Goal: Task Accomplishment & Management: Use online tool/utility

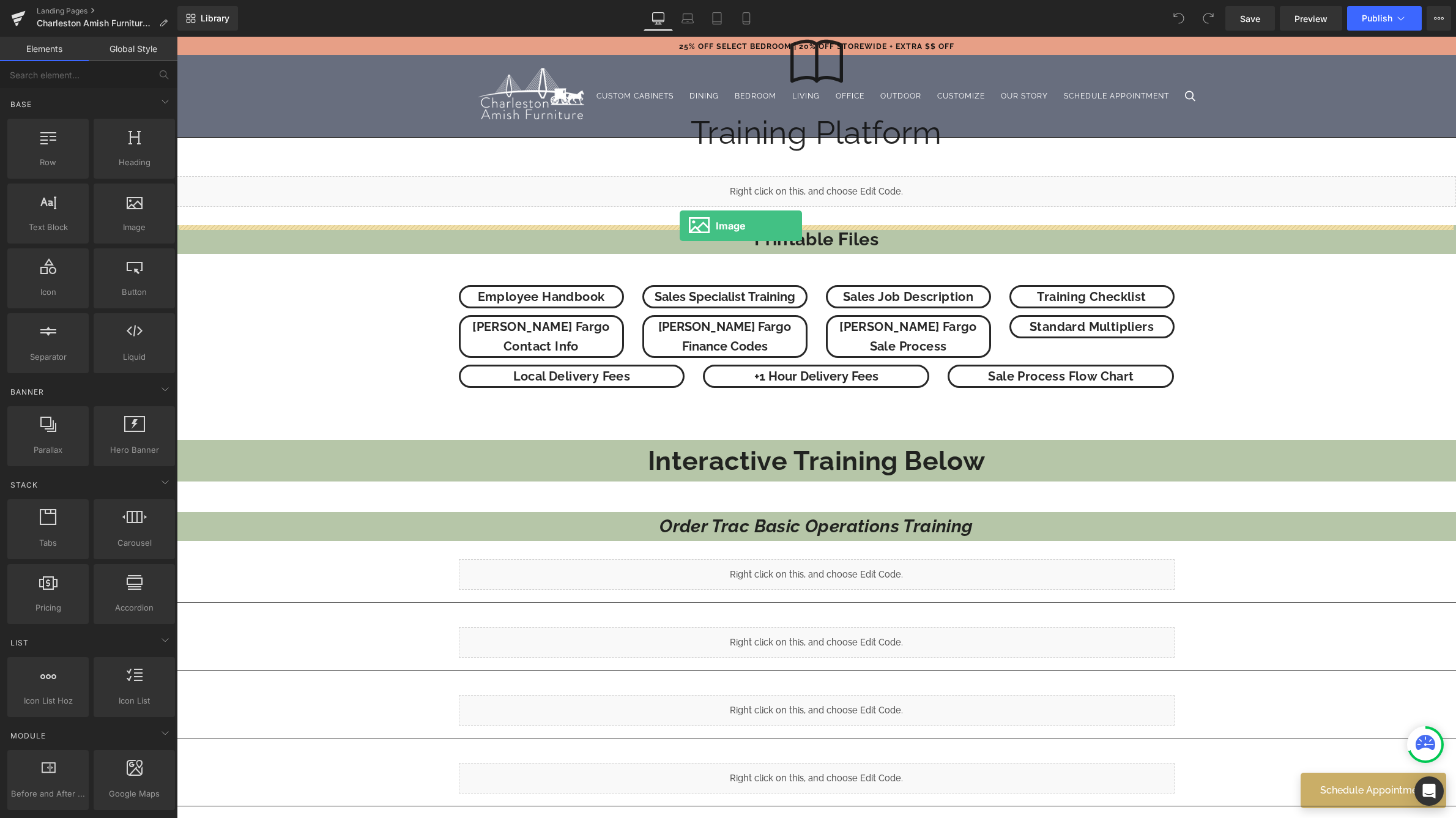
drag, startPoint x: 316, startPoint y: 255, endPoint x: 680, endPoint y: 225, distance: 365.2
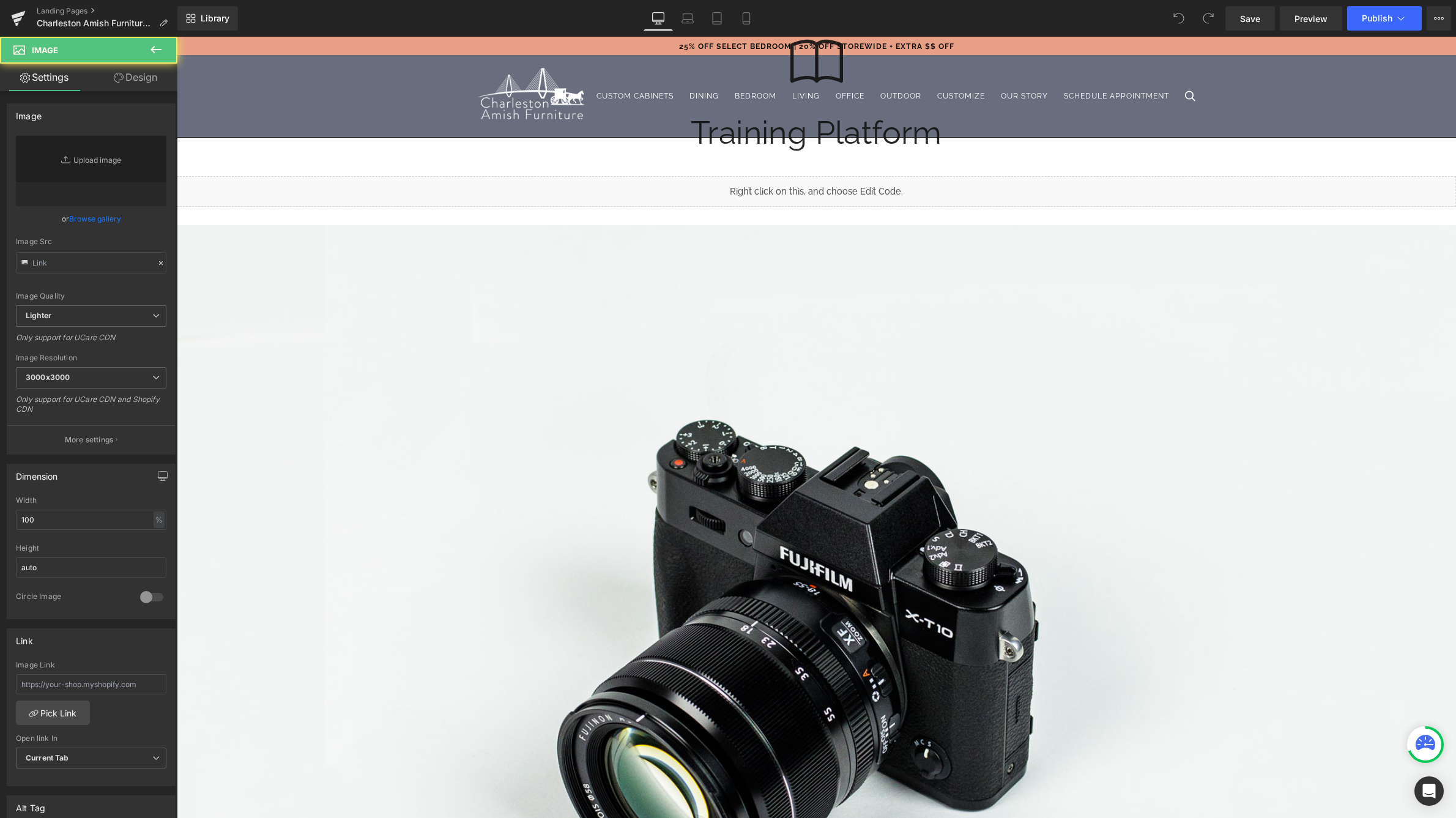
type input "//[DOMAIN_NAME][URL]"
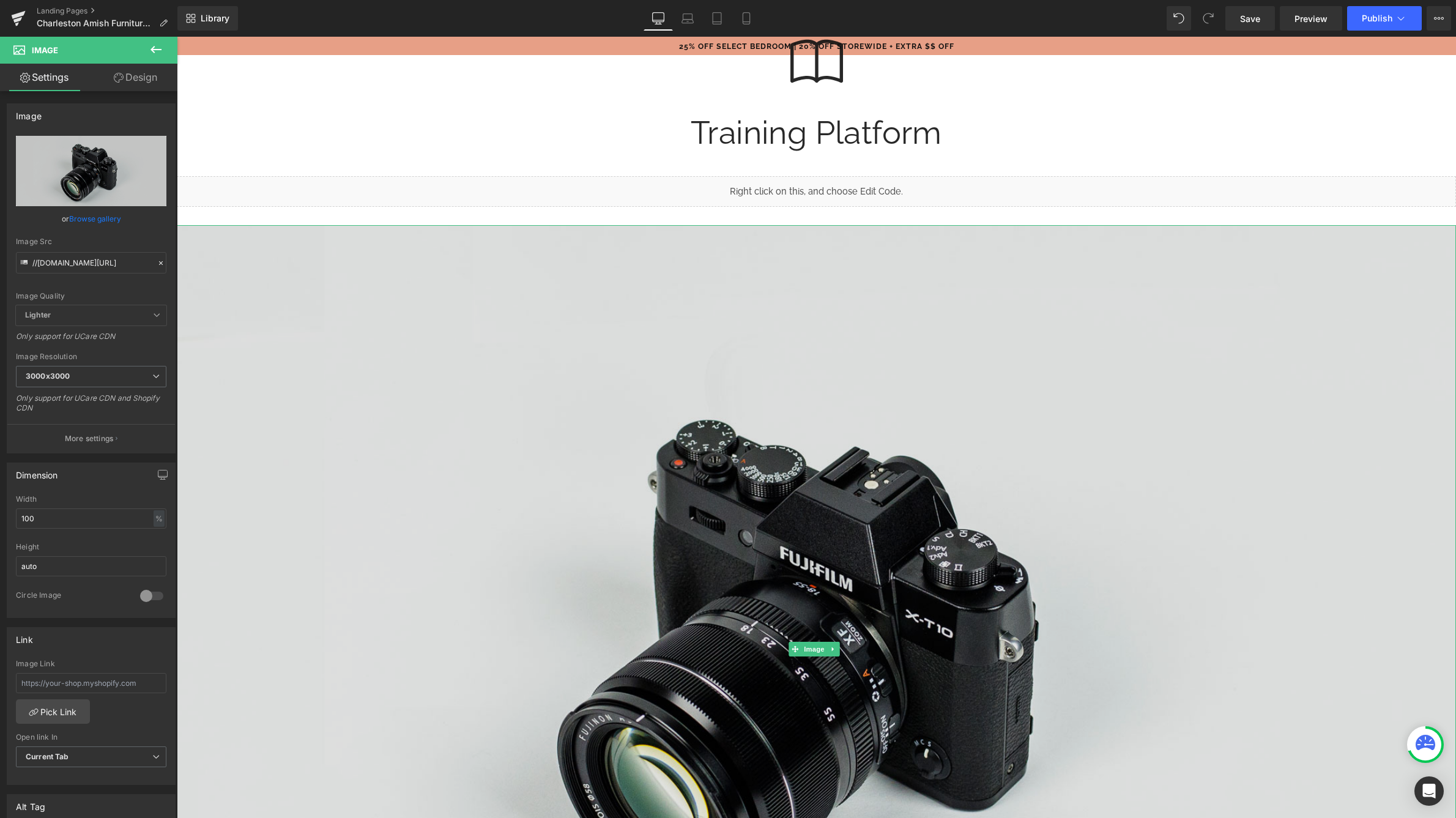
scroll to position [339, 0]
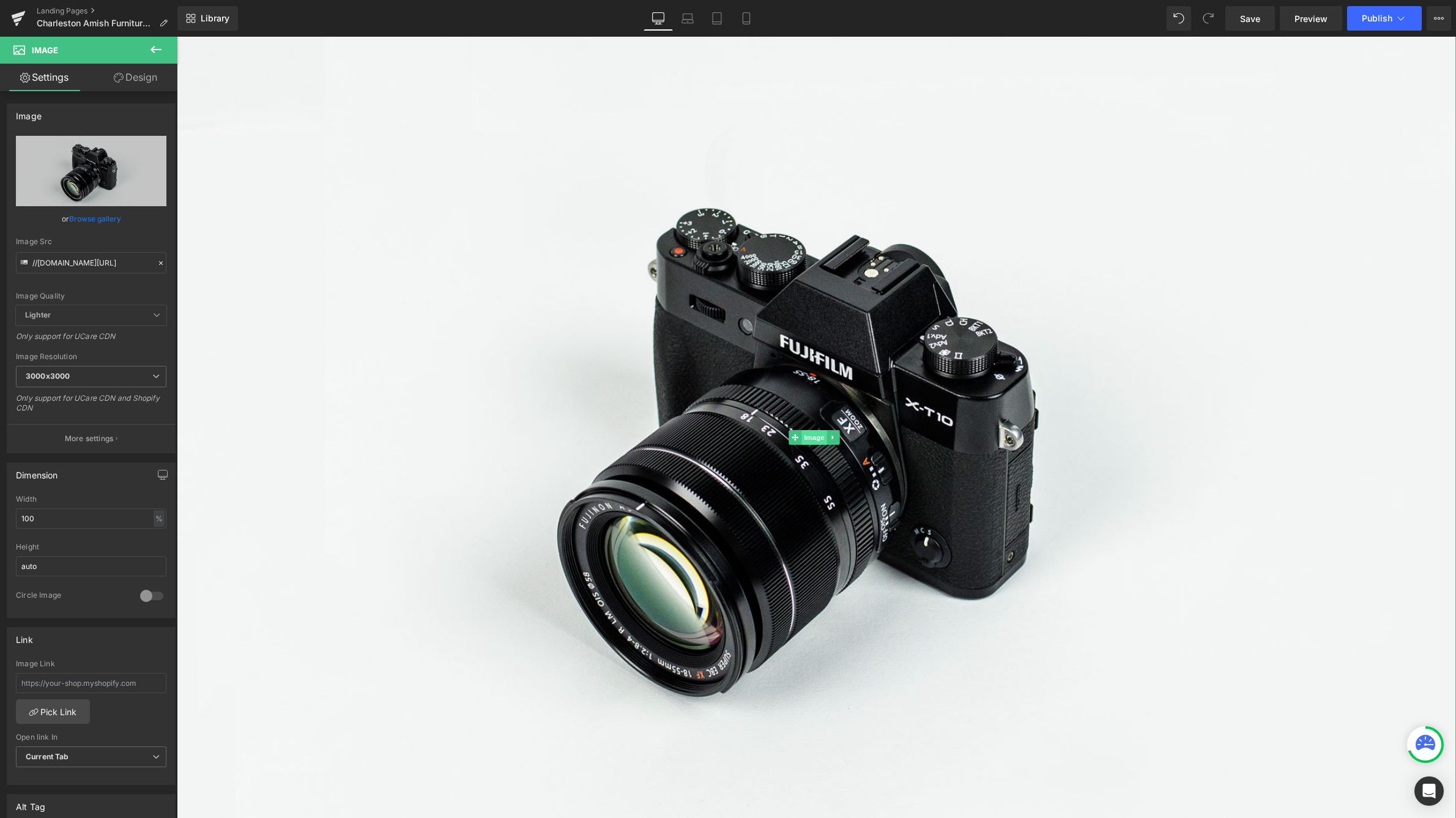
click at [821, 438] on span "Image" at bounding box center [815, 437] width 26 height 15
click at [832, 436] on icon at bounding box center [832, 437] width 2 height 5
click at [103, 216] on link "Browse gallery" at bounding box center [95, 218] width 52 height 21
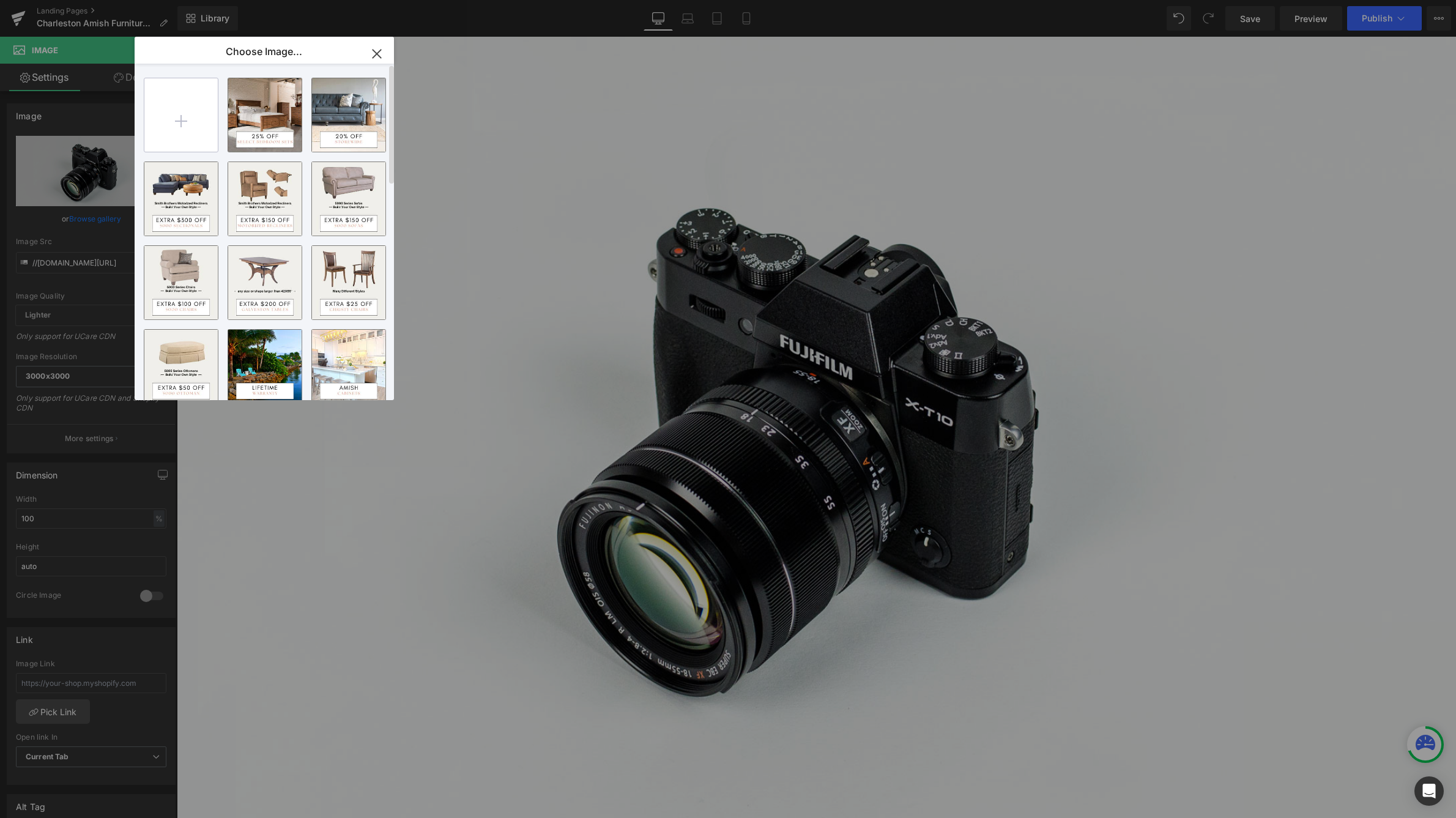
click at [179, 128] on input "file" at bounding box center [181, 115] width 74 height 74
type input "C:\fakepath\Image [DATE] 11.04 AM.jpeg"
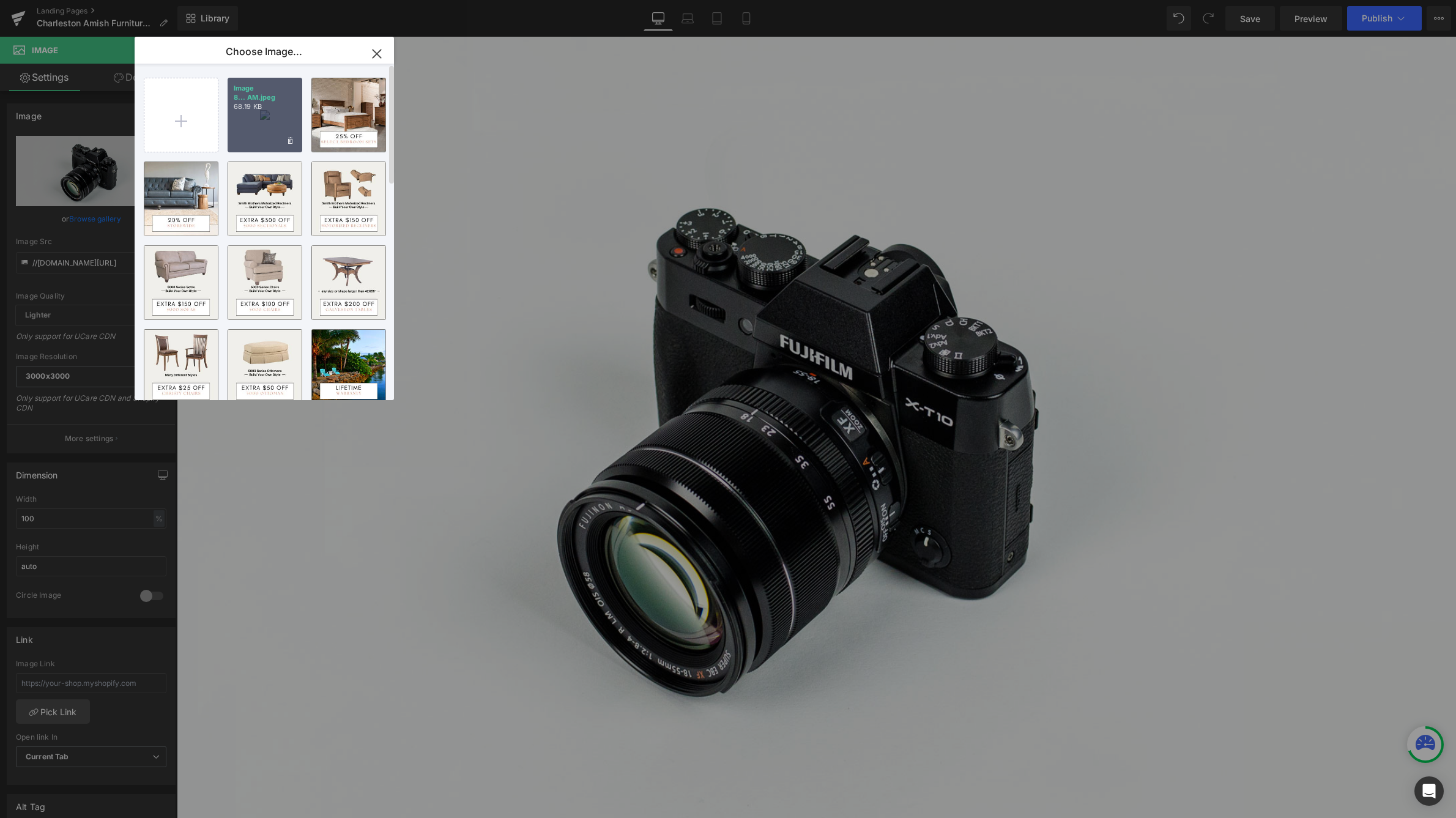
click at [282, 135] on div "Image 8... AM.jpeg 68.19 KB" at bounding box center [265, 115] width 75 height 75
type input "[URL][DOMAIN_NAME][PHONE_NUMBER]"
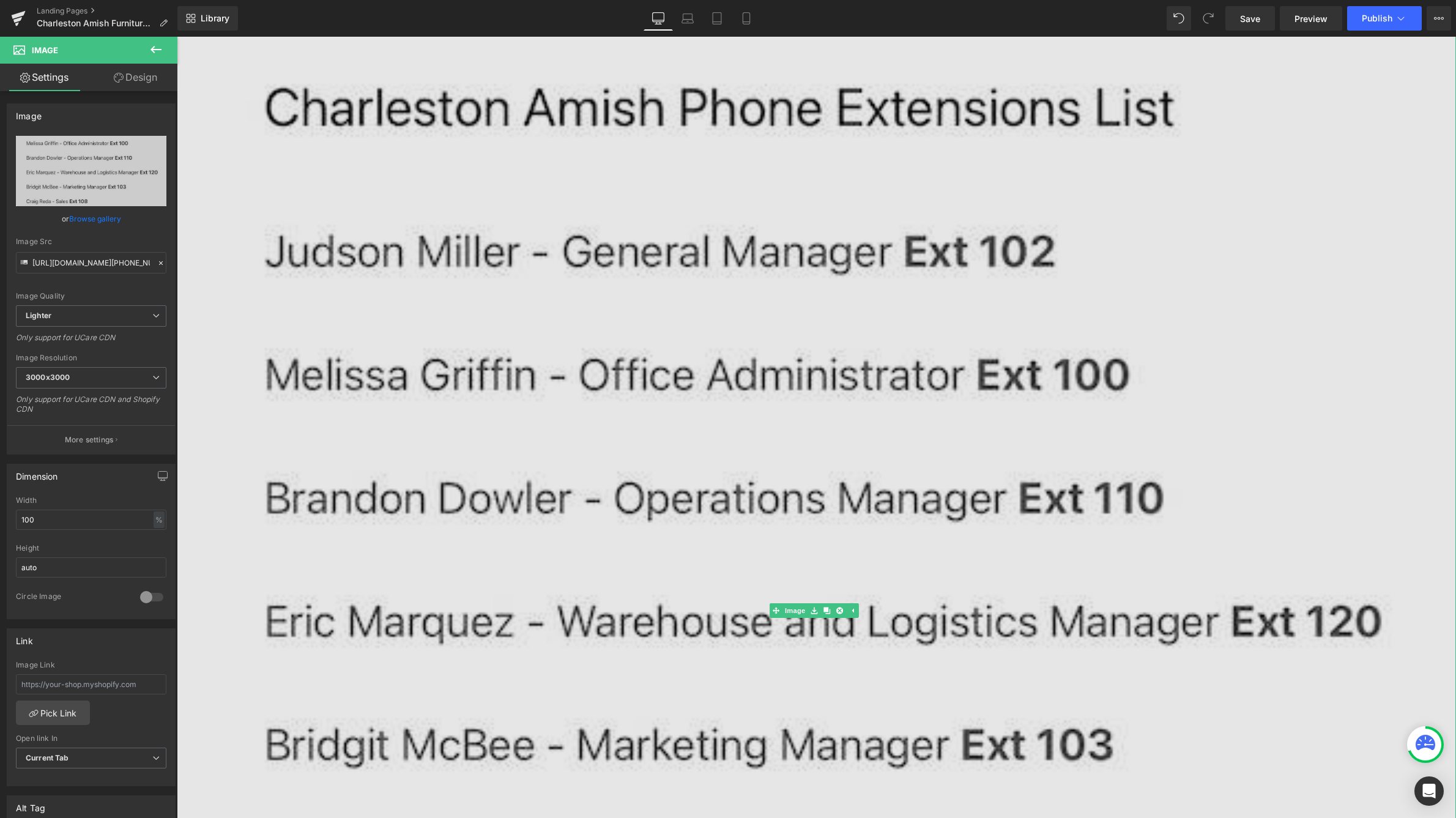
scroll to position [0, 0]
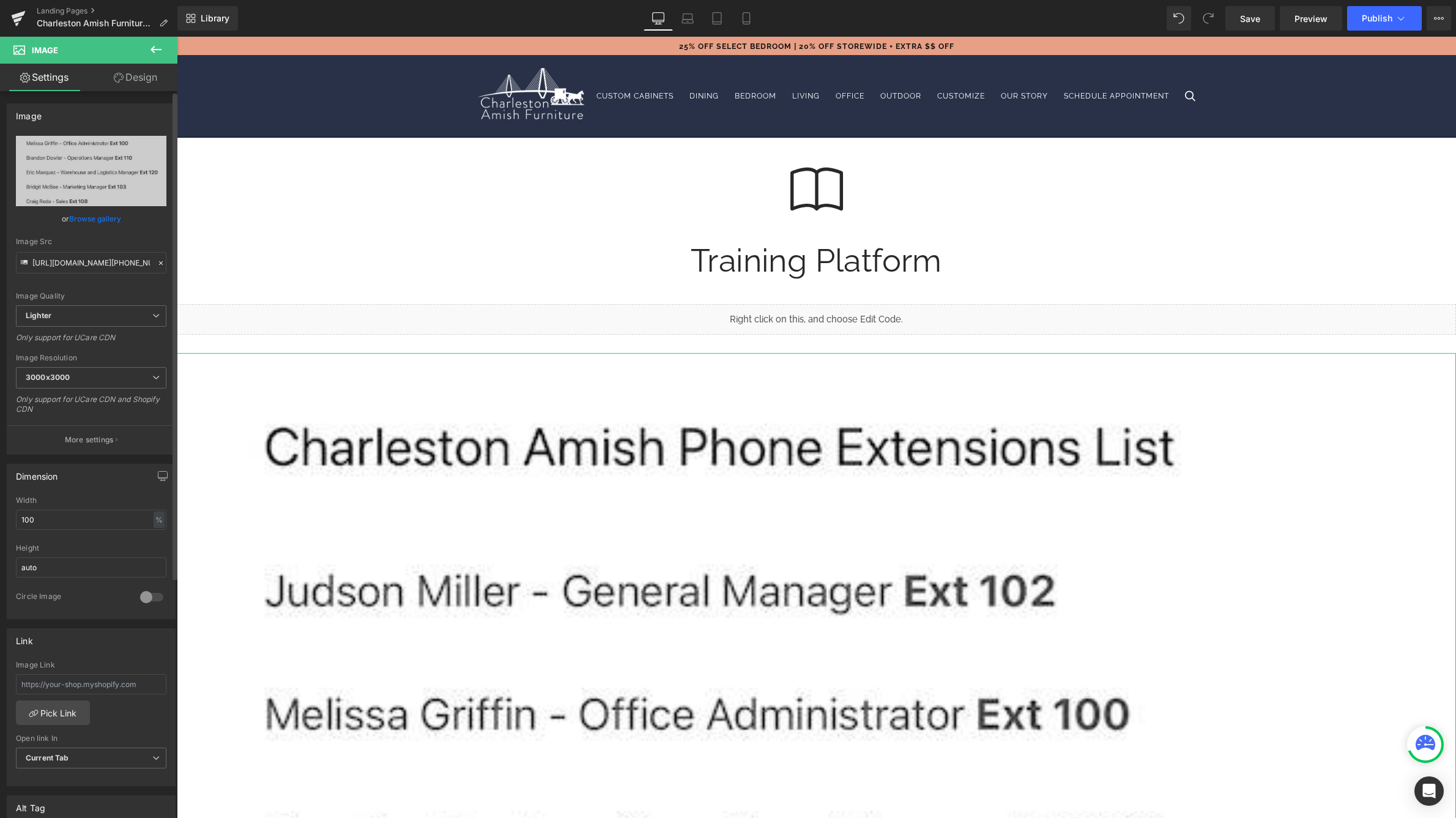
scroll to position [14, 0]
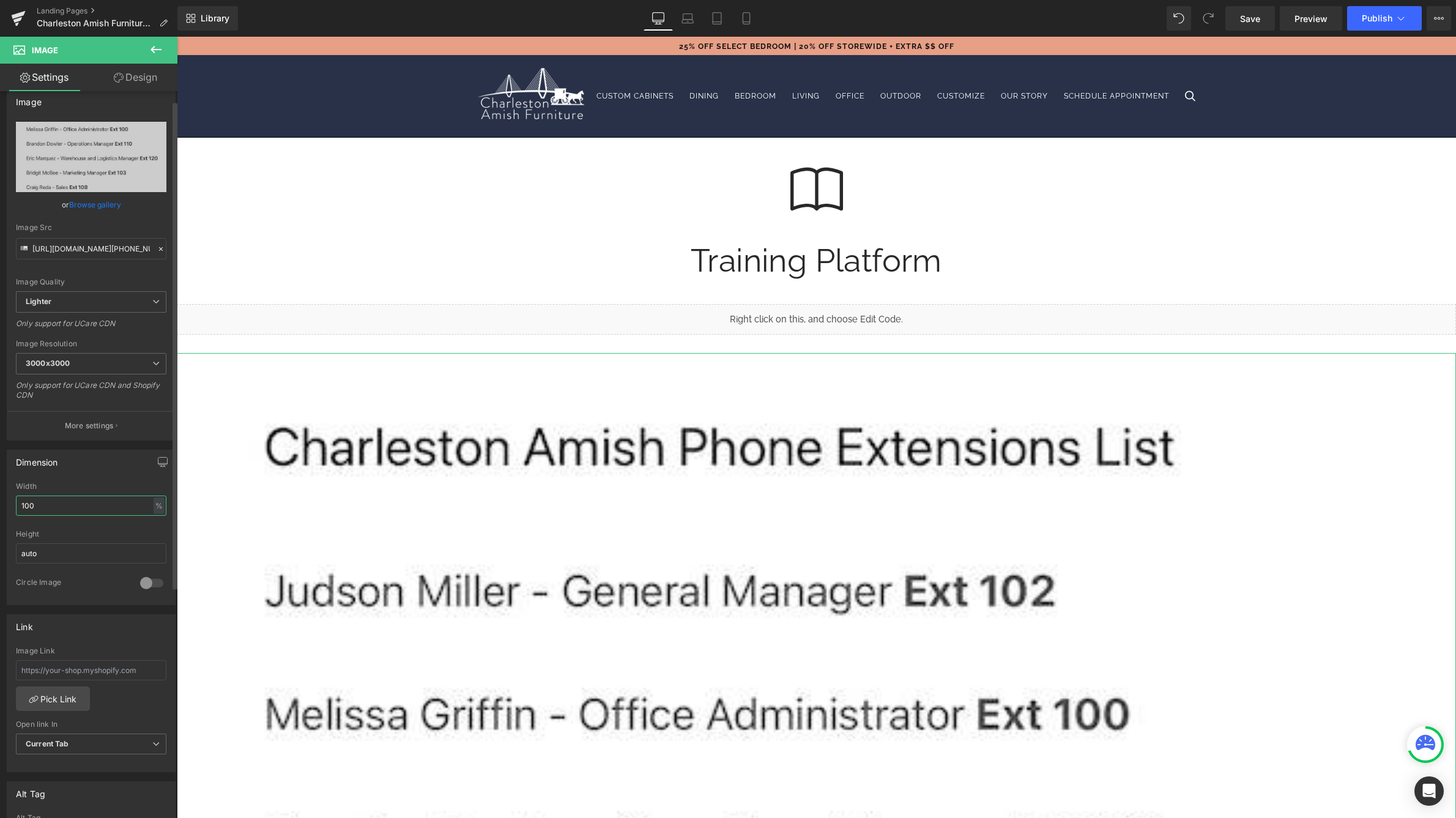
click at [93, 498] on input "100" at bounding box center [90, 506] width 150 height 20
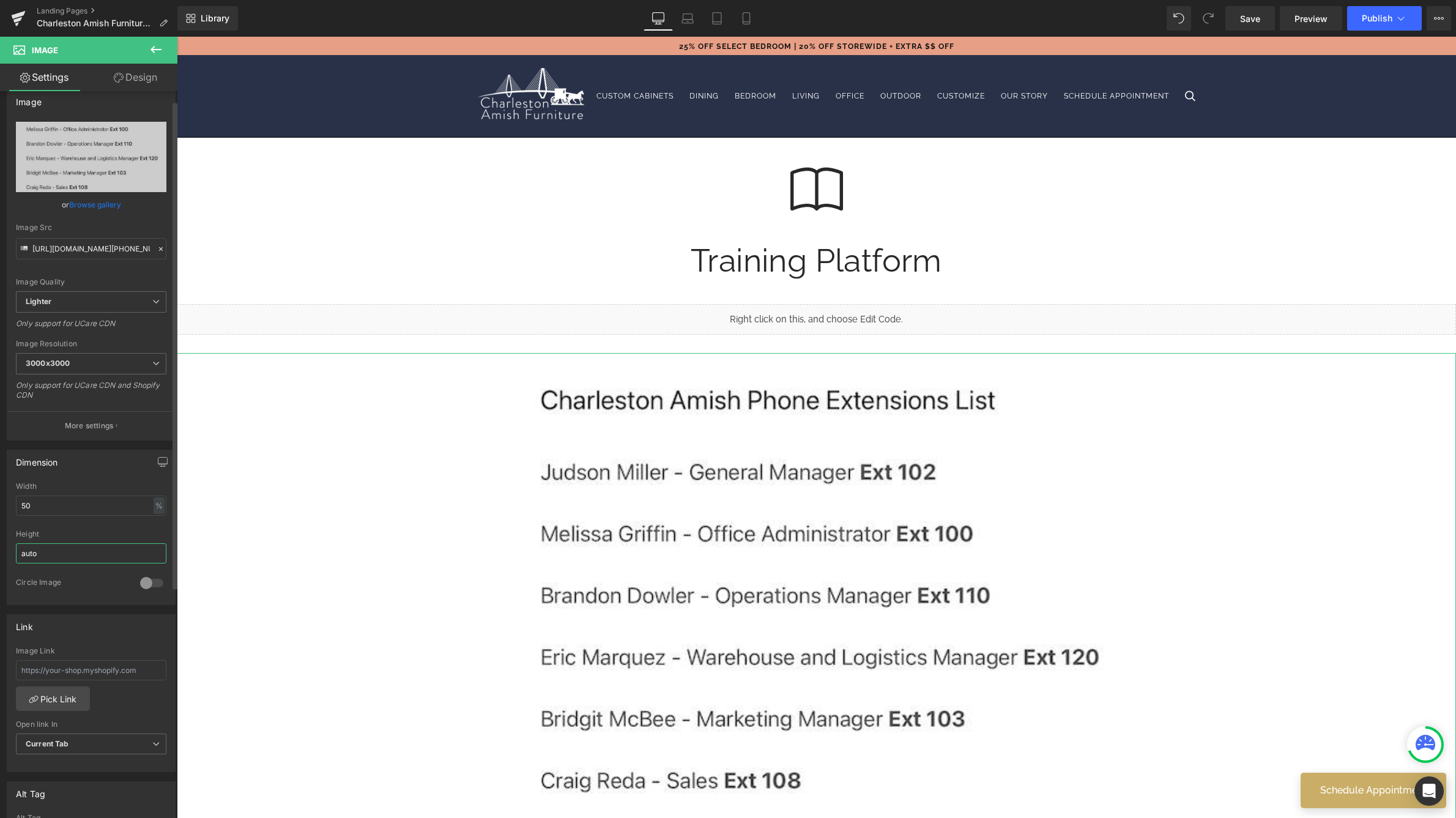
click at [85, 554] on input "auto" at bounding box center [90, 553] width 150 height 20
click at [79, 507] on input "50" at bounding box center [90, 506] width 150 height 20
type input "5"
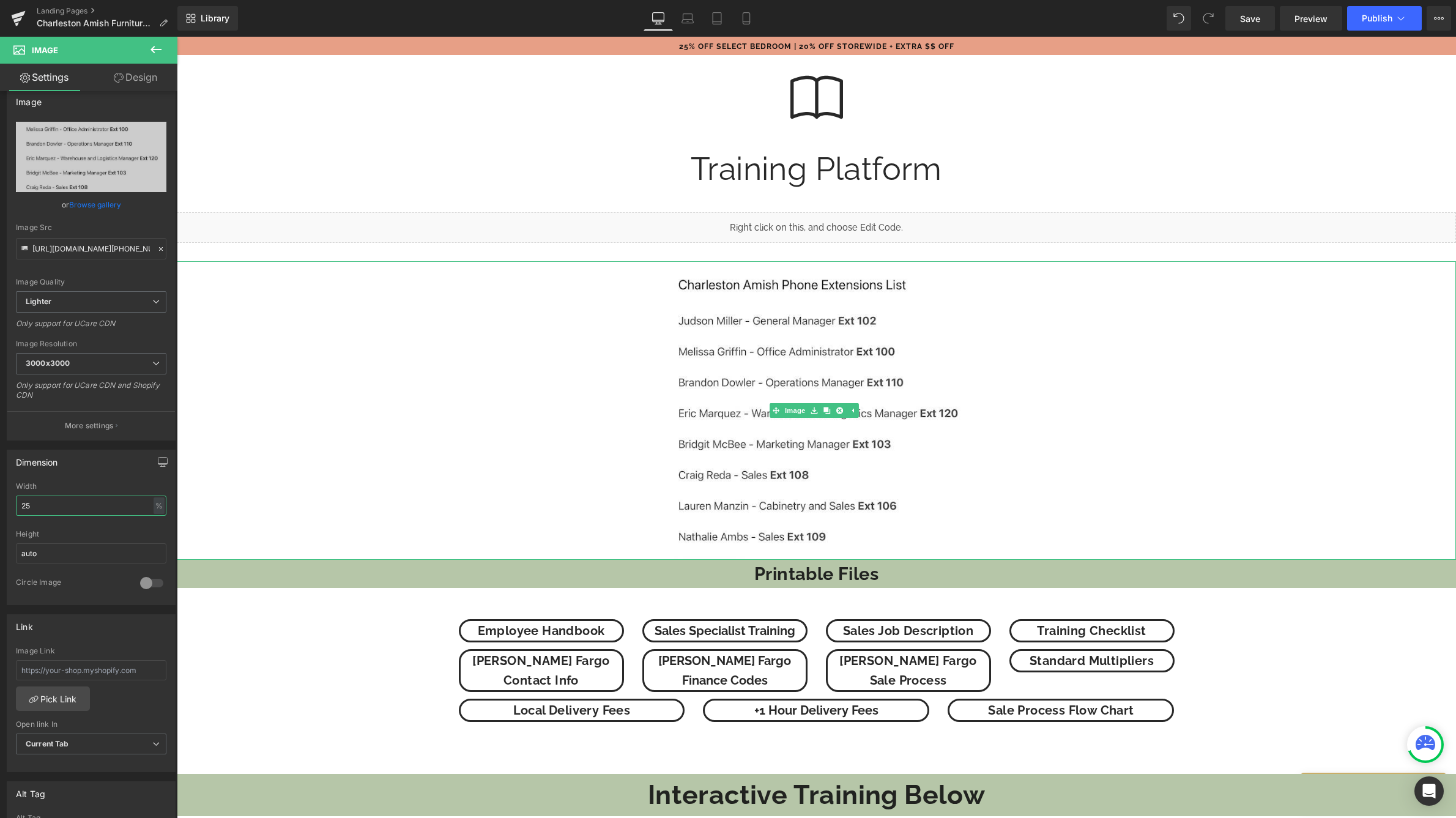
scroll to position [191, 0]
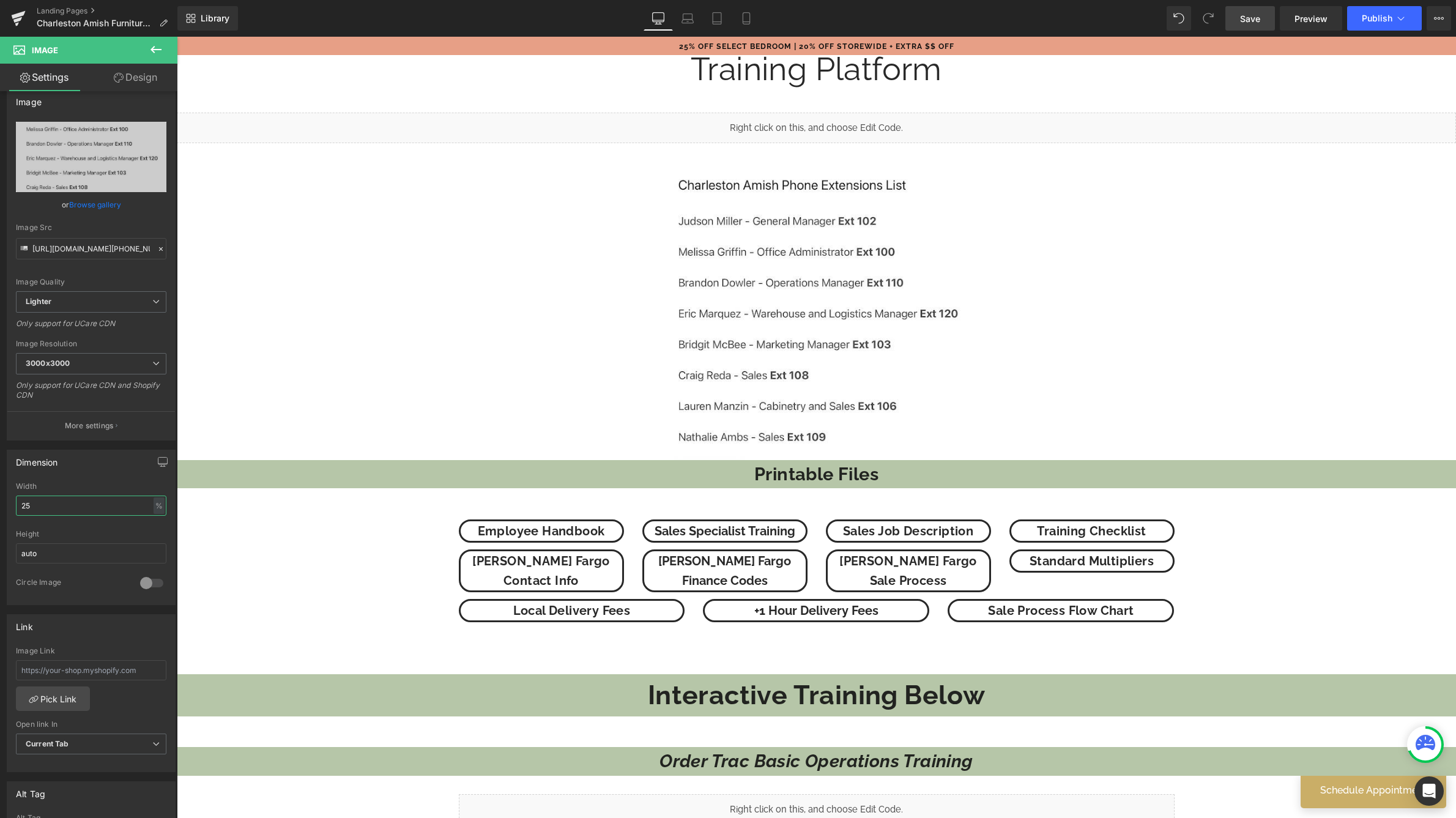
type input "25"
click at [1238, 16] on link "Save" at bounding box center [1250, 19] width 49 height 24
click at [1315, 18] on span "Preview" at bounding box center [1311, 19] width 33 height 13
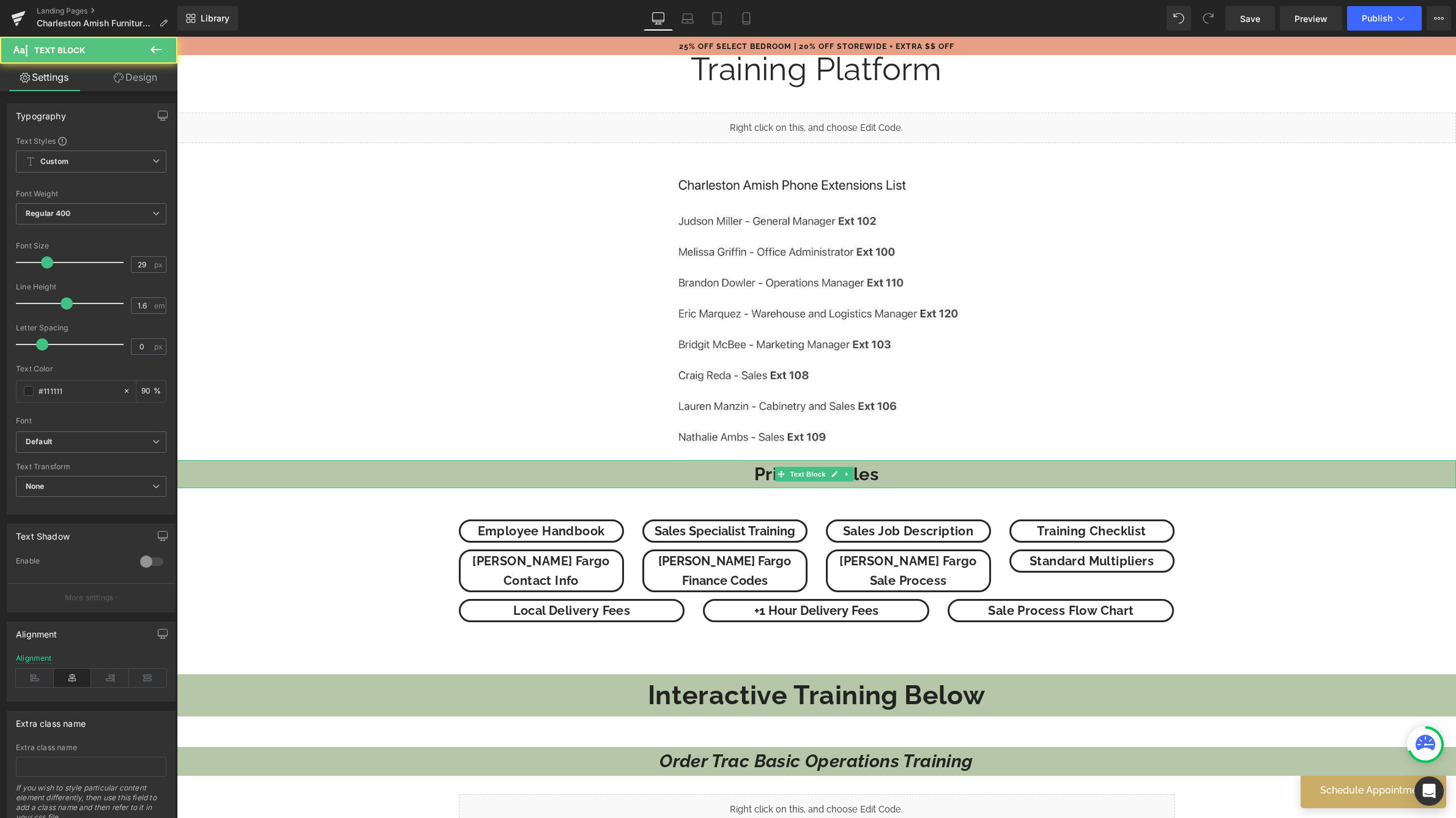
drag, startPoint x: 558, startPoint y: 463, endPoint x: 577, endPoint y: 469, distance: 19.9
click at [558, 463] on p "Printable Files" at bounding box center [817, 474] width 1280 height 28
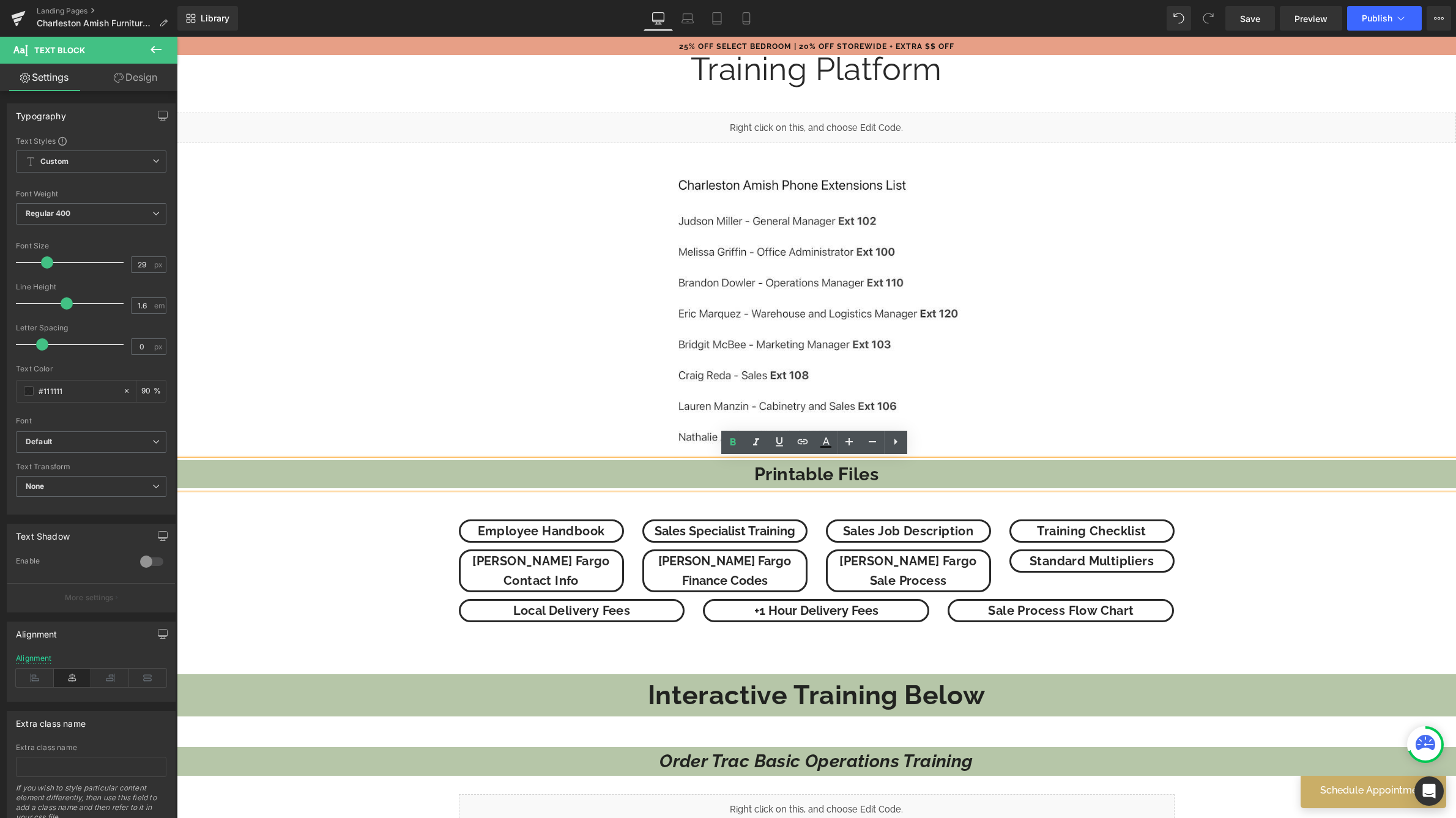
click at [652, 486] on p "Printable Files" at bounding box center [817, 474] width 1280 height 28
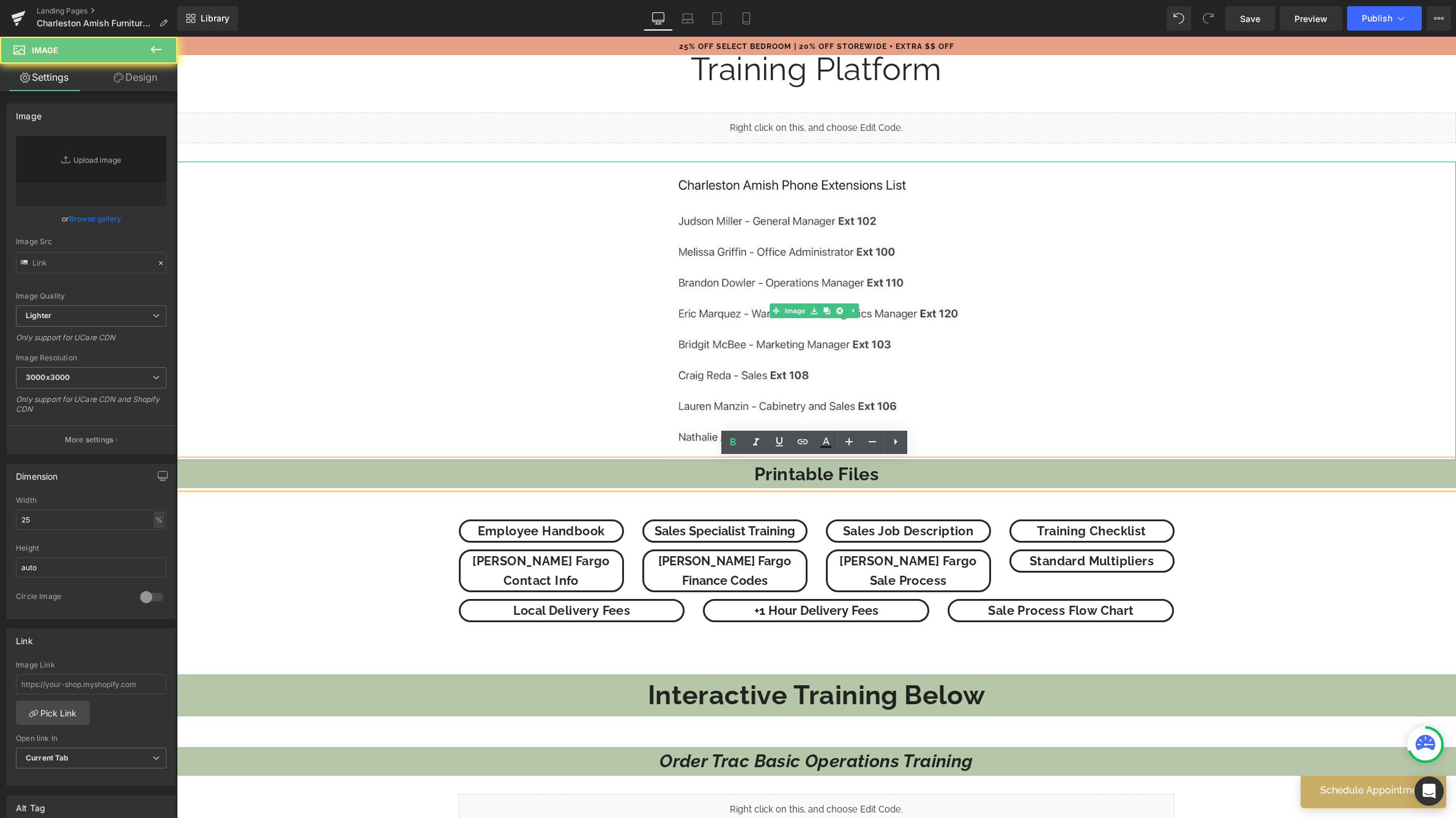
type input "[URL][DOMAIN_NAME][PHONE_NUMBER]"
drag, startPoint x: 598, startPoint y: 374, endPoint x: 610, endPoint y: 389, distance: 19.2
click at [598, 374] on div at bounding box center [817, 310] width 1280 height 298
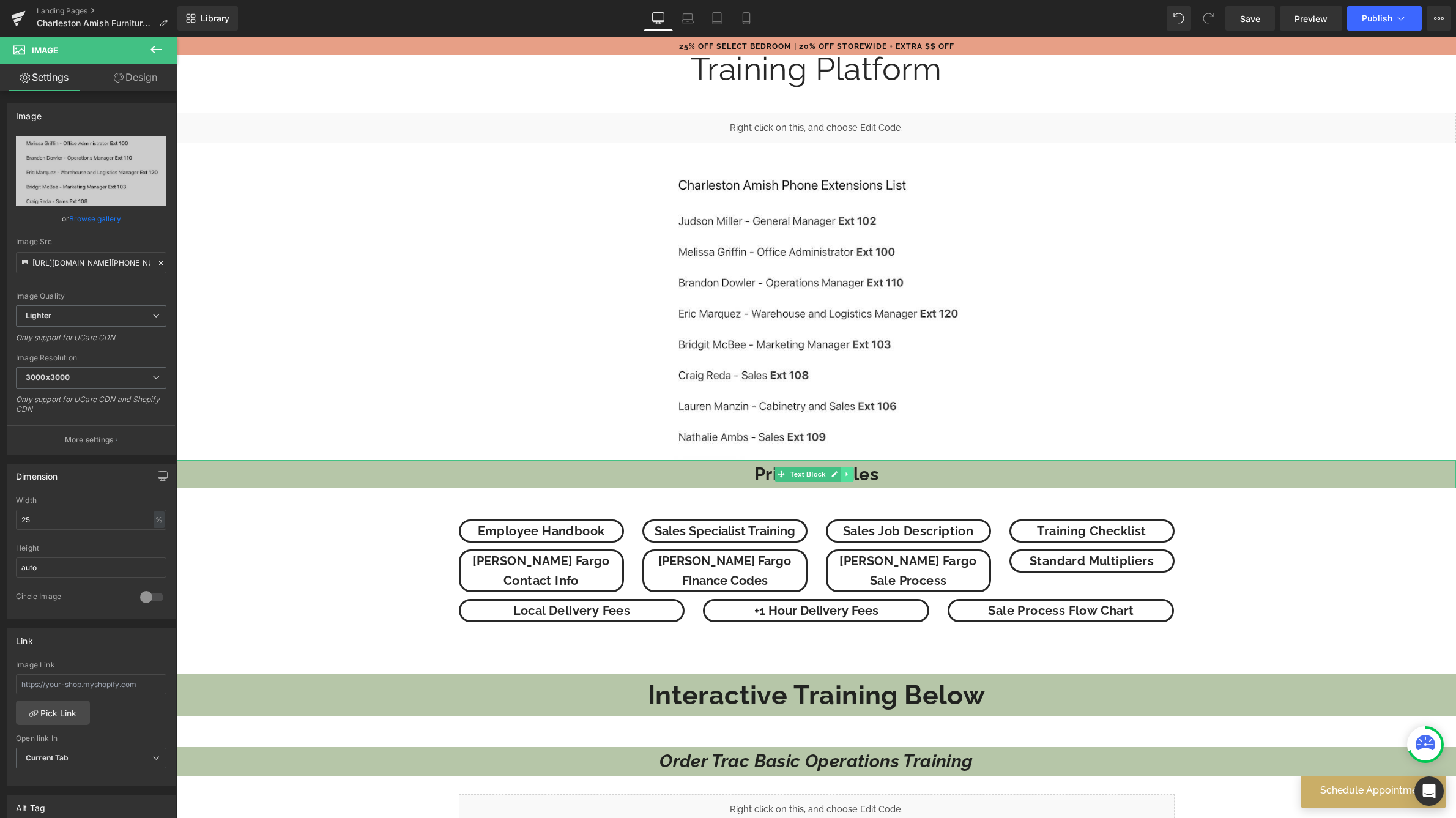
click at [845, 474] on icon at bounding box center [846, 473] width 2 height 5
click at [845, 474] on link at bounding box center [841, 474] width 13 height 15
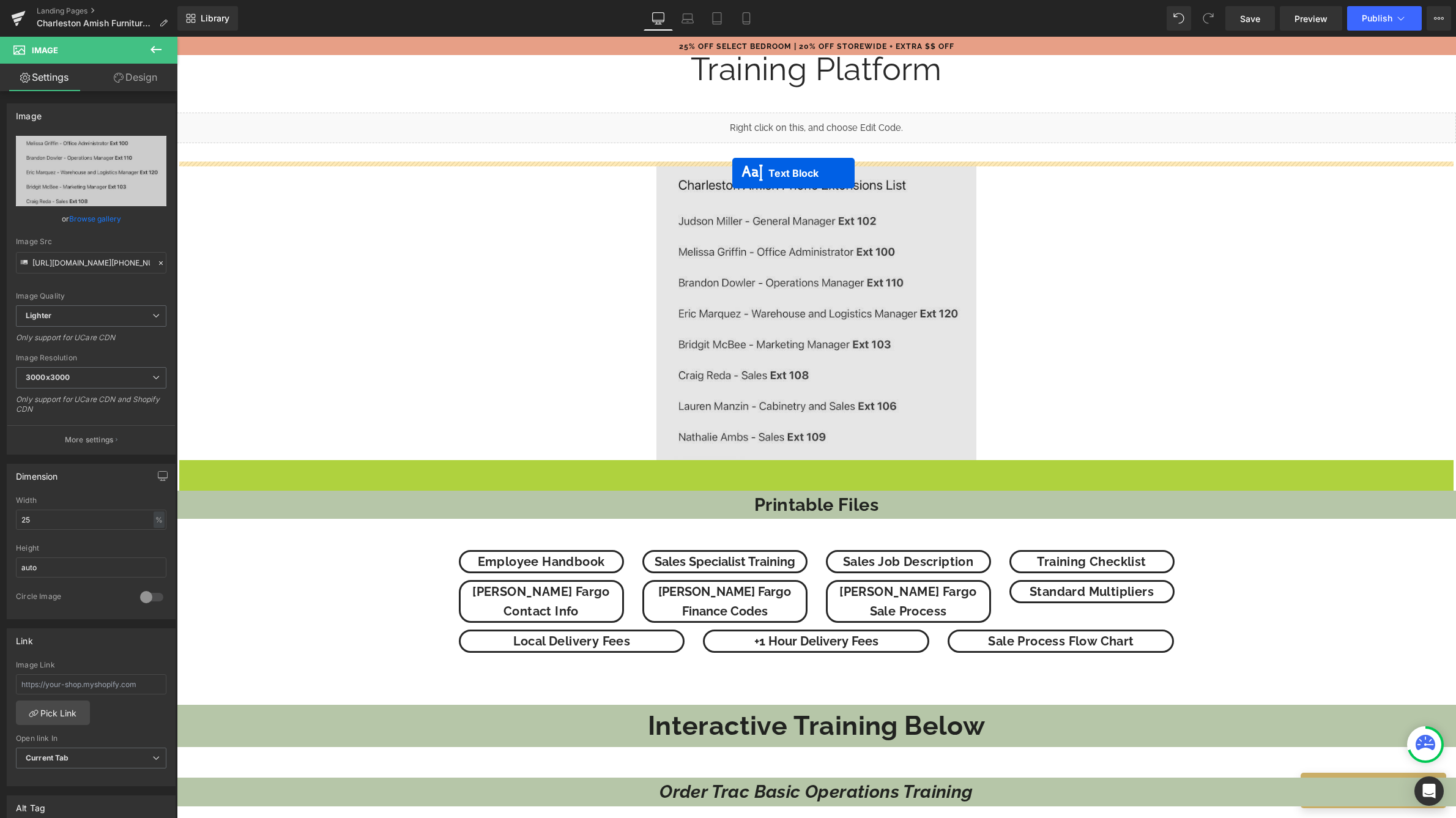
drag, startPoint x: 759, startPoint y: 469, endPoint x: 733, endPoint y: 173, distance: 297.1
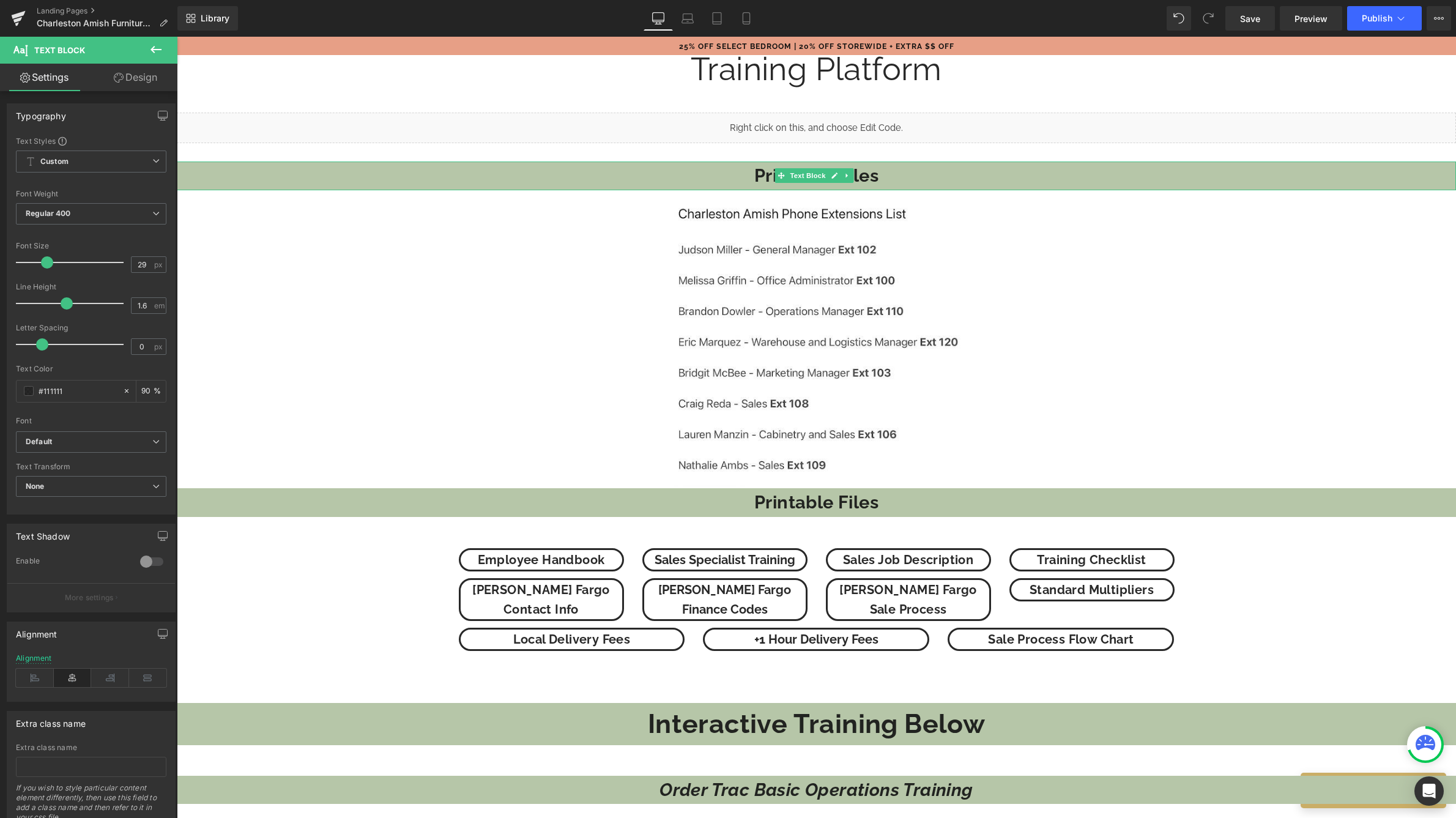
click at [762, 175] on span "Printable Files" at bounding box center [816, 175] width 124 height 20
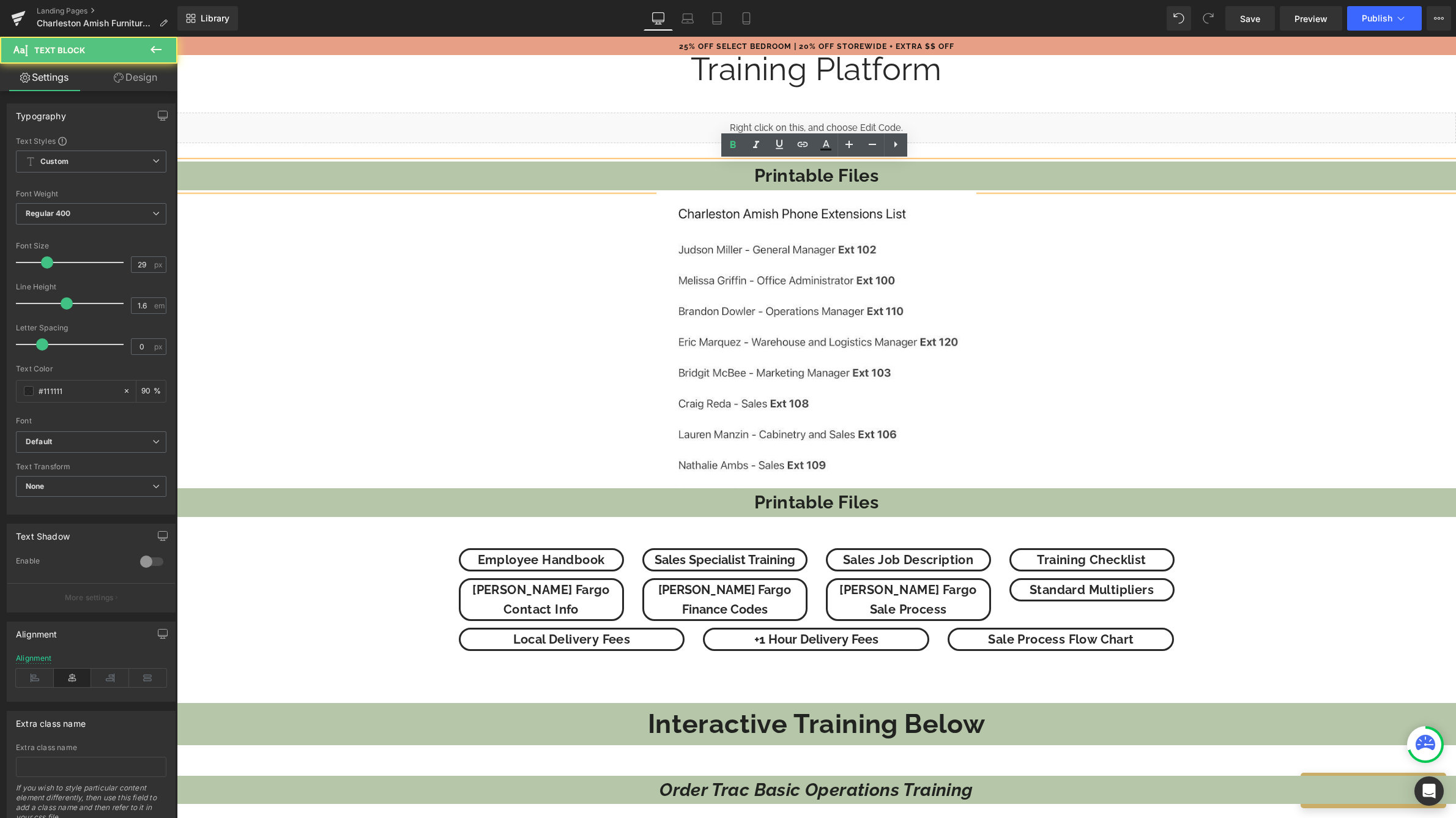
click at [762, 175] on span "Printable Files" at bounding box center [816, 175] width 124 height 20
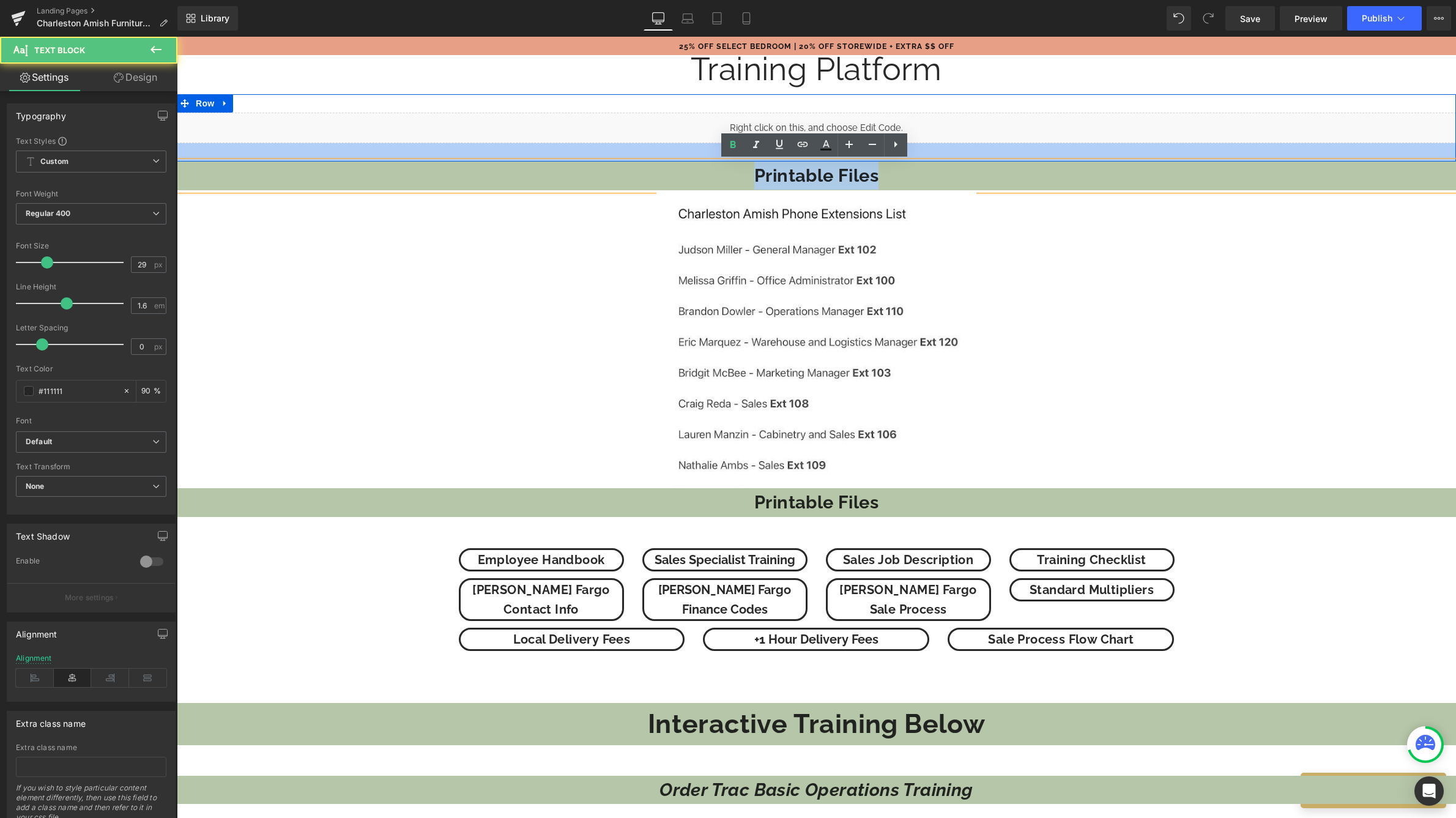
drag, startPoint x: 864, startPoint y: 170, endPoint x: 719, endPoint y: 156, distance: 145.7
click at [719, 156] on div "Icon Training Platform Text Block Liquid Row Printable Files Text Block Image P…" at bounding box center [817, 814] width 1280 height 1774
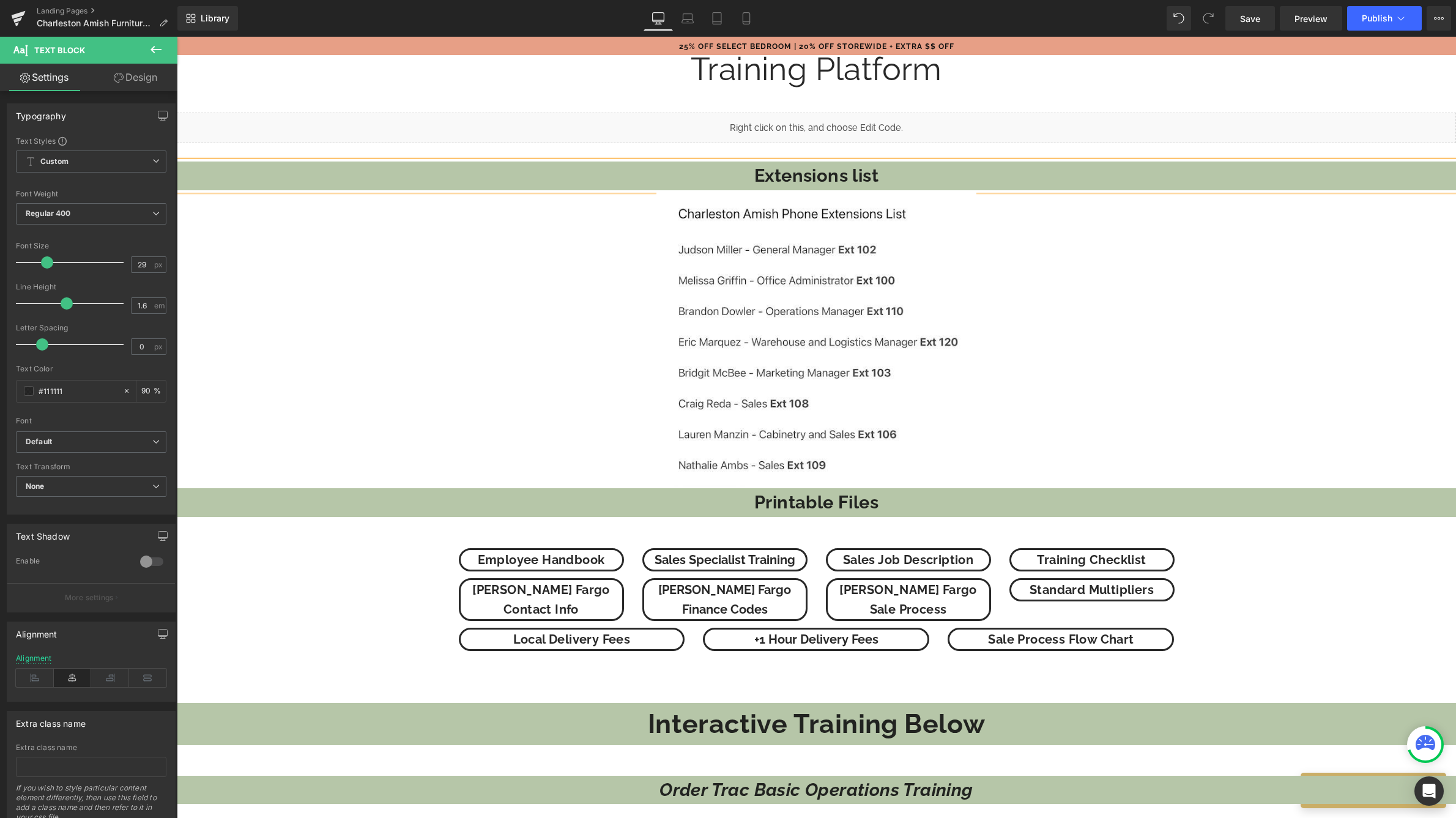
click at [854, 179] on span "Extensions list" at bounding box center [816, 175] width 124 height 20
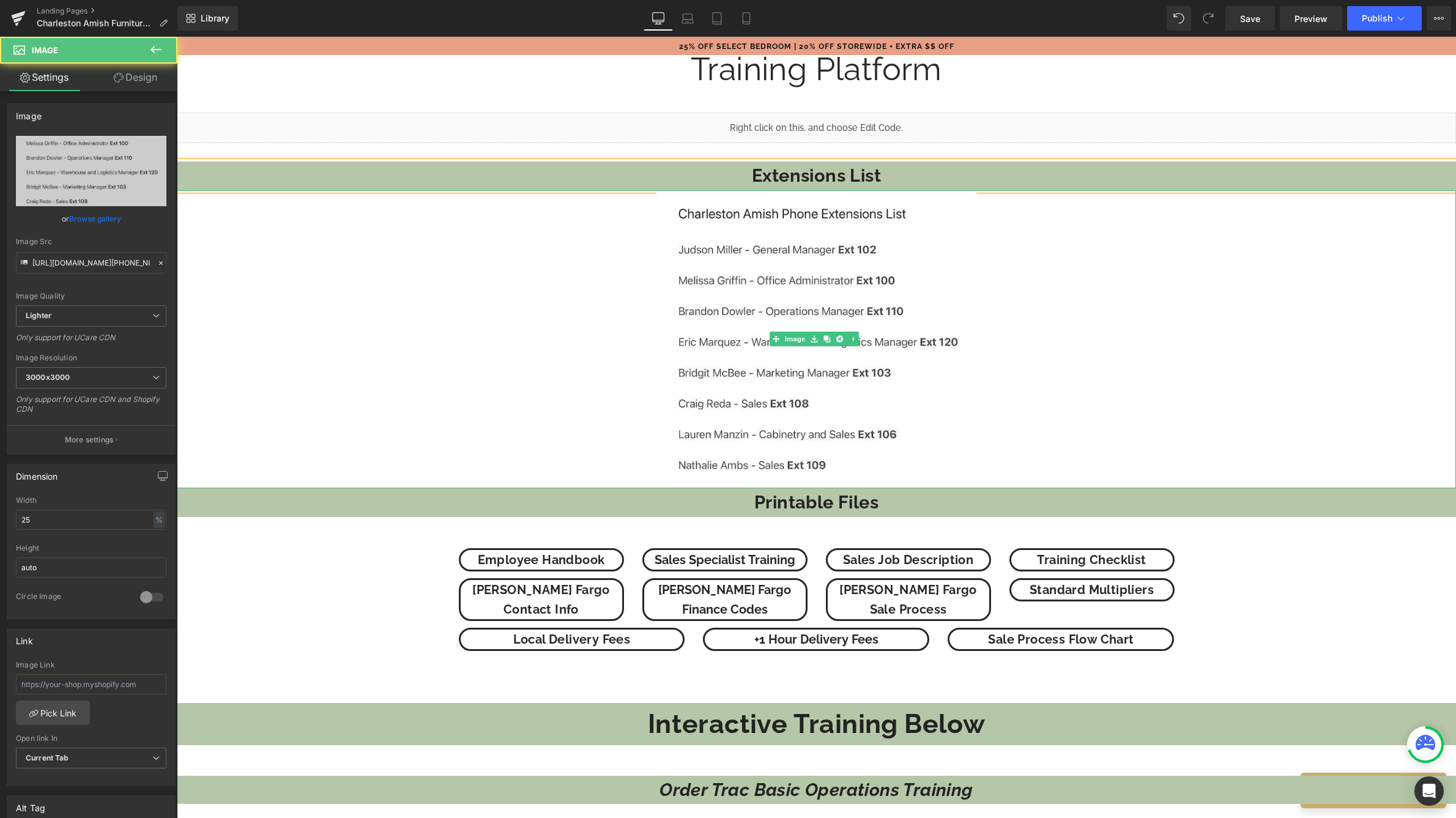
drag, startPoint x: 1052, startPoint y: 221, endPoint x: 1010, endPoint y: 189, distance: 52.8
click at [1053, 220] on div at bounding box center [817, 339] width 1280 height 298
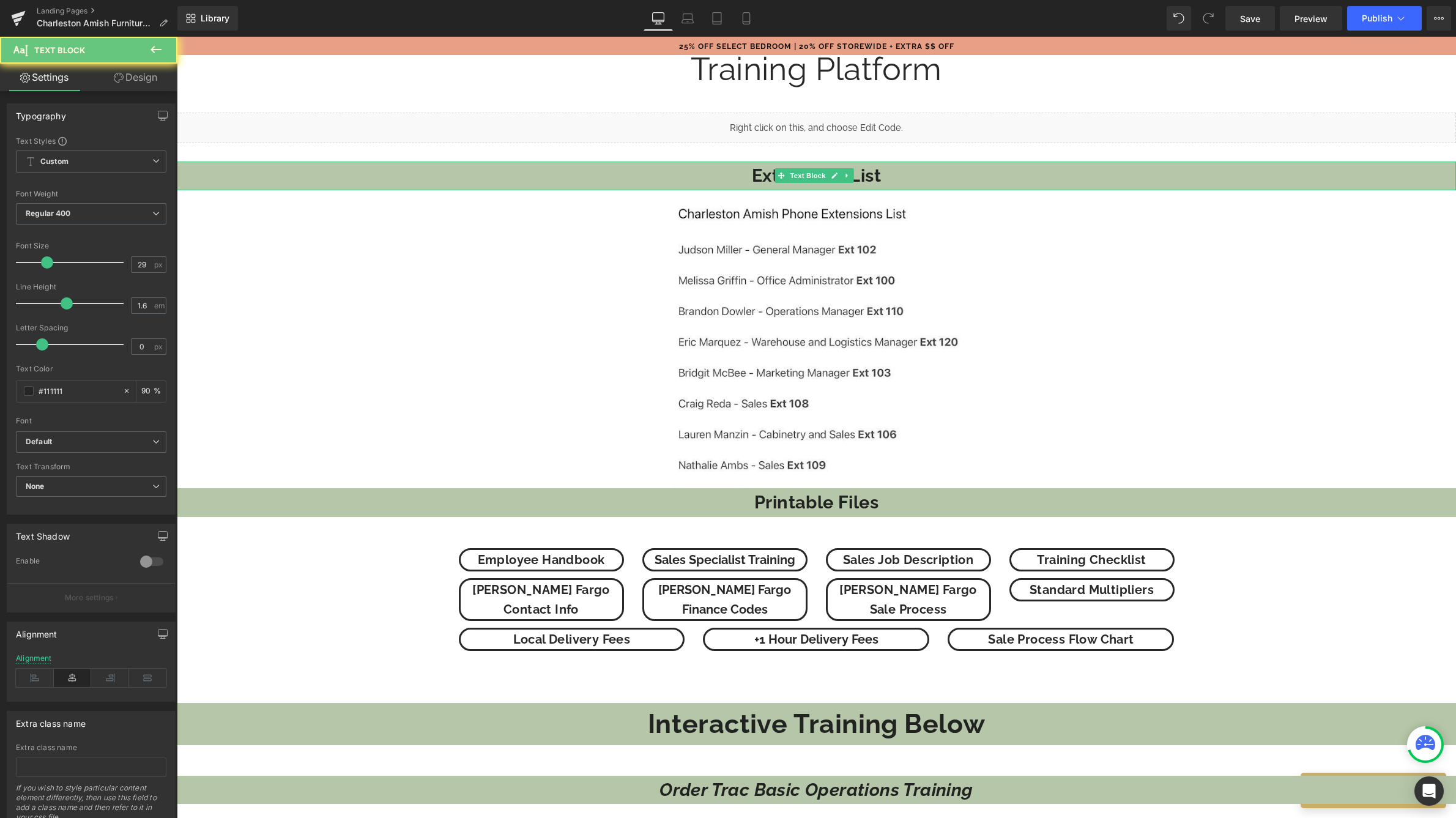
click at [1001, 185] on p "Extensions List" at bounding box center [817, 175] width 1280 height 28
click at [114, 74] on icon at bounding box center [118, 77] width 10 height 10
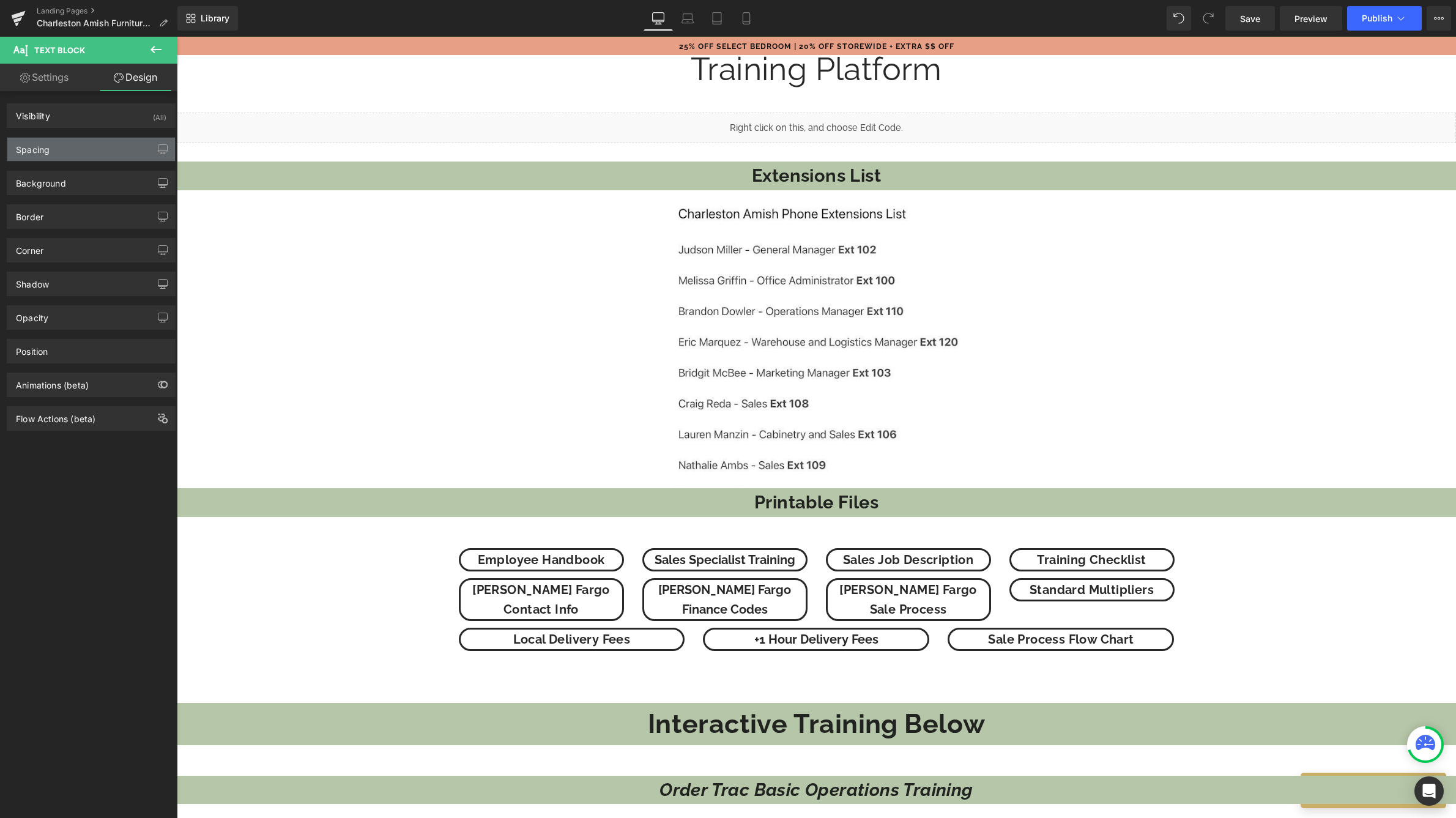
click at [89, 151] on div "Spacing" at bounding box center [91, 149] width 168 height 23
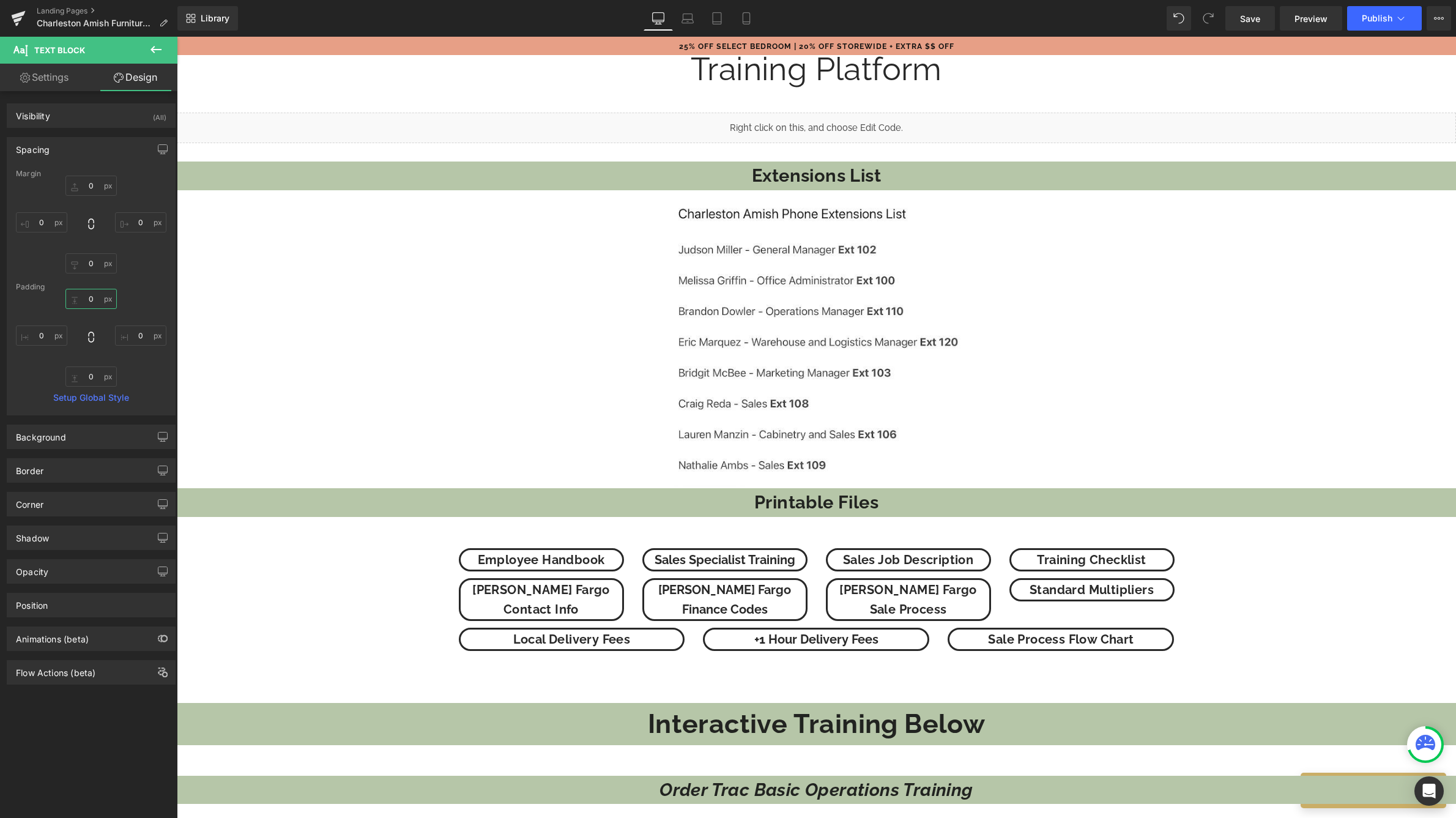
click at [96, 300] on input "0" at bounding box center [90, 299] width 51 height 20
type input "2-"
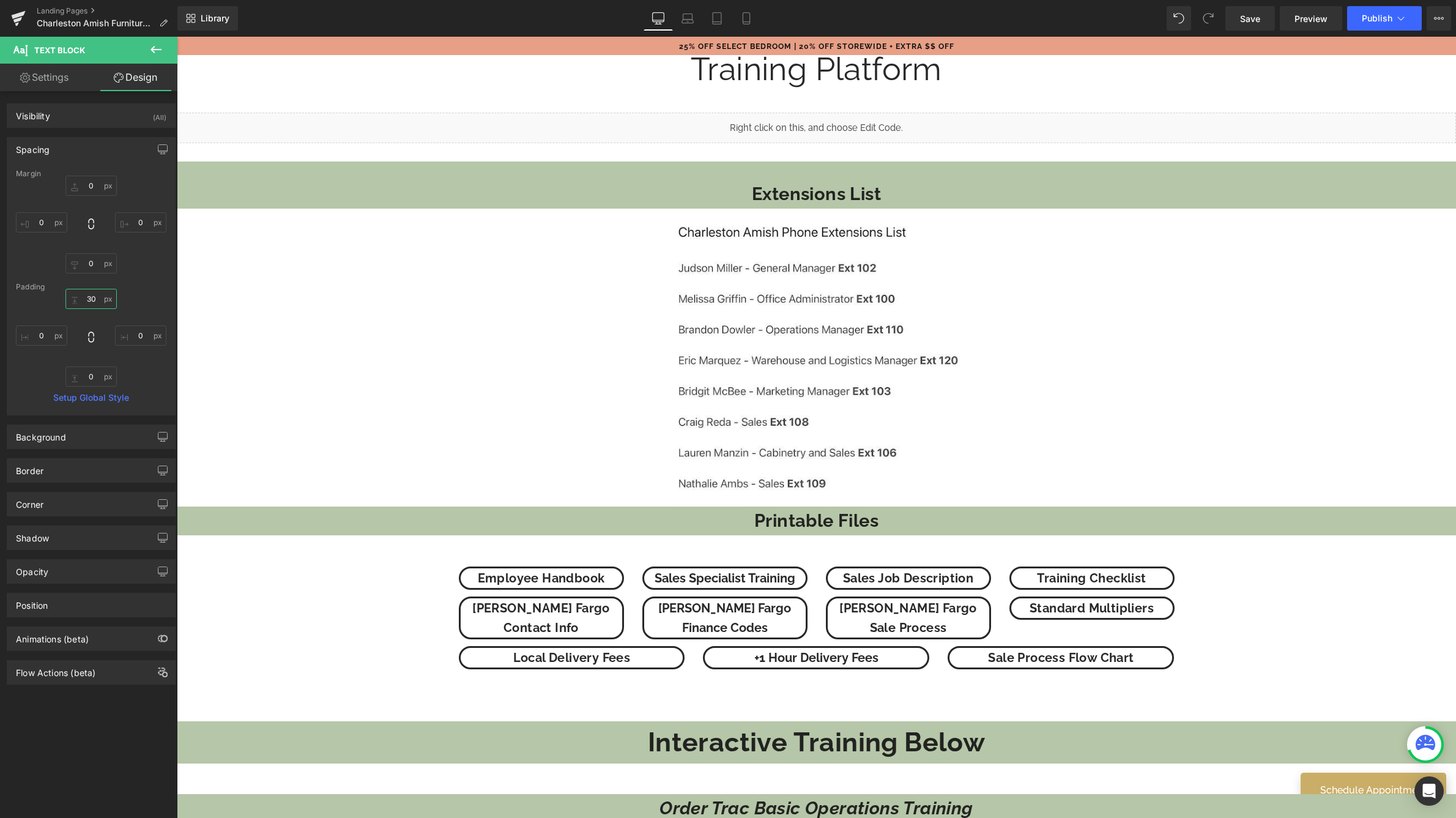
type input "3"
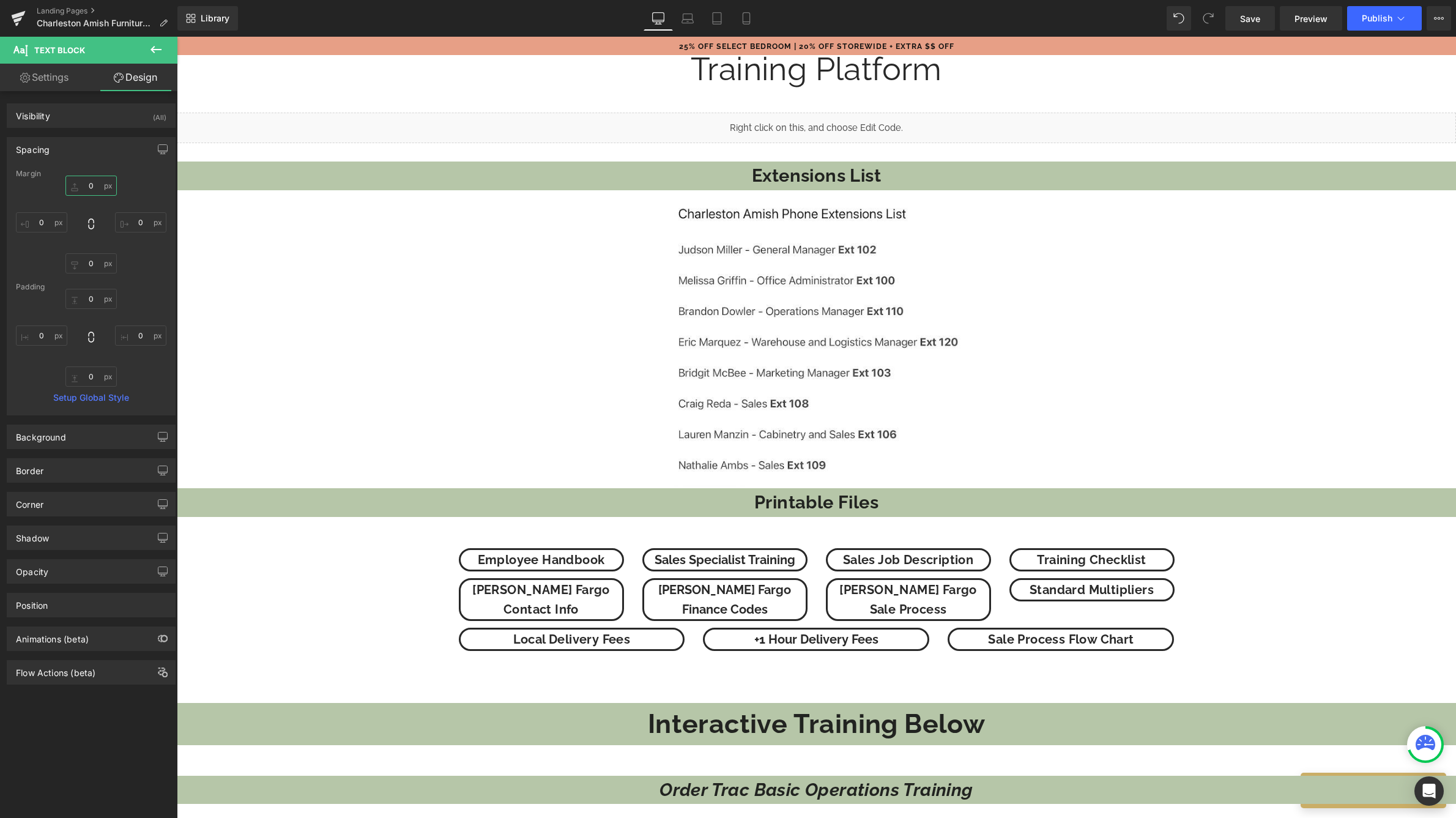
click at [93, 180] on input "0" at bounding box center [90, 185] width 51 height 20
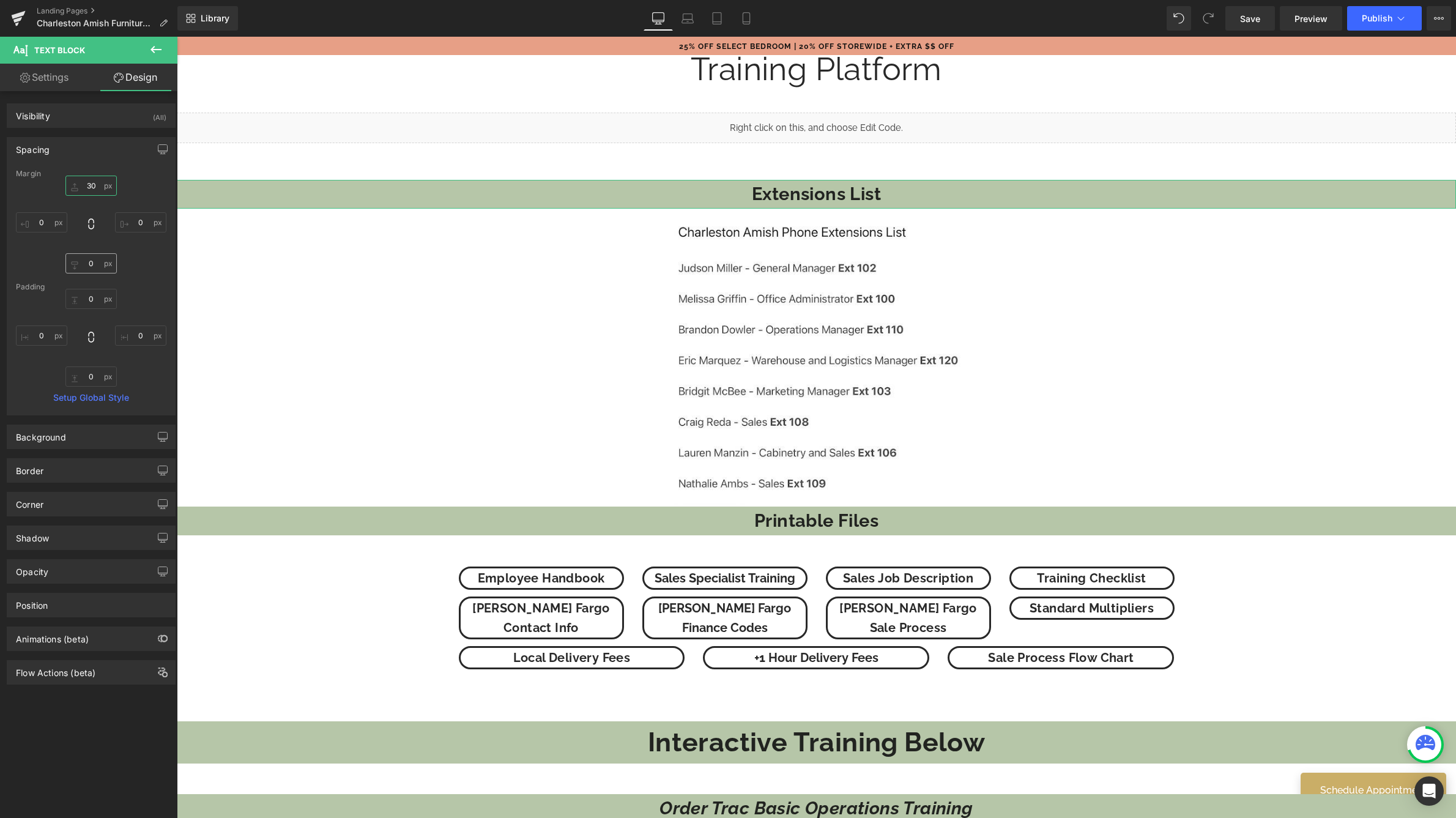
type input "30"
click at [88, 262] on input "0" at bounding box center [90, 264] width 51 height 20
type input "30"
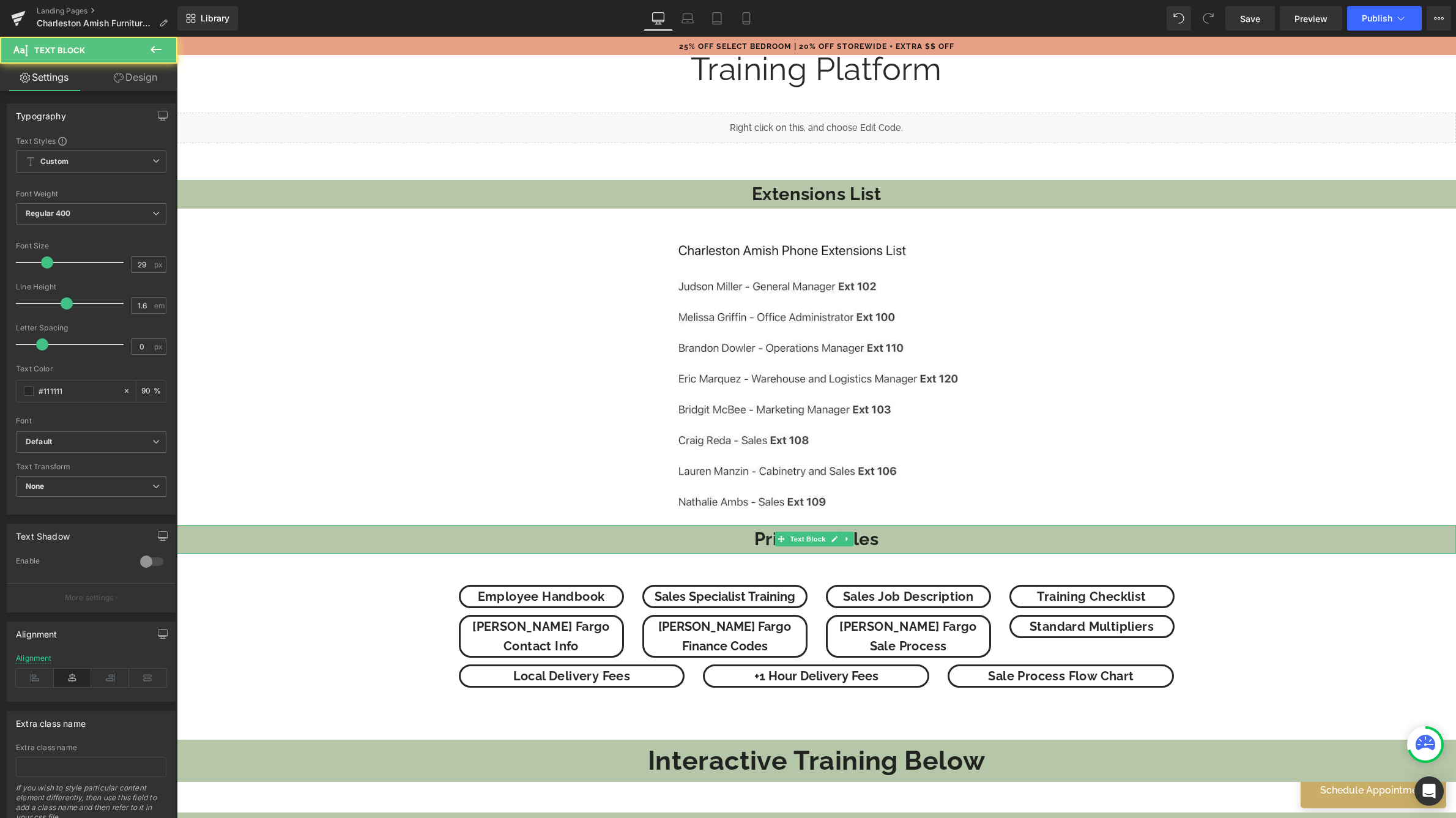
click at [648, 541] on p "Printable Files" at bounding box center [817, 539] width 1280 height 28
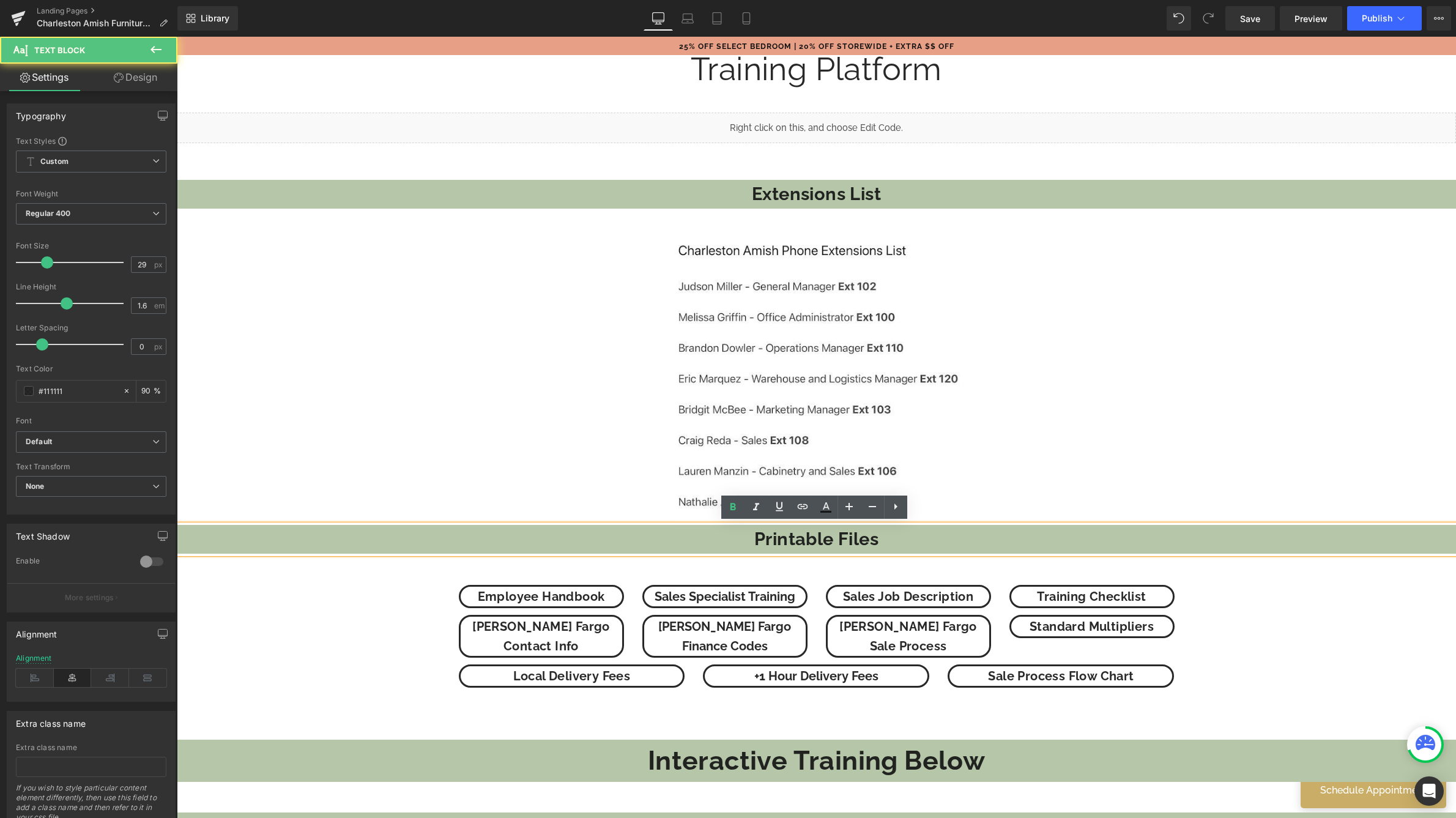
click at [806, 544] on span "Printable Files" at bounding box center [816, 539] width 124 height 20
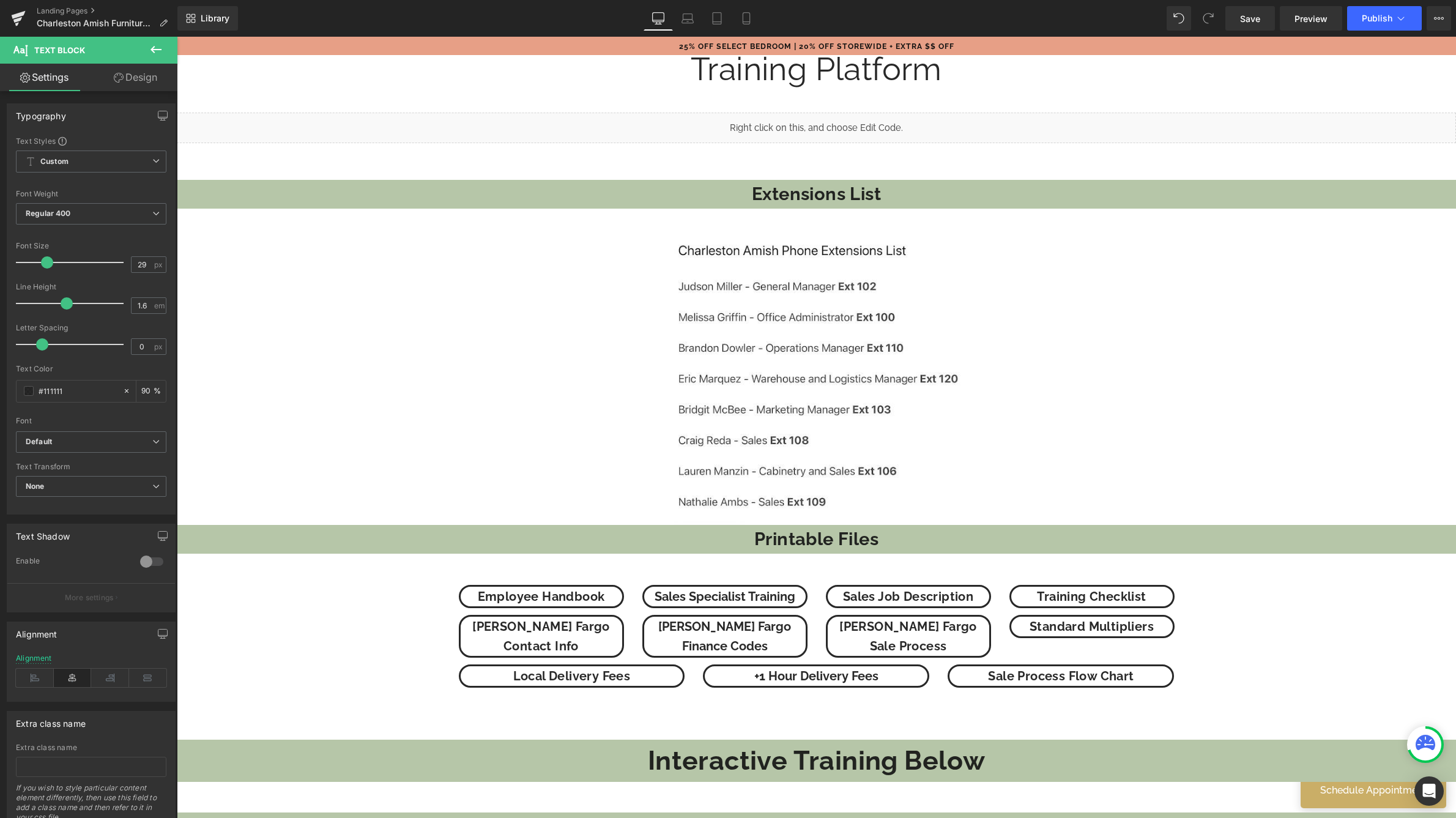
click at [158, 83] on link "Design" at bounding box center [135, 77] width 89 height 28
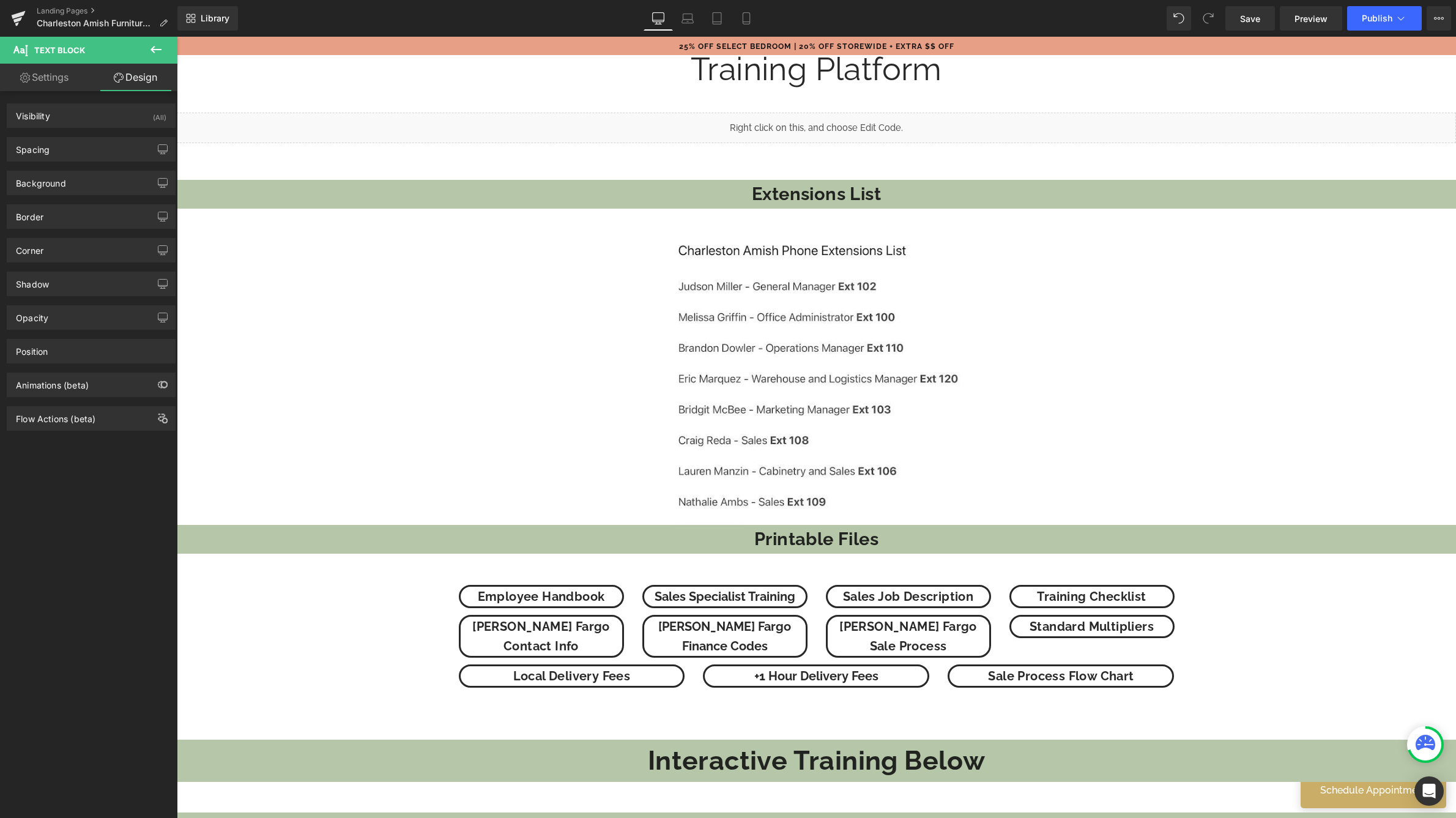
type input "0"
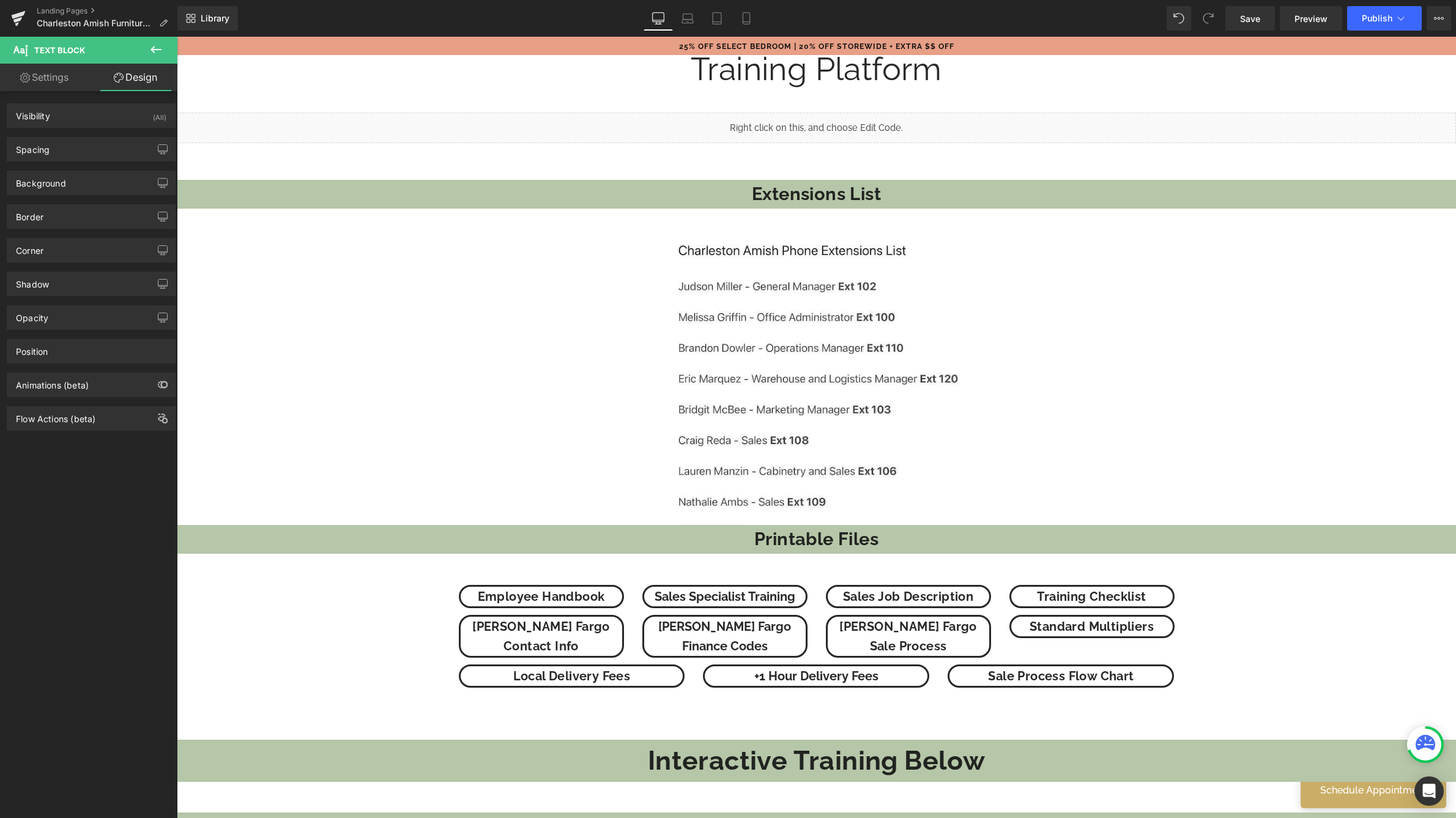
type input "0"
click at [91, 151] on div "Spacing" at bounding box center [91, 149] width 168 height 23
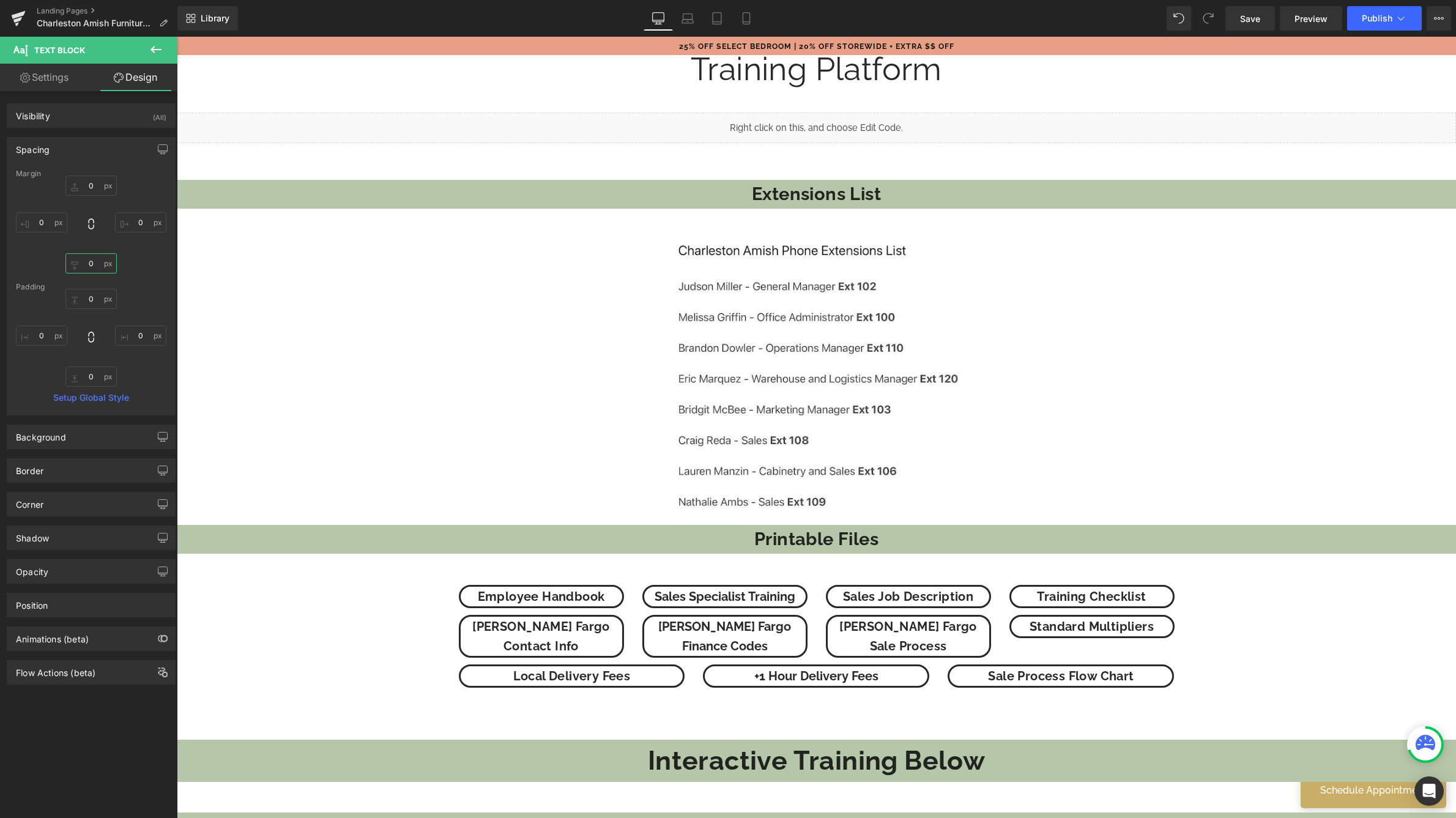
click at [92, 263] on input "0" at bounding box center [90, 264] width 51 height 20
click at [84, 261] on input "0" at bounding box center [90, 264] width 51 height 20
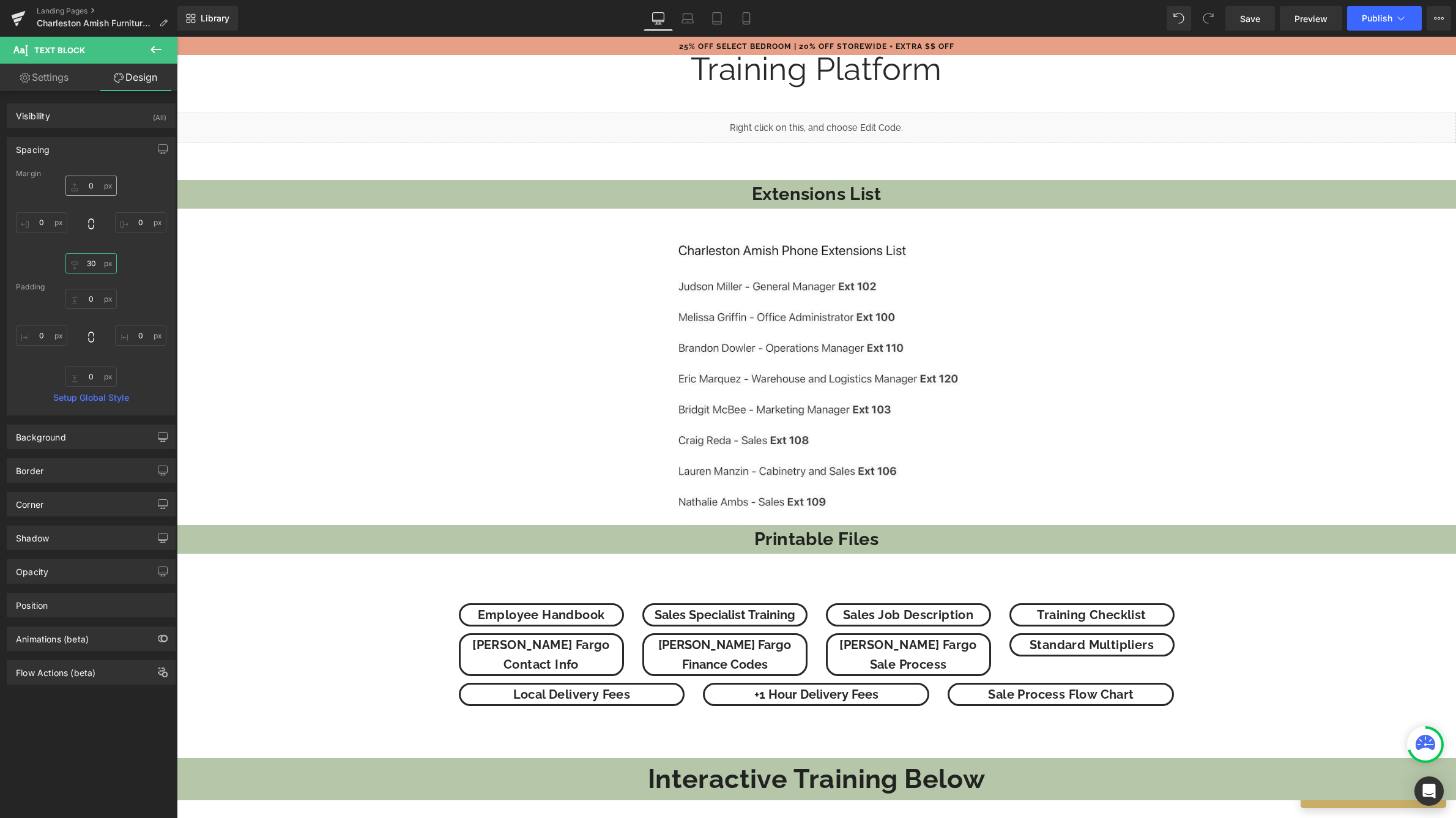
type input "30"
click at [86, 184] on input "0" at bounding box center [90, 185] width 51 height 20
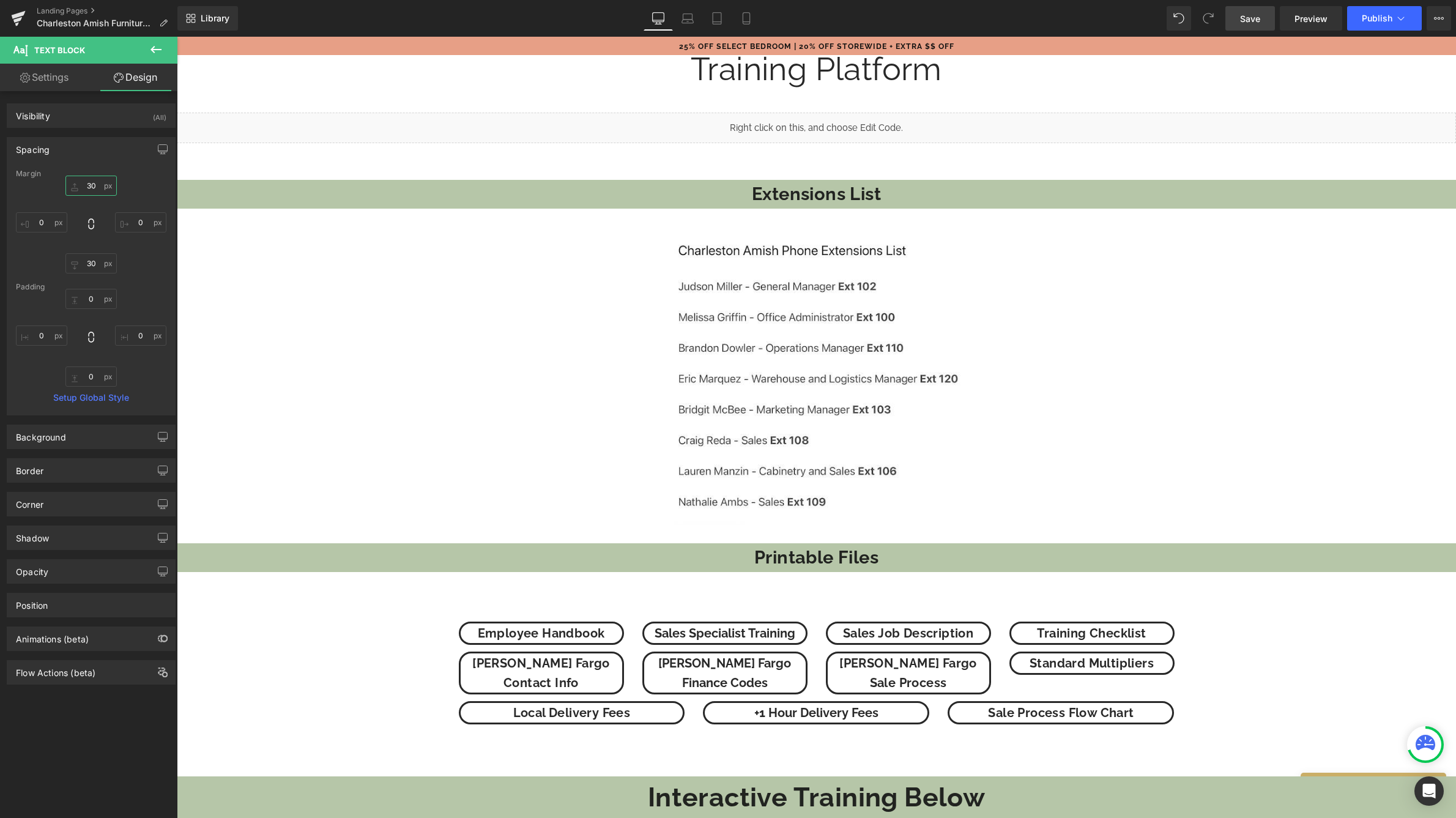
type input "30"
click at [1257, 20] on span "Save" at bounding box center [1251, 19] width 21 height 13
click at [1385, 16] on span "Publish" at bounding box center [1377, 18] width 31 height 10
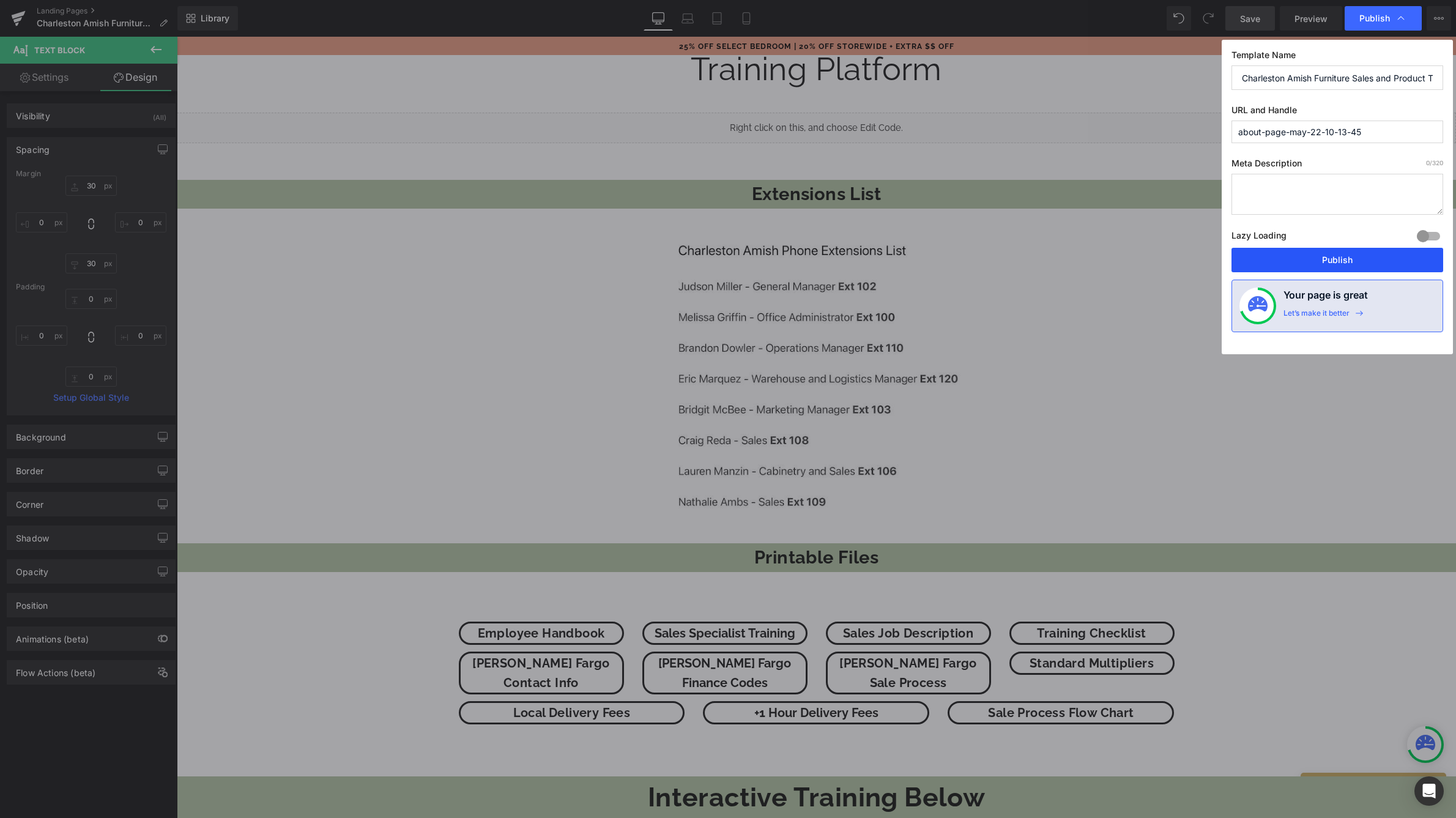
click at [1298, 254] on button "Publish" at bounding box center [1337, 260] width 212 height 24
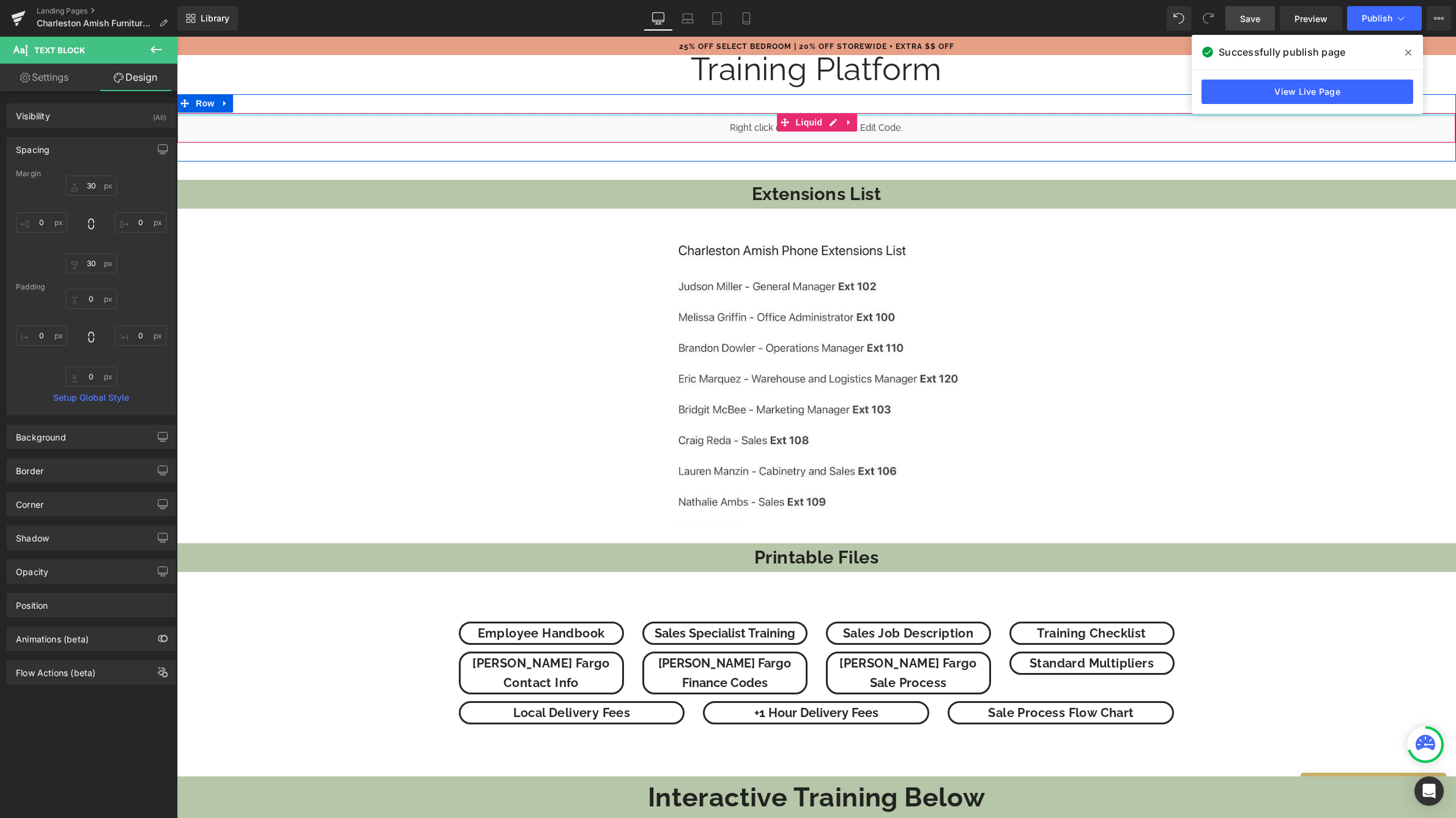
click at [1403, 50] on span at bounding box center [1408, 52] width 20 height 20
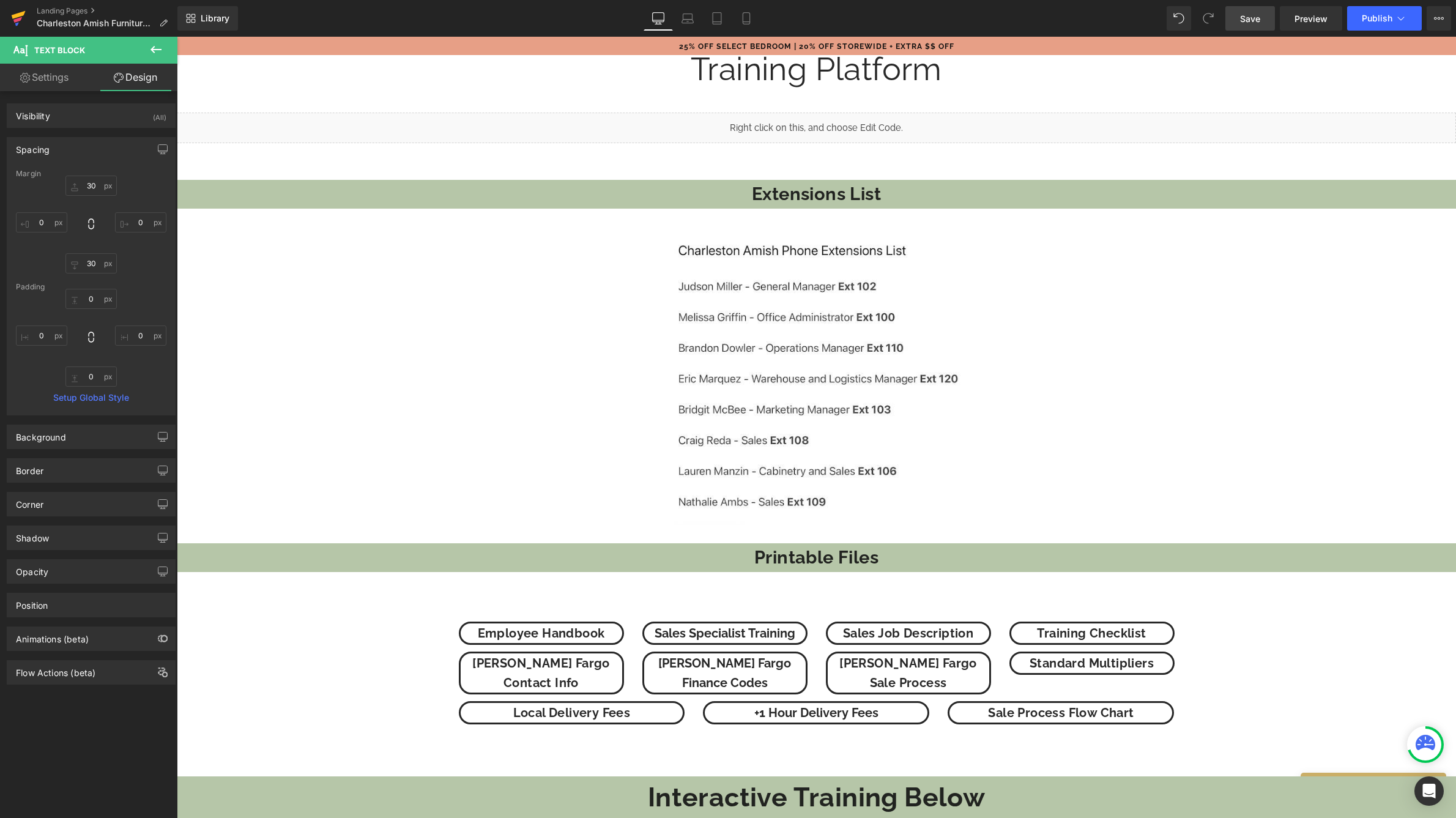
click at [14, 10] on icon at bounding box center [19, 18] width 15 height 31
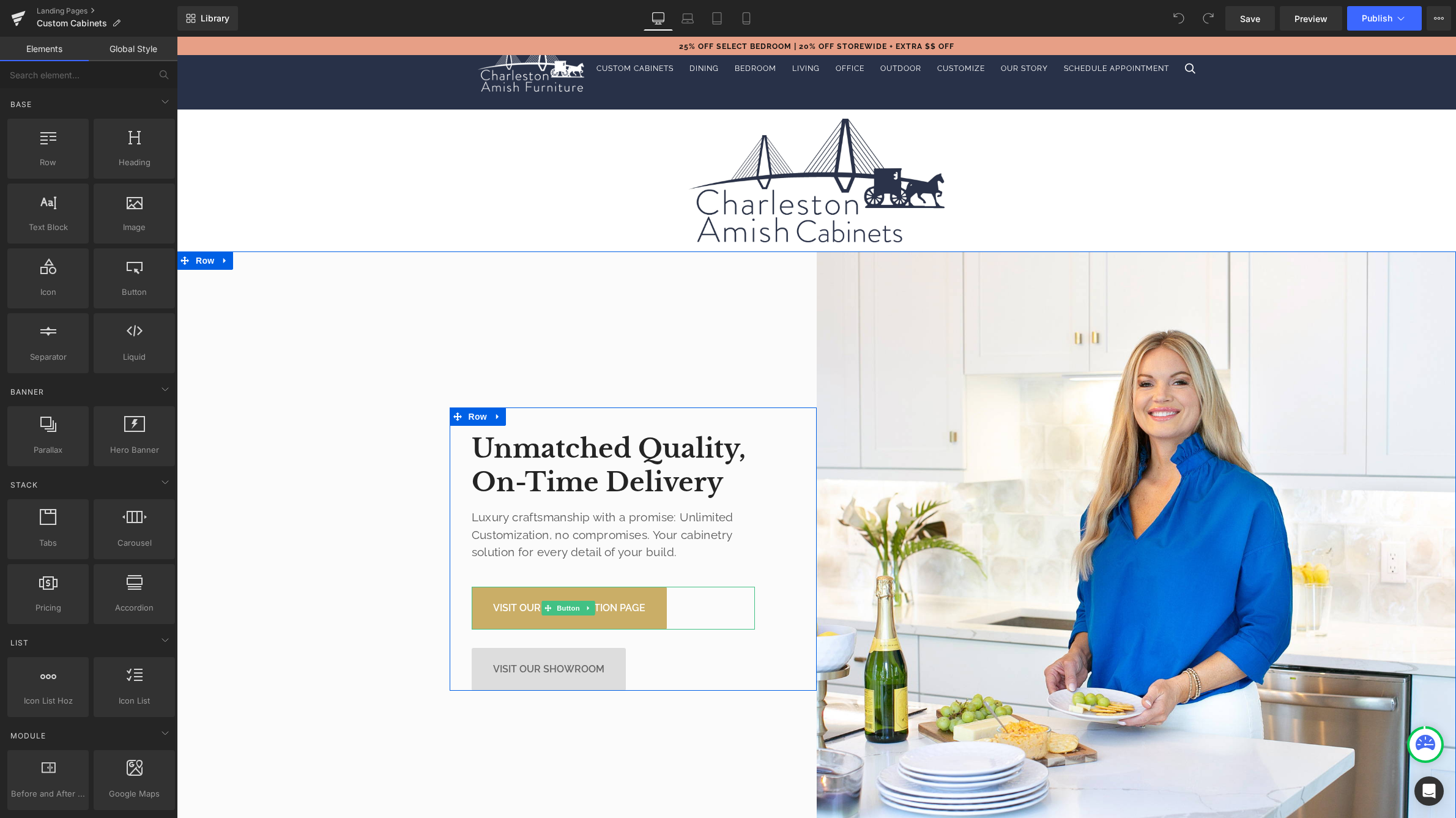
scroll to position [120, 0]
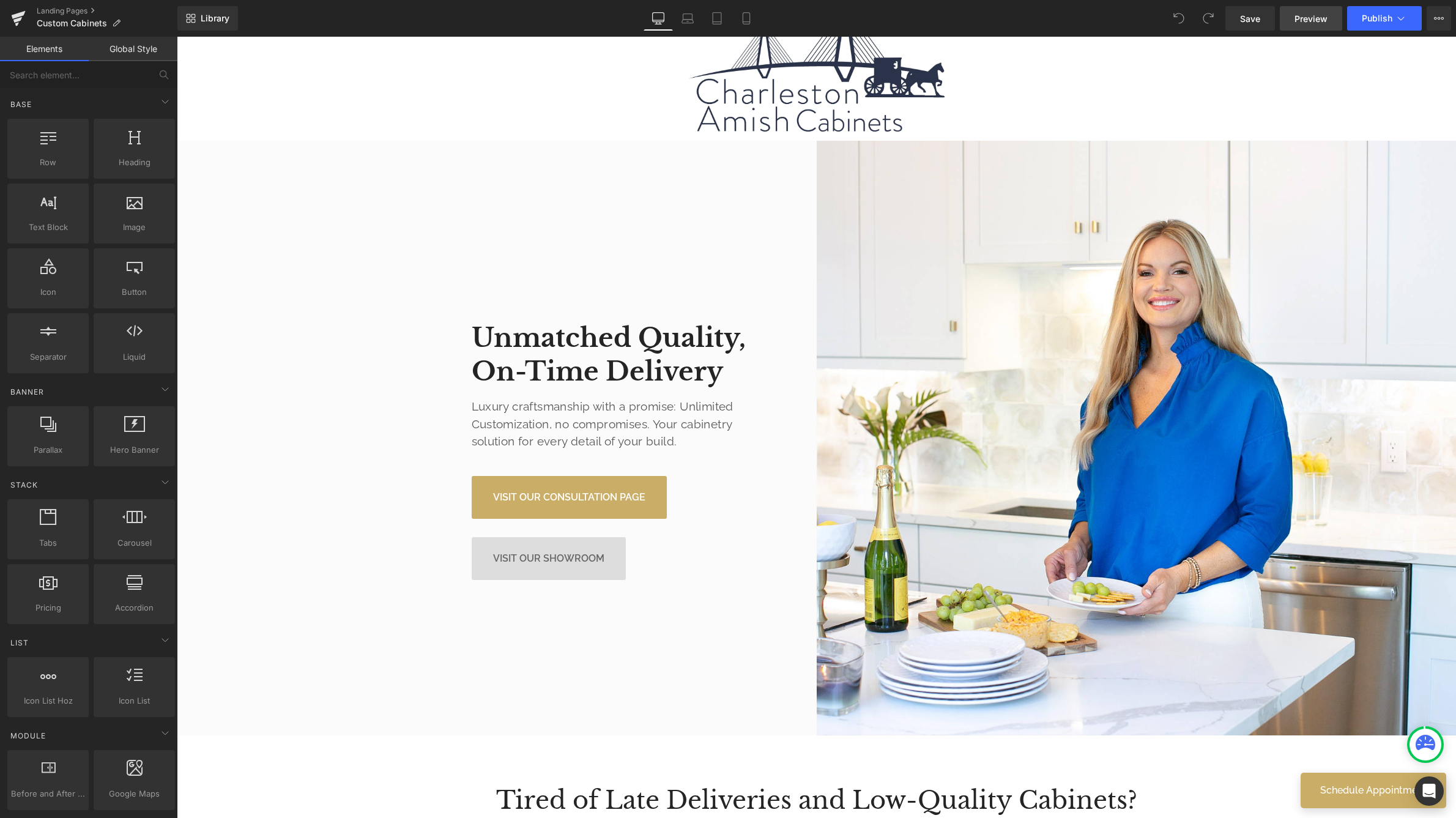
click at [1319, 12] on span "Preview" at bounding box center [1311, 19] width 33 height 13
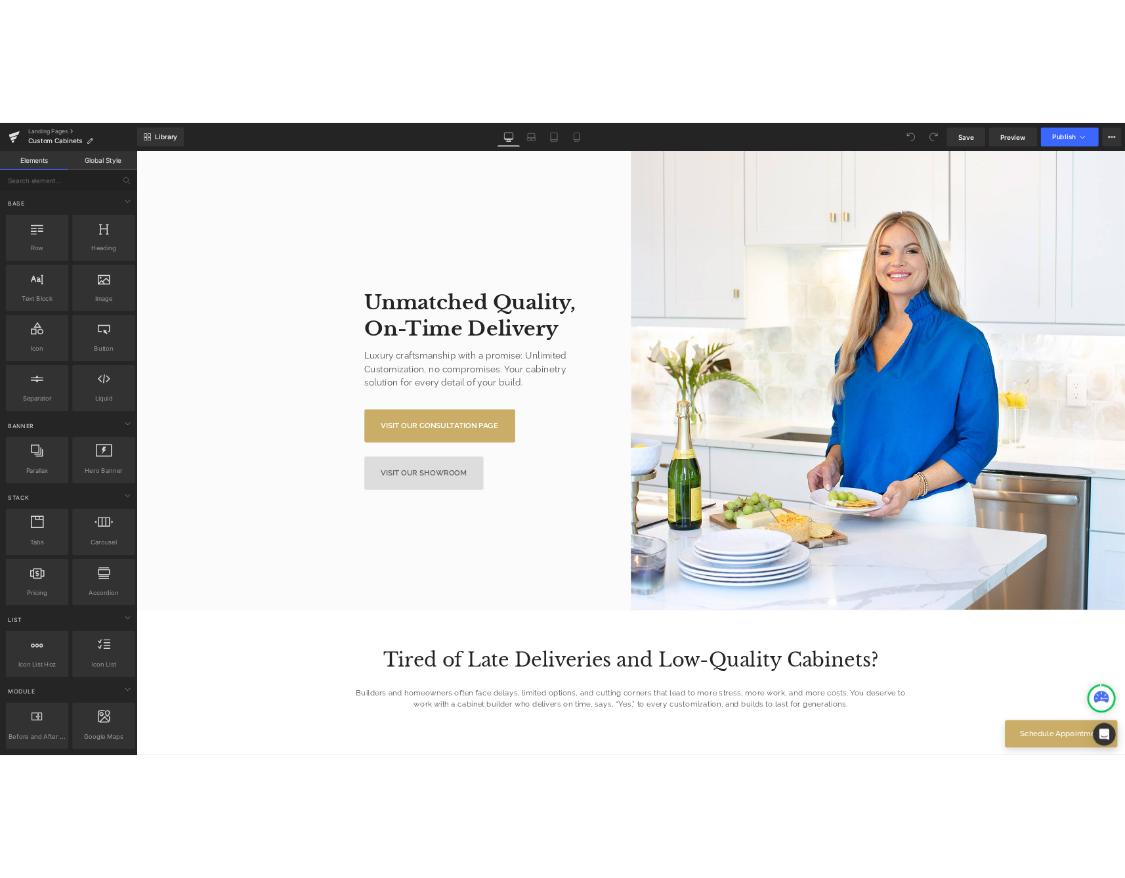
scroll to position [736, 0]
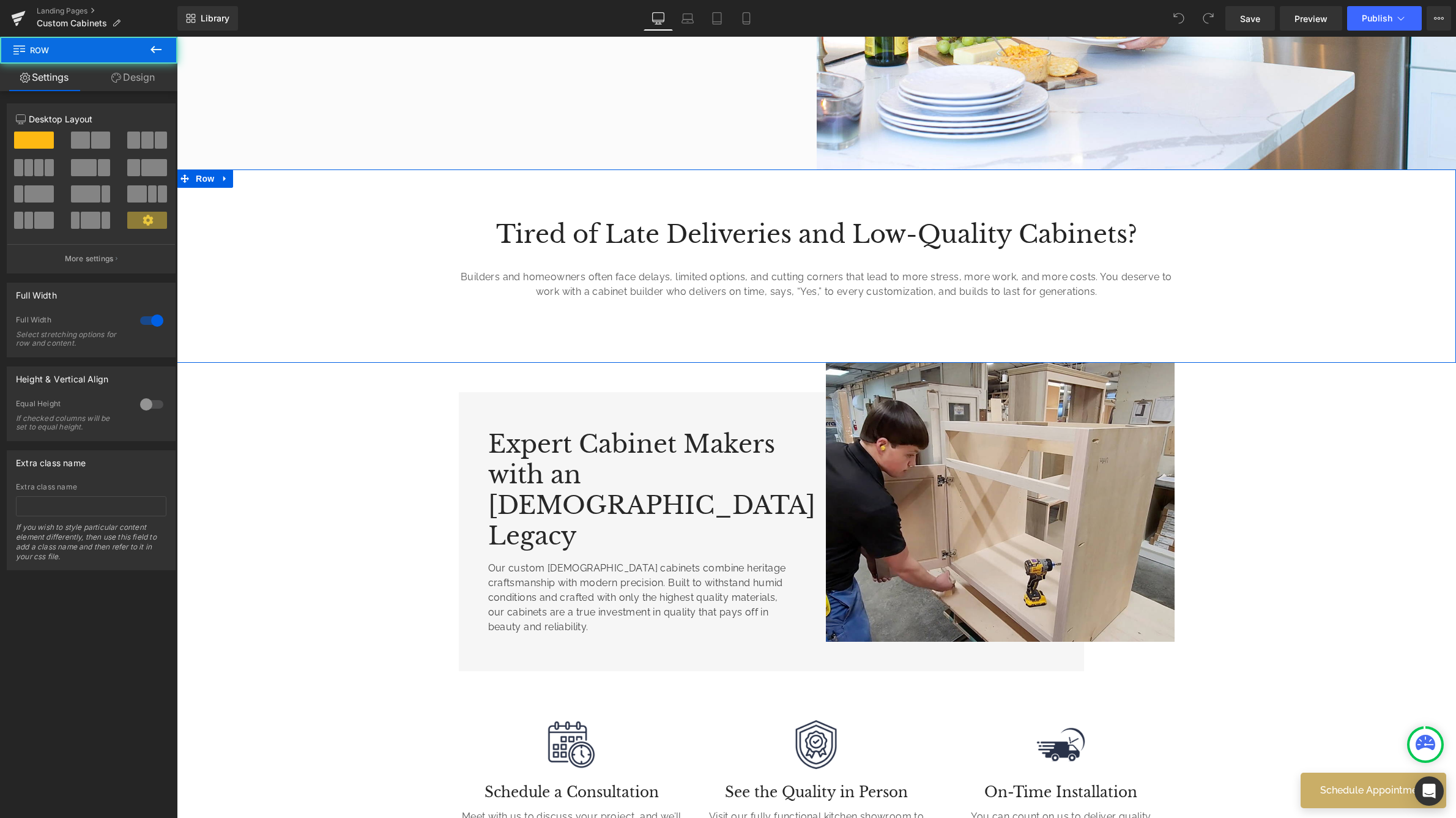
click at [512, 321] on div "Tired of Late Deliveries and Low-Quality Cabinets? Heading Builders and homeown…" at bounding box center [817, 266] width 1280 height 193
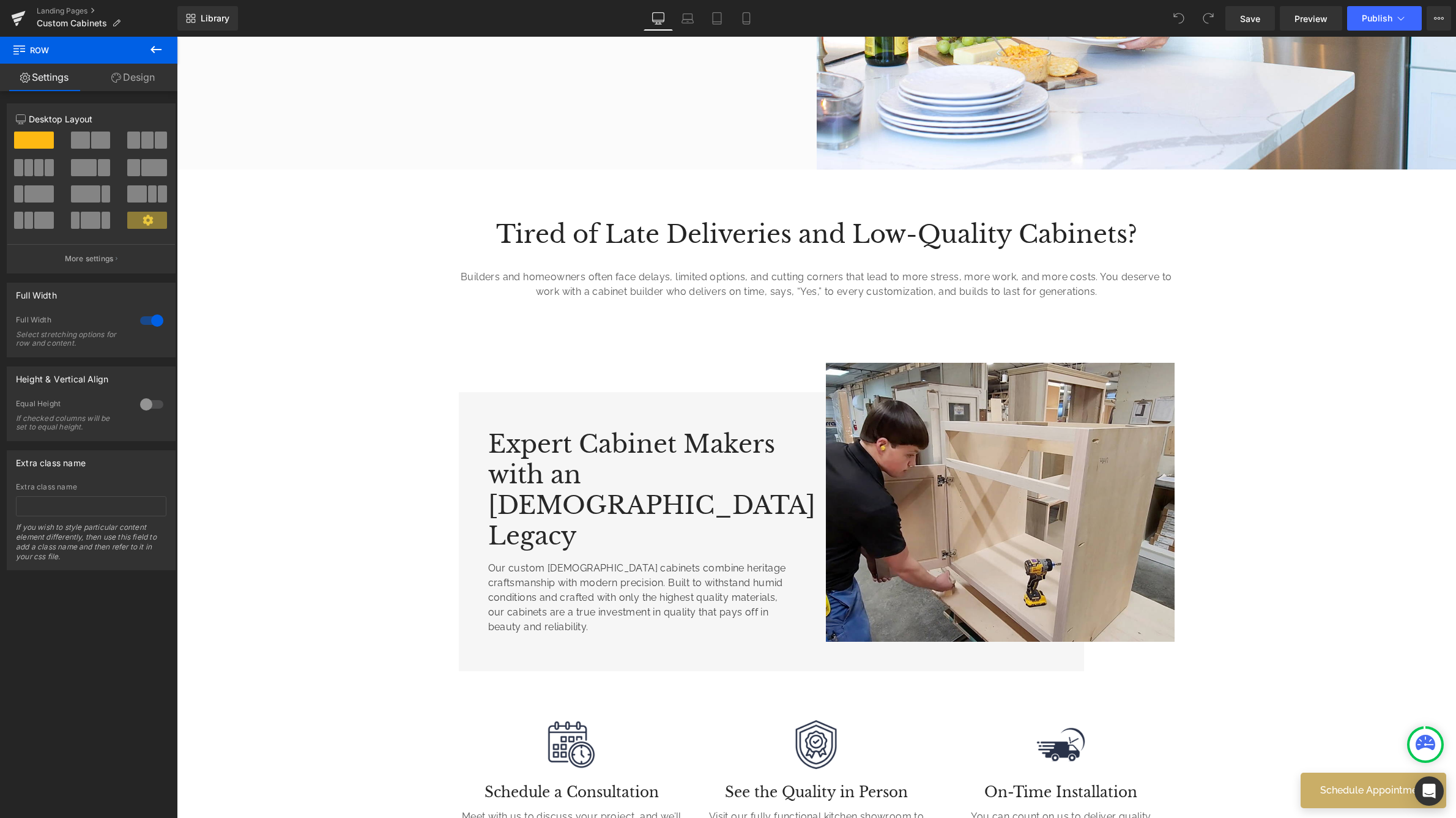
click at [156, 44] on icon at bounding box center [157, 49] width 15 height 15
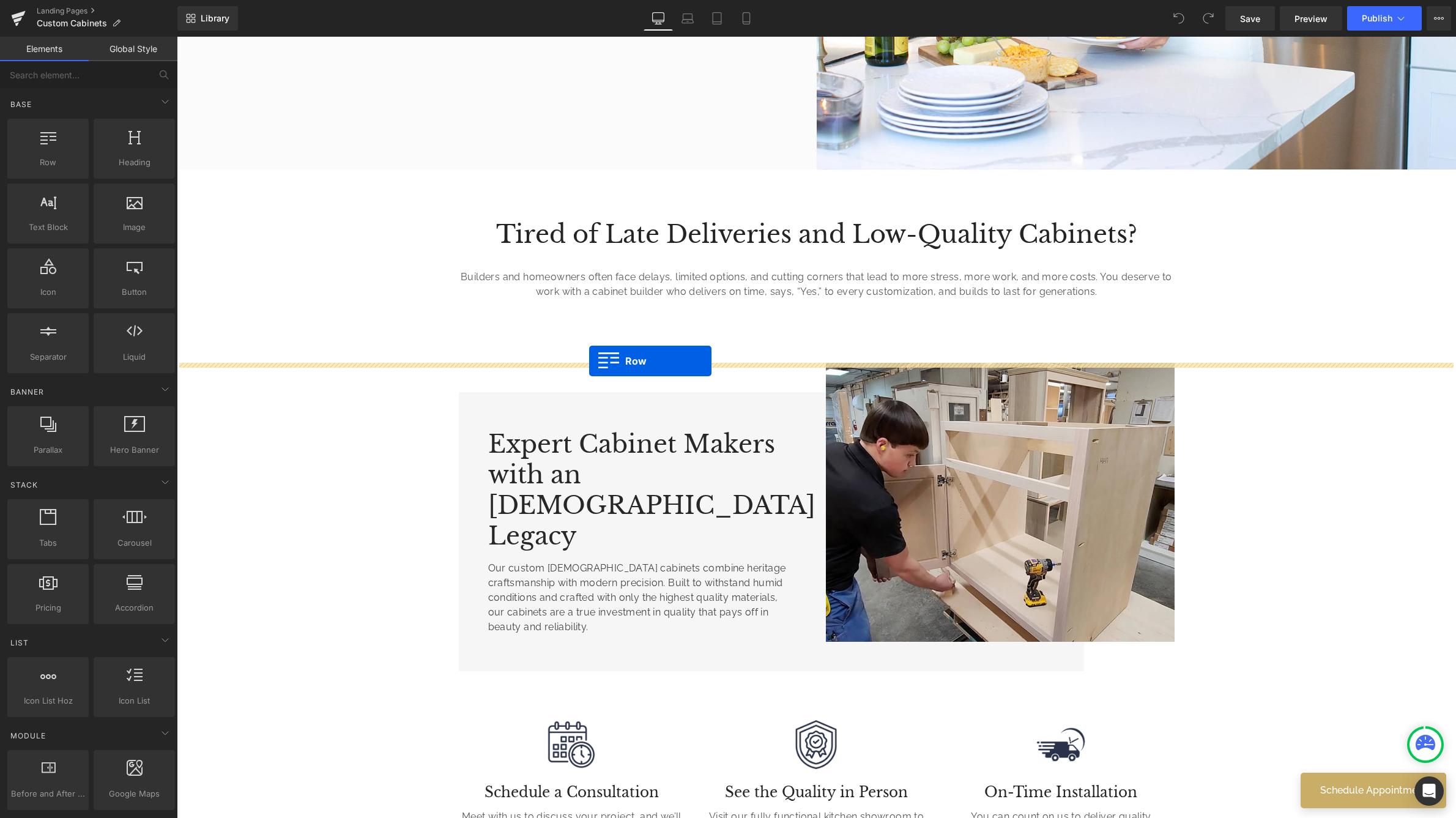
drag, startPoint x: 232, startPoint y: 204, endPoint x: 589, endPoint y: 361, distance: 390.0
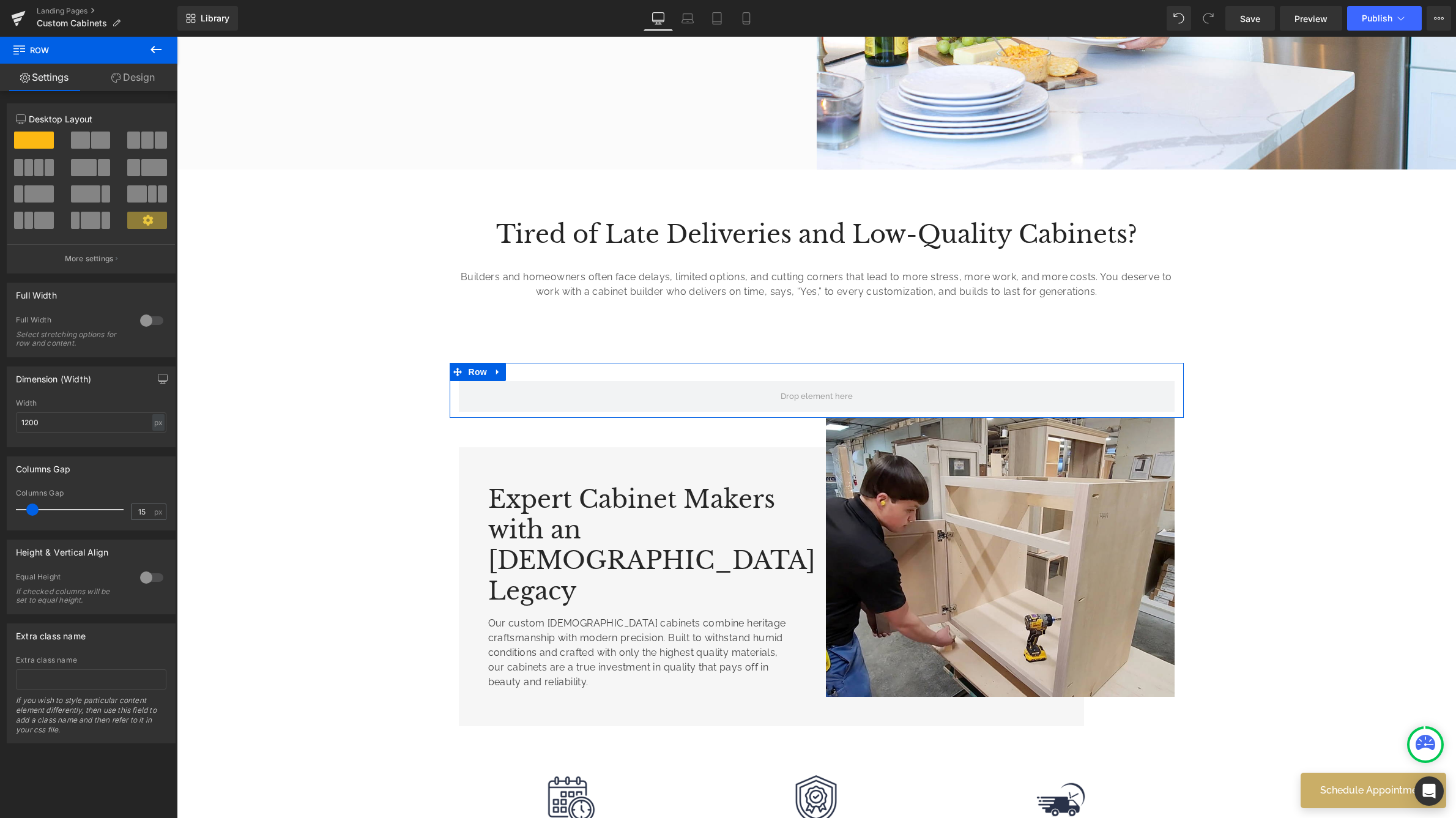
click at [147, 142] on span at bounding box center [147, 140] width 12 height 17
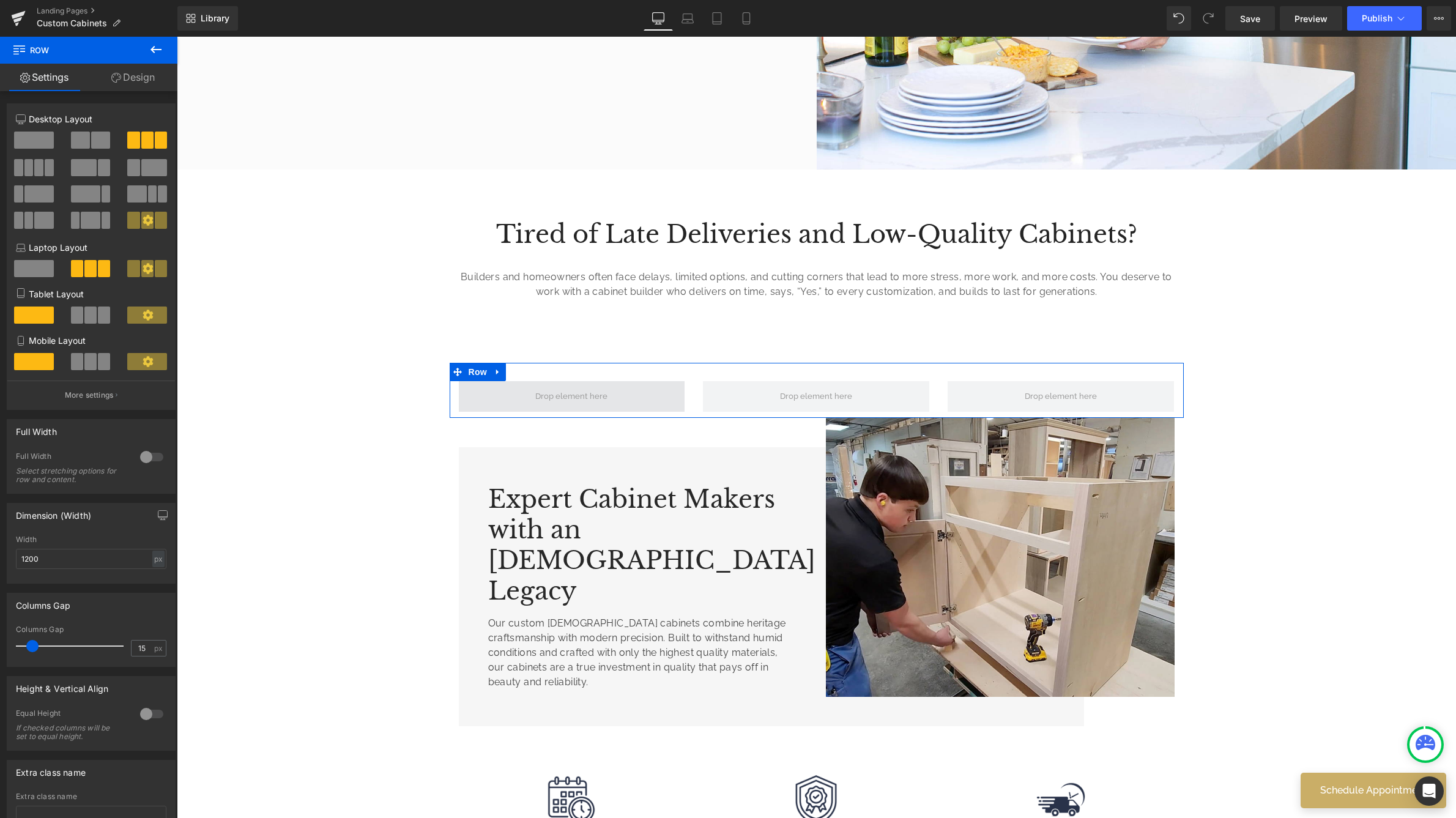
click at [497, 412] on span at bounding box center [571, 396] width 227 height 31
click at [76, 79] on link "Settings" at bounding box center [44, 77] width 89 height 28
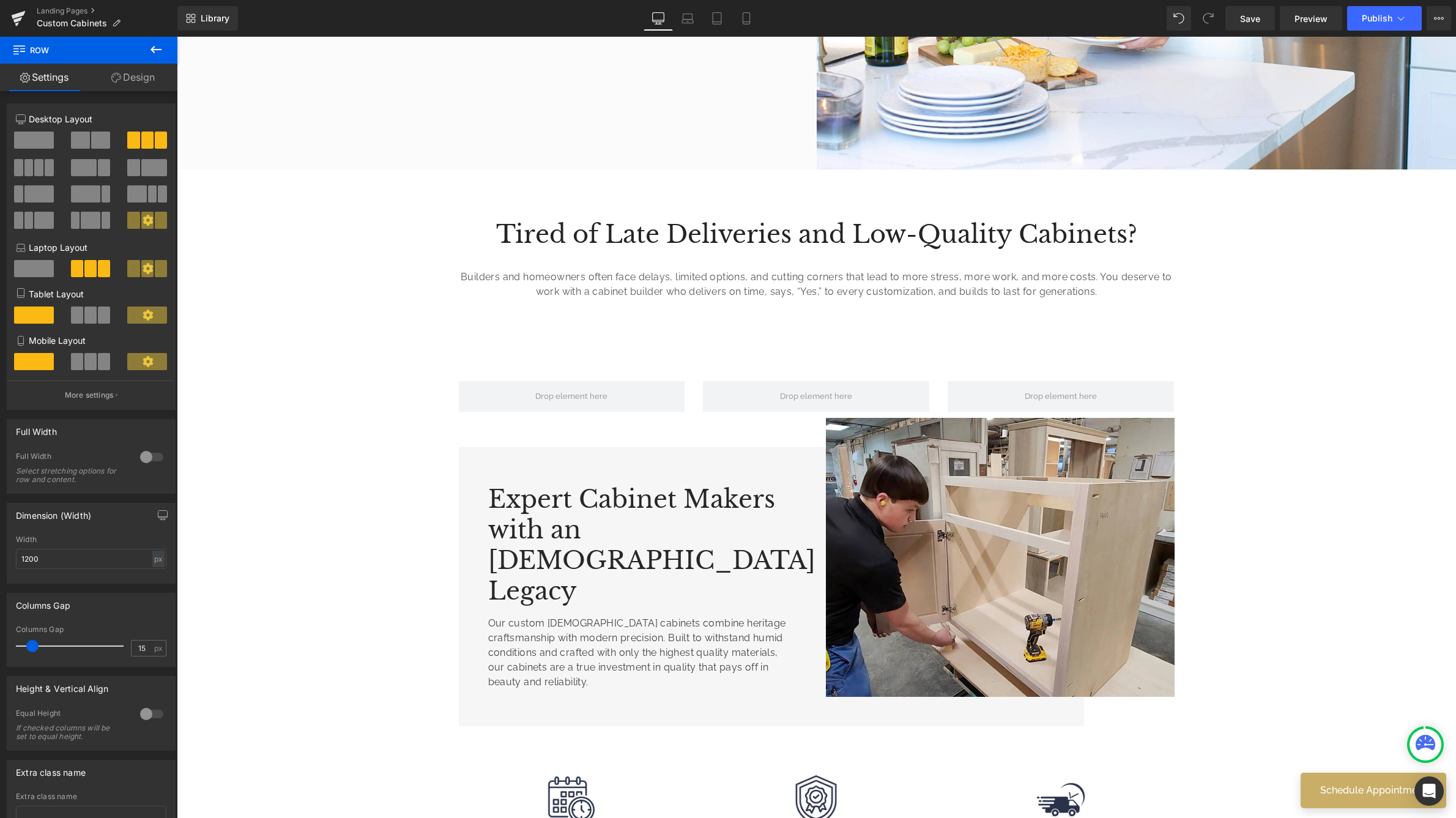
click at [157, 50] on icon at bounding box center [156, 49] width 11 height 7
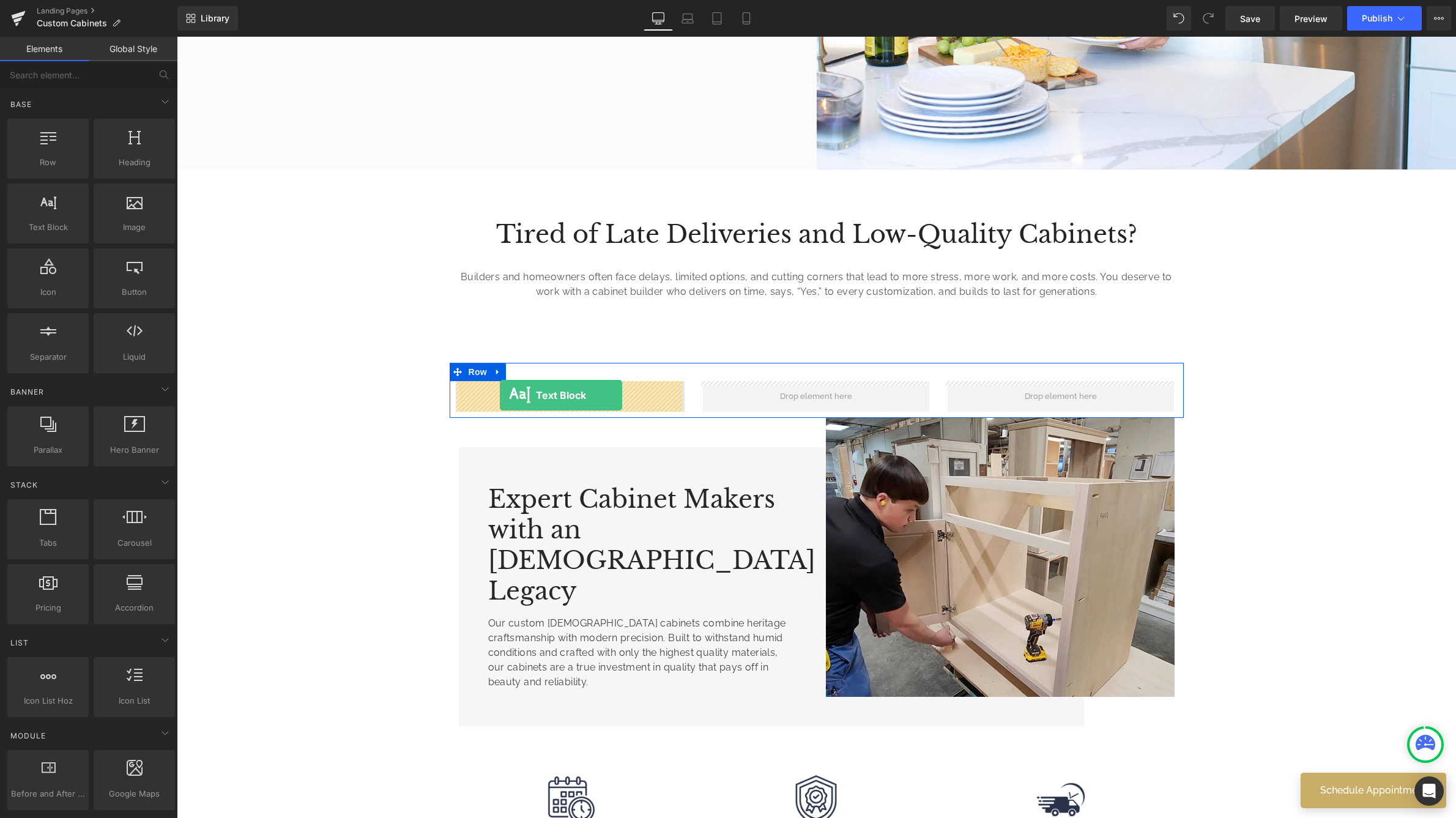
drag, startPoint x: 229, startPoint y: 259, endPoint x: 500, endPoint y: 395, distance: 303.2
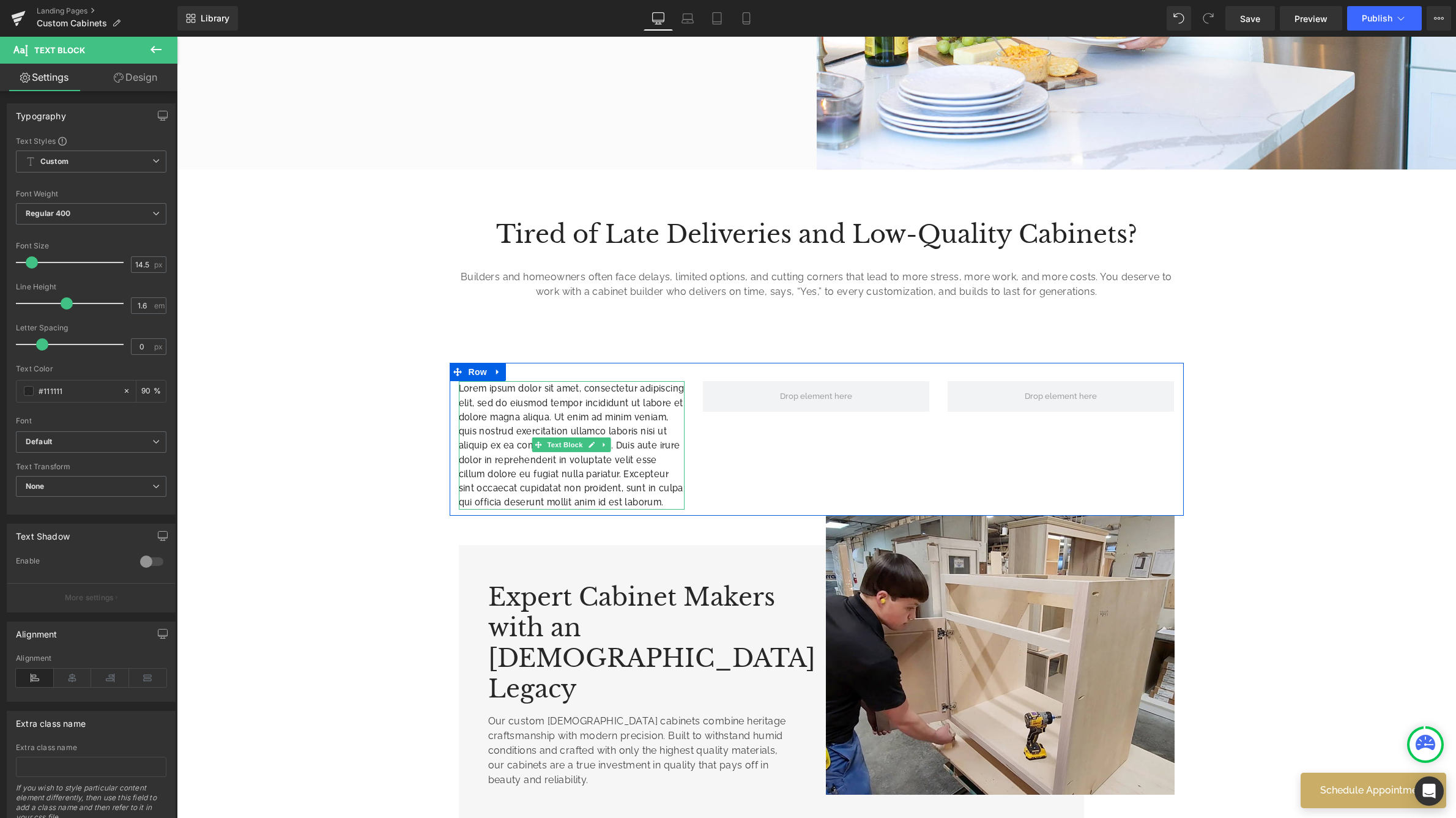
click at [519, 460] on p "Lorem ipsum dolor sit amet, consectetur adipiscing elit, sed do eiusmod tempor …" at bounding box center [571, 444] width 227 height 128
click at [152, 40] on button at bounding box center [156, 49] width 43 height 27
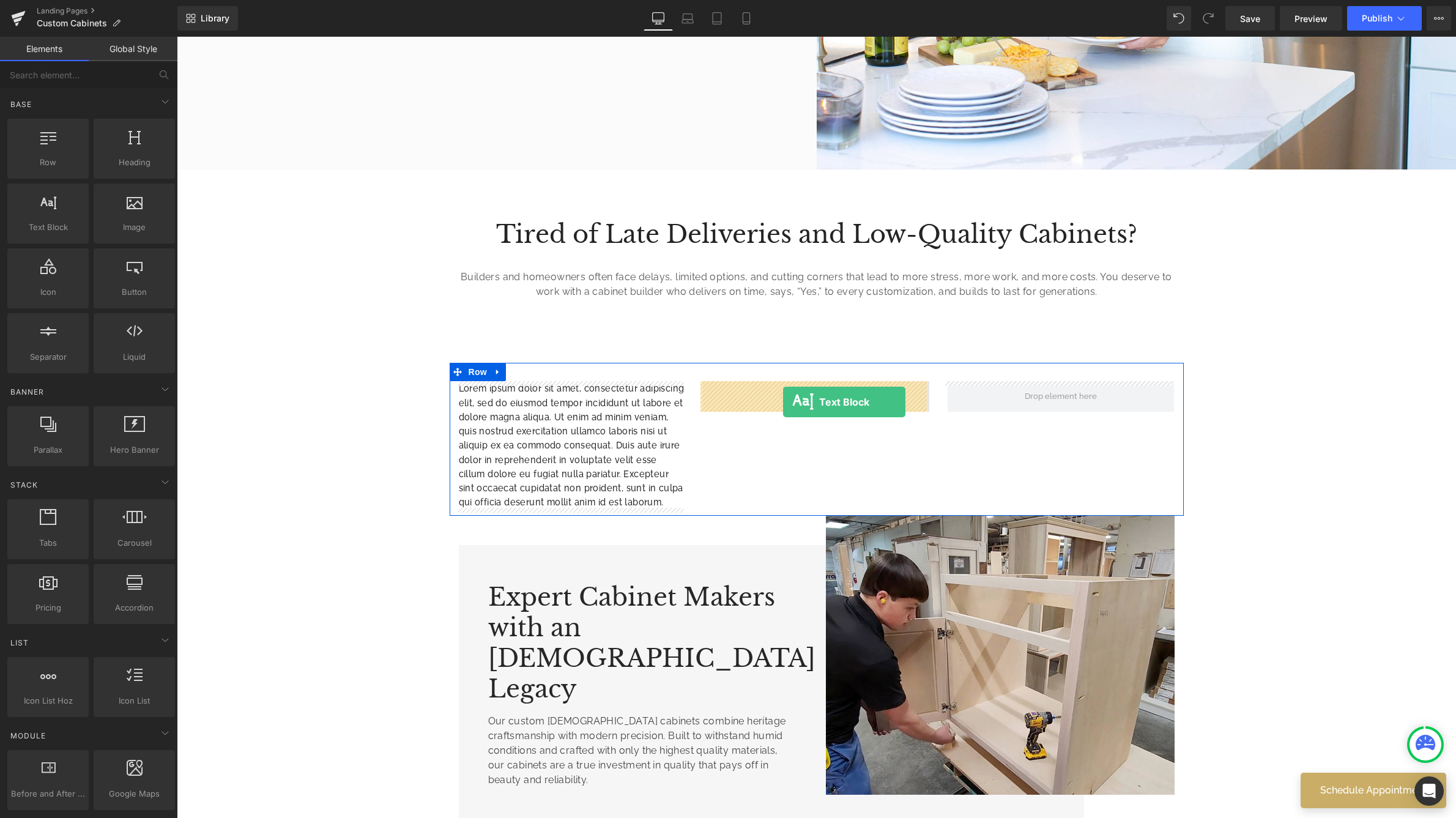
drag, startPoint x: 235, startPoint y: 245, endPoint x: 783, endPoint y: 402, distance: 570.0
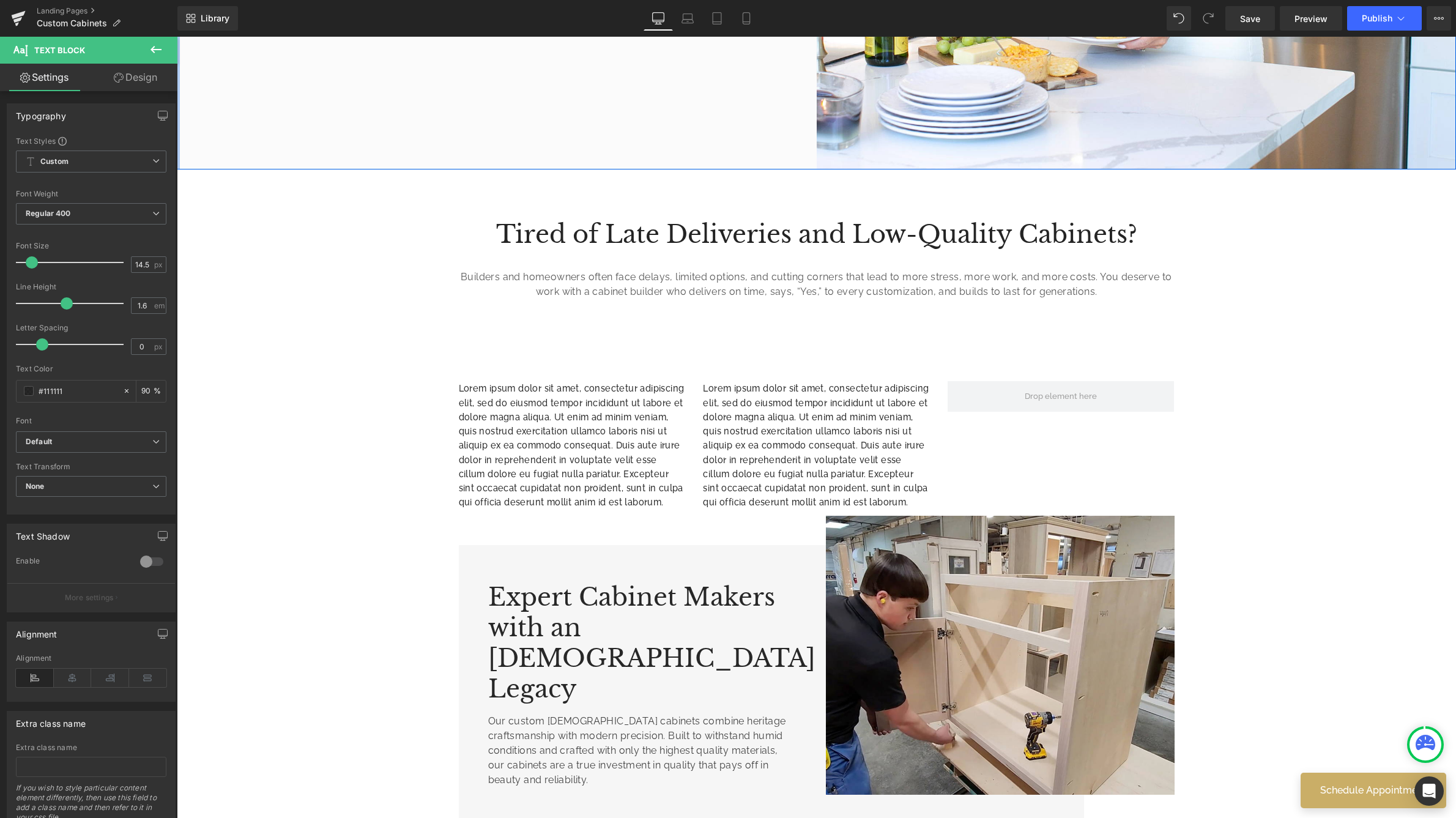
click at [159, 52] on icon at bounding box center [157, 49] width 15 height 15
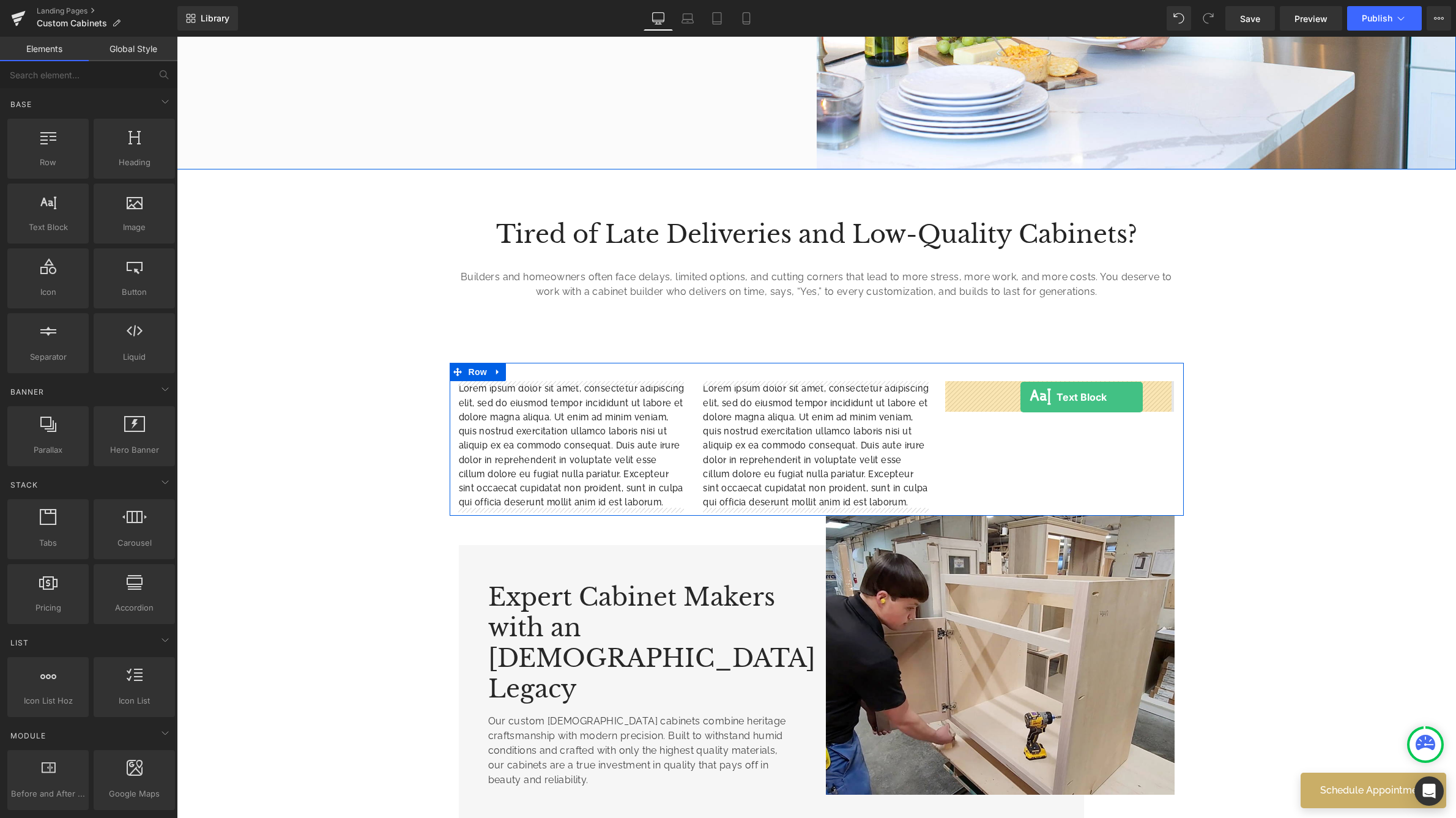
drag, startPoint x: 240, startPoint y: 247, endPoint x: 1021, endPoint y: 397, distance: 795.3
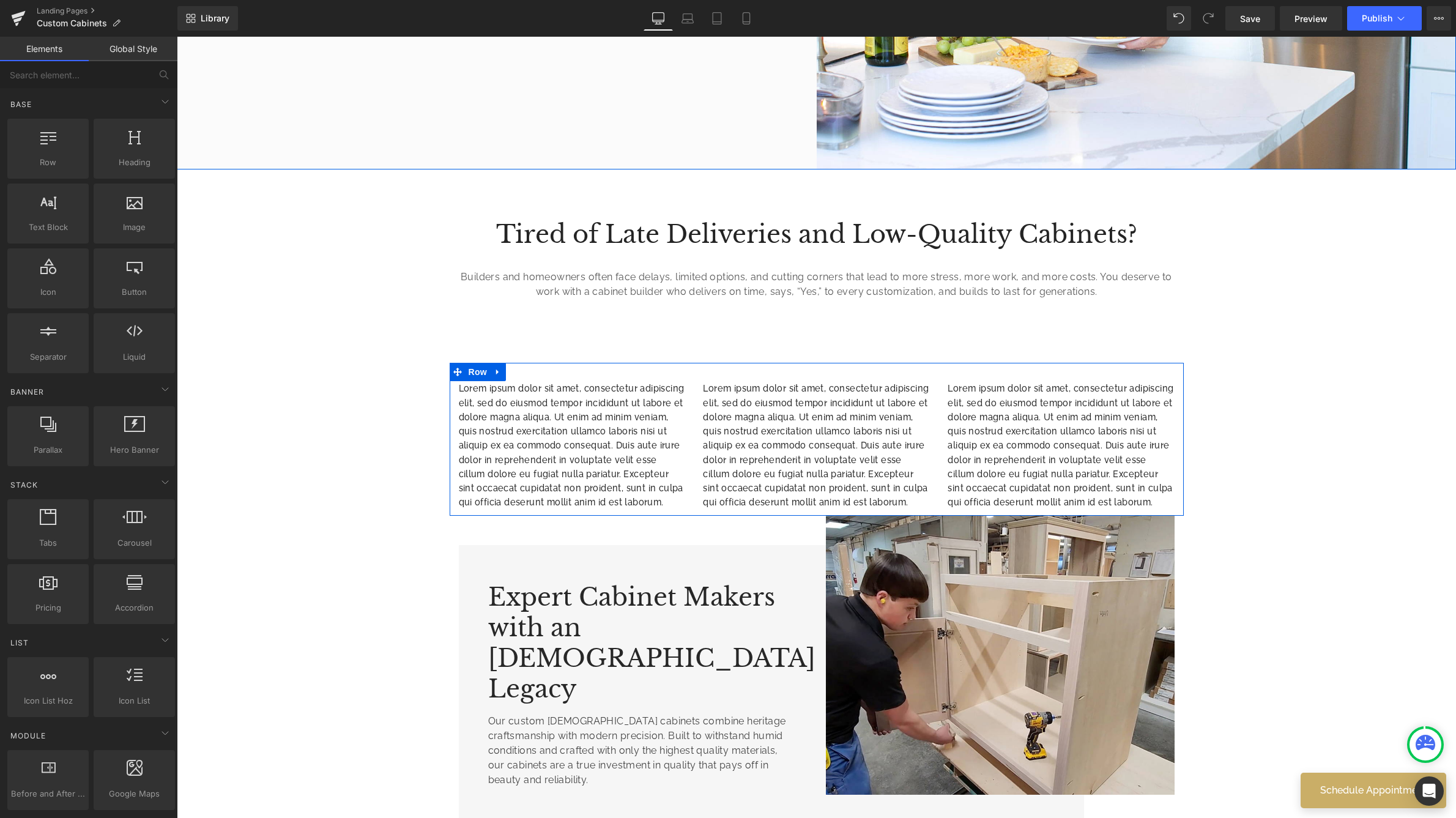
click at [881, 429] on p "Lorem ipsum dolor sit amet, consectetur adipiscing elit, sed do eiusmod tempor …" at bounding box center [816, 444] width 227 height 128
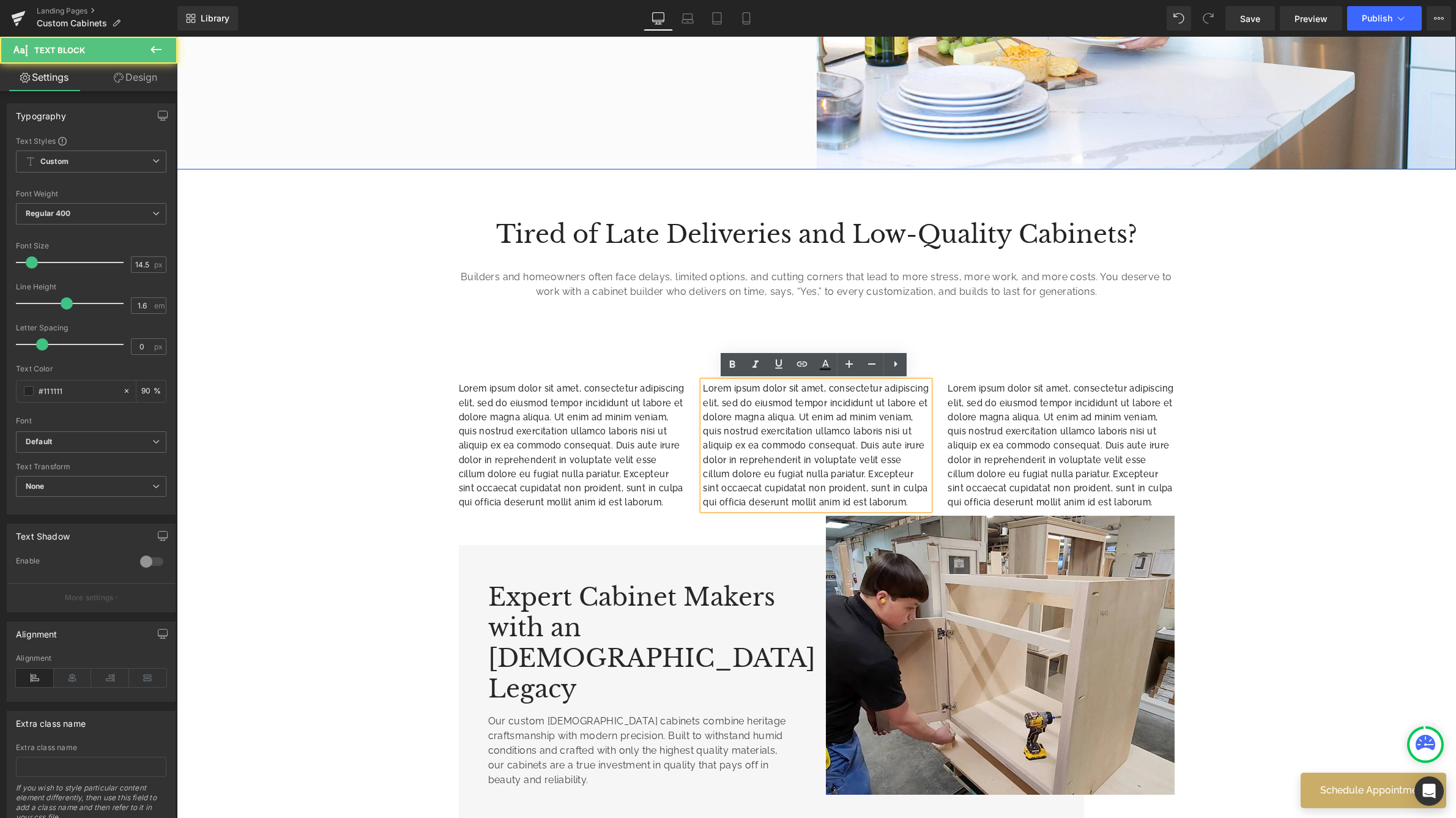
click at [948, 366] on div "Lorem ipsum dolor sit amet, consectetur adipiscing elit, sed do eiusmod tempor …" at bounding box center [817, 438] width 735 height 152
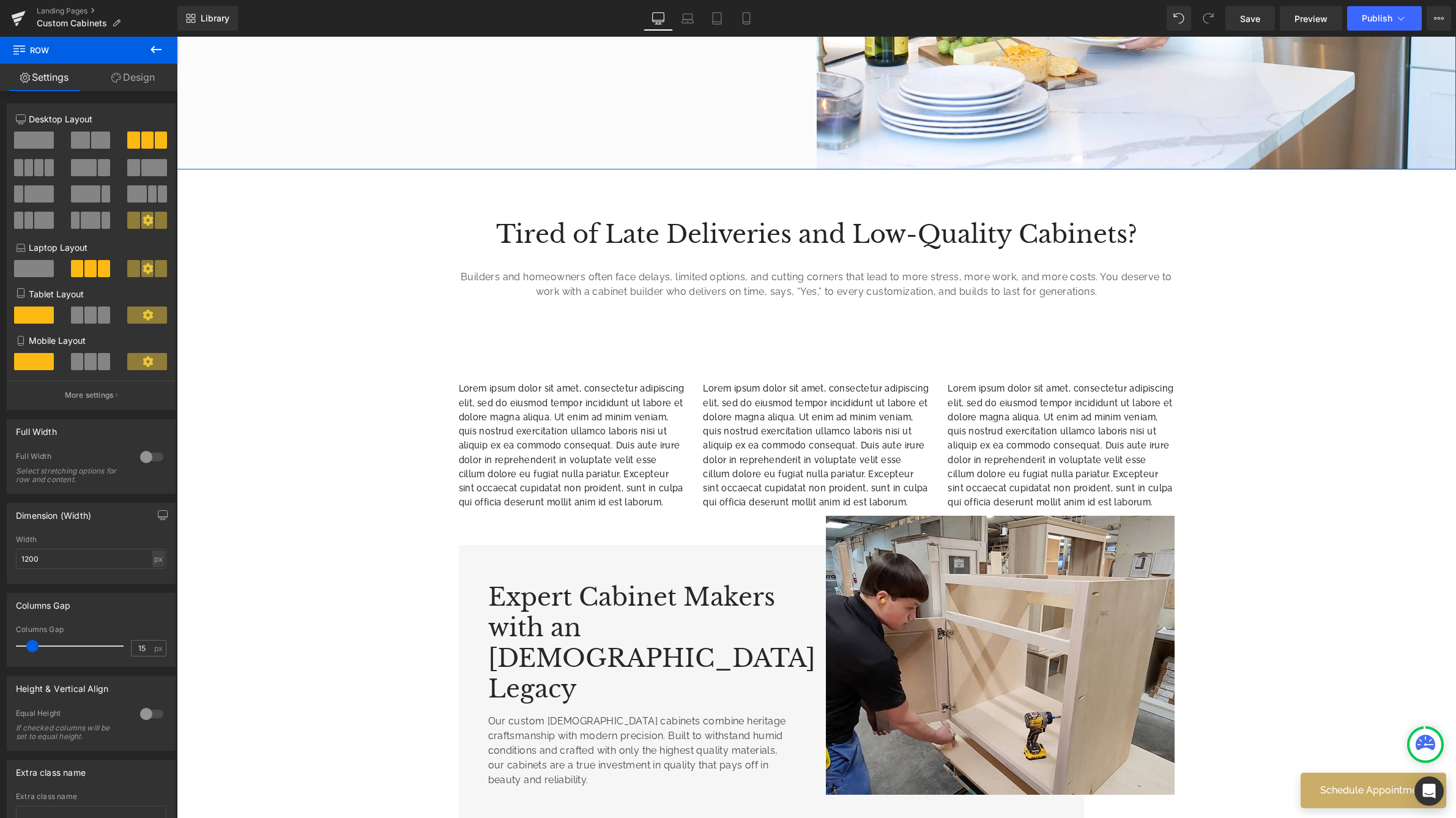
click at [1101, 377] on div "Lorem ipsum dolor sit amet, consectetur adipiscing elit, sed do eiusmod tempor …" at bounding box center [817, 438] width 735 height 152
click at [144, 84] on link "Design" at bounding box center [132, 77] width 89 height 28
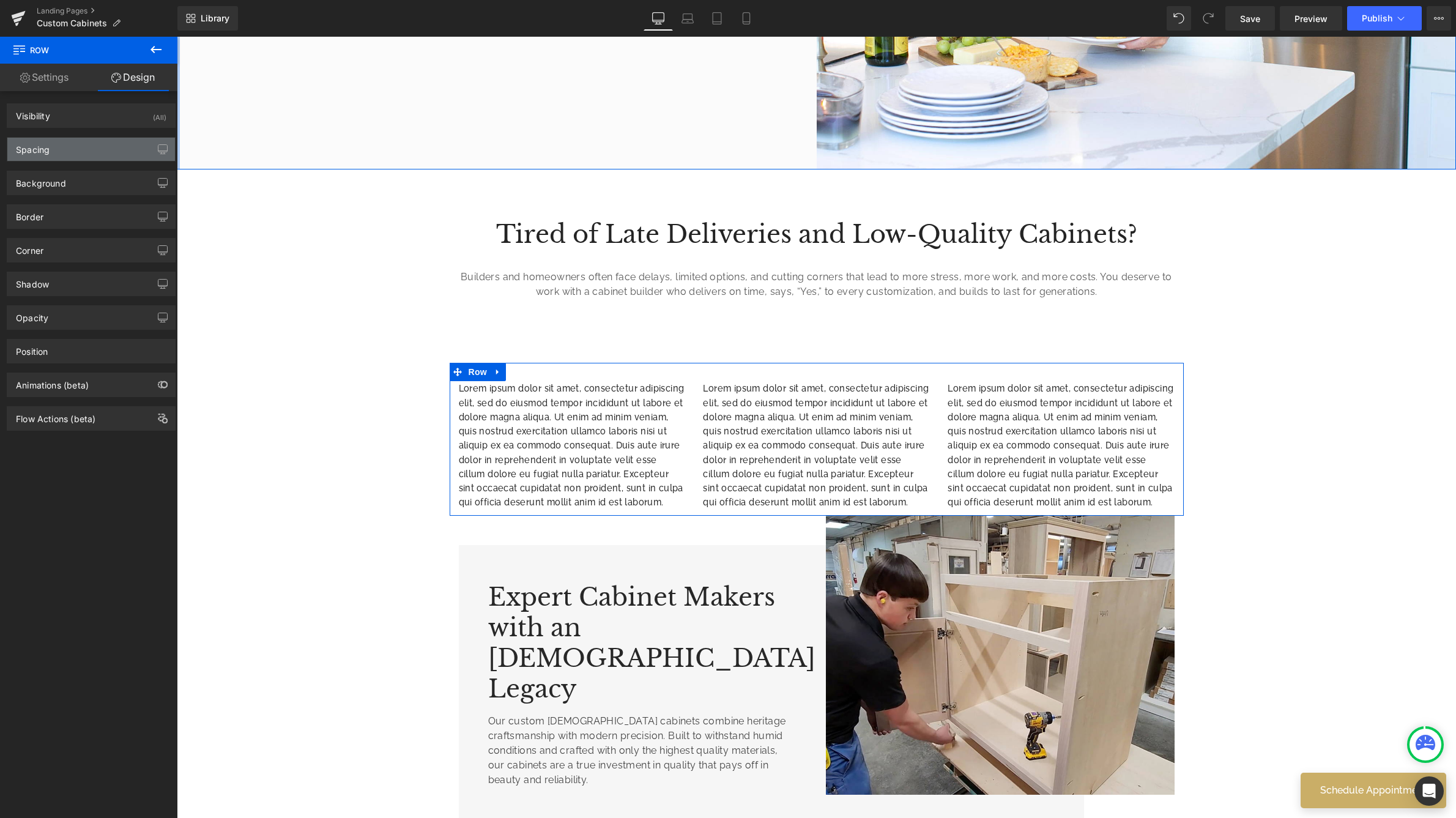
click at [106, 152] on div "Spacing" at bounding box center [91, 149] width 168 height 23
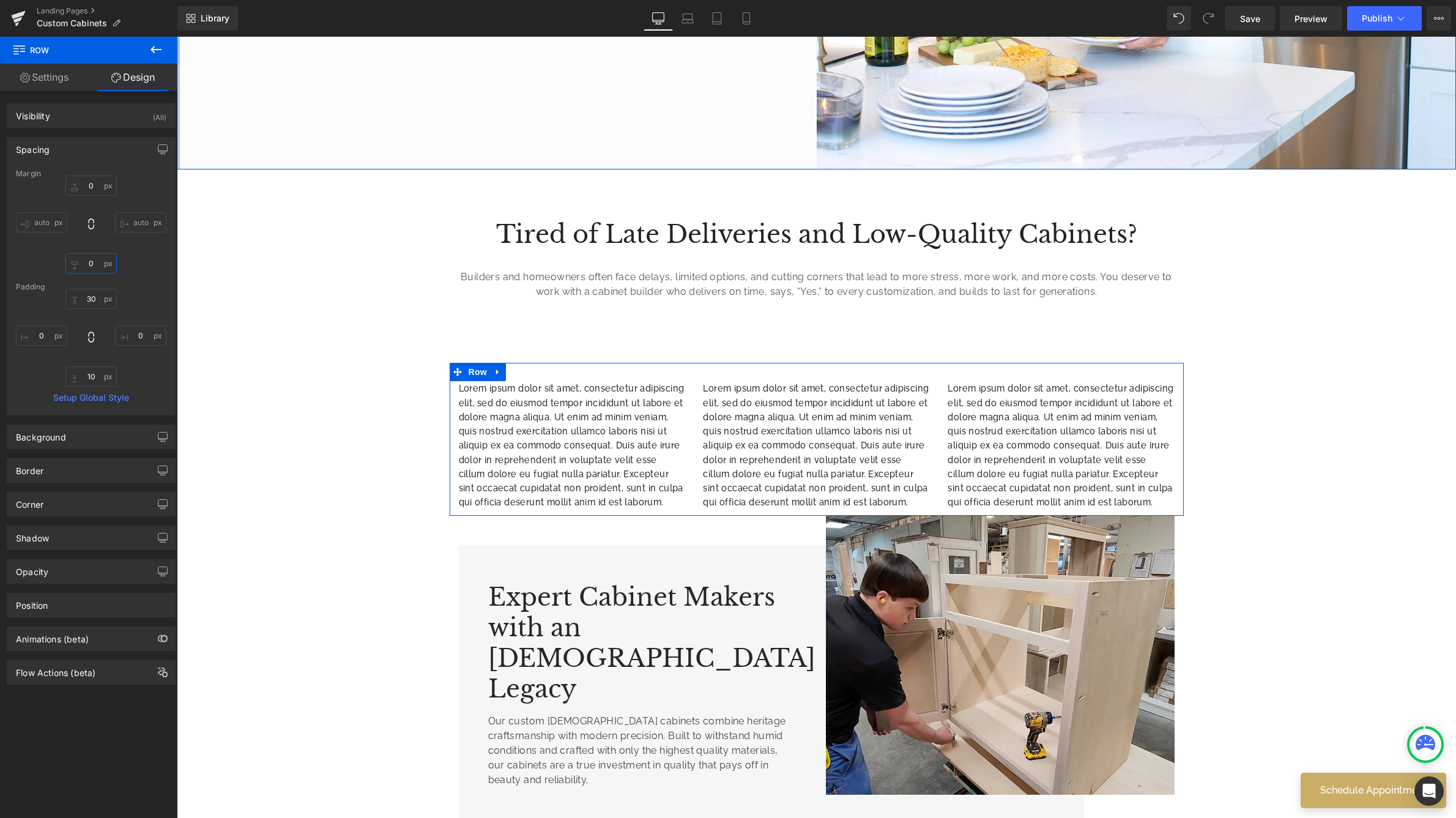
click at [93, 259] on input "0" at bounding box center [90, 264] width 51 height 20
click at [76, 260] on input "0" at bounding box center [90, 264] width 51 height 20
type input "50"
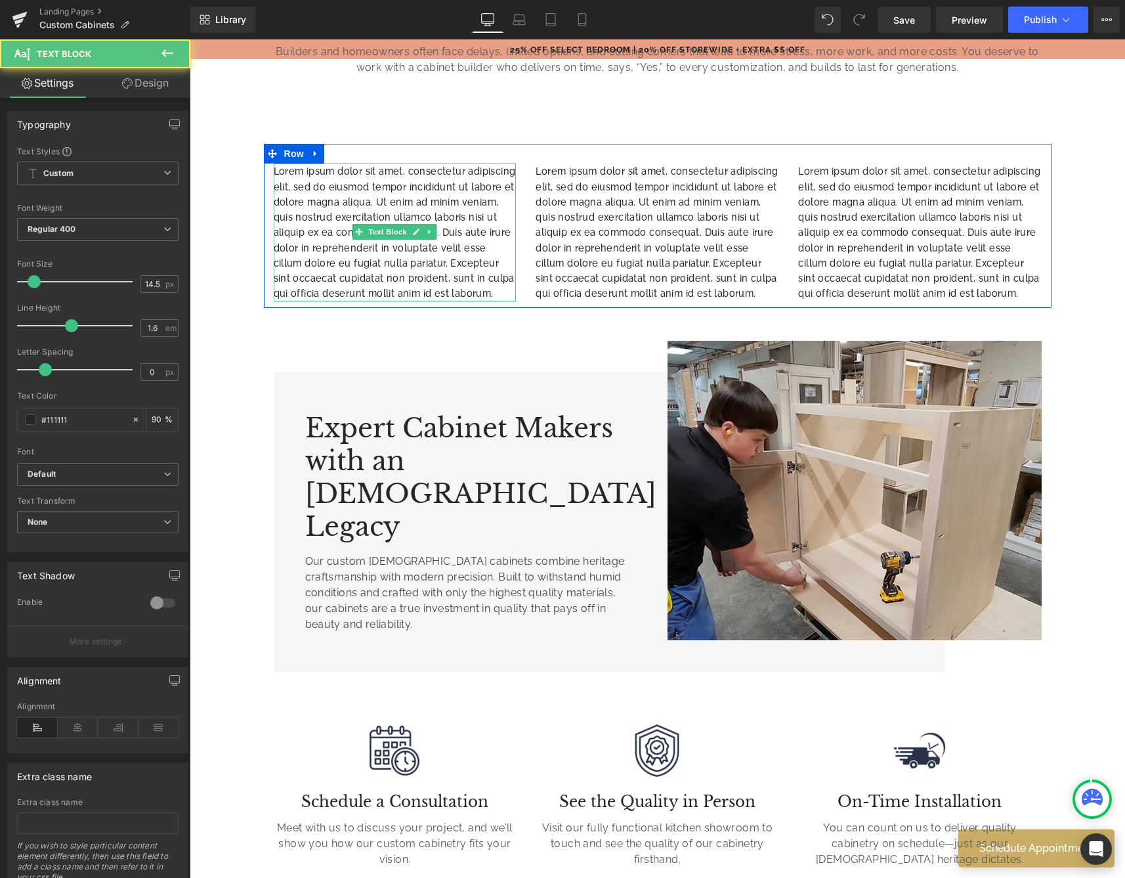
click at [281, 174] on p "Lorem ipsum dolor sit amet, consectetur adipiscing elit, sed do eiusmod tempor …" at bounding box center [395, 231] width 243 height 137
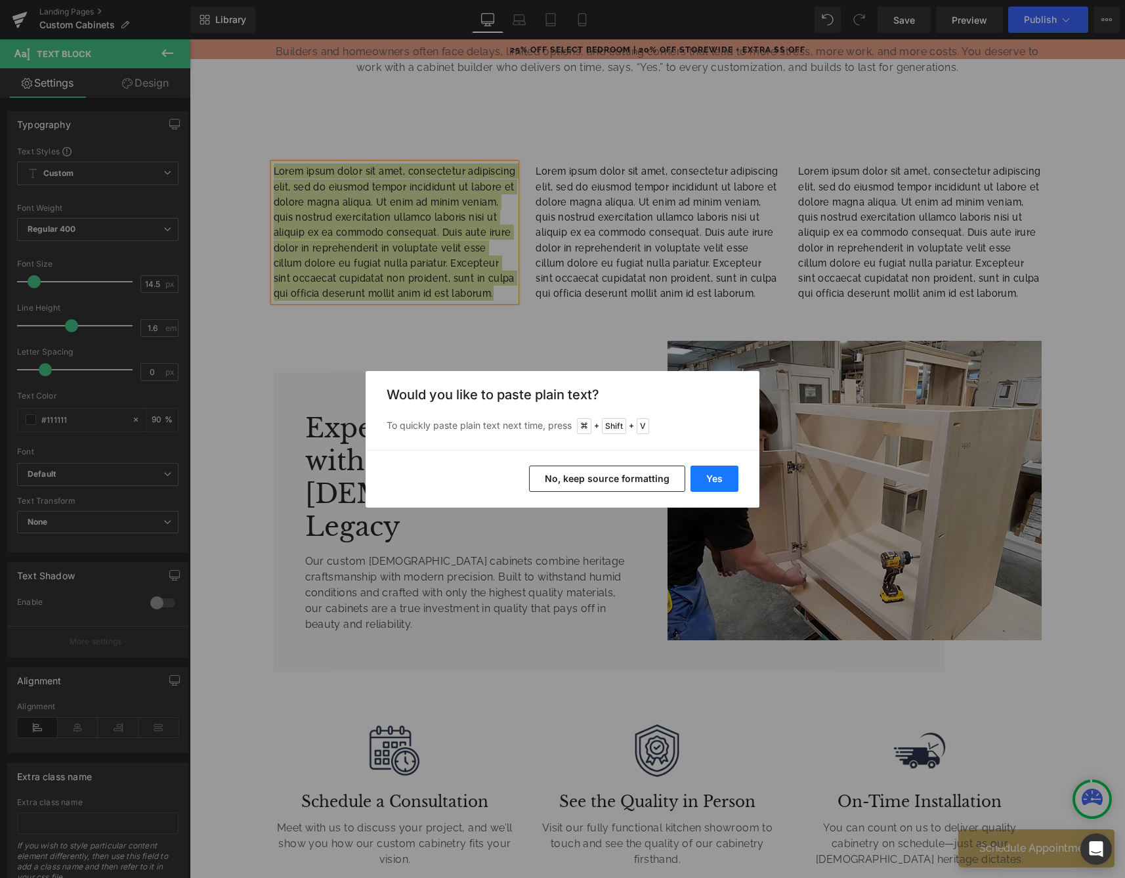
click at [731, 479] on button "Yes" at bounding box center [715, 478] width 48 height 26
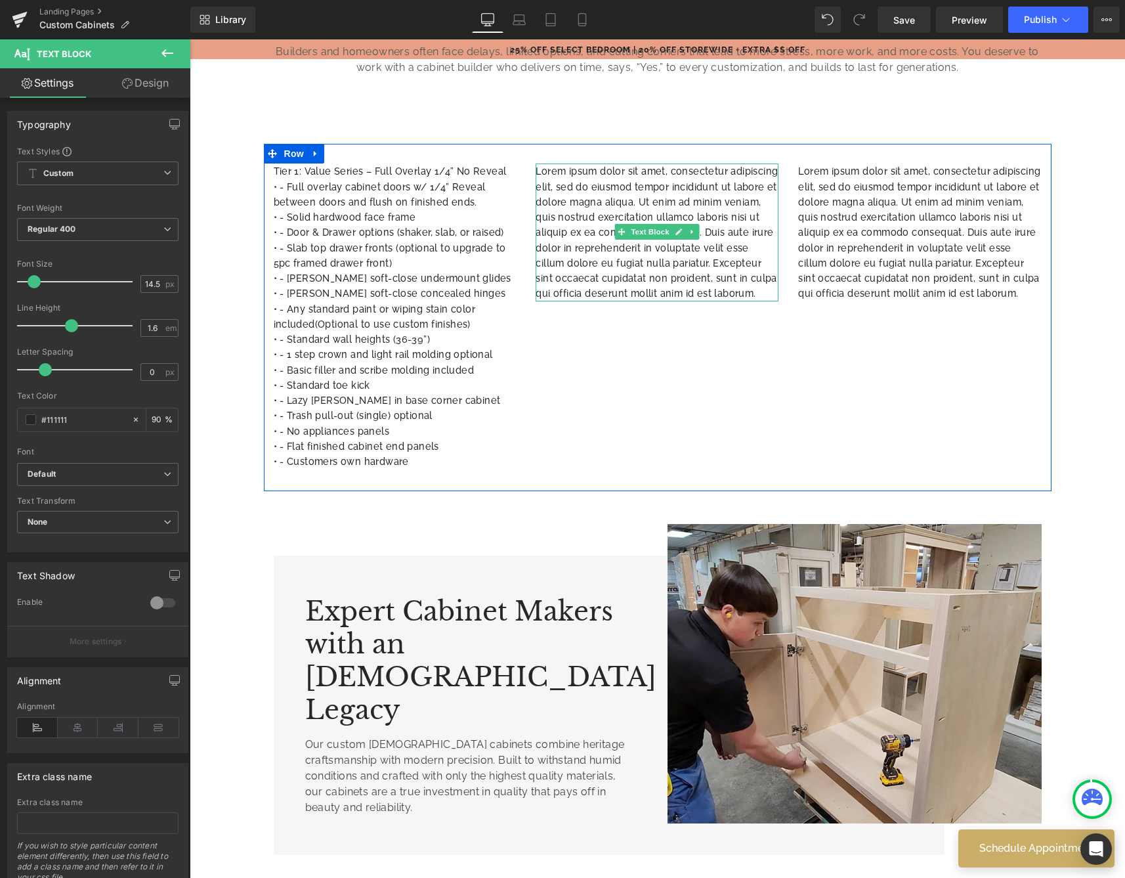
click at [631, 242] on p "Lorem ipsum dolor sit amet, consectetur adipiscing elit, sed do eiusmod tempor …" at bounding box center [657, 231] width 243 height 137
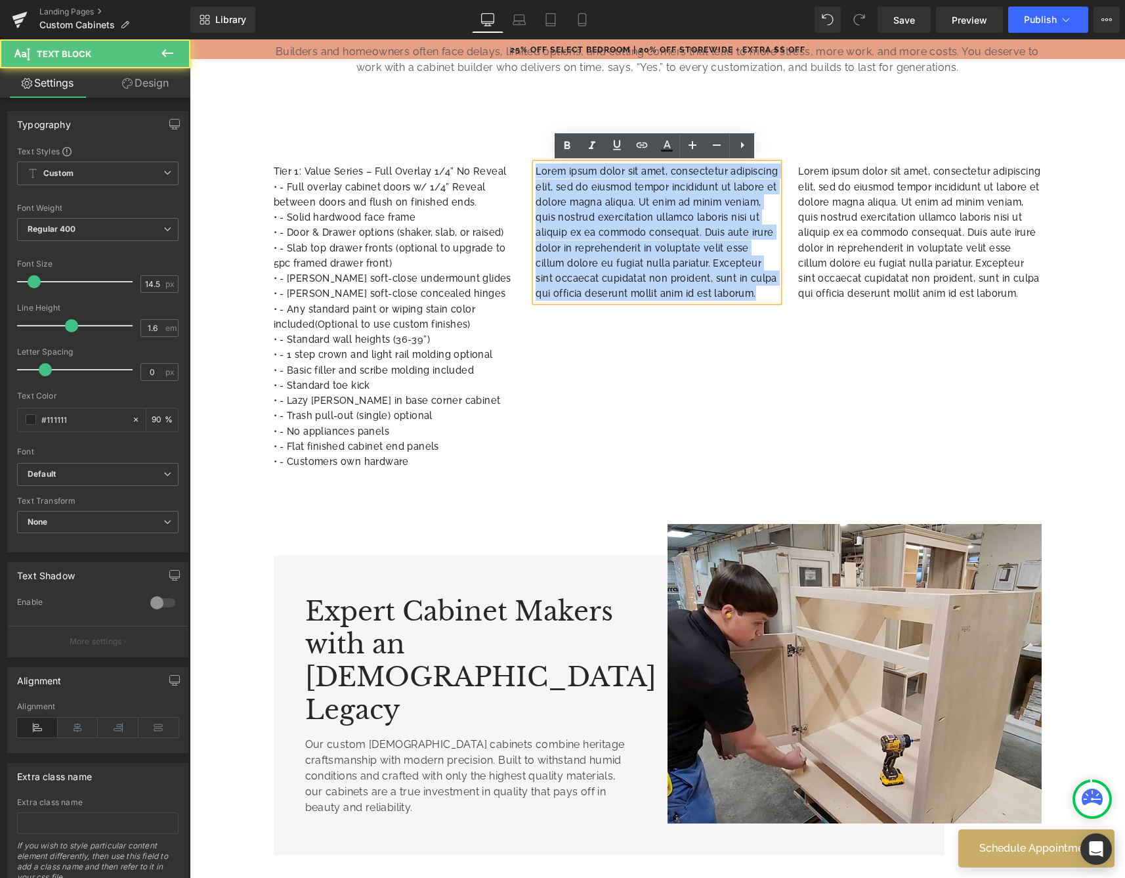
drag, startPoint x: 535, startPoint y: 167, endPoint x: 870, endPoint y: 318, distance: 367.2
click at [870, 318] on div "Tier 1: Value Series – Full Overlay 1/4” No Reveal • - Full overlay cabinet do…" at bounding box center [658, 317] width 788 height 347
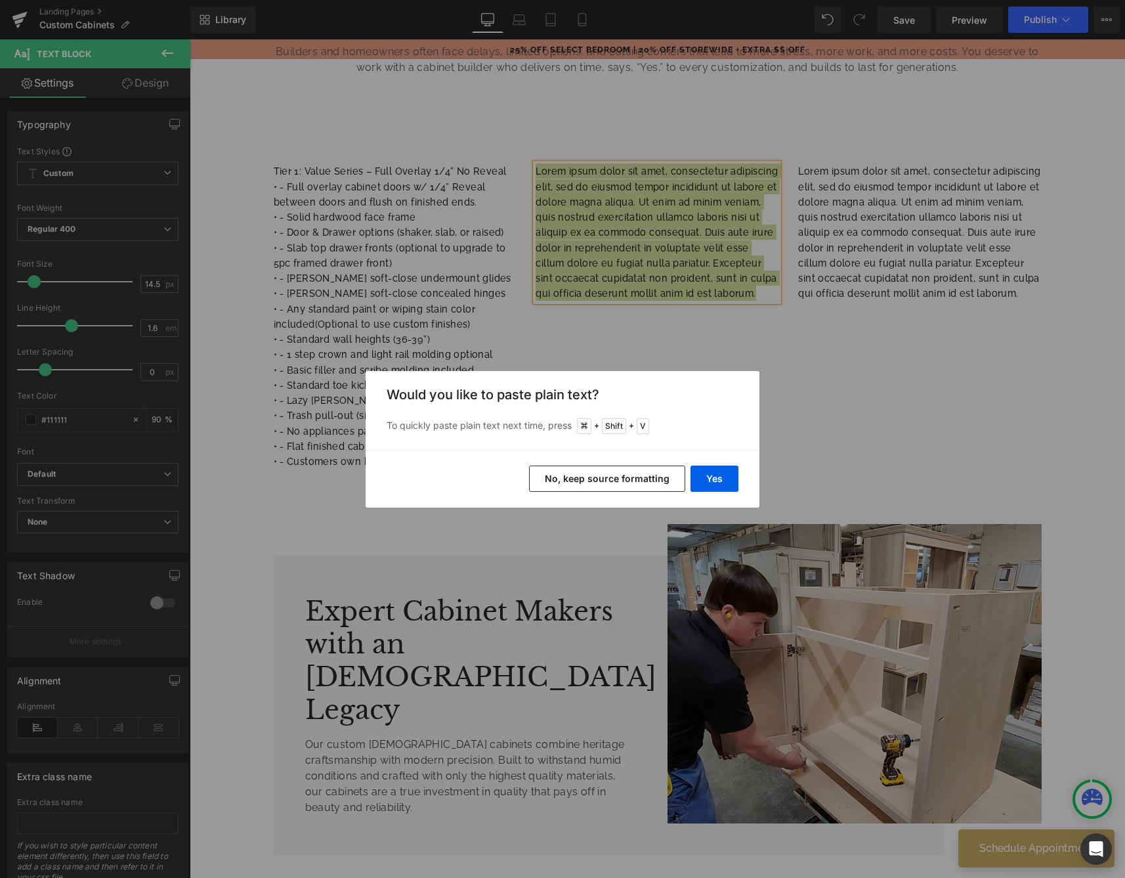
click at [635, 473] on button "No, keep source formatting" at bounding box center [607, 478] width 156 height 26
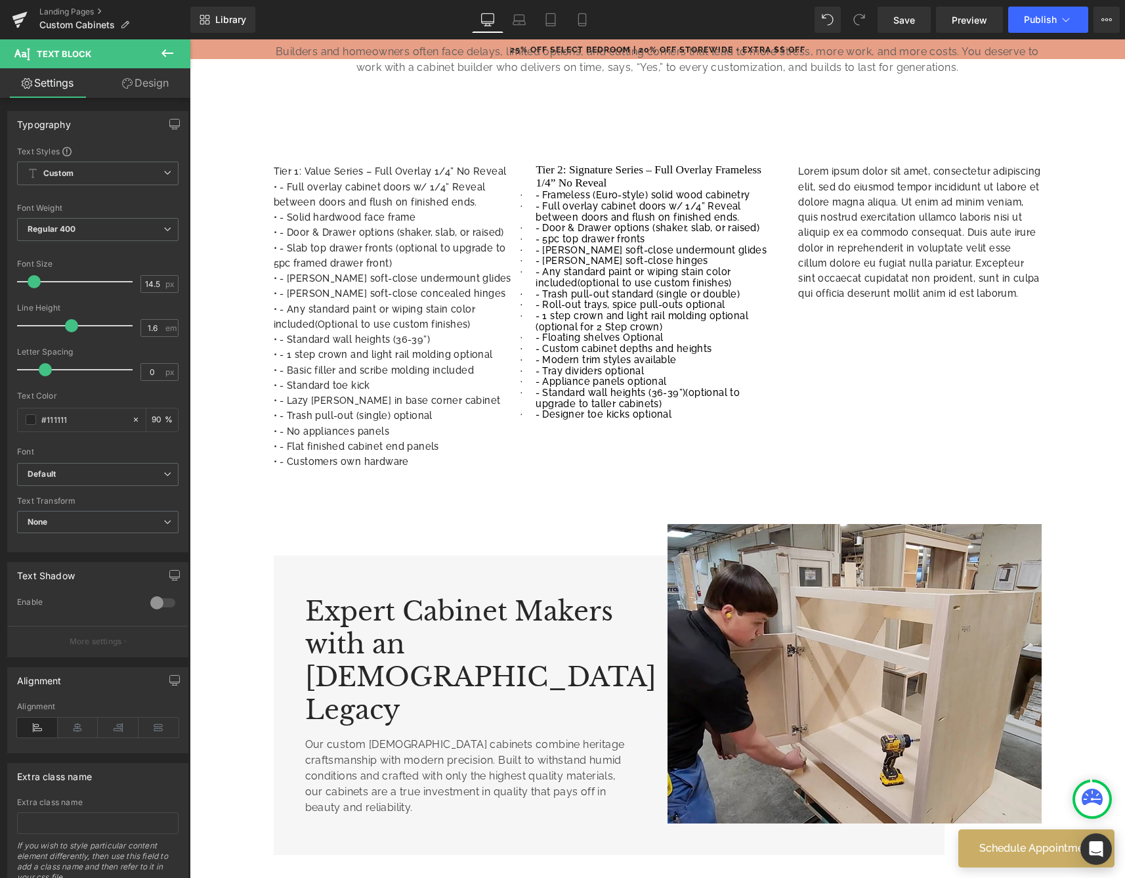
click at [361, 316] on span at bounding box center [359, 322] width 14 height 16
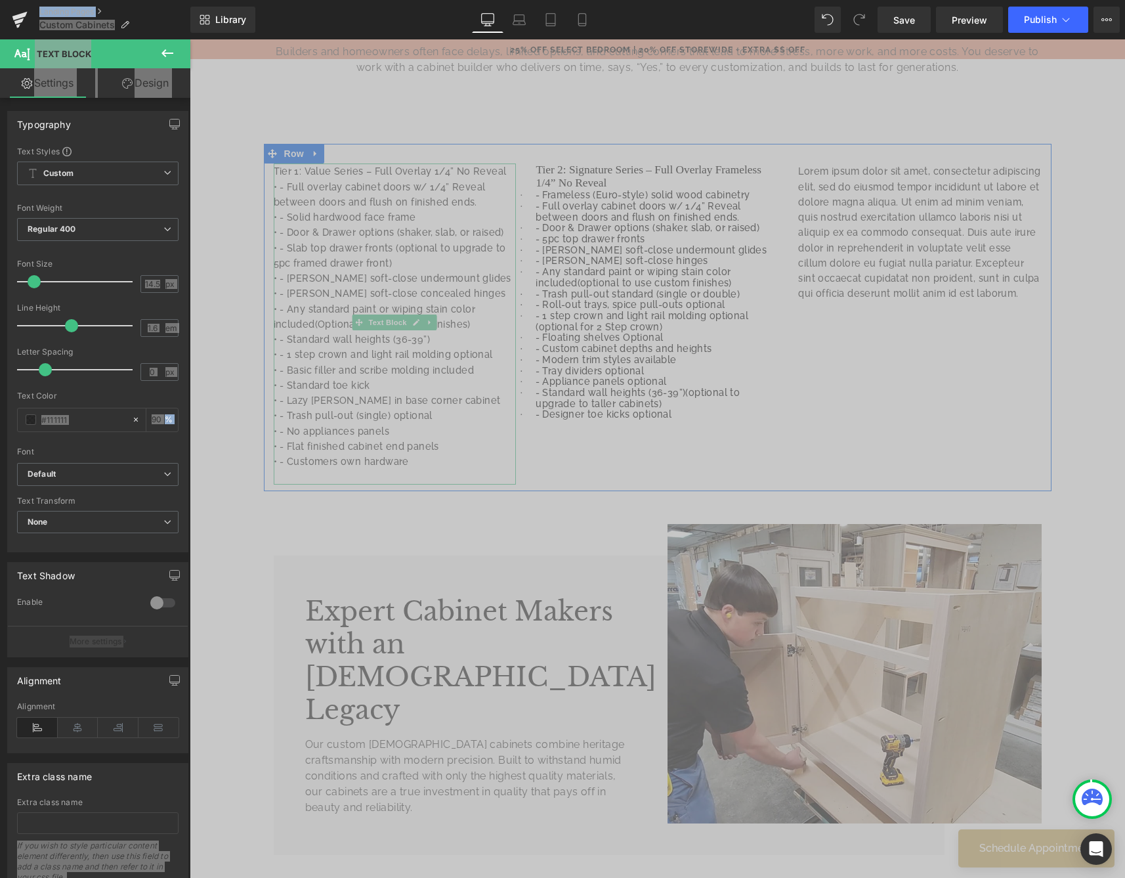
click at [351, 284] on p "• - Blum soft-close undermount glides" at bounding box center [395, 277] width 243 height 15
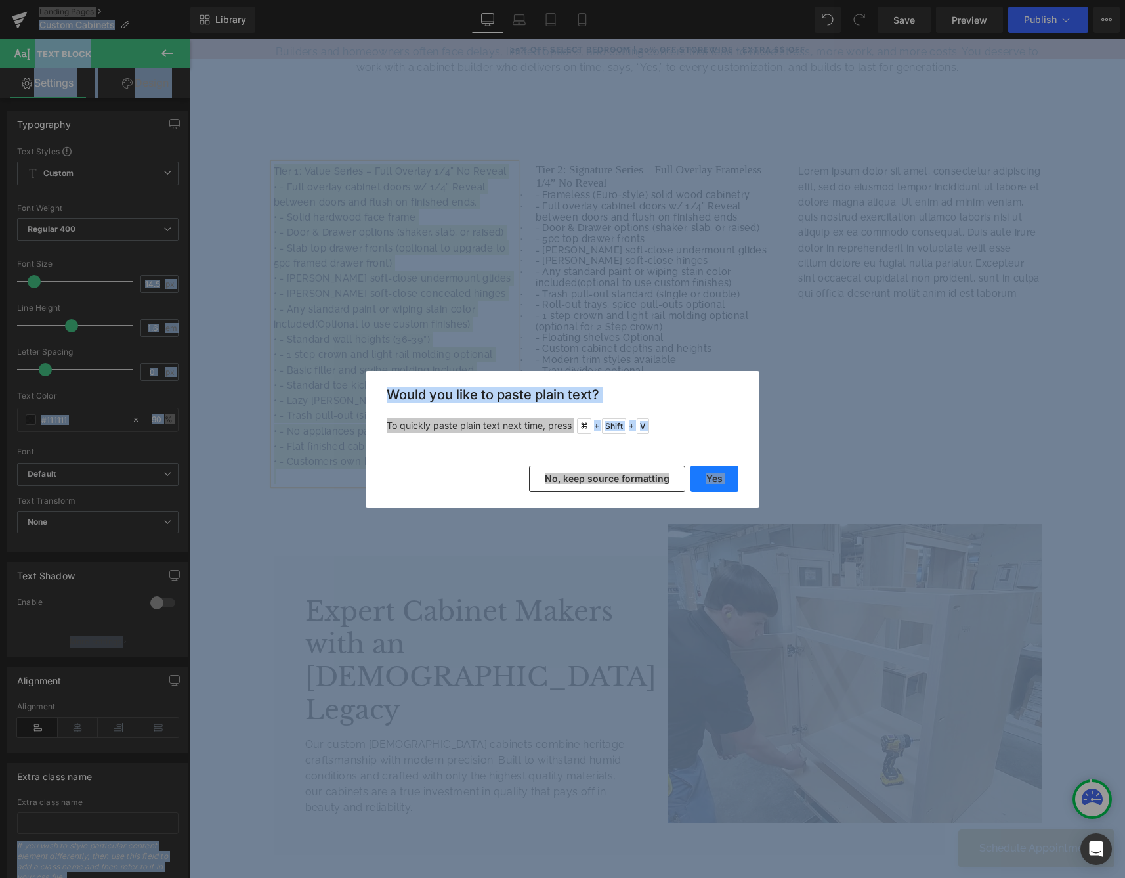
click at [701, 471] on button "Yes" at bounding box center [715, 478] width 48 height 26
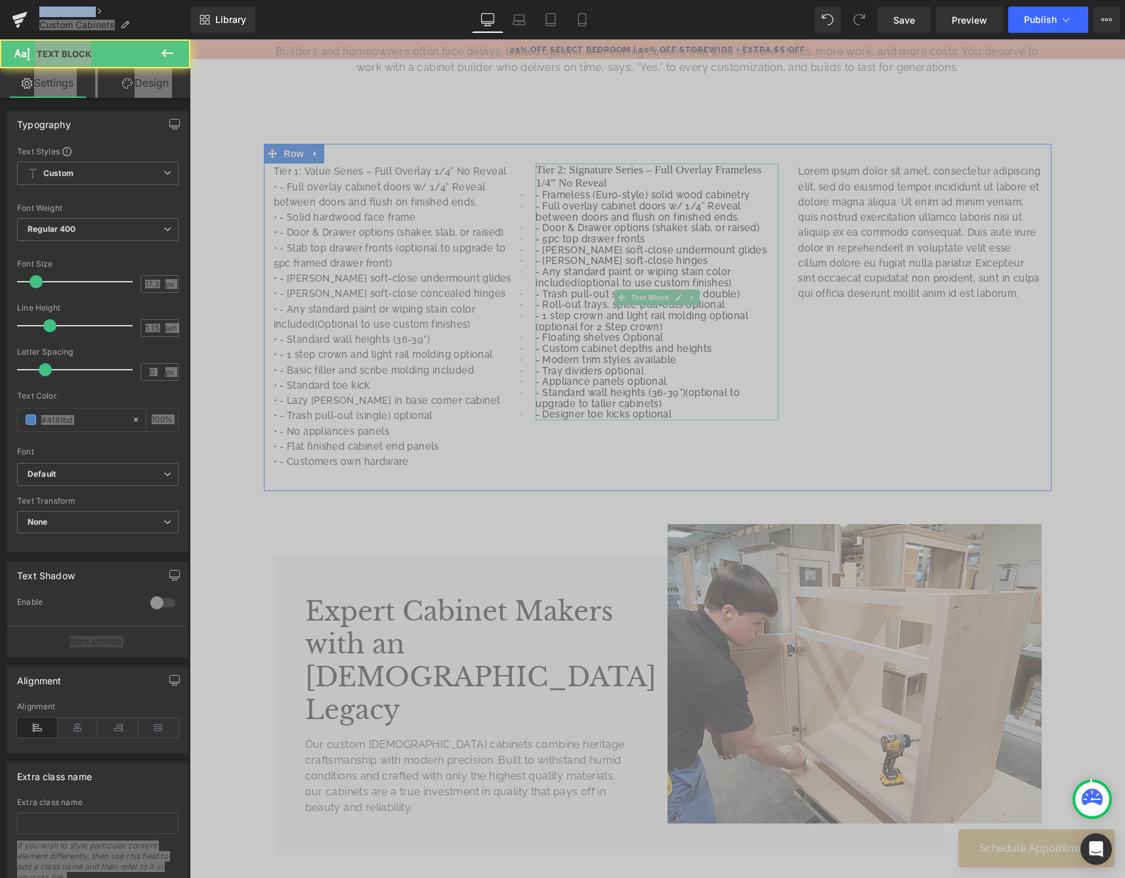
click at [685, 409] on p "· - Standard wall heights (36-39”)(optional to upgrade to taller cabinets)" at bounding box center [657, 398] width 243 height 22
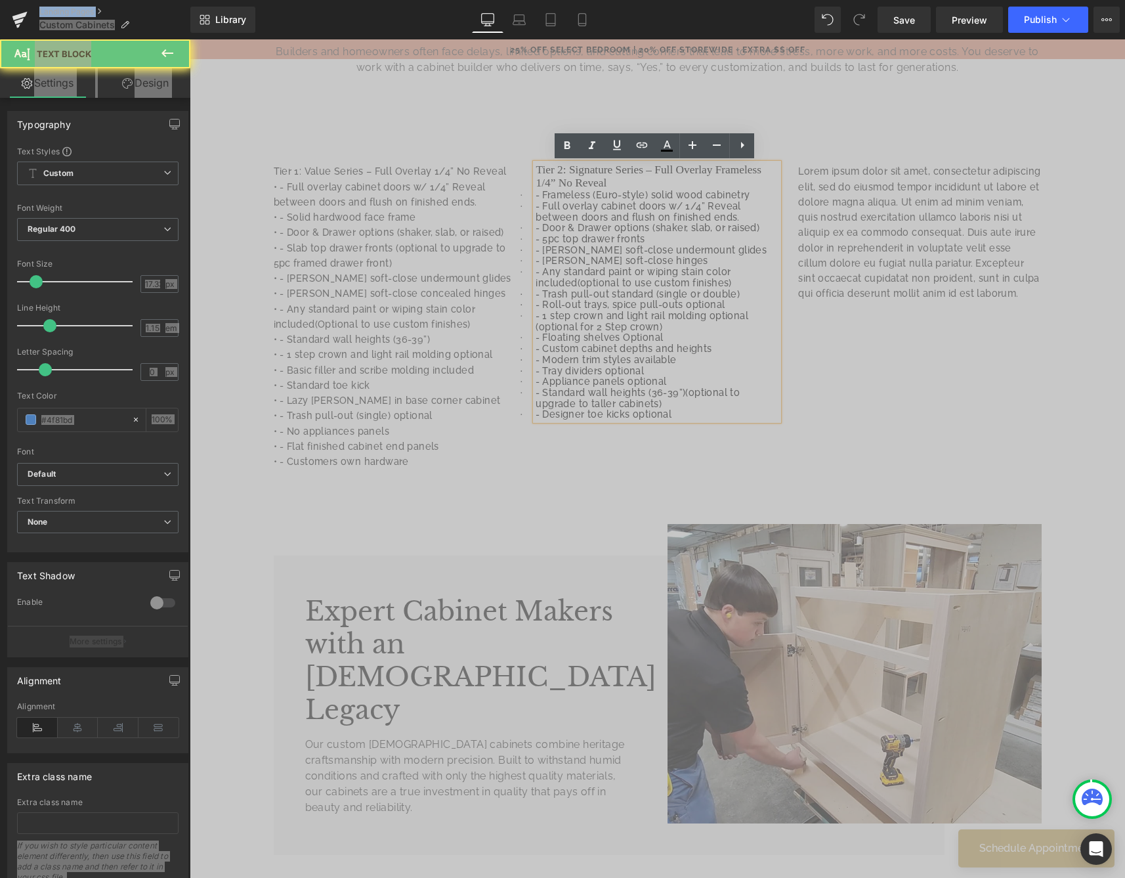
click at [683, 420] on p "· - Designer toe kicks optional" at bounding box center [657, 414] width 243 height 11
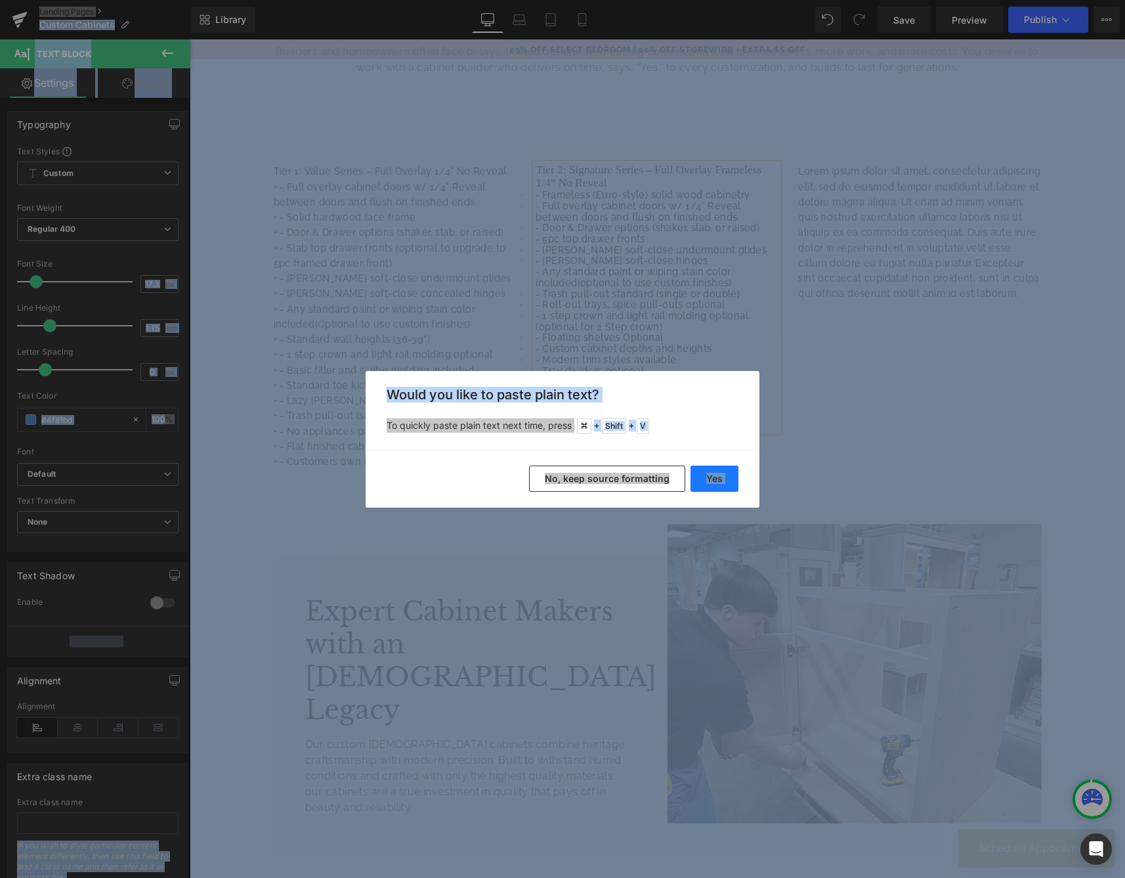
click at [704, 475] on button "Yes" at bounding box center [715, 478] width 48 height 26
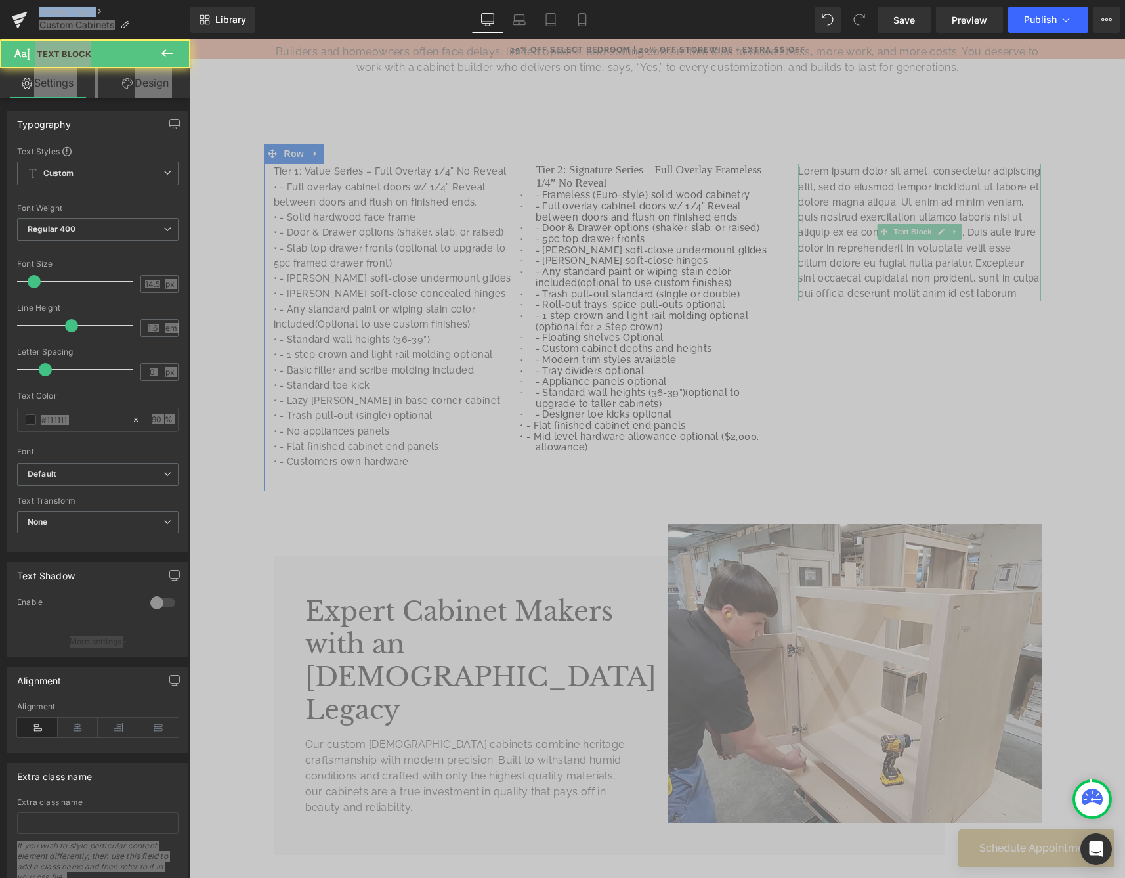
click at [801, 169] on p "Lorem ipsum dolor sit amet, consectetur adipiscing elit, sed do eiusmod tempor …" at bounding box center [919, 231] width 243 height 137
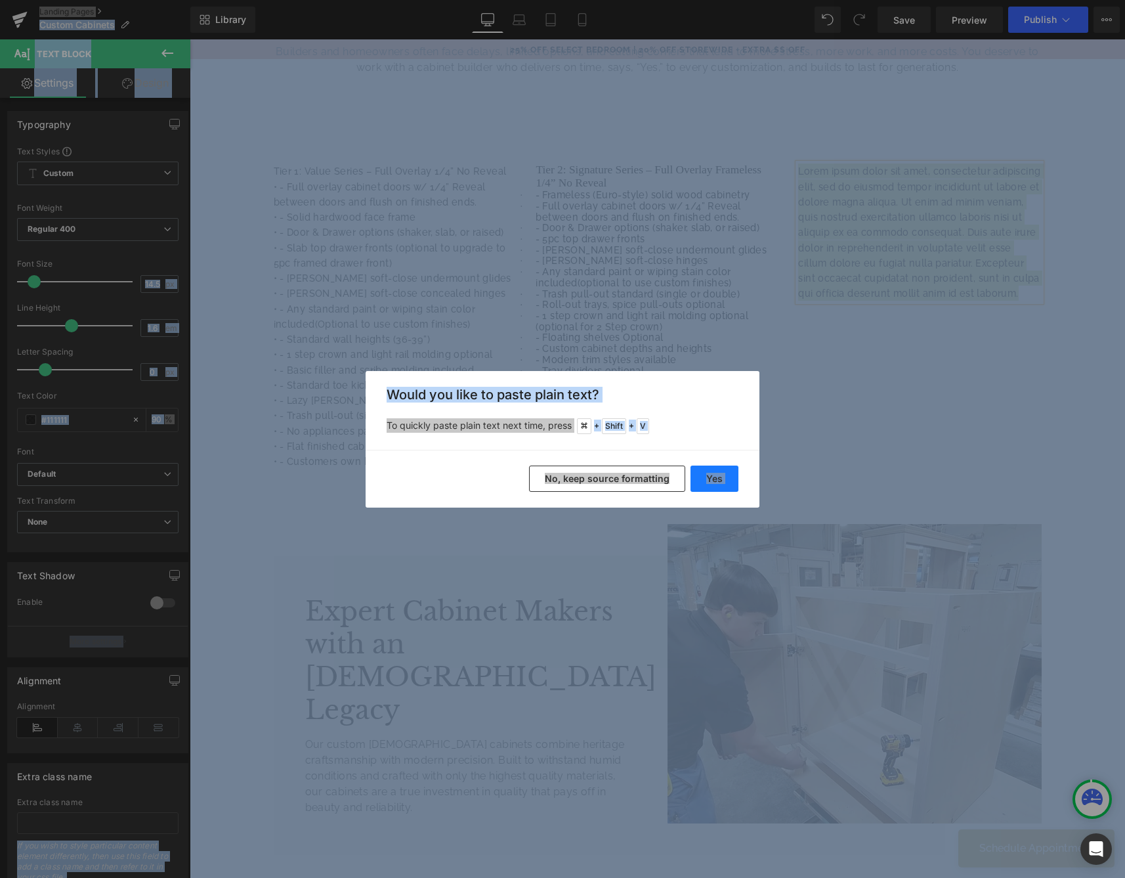
click at [731, 475] on button "Yes" at bounding box center [715, 478] width 48 height 26
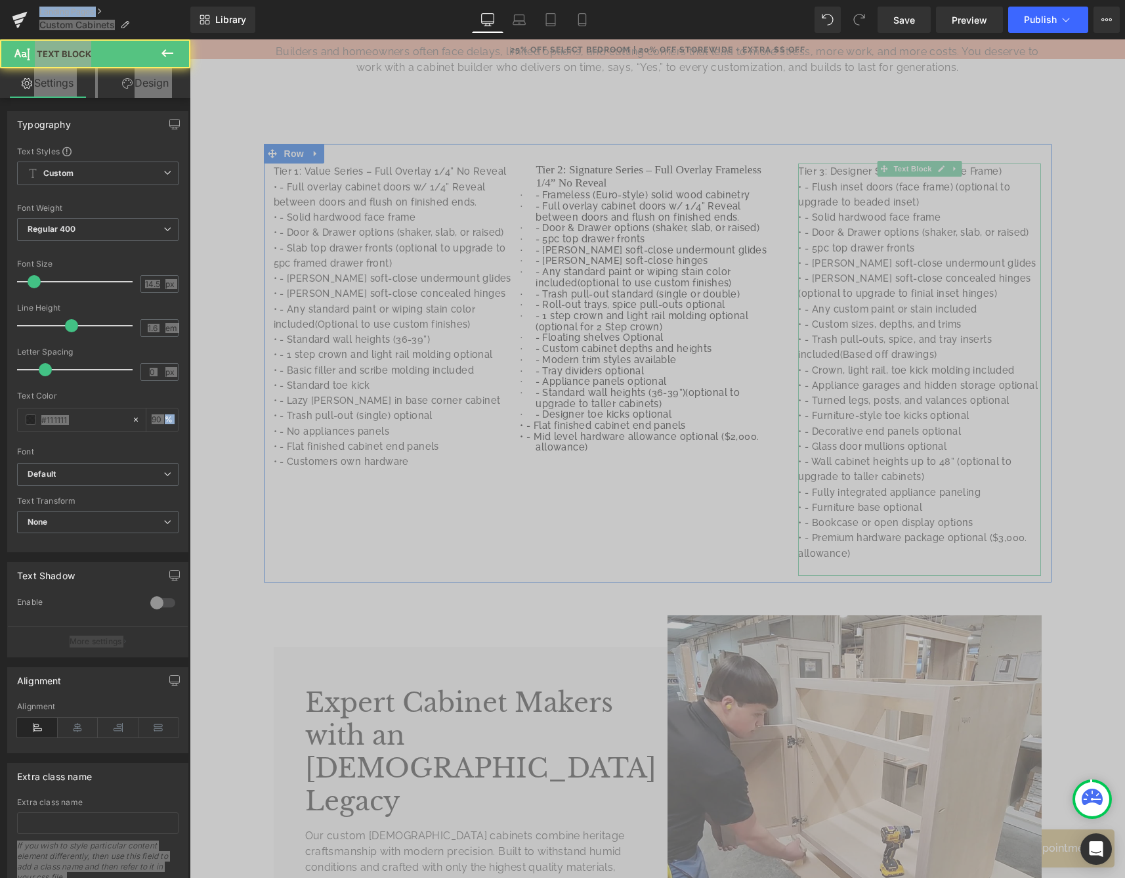
click at [803, 201] on p "• - Flush inset doors (face frame) (optional to upgrade to beaded inset)" at bounding box center [919, 194] width 243 height 31
drag, startPoint x: 798, startPoint y: 168, endPoint x: 1064, endPoint y: 173, distance: 266.5
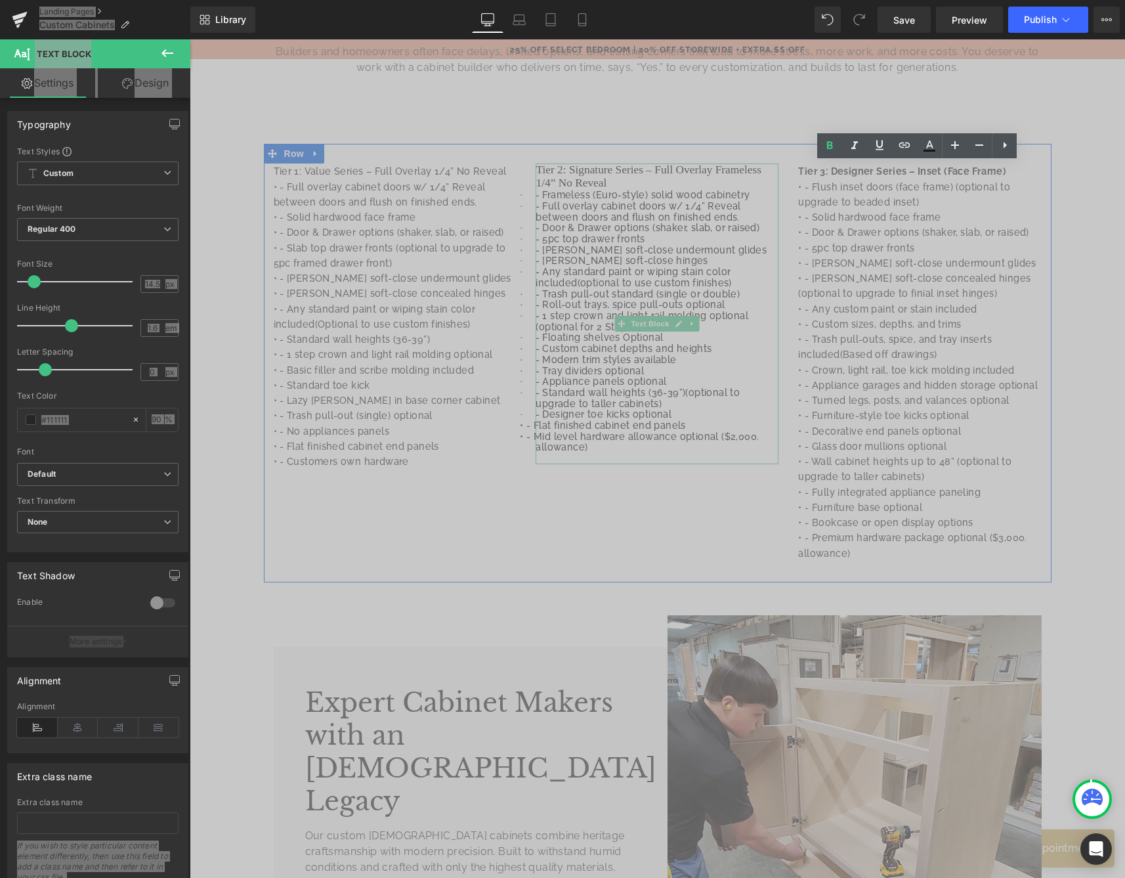
click at [538, 167] on span "Tier 2: Signature Series – Full Overlay Frameless 1/4” No Reveal" at bounding box center [648, 176] width 225 height 26
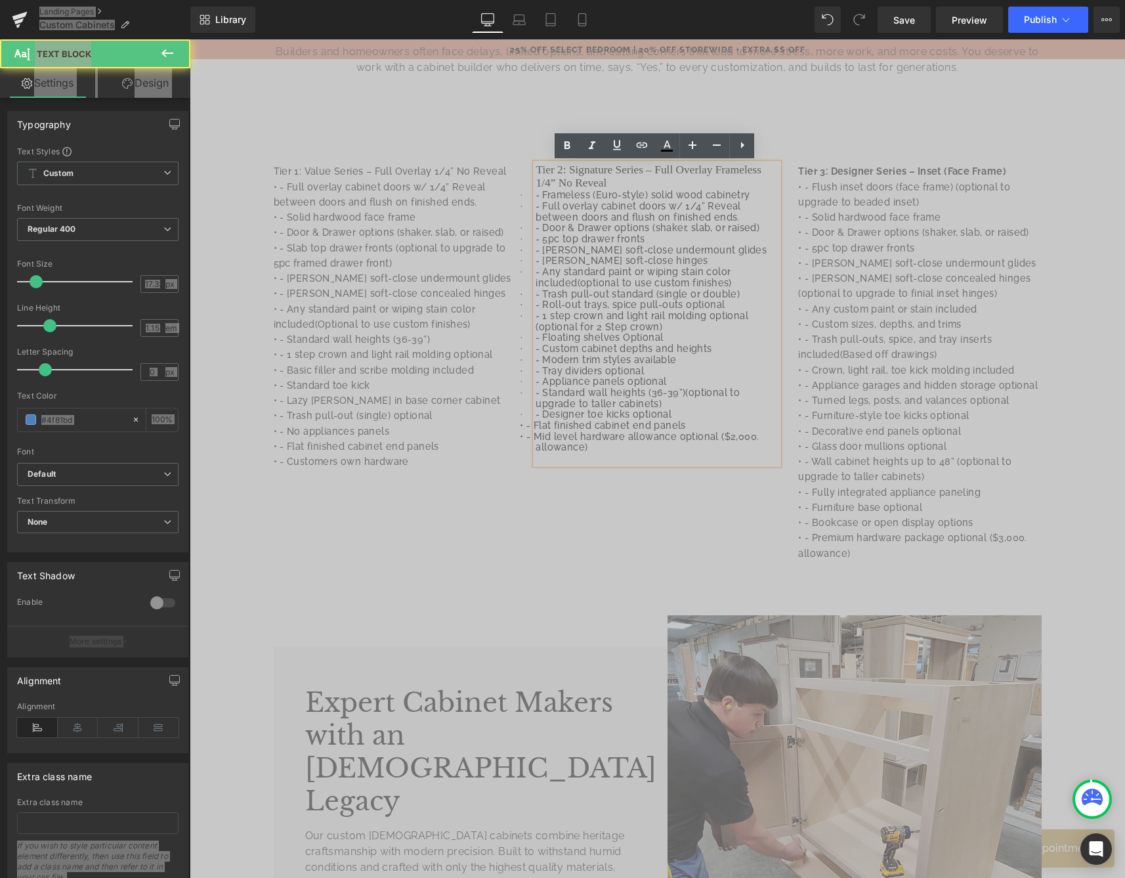
click at [540, 168] on span "Tier 2: Signature Series – Full Overlay Frameless 1/4” No Reveal" at bounding box center [648, 176] width 225 height 26
drag, startPoint x: 766, startPoint y: 171, endPoint x: 509, endPoint y: 168, distance: 256.7
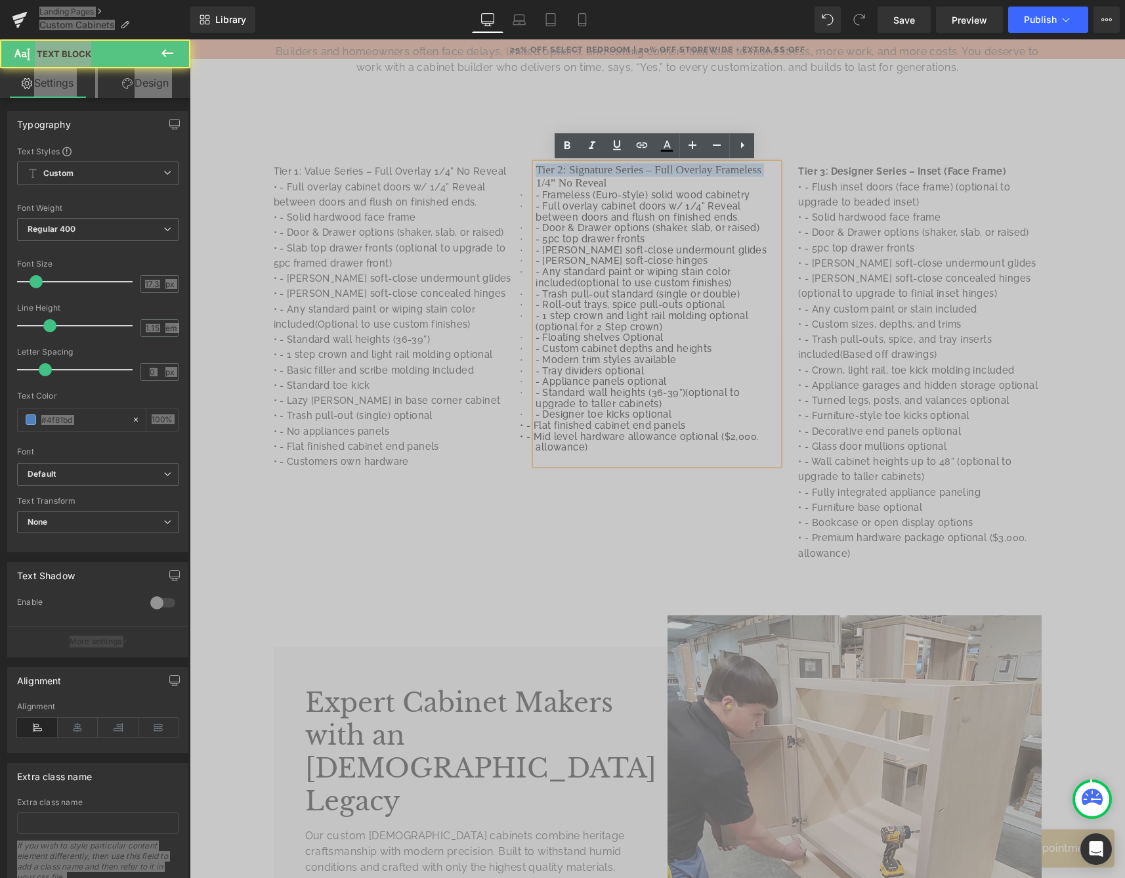
click at [509, 168] on div "Tier 1: Value Series – Full Overlay 1/4” No Reveal • - Full overlay cabinet do…" at bounding box center [658, 363] width 788 height 438
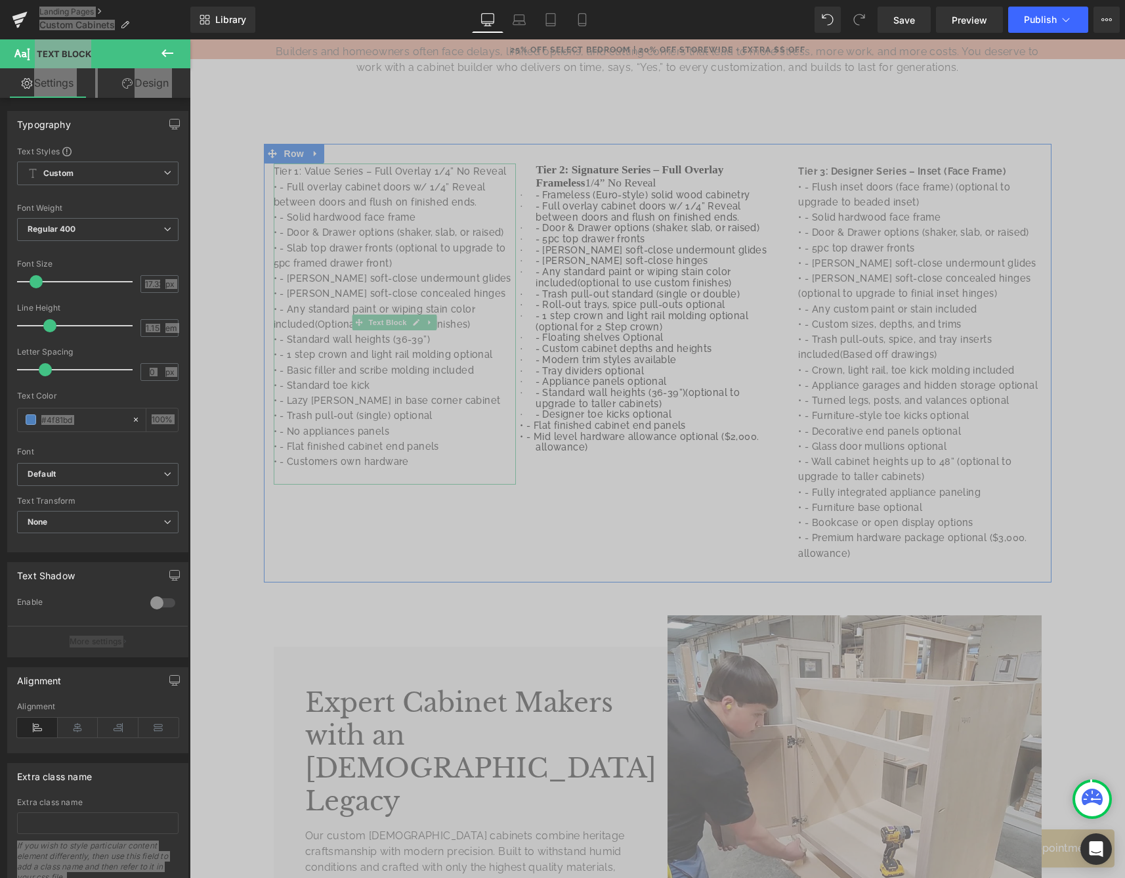
click at [415, 175] on p "Tier 1: Value Series – Full Overlay 1/4” No Reveal" at bounding box center [395, 170] width 243 height 15
drag, startPoint x: 498, startPoint y: 169, endPoint x: 221, endPoint y: 163, distance: 277.1
click at [391, 220] on p "• - Solid hardwood face frame" at bounding box center [395, 216] width 243 height 15
click at [507, 170] on p "Tier 1: Value Series – Full Overlay 1/4” No Reveal" at bounding box center [395, 170] width 243 height 15
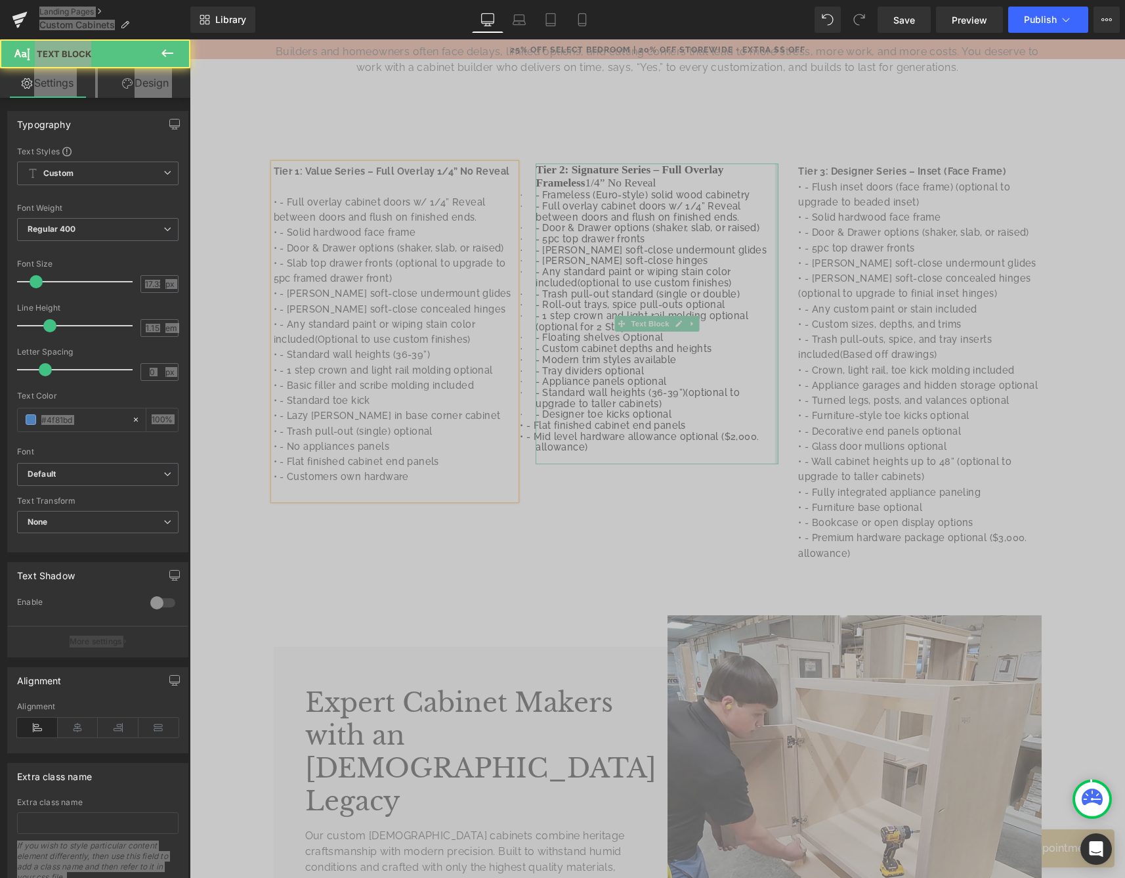
click at [775, 170] on div at bounding box center [776, 313] width 3 height 300
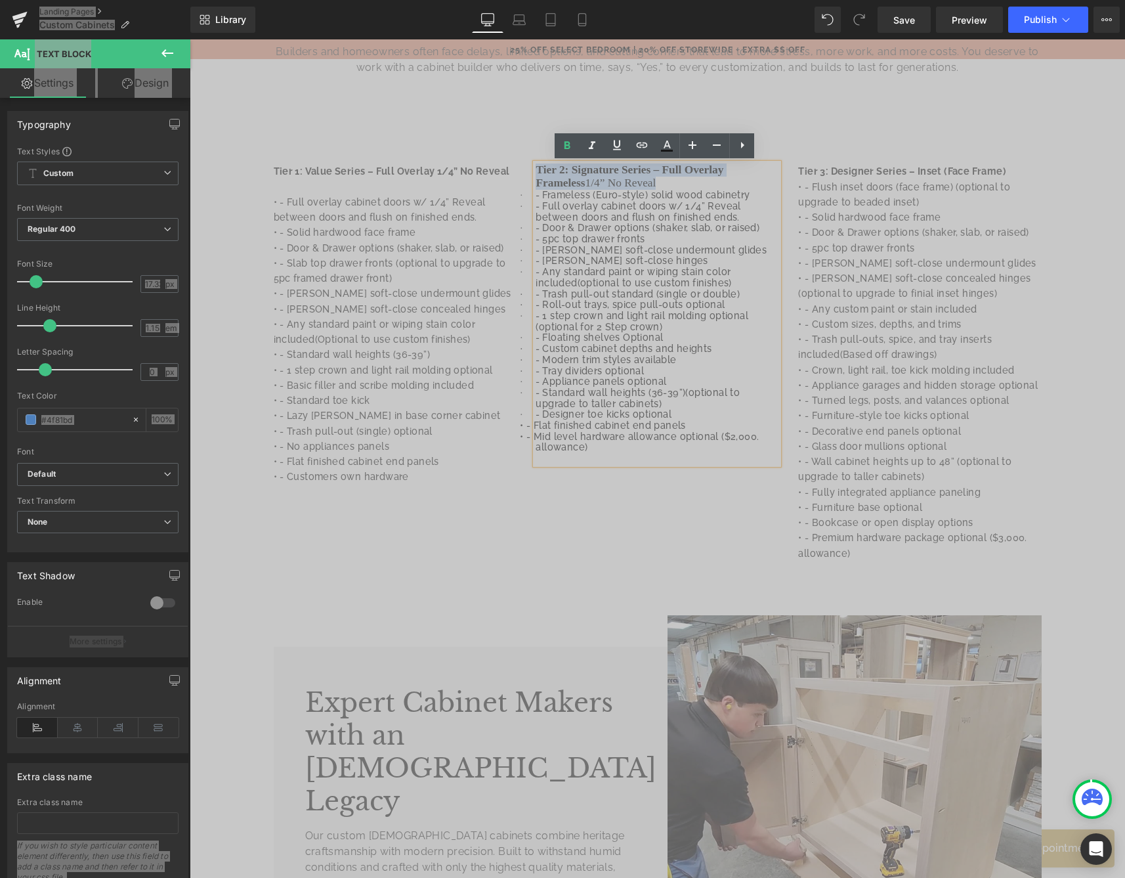
drag, startPoint x: 554, startPoint y: 175, endPoint x: 484, endPoint y: 175, distance: 70.2
click at [488, 175] on div "Tier 1: Value Series – Full Overlay 1/4” No Reveal • - Full overlay cabinet doo…" at bounding box center [658, 363] width 788 height 438
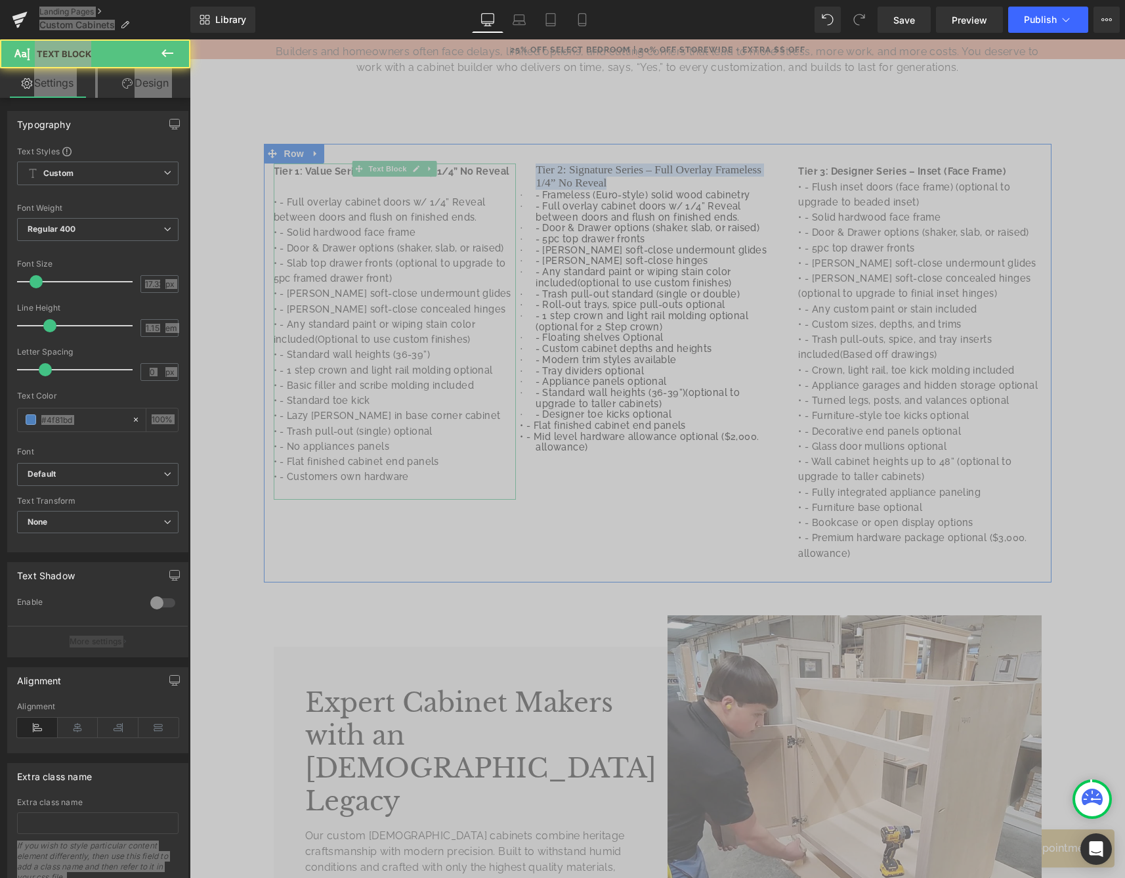
drag, startPoint x: 612, startPoint y: 184, endPoint x: 477, endPoint y: 167, distance: 136.3
click at [477, 167] on div "Tier 1: Value Series – Full Overlay 1/4” No Reveal • - Full overlay cabinet doo…" at bounding box center [658, 363] width 788 height 438
click at [624, 182] on h2 "Tier 2: Signature Series – Full Overlay Frameless 1/4” No Reveal" at bounding box center [657, 176] width 243 height 26
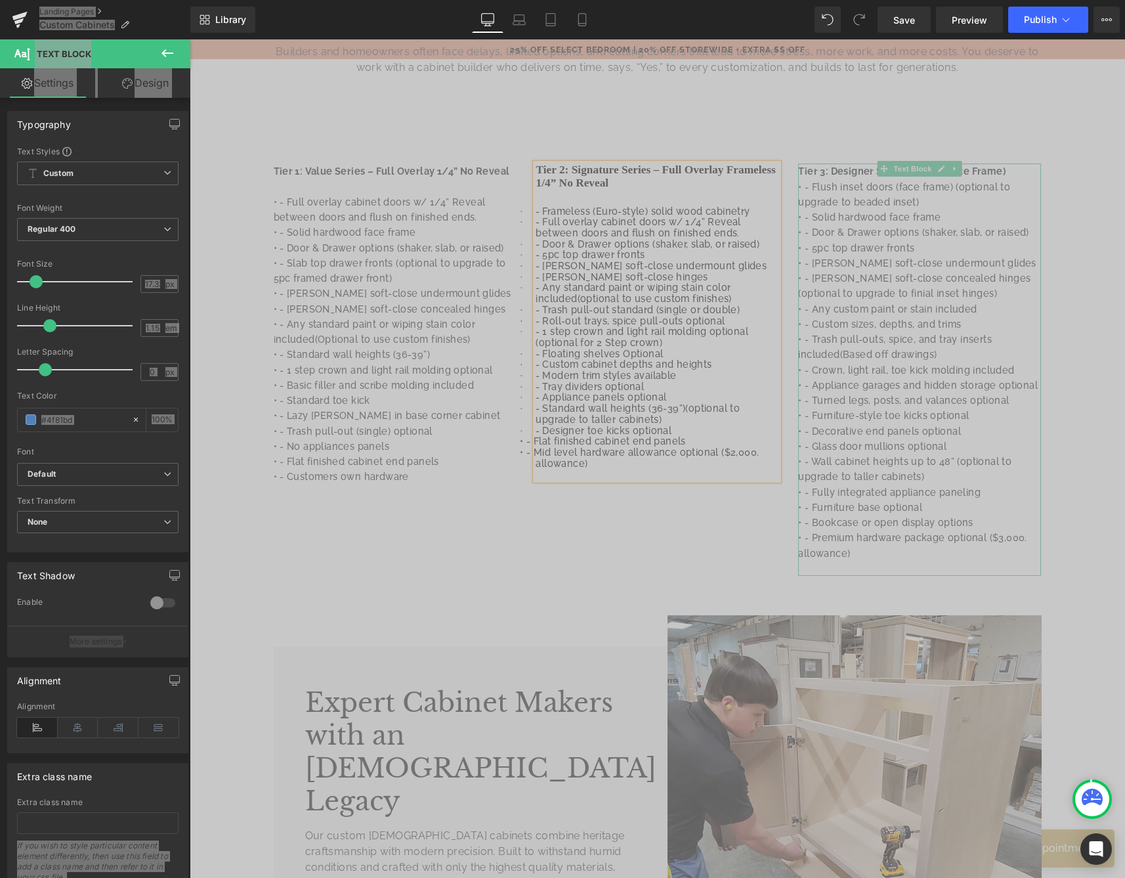
click at [908, 186] on p "• - Flush inset doors (face frame) (optional to upgrade to beaded inset)" at bounding box center [919, 194] width 243 height 31
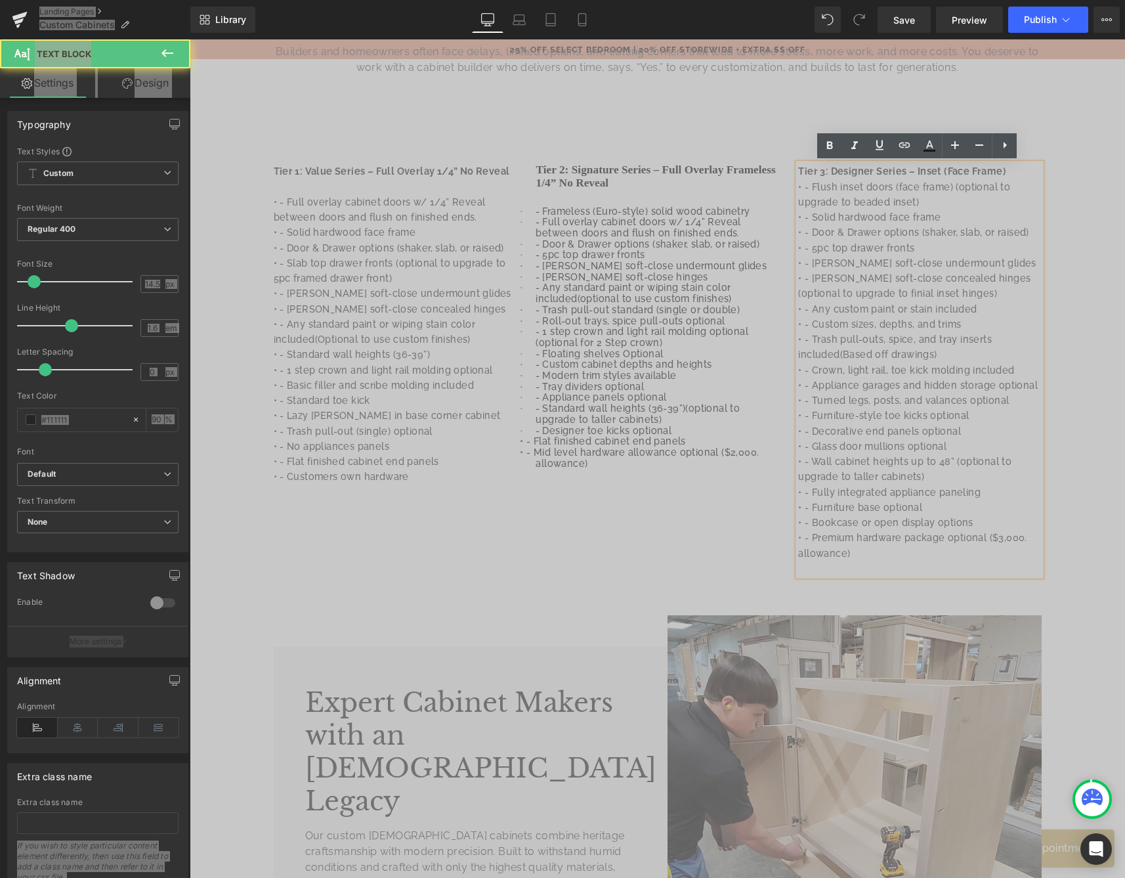
click at [1013, 169] on p "Tier 3: Designer Series – Inset (Face Frame)" at bounding box center [919, 170] width 243 height 15
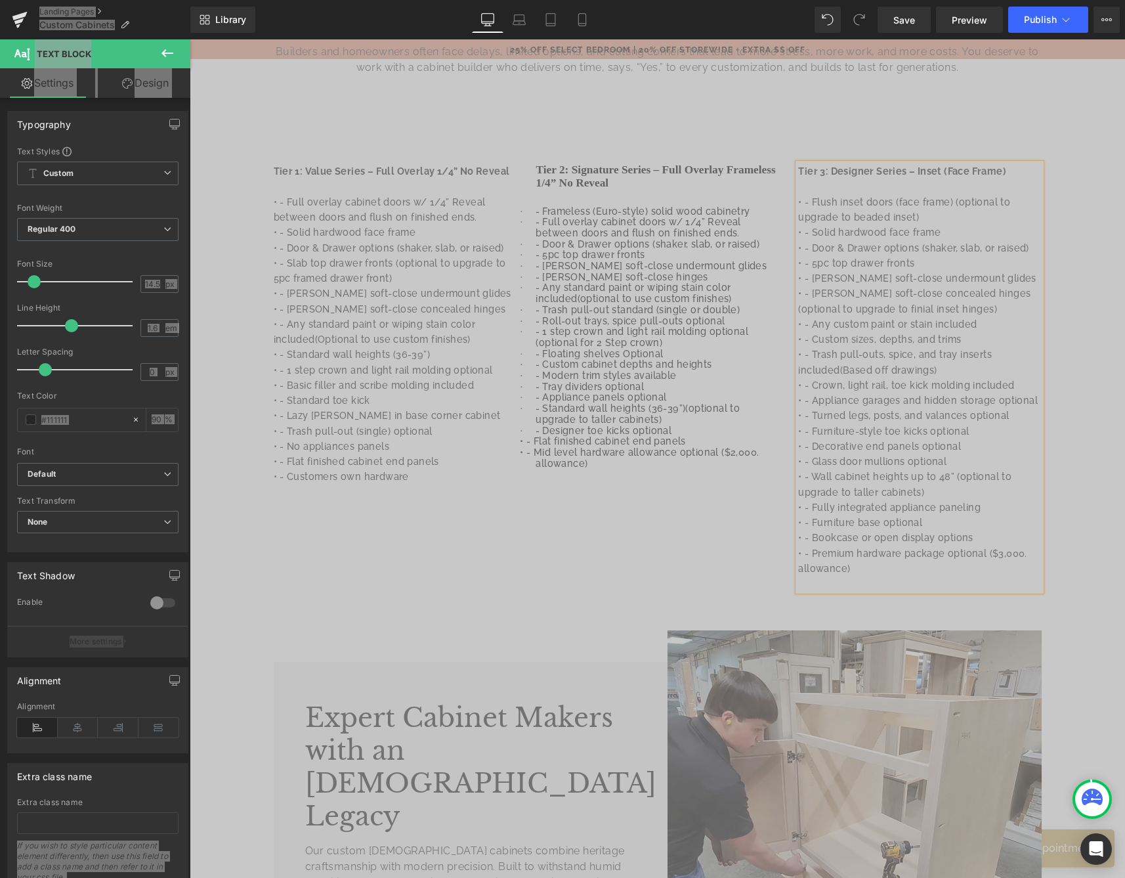
click at [719, 190] on div at bounding box center [657, 198] width 243 height 16
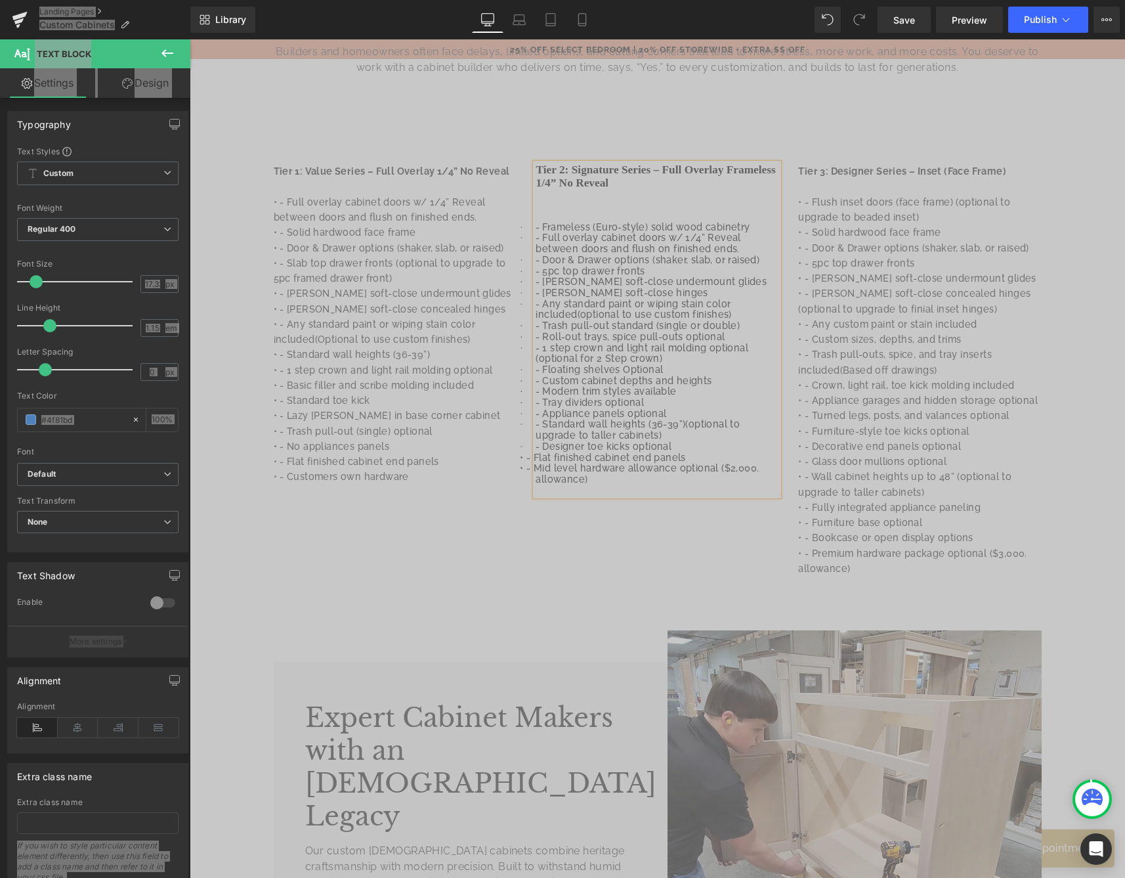
click at [480, 190] on p at bounding box center [395, 186] width 243 height 15
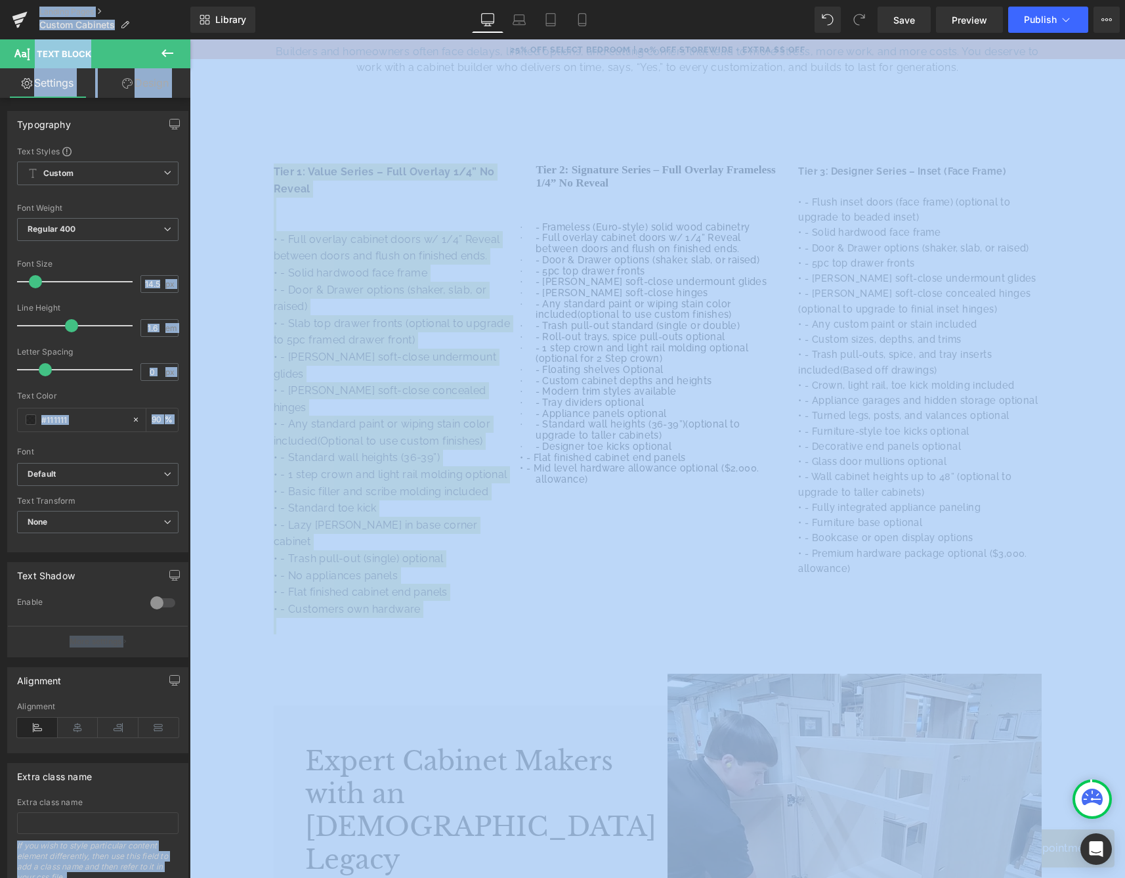
click at [36, 282] on span at bounding box center [35, 281] width 13 height 13
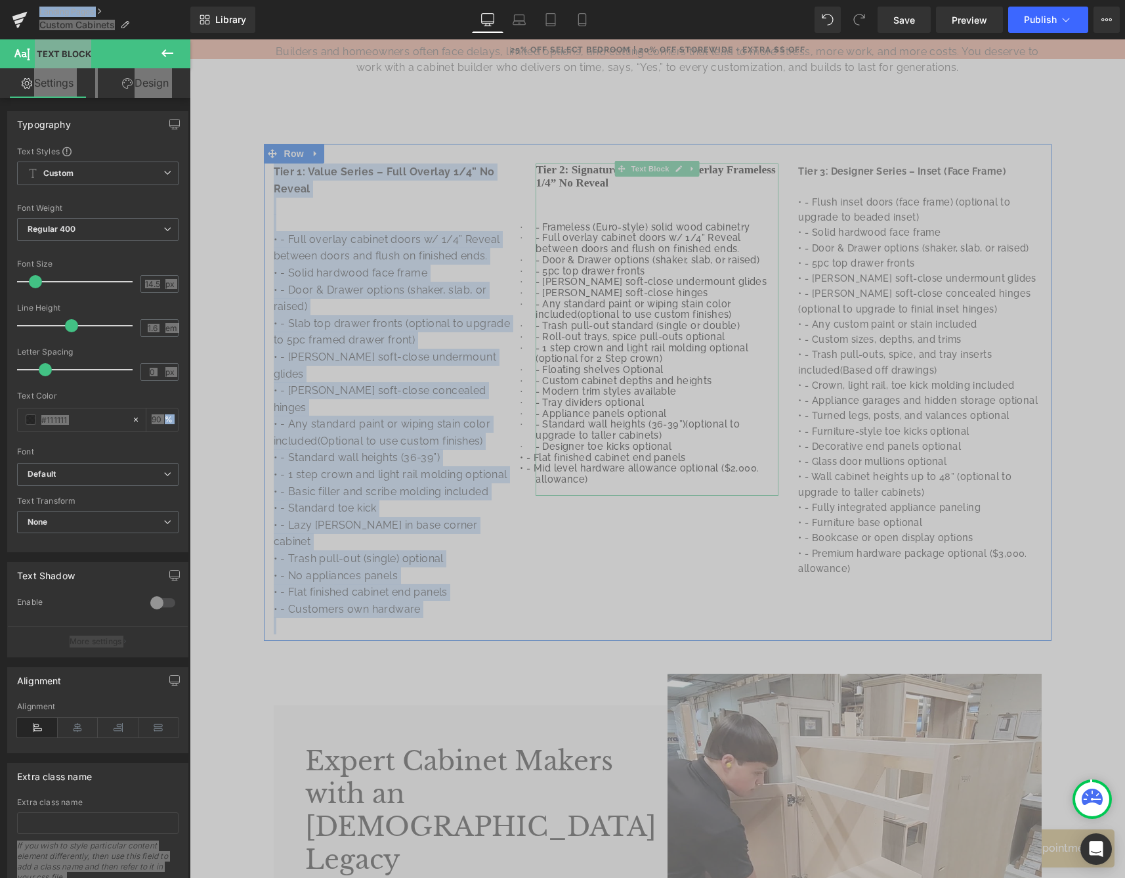
click at [591, 354] on span "- 1 step crown and light rail molding optional (optional for 2 Step crown)" at bounding box center [642, 353] width 213 height 22
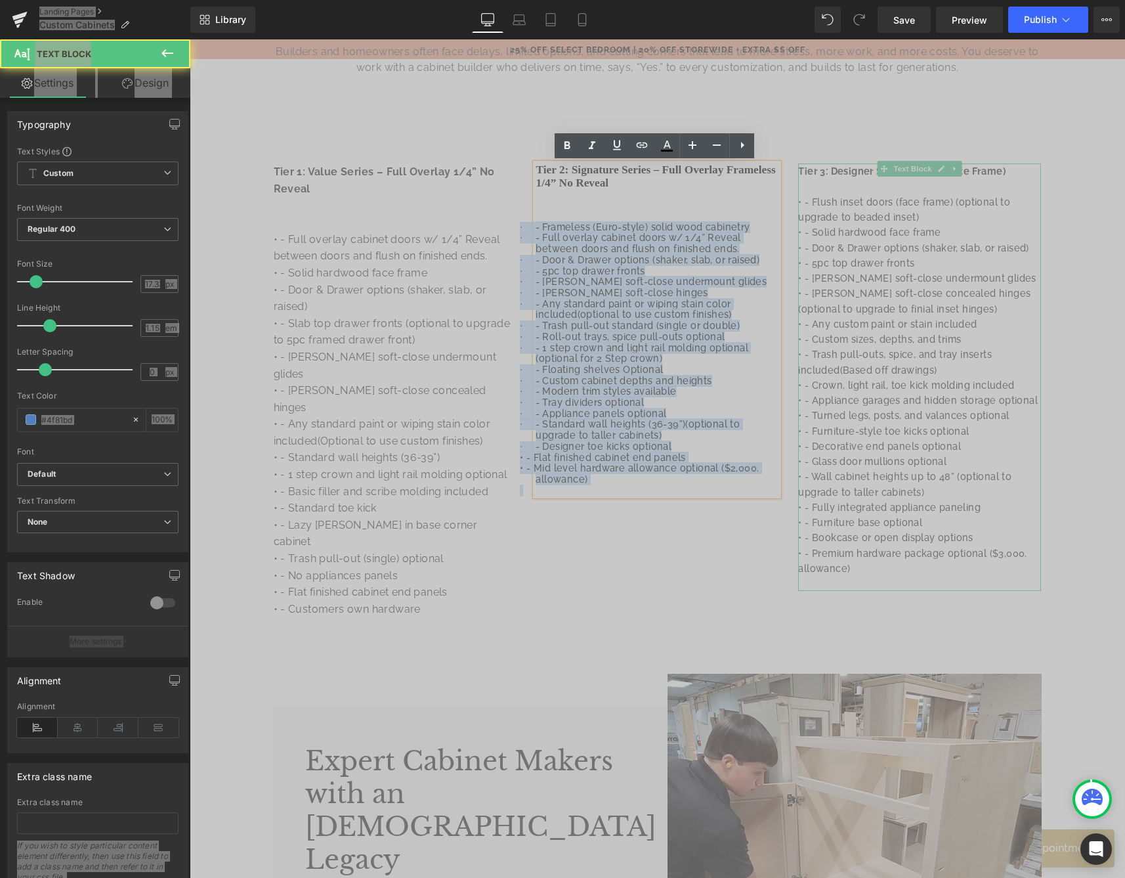
drag, startPoint x: 532, startPoint y: 219, endPoint x: 809, endPoint y: 520, distance: 408.8
click at [809, 520] on div "Tier 1: Value Series – Full Overlay 1/4” No Reveal • - Full overlay cabinet doo…" at bounding box center [658, 392] width 788 height 497
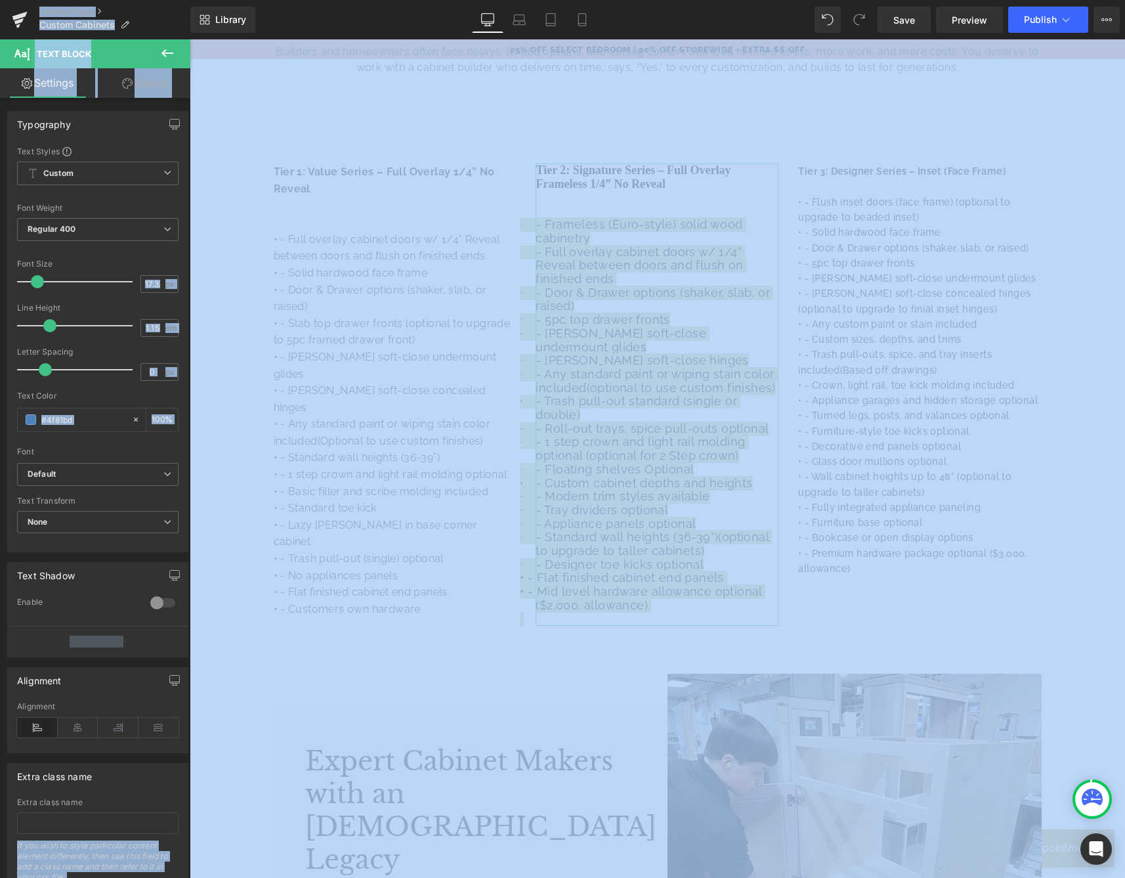
click at [40, 276] on span at bounding box center [37, 281] width 13 height 13
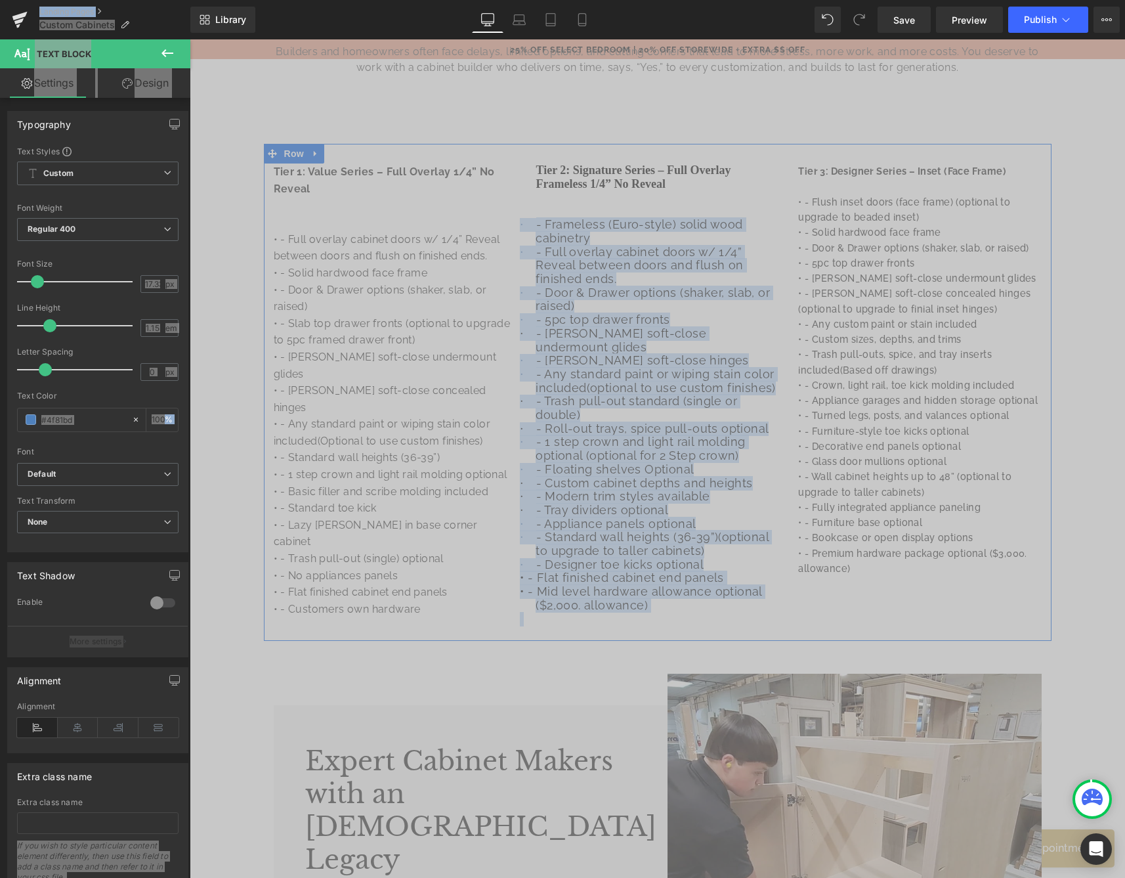
click at [629, 367] on span "- Any standard paint or wiping stain color included(optional to use custom fini…" at bounding box center [656, 381] width 240 height 28
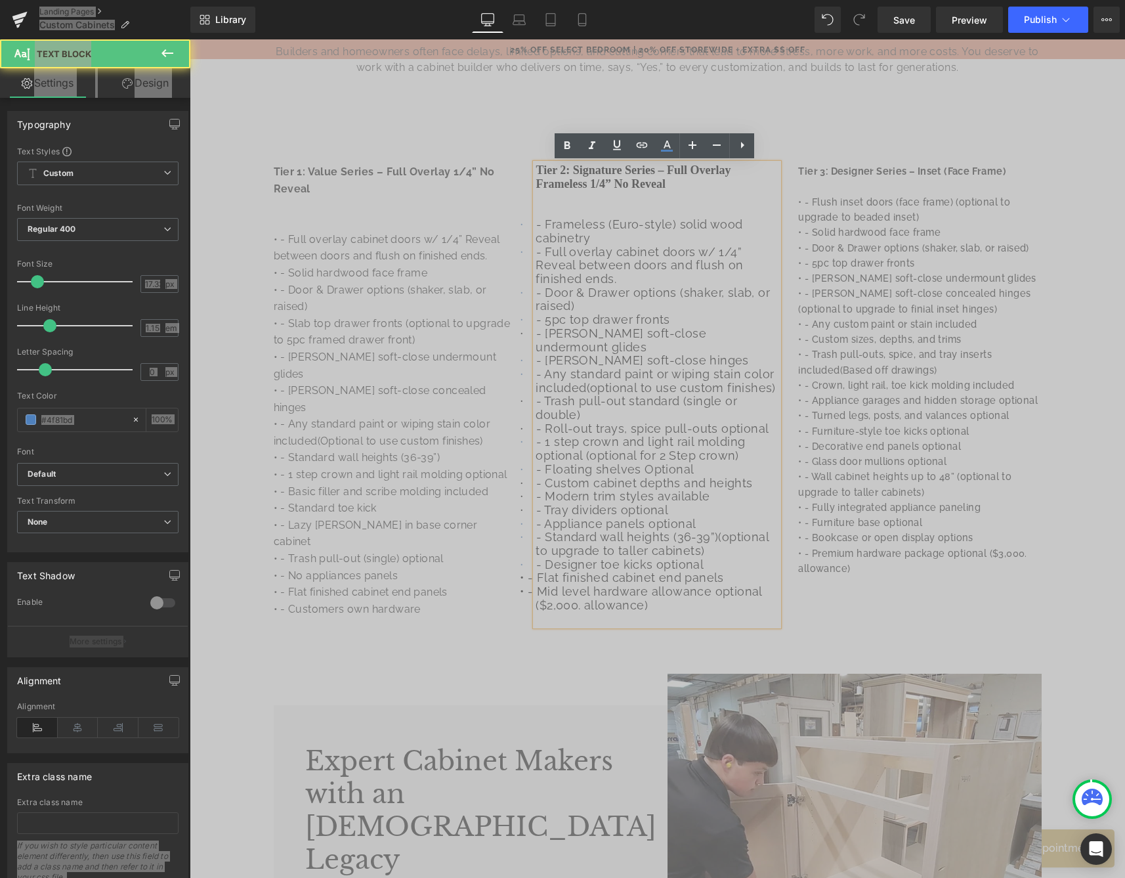
click at [526, 224] on span at bounding box center [529, 226] width 12 height 7
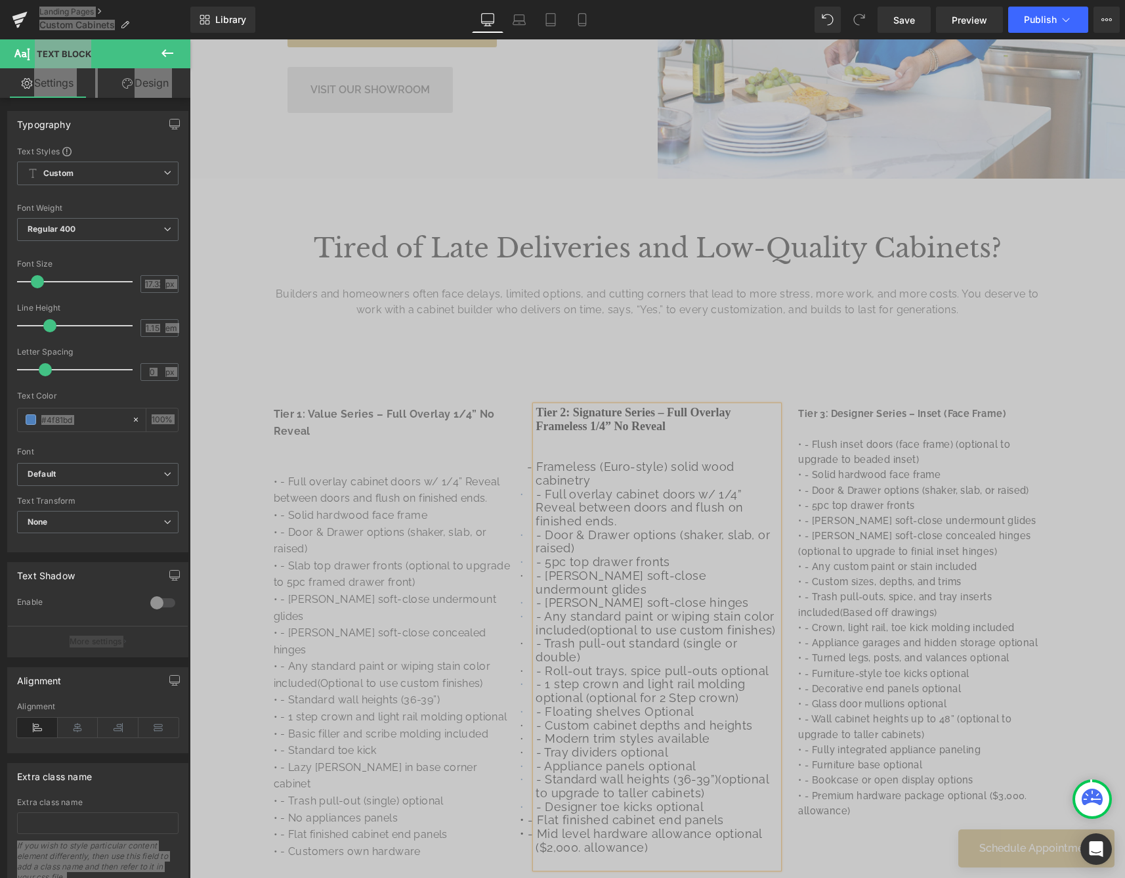
scroll to position [642, 0]
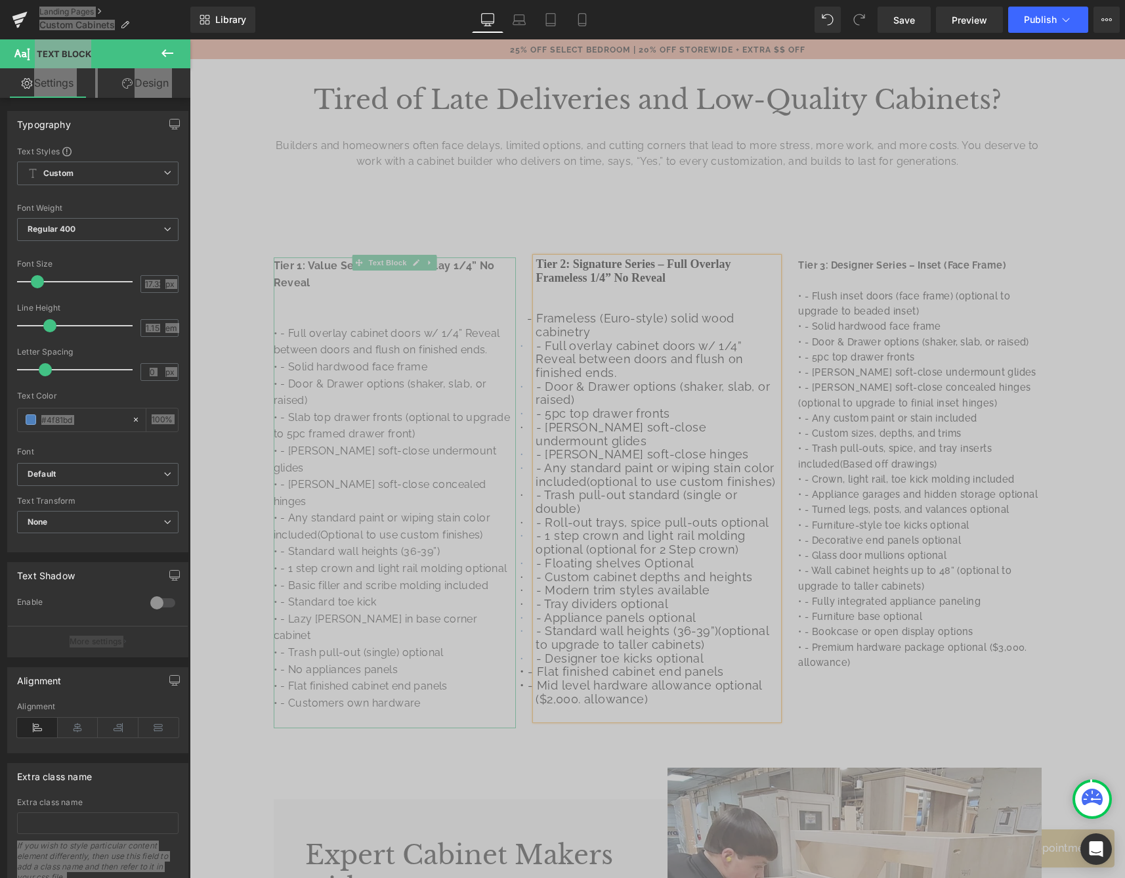
click at [311, 342] on p "• - Full overlay cabinet doors w/ 1/4” Reveal between doors and flush on finish…" at bounding box center [395, 341] width 243 height 33
drag, startPoint x: 270, startPoint y: 328, endPoint x: 584, endPoint y: 650, distance: 450.2
click at [584, 650] on div "Tier 1: Value Series – Full Overlay 1/4” No Reveal • - Full overlay cabinet doo…" at bounding box center [658, 486] width 788 height 497
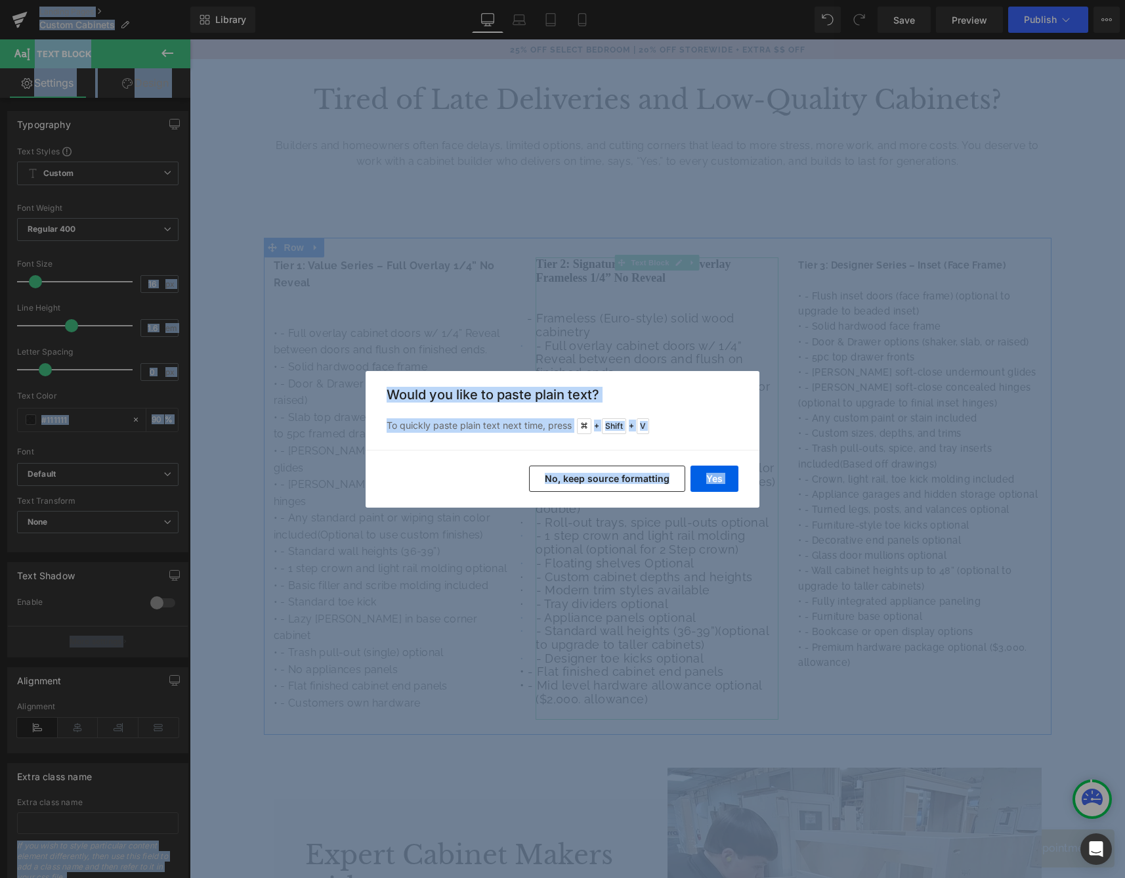
click at [590, 479] on button "No, keep source formatting" at bounding box center [607, 478] width 156 height 26
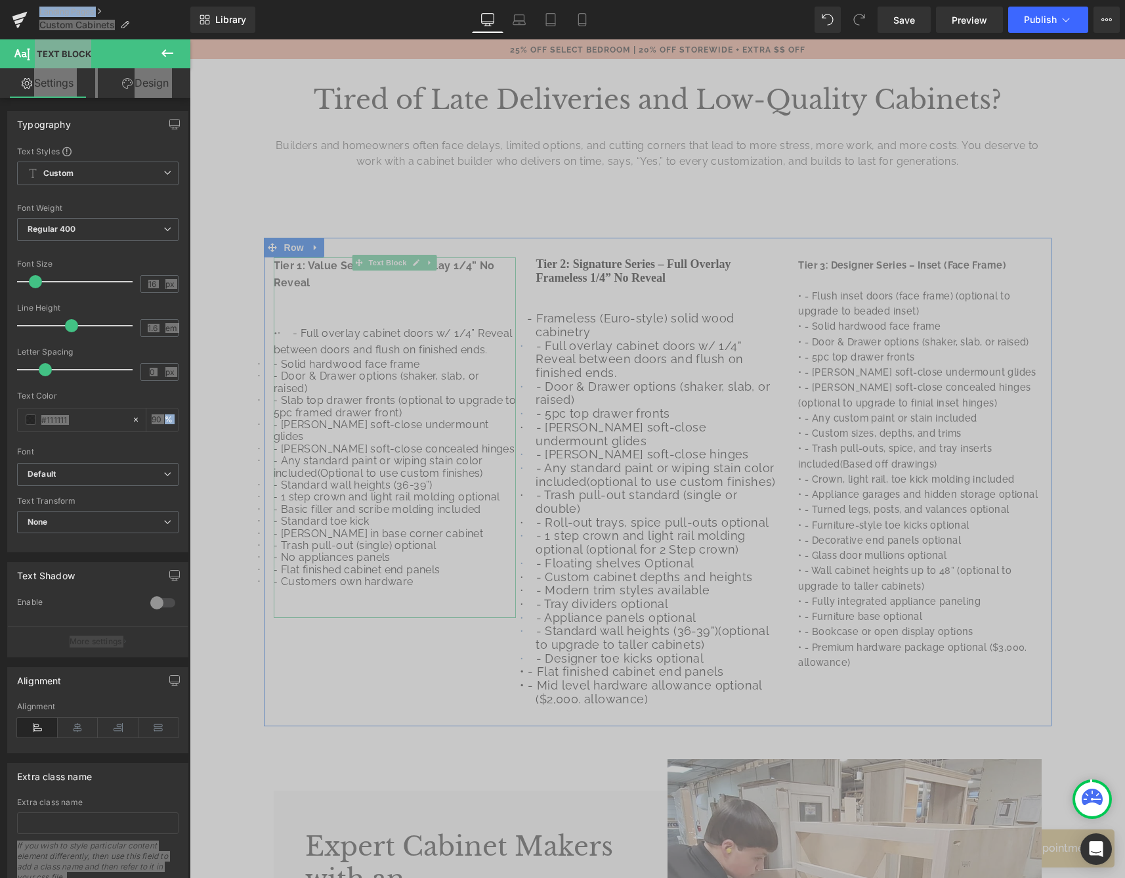
click at [286, 328] on span "·" at bounding box center [286, 333] width 16 height 11
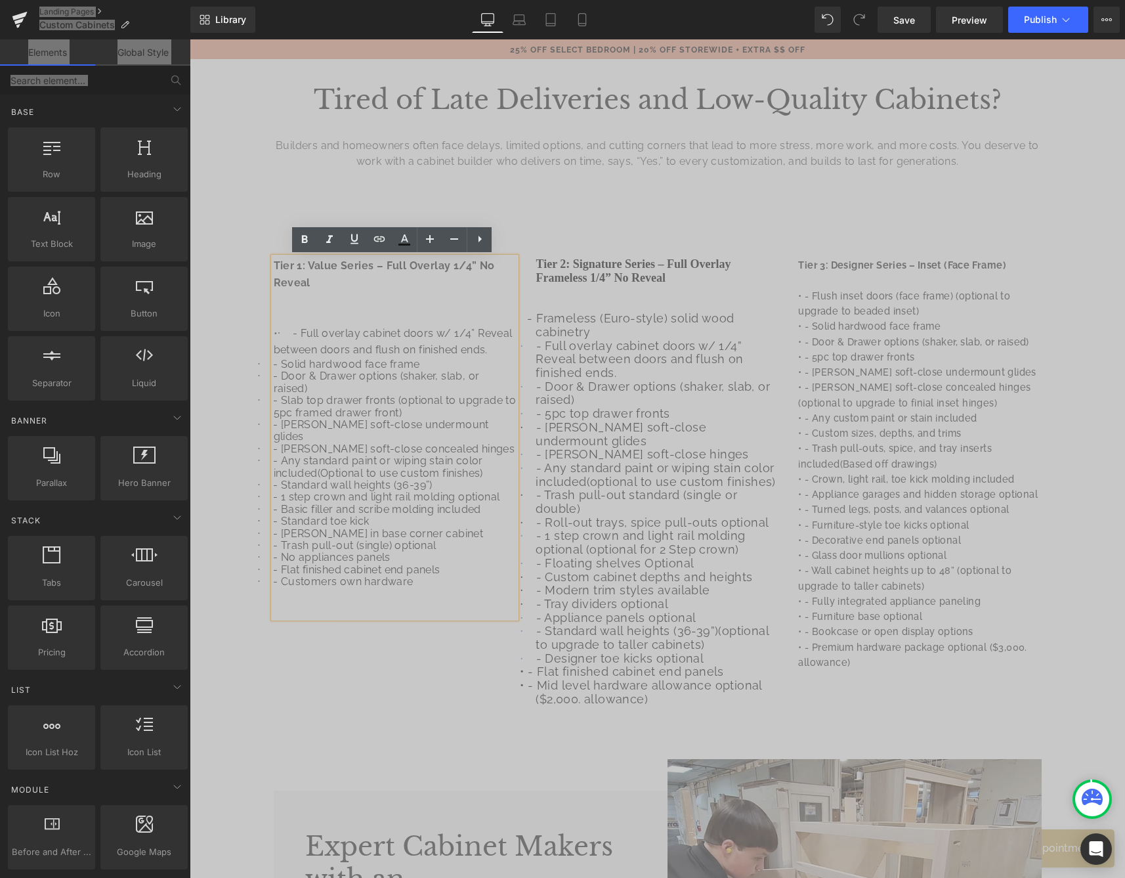
drag, startPoint x: 245, startPoint y: 330, endPoint x: 397, endPoint y: 373, distance: 157.9
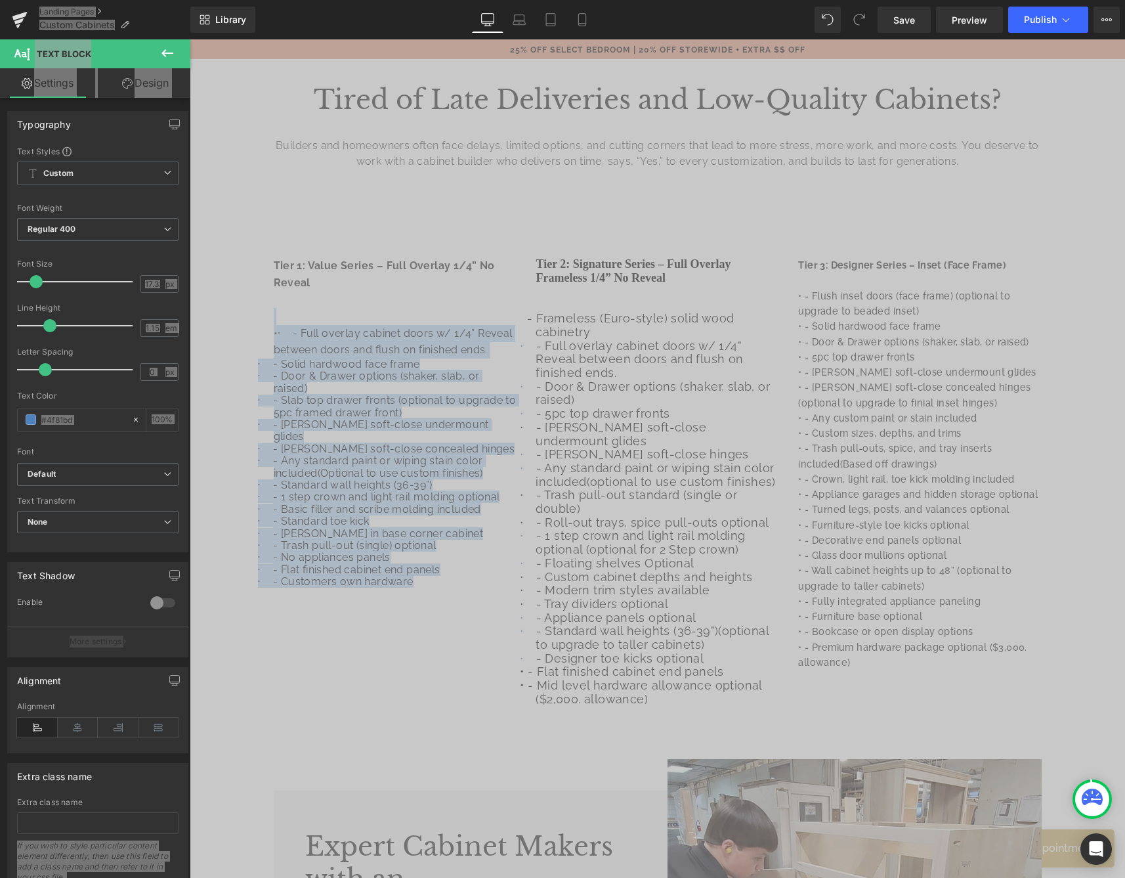
drag, startPoint x: 443, startPoint y: 575, endPoint x: 308, endPoint y: 359, distance: 254.8
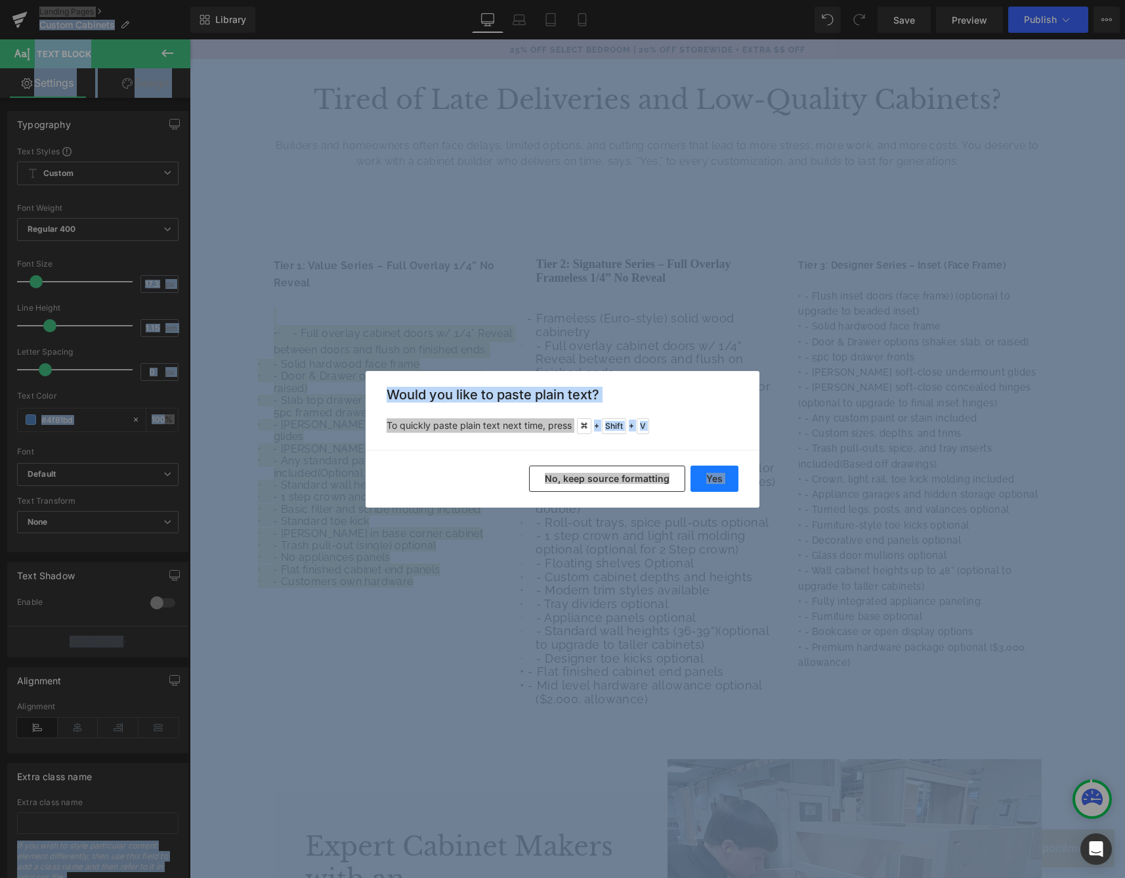
click at [711, 473] on button "Yes" at bounding box center [715, 478] width 48 height 26
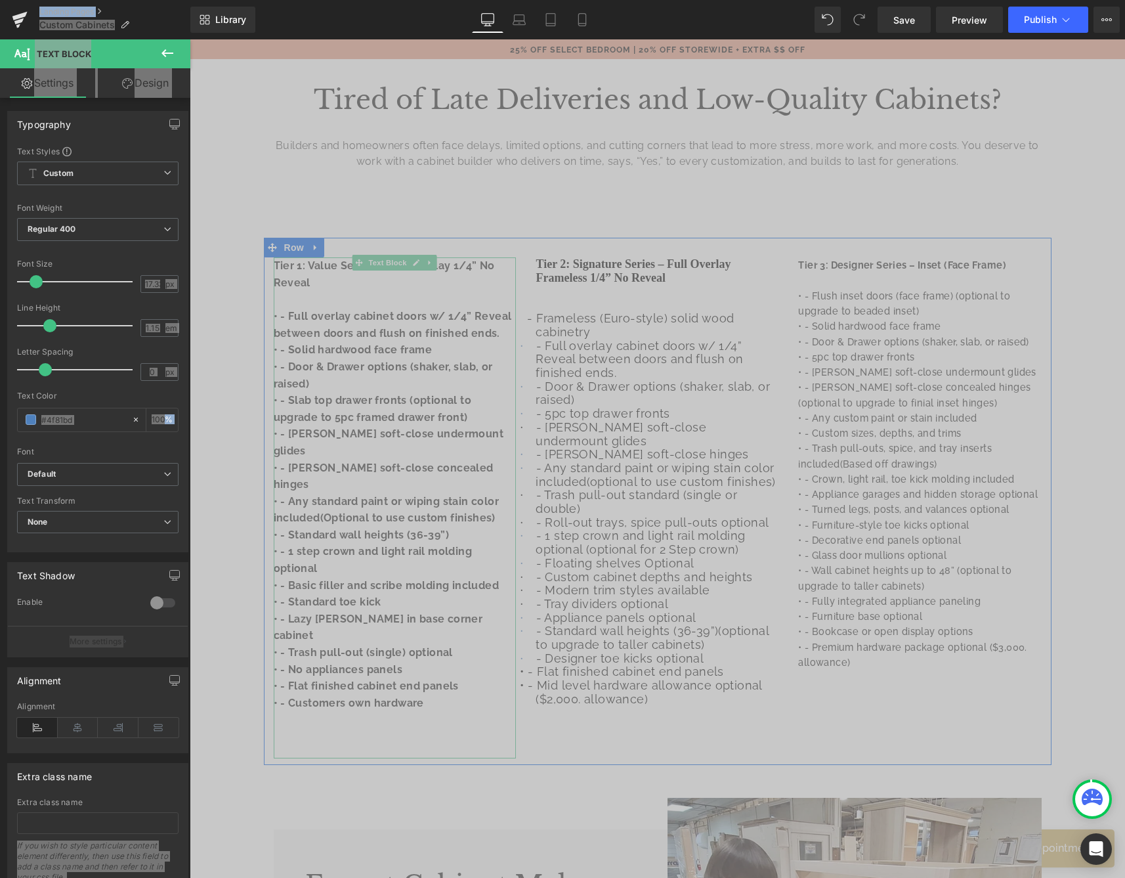
click at [407, 372] on p "• - Door & Drawer options (shaker, slab, or raised)" at bounding box center [395, 374] width 243 height 33
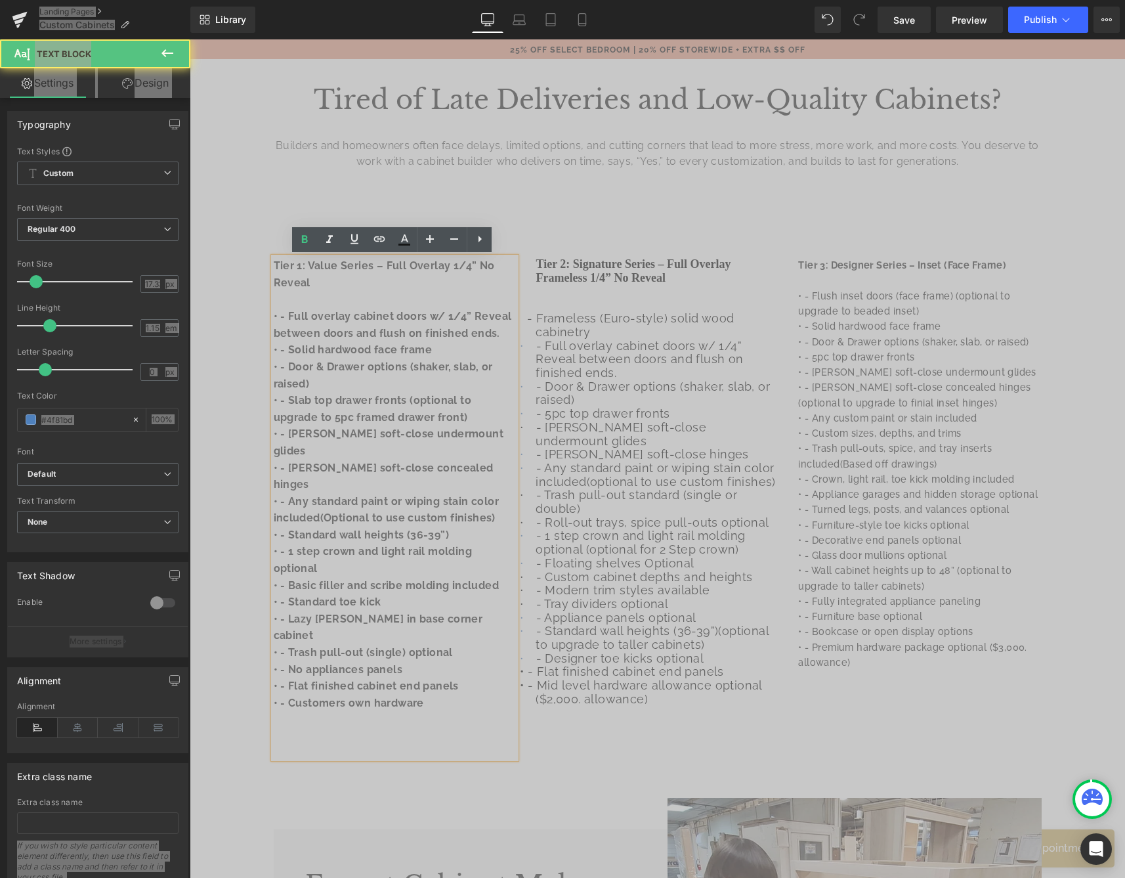
drag, startPoint x: 444, startPoint y: 650, endPoint x: 128, endPoint y: 305, distance: 467.8
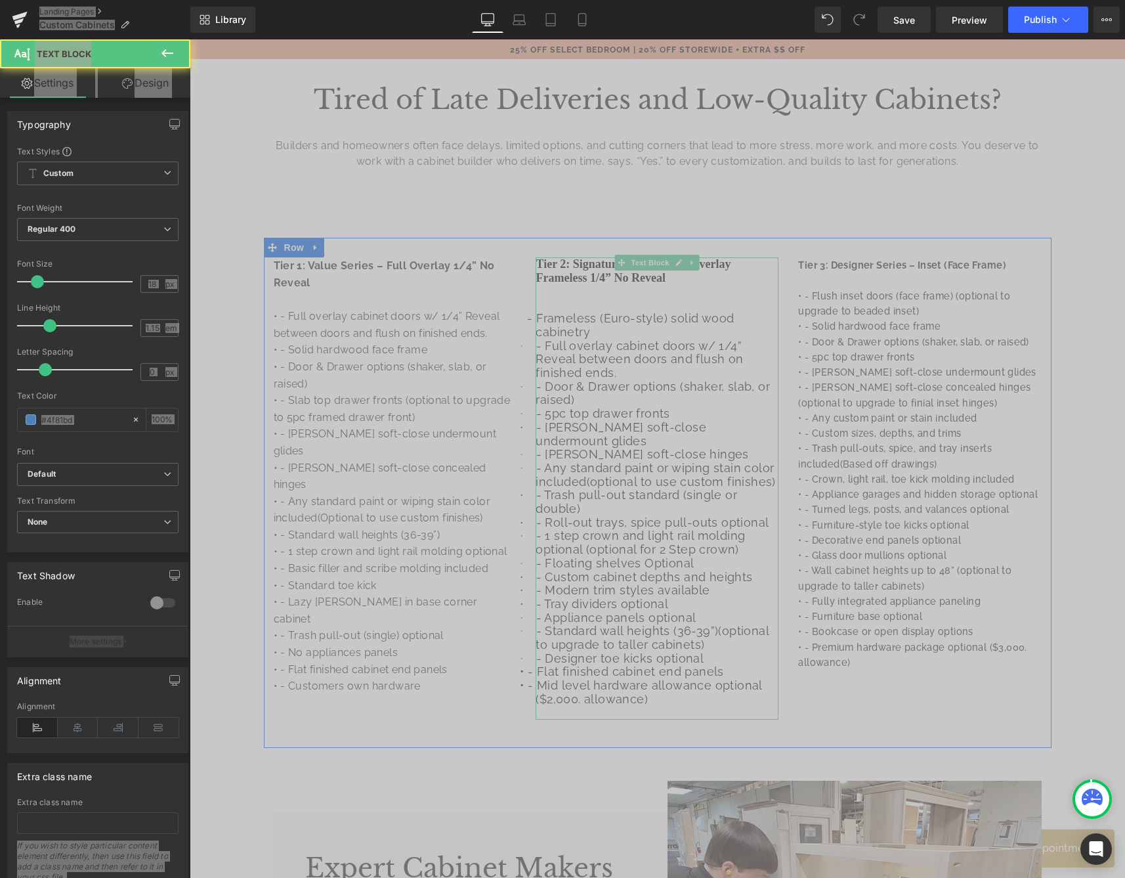
click at [612, 461] on span "- Any standard paint or wiping stain color included(optional to use custom fini…" at bounding box center [656, 475] width 240 height 28
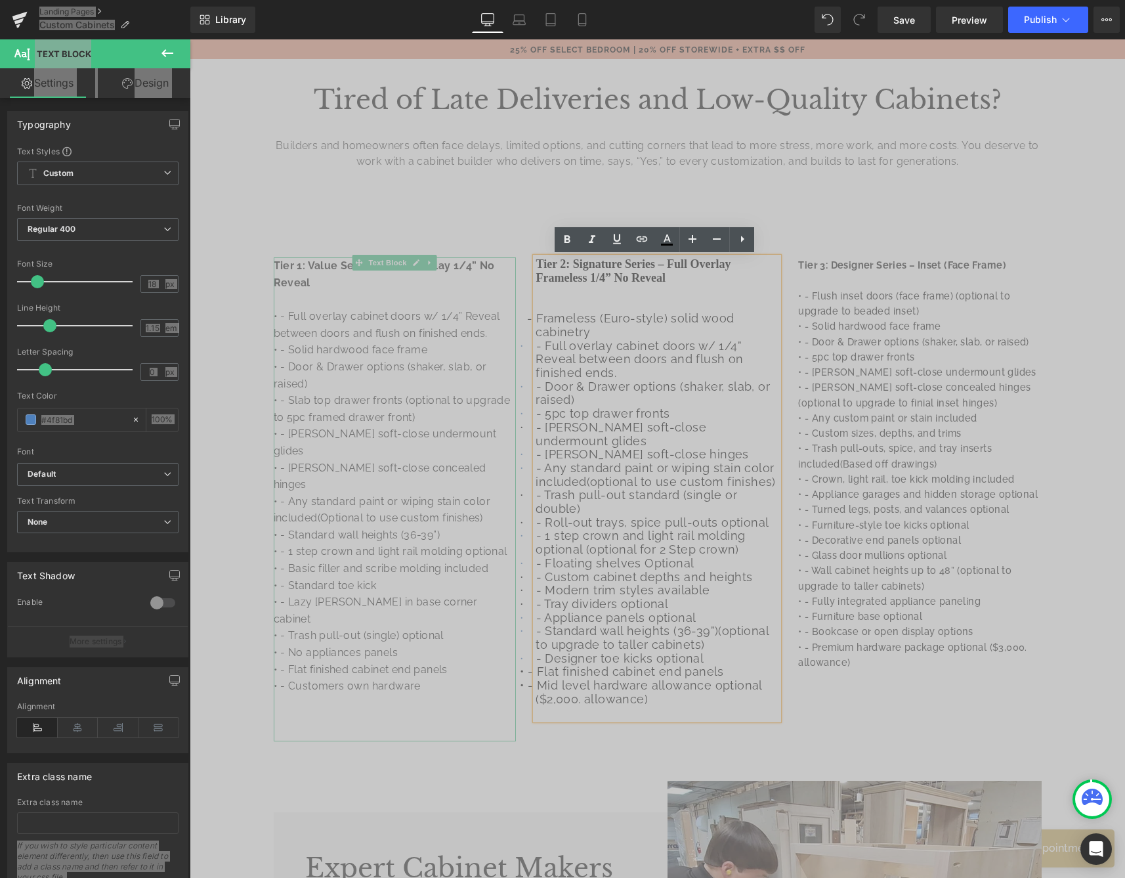
click at [410, 493] on p "• - Any standard paint or wiping stain color included(Optional to use custom fi…" at bounding box center [395, 509] width 243 height 33
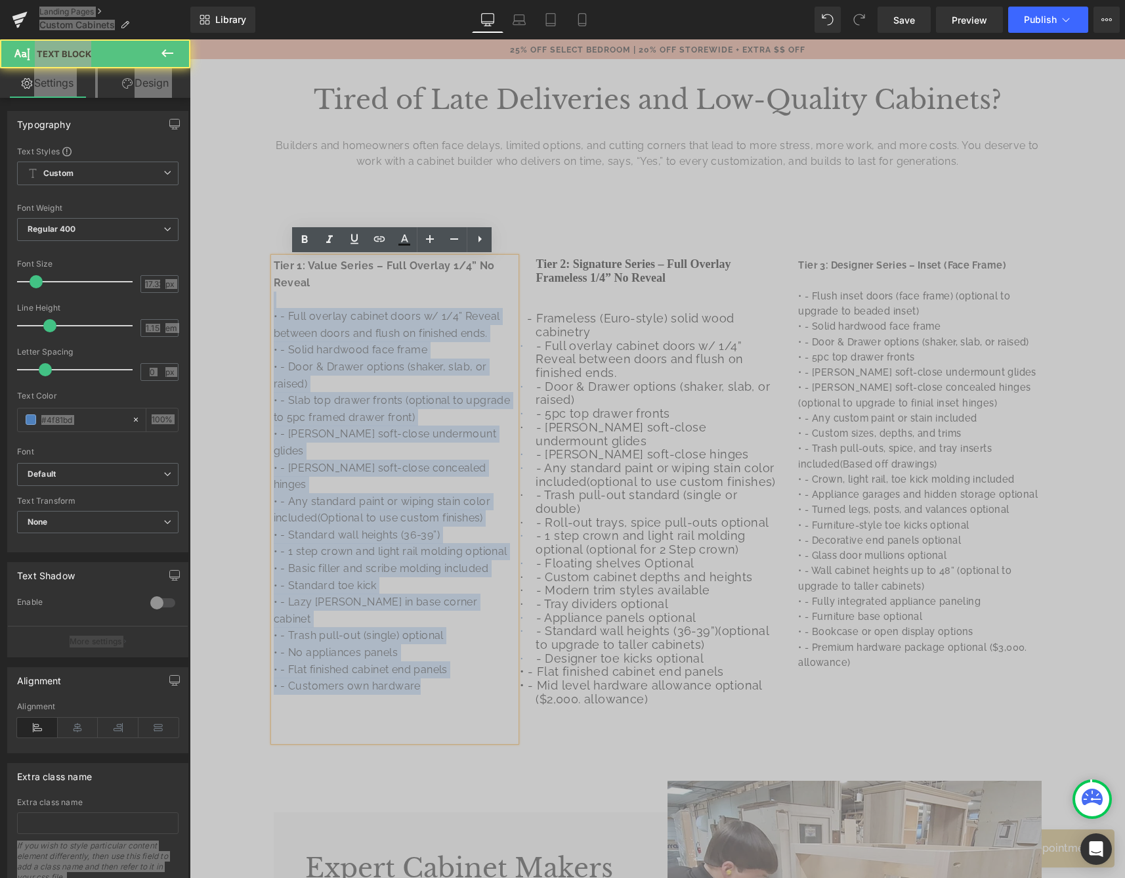
drag, startPoint x: 431, startPoint y: 630, endPoint x: 138, endPoint y: 297, distance: 443.2
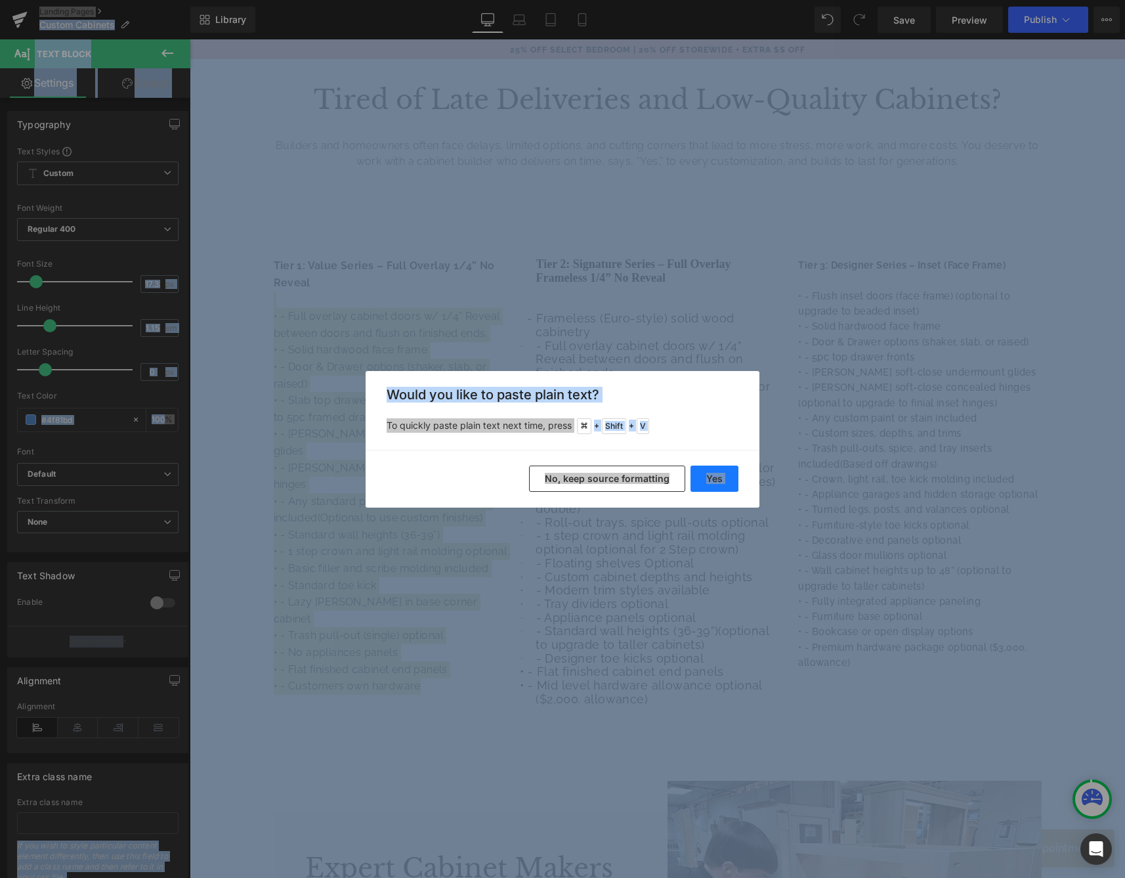
click at [713, 477] on button "Yes" at bounding box center [715, 478] width 48 height 26
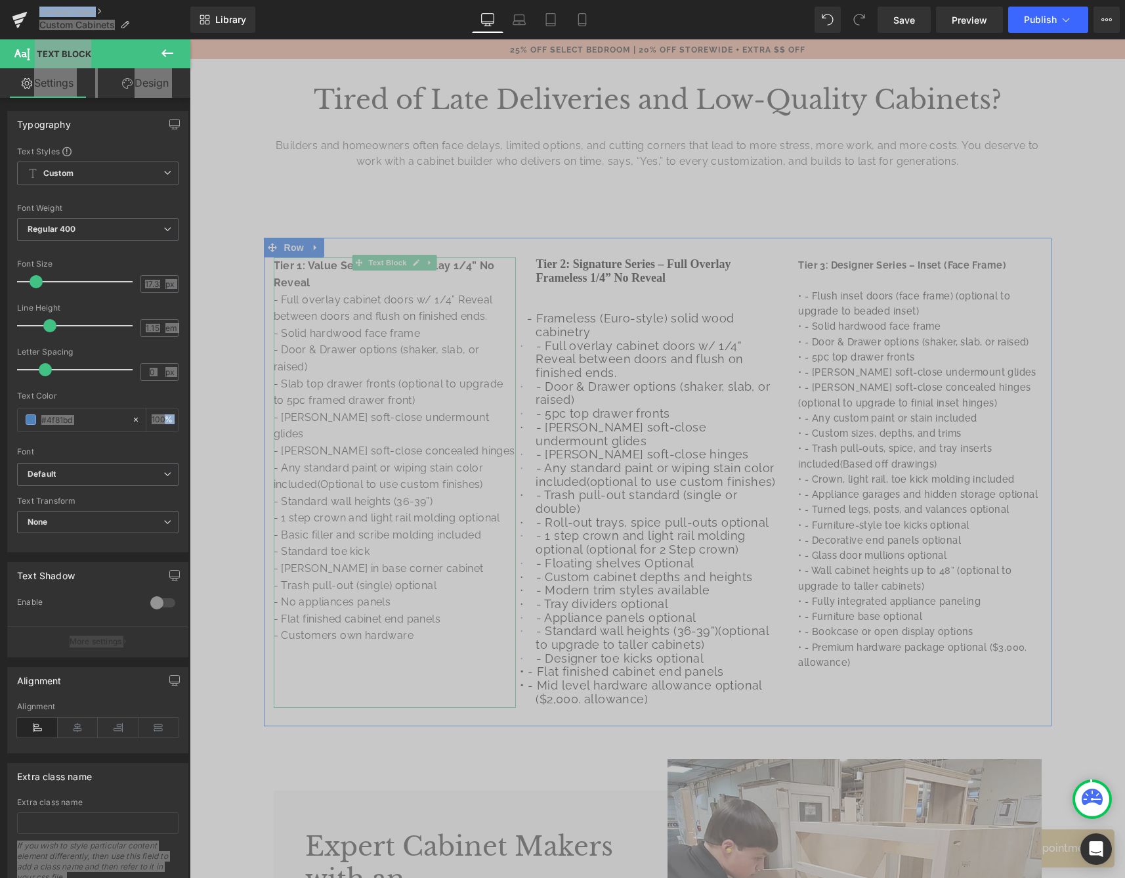
click at [346, 281] on p "Tier 1: Value Series – Full Overlay 1/4” No Reveal" at bounding box center [395, 273] width 243 height 33
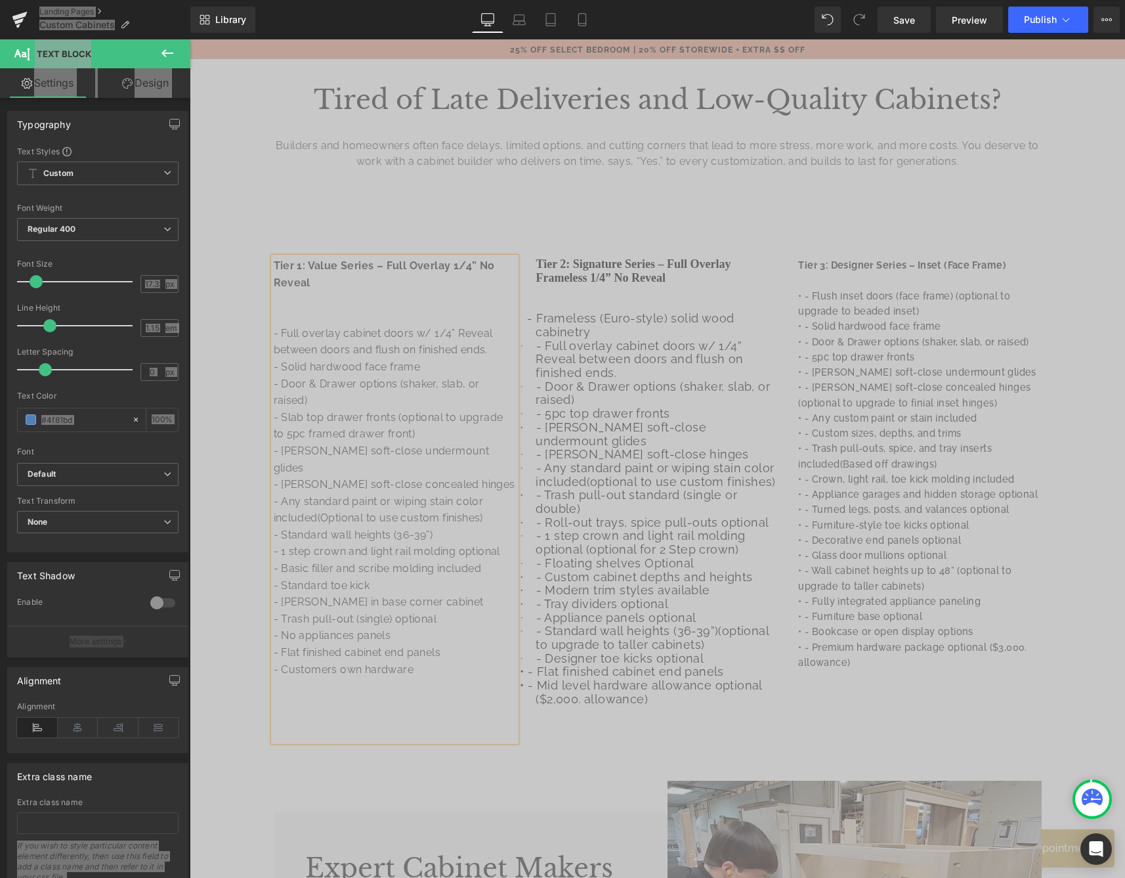
click at [320, 711] on h2 at bounding box center [395, 717] width 243 height 13
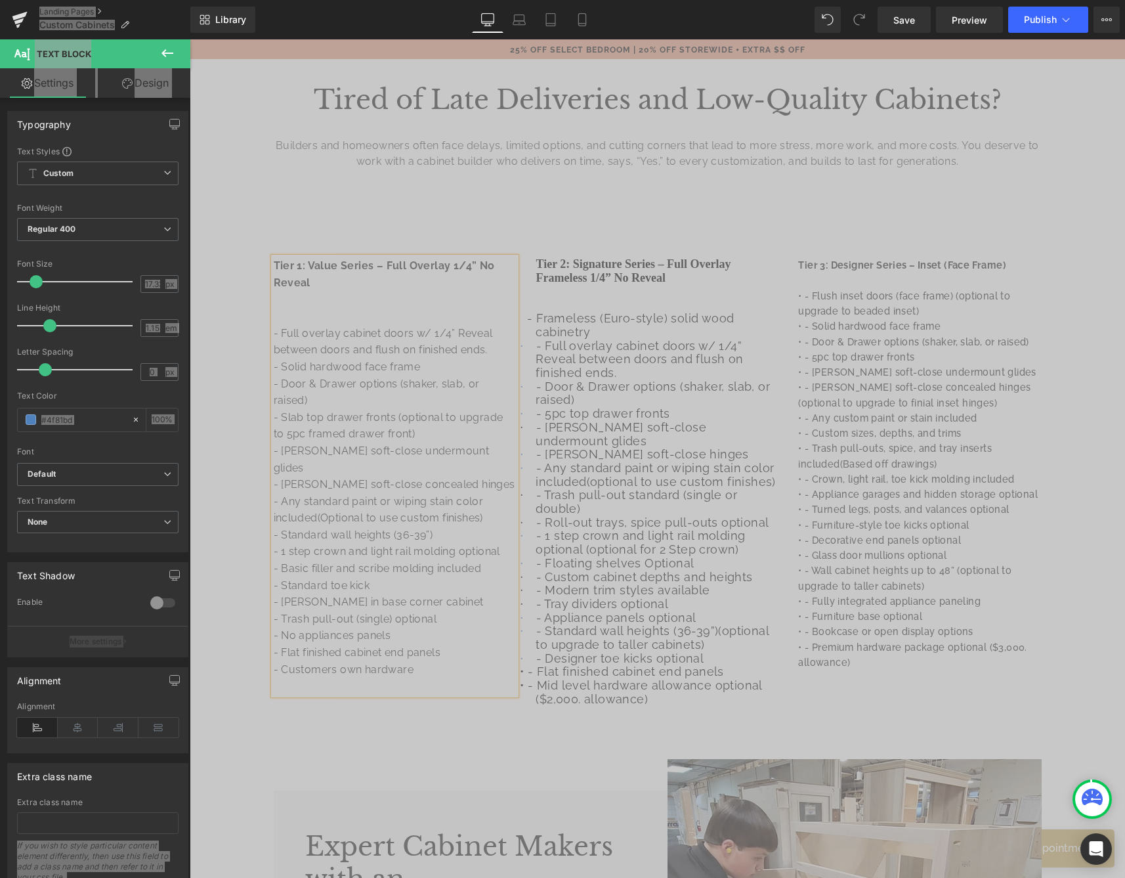
click at [341, 677] on p at bounding box center [395, 685] width 243 height 17
click at [610, 379] on span "- Door & Drawer options (shaker, slab, or raised)" at bounding box center [653, 393] width 234 height 28
drag, startPoint x: 653, startPoint y: 683, endPoint x: 427, endPoint y: 316, distance: 430.3
click at [427, 316] on div "Tier 1: Value Series – Full Overlay 1/4” No Reveal - Full overlay cabinet doors…" at bounding box center [658, 482] width 788 height 488
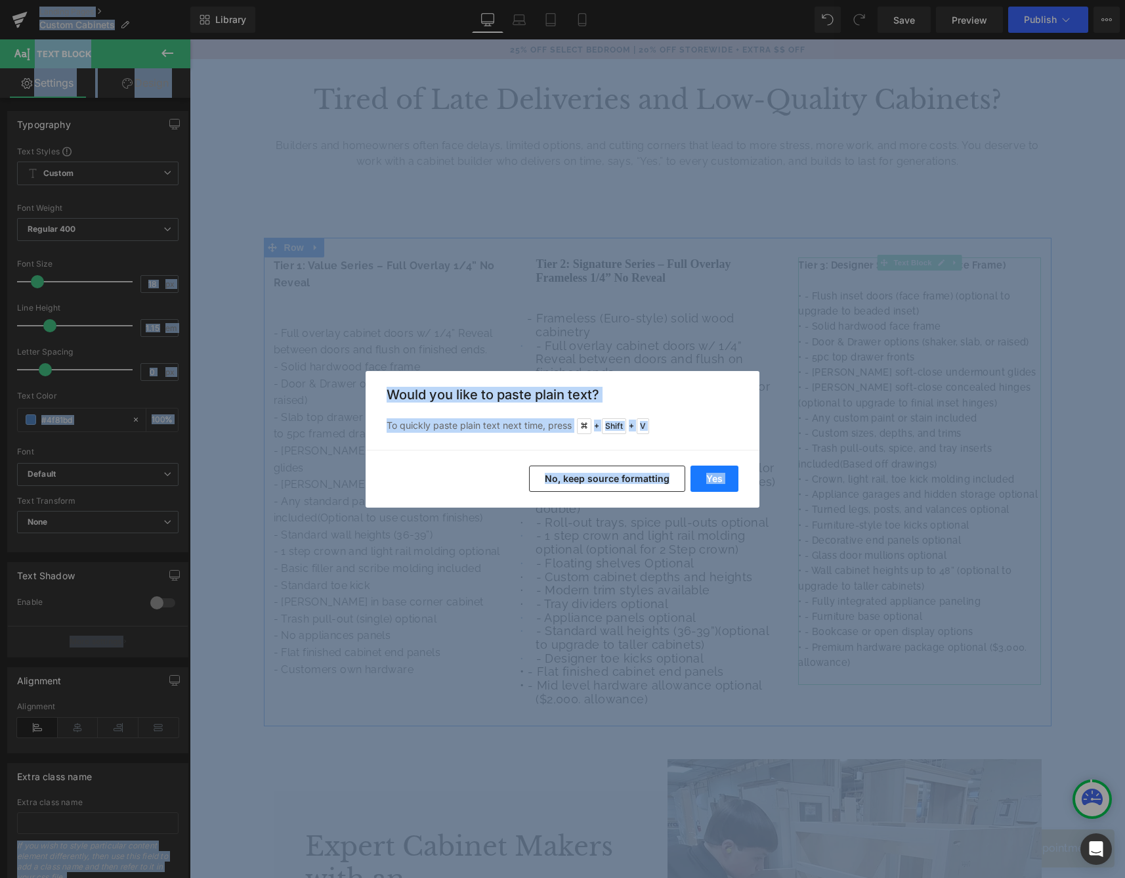
click at [704, 479] on button "Yes" at bounding box center [715, 478] width 48 height 26
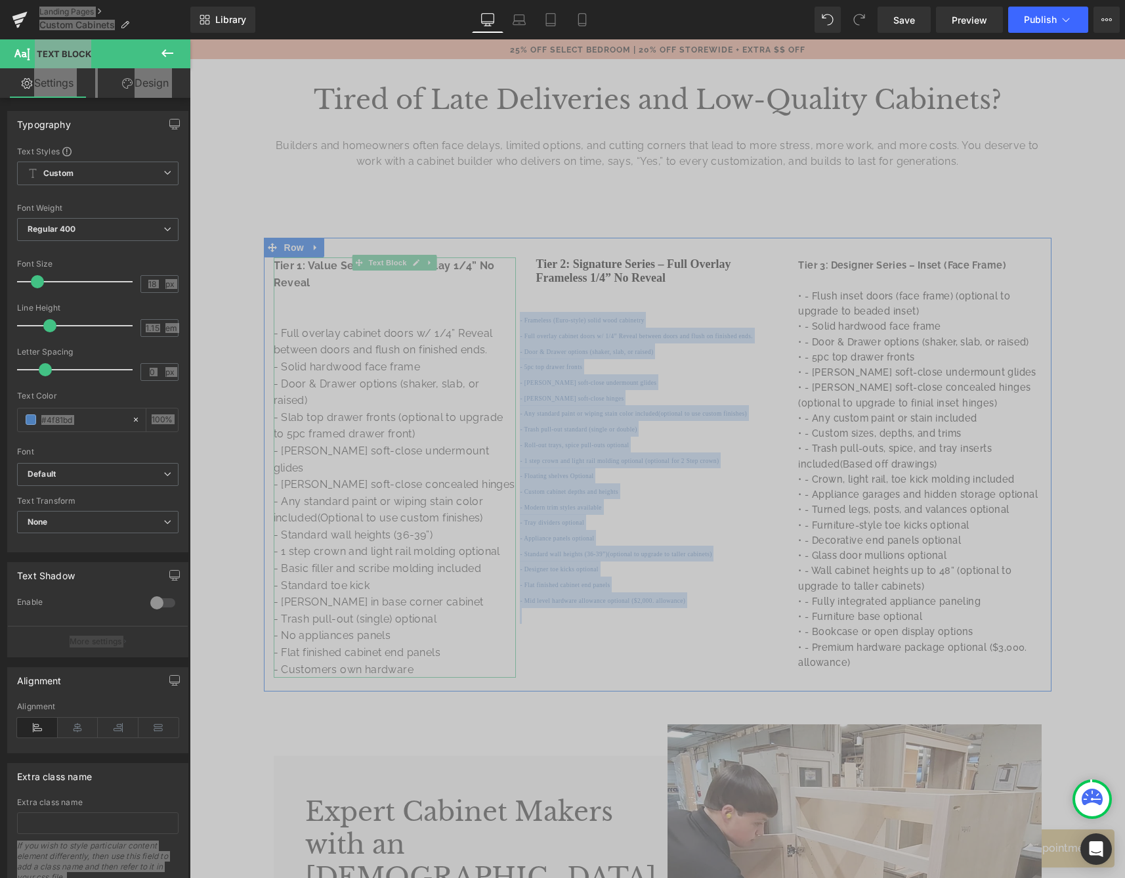
drag, startPoint x: 708, startPoint y: 597, endPoint x: 496, endPoint y: 320, distance: 349.3
click at [496, 320] on div "Tier 1: Value Series – Full Overlay 1/4” No Reveal - Full overlay cabinet doors…" at bounding box center [658, 465] width 788 height 454
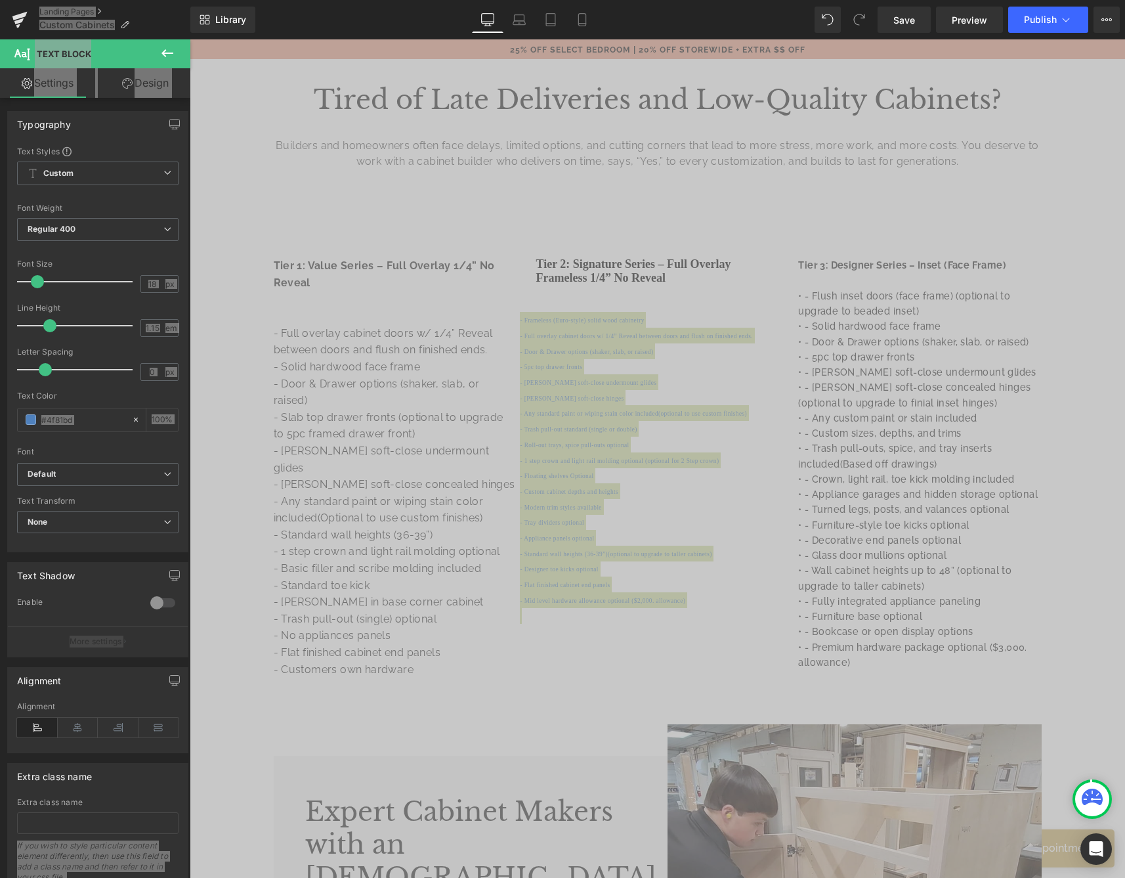
drag, startPoint x: 1063, startPoint y: 364, endPoint x: 688, endPoint y: 526, distance: 409.2
click at [689, 530] on p "- Appliance panels optional" at bounding box center [657, 538] width 243 height 16
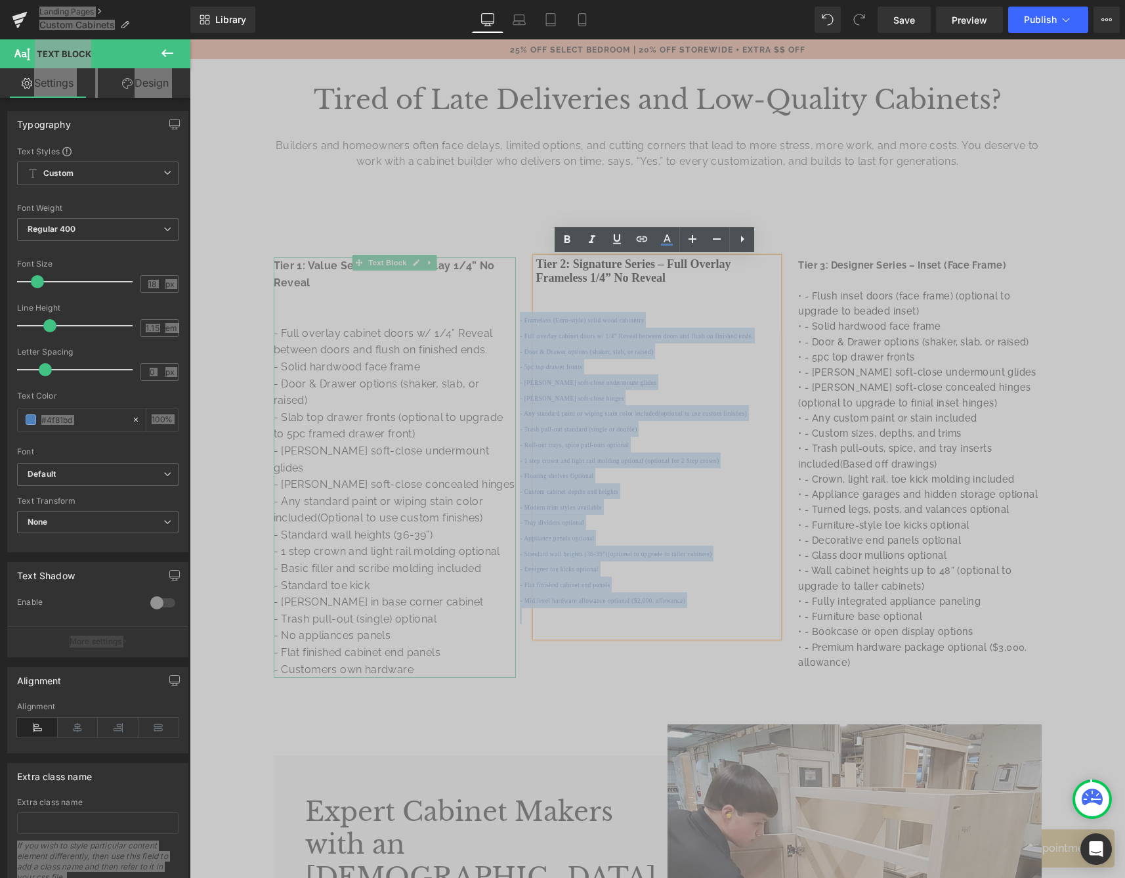
drag, startPoint x: 707, startPoint y: 594, endPoint x: 509, endPoint y: 296, distance: 357.9
click at [509, 296] on div "Tier 1: Value Series – Full Overlay 1/4” No Reveal - Full overlay cabinet doors…" at bounding box center [658, 465] width 788 height 454
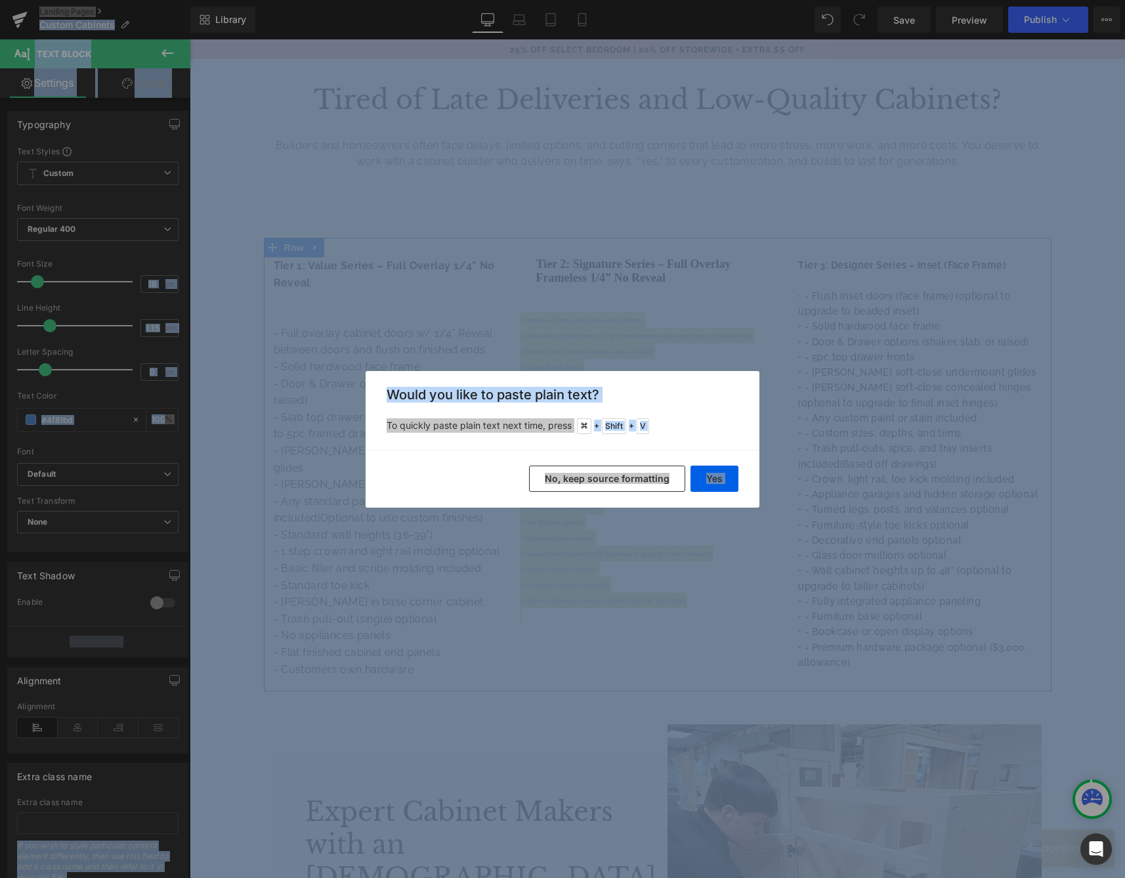
click at [619, 475] on button "No, keep source formatting" at bounding box center [607, 478] width 156 height 26
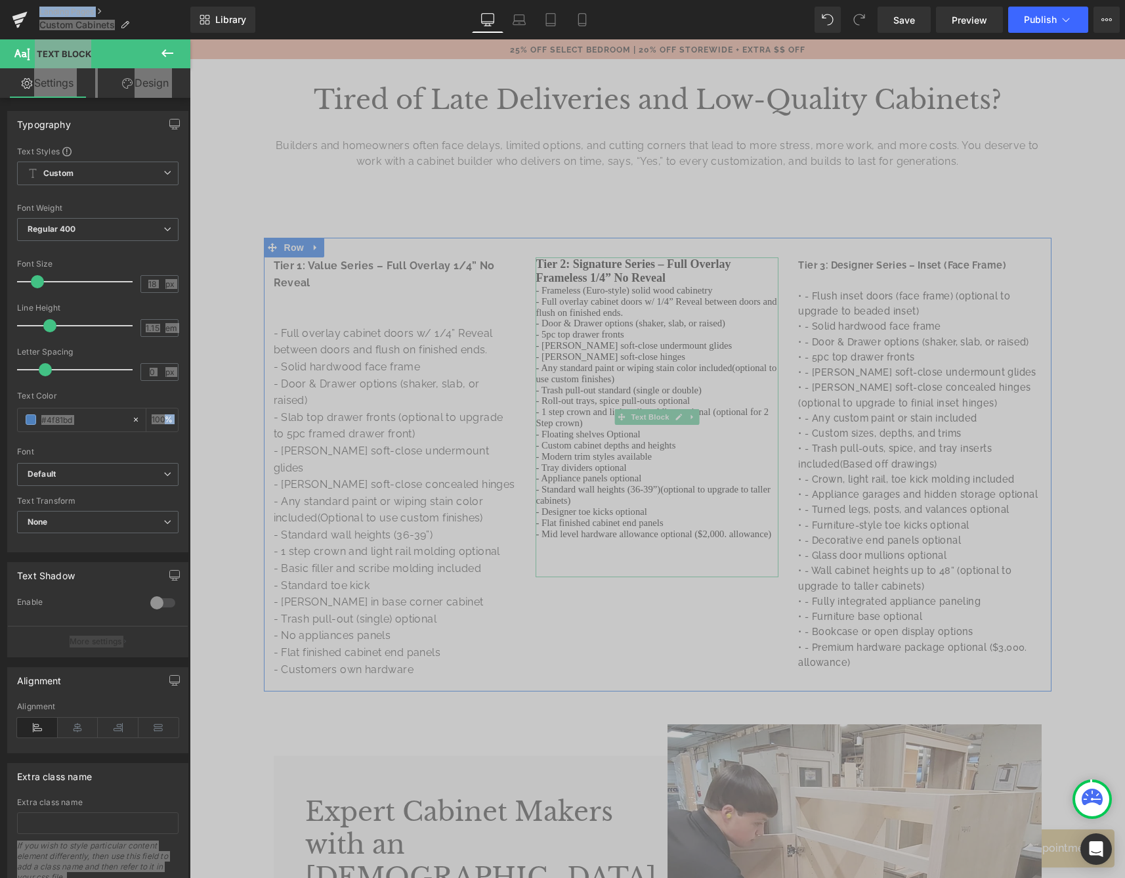
click at [674, 277] on div "Tier 2: Signature Series – Full Overlay Frameless 1/4” No Reveal - Frameless (E…" at bounding box center [657, 417] width 243 height 320
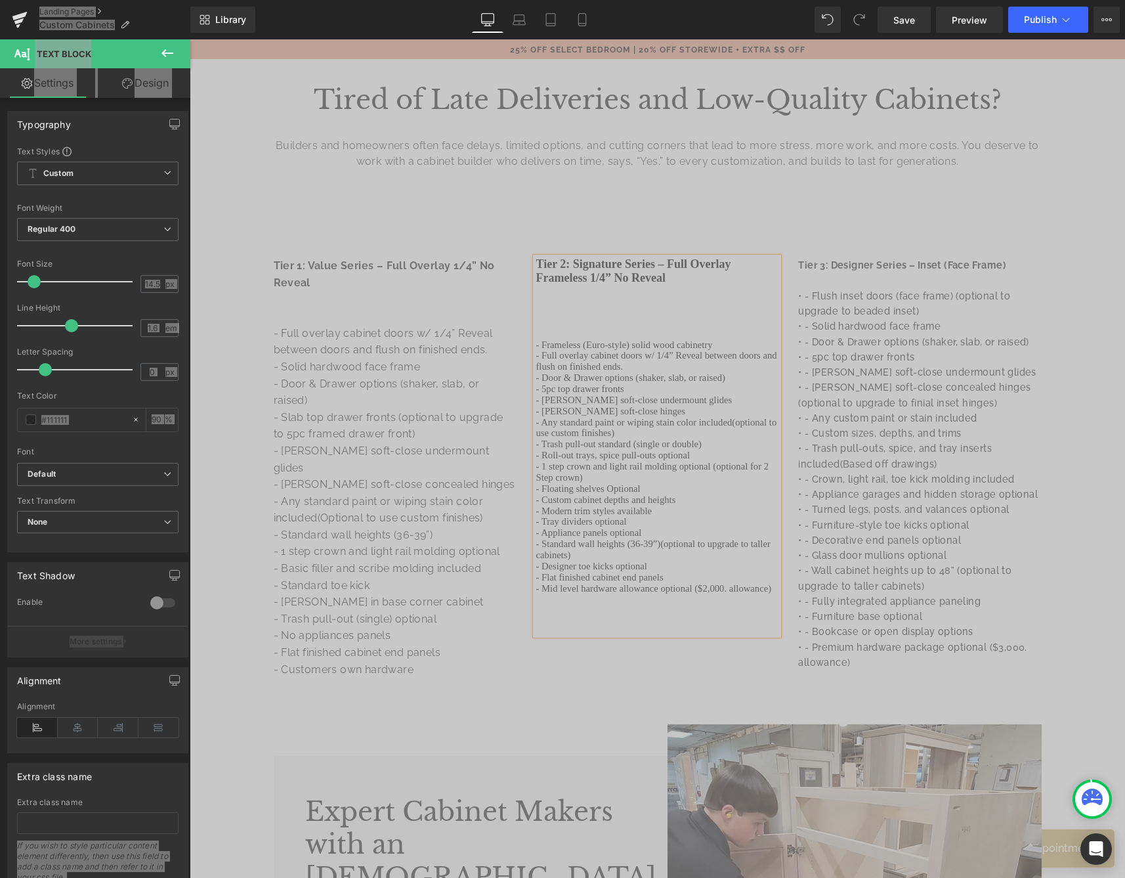
drag, startPoint x: 860, startPoint y: 657, endPoint x: 707, endPoint y: 291, distance: 396.3
click at [707, 291] on div "Tier 1: Value Series – Full Overlay 1/4” No Reveal - Full overlay cabinet doors…" at bounding box center [658, 465] width 788 height 454
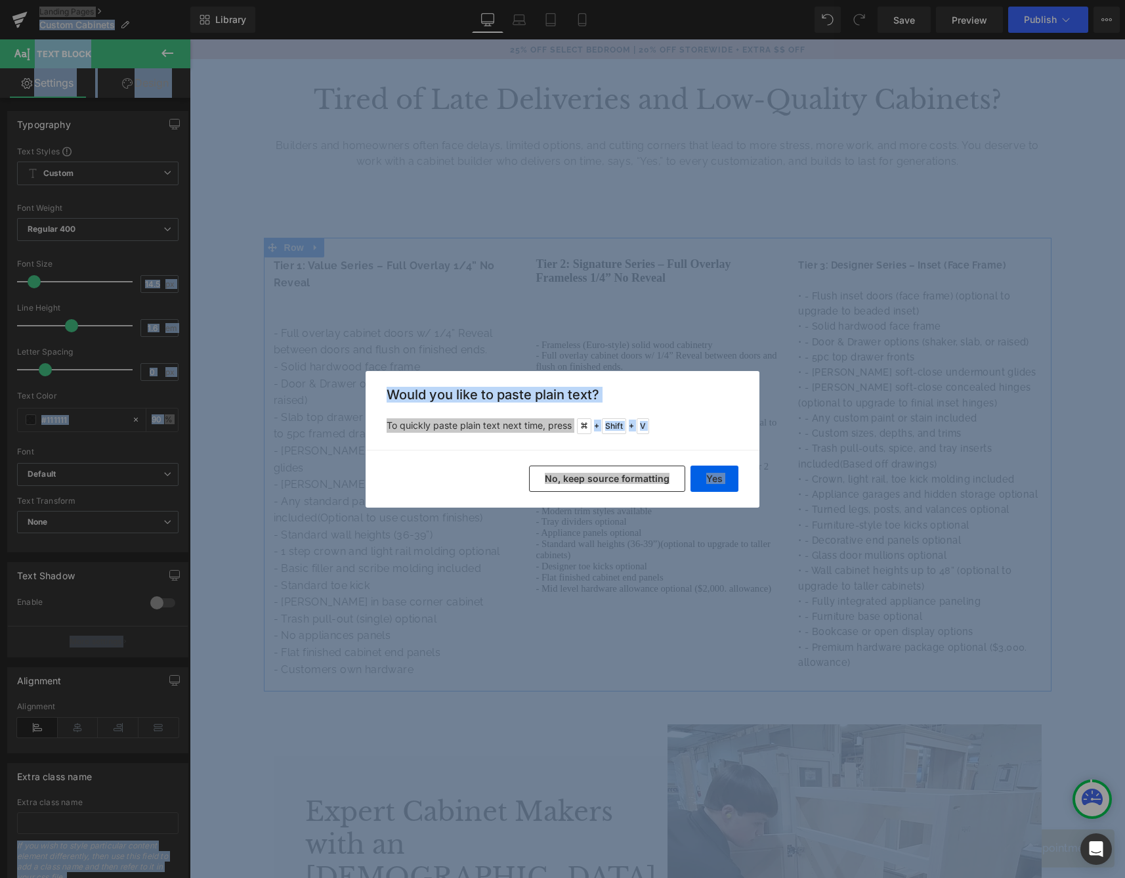
click at [627, 480] on button "No, keep source formatting" at bounding box center [607, 478] width 156 height 26
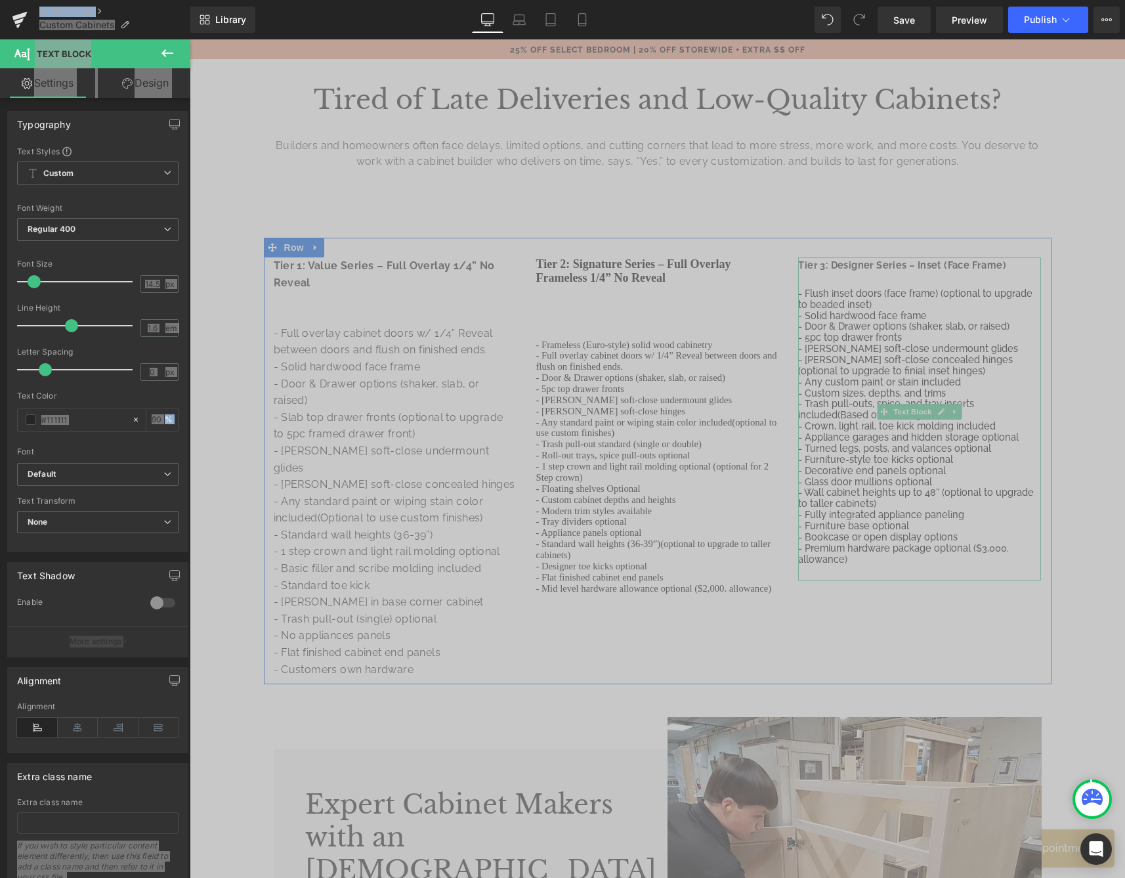
drag, startPoint x: 803, startPoint y: 290, endPoint x: 969, endPoint y: 325, distance: 170.3
click at [803, 290] on span "- Flush inset doors (face frame) (optional to upgrade to beaded inset)" at bounding box center [915, 298] width 234 height 22
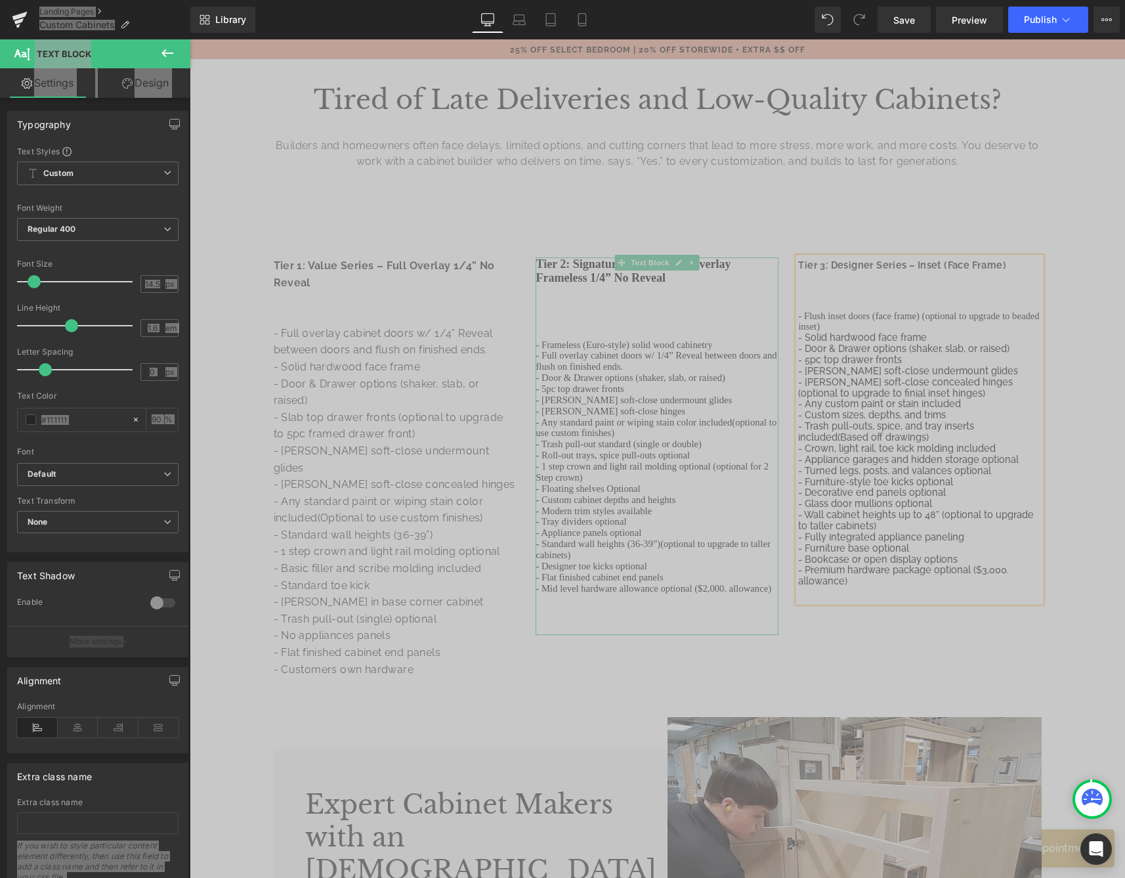
click at [588, 335] on div "- Frameless (Euro-style) solid wood cabinetry - Full overlay cabinet doors w/ 1…" at bounding box center [657, 480] width 243 height 309
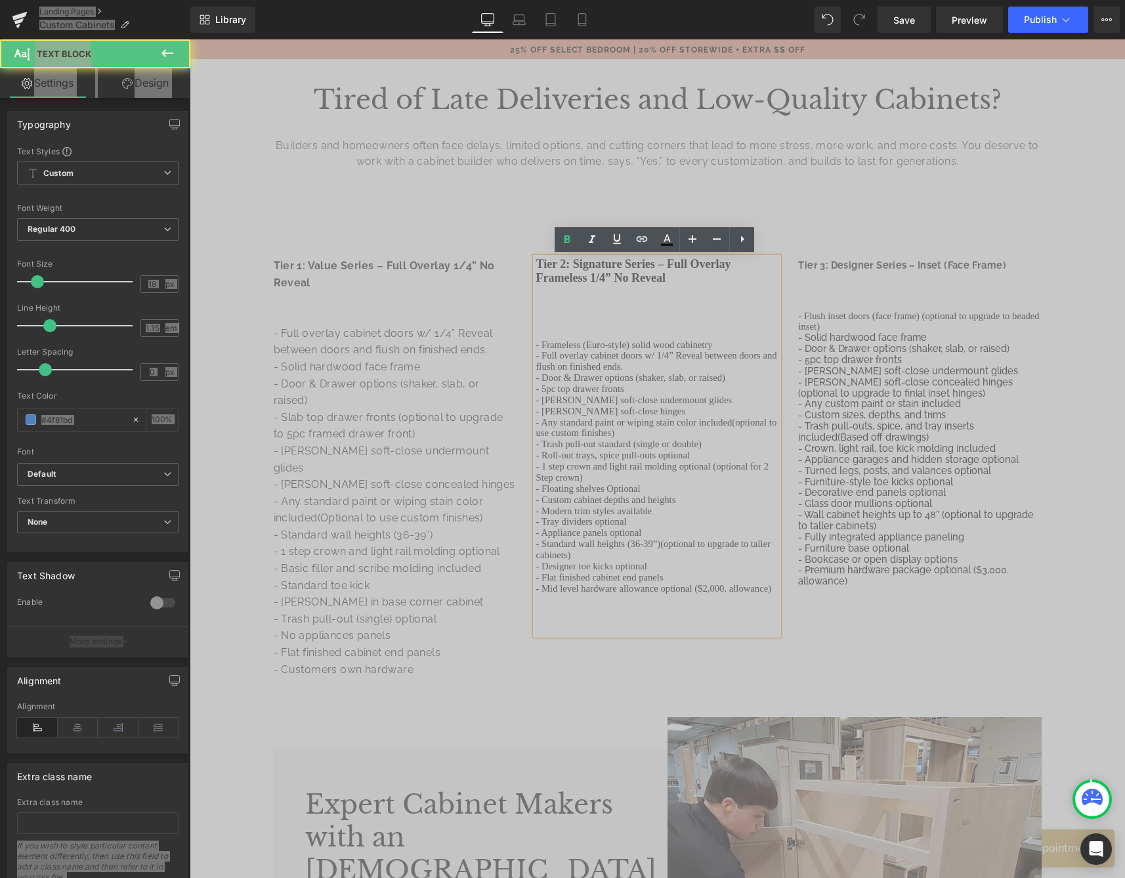
click at [536, 339] on span "- Frameless (Euro-style) solid wood cabinetry" at bounding box center [624, 344] width 177 height 11
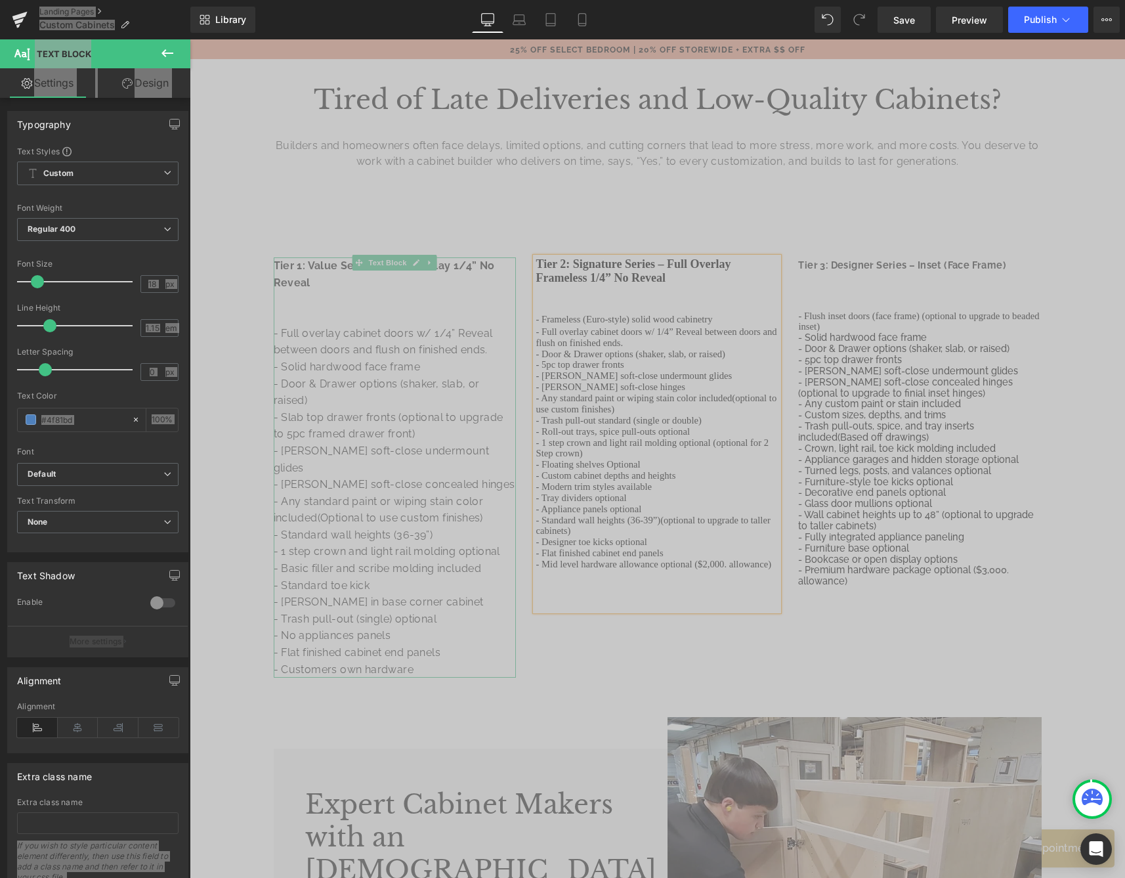
click at [365, 353] on p "- Full overlay cabinet doors w/ 1/4” Reveal between doors and flush on finished…" at bounding box center [395, 341] width 243 height 33
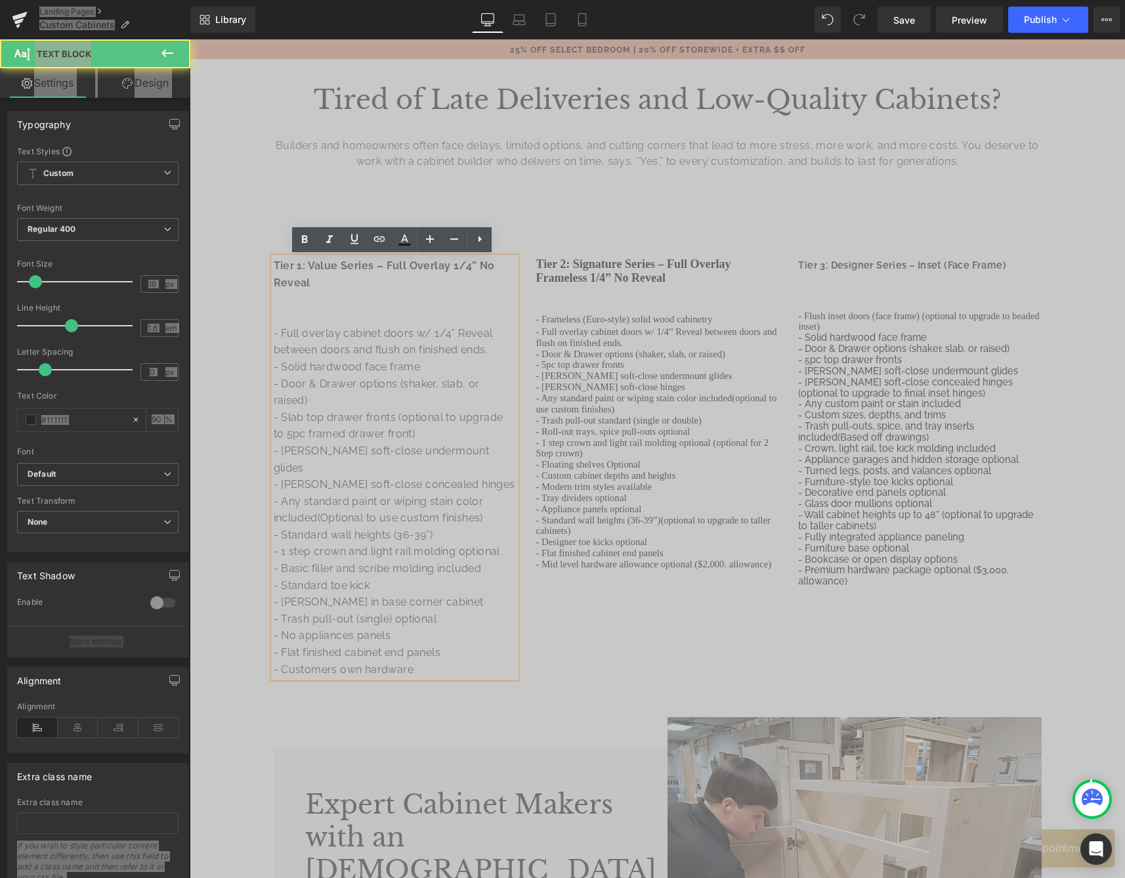
drag, startPoint x: 270, startPoint y: 327, endPoint x: 530, endPoint y: 622, distance: 392.5
click at [535, 626] on div "Tier 1: Value Series – Full Overlay 1/4” No Reveal - Full overlay cabinet doors…" at bounding box center [658, 461] width 788 height 446
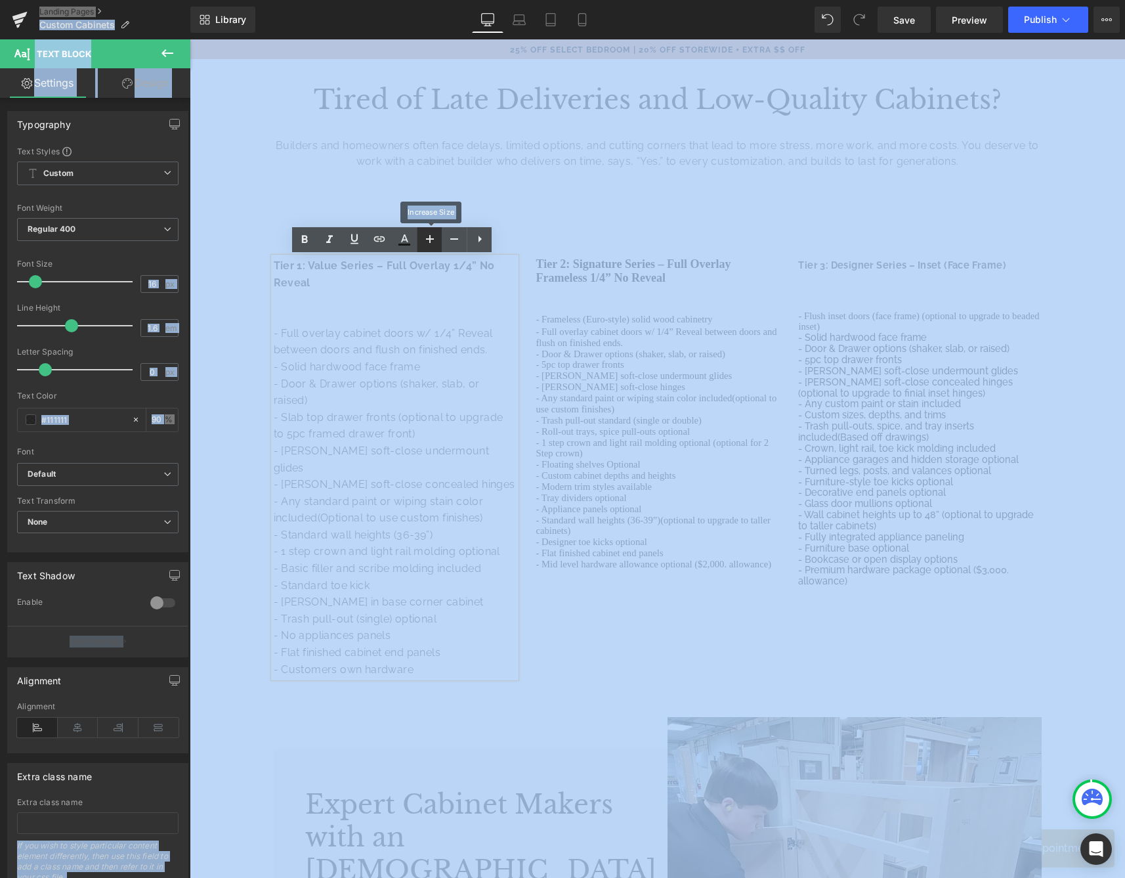
click at [425, 236] on icon at bounding box center [430, 239] width 16 height 16
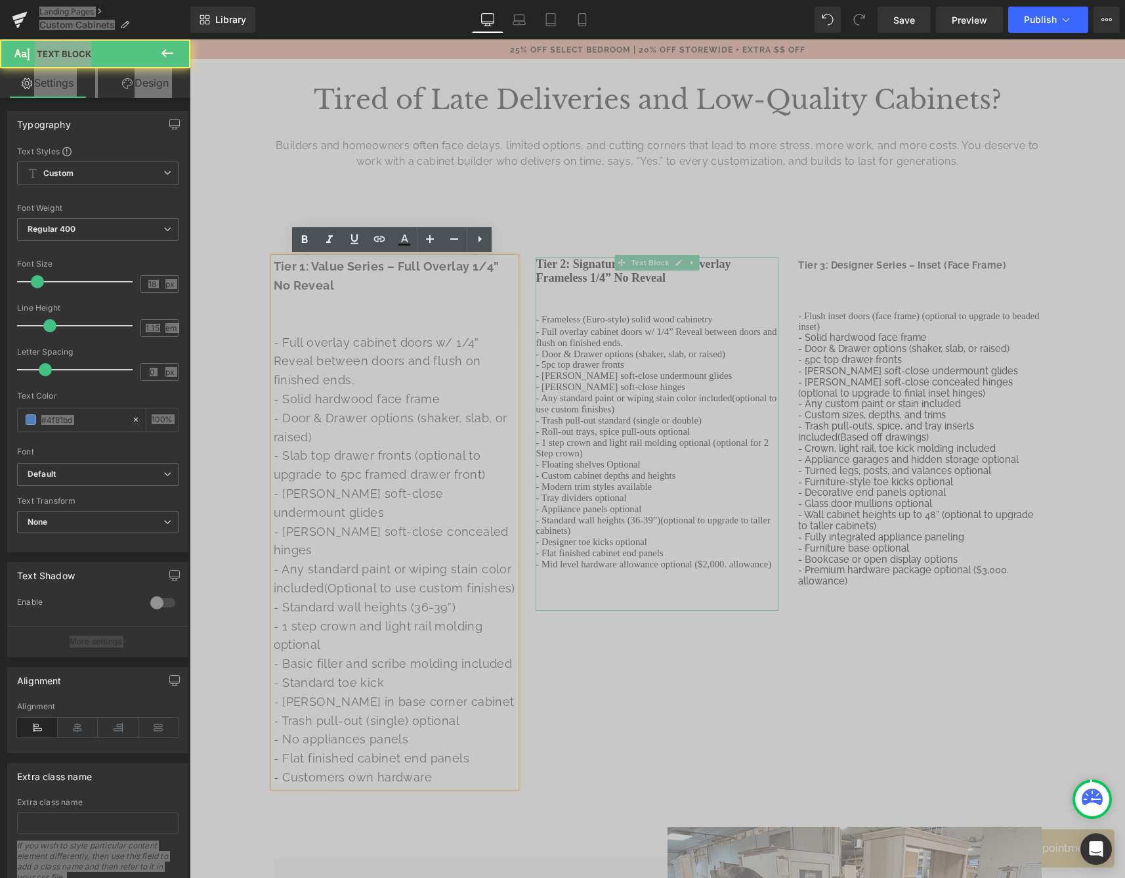
click at [613, 349] on span "- Door & Drawer options (shaker, slab, or raised)" at bounding box center [630, 354] width 189 height 11
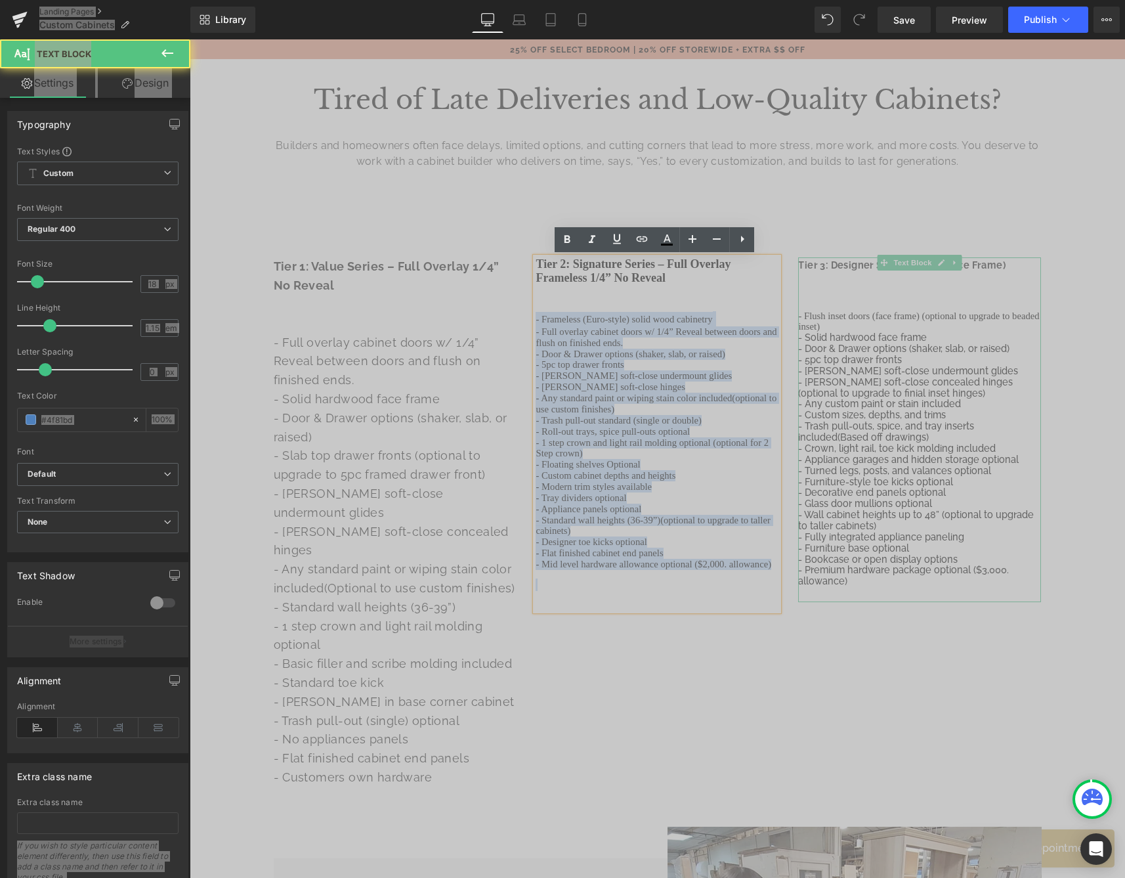
drag, startPoint x: 533, startPoint y: 316, endPoint x: 866, endPoint y: 586, distance: 428.4
click at [866, 586] on div "Tier 1: Value Series – Full Overlay 1/4” No Reveal - Full overlay cabinet doors…" at bounding box center [658, 515] width 788 height 555
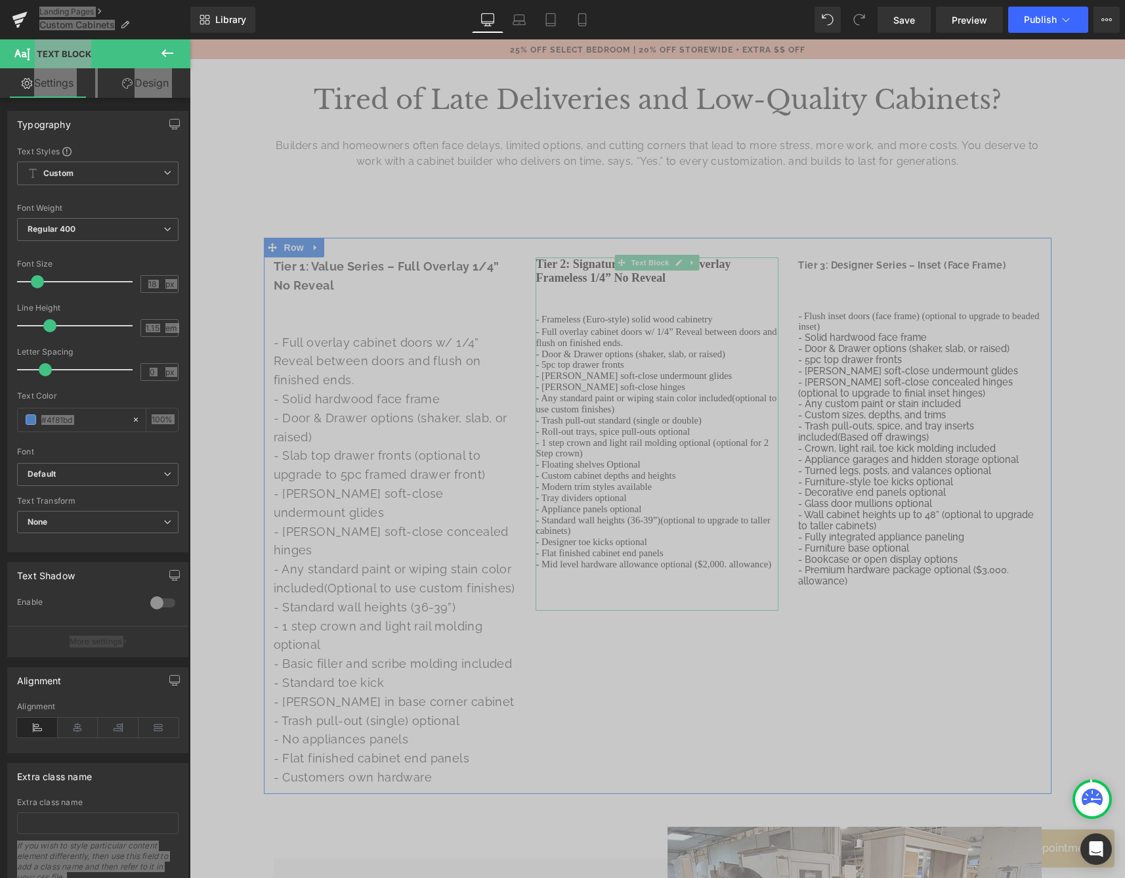
click at [666, 343] on p "- Full overlay cabinet doors w/ 1/4” Reveal between doors and flush on finished…" at bounding box center [657, 337] width 243 height 22
drag, startPoint x: 773, startPoint y: 547, endPoint x: 420, endPoint y: 322, distance: 418.5
click at [420, 322] on div "Tier 1: Value Series – Full Overlay 1/4” No Reveal - Full overlay cabinet doors…" at bounding box center [658, 515] width 788 height 555
click at [686, 263] on link at bounding box center [693, 263] width 14 height 16
click at [618, 321] on span "- Frameless (Euro-style) solid wood cabinetry" at bounding box center [624, 319] width 177 height 11
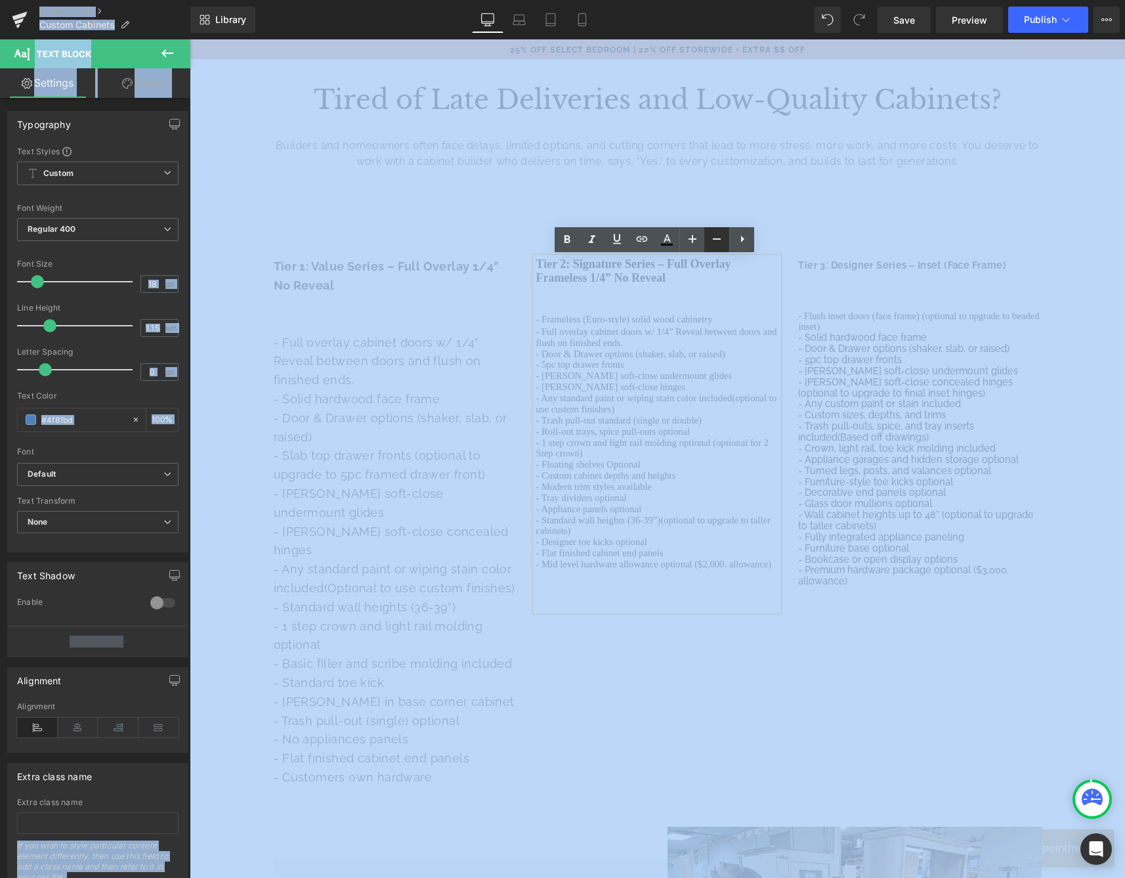
click at [712, 241] on icon at bounding box center [717, 239] width 16 height 16
click at [700, 240] on icon at bounding box center [693, 239] width 16 height 16
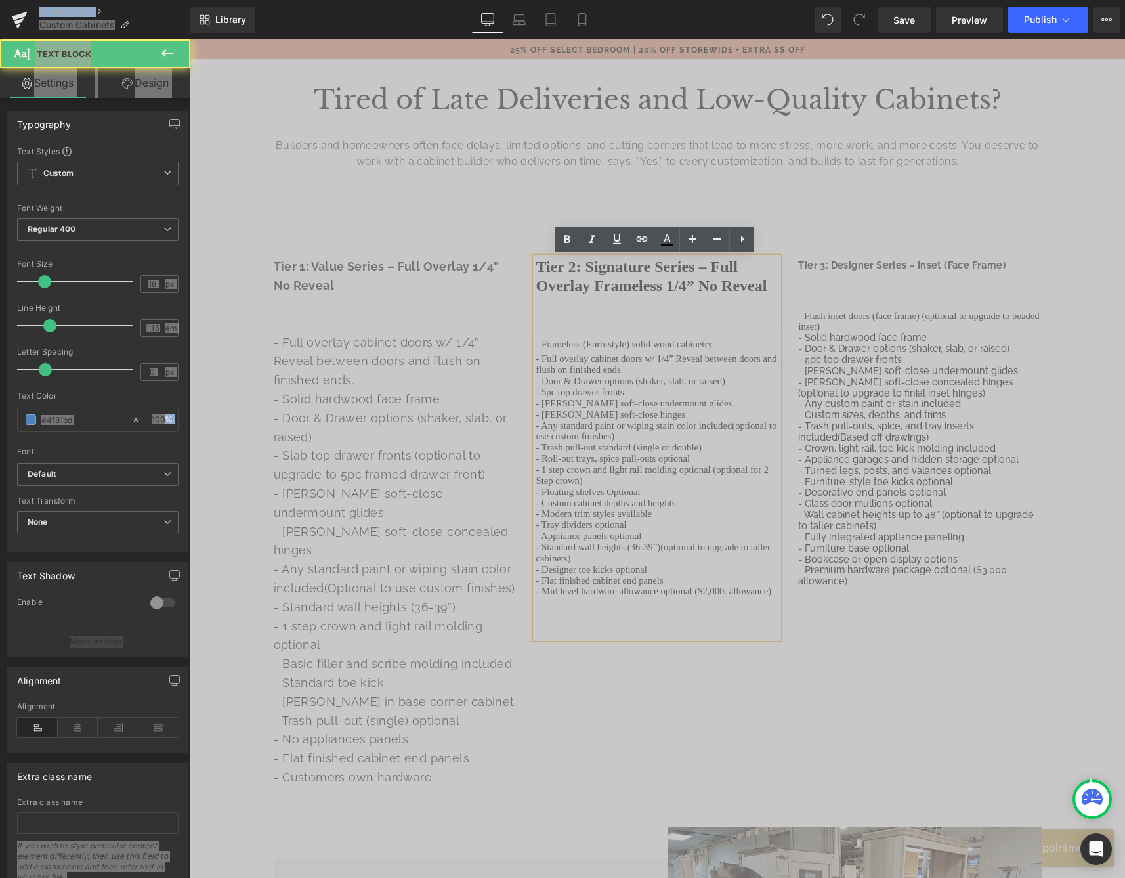
click at [613, 345] on span "- Frameless (Euro-style) solid wood cabinetry" at bounding box center [624, 344] width 177 height 11
click at [577, 335] on div "- Frameless (Euro-style) solid wood cabinetry" at bounding box center [657, 343] width 243 height 21
click at [190, 39] on div "70px" at bounding box center [190, 39] width 0 height 0
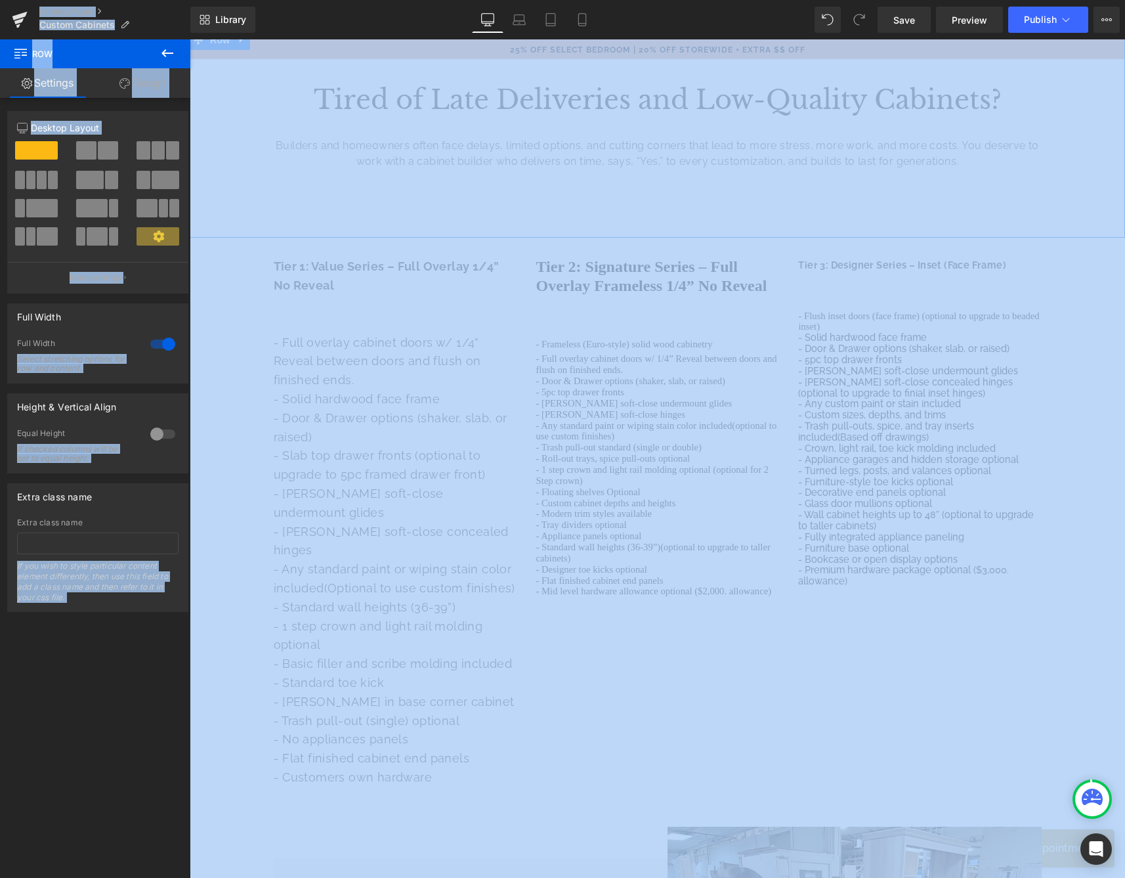
click at [149, 84] on link "Design" at bounding box center [142, 83] width 95 height 30
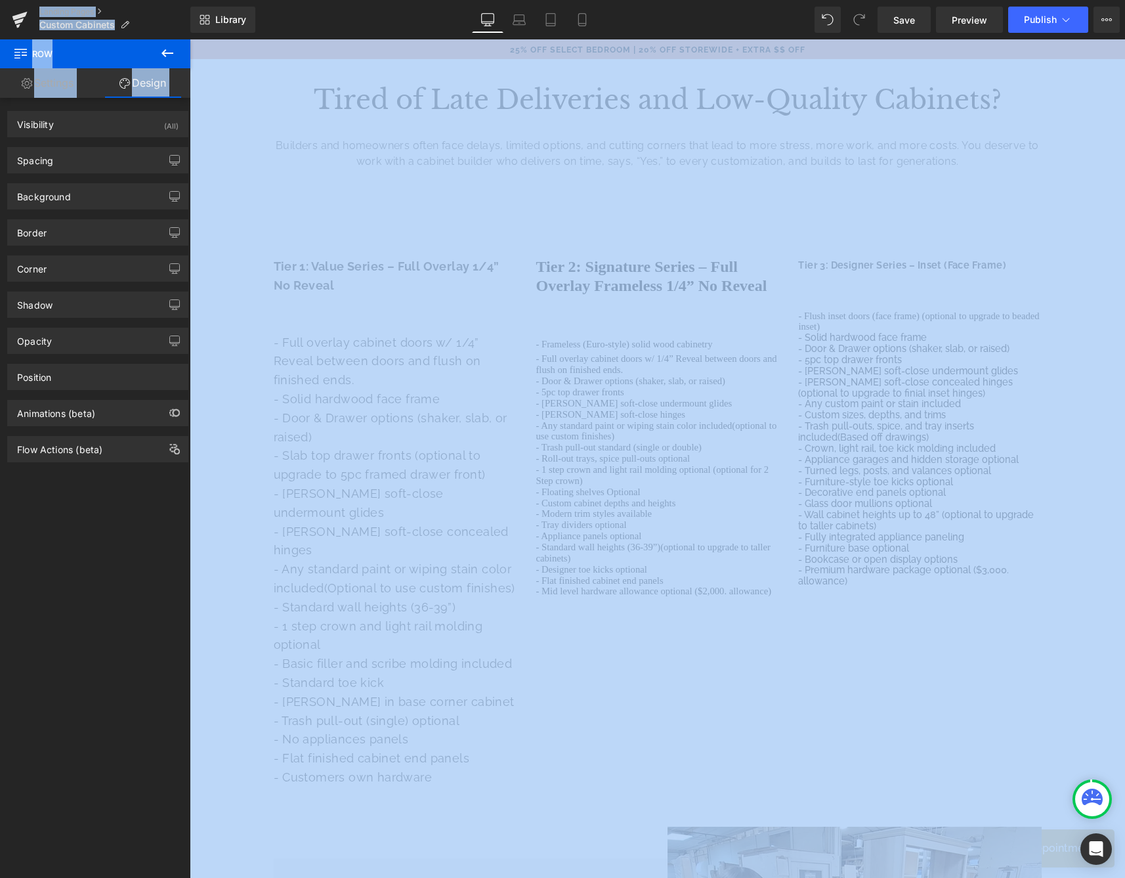
click at [163, 53] on icon at bounding box center [167, 53] width 12 height 8
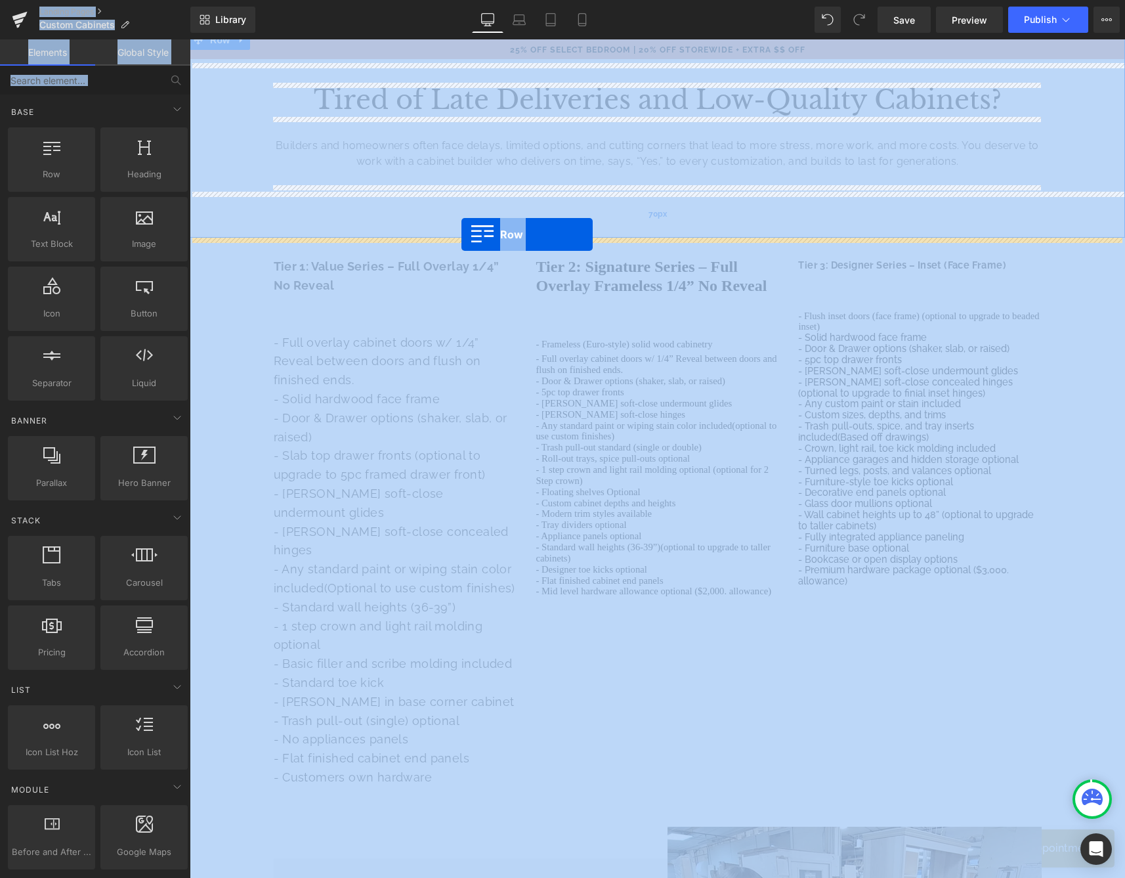
drag, startPoint x: 251, startPoint y: 217, endPoint x: 461, endPoint y: 234, distance: 210.7
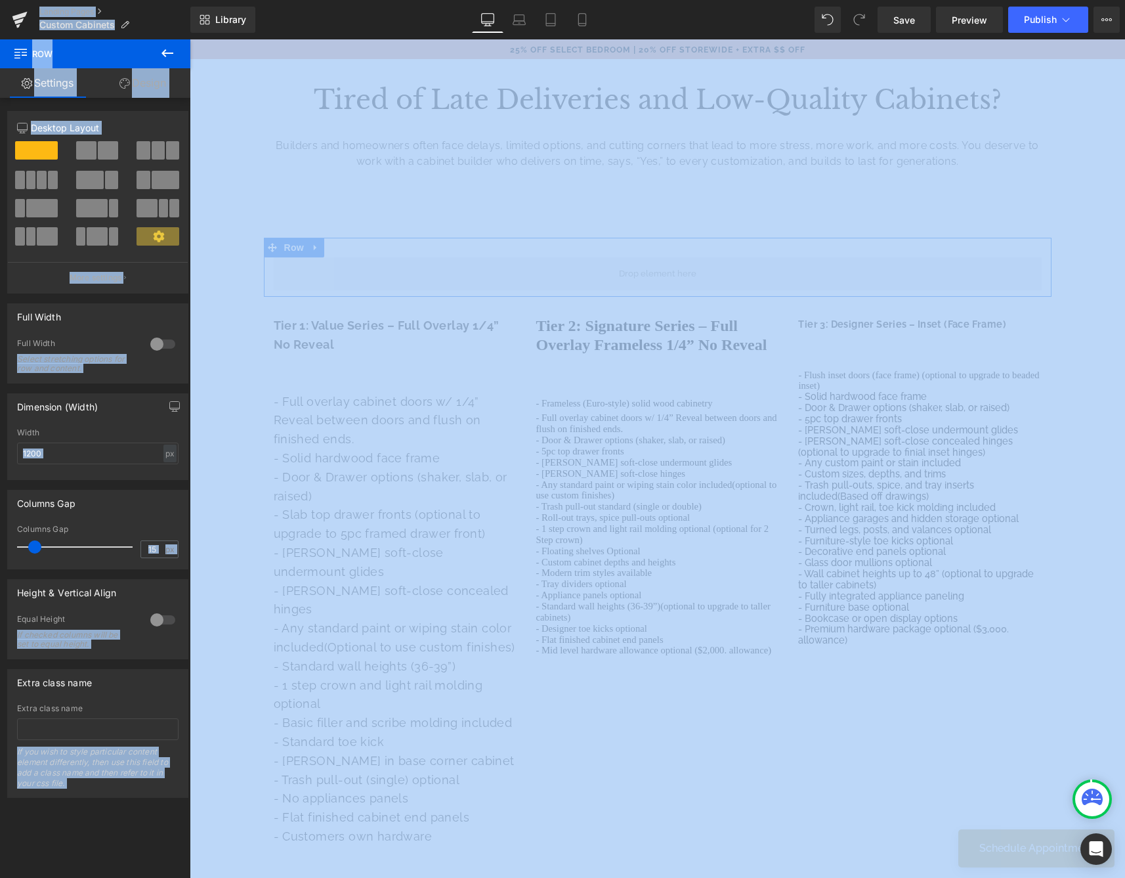
click at [166, 144] on span at bounding box center [172, 150] width 13 height 18
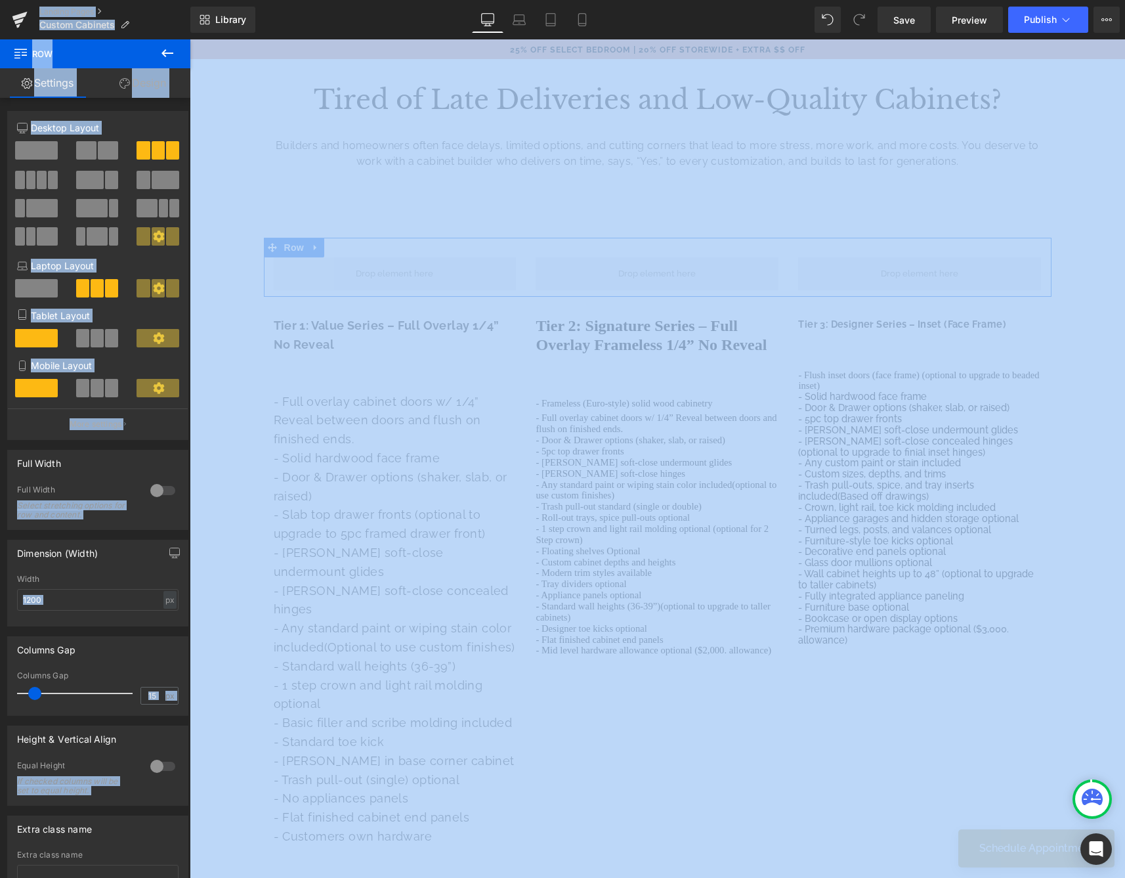
click at [151, 75] on link "Design" at bounding box center [142, 83] width 95 height 30
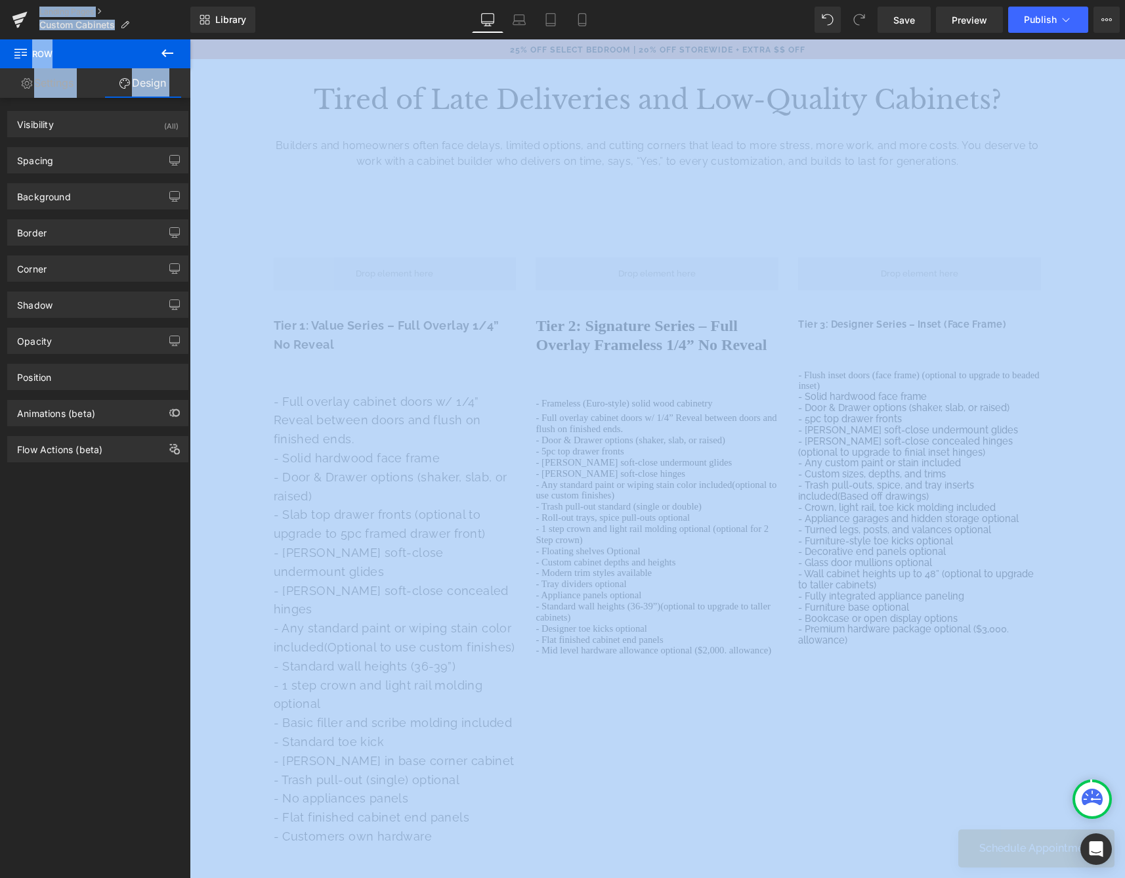
click at [171, 48] on icon at bounding box center [168, 53] width 16 height 16
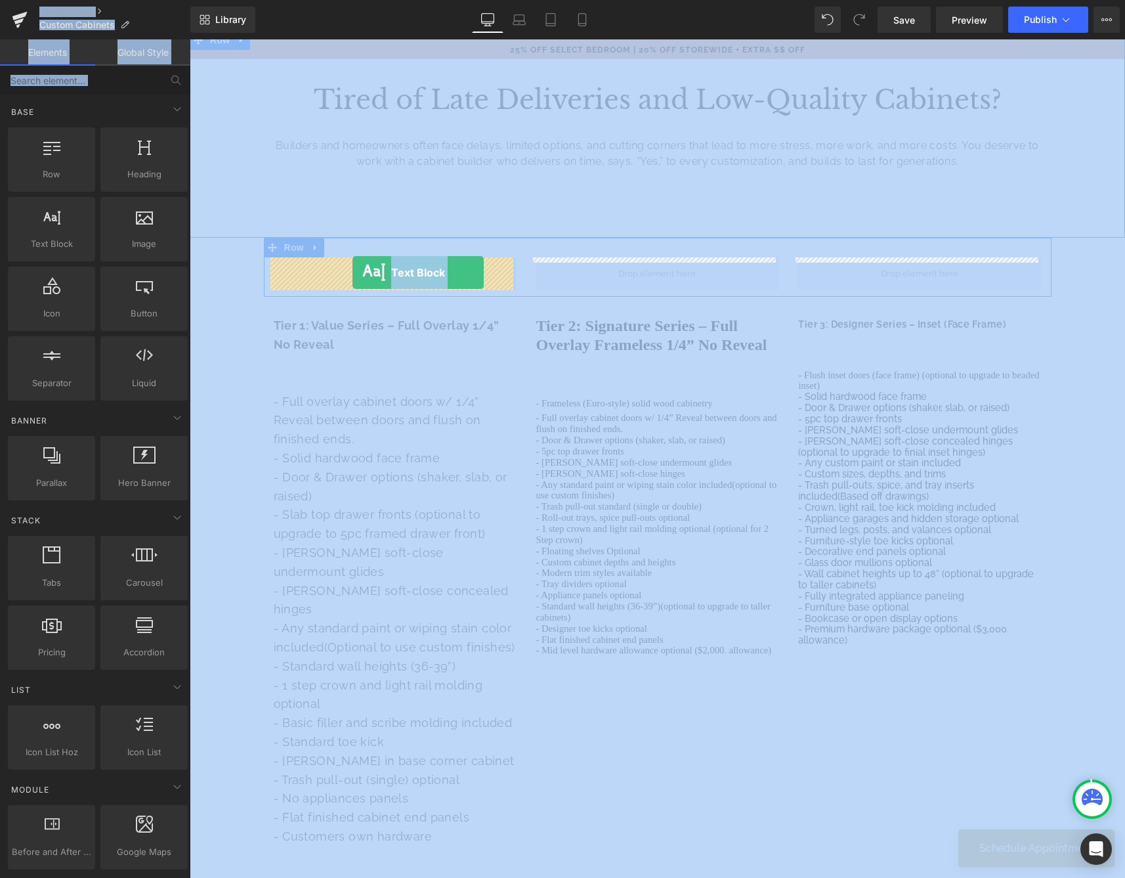
drag, startPoint x: 238, startPoint y: 264, endPoint x: 352, endPoint y: 272, distance: 114.5
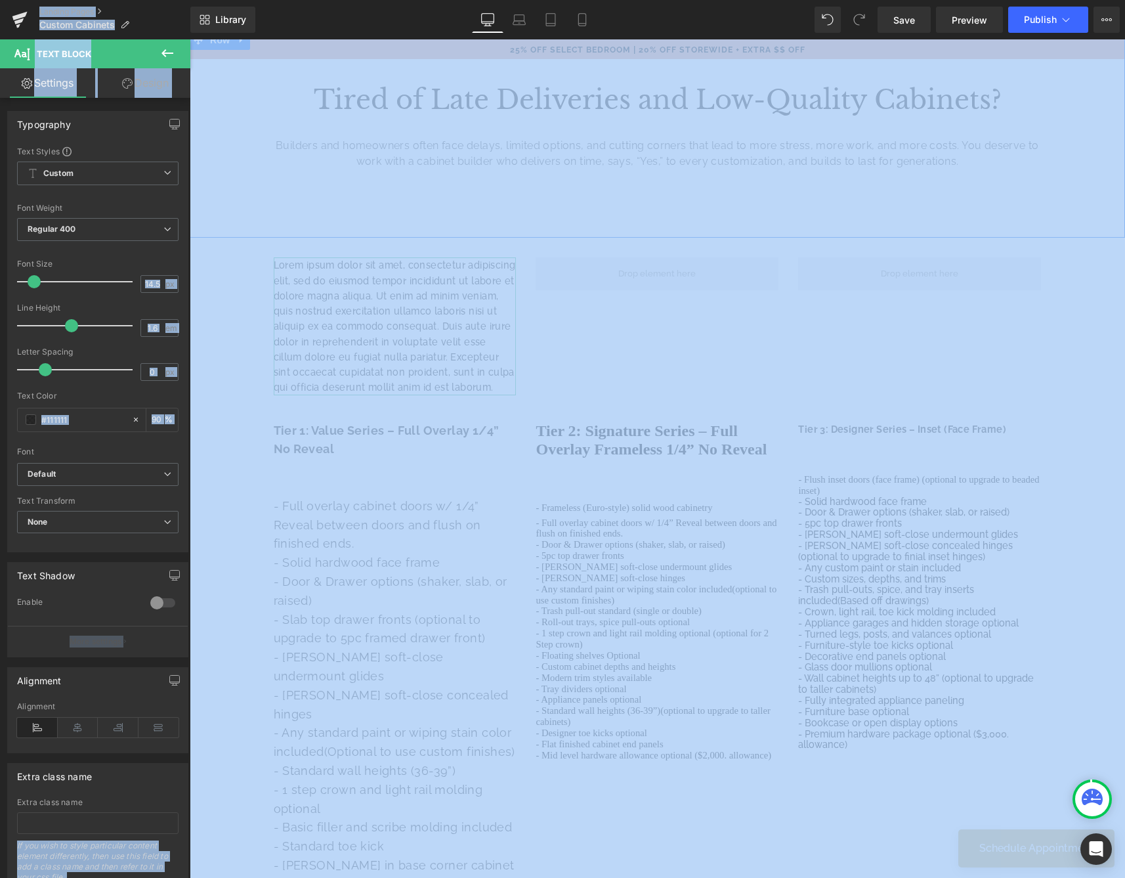
click at [160, 90] on link "Design" at bounding box center [145, 83] width 95 height 30
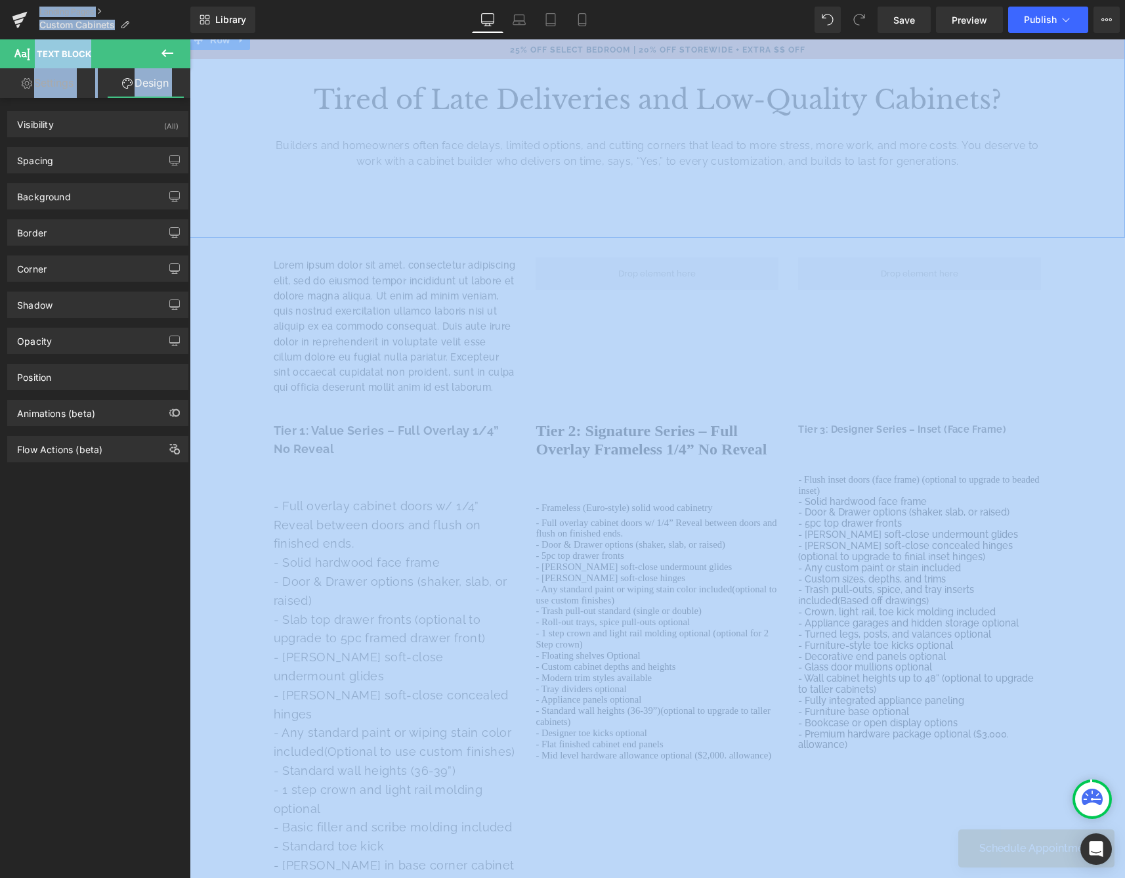
click at [173, 58] on icon at bounding box center [168, 53] width 16 height 16
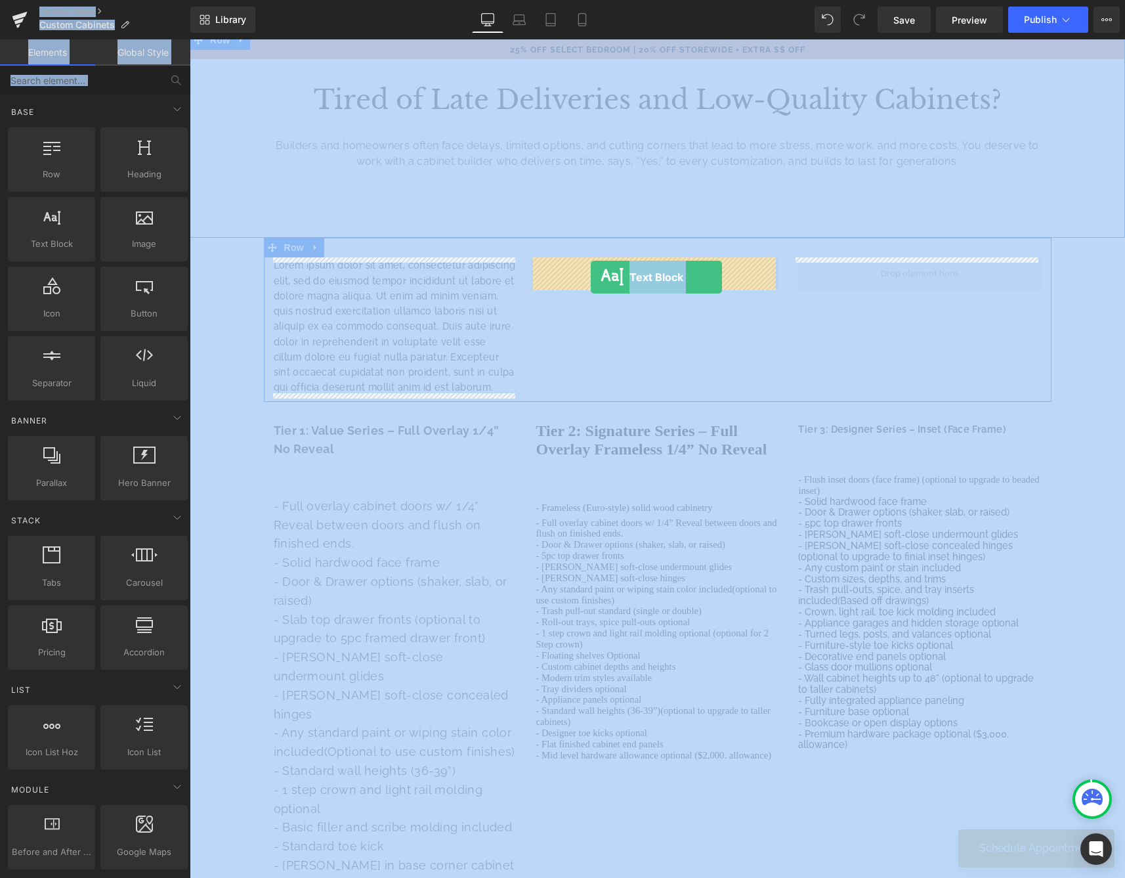
drag, startPoint x: 267, startPoint y: 273, endPoint x: 591, endPoint y: 277, distance: 323.6
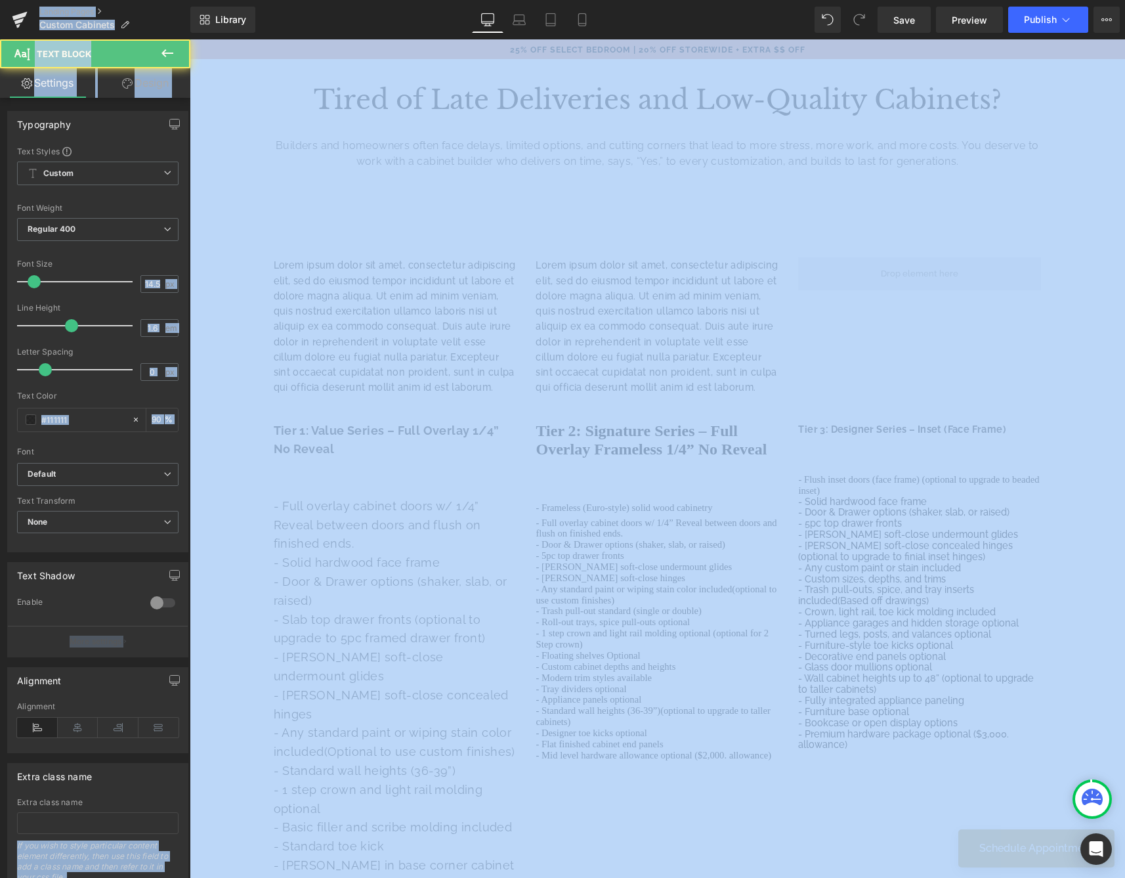
click at [167, 54] on icon at bounding box center [167, 53] width 12 height 8
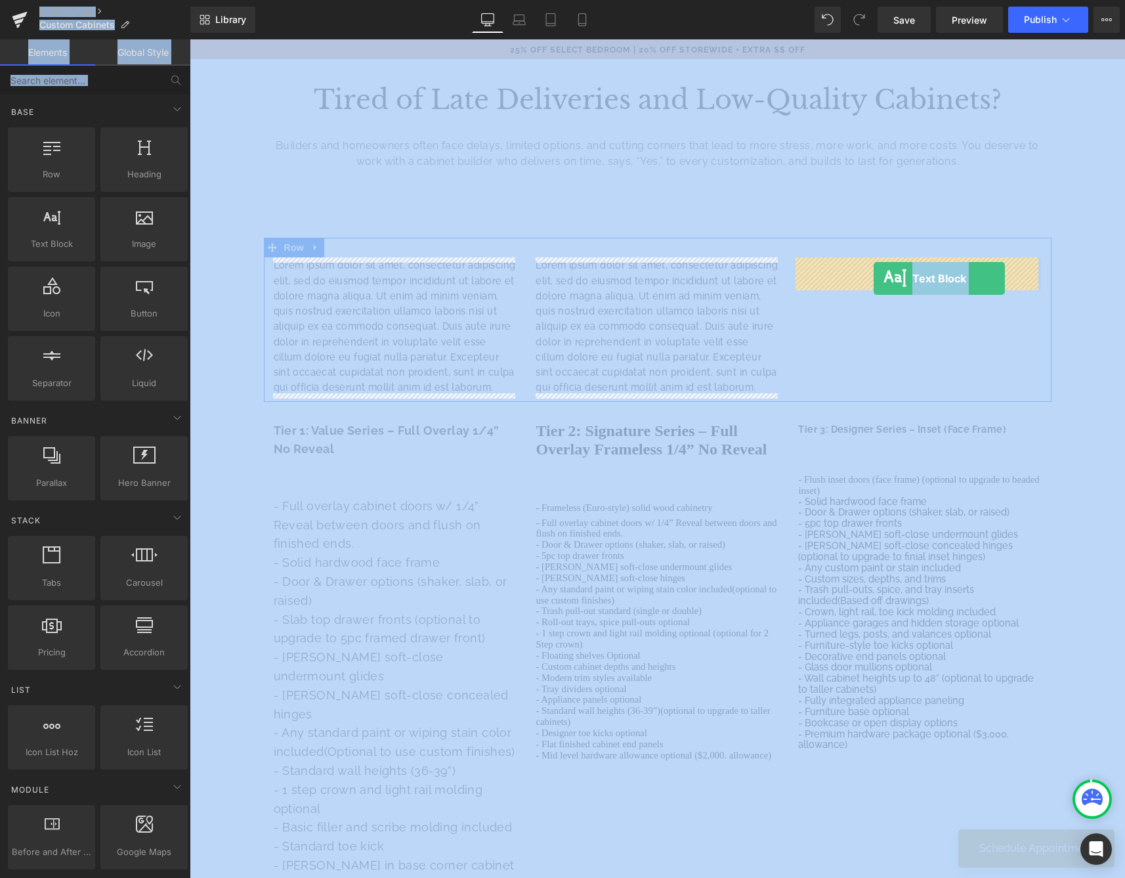
drag, startPoint x: 255, startPoint y: 251, endPoint x: 874, endPoint y: 278, distance: 619.6
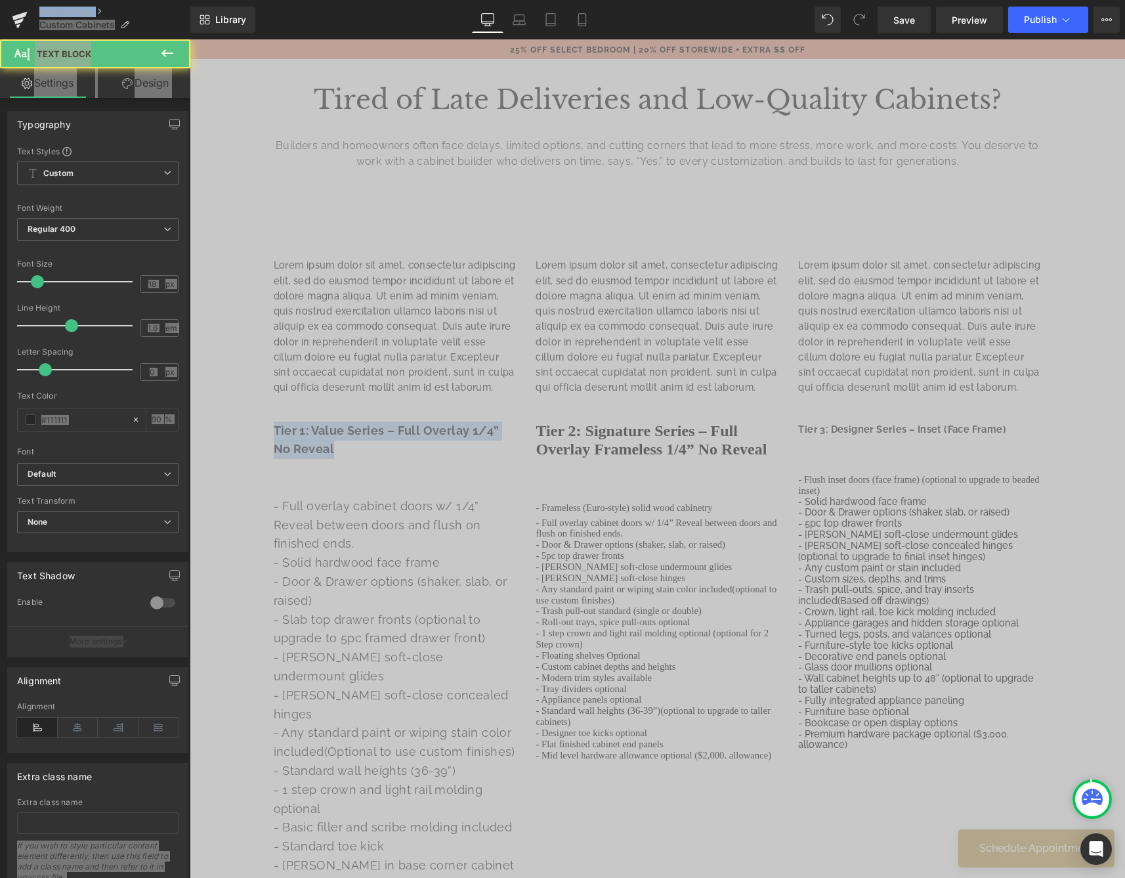
drag, startPoint x: 340, startPoint y: 445, endPoint x: 230, endPoint y: 424, distance: 111.6
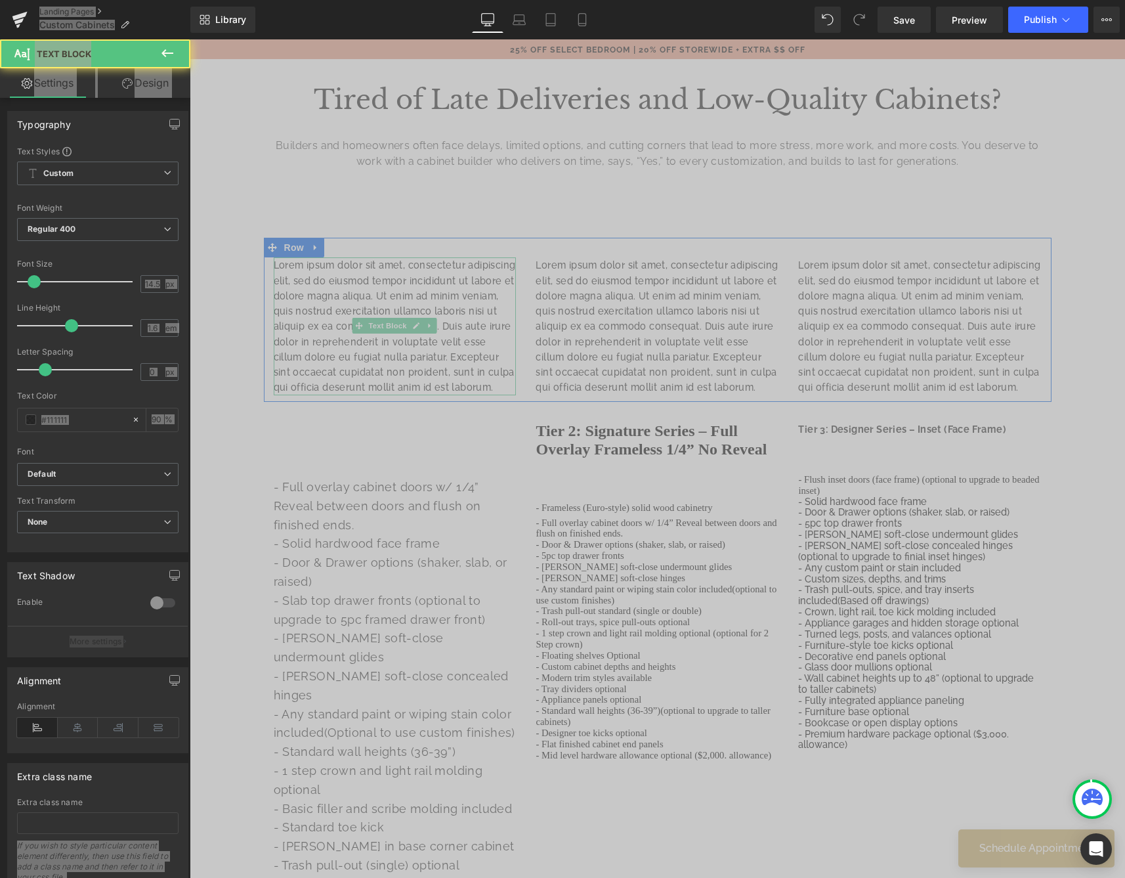
click at [385, 354] on p "Lorem ipsum dolor sit amet, consectetur adipiscing elit, sed do eiusmod tempor …" at bounding box center [395, 325] width 243 height 137
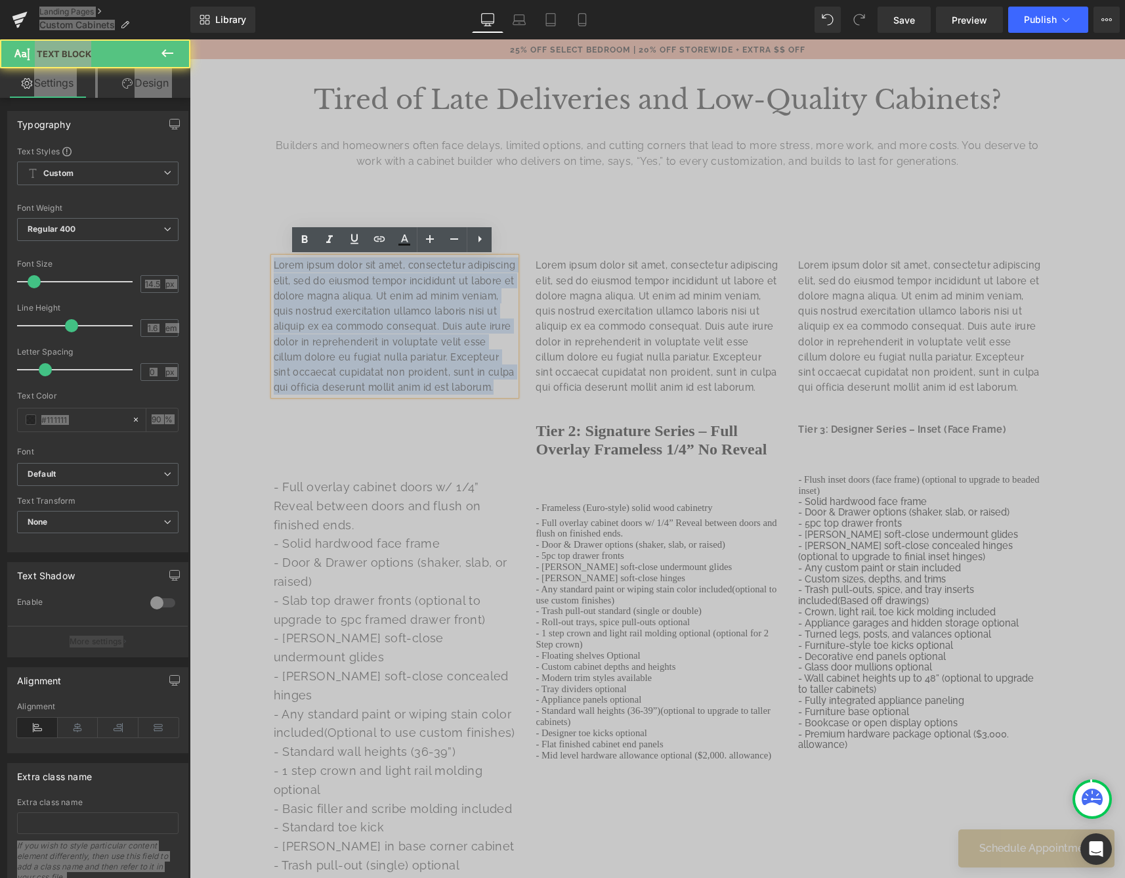
drag, startPoint x: 480, startPoint y: 383, endPoint x: 335, endPoint y: 268, distance: 184.5
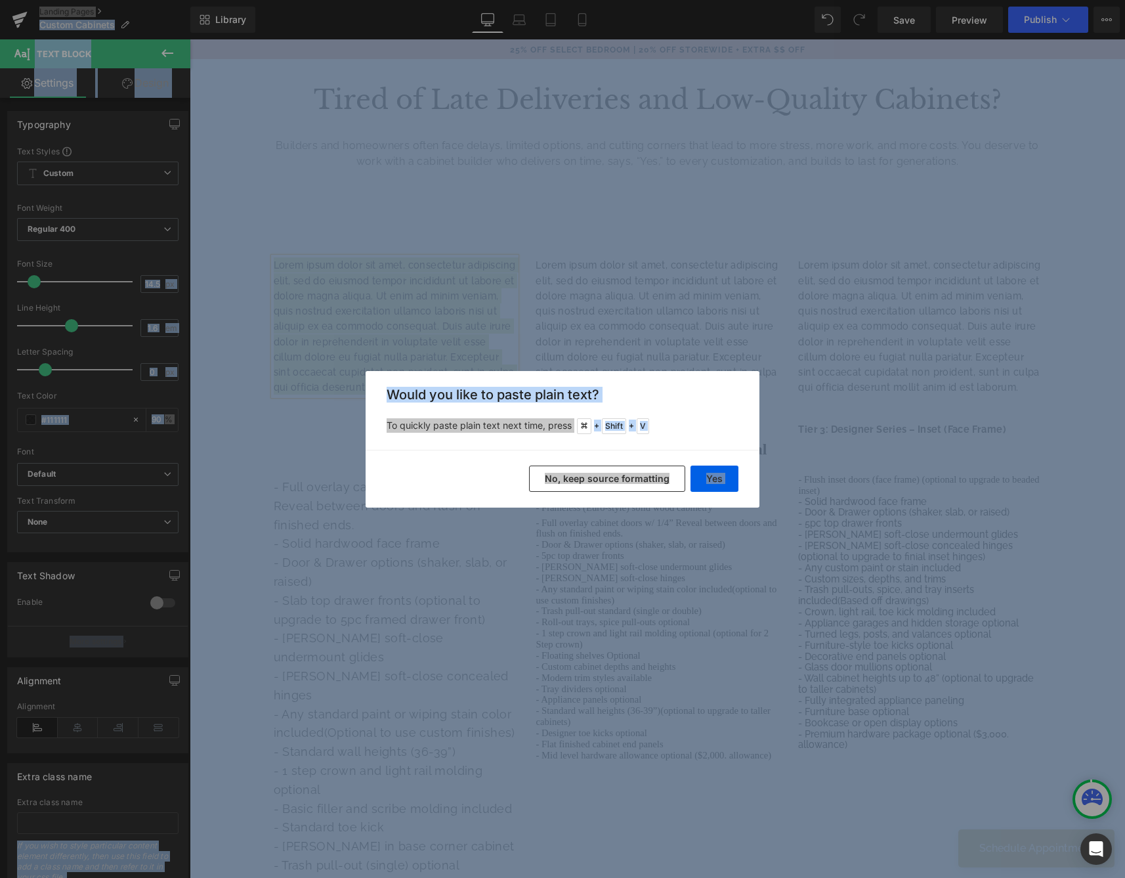
click at [639, 477] on button "No, keep source formatting" at bounding box center [607, 478] width 156 height 26
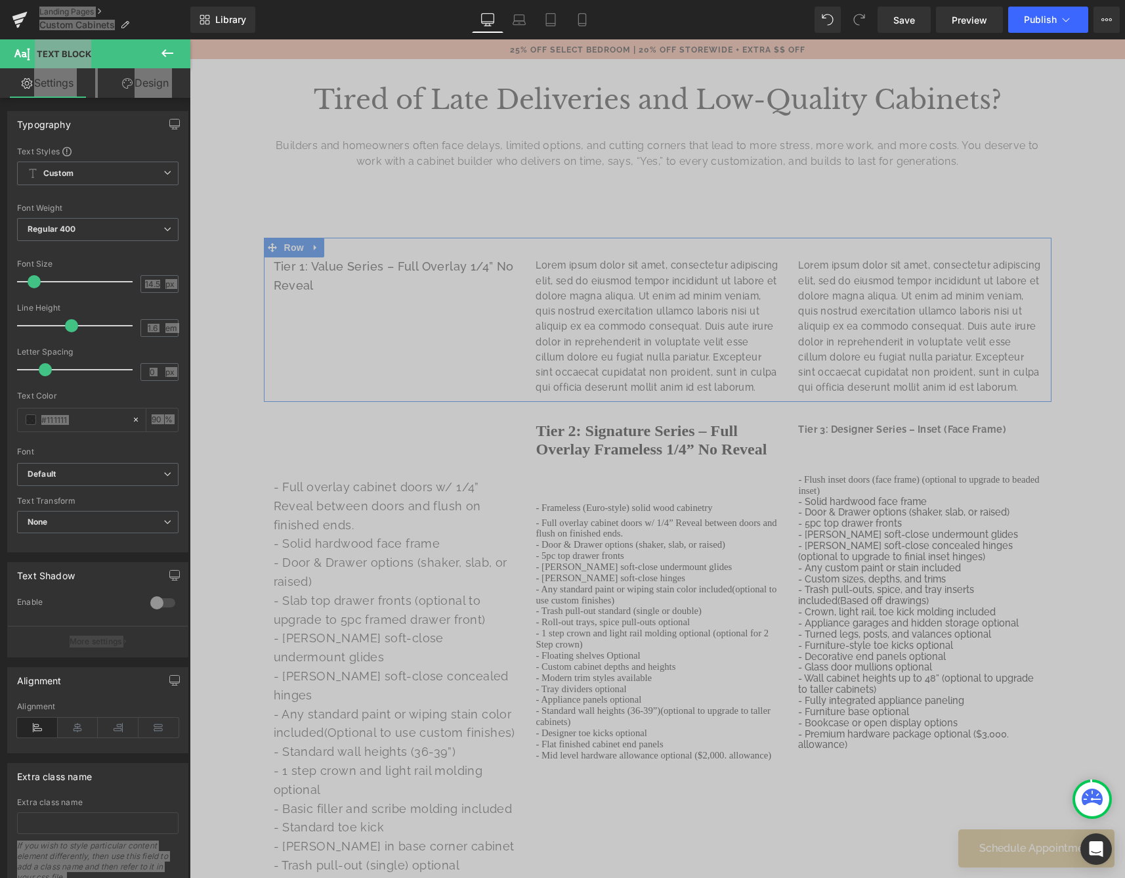
click at [431, 353] on div "Tier 1: Value Series – Full Overlay 1/4” No Reveal Text Block Lorem ipsum dolor…" at bounding box center [658, 319] width 788 height 163
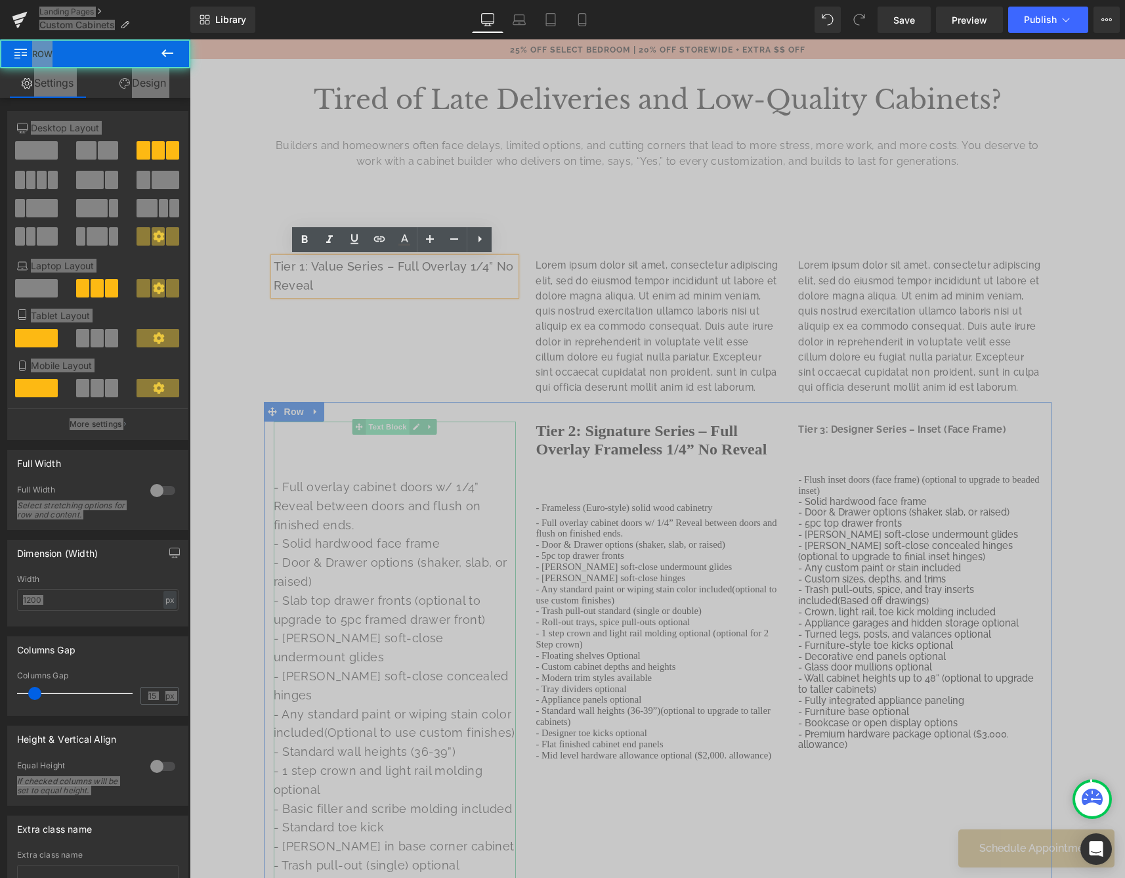
click at [405, 430] on span "Text Block" at bounding box center [387, 427] width 43 height 16
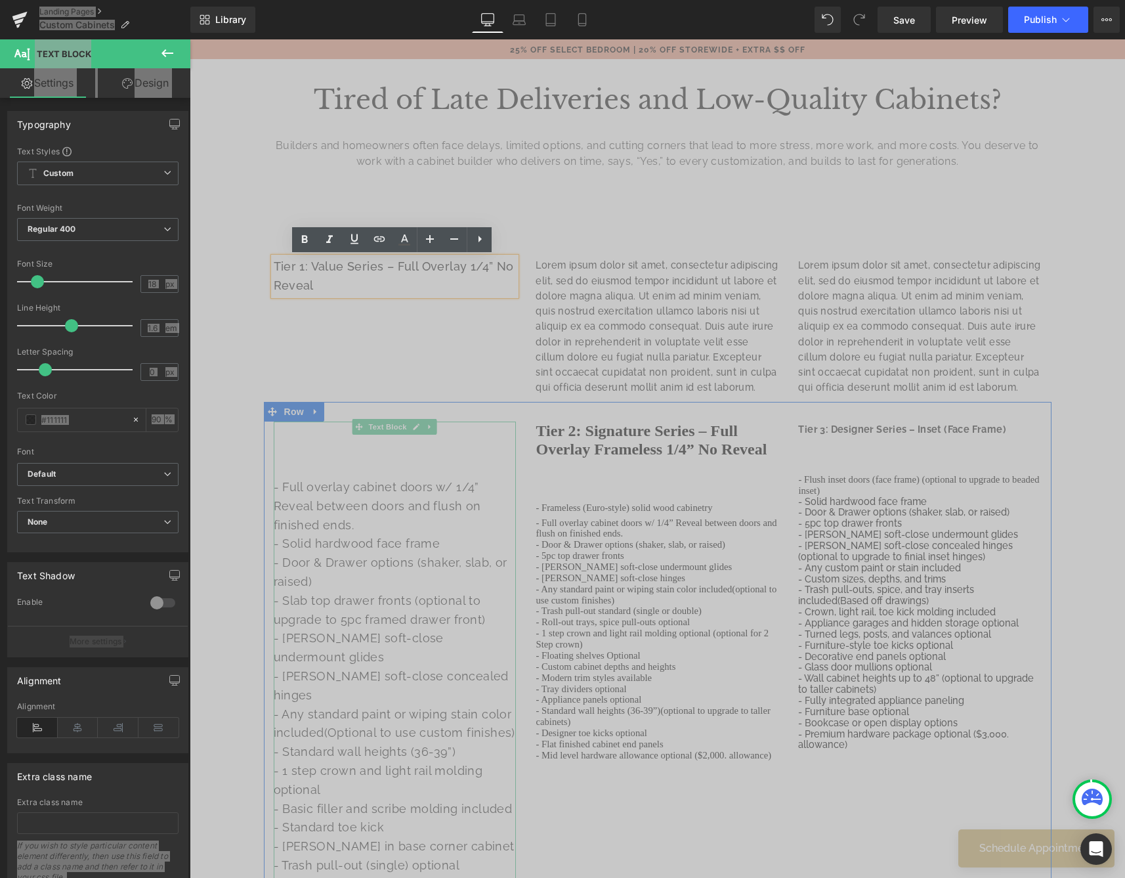
click at [335, 459] on p at bounding box center [395, 468] width 243 height 19
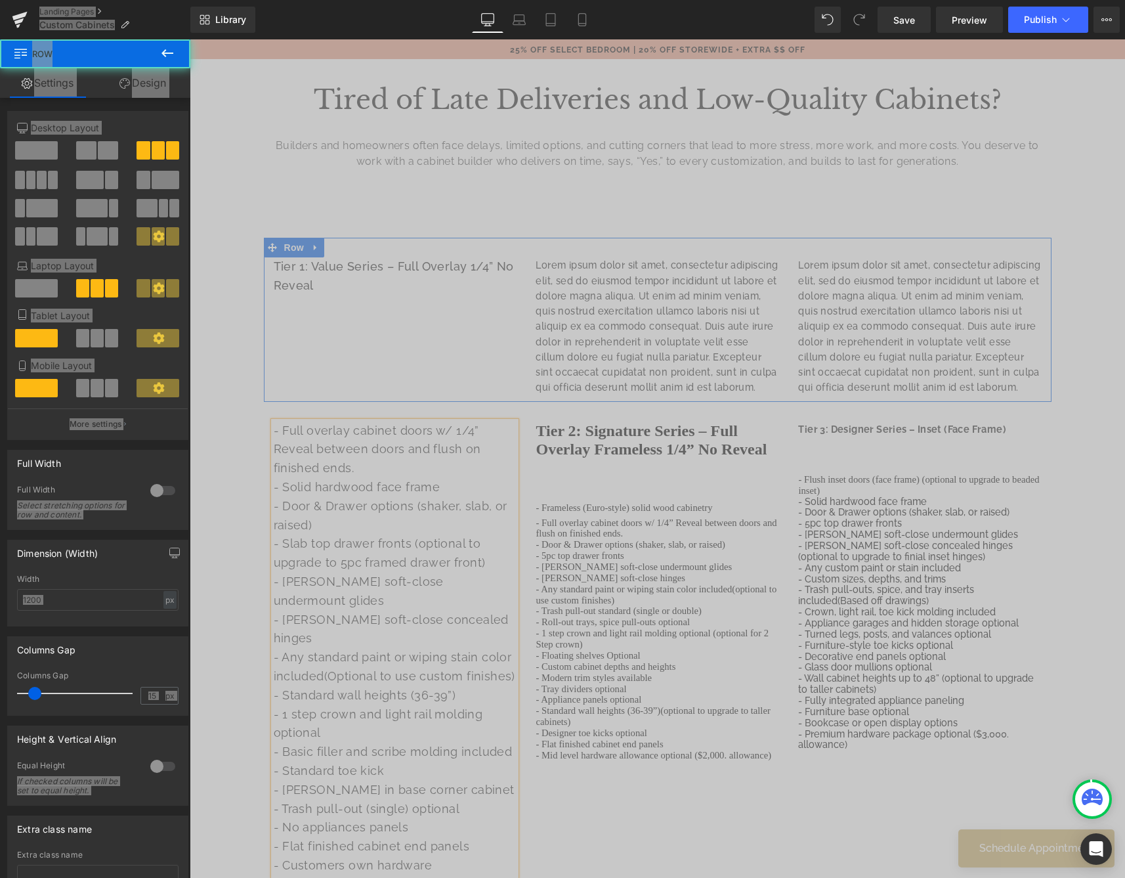
click at [347, 358] on div "Tier 1: Value Series – Full Overlay 1/4” No Reveal Text Block Lorem ipsum dolor…" at bounding box center [658, 319] width 788 height 163
click at [589, 347] on p "Lorem ipsum dolor sit amet, consectetur adipiscing elit, sed do eiusmod tempor …" at bounding box center [657, 325] width 243 height 137
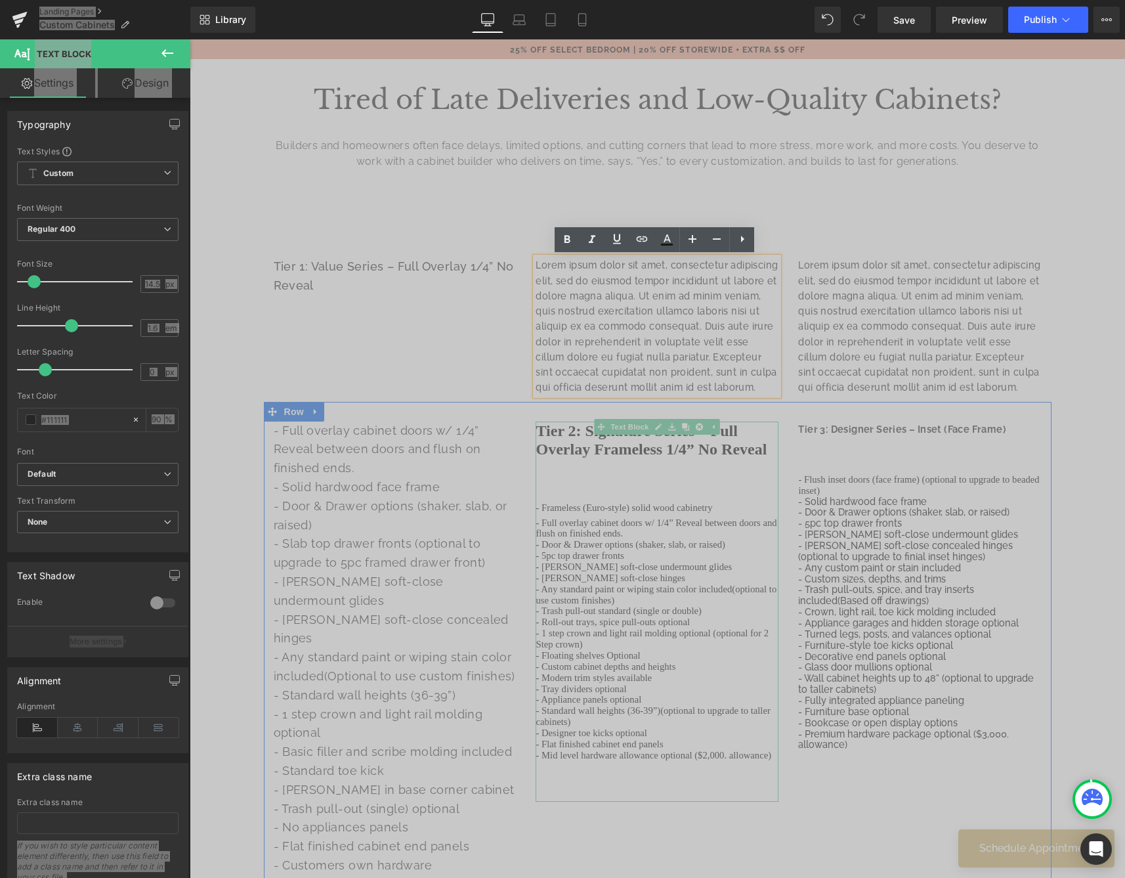
click at [631, 465] on div at bounding box center [657, 468] width 243 height 19
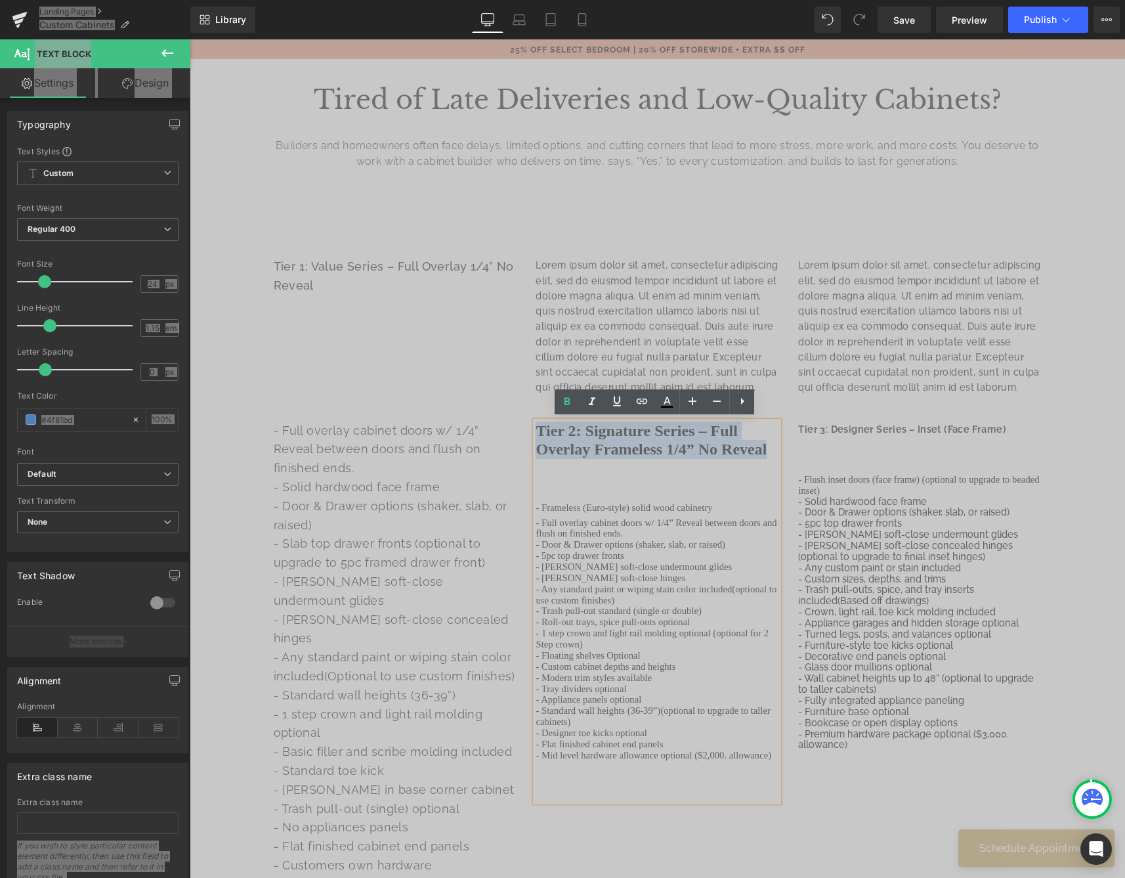
drag, startPoint x: 767, startPoint y: 447, endPoint x: 469, endPoint y: 399, distance: 301.2
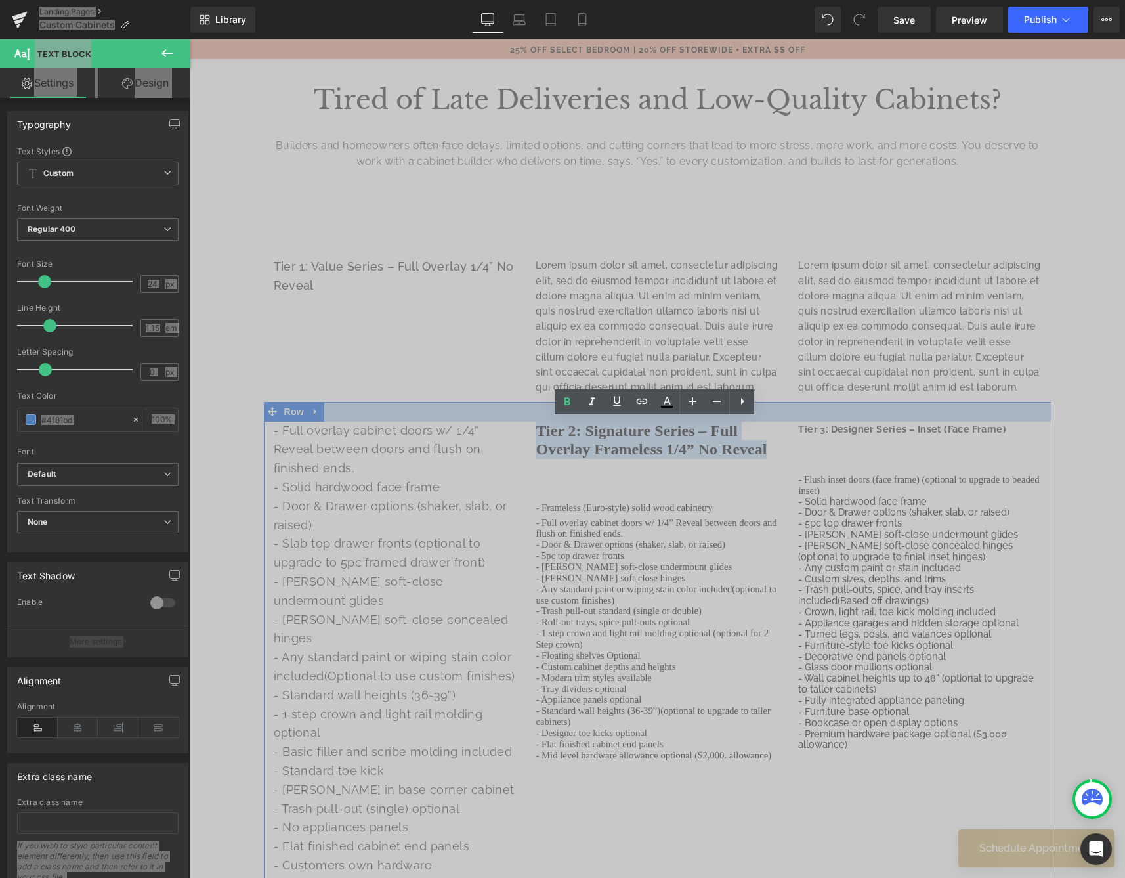
copy strong "Tier 2: Signature Series – Full Overlay Frameless 1/4” No Reveal"
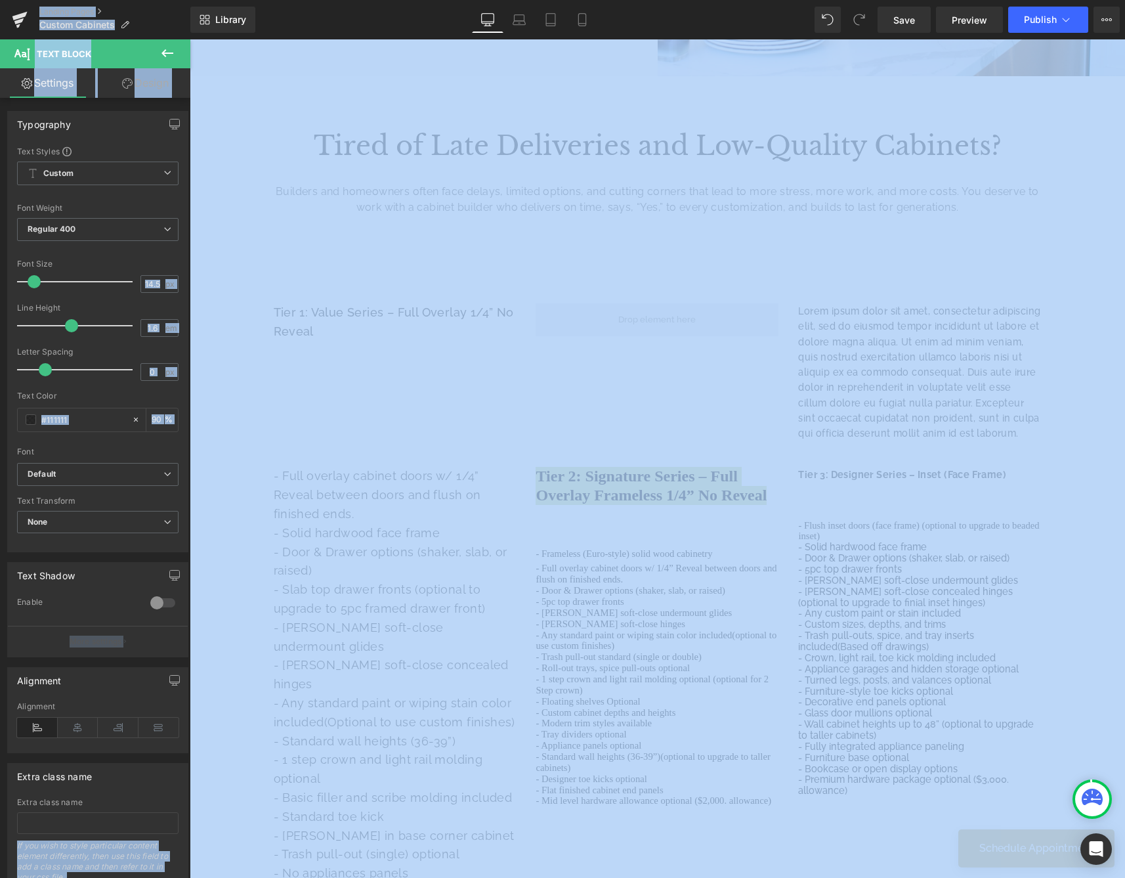
click at [164, 79] on link "Design" at bounding box center [145, 83] width 95 height 30
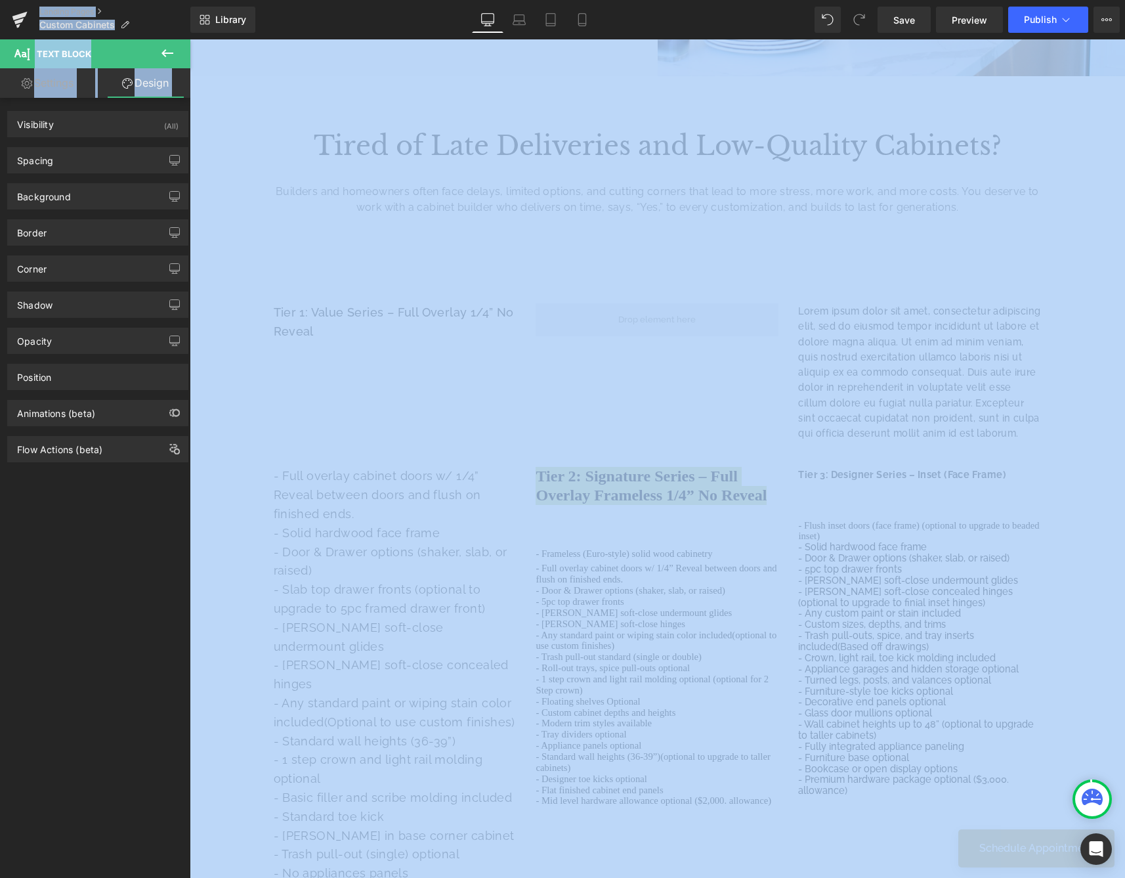
click at [164, 57] on icon at bounding box center [168, 53] width 16 height 16
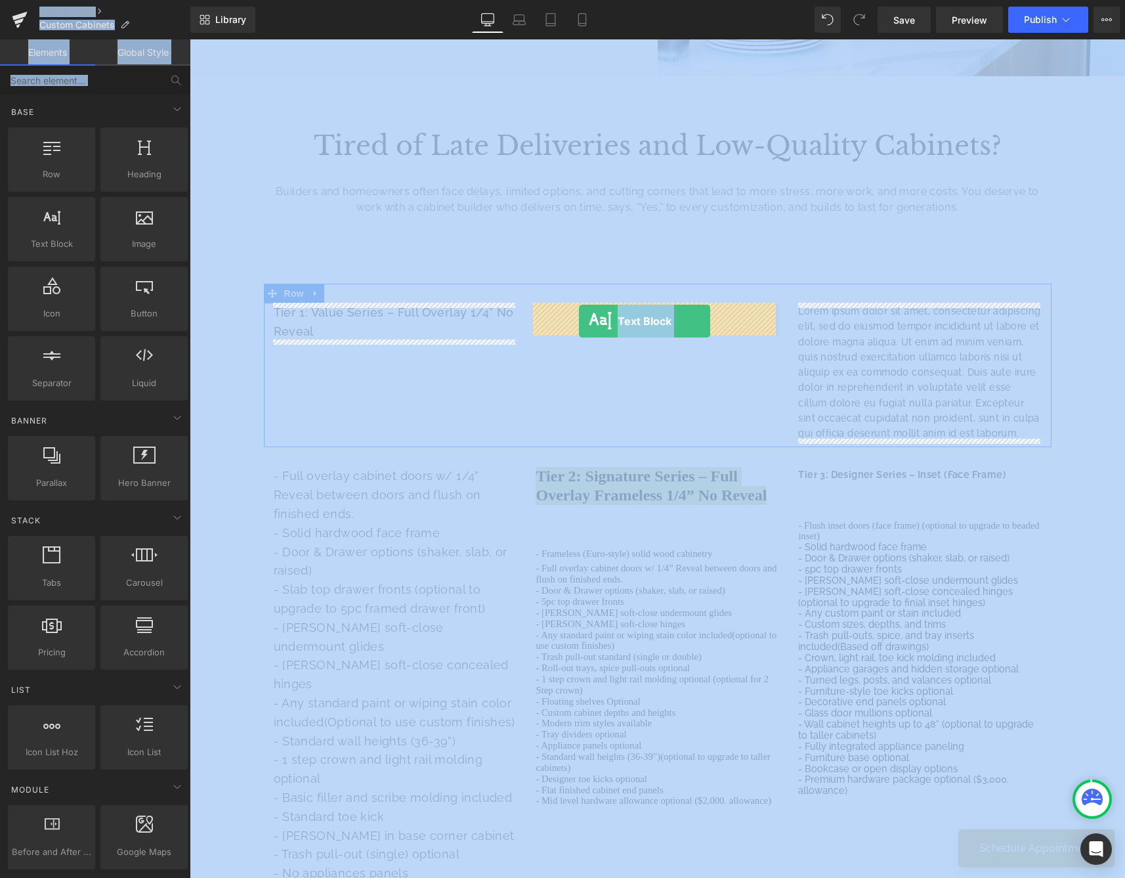
drag, startPoint x: 247, startPoint y: 256, endPoint x: 579, endPoint y: 321, distance: 338.4
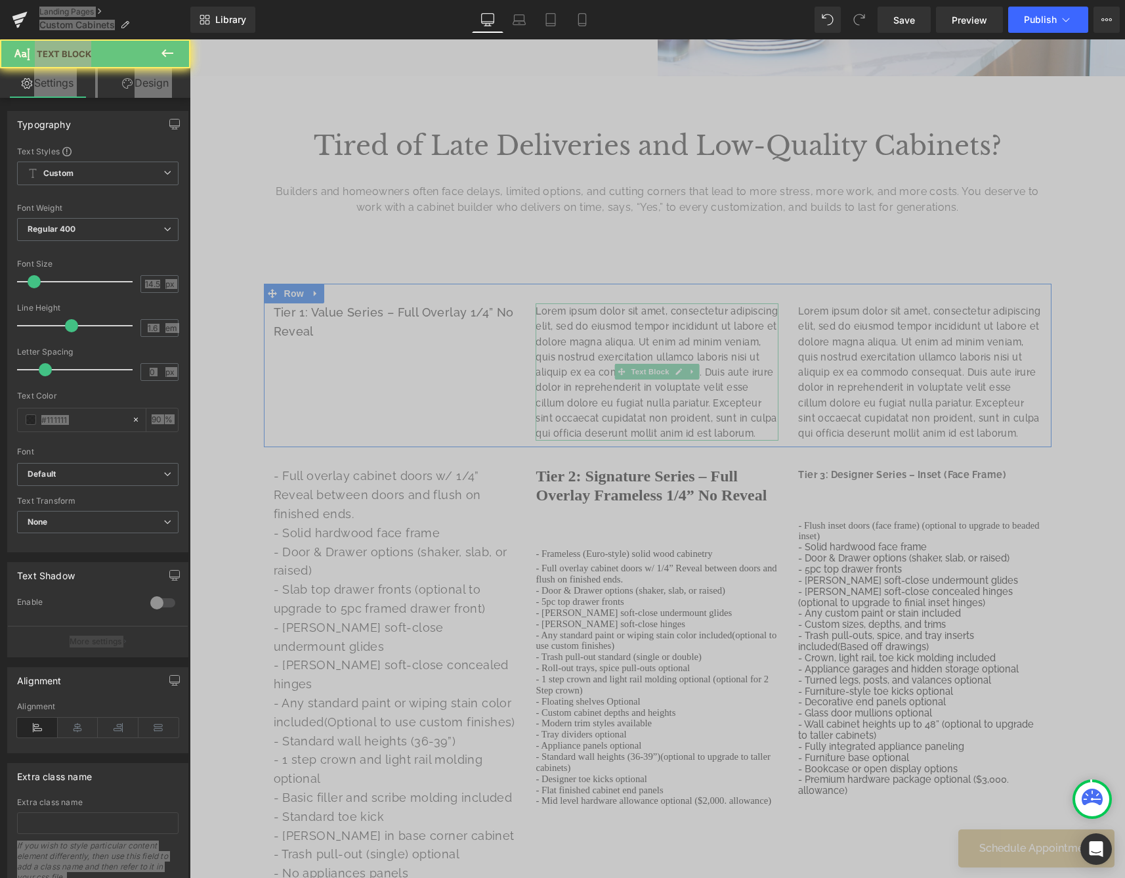
click at [542, 318] on p "Lorem ipsum dolor sit amet, consectetur adipiscing elit, sed do eiusmod tempor …" at bounding box center [657, 371] width 243 height 137
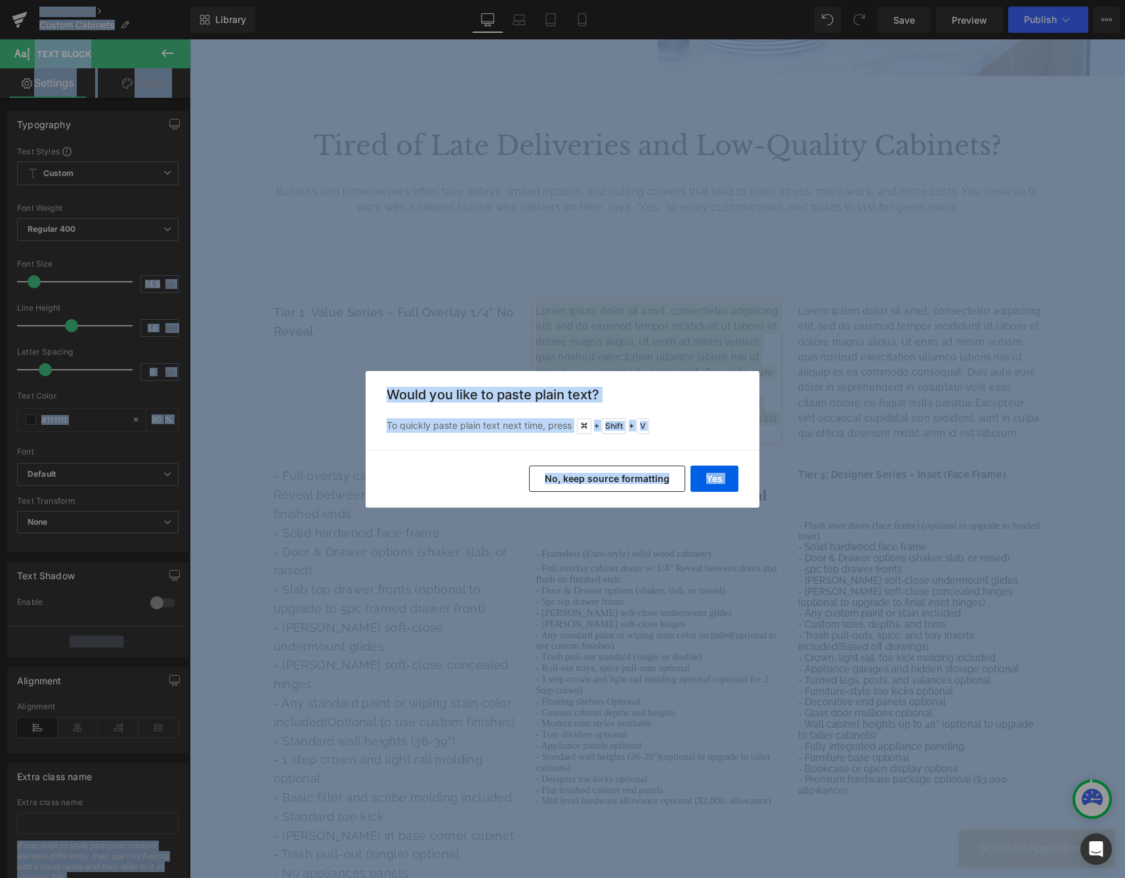
click at [633, 471] on button "No, keep source formatting" at bounding box center [607, 478] width 156 height 26
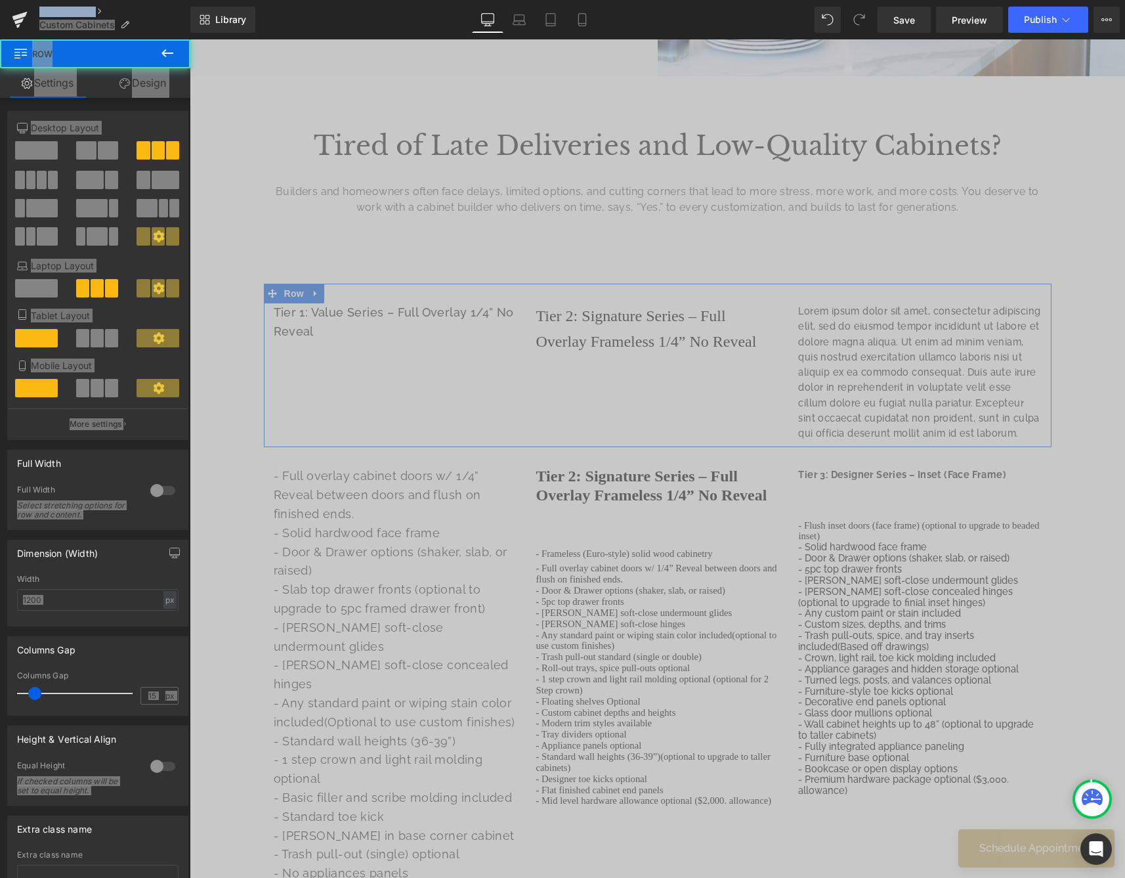
click at [695, 377] on div "Tier 1: Value Series – Full Overlay 1/4” No Reveal Text Block Tier 2: Signature…" at bounding box center [658, 365] width 788 height 163
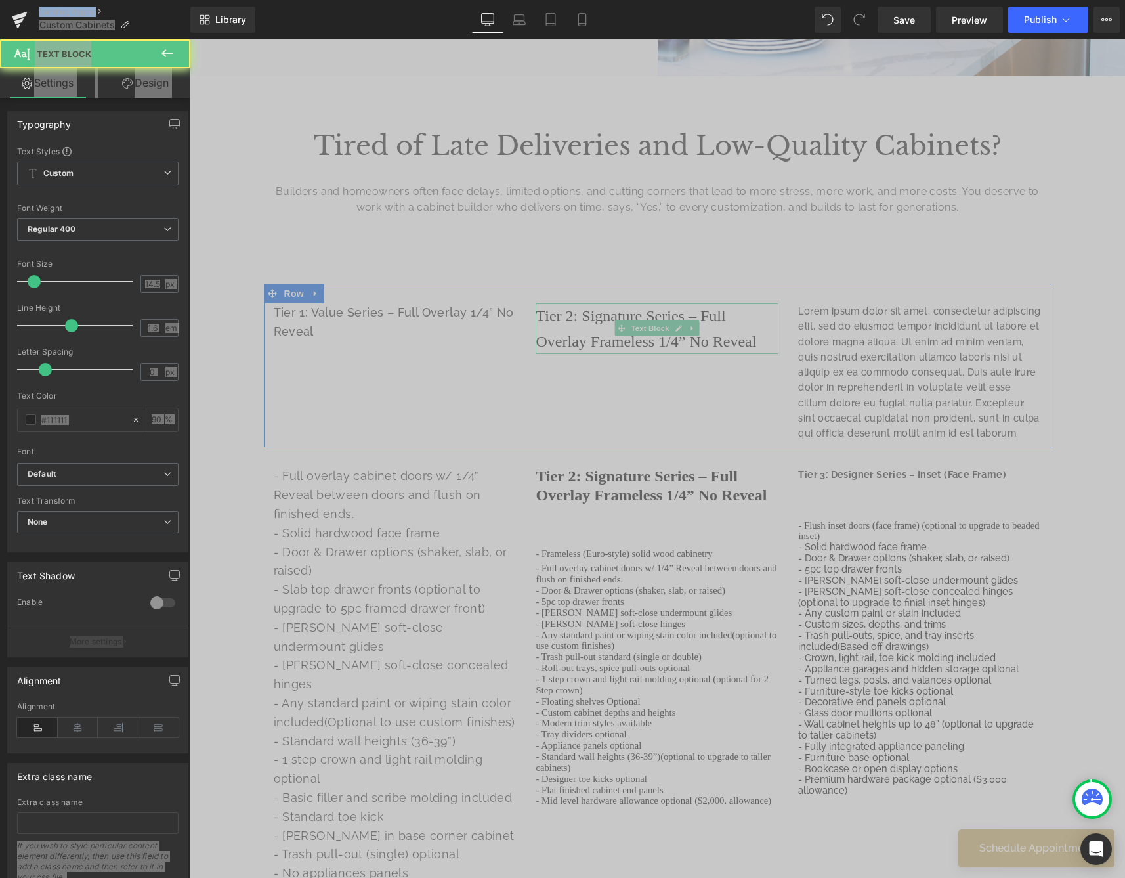
click at [612, 333] on span "Tier 2: Signature Series – Full Overlay Frameless 1/4” No Reveal" at bounding box center [646, 328] width 221 height 42
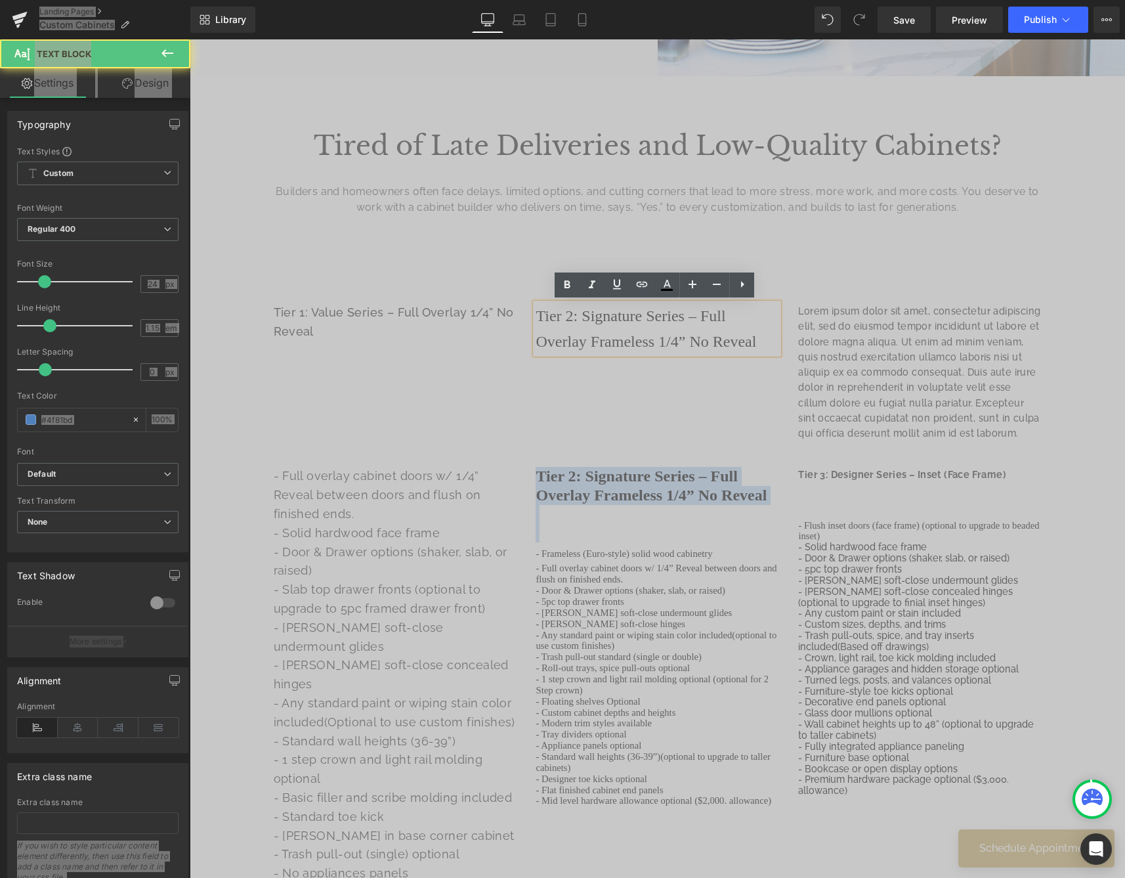
drag, startPoint x: 724, startPoint y: 530, endPoint x: 484, endPoint y: 440, distance: 255.9
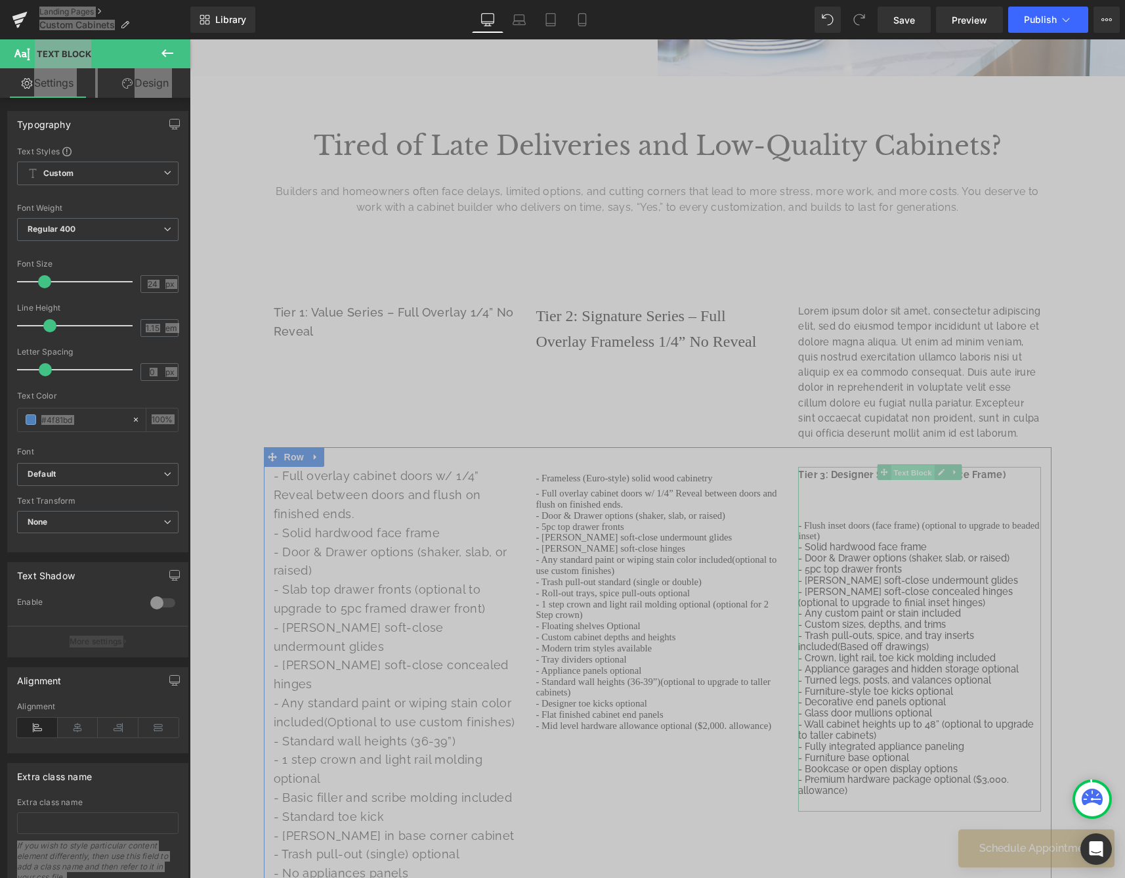
click at [899, 474] on span "Text Block" at bounding box center [912, 473] width 43 height 16
click at [987, 478] on strong "Tier 3: Designer Series – Inset (Face Frame)" at bounding box center [901, 474] width 207 height 11
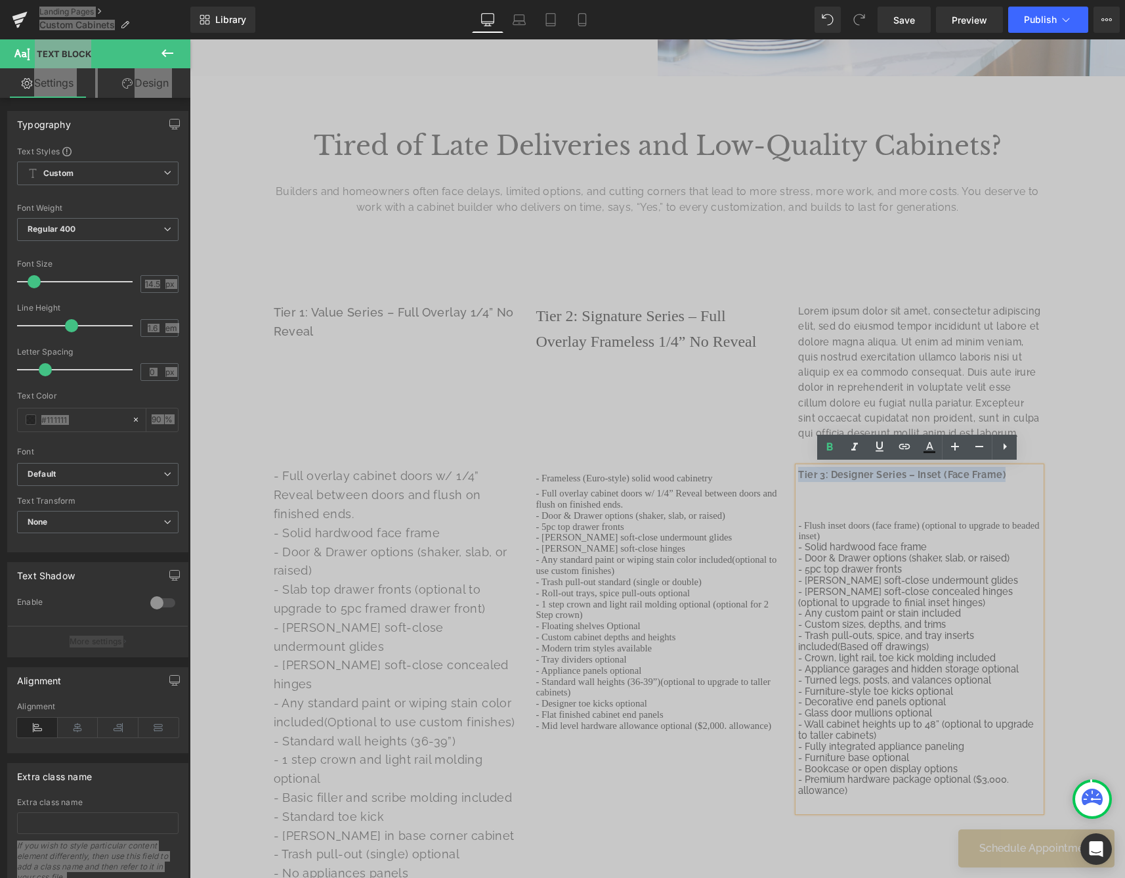
drag, startPoint x: 1009, startPoint y: 474, endPoint x: 749, endPoint y: 457, distance: 260.5
click at [752, 457] on div "- Full overlay cabinet doors w/ 1/4” Reveal between doors and flush on finished…" at bounding box center [658, 687] width 788 height 480
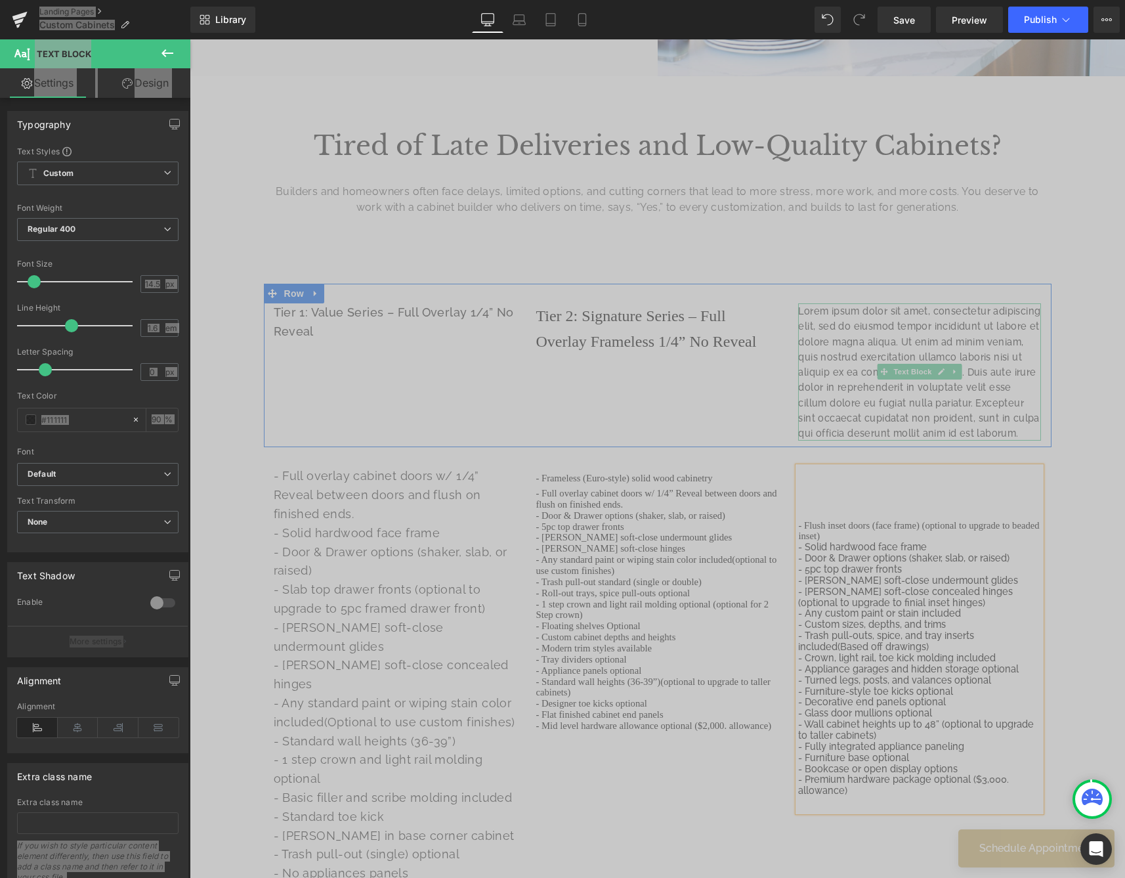
click at [948, 419] on p "Lorem ipsum dolor sit amet, consectetur adipiscing elit, sed do eiusmod tempor …" at bounding box center [919, 371] width 243 height 137
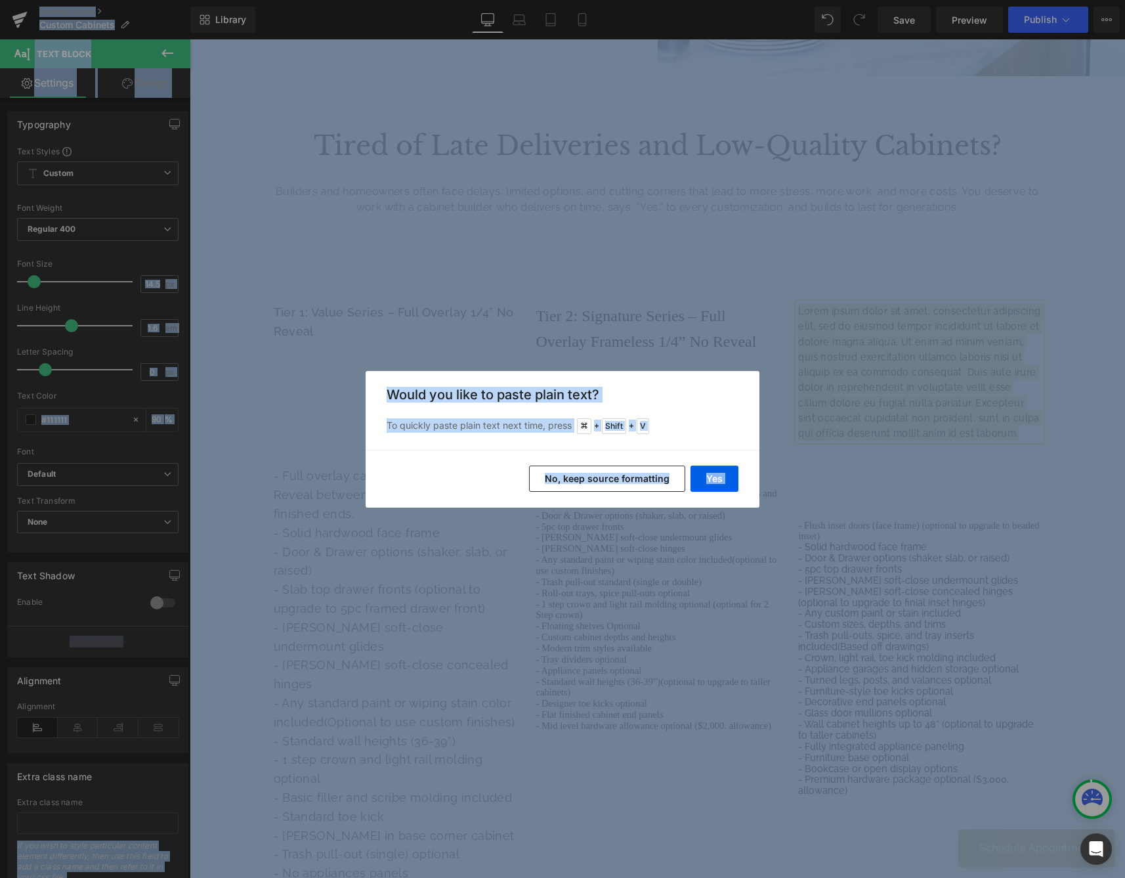
click at [629, 478] on button "No, keep source formatting" at bounding box center [607, 478] width 156 height 26
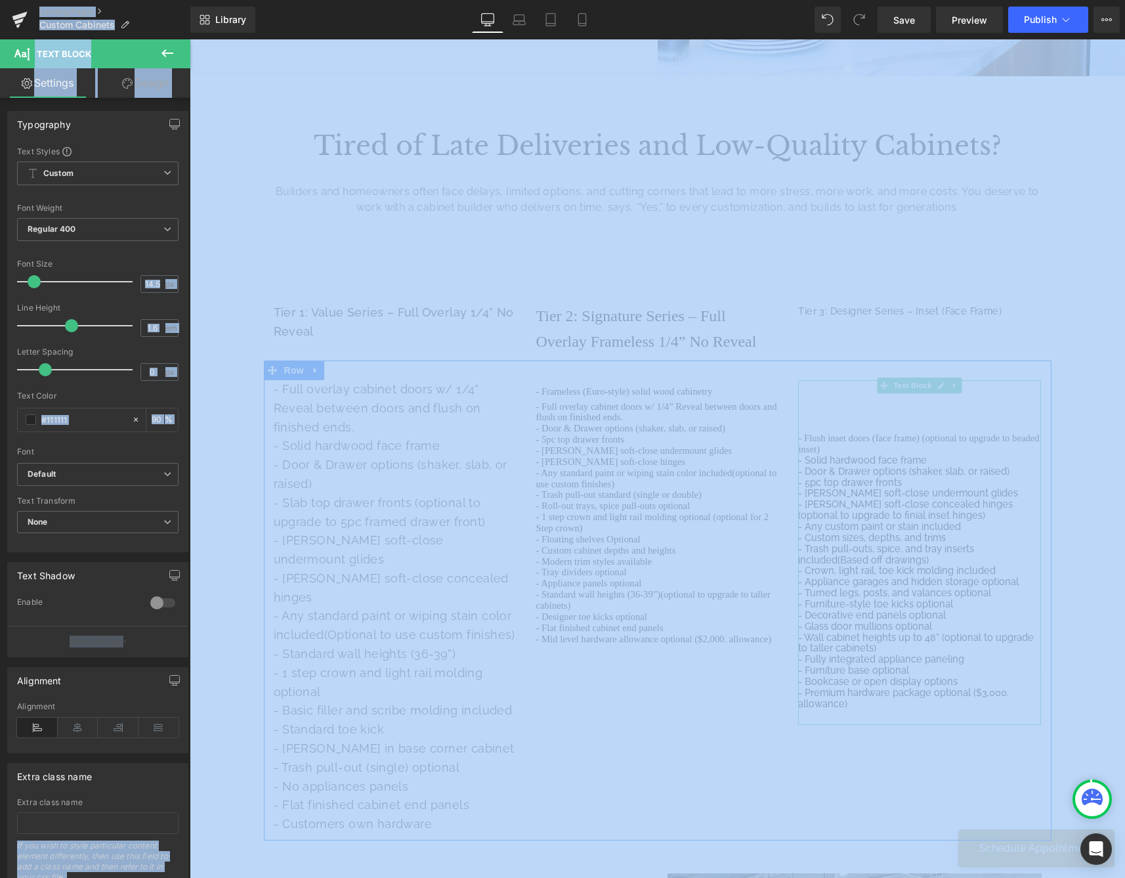
click at [941, 376] on div at bounding box center [658, 370] width 788 height 20
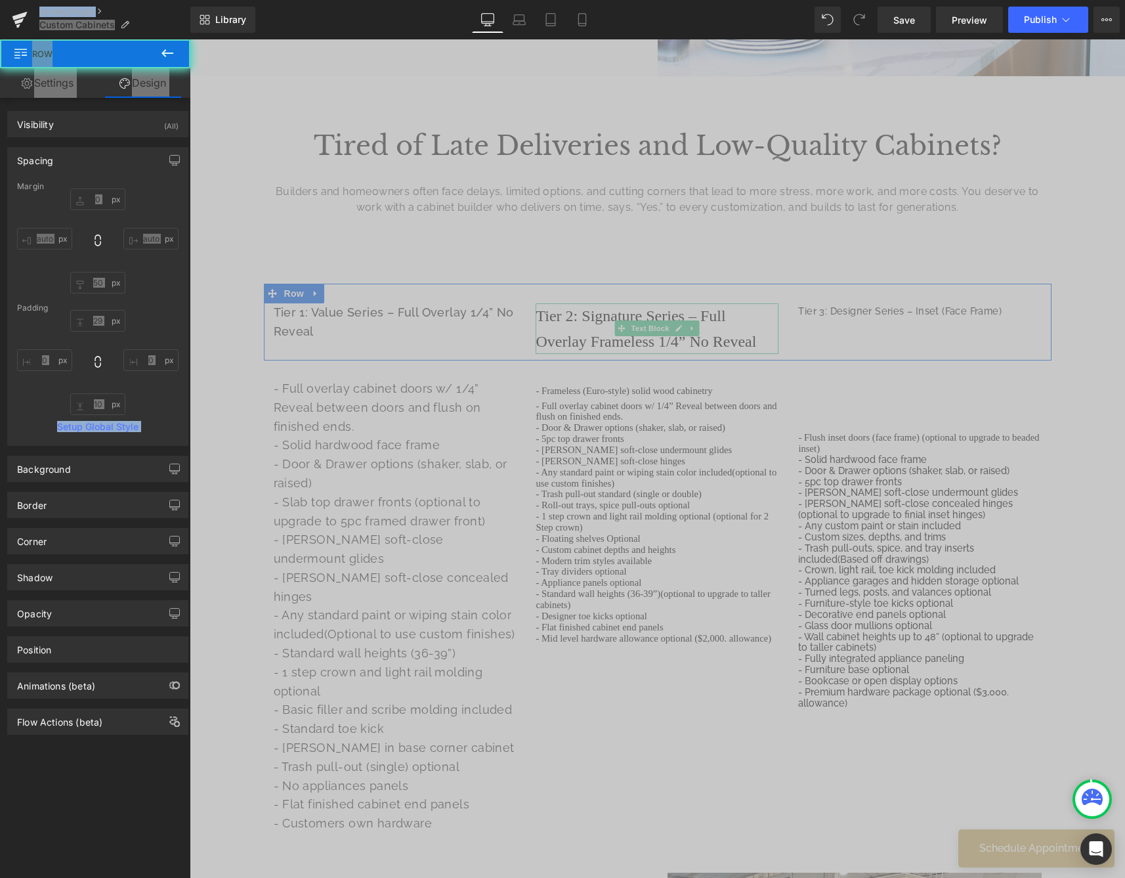
click at [694, 316] on span "Tier 2: Signature Series – Full Overlay Frameless 1/4” No Reveal" at bounding box center [646, 328] width 221 height 42
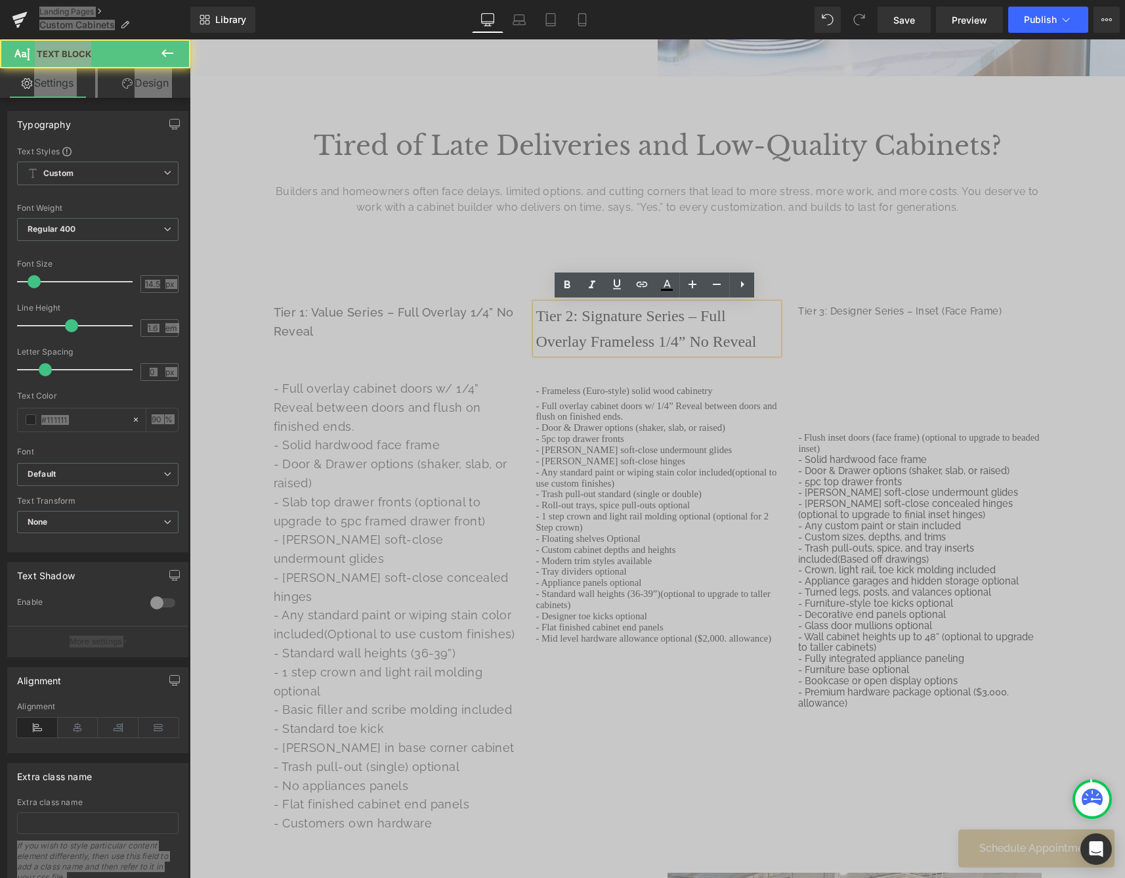
click at [767, 335] on p "Tier 2: Signature Series – Full Overlay Frameless 1/4” No Reveal" at bounding box center [657, 328] width 243 height 51
drag, startPoint x: 752, startPoint y: 339, endPoint x: 501, endPoint y: 299, distance: 254.5
click at [502, 299] on div "Tier 1: Value Series – Full Overlay 1/4” No Reveal Text Block Tier 2: Signature…" at bounding box center [658, 322] width 788 height 77
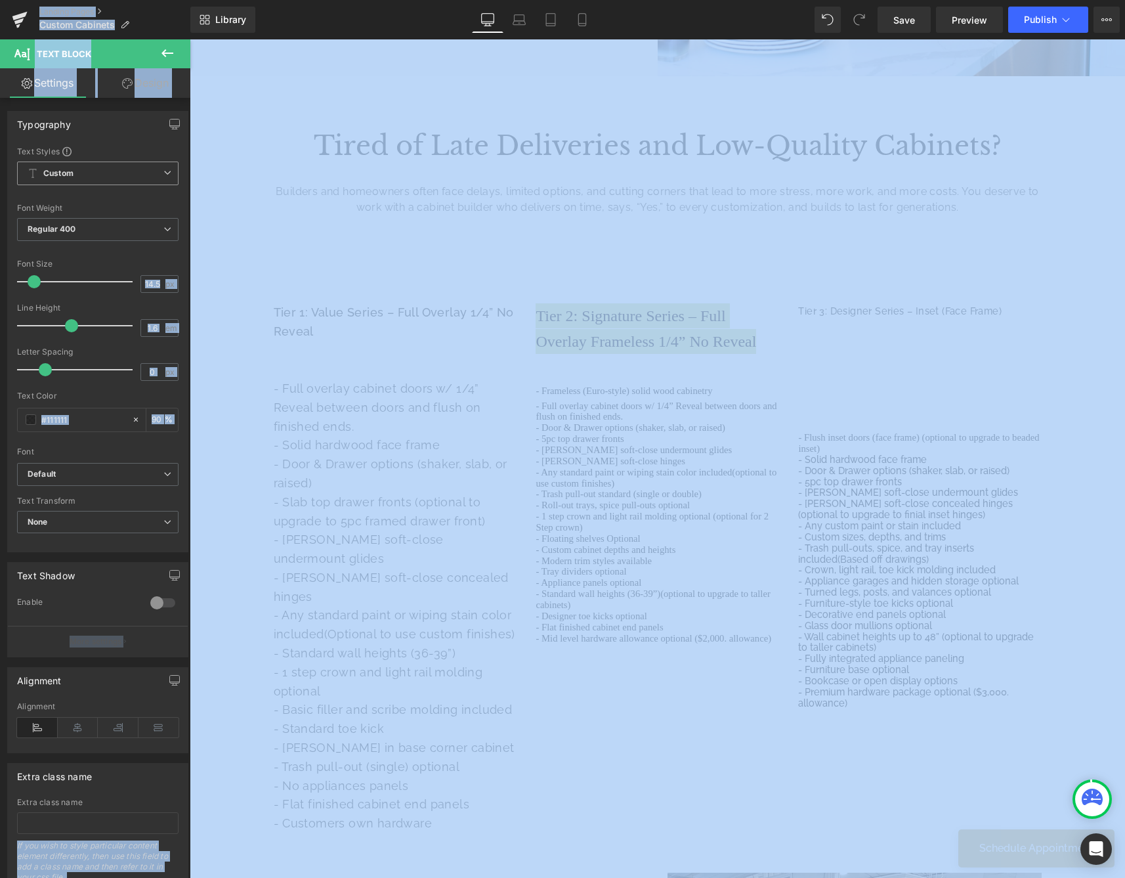
click at [89, 167] on span "Custom Setup Global Style" at bounding box center [97, 173] width 161 height 24
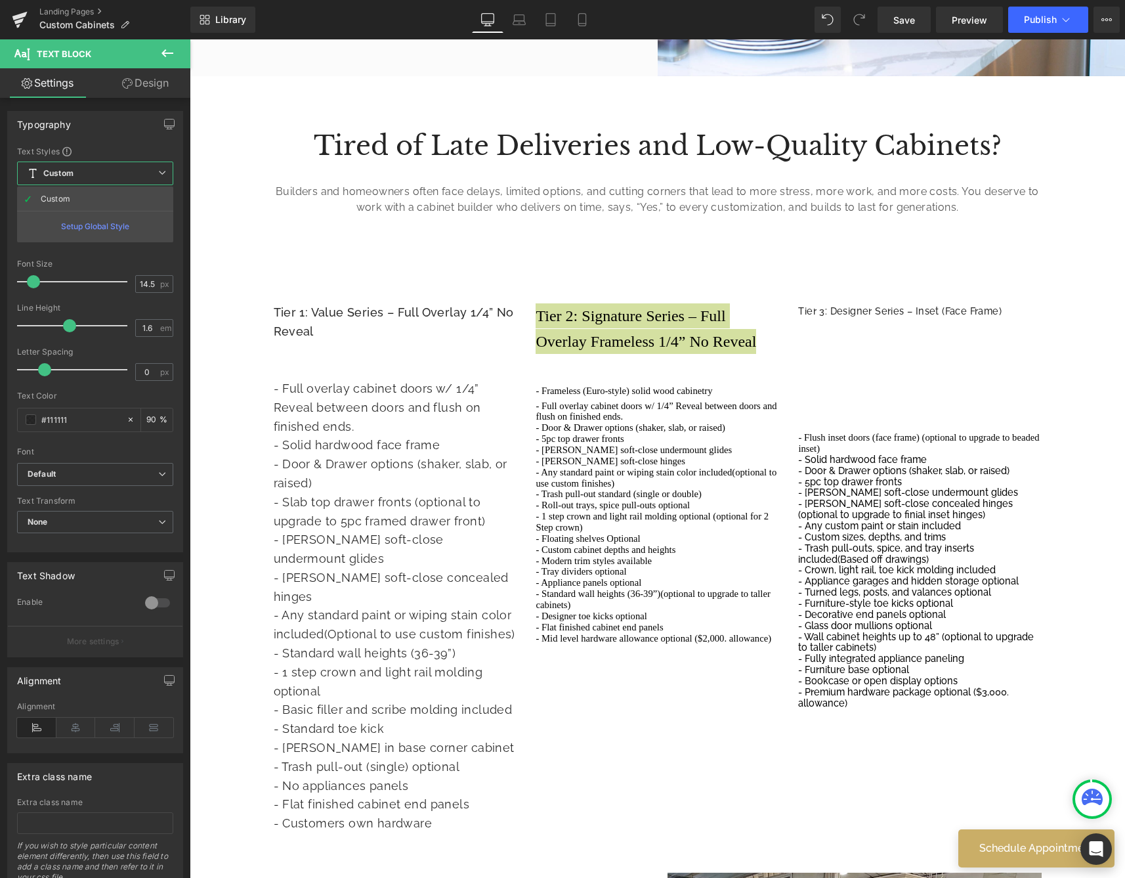
click at [152, 157] on div "Font Default Work Sans Raleway Default Default Work Sans Raleway Open Font Mana…" at bounding box center [95, 304] width 156 height 317
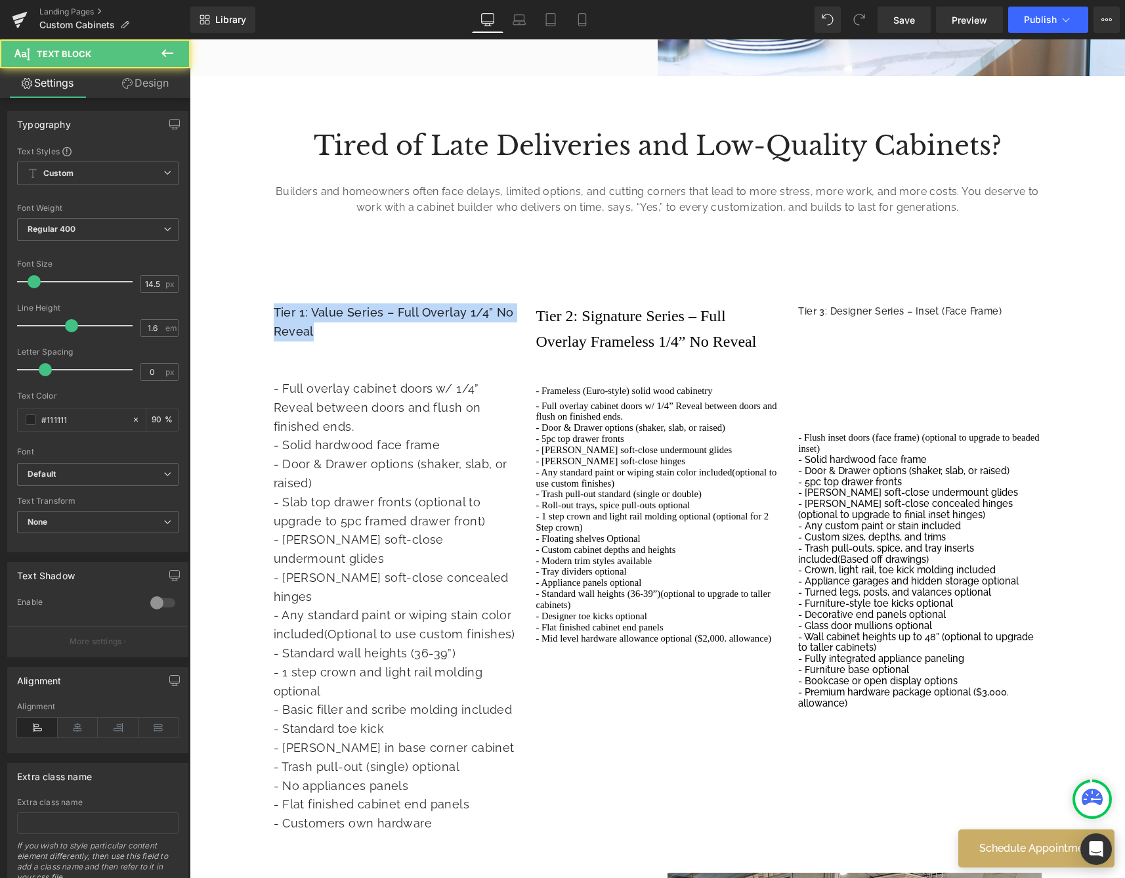
drag, startPoint x: 326, startPoint y: 331, endPoint x: 219, endPoint y: 289, distance: 114.1
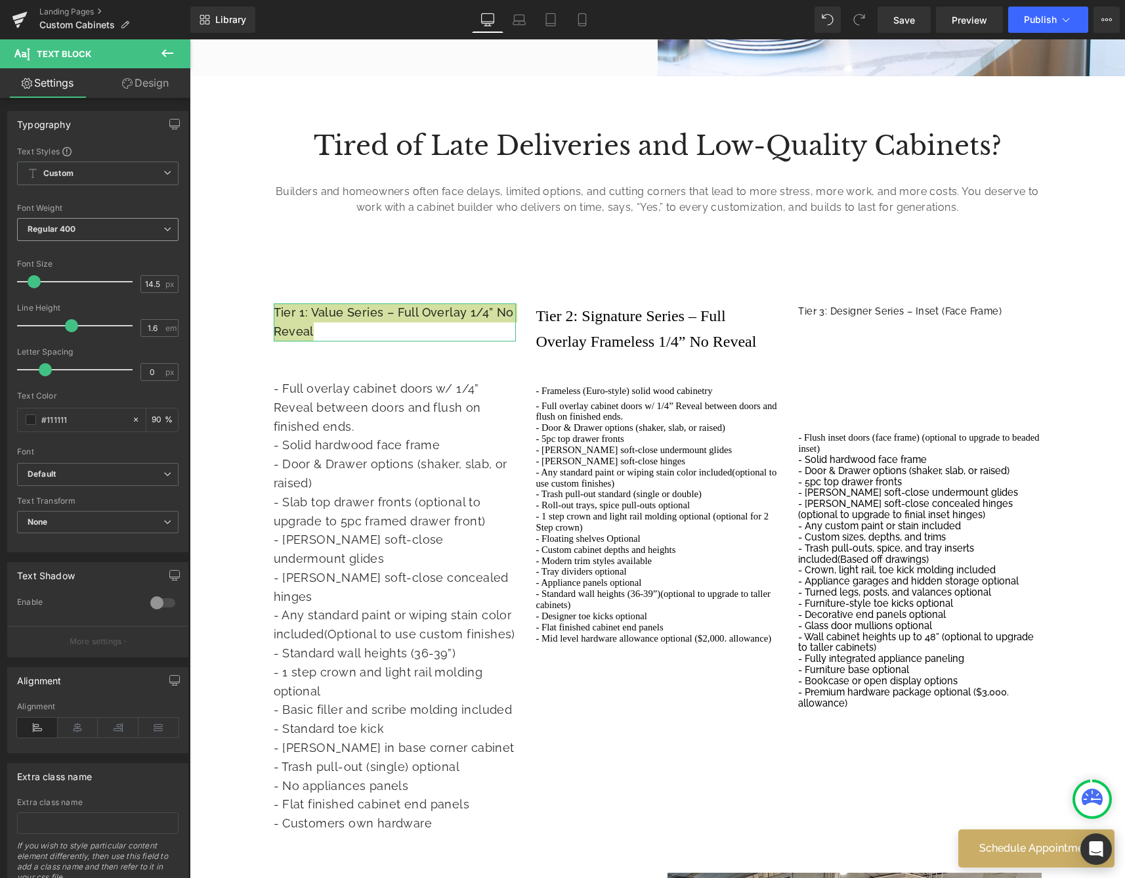
click at [134, 233] on span "Regular 400" at bounding box center [97, 229] width 161 height 23
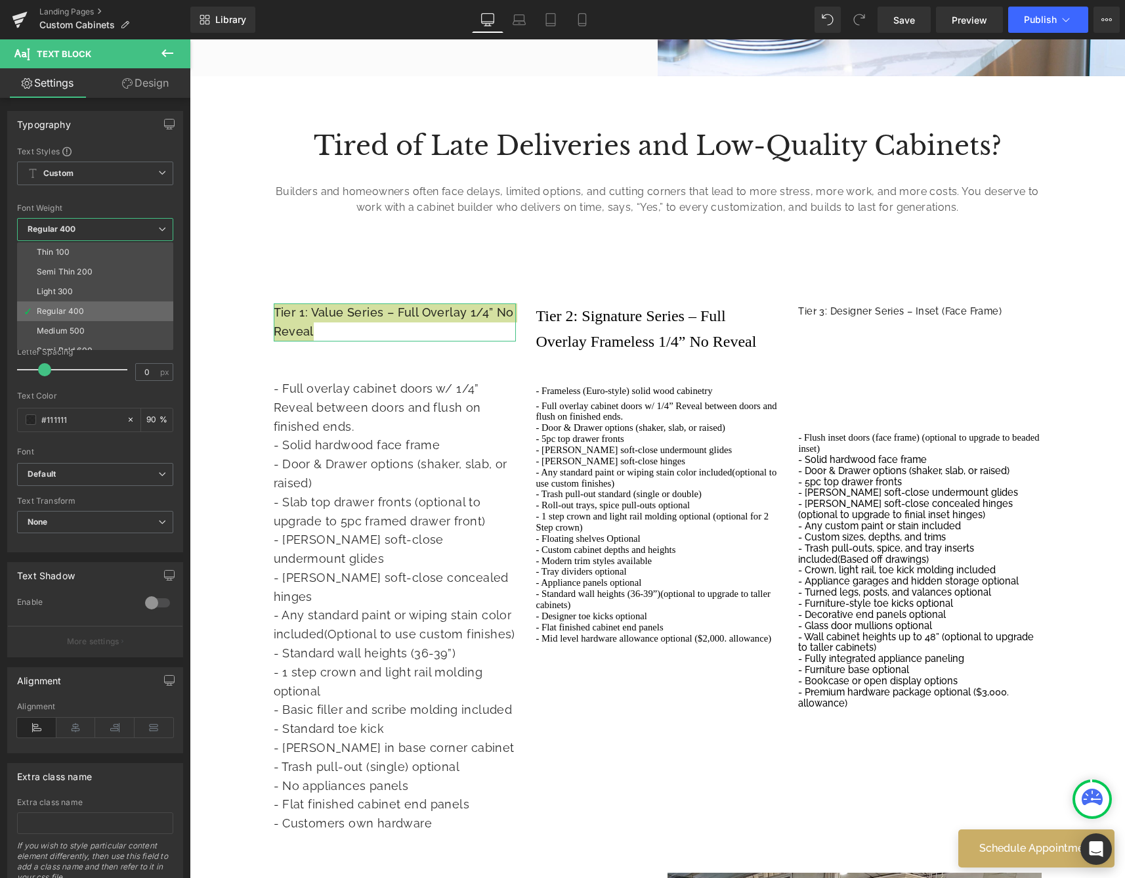
click at [91, 302] on li "Regular 400" at bounding box center [98, 311] width 162 height 20
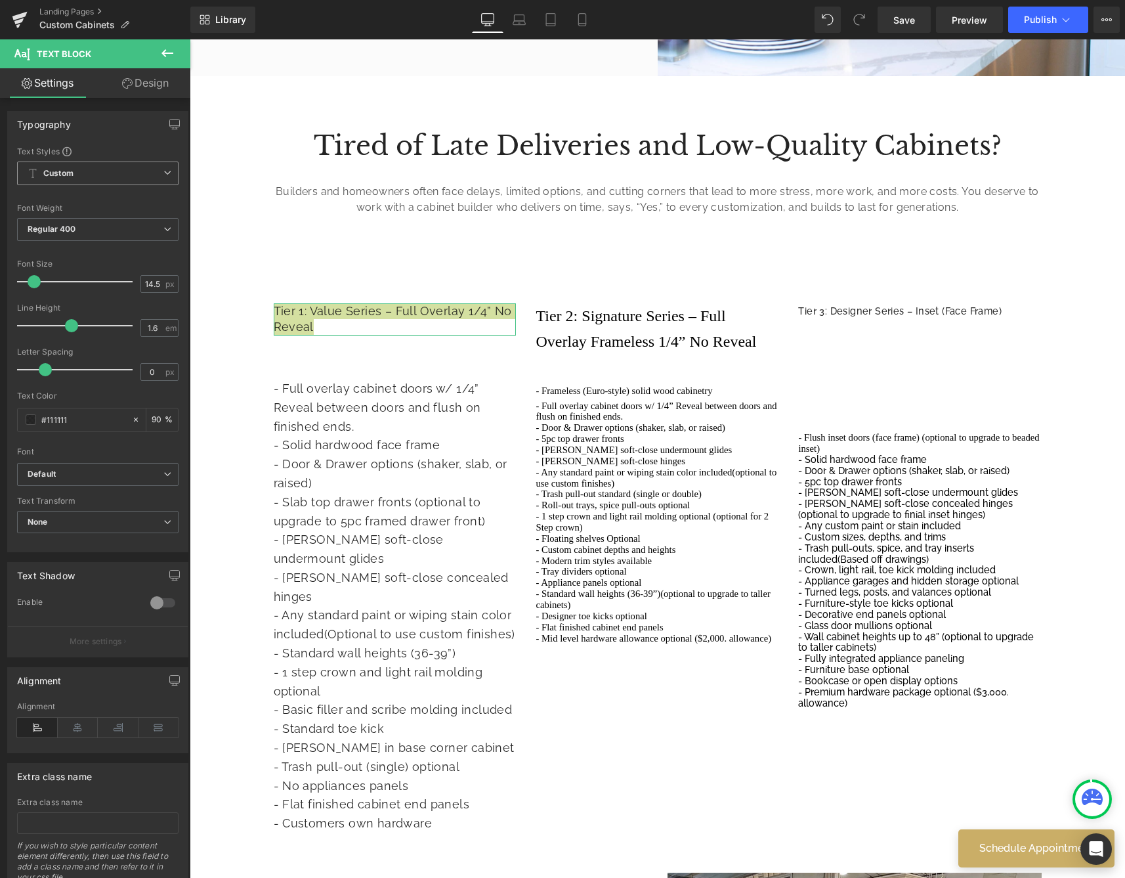
click at [135, 177] on span "Custom Setup Global Style" at bounding box center [97, 173] width 161 height 24
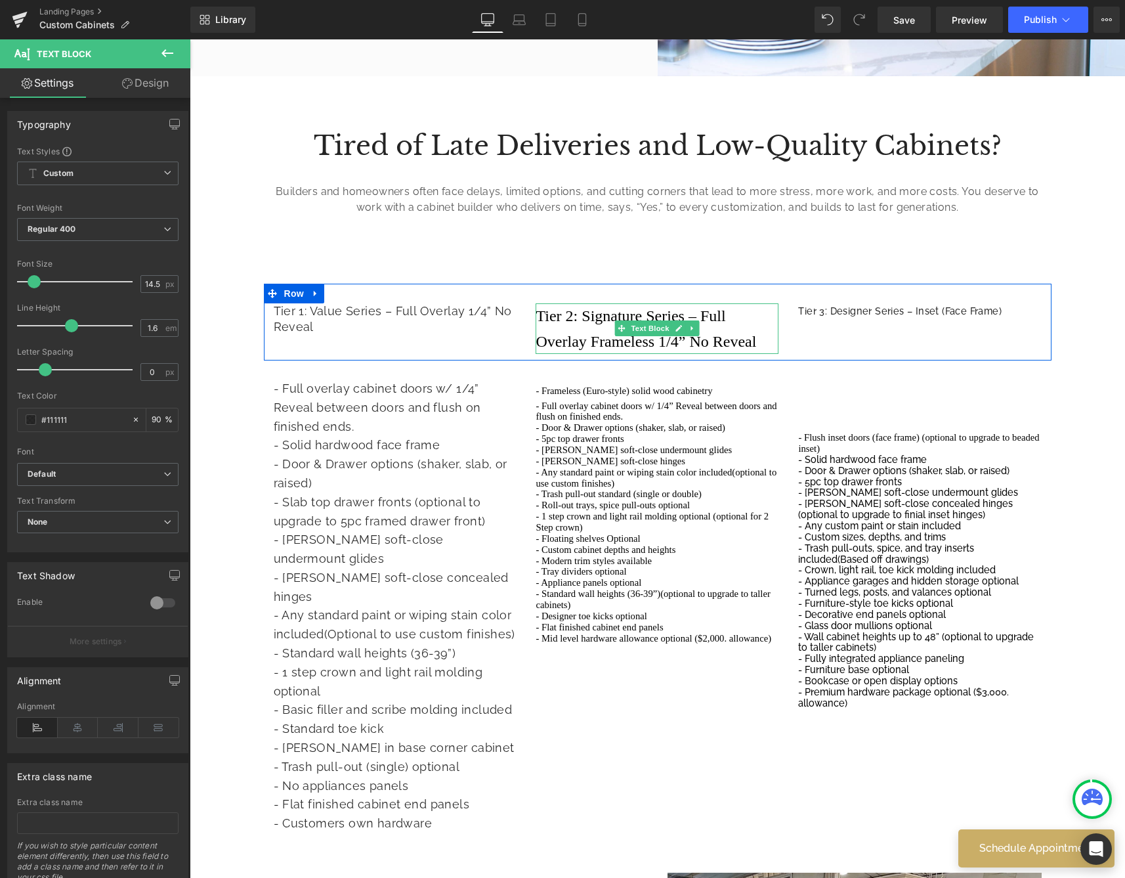
click at [754, 341] on p "Tier 2: Signature Series – Full Overlay Frameless 1/4” No Reveal" at bounding box center [657, 328] width 243 height 51
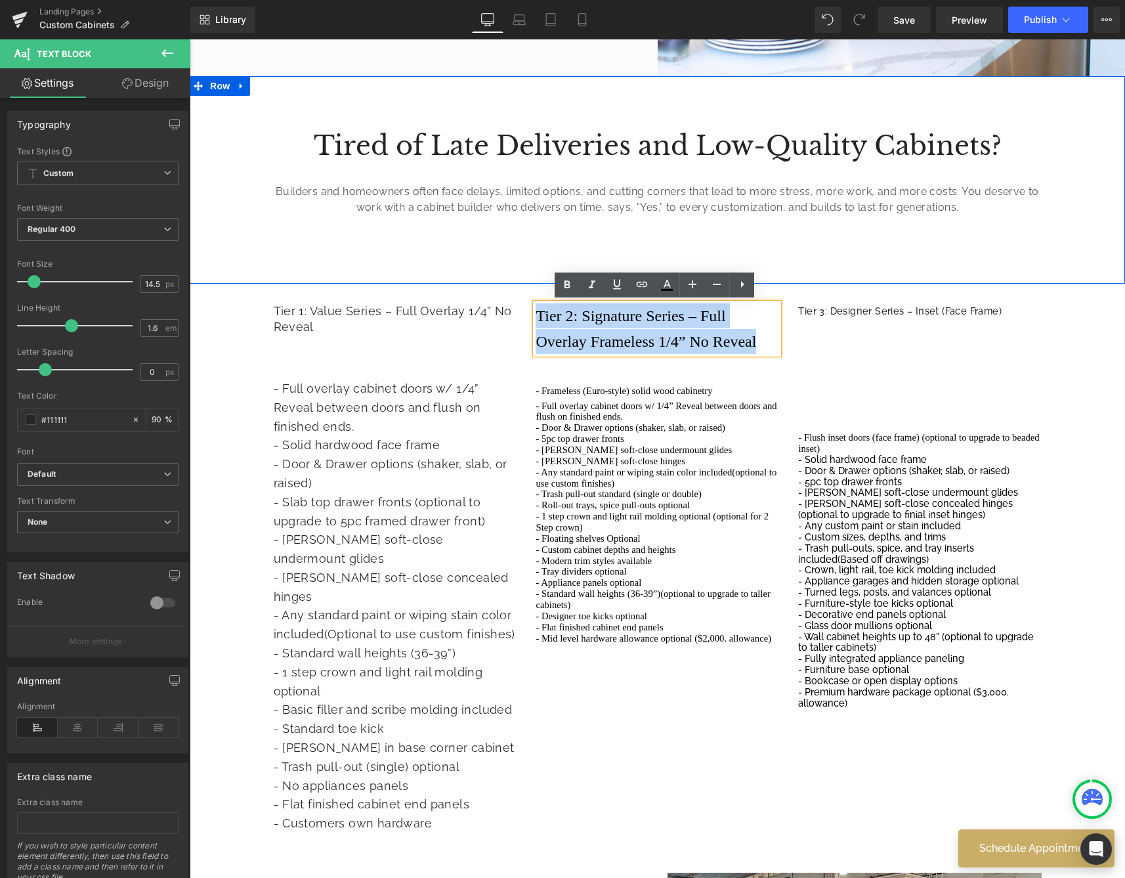
drag, startPoint x: 759, startPoint y: 340, endPoint x: 365, endPoint y: 261, distance: 401.6
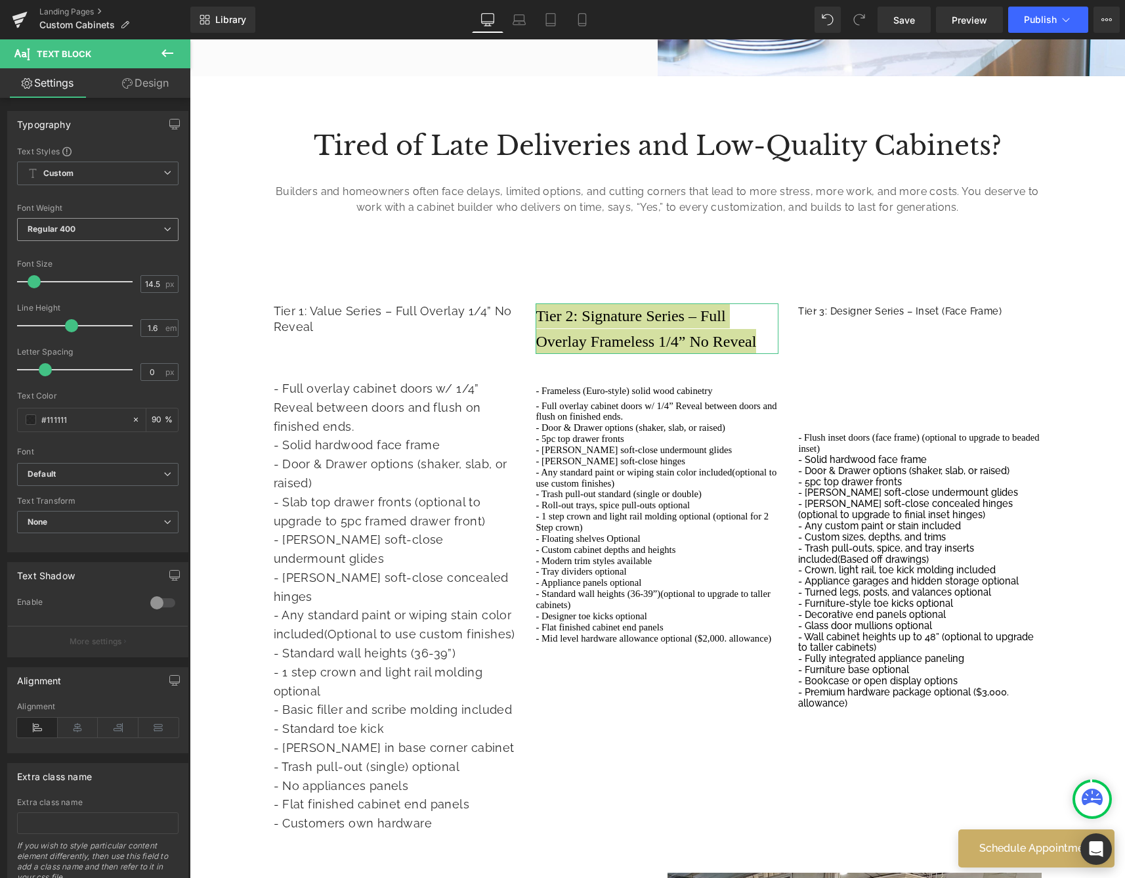
click at [143, 228] on span "Regular 400" at bounding box center [97, 229] width 161 height 23
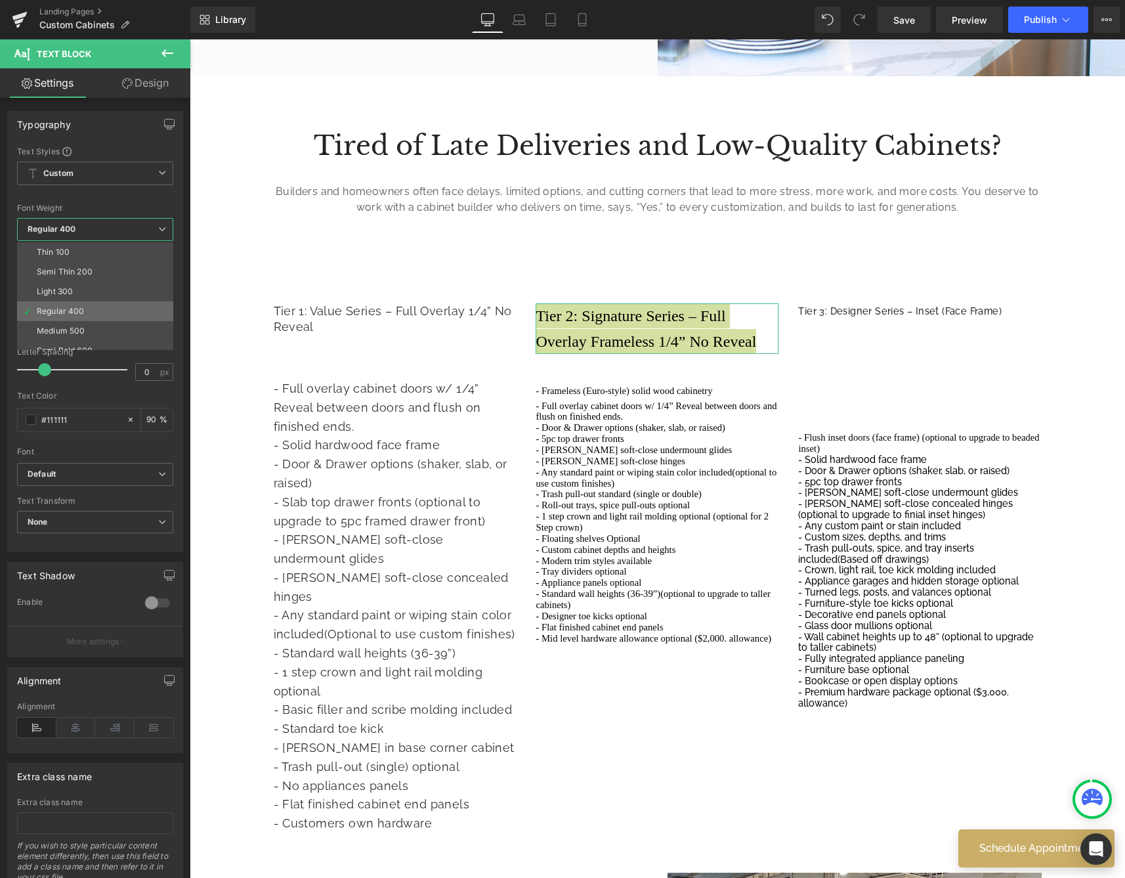
click at [79, 307] on div "Regular 400" at bounding box center [61, 311] width 48 height 9
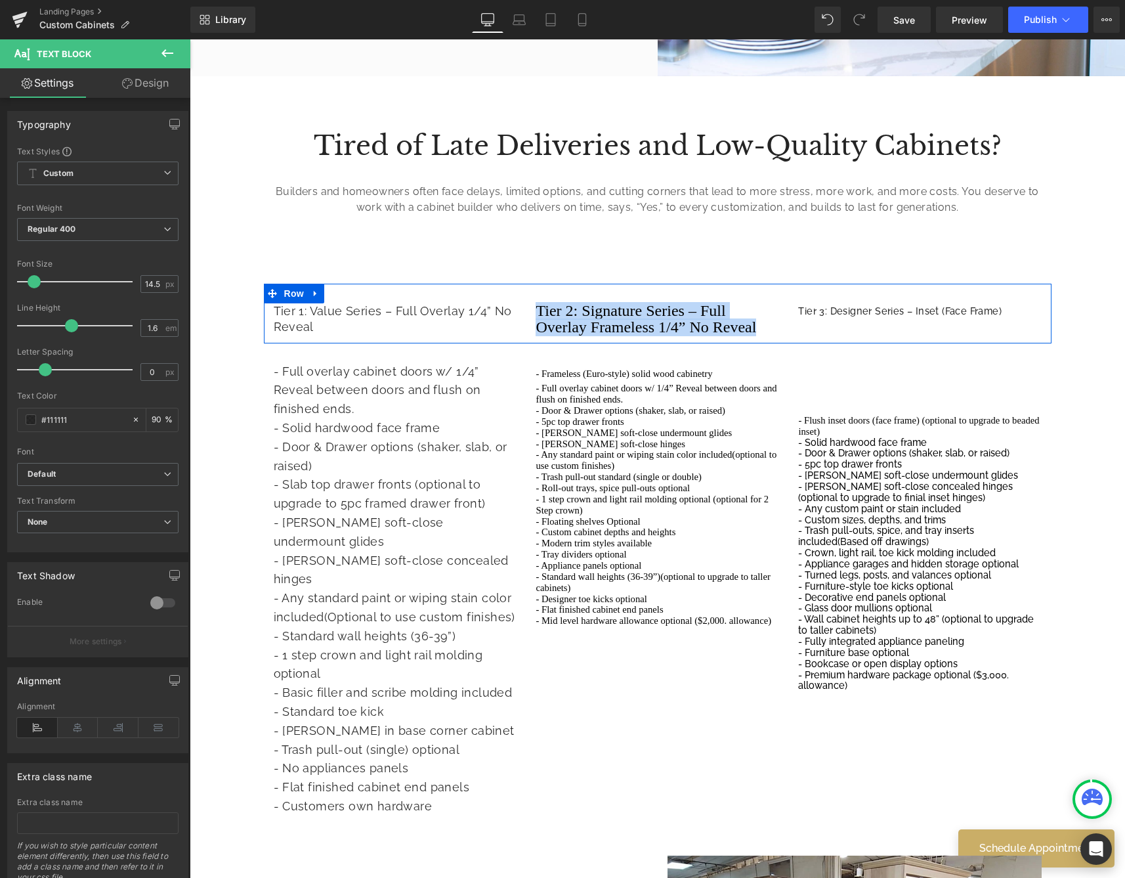
click at [922, 320] on div "Tier 1: Value Series – Full Overlay 1/4” No Reveal Text Block Tier 2: Signature…" at bounding box center [658, 314] width 788 height 60
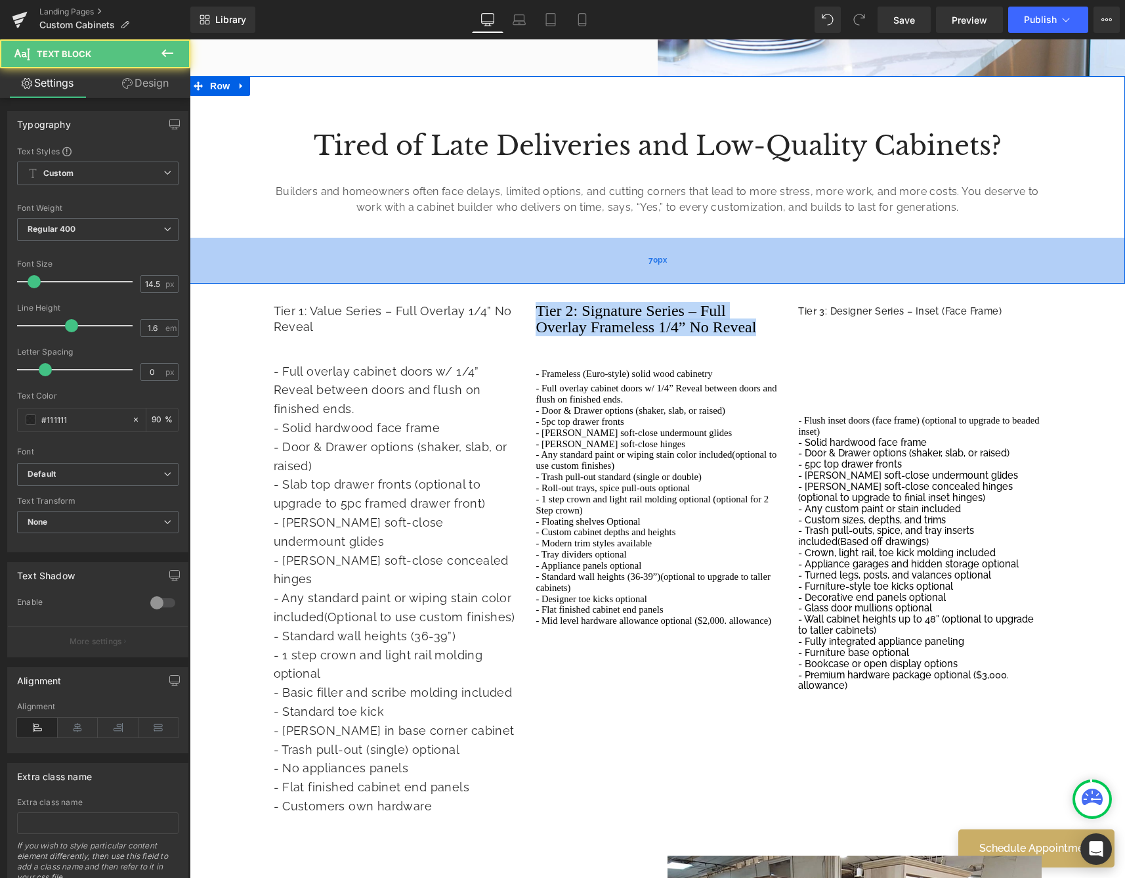
drag, startPoint x: 752, startPoint y: 324, endPoint x: 417, endPoint y: 269, distance: 339.9
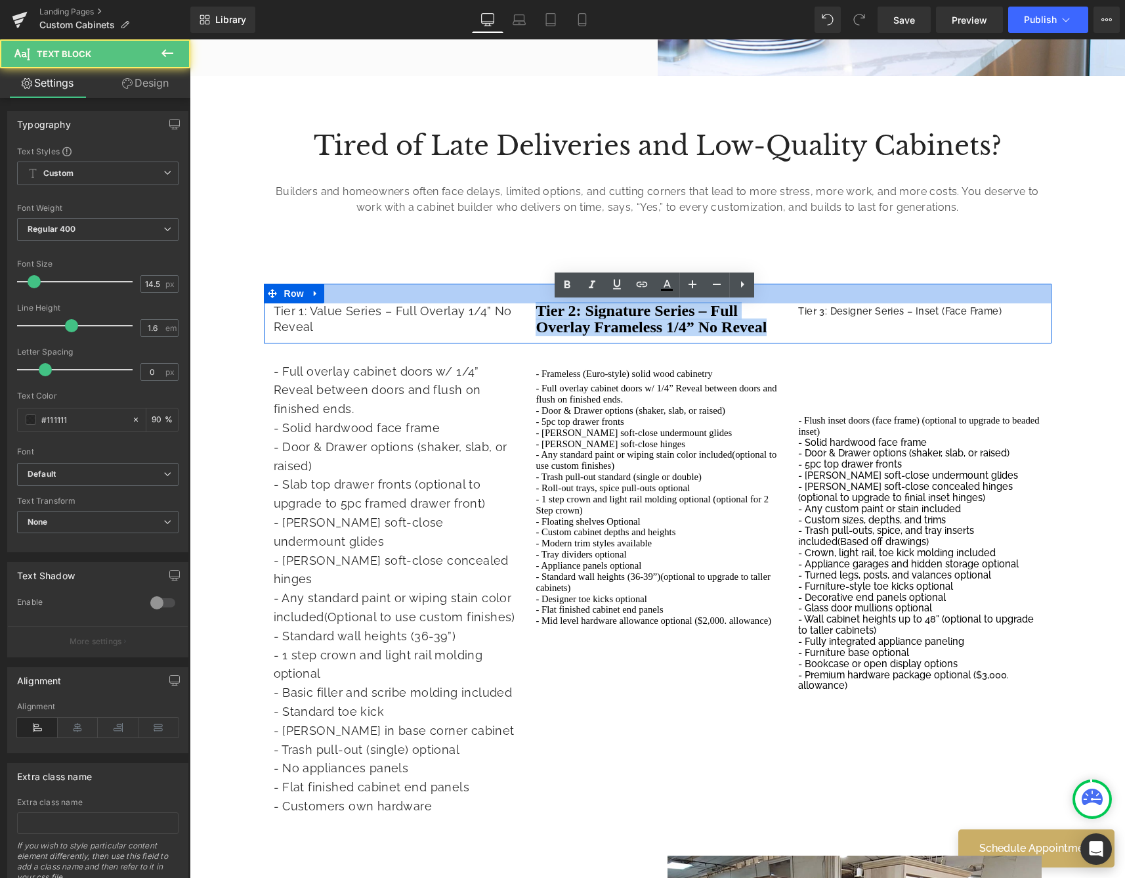
drag, startPoint x: 765, startPoint y: 322, endPoint x: 498, endPoint y: 295, distance: 269.2
click at [498, 295] on div "Tier 1: Value Series – Full Overlay 1/4” No Reveal Text Block Tier 2: Signature…" at bounding box center [658, 314] width 788 height 60
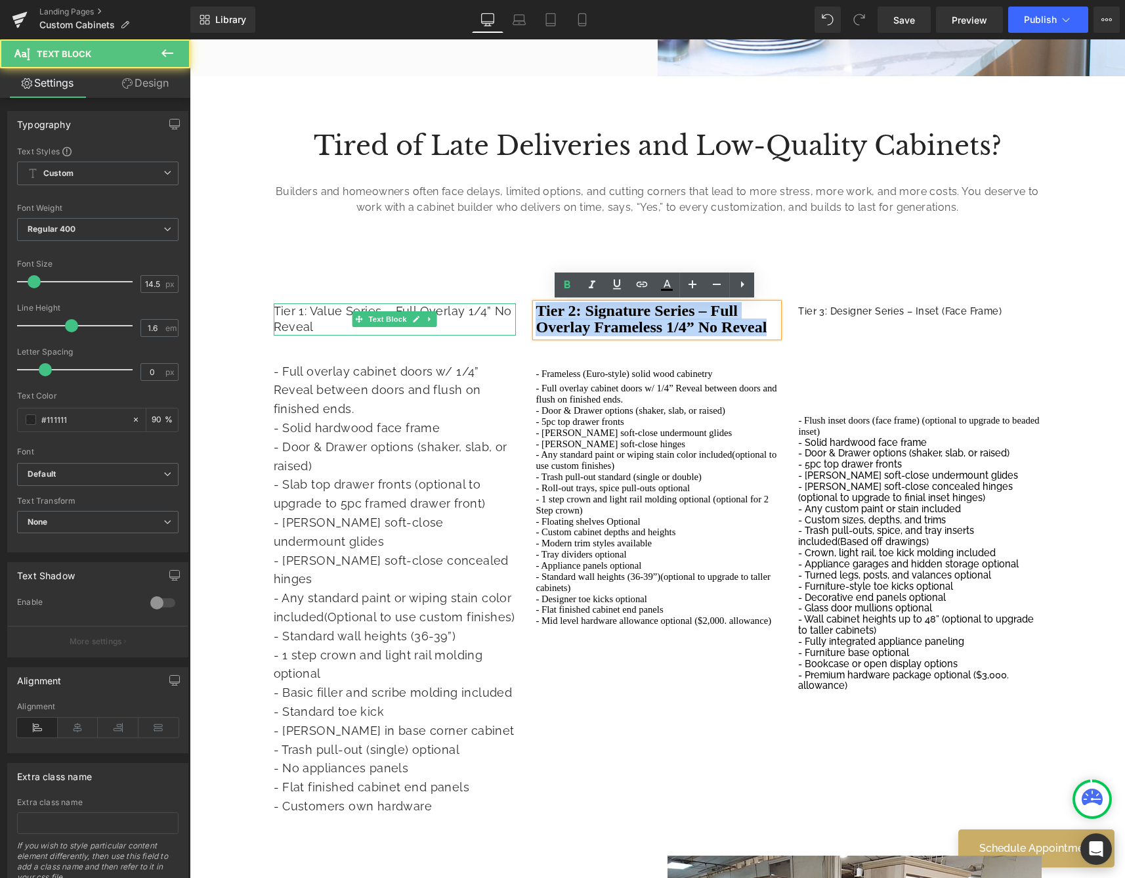
click at [423, 309] on span "Tier 1: Value Series – Full Overlay 1/4” No Reveal" at bounding box center [393, 319] width 238 height 30
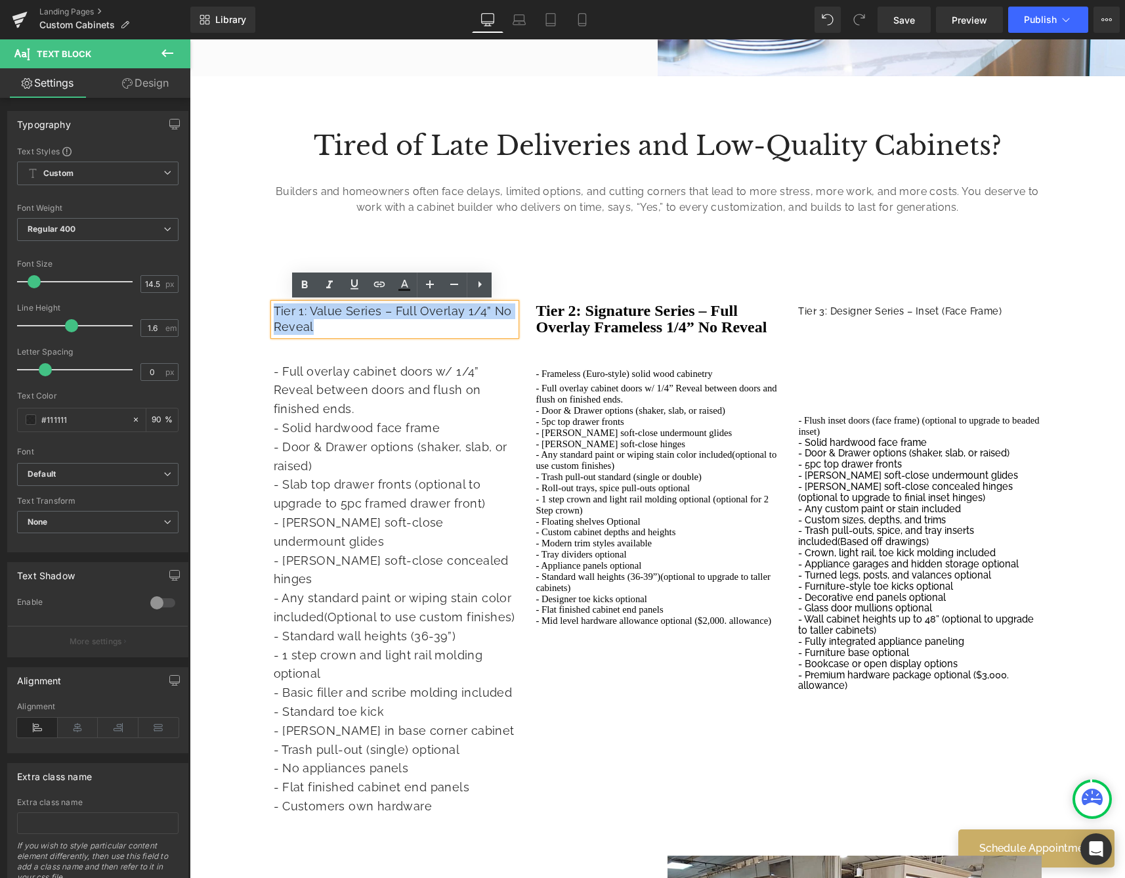
drag, startPoint x: 334, startPoint y: 324, endPoint x: 226, endPoint y: 295, distance: 111.3
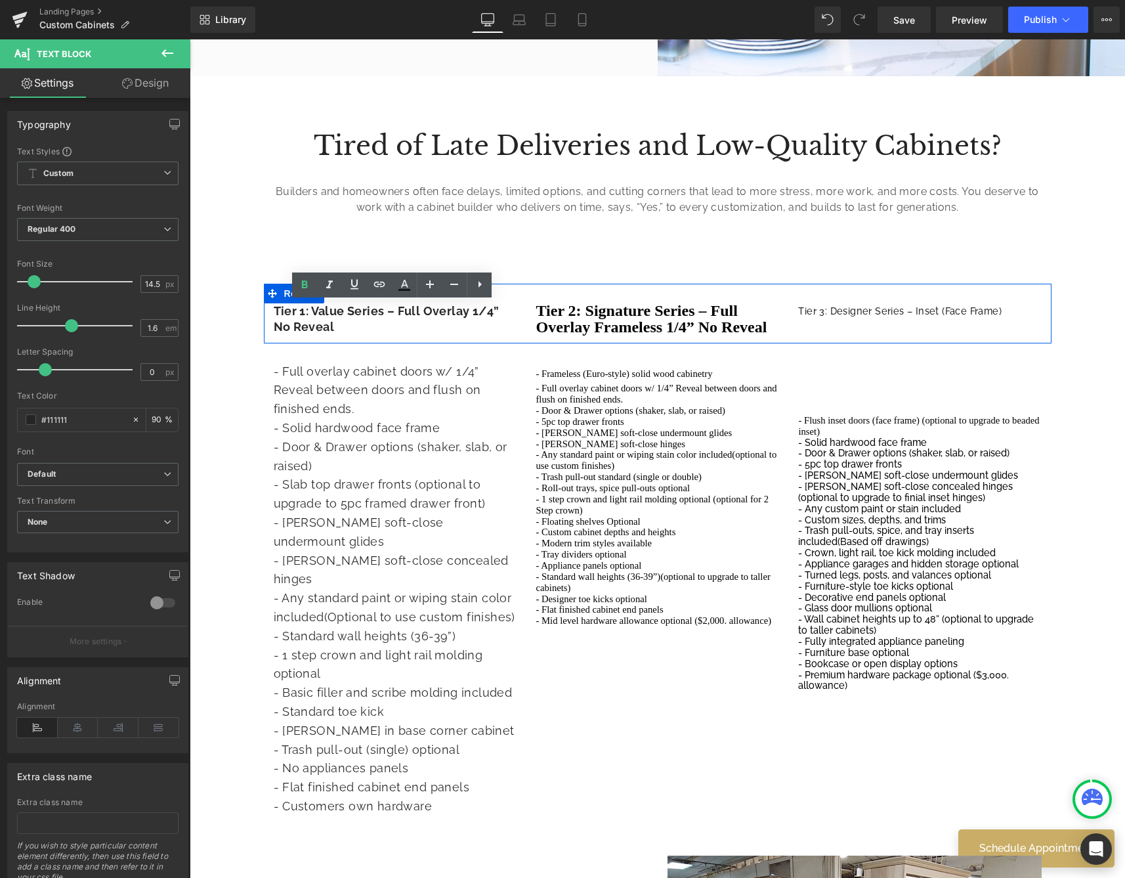
click at [892, 316] on div "Tier 3: Designer Series – Inset (Face Frame) Text Block" at bounding box center [919, 310] width 243 height 15
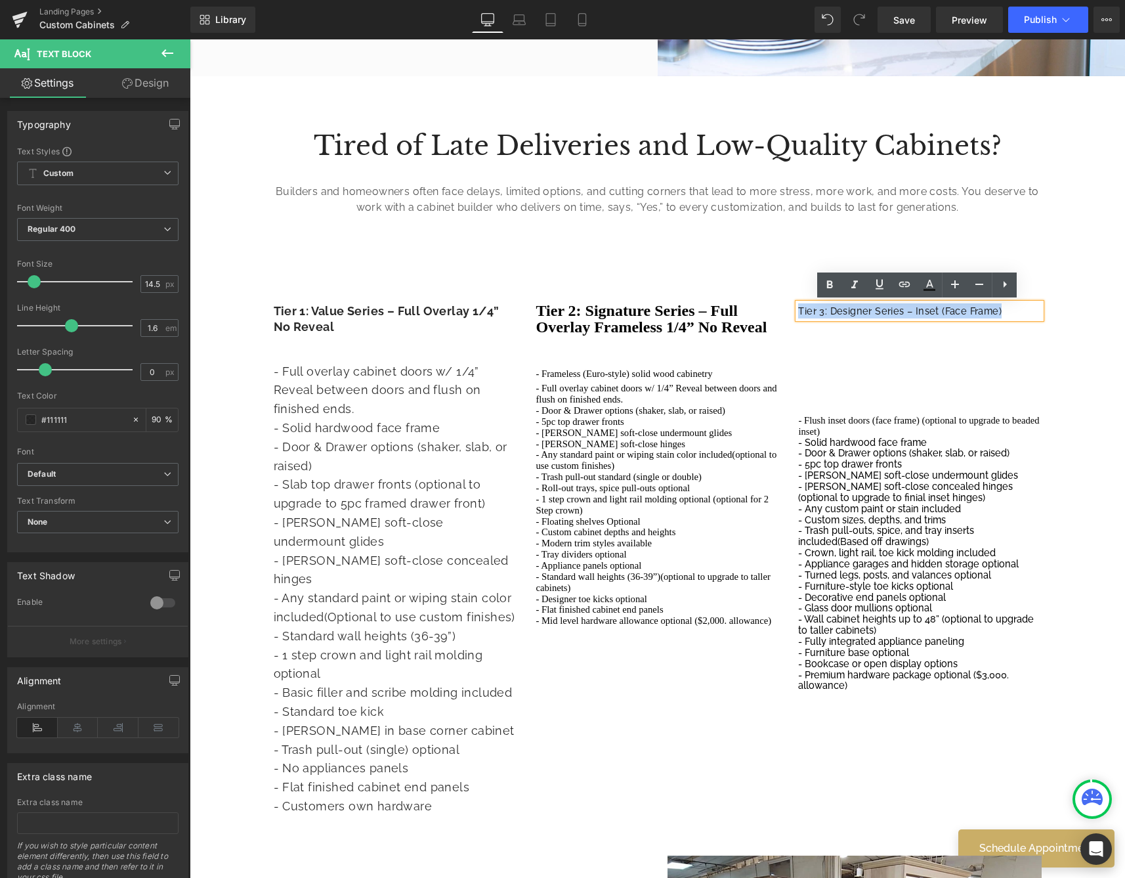
drag, startPoint x: 1022, startPoint y: 310, endPoint x: 736, endPoint y: 291, distance: 286.1
click at [741, 291] on div "Tier 1: Value Series – Full Overlay 1/4” No Reveal Text Block Tier 2: Signature…" at bounding box center [658, 314] width 788 height 60
click at [119, 234] on span "Regular 400" at bounding box center [97, 229] width 161 height 23
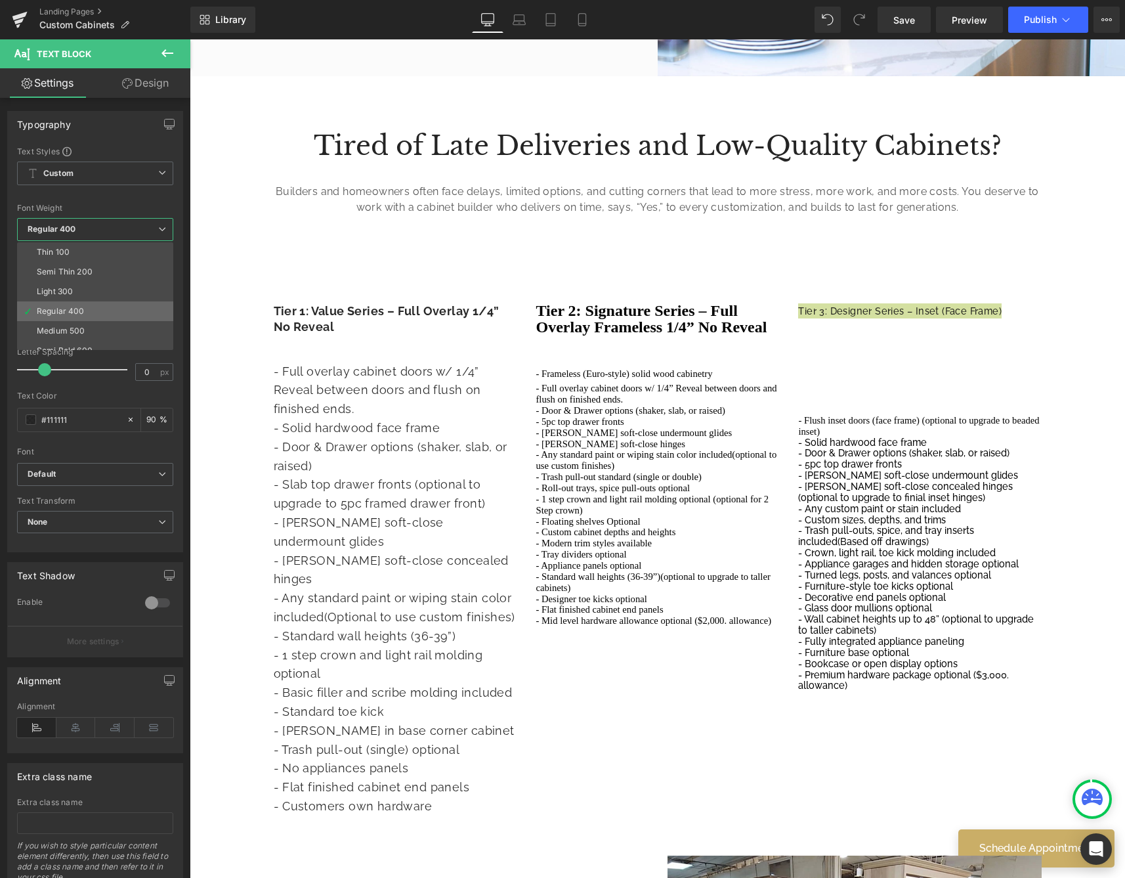
click at [72, 302] on li "Regular 400" at bounding box center [98, 311] width 162 height 20
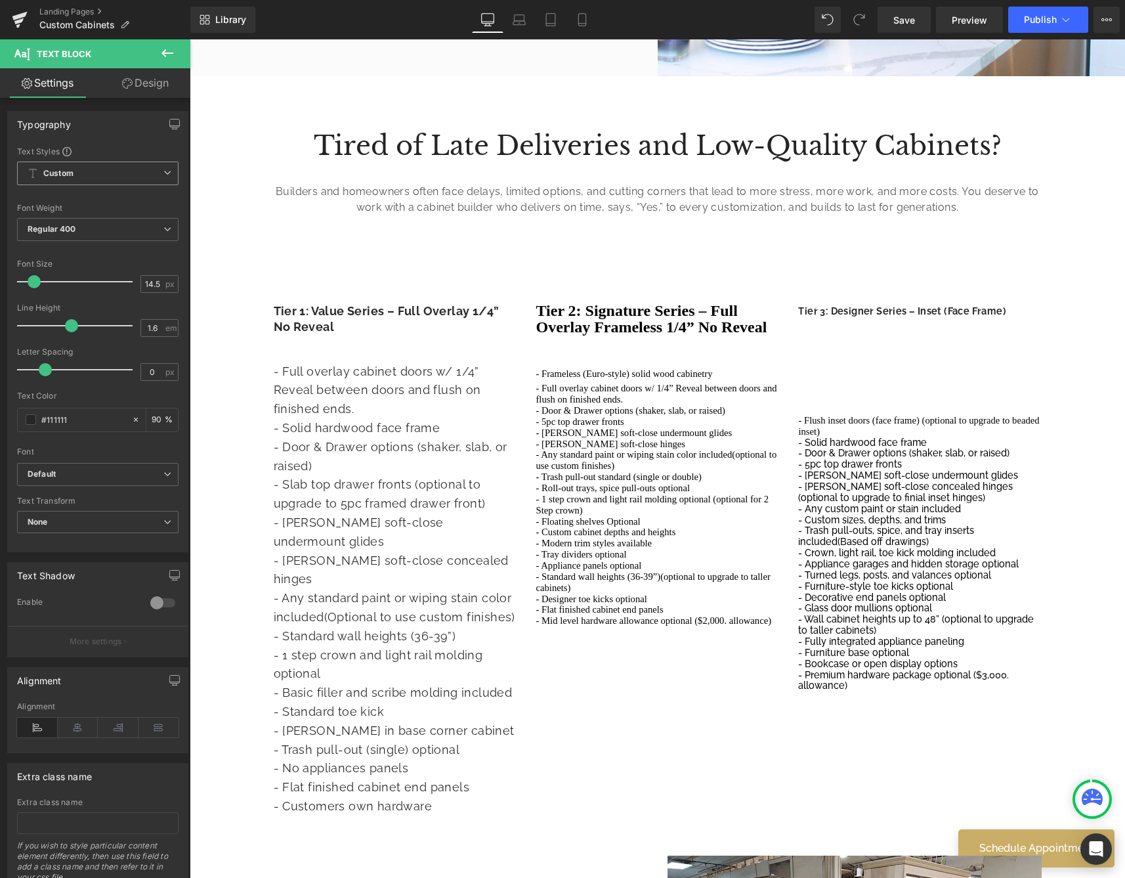
click at [94, 173] on span "Custom Setup Global Style" at bounding box center [97, 173] width 161 height 24
click at [94, 173] on span "Custom Setup Global Style" at bounding box center [95, 173] width 156 height 24
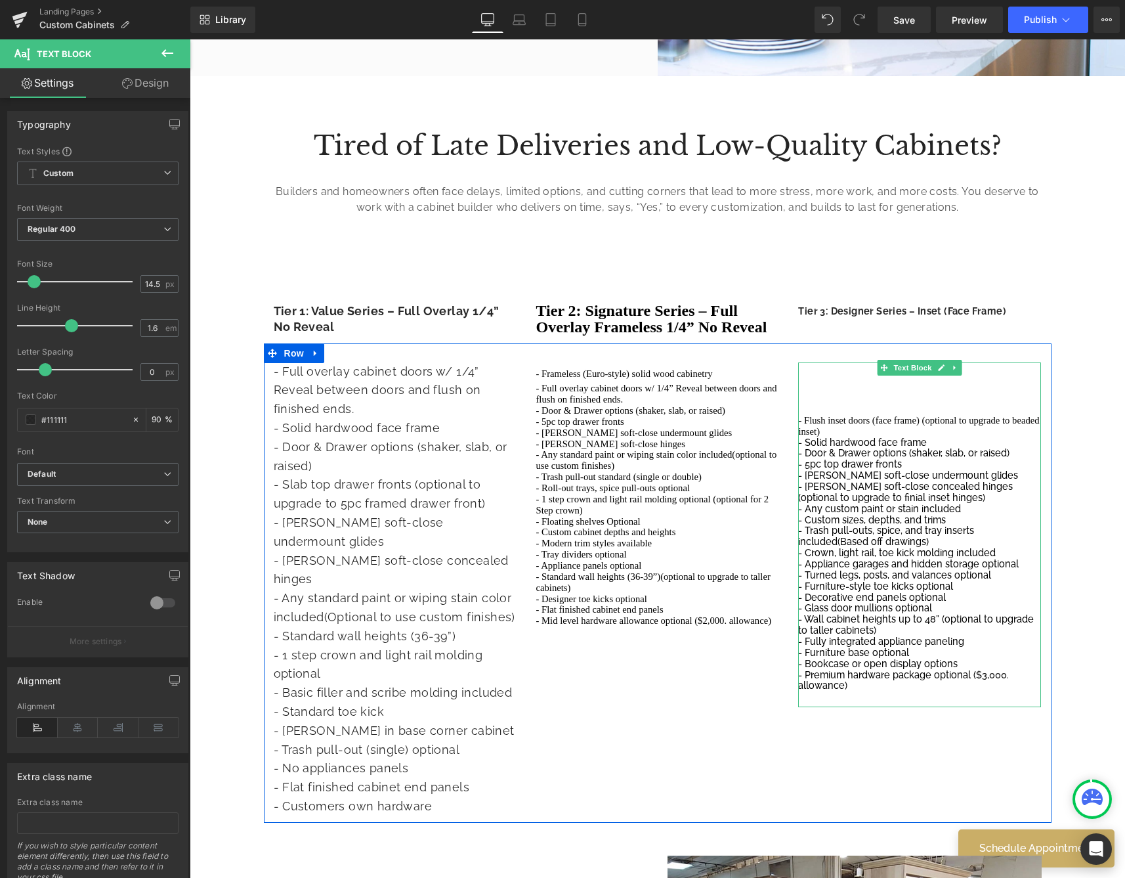
click at [825, 412] on p at bounding box center [919, 409] width 243 height 11
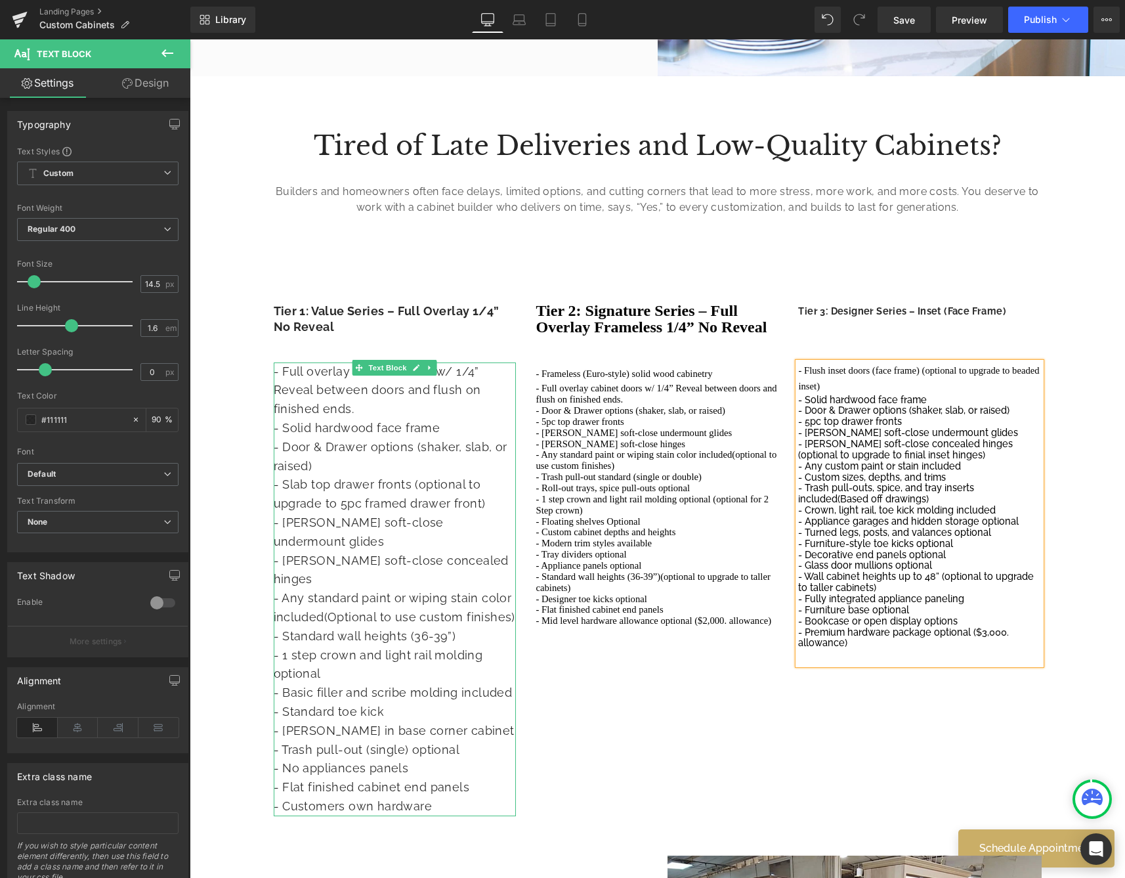
drag, startPoint x: 475, startPoint y: 532, endPoint x: 482, endPoint y: 529, distance: 7.7
click at [476, 589] on p "- Any standard paint or wiping stain color included(Optional to use custom fini…" at bounding box center [395, 608] width 243 height 38
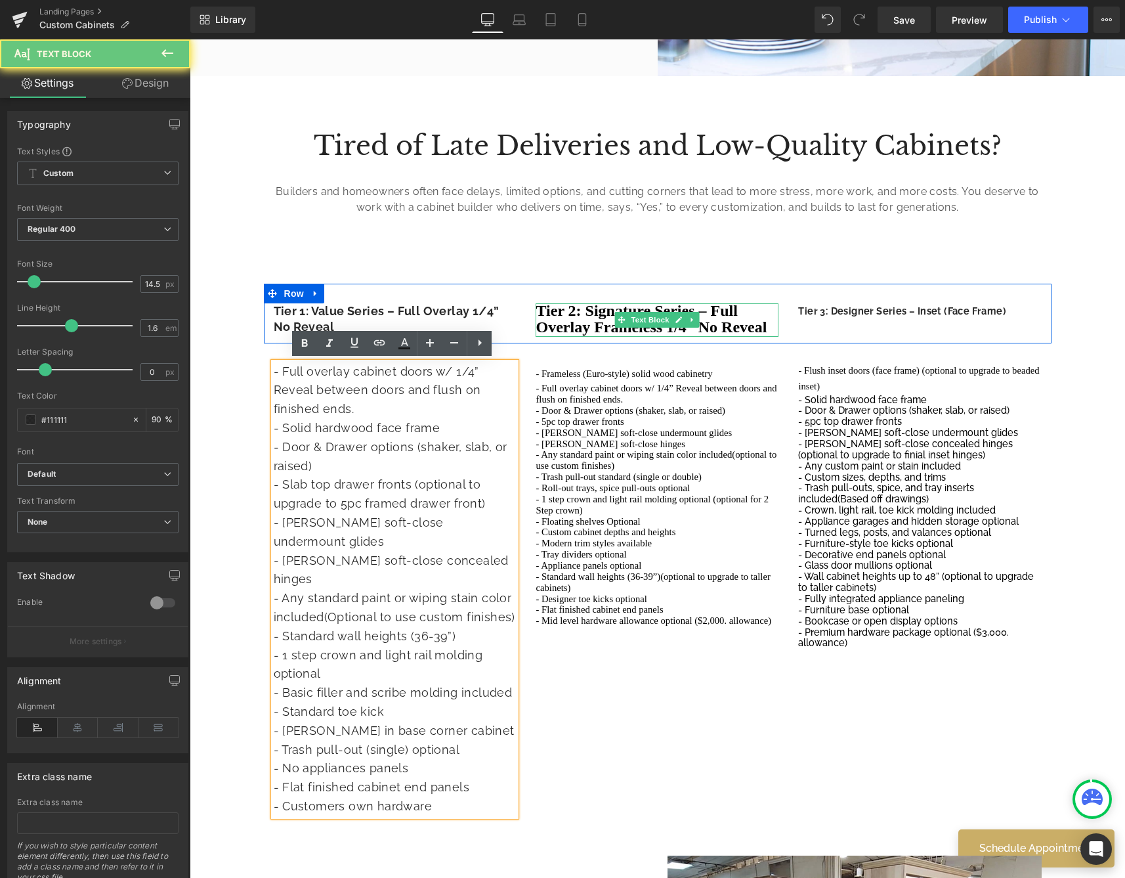
click at [620, 308] on strong "Tier 2: Signature Series – Full Overlay Frameless 1/4” No Reveal" at bounding box center [651, 318] width 231 height 33
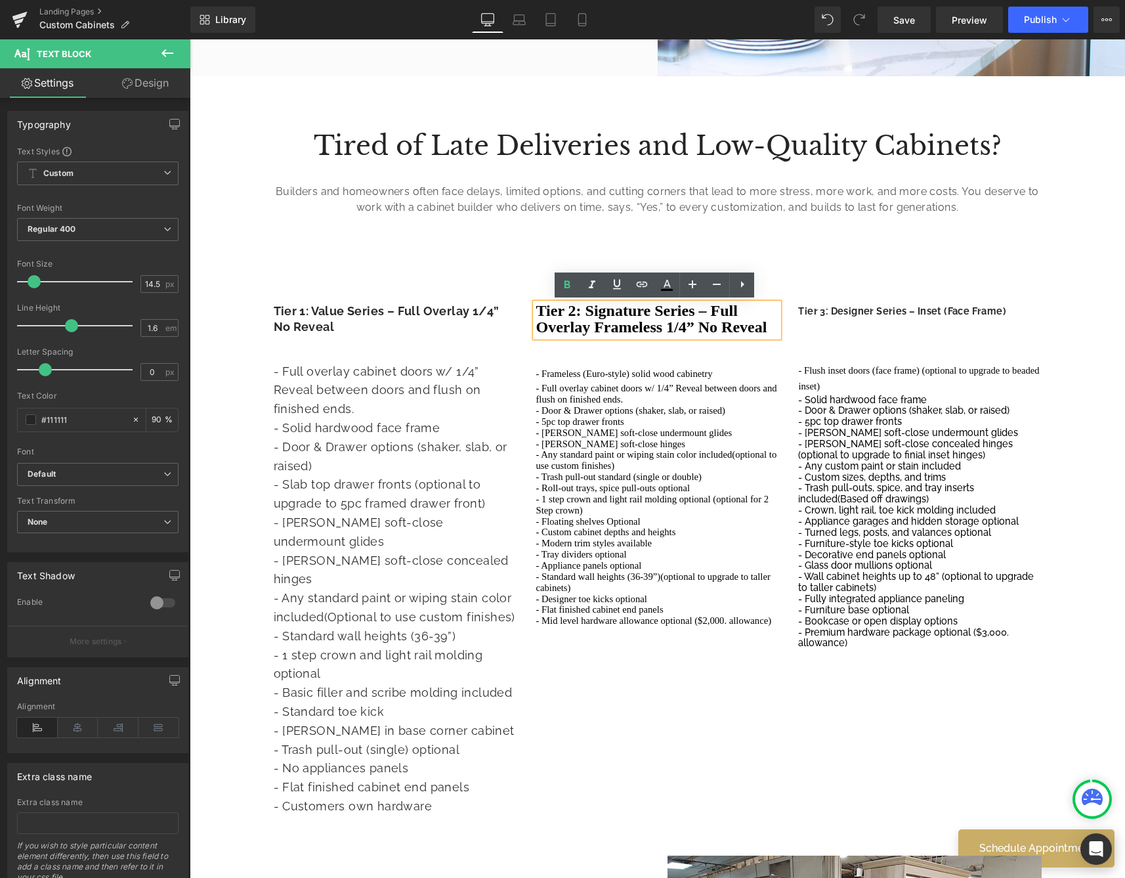
click at [190, 39] on div at bounding box center [190, 39] width 0 height 0
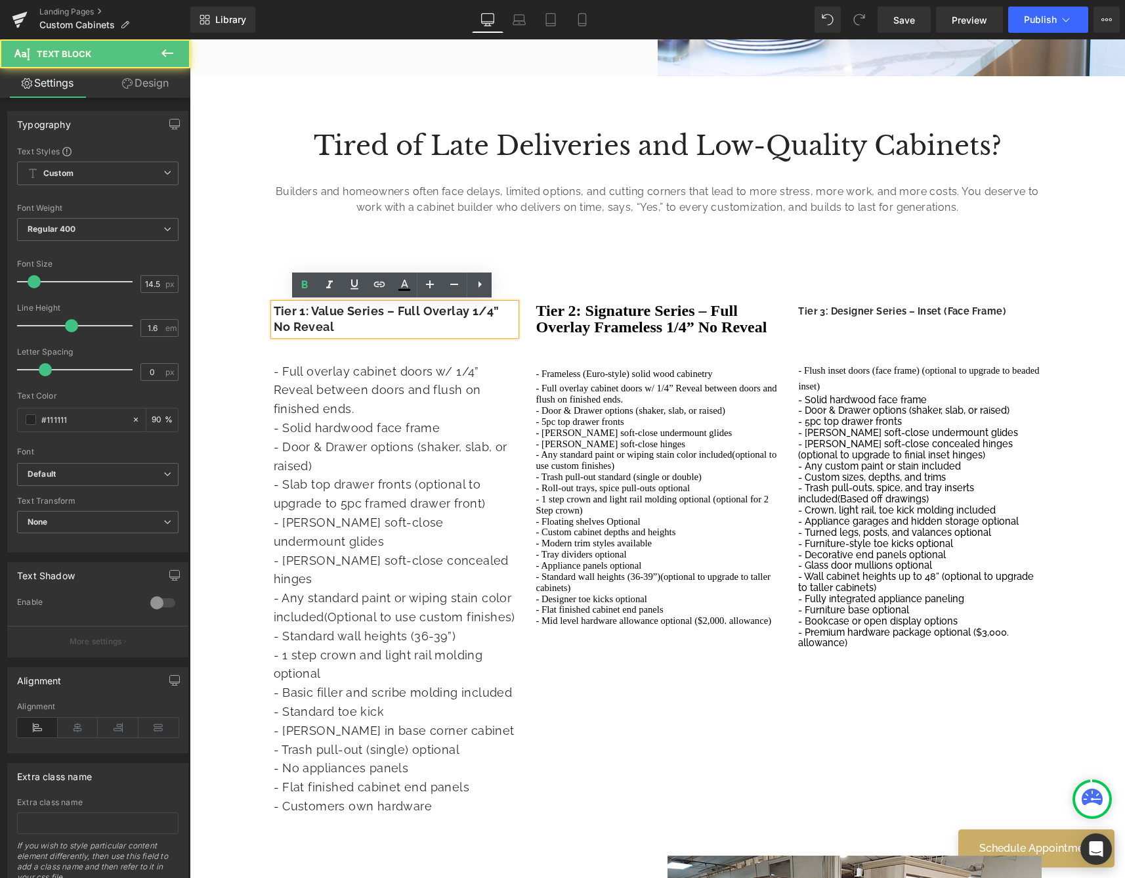
click at [353, 316] on strong "Tier 1: Value Series – Full Overlay 1/4” No Reveal" at bounding box center [387, 319] width 226 height 30
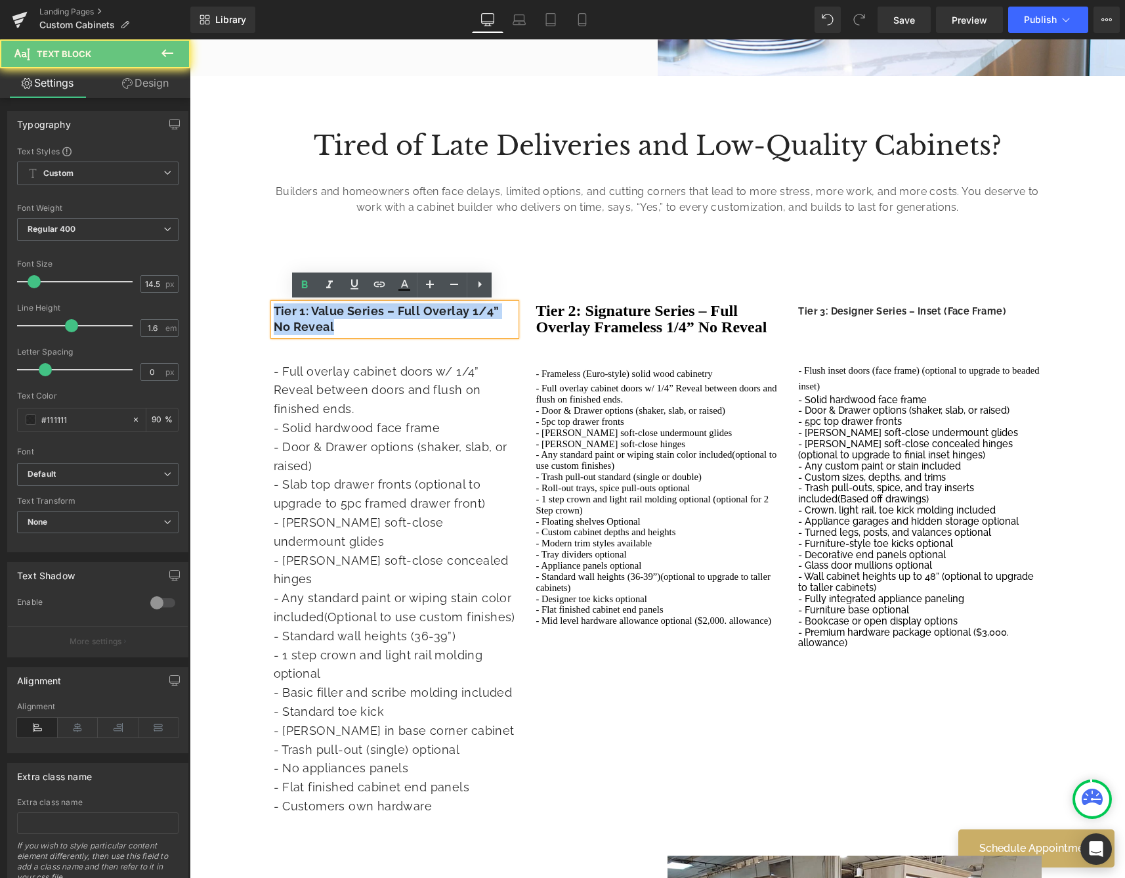
drag, startPoint x: 353, startPoint y: 326, endPoint x: 244, endPoint y: 289, distance: 115.8
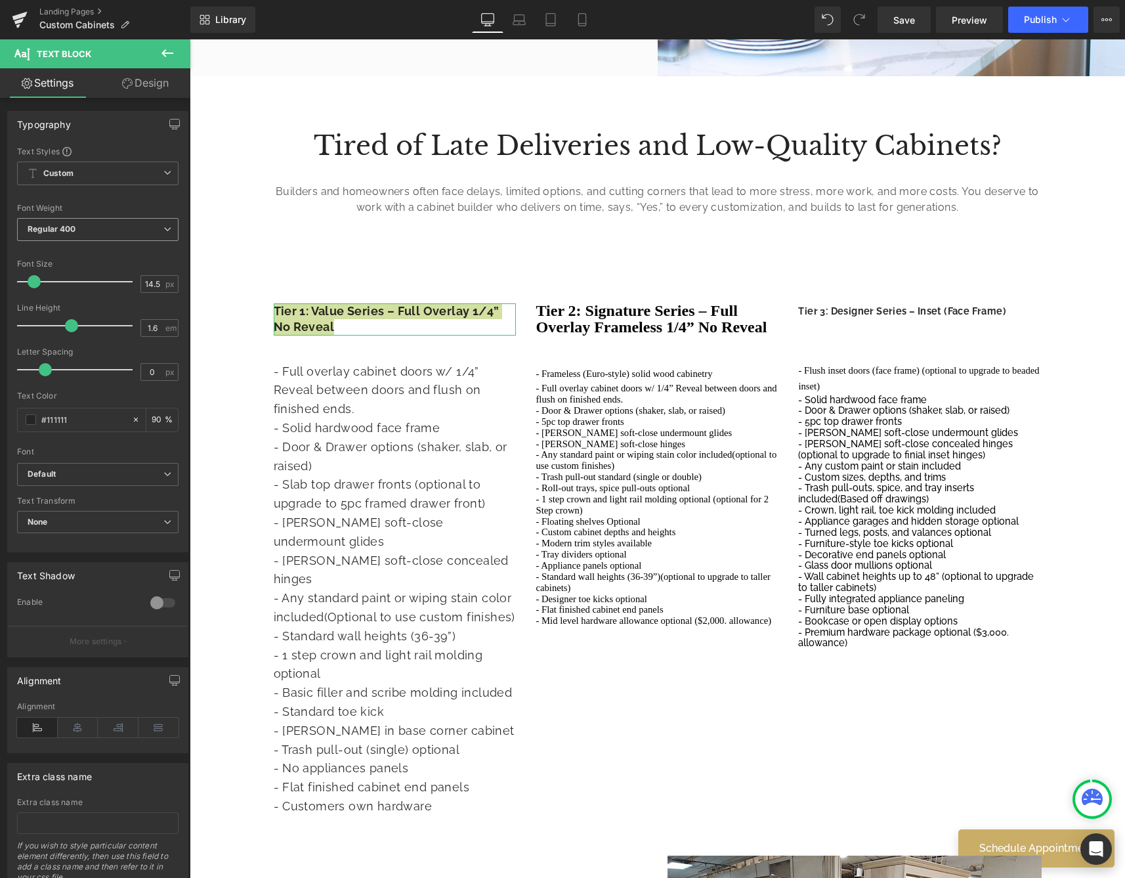
click at [86, 230] on span "Regular 400" at bounding box center [97, 229] width 161 height 23
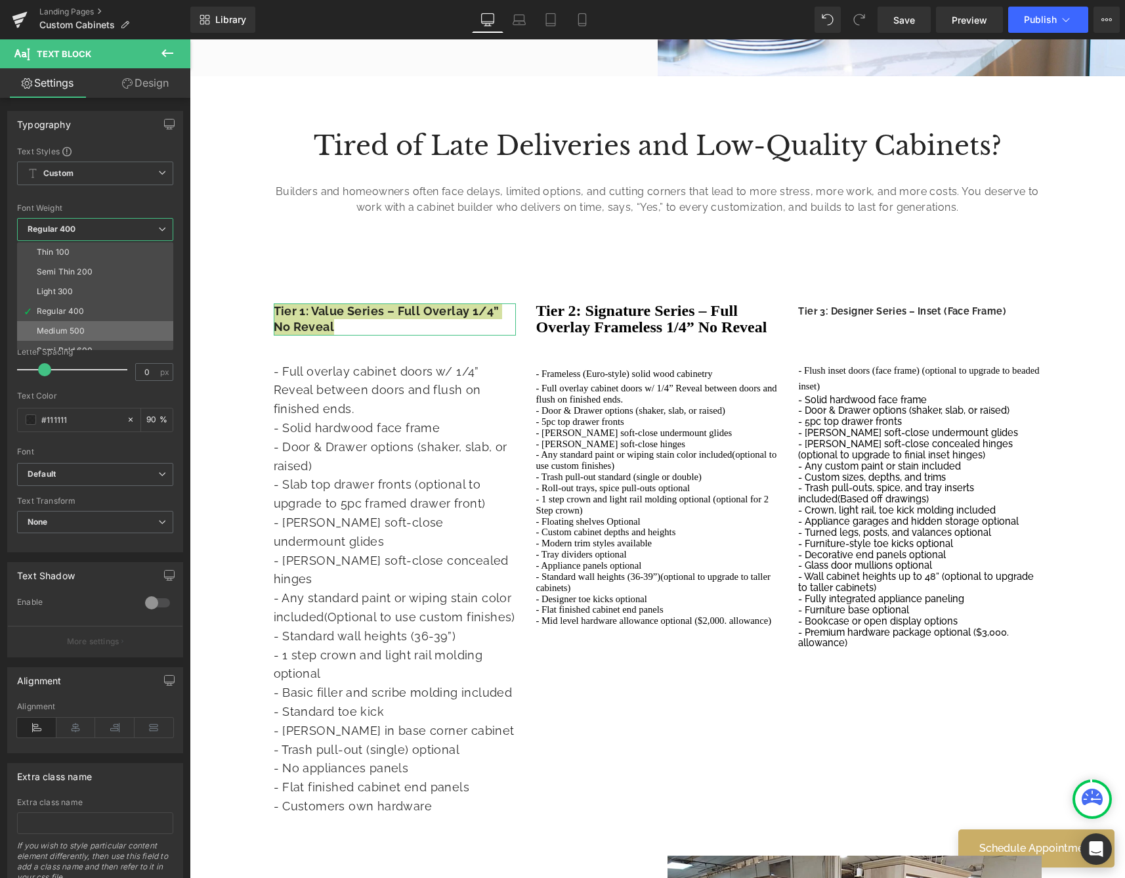
click at [74, 323] on li "Medium 500" at bounding box center [98, 331] width 162 height 20
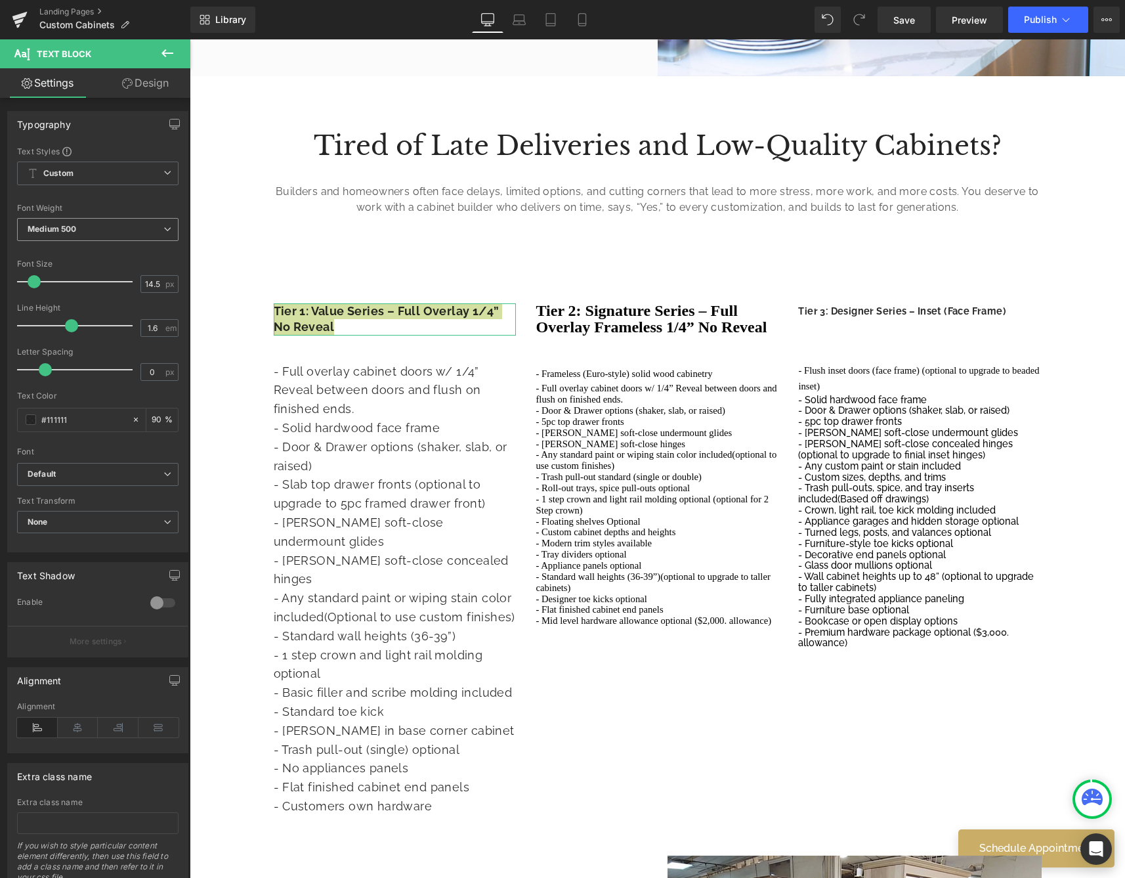
click at [109, 232] on span "Medium 500" at bounding box center [97, 229] width 161 height 23
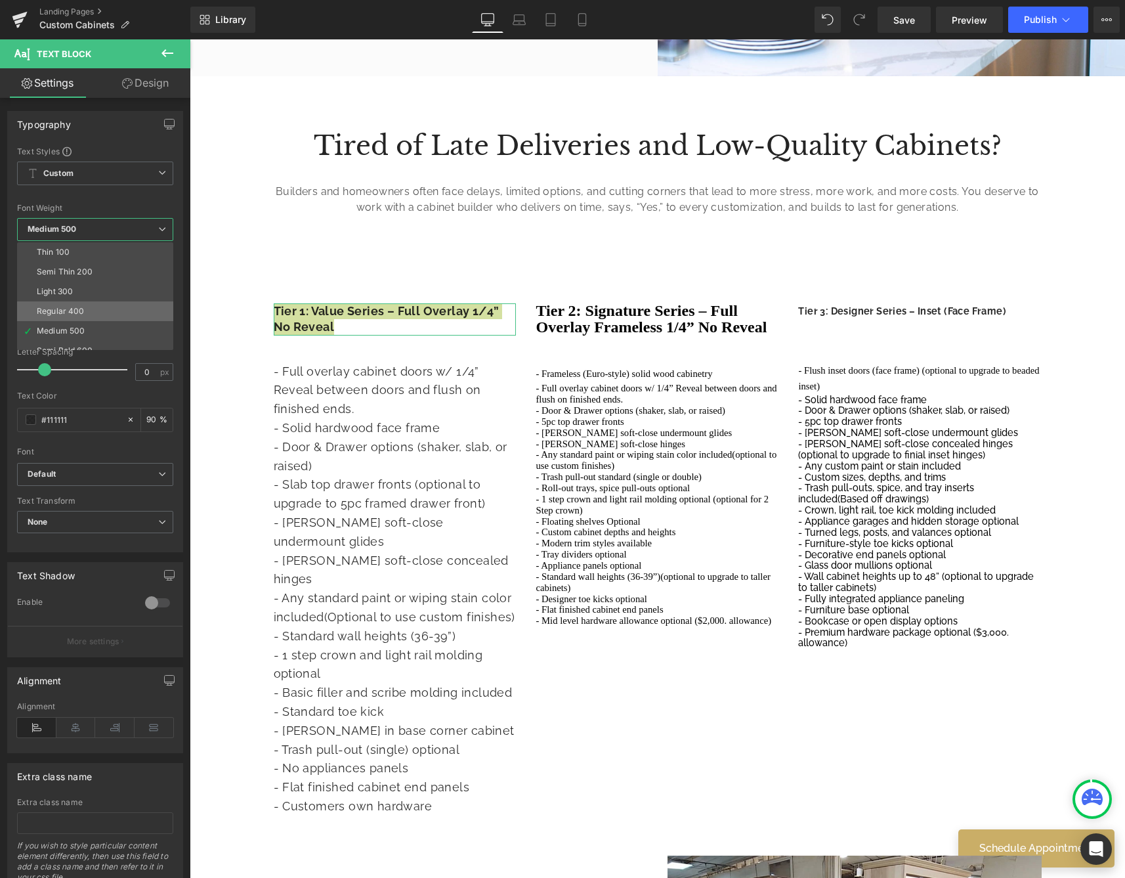
click at [79, 311] on div "Regular 400" at bounding box center [61, 311] width 48 height 9
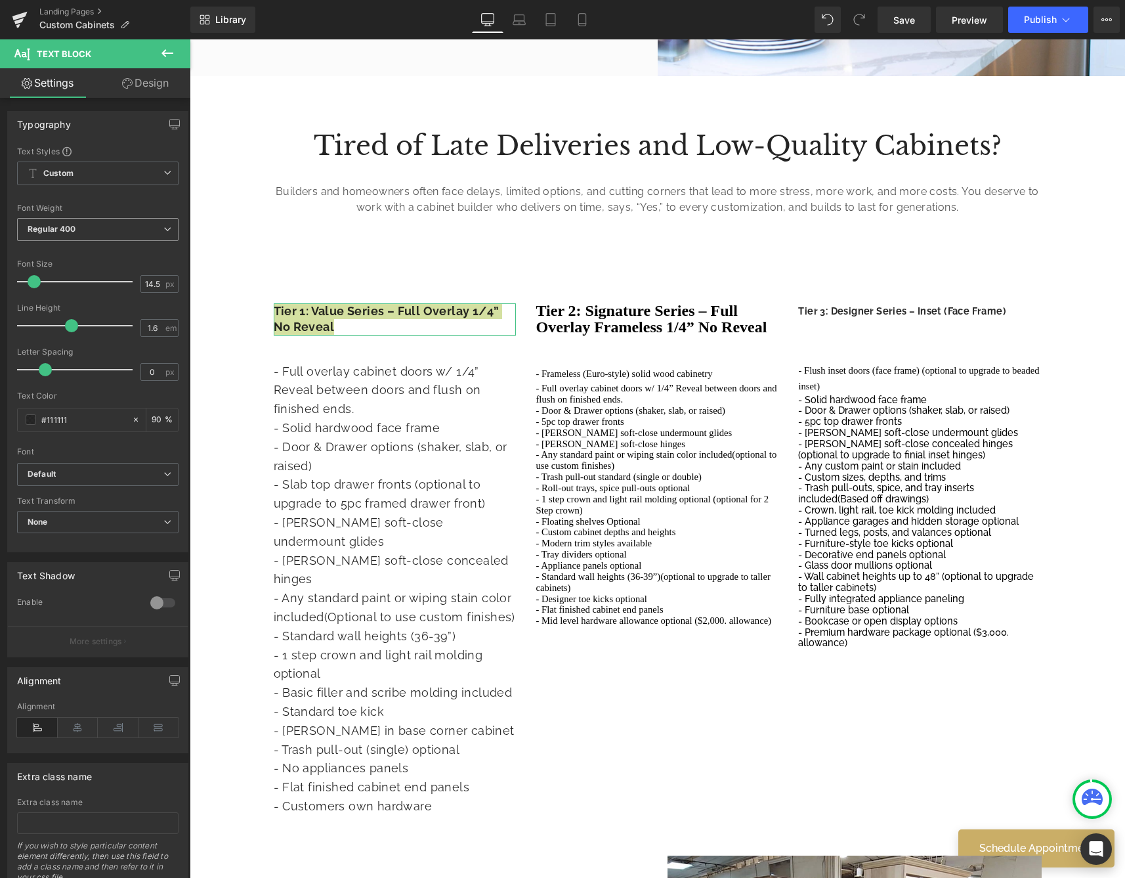
click at [94, 234] on span "Regular 400" at bounding box center [97, 229] width 161 height 23
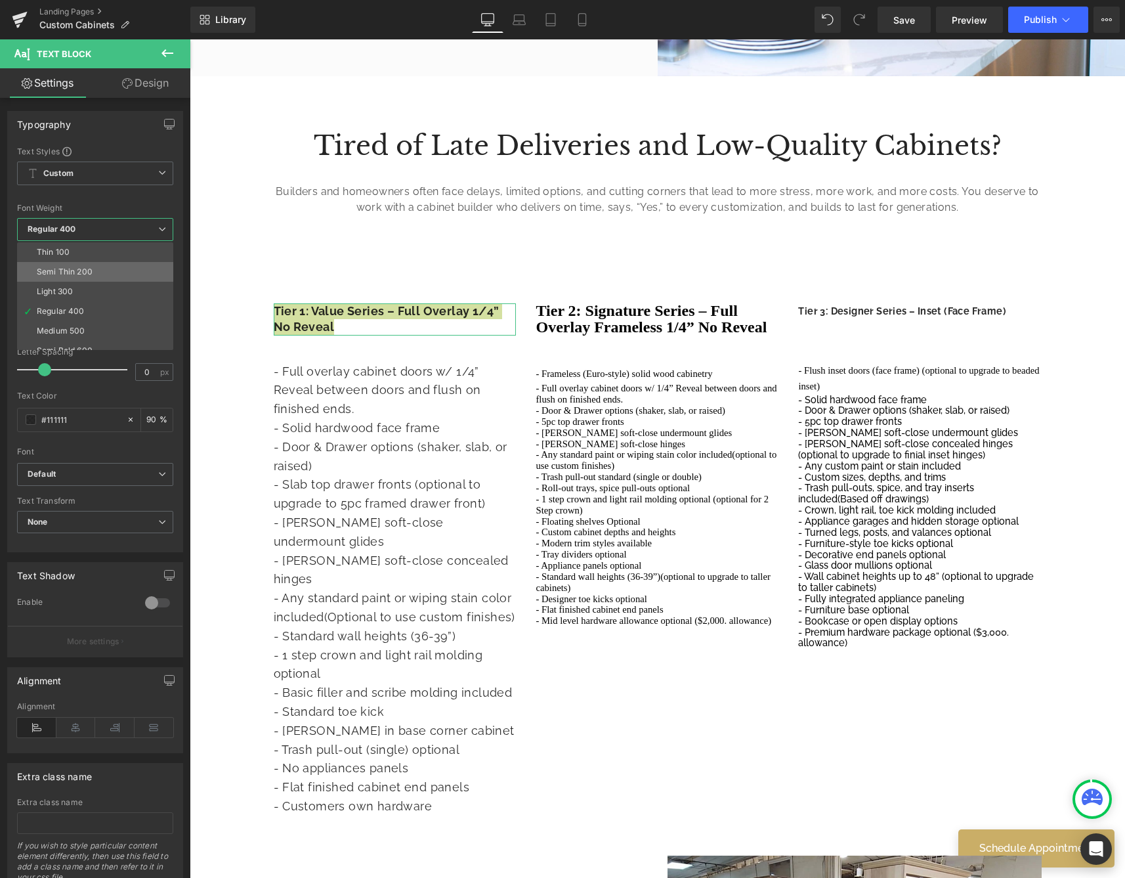
click at [84, 273] on div "Semi Thin 200" at bounding box center [65, 271] width 56 height 9
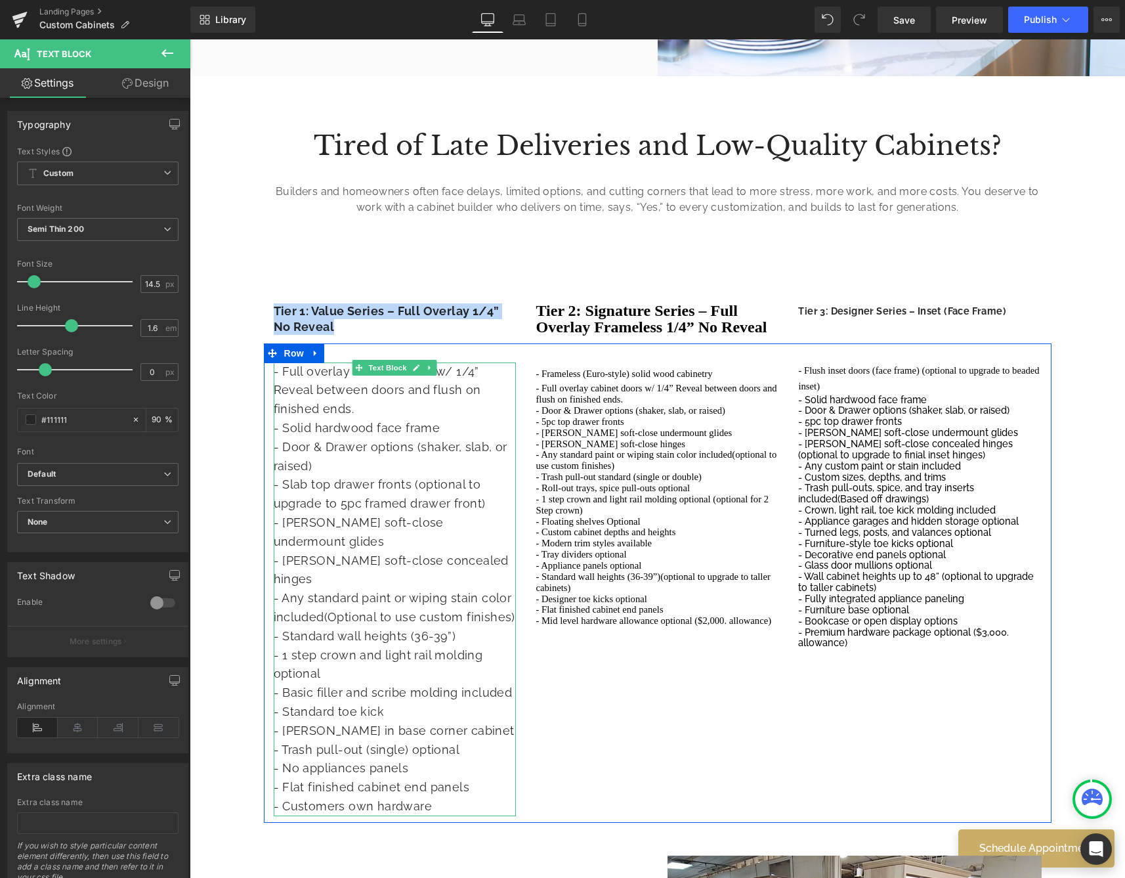
click at [427, 365] on icon at bounding box center [430, 368] width 7 height 8
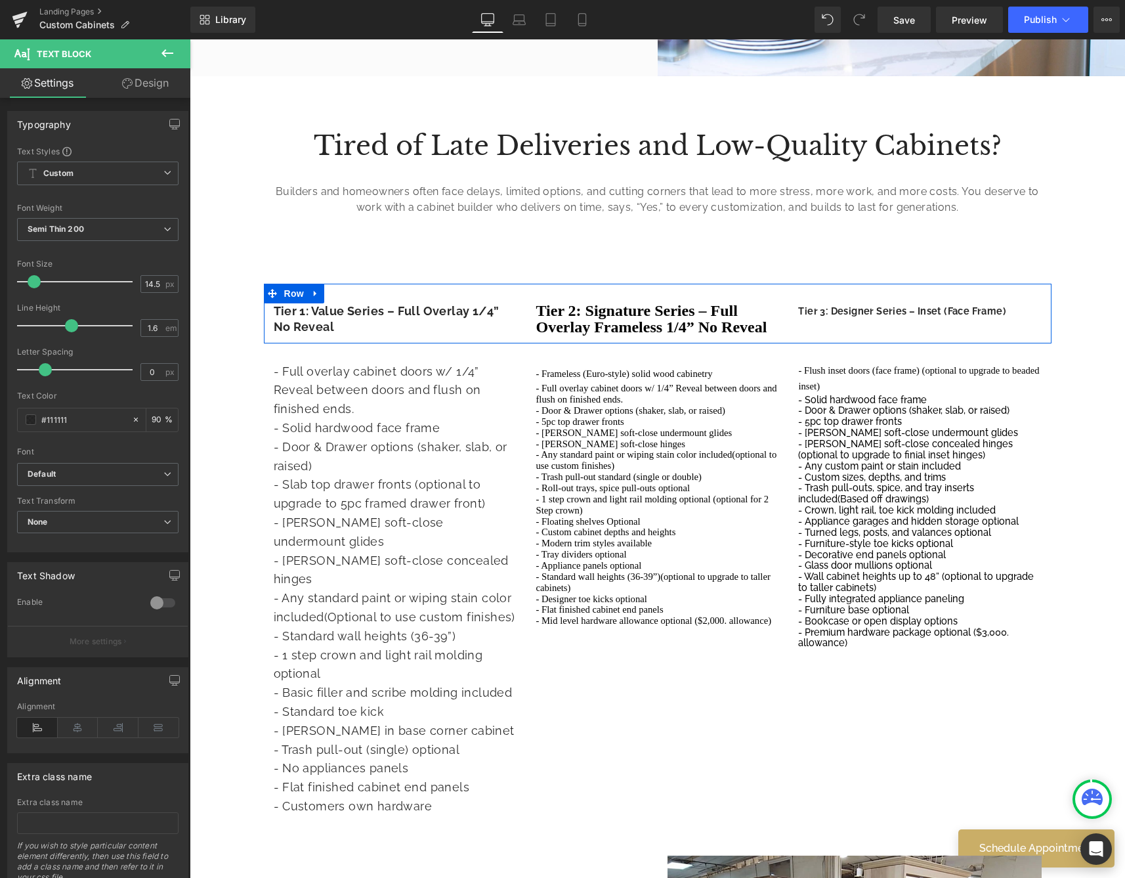
drag, startPoint x: 400, startPoint y: 330, endPoint x: 459, endPoint y: 344, distance: 61.3
click at [400, 330] on p "Tier 1: Value Series – Full Overlay 1/4” No Reveal" at bounding box center [395, 319] width 243 height 32
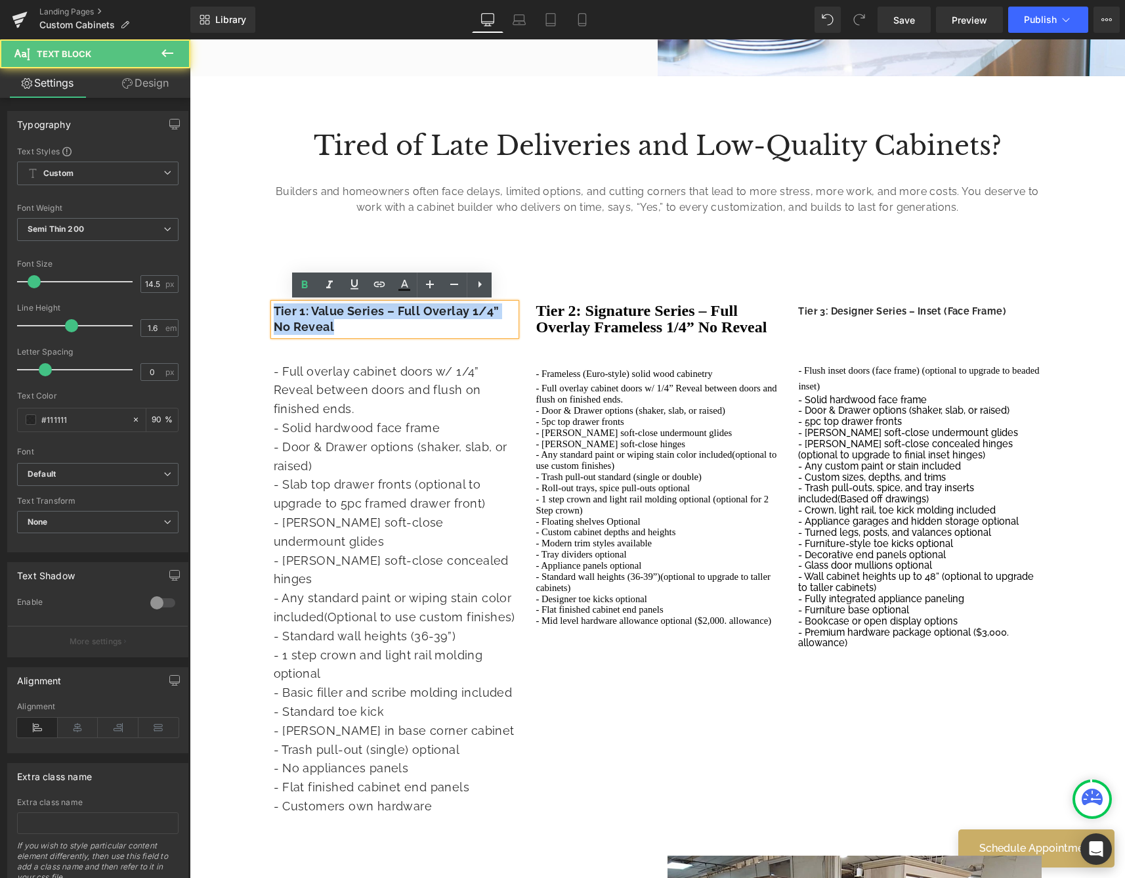
drag, startPoint x: 367, startPoint y: 318, endPoint x: 205, endPoint y: 284, distance: 165.2
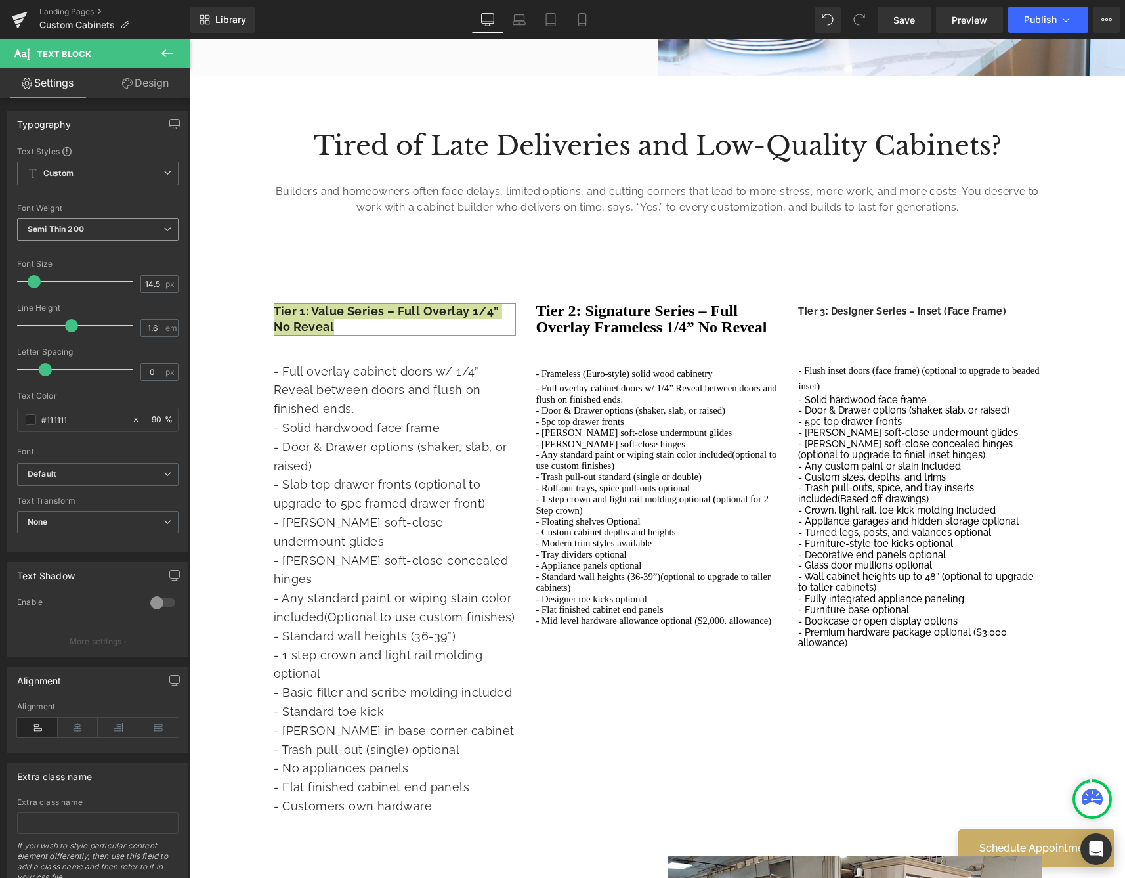
click at [60, 226] on b "Semi Thin 200" at bounding box center [56, 229] width 56 height 10
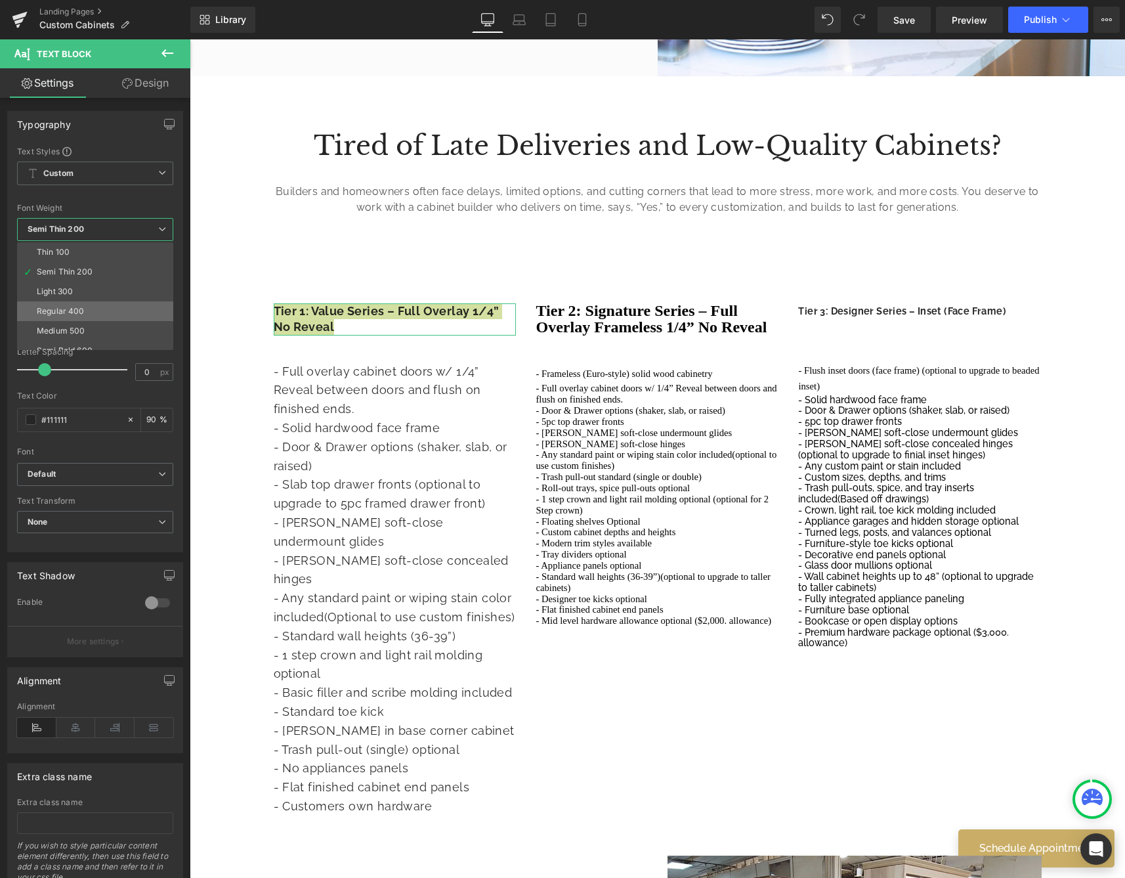
click at [84, 309] on li "Regular 400" at bounding box center [98, 311] width 162 height 20
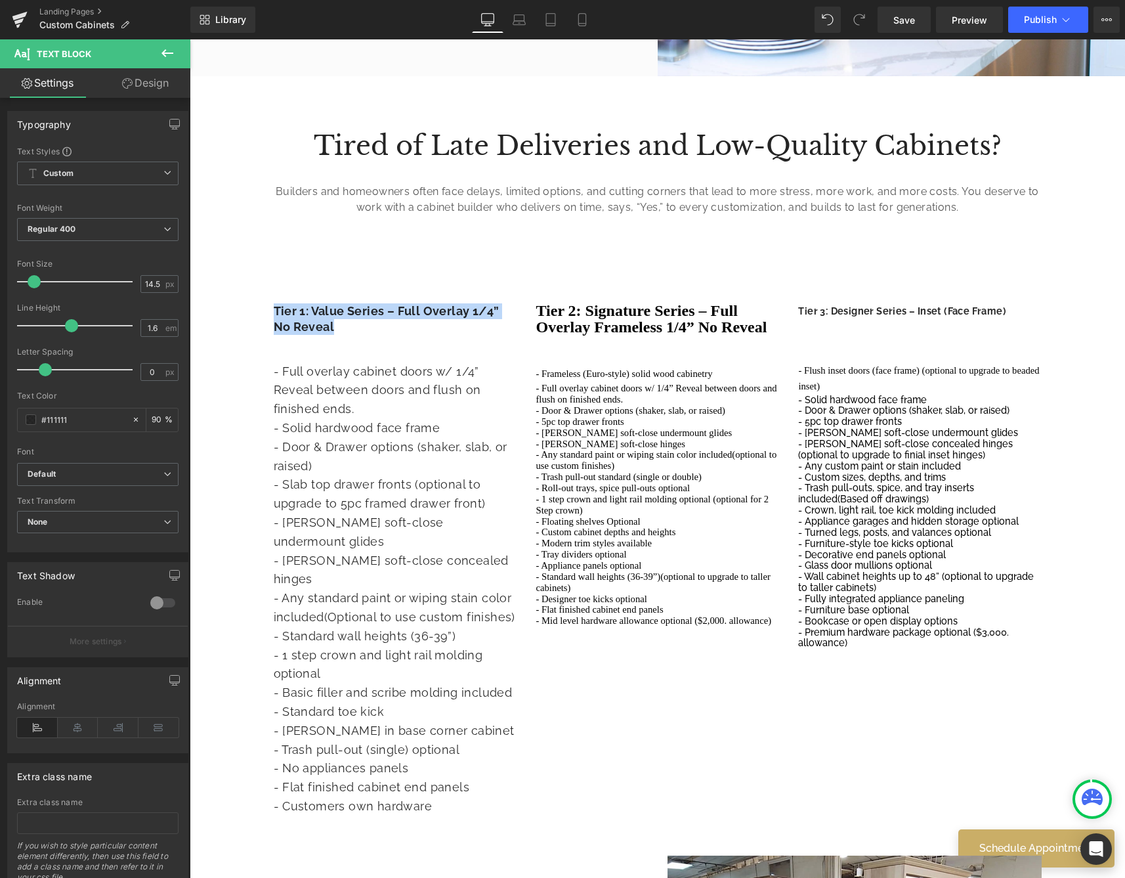
click at [672, 314] on link at bounding box center [679, 320] width 14 height 16
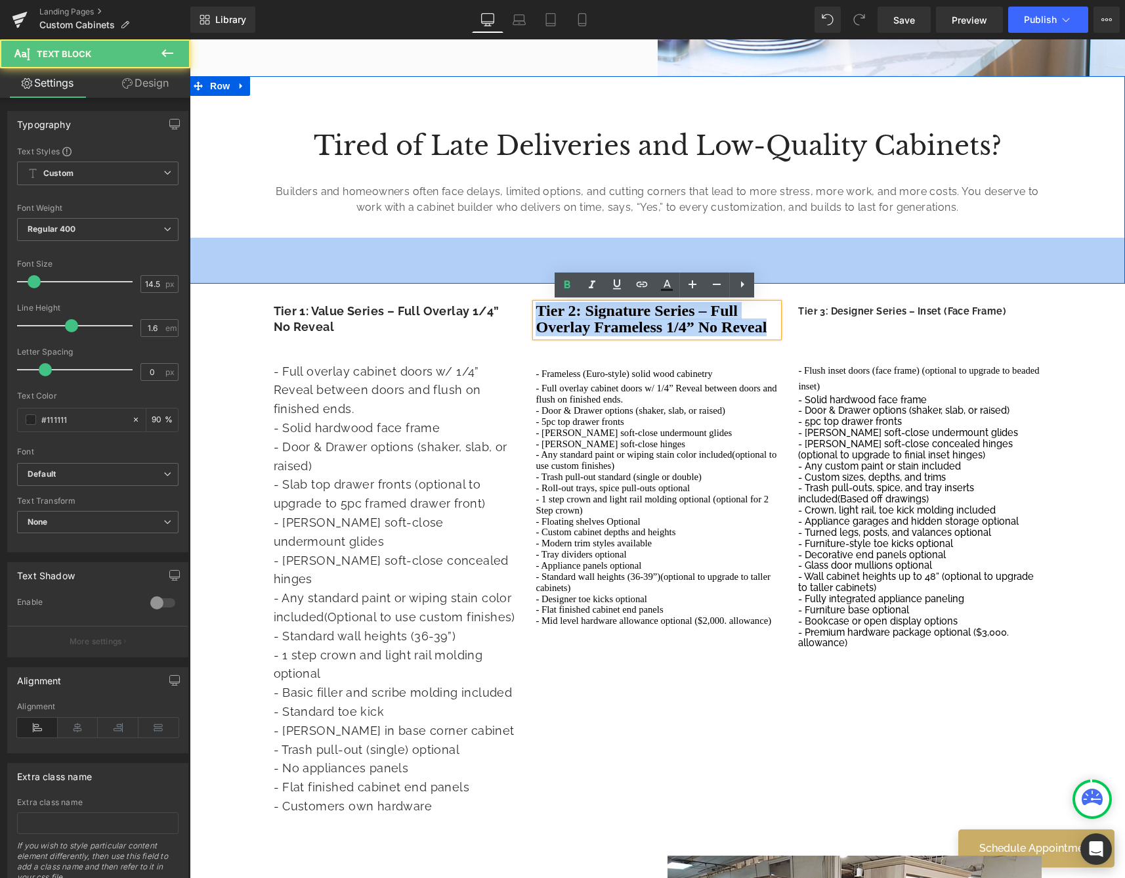
drag, startPoint x: 766, startPoint y: 323, endPoint x: 379, endPoint y: 276, distance: 389.5
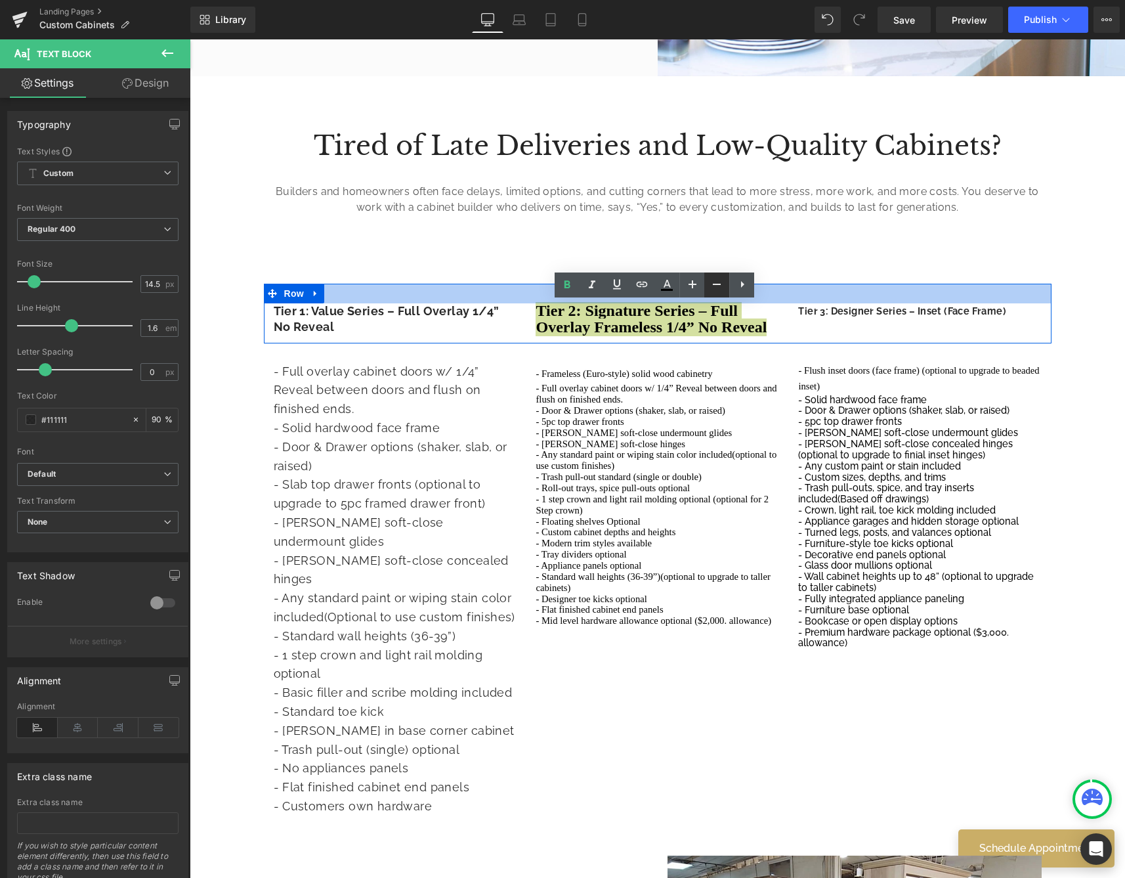
click at [713, 282] on icon at bounding box center [717, 284] width 16 height 16
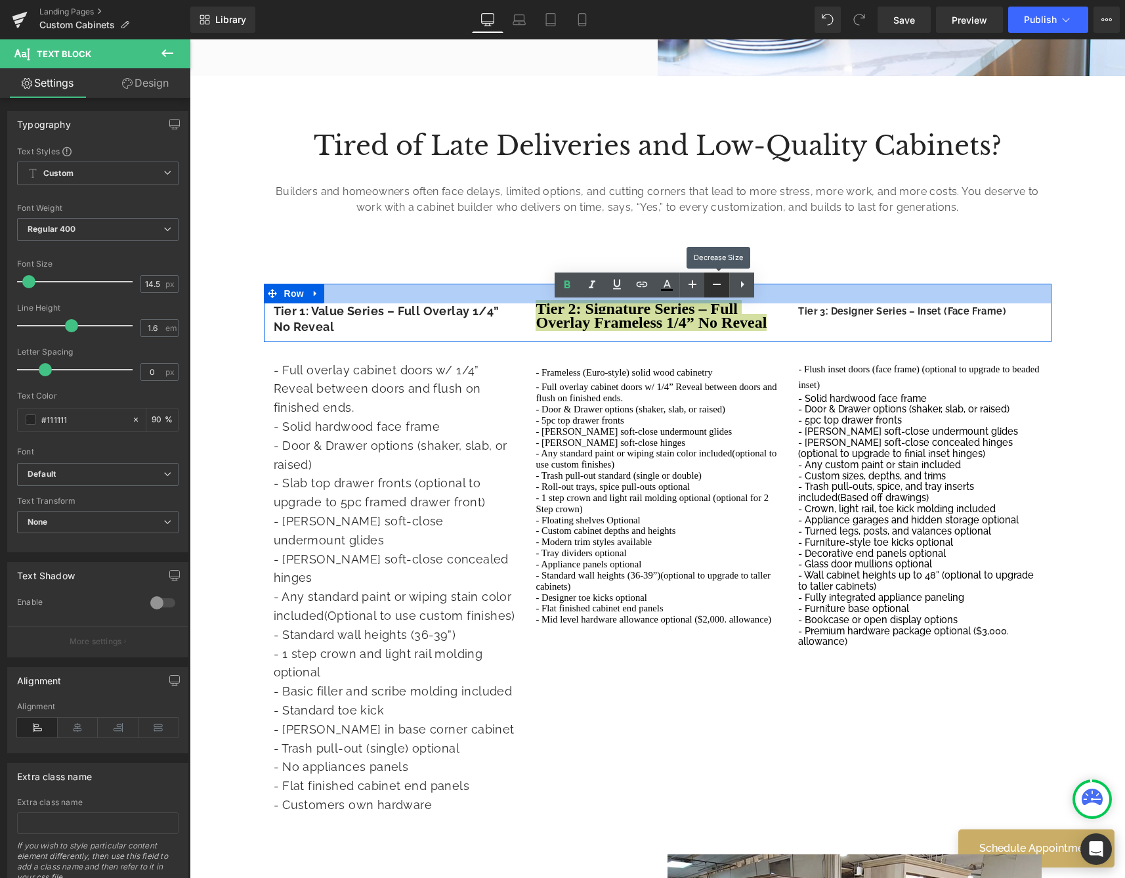
click at [713, 282] on icon at bounding box center [717, 284] width 16 height 16
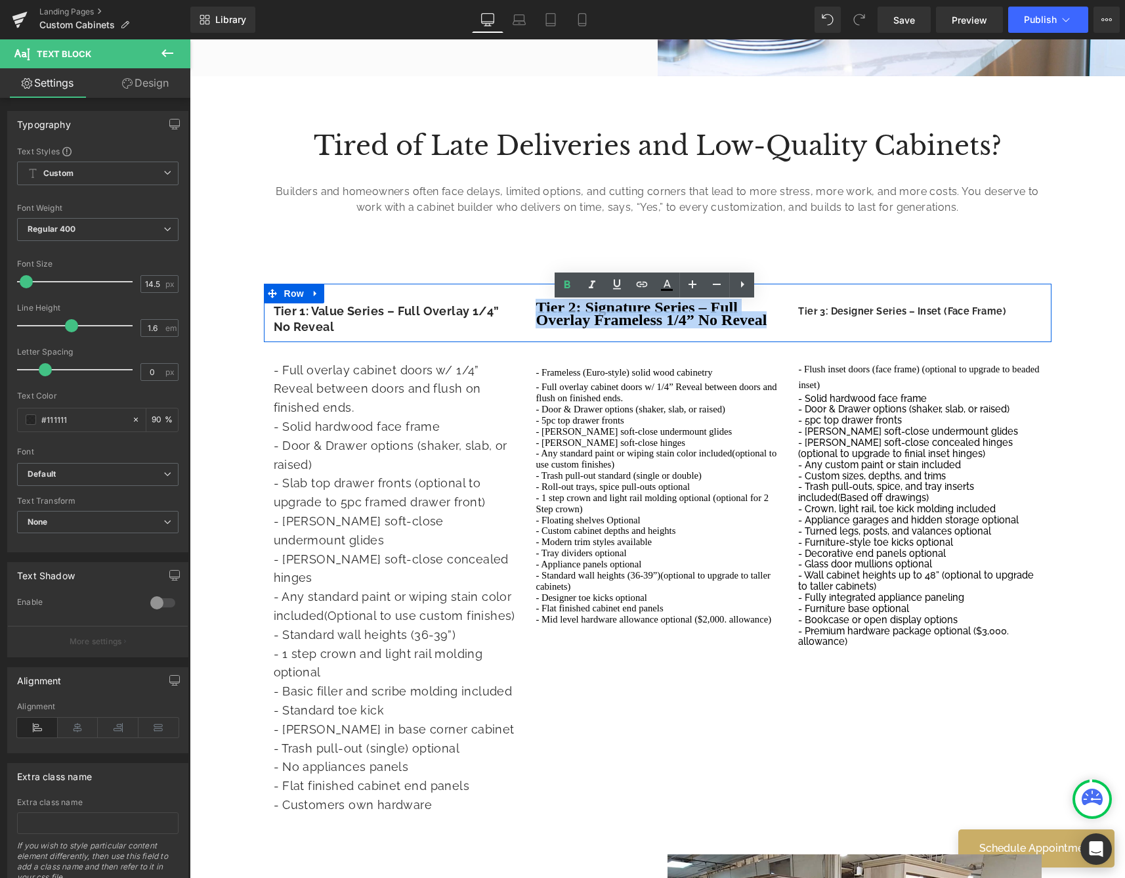
click at [928, 317] on div "Tier 3: Designer Series – Inset (Face Frame) Text Block" at bounding box center [919, 310] width 243 height 15
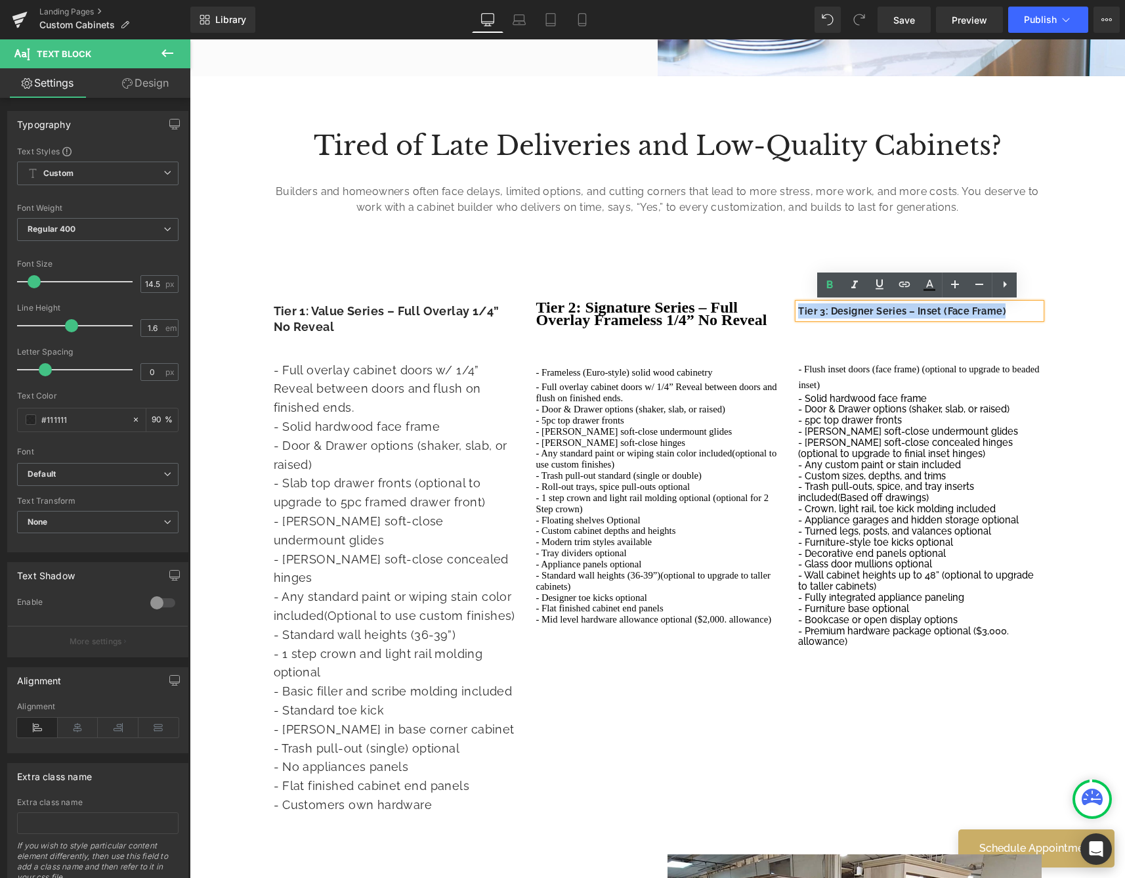
drag, startPoint x: 1020, startPoint y: 312, endPoint x: 736, endPoint y: 303, distance: 284.4
click at [731, 305] on div "Tier 1: Value Series – Full Overlay 1/4” No Reveal Text Block Tier 2: Signature…" at bounding box center [658, 313] width 788 height 58
click at [39, 280] on span at bounding box center [34, 281] width 13 height 13
click at [44, 280] on div at bounding box center [78, 281] width 109 height 26
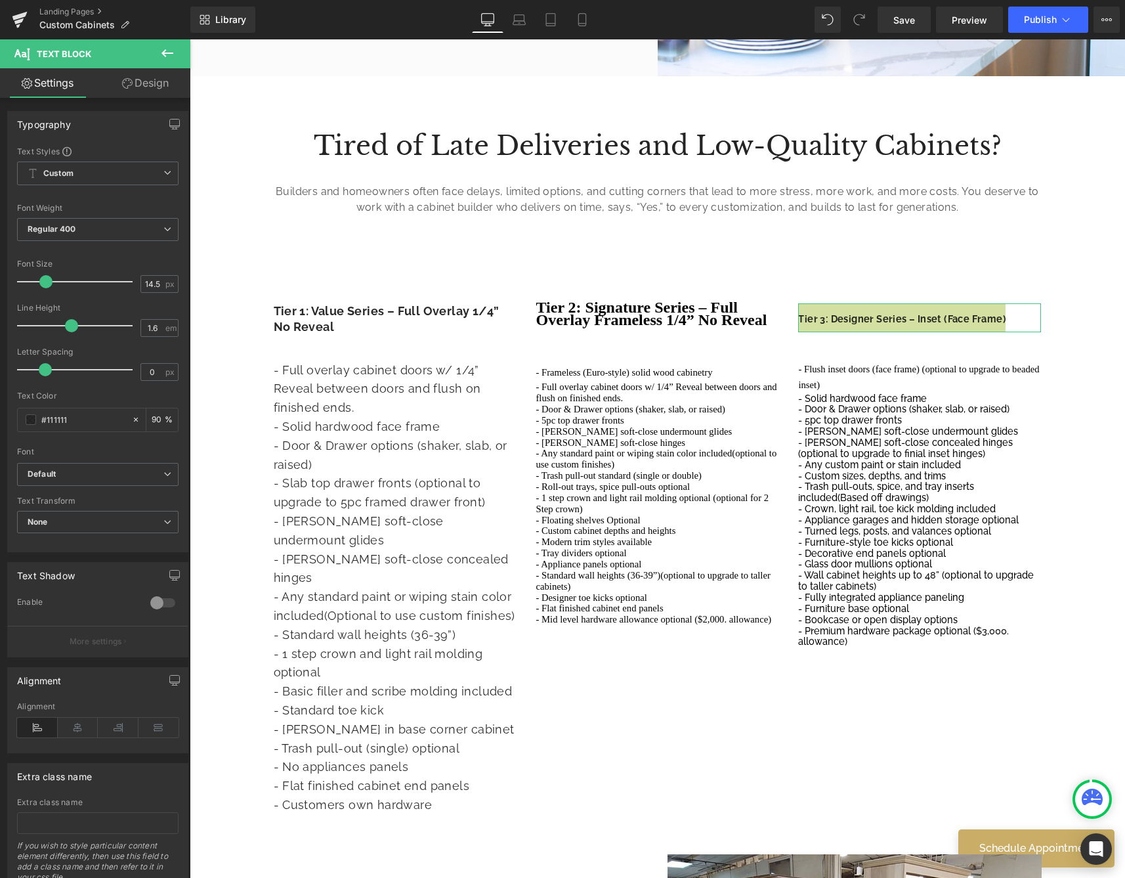
click at [44, 279] on span at bounding box center [45, 281] width 13 height 13
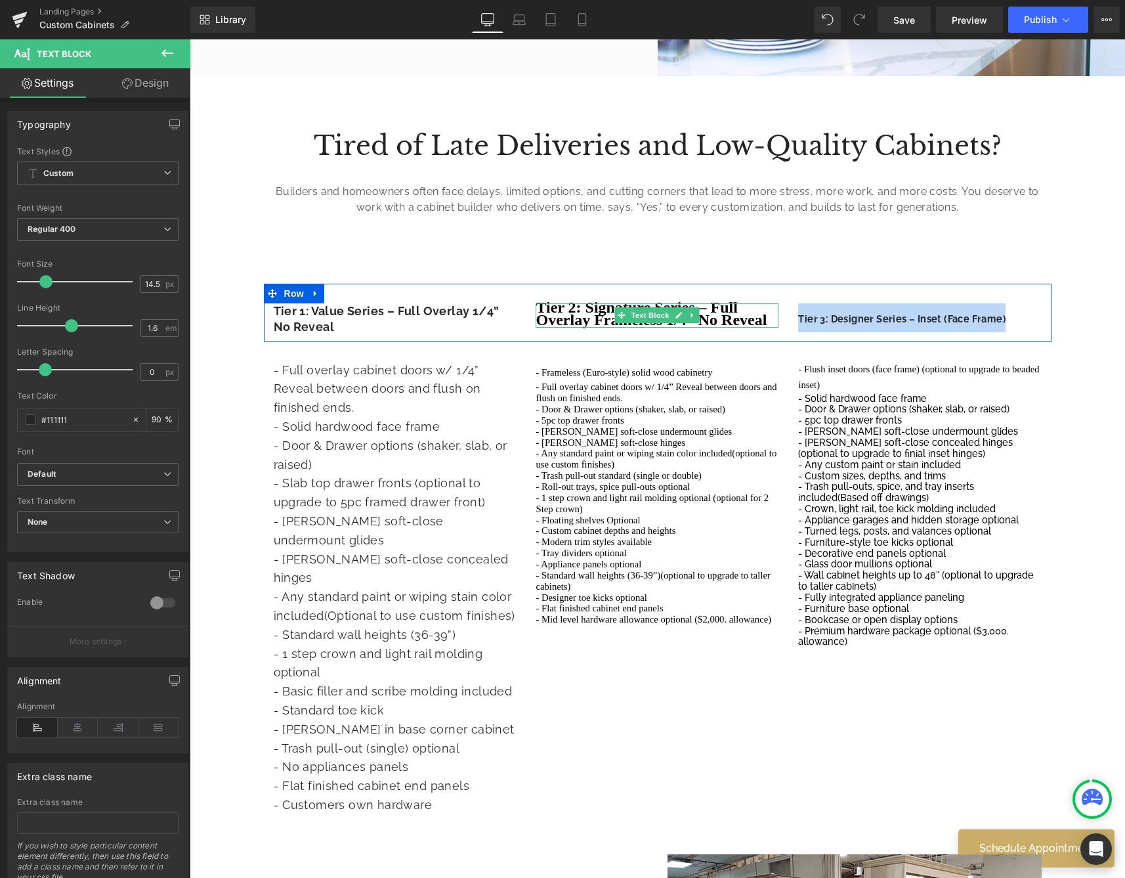
click at [744, 307] on p "Tier 2: Signature Series – Full Overlay Frameless 1/4” No Reveal" at bounding box center [657, 315] width 243 height 24
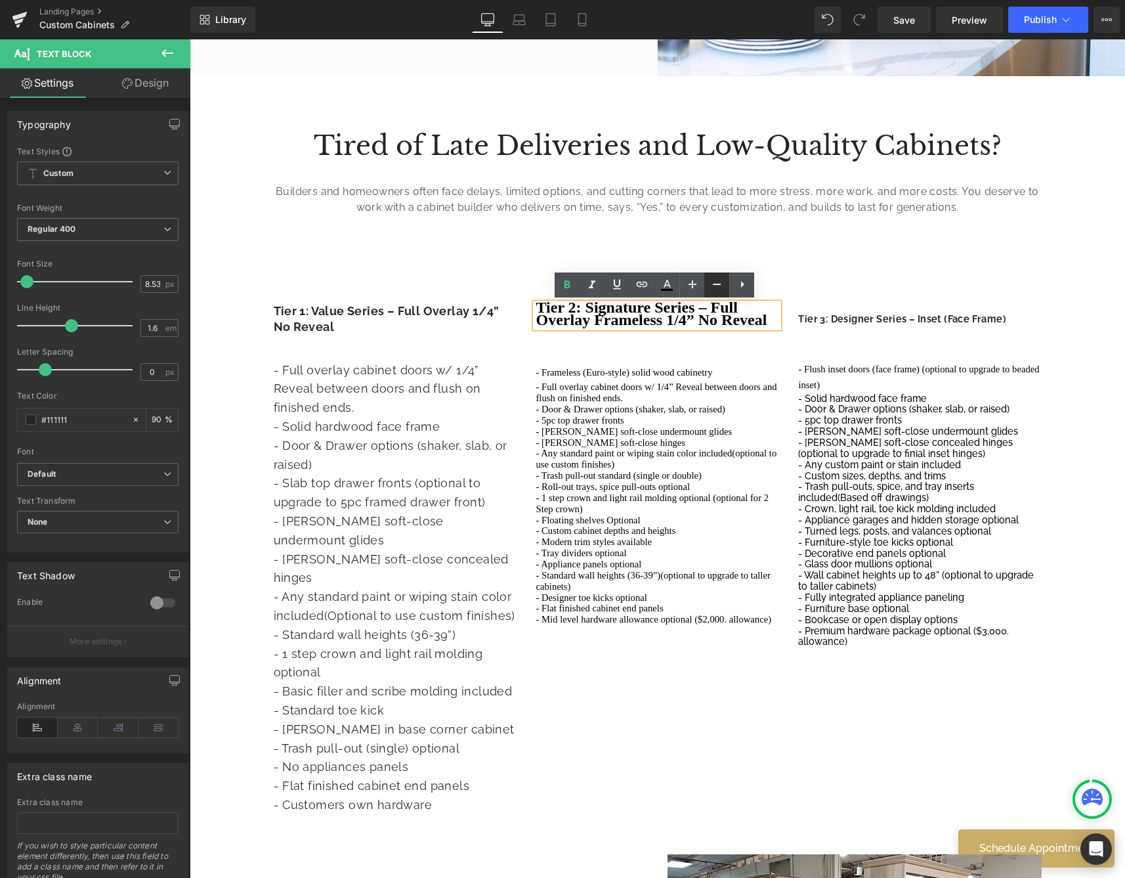
click at [712, 286] on icon at bounding box center [717, 284] width 16 height 16
click at [700, 282] on icon at bounding box center [693, 284] width 16 height 16
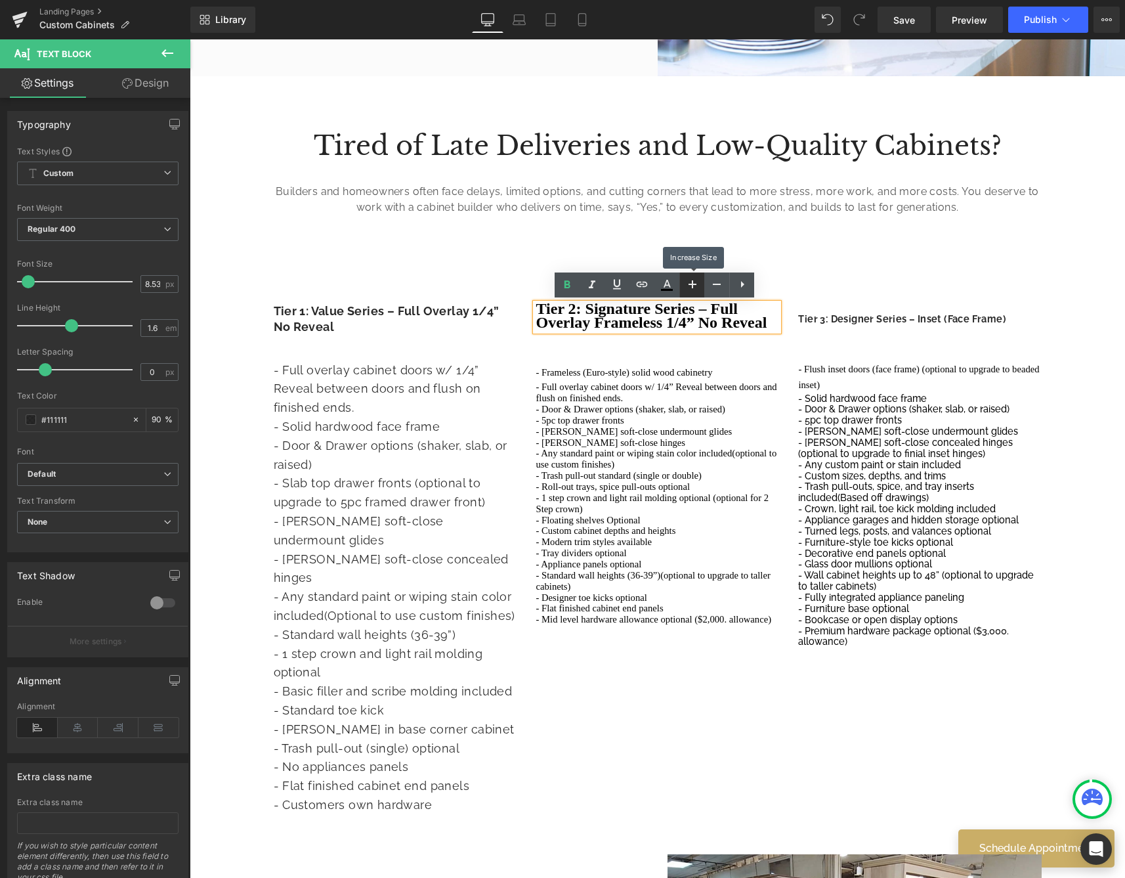
click at [700, 282] on icon at bounding box center [693, 284] width 16 height 16
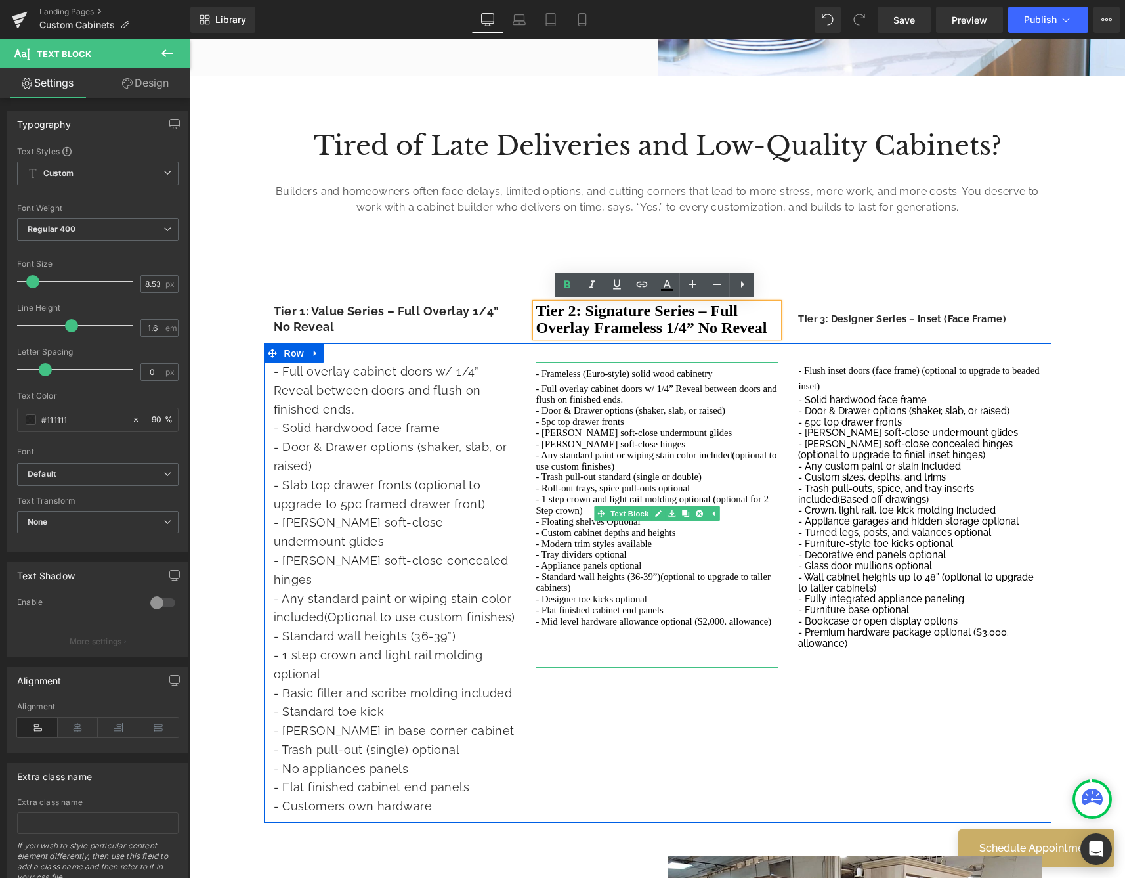
click at [722, 441] on p "- Blum soft-close hinges" at bounding box center [657, 443] width 243 height 11
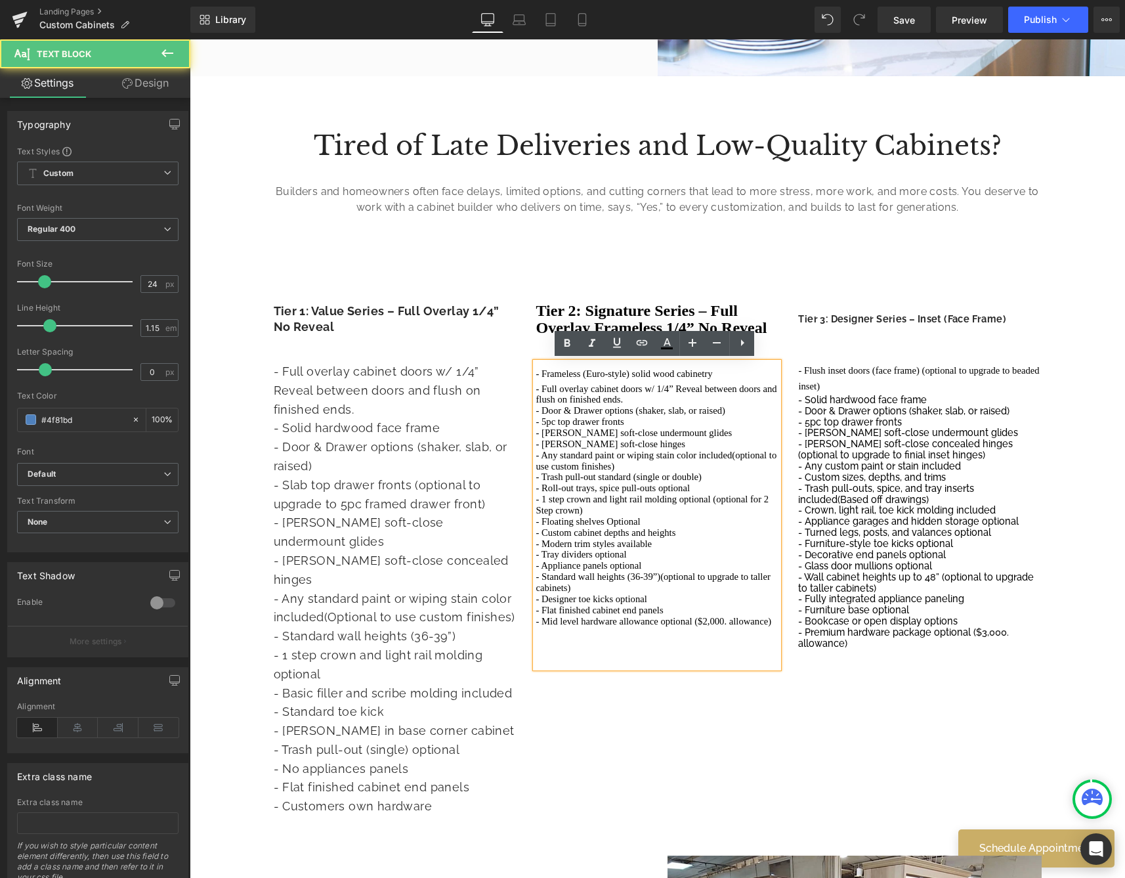
click at [872, 448] on span "- Blum soft-close concealed hinges (optional to upgrade to finial inset hinges)" at bounding box center [905, 449] width 215 height 22
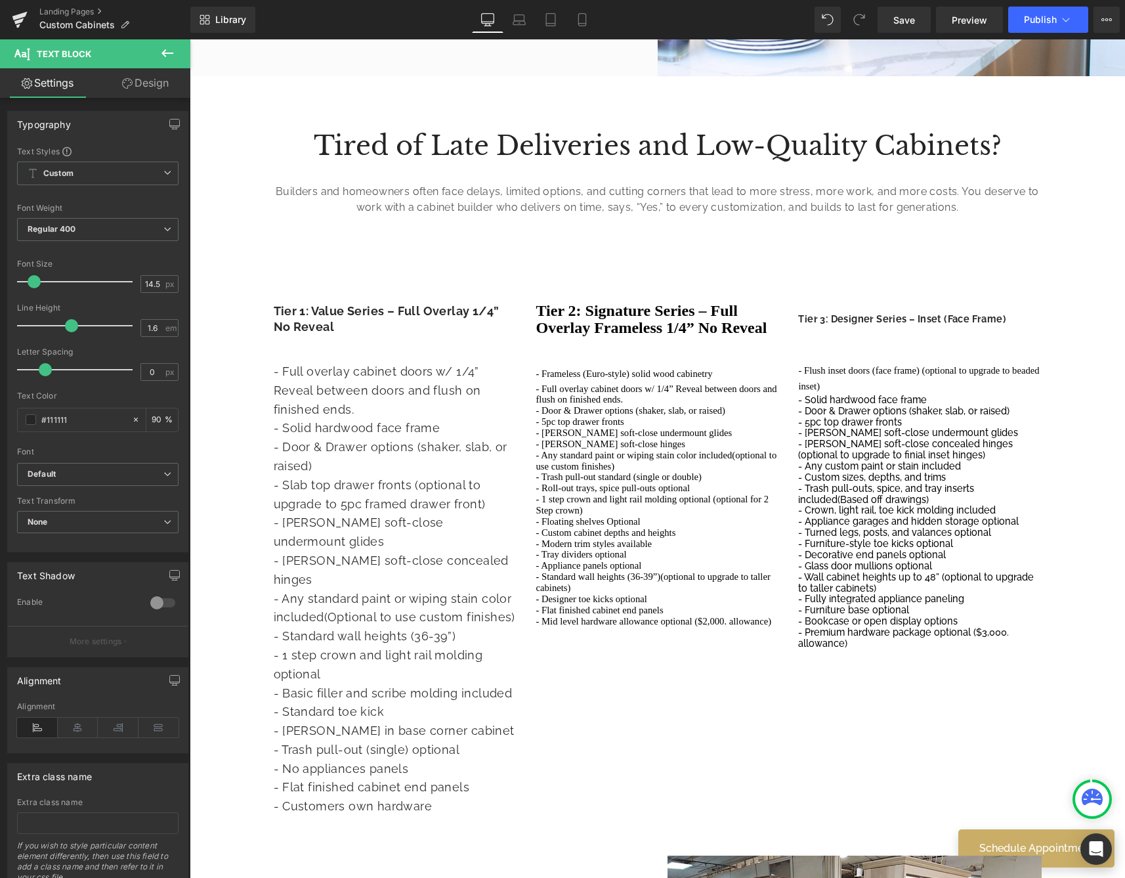
click at [170, 51] on icon at bounding box center [168, 53] width 16 height 16
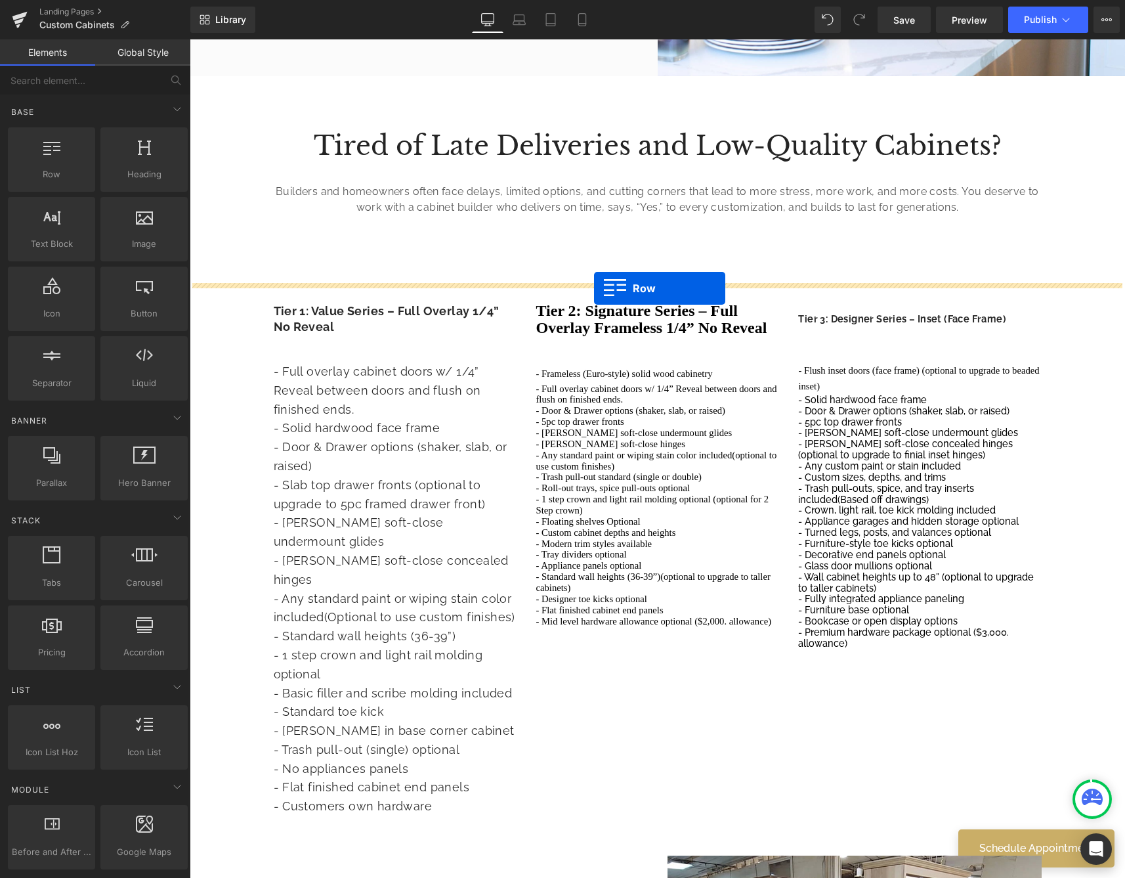
drag, startPoint x: 324, startPoint y: 194, endPoint x: 594, endPoint y: 288, distance: 285.9
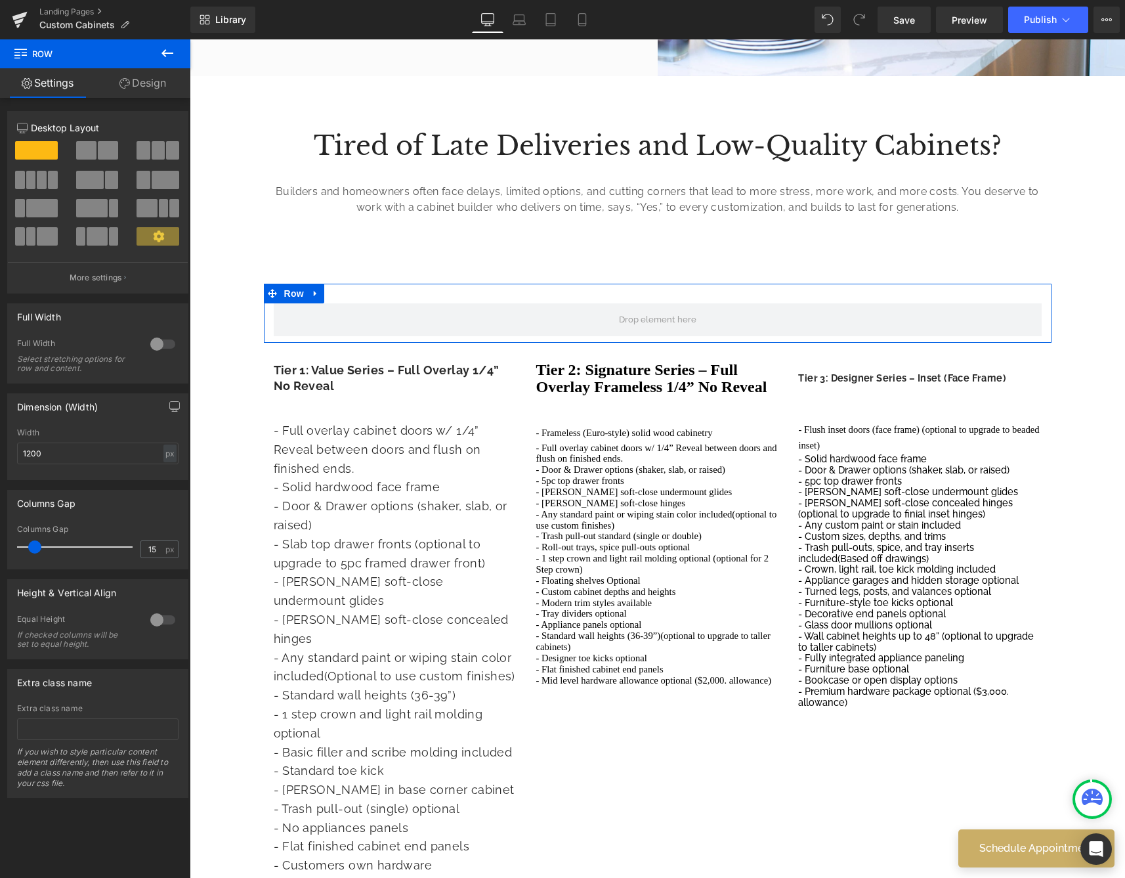
click at [158, 154] on span at bounding box center [158, 150] width 13 height 18
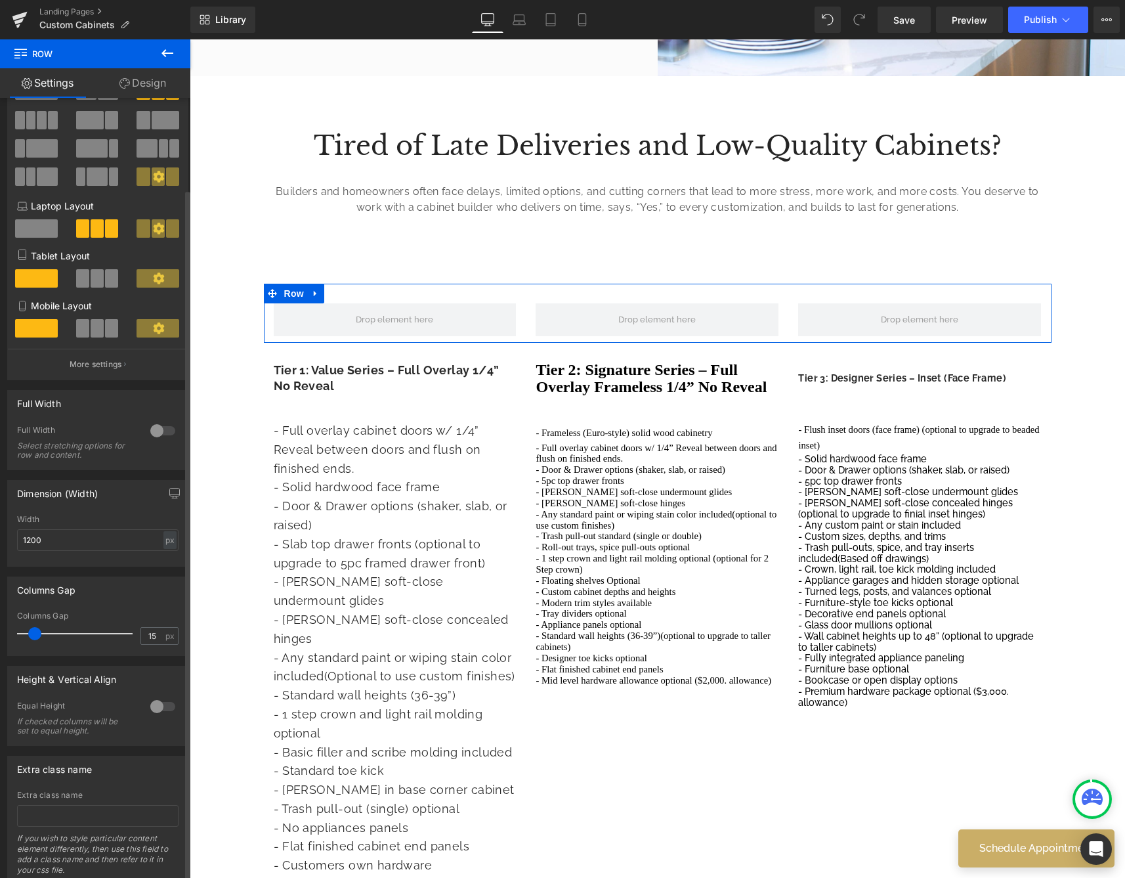
scroll to position [103, 0]
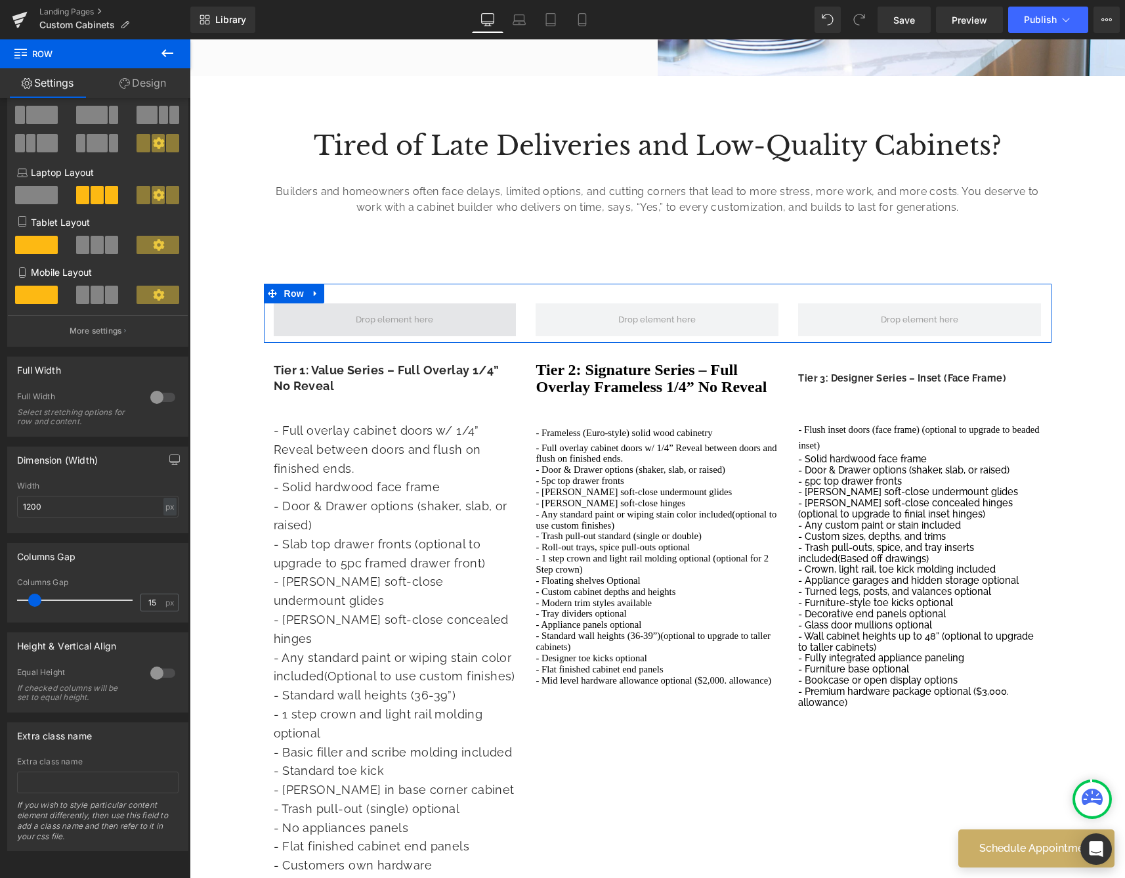
click at [418, 320] on span at bounding box center [394, 320] width 87 height 20
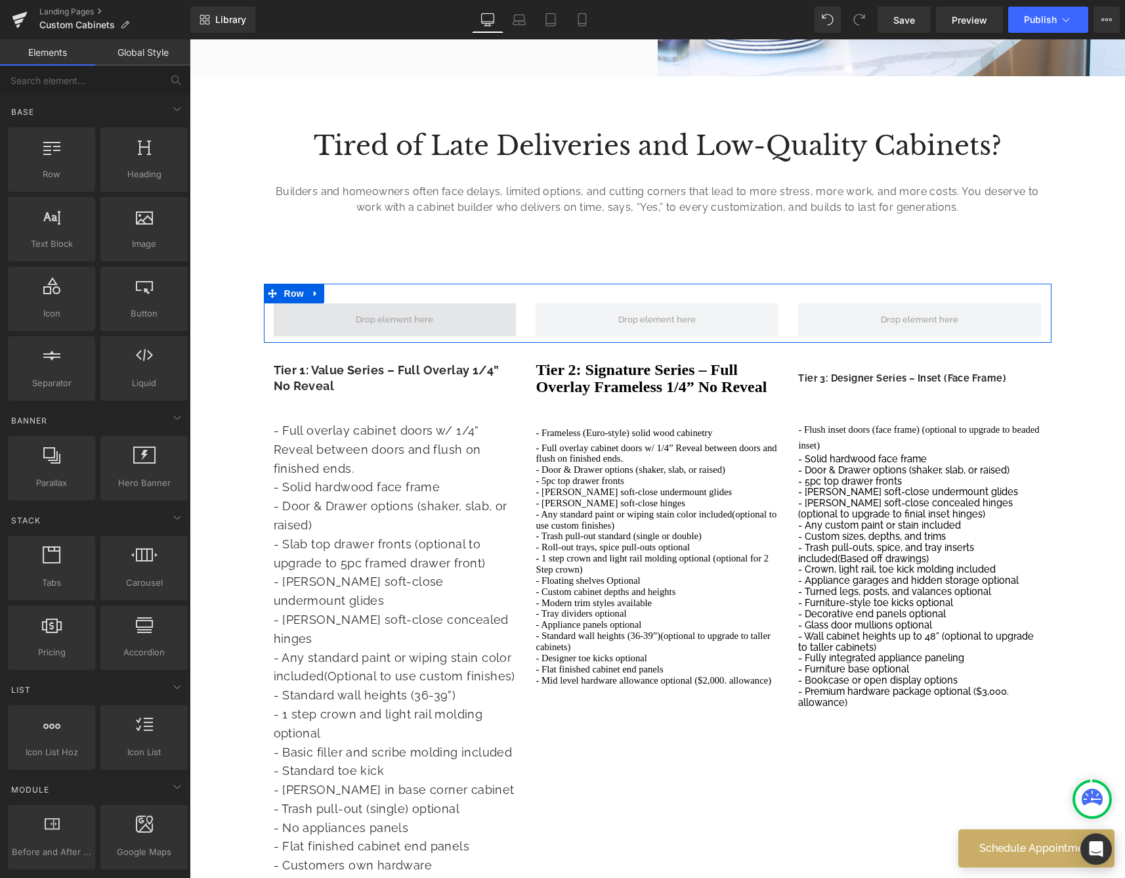
click at [413, 318] on span at bounding box center [394, 320] width 87 height 20
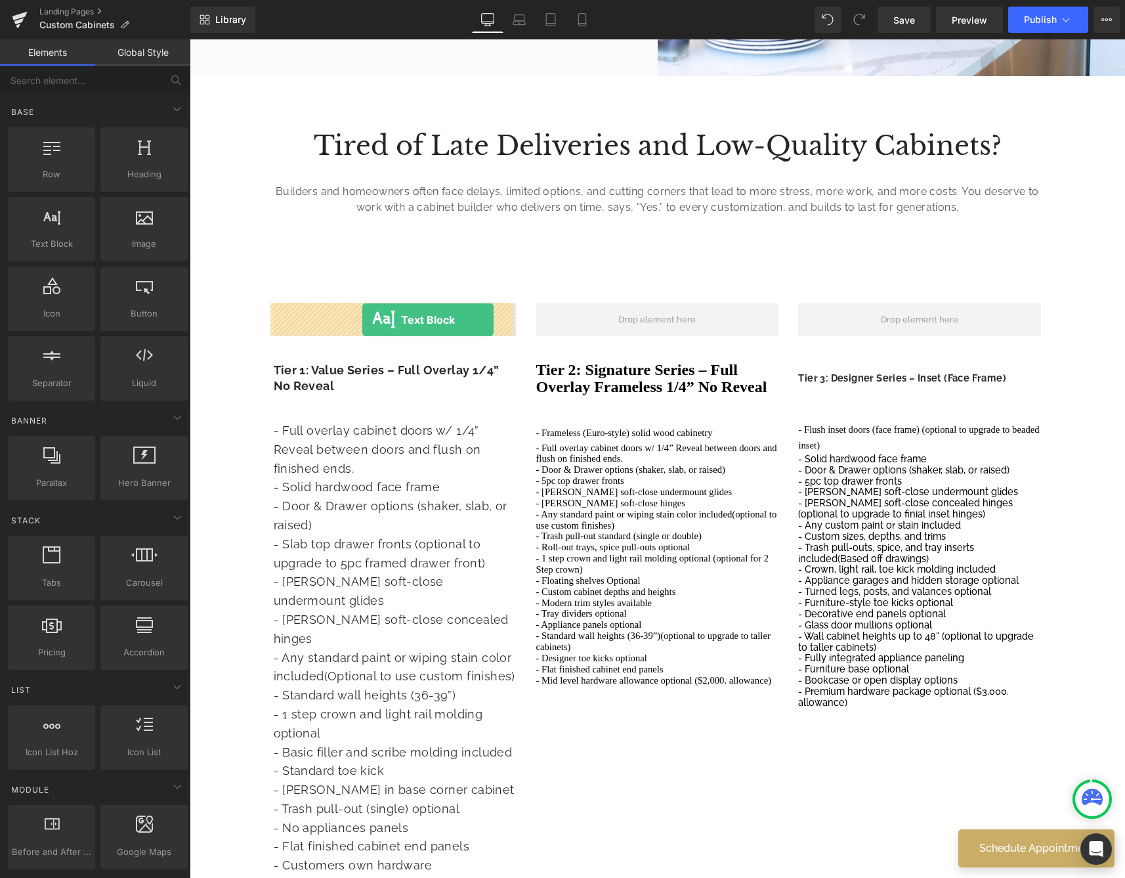
drag, startPoint x: 236, startPoint y: 257, endPoint x: 362, endPoint y: 320, distance: 140.9
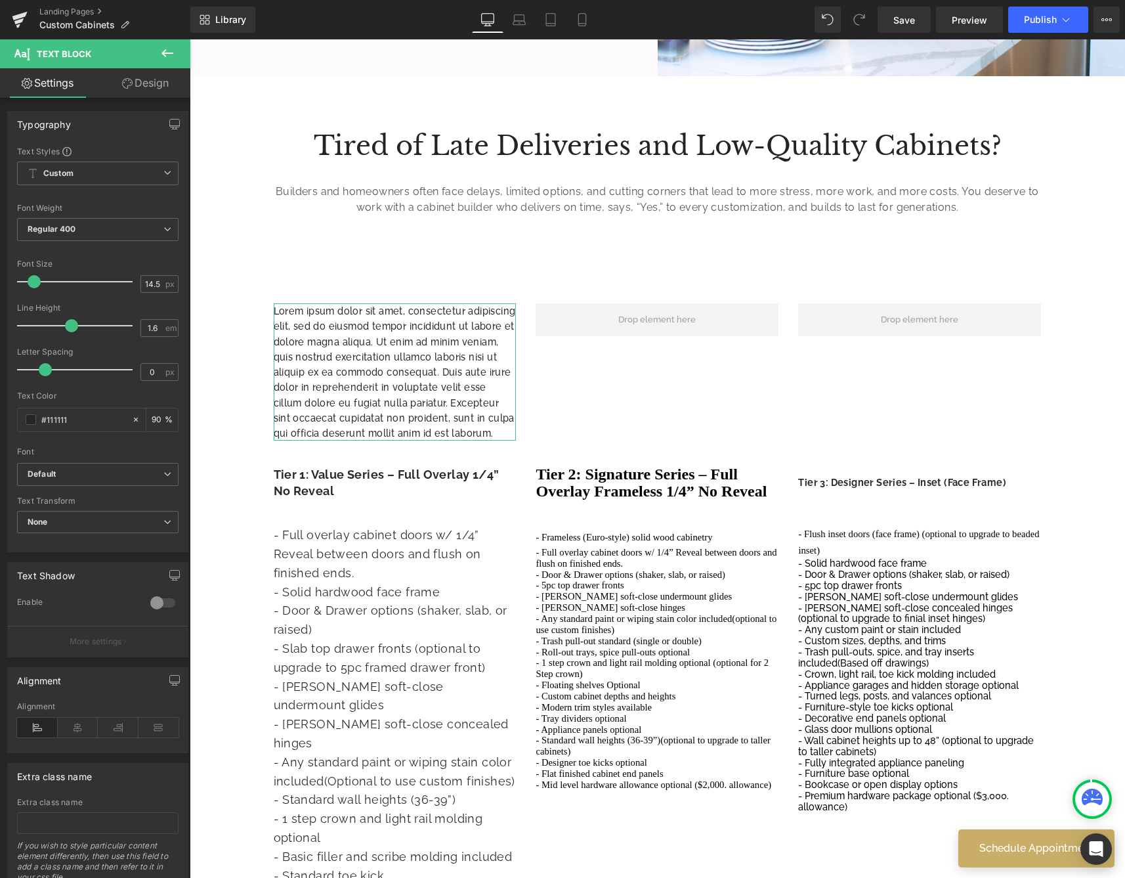
click at [152, 88] on link "Design" at bounding box center [145, 83] width 95 height 30
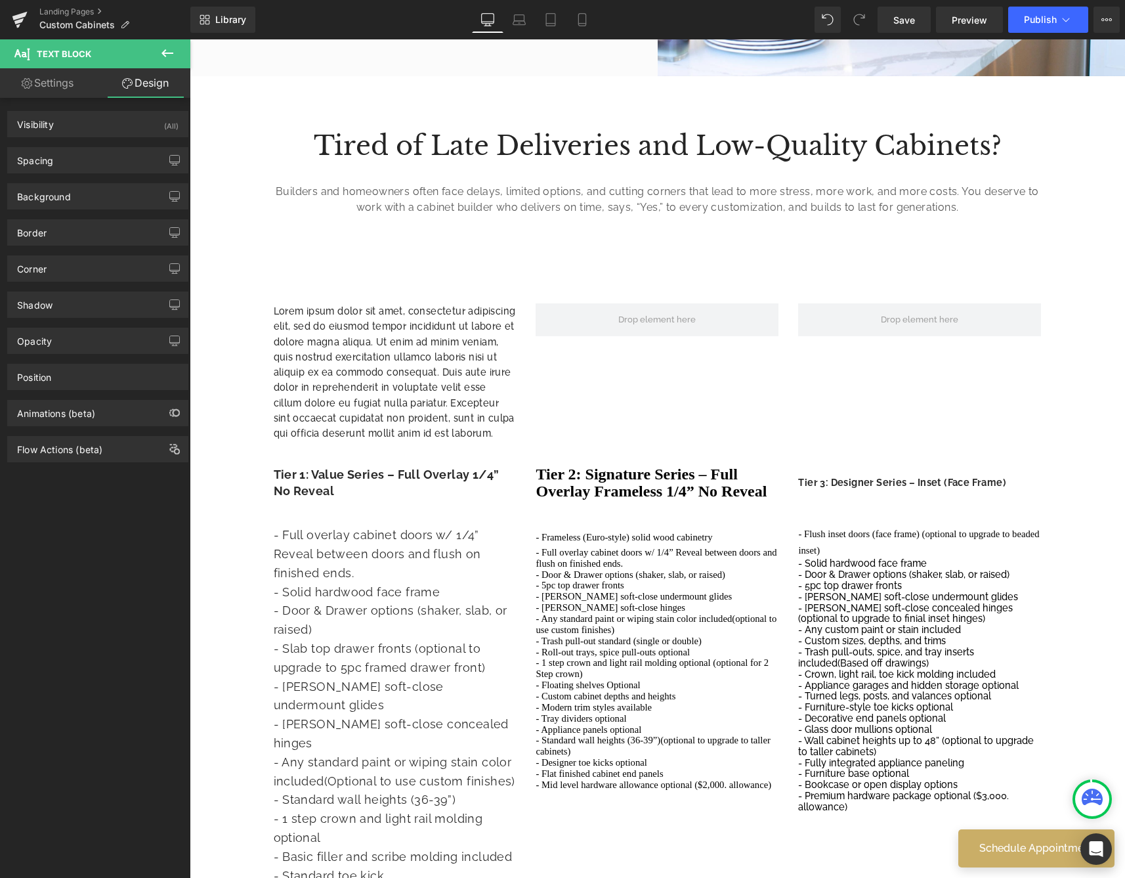
click at [176, 43] on button at bounding box center [167, 53] width 46 height 29
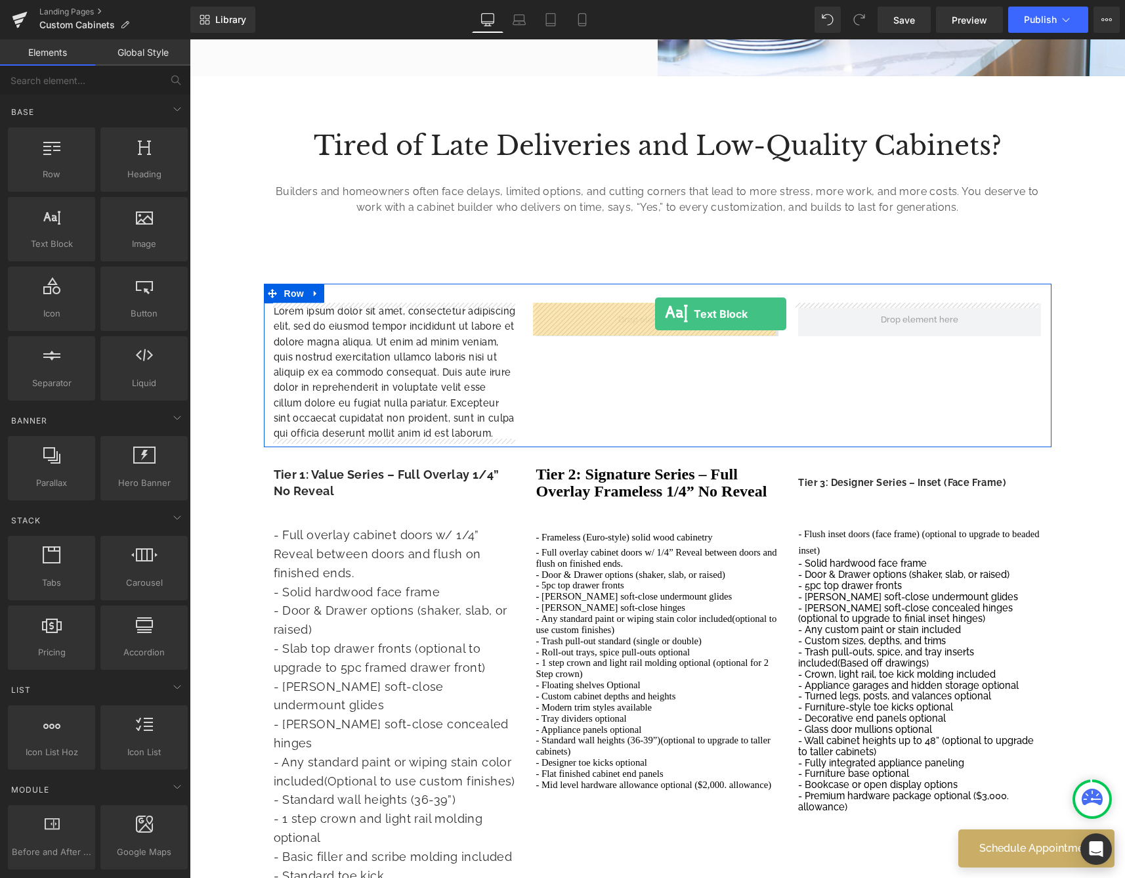
drag, startPoint x: 247, startPoint y: 260, endPoint x: 655, endPoint y: 314, distance: 411.2
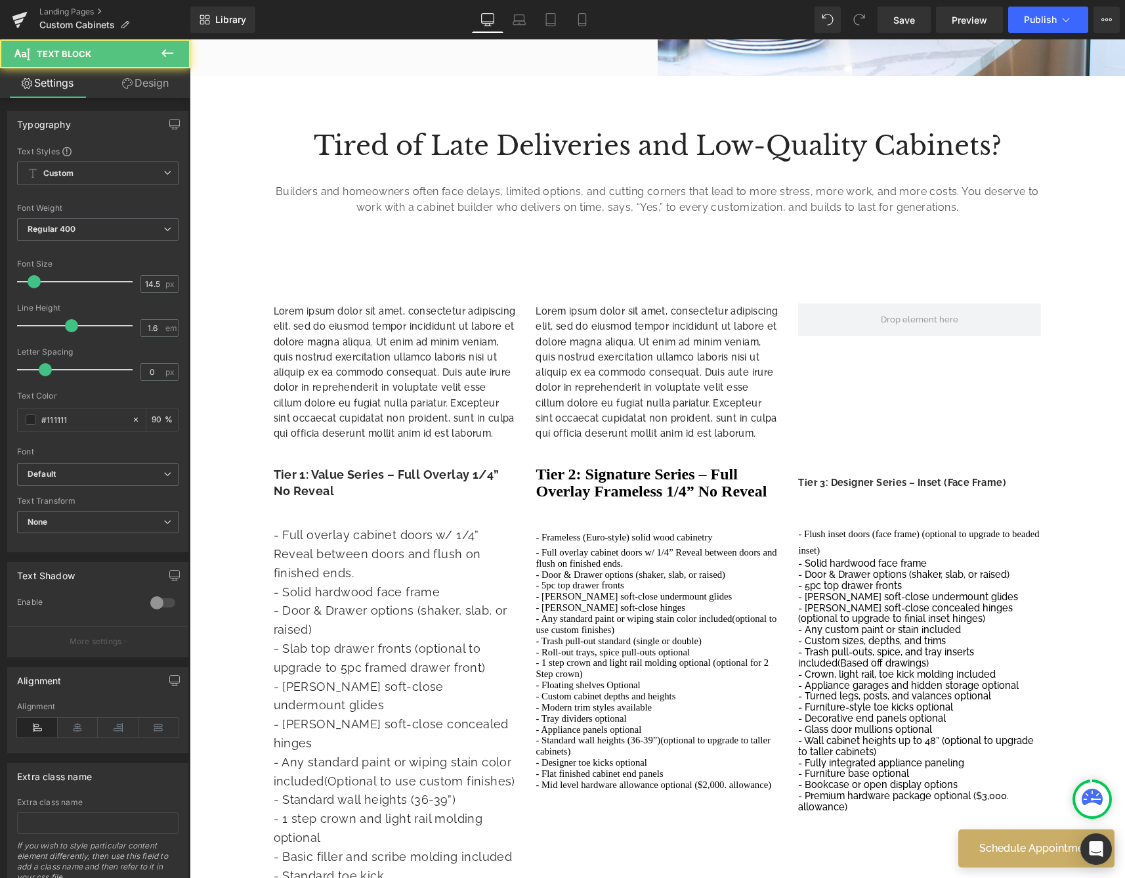
click at [167, 51] on icon at bounding box center [168, 53] width 16 height 16
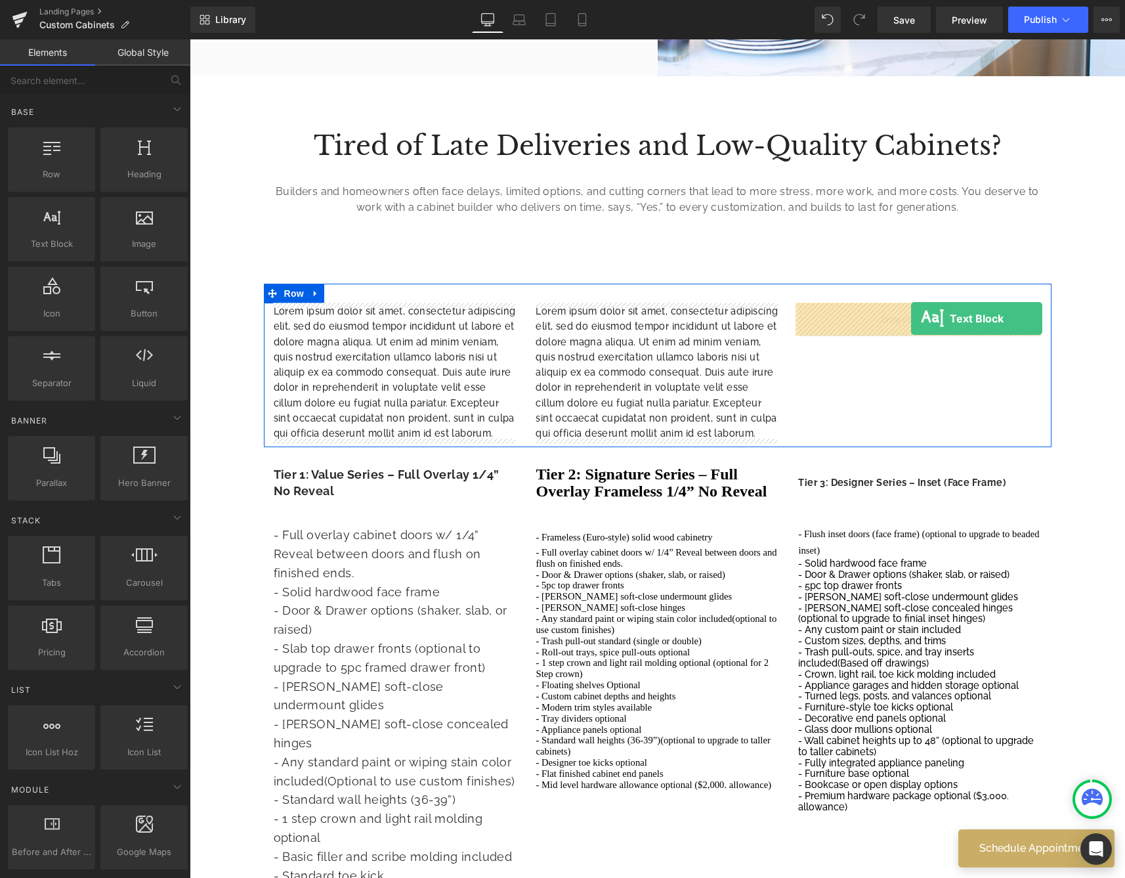
drag, startPoint x: 241, startPoint y: 269, endPoint x: 910, endPoint y: 318, distance: 671.3
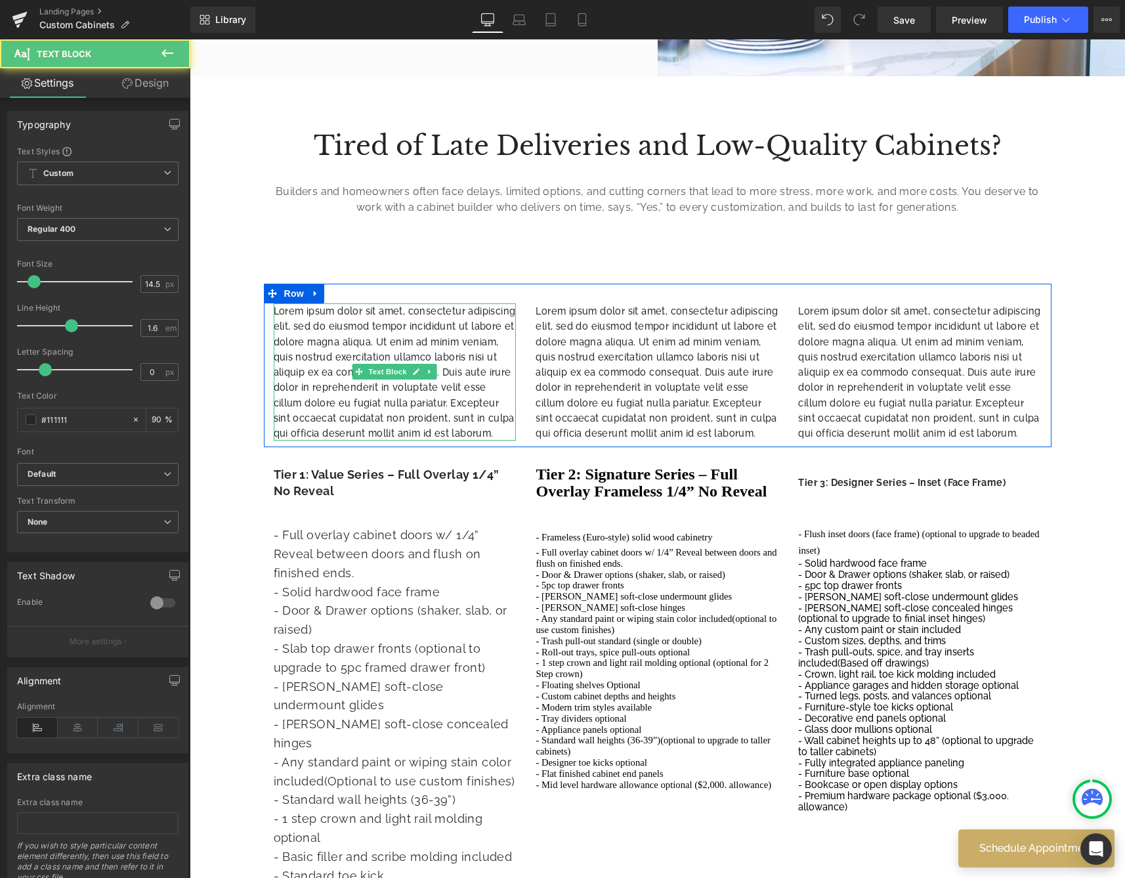
click at [400, 358] on p "Lorem ipsum dolor sit amet, consectetur adipiscing elit, sed do eiusmod tempor …" at bounding box center [395, 371] width 243 height 137
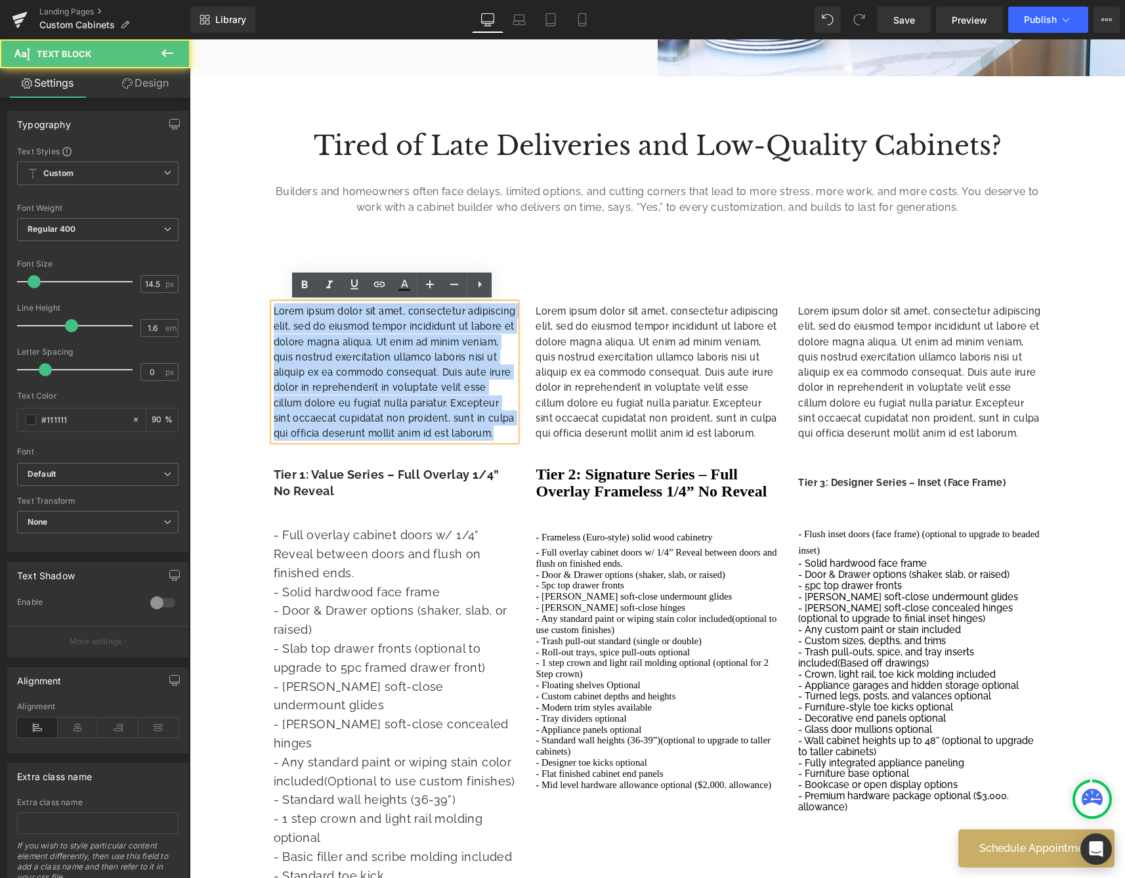
drag, startPoint x: 486, startPoint y: 429, endPoint x: 117, endPoint y: 278, distance: 398.3
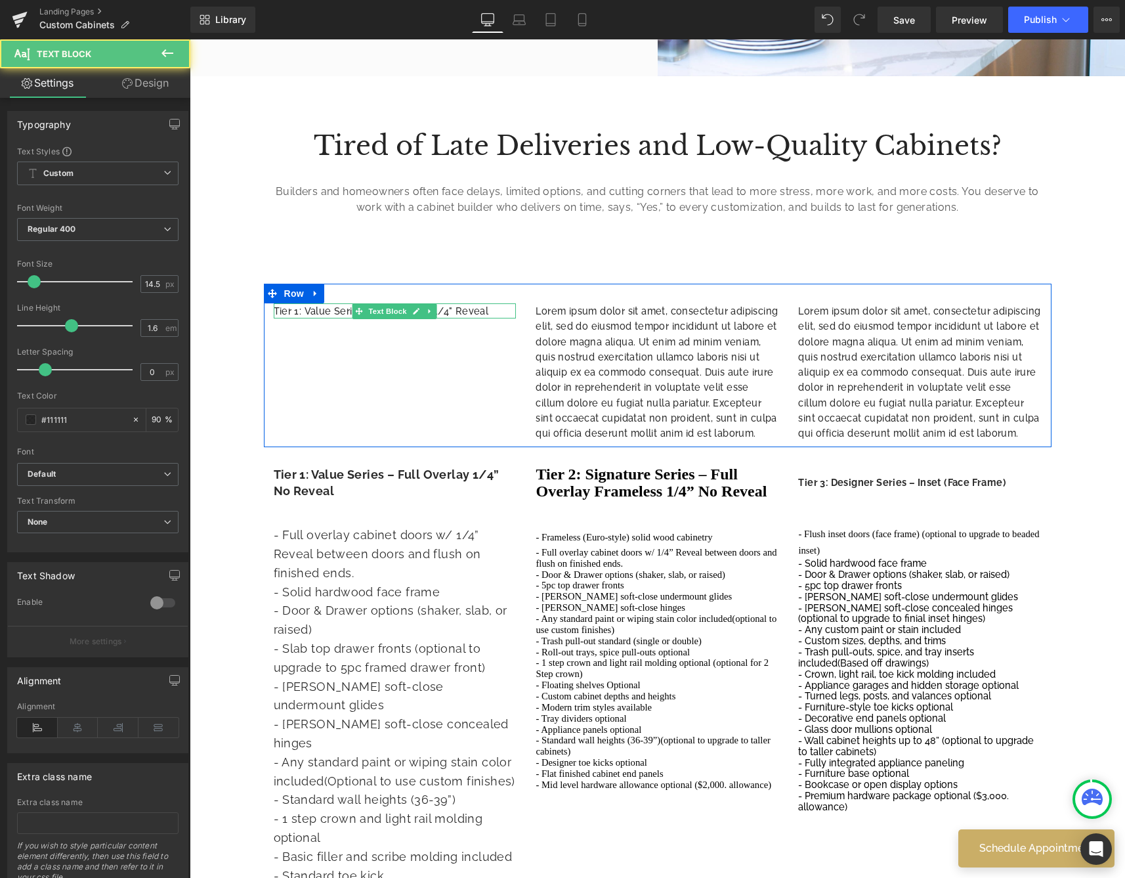
click at [456, 310] on p "Tier 1: Value Series - Full Overlay 1/4" Reveal" at bounding box center [395, 310] width 243 height 15
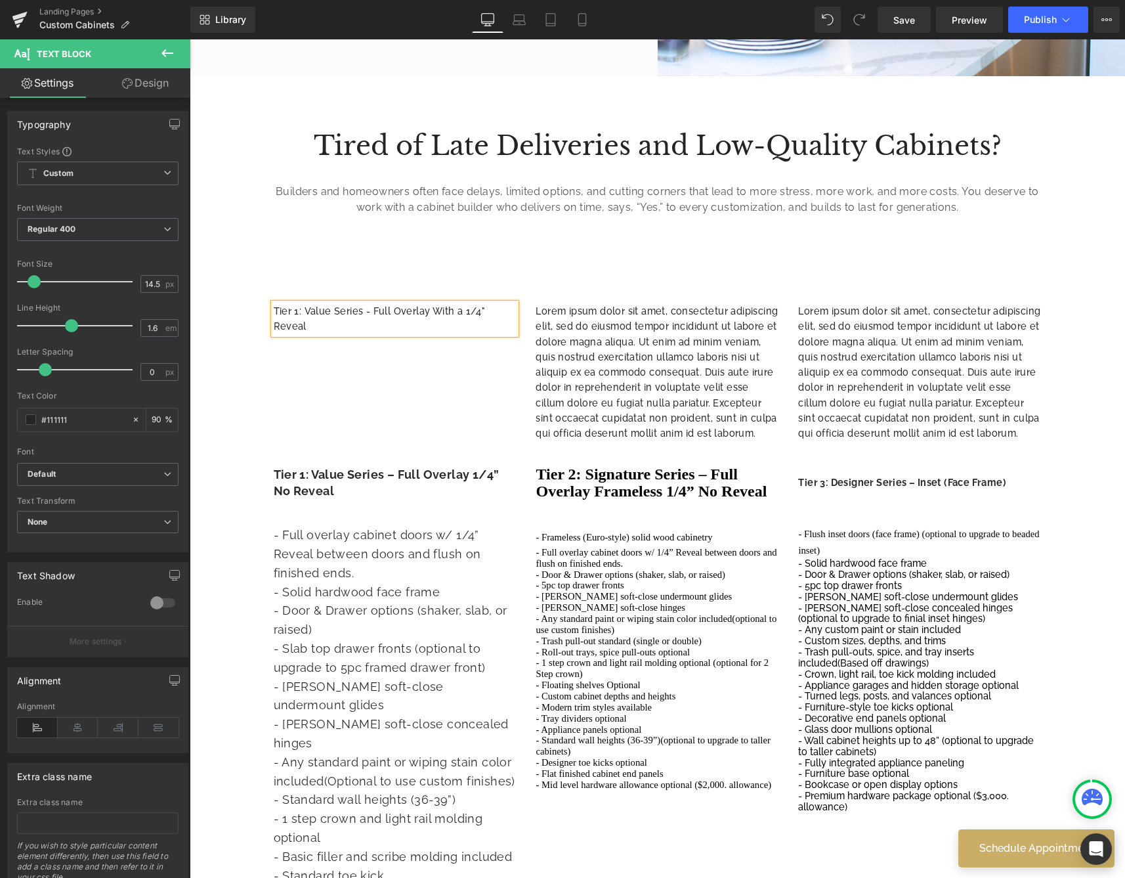
click at [434, 308] on p "Tier 1: Value Series - Full Overlay With a 1/4" Reveal" at bounding box center [395, 318] width 243 height 31
click at [404, 362] on div "Tier 1: Value Series - Full Overlay with a 1/4" Reveal Text Block Lorem ipsum d…" at bounding box center [658, 365] width 788 height 163
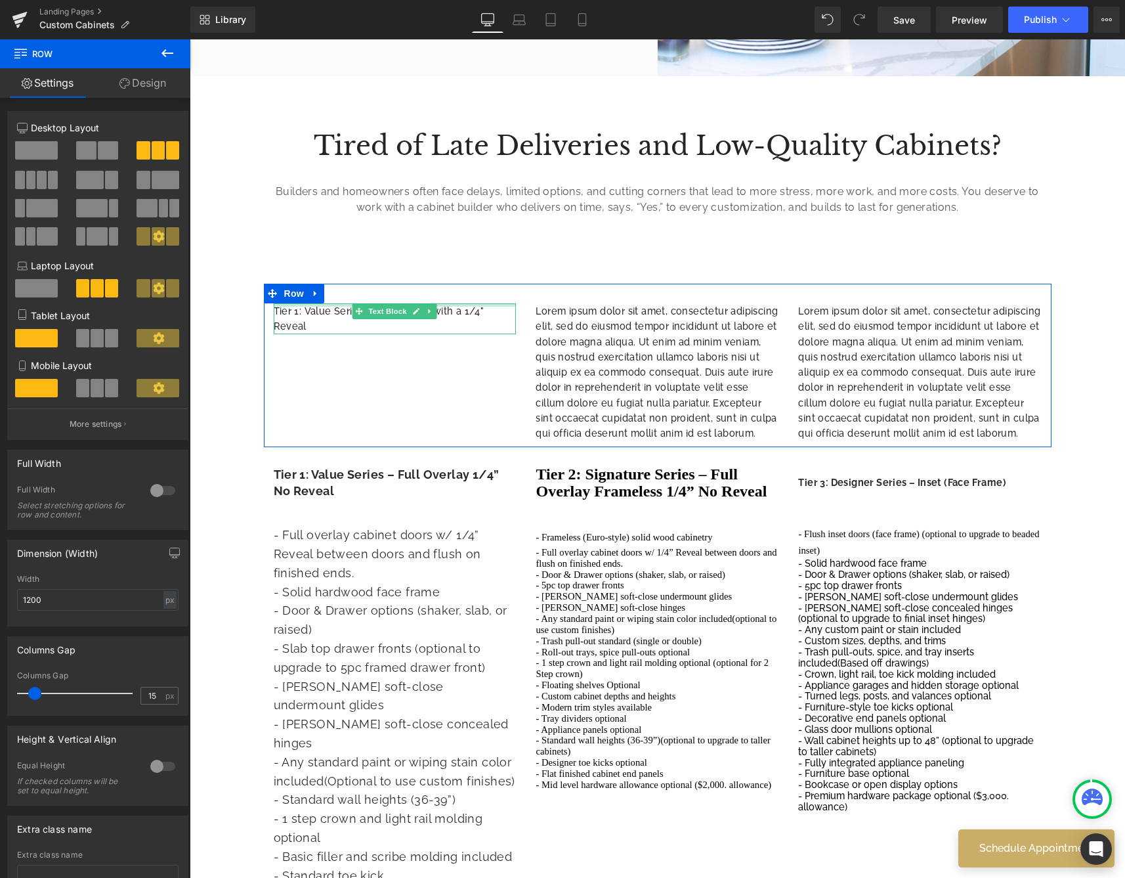
click at [442, 305] on div at bounding box center [395, 304] width 243 height 3
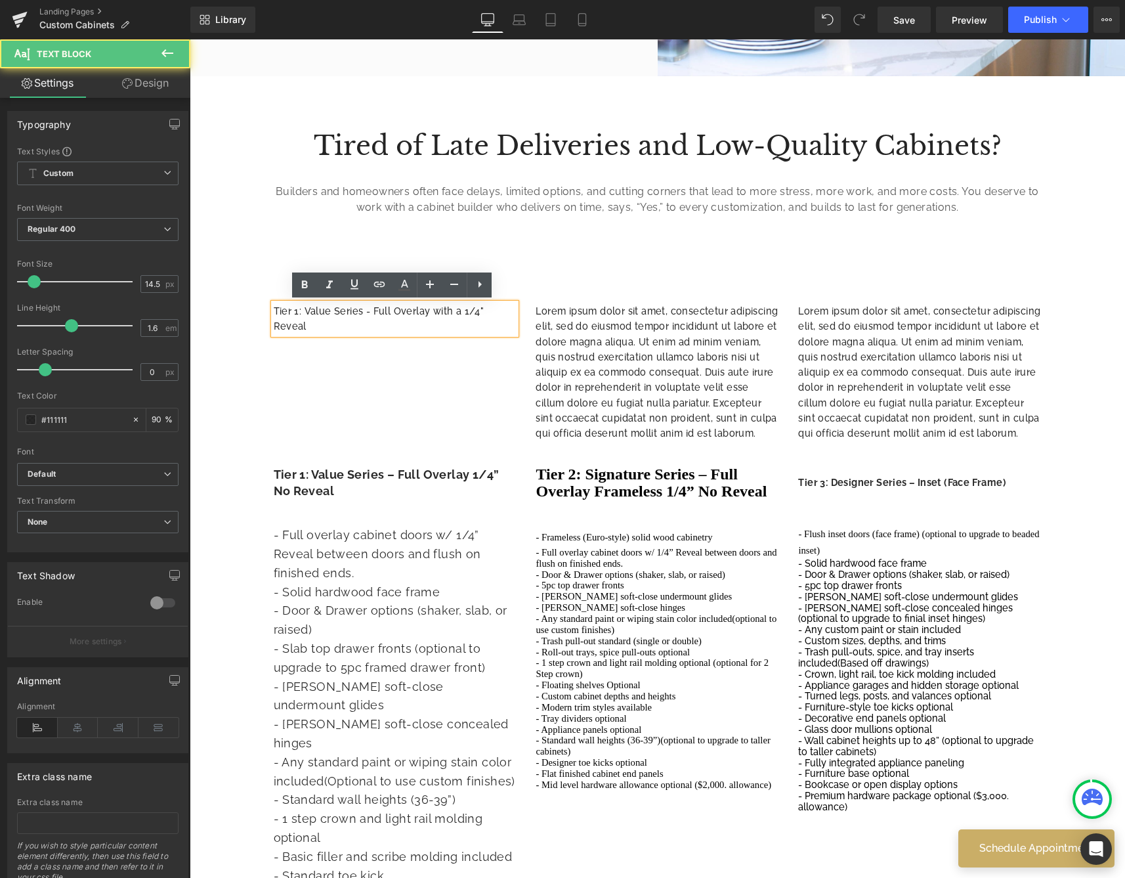
click at [425, 308] on p "Tier 1: Value Series - Full Overlay with a 1/4" Reveal" at bounding box center [395, 318] width 243 height 31
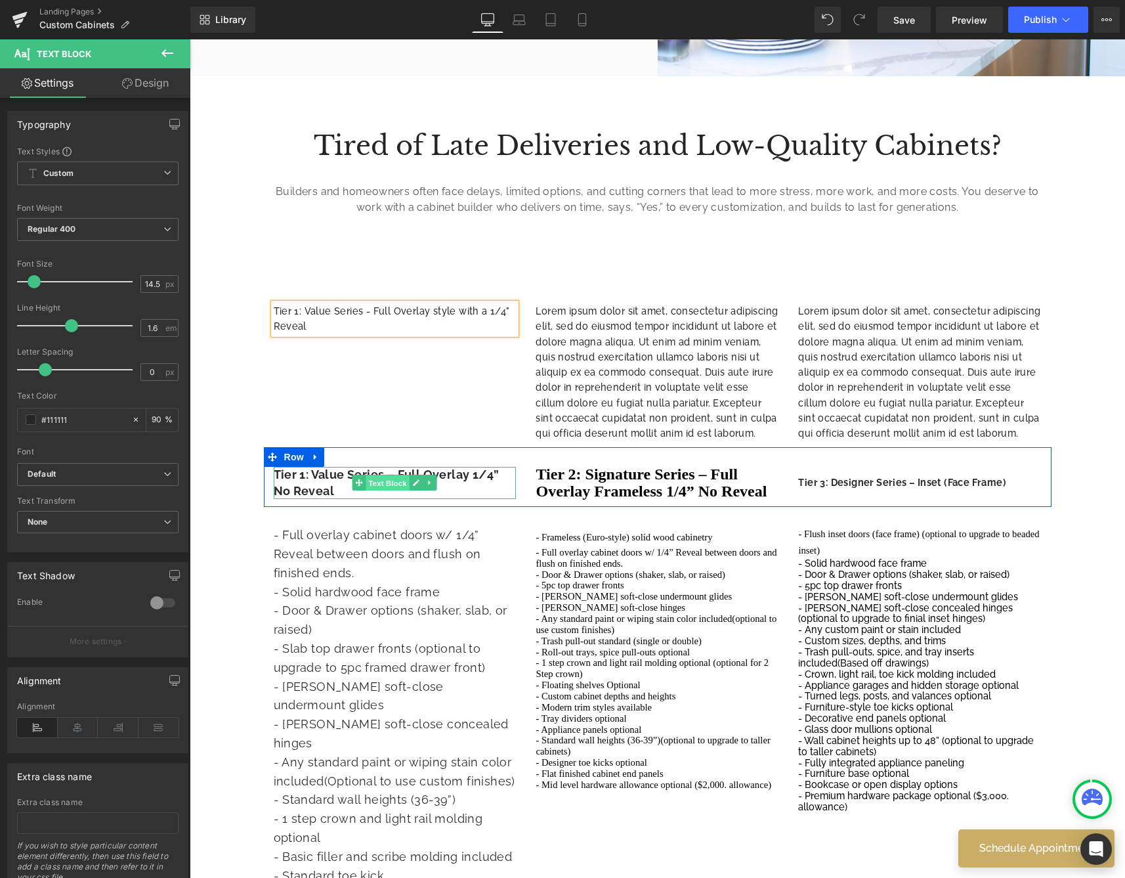
click at [405, 475] on span "Text Block" at bounding box center [387, 483] width 43 height 16
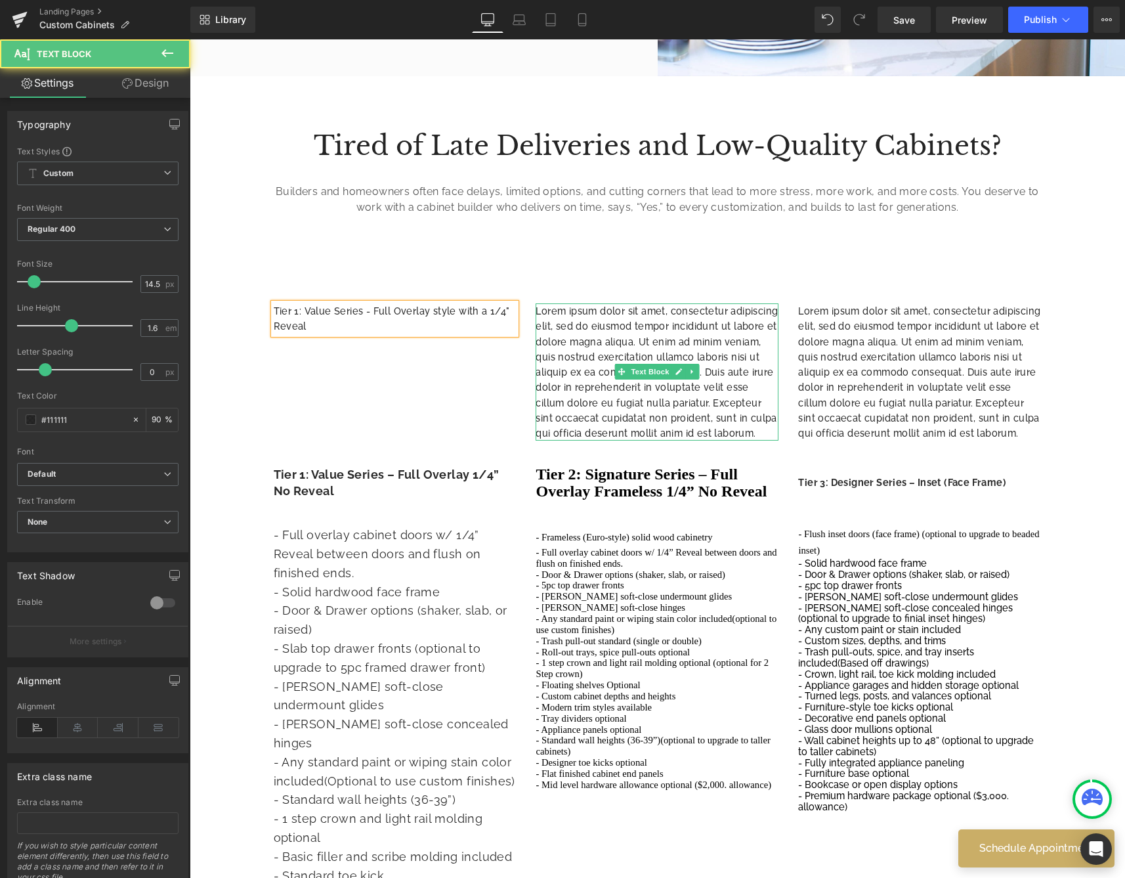
click at [655, 362] on p "Lorem ipsum dolor sit amet, consectetur adipiscing elit, sed do eiusmod tempor …" at bounding box center [657, 371] width 243 height 137
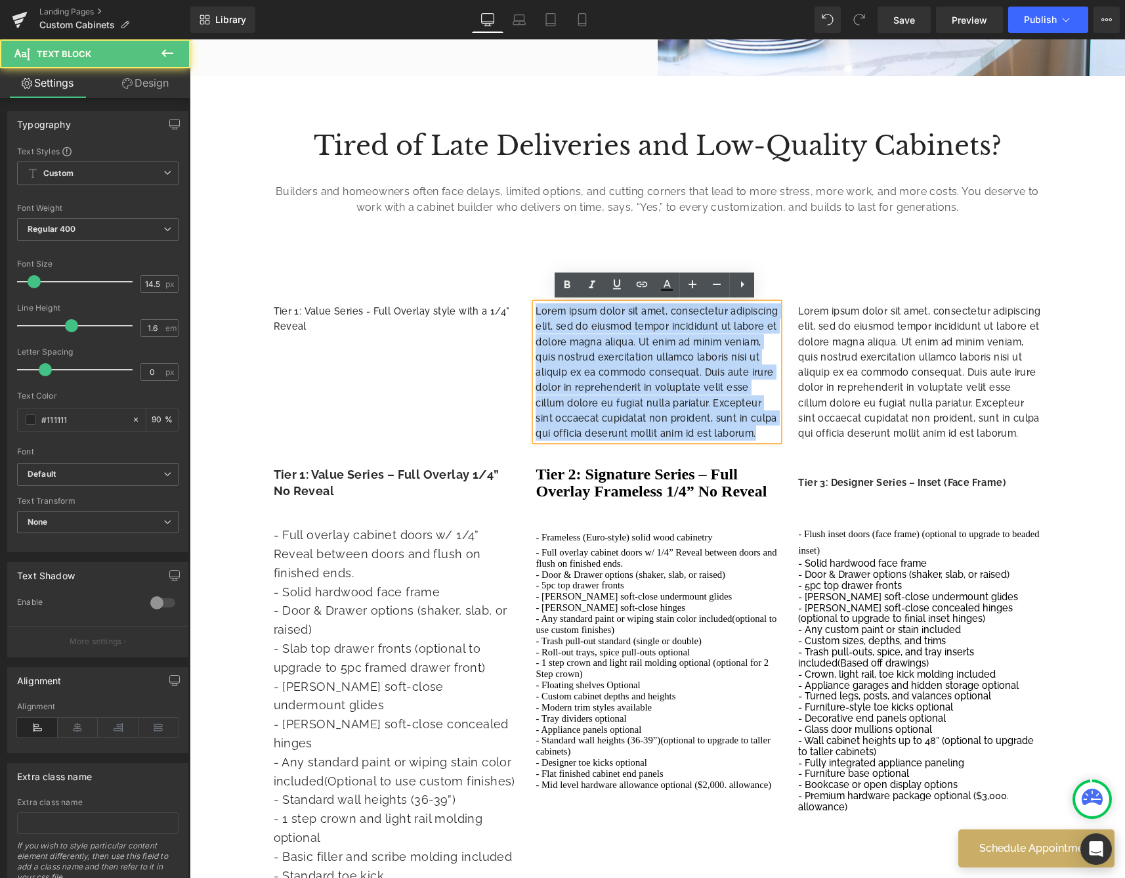
drag, startPoint x: 534, startPoint y: 307, endPoint x: 792, endPoint y: 427, distance: 285.2
click at [792, 427] on div "Tier 1: Value Series - Full Overlay style with a 1/4" Reveal Text Block Lorem i…" at bounding box center [658, 365] width 788 height 163
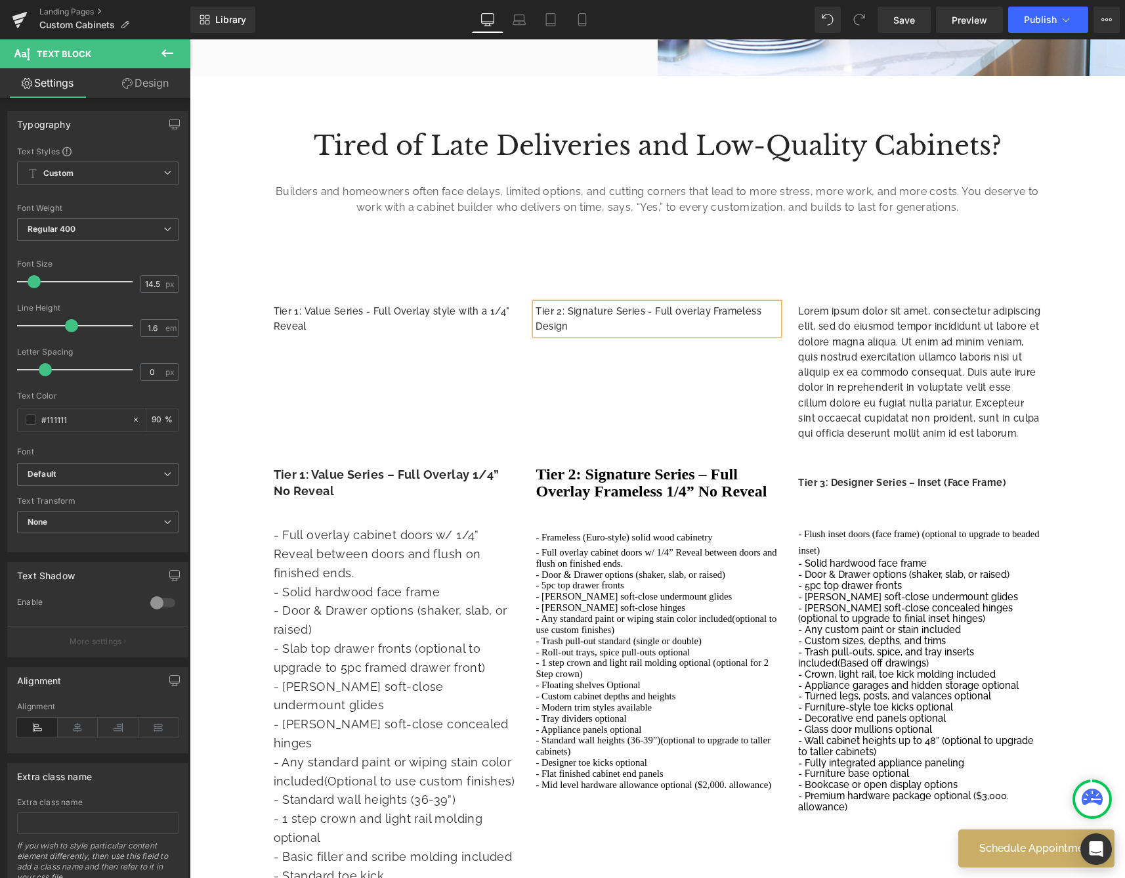
click at [708, 311] on p "Tier 2: Signature Series - Full overlay Frameless Design" at bounding box center [657, 318] width 243 height 31
click at [640, 328] on p "Tier 2: Signature Series - Full overlay Frameless Design" at bounding box center [657, 318] width 243 height 31
click at [711, 307] on p "Tier 2: Signature Series - Full overlay Frameless Design with 1/4" revea;" at bounding box center [657, 318] width 243 height 31
click at [679, 307] on p "Tier 2: Signature Series - Full overlay Frameless Design with 1/4" revea;" at bounding box center [657, 318] width 243 height 31
click at [638, 324] on p "Tier 2: Signature Series - Full Overlay Frameless Design with 1/4" revea;" at bounding box center [657, 318] width 243 height 31
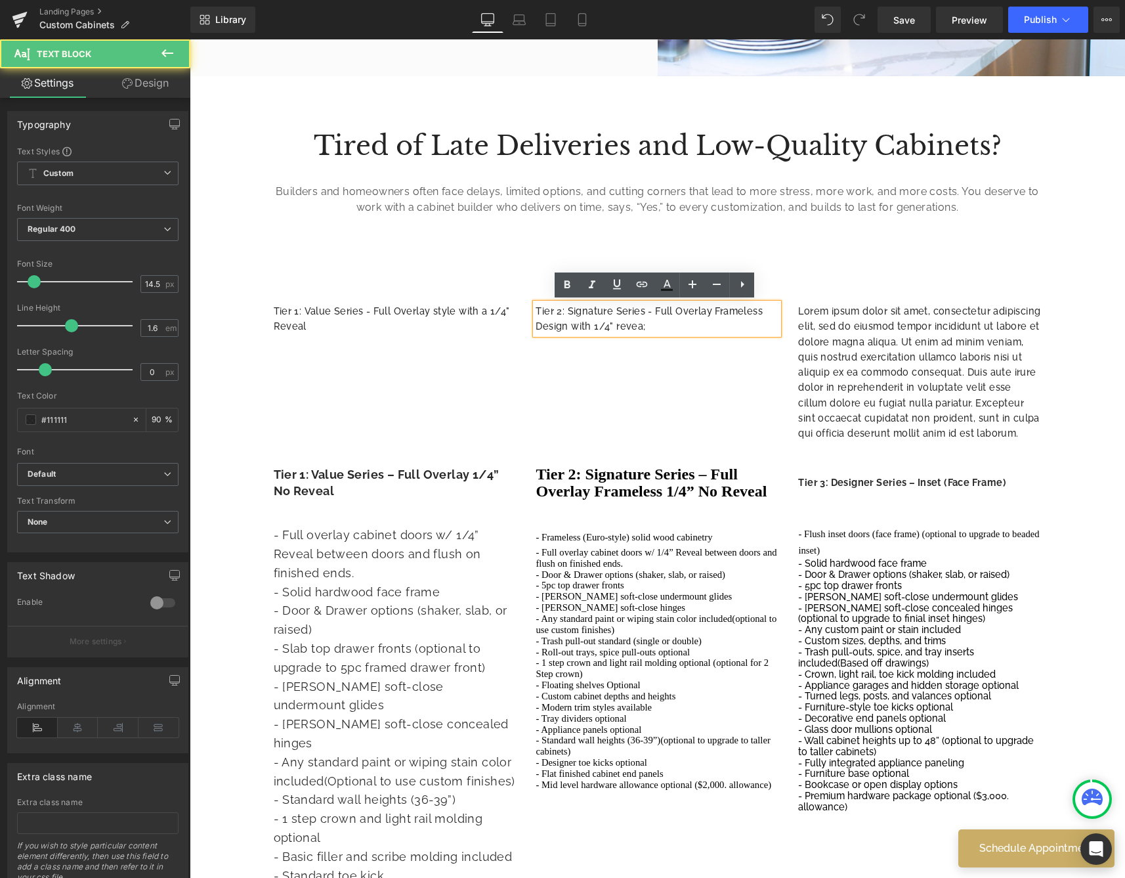
click at [675, 331] on p "Tier 2: Signature Series - Full Overlay Frameless Design with 1/4" revea;" at bounding box center [657, 318] width 243 height 31
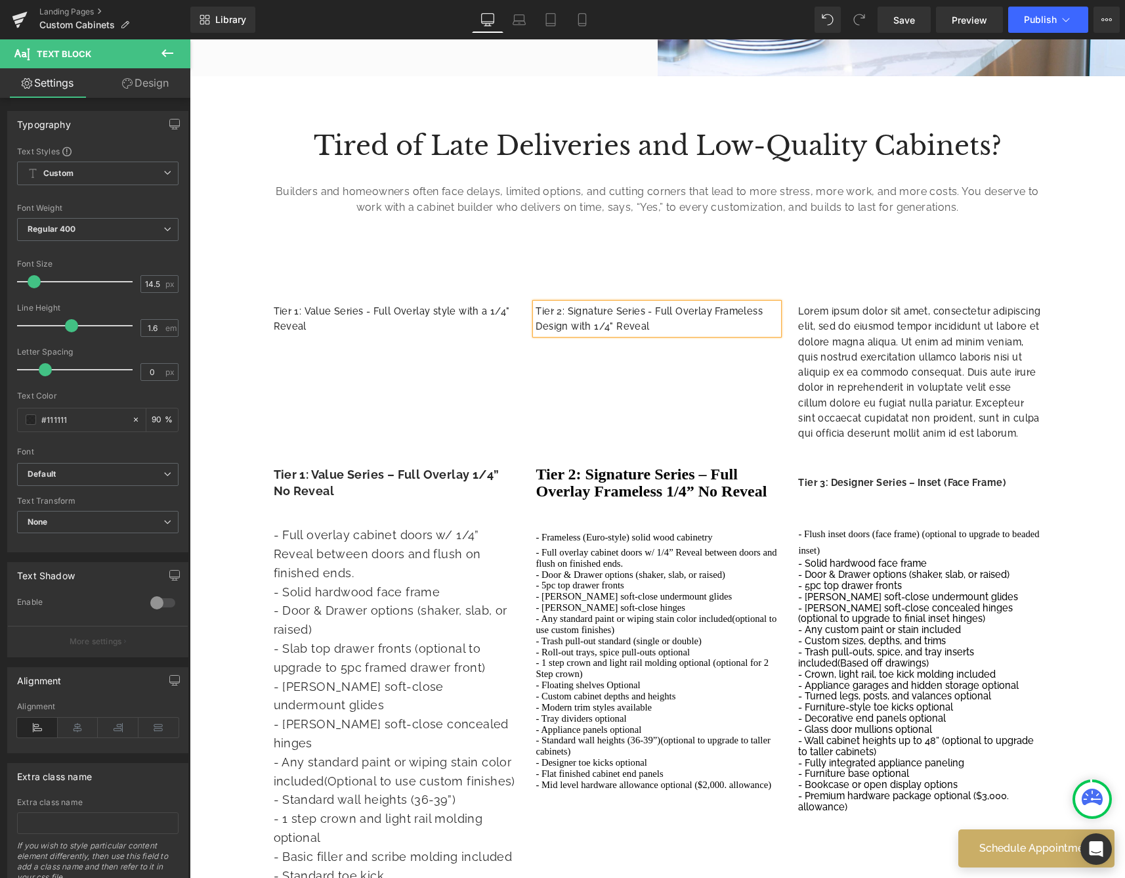
click at [589, 324] on p "Tier 2: Signature Series - Full Overlay Frameless Design with 1/4" Reveal" at bounding box center [657, 318] width 243 height 31
click at [469, 307] on p "Tier 1: Value Series - Full Overlay style with a 1/4" Reveal" at bounding box center [395, 318] width 243 height 31
drag, startPoint x: 431, startPoint y: 310, endPoint x: 469, endPoint y: 328, distance: 42.3
click at [431, 310] on p "Tier 1: Value Series - Full Overlay style W/ a 1/4" Reveal" at bounding box center [395, 318] width 243 height 31
click at [652, 328] on p "Tier 2: Signature Series - Full Overlay Frameless Design W/ 1/4" Reveal" at bounding box center [657, 318] width 243 height 31
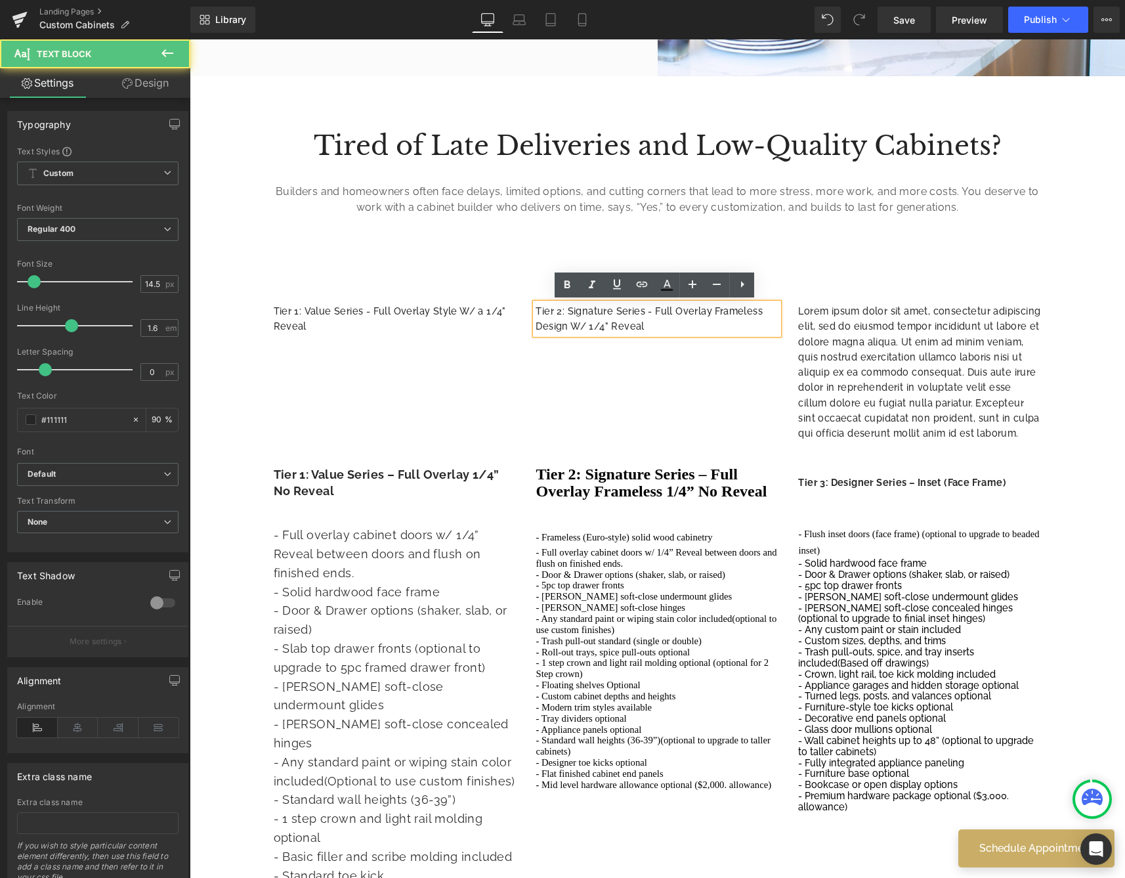
click at [723, 372] on div "Tier 1: Value Series - Full Overlay Style W/ a 1/4" Reveal Text Block Tier 2: S…" at bounding box center [658, 365] width 788 height 163
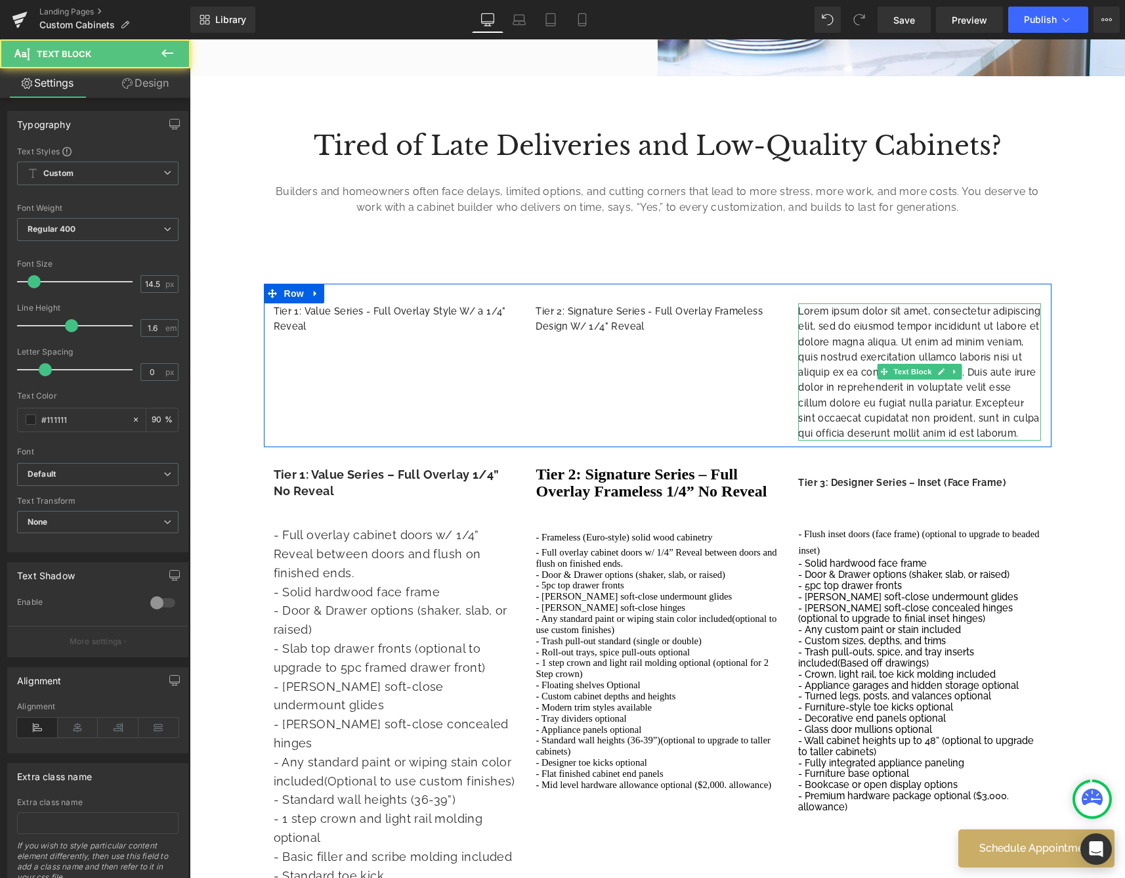
click at [817, 322] on p "Lorem ipsum dolor sit amet, consectetur adipiscing elit, sed do eiusmod tempor …" at bounding box center [919, 371] width 243 height 137
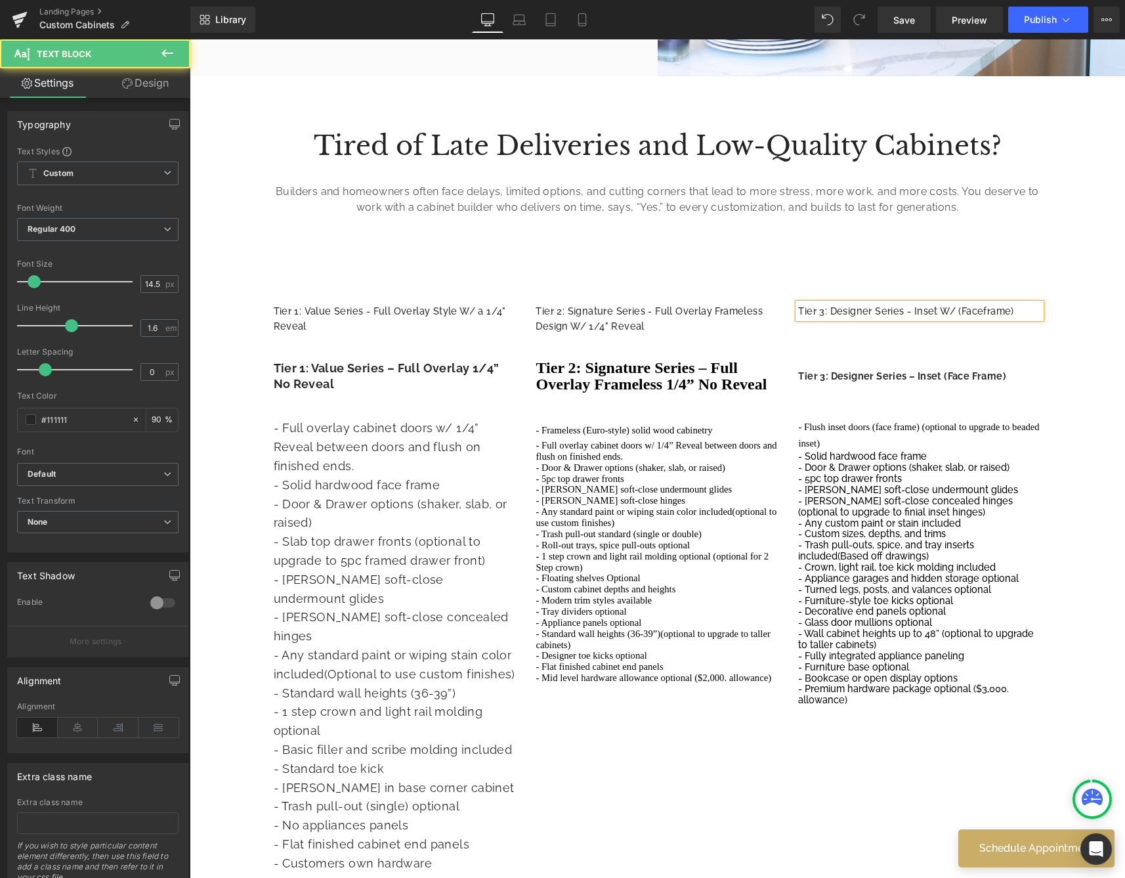
click at [980, 309] on p "Tier 3: Designer Series - Inset W/ (Faceframe)" at bounding box center [919, 310] width 243 height 15
click at [987, 310] on p "Tier 3: Designer Series - Inset W/ (Face frame)" at bounding box center [919, 310] width 243 height 15
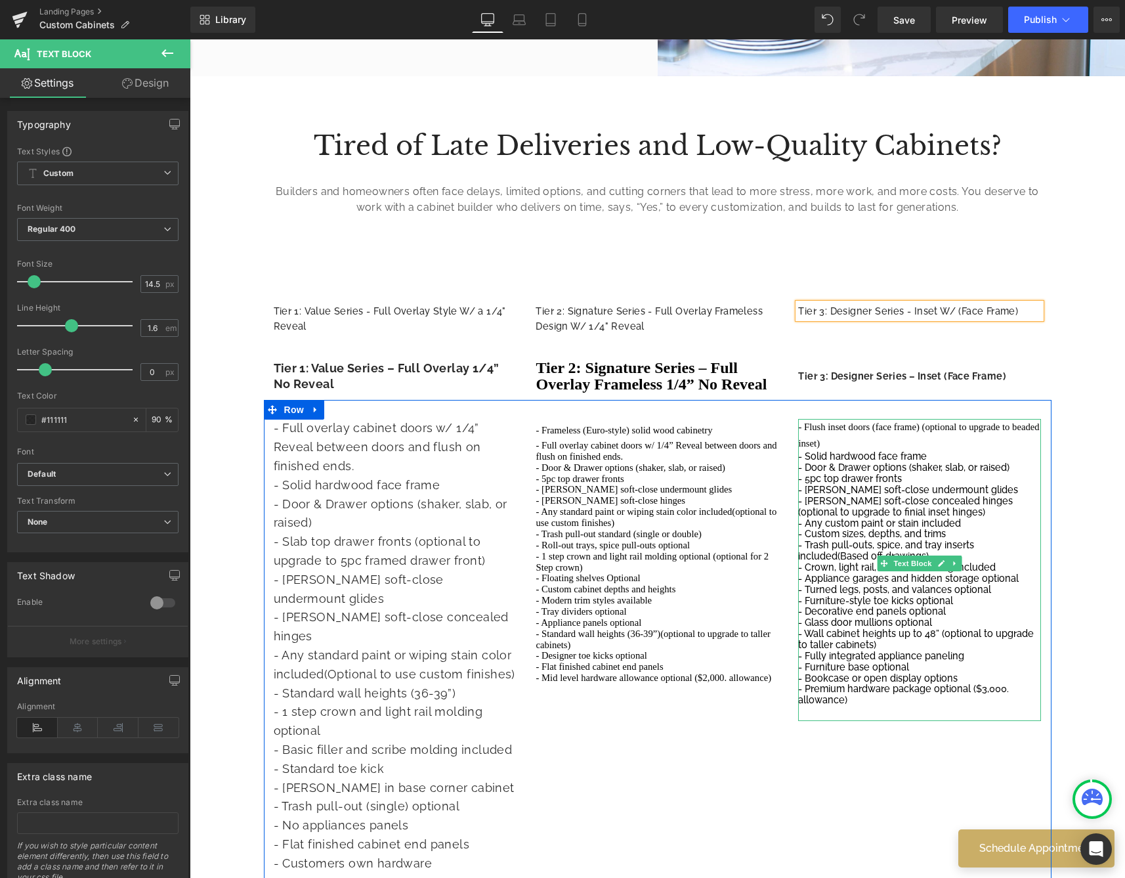
click at [952, 431] on span "- Flush inset doors (face frame) (optional to upgrade to beaded inset)" at bounding box center [918, 434] width 241 height 26
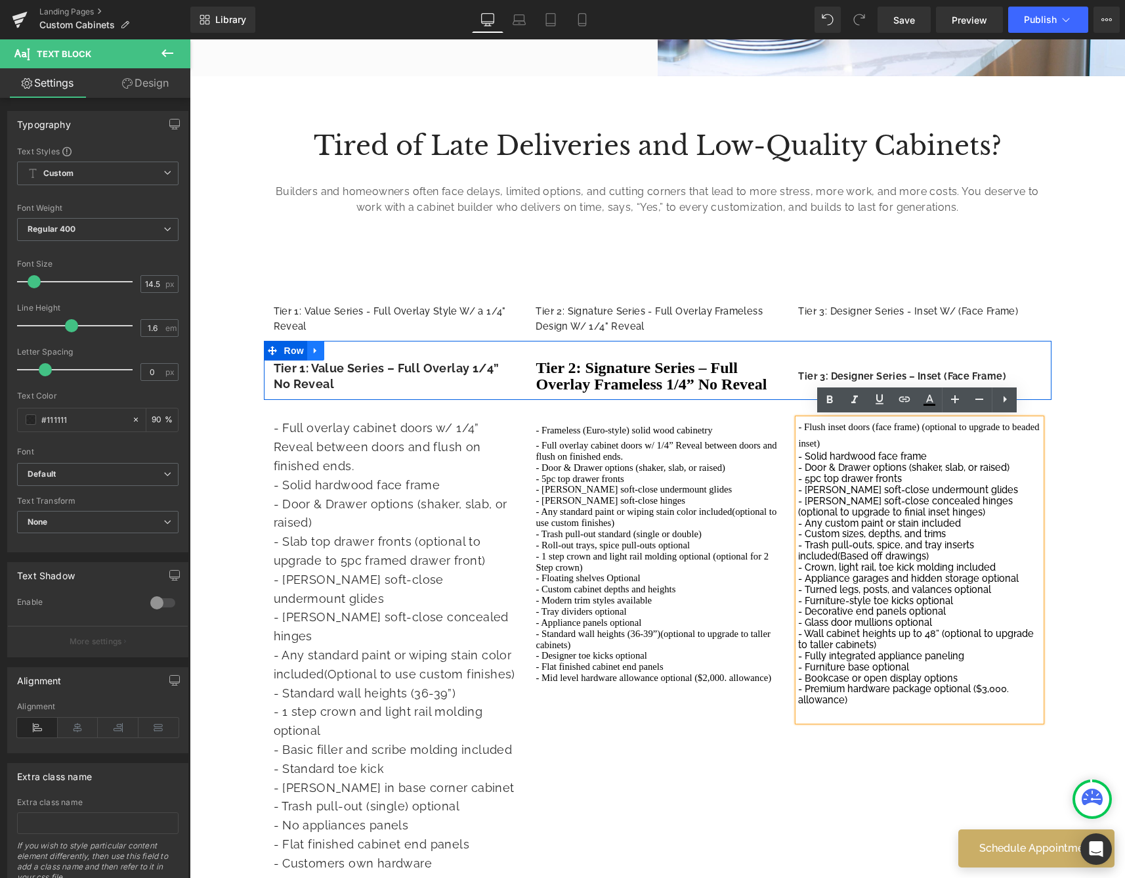
click at [317, 352] on icon at bounding box center [315, 350] width 9 height 10
click at [353, 351] on link at bounding box center [349, 351] width 17 height 20
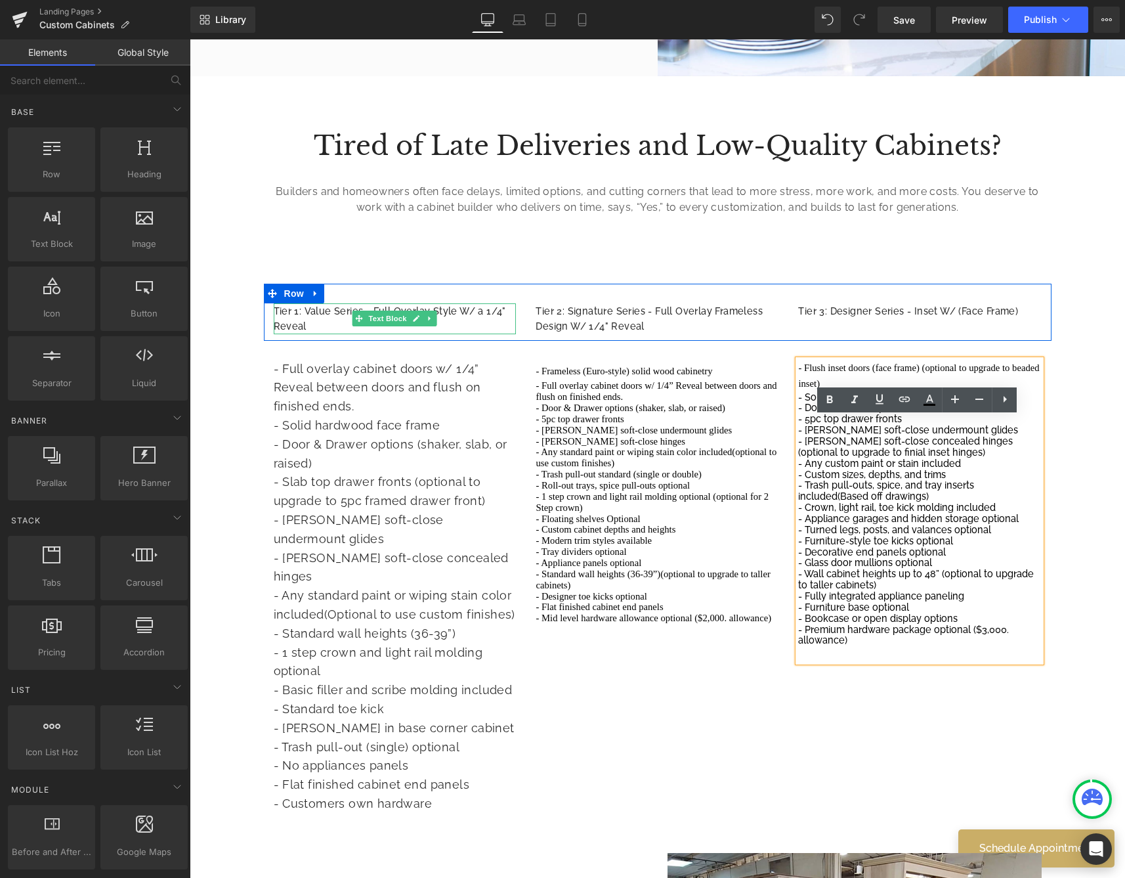
click at [314, 316] on p "Tier 1: Value Series - Full Overlay Style W/ a 1/4" Reveal" at bounding box center [395, 318] width 243 height 31
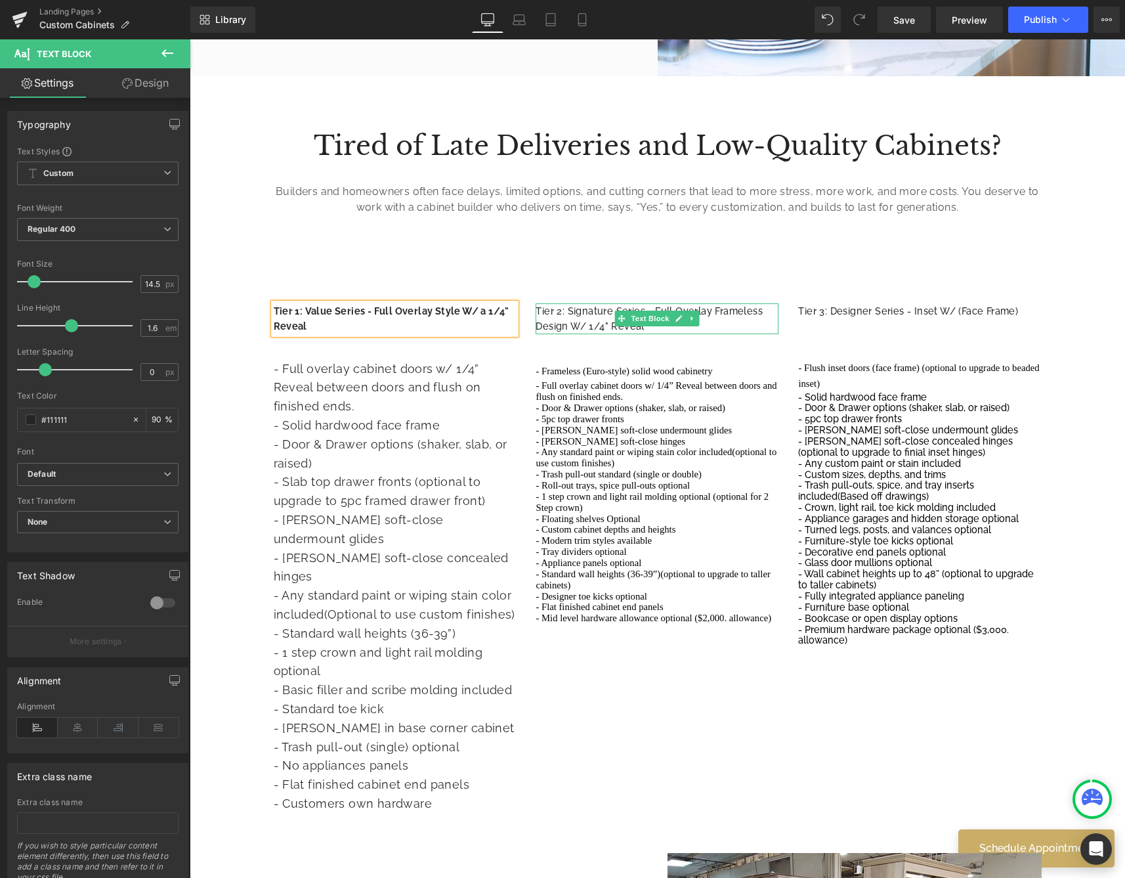
click at [542, 309] on p "Tier 2: Signature Series - Full Overlay Frameless Design W/ 1/4" Reveal" at bounding box center [657, 318] width 243 height 31
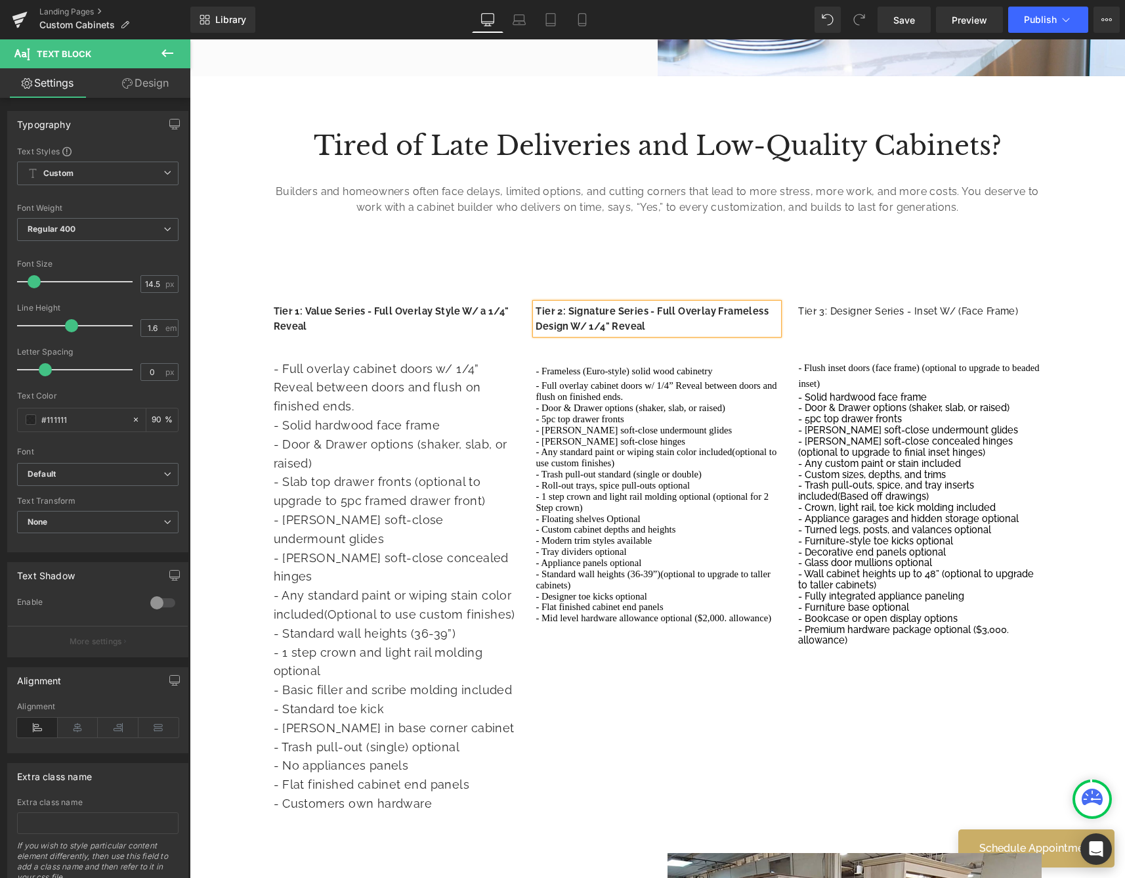
click at [850, 320] on div "Tier 1: Value Series - Full Overlay Style W/ a 1/4" Reveal Text Block Tier 2: S…" at bounding box center [658, 312] width 788 height 57
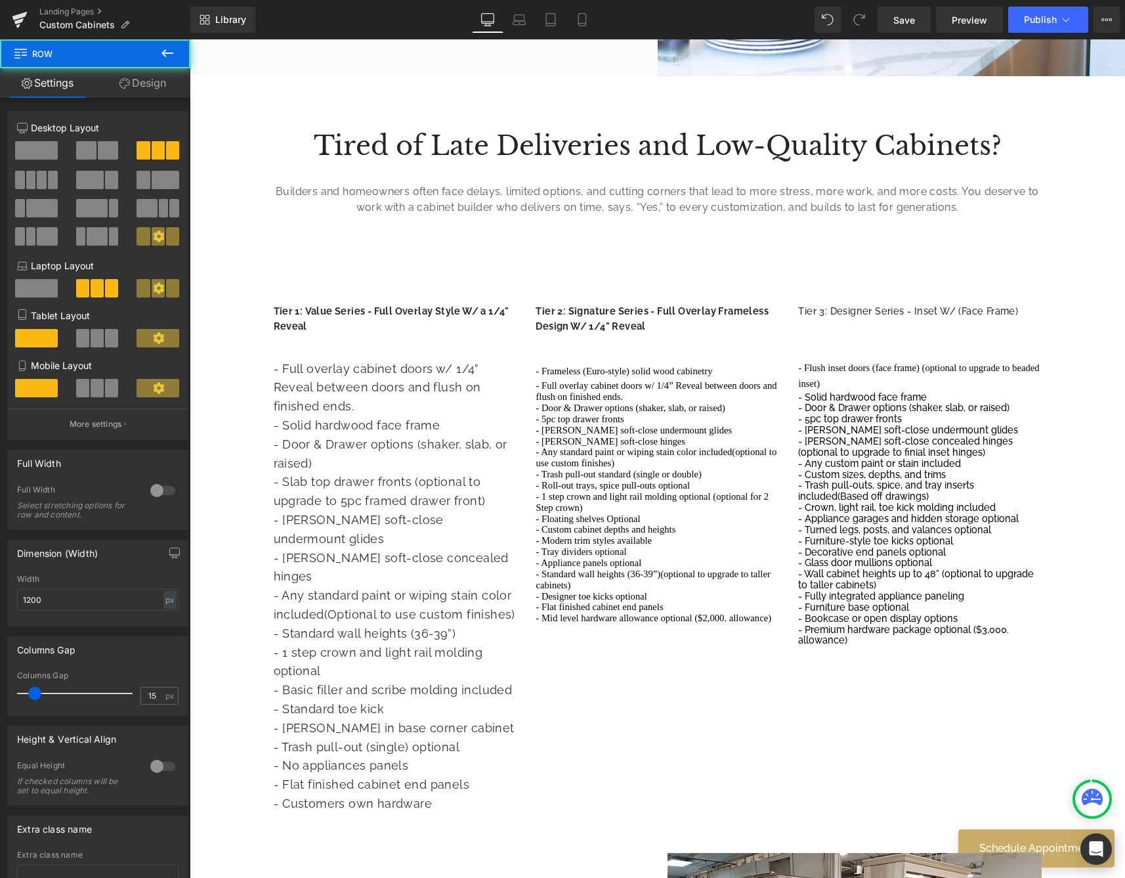
click at [820, 312] on p "Tier 3: Designer Series - Inset W/ (Face Frame)" at bounding box center [919, 310] width 243 height 15
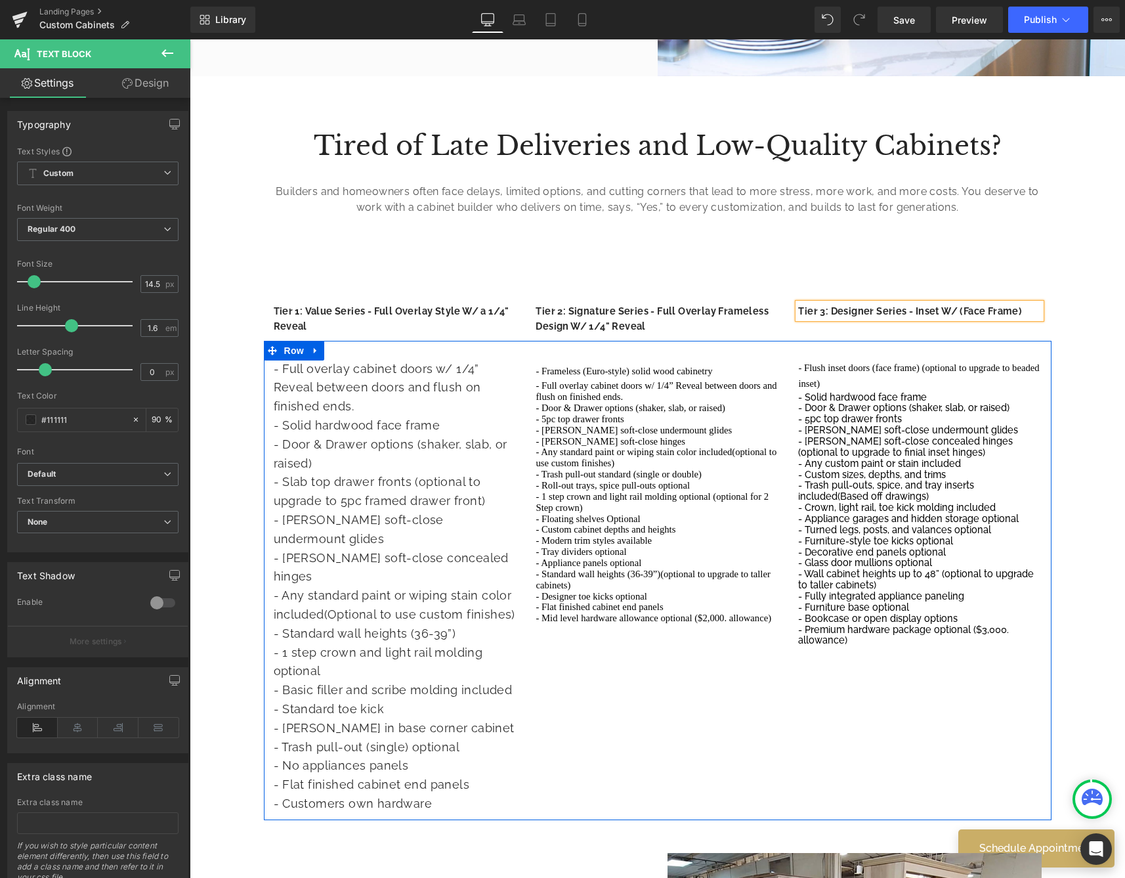
click at [866, 424] on span "- Blum soft-close undermount glides" at bounding box center [908, 429] width 220 height 11
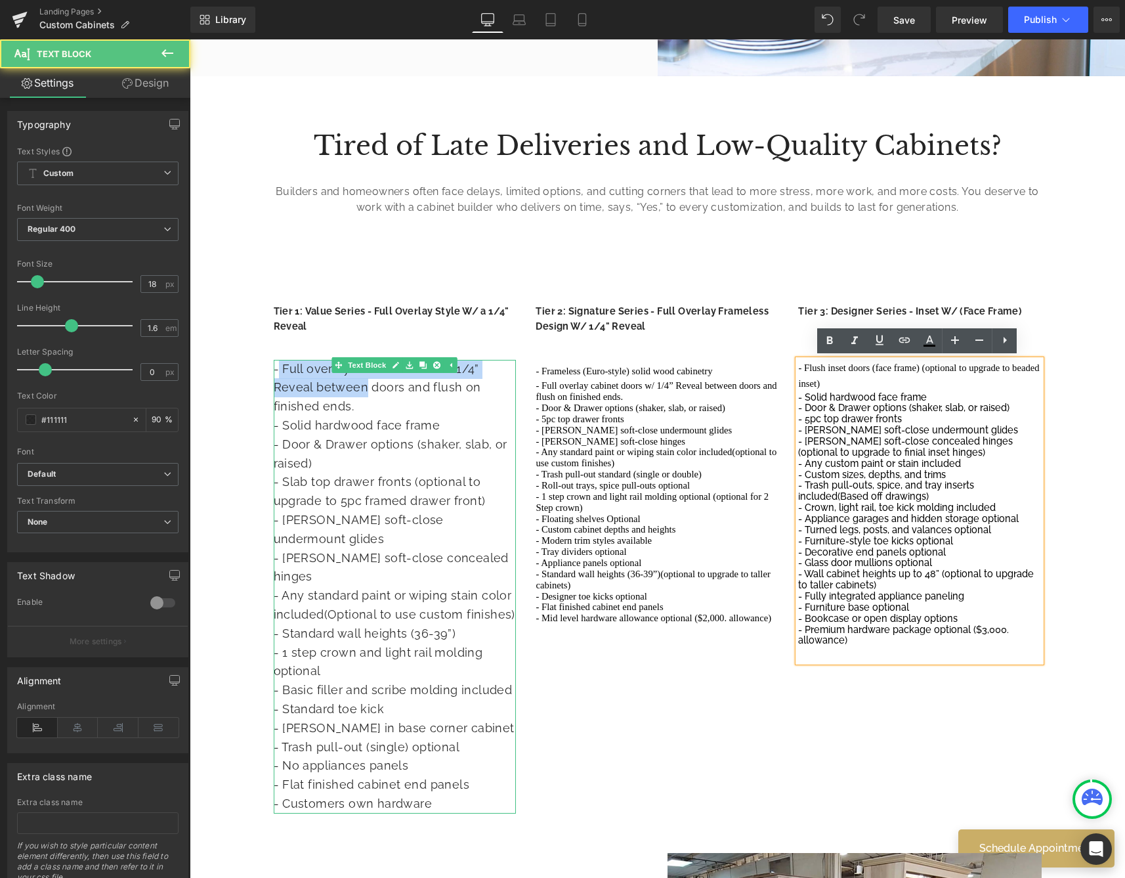
drag, startPoint x: 274, startPoint y: 366, endPoint x: 318, endPoint y: 385, distance: 47.9
click at [318, 385] on span "- Full overlay cabinet doors w/ 1/4” Reveal between doors and flush on finished…" at bounding box center [377, 388] width 207 height 52
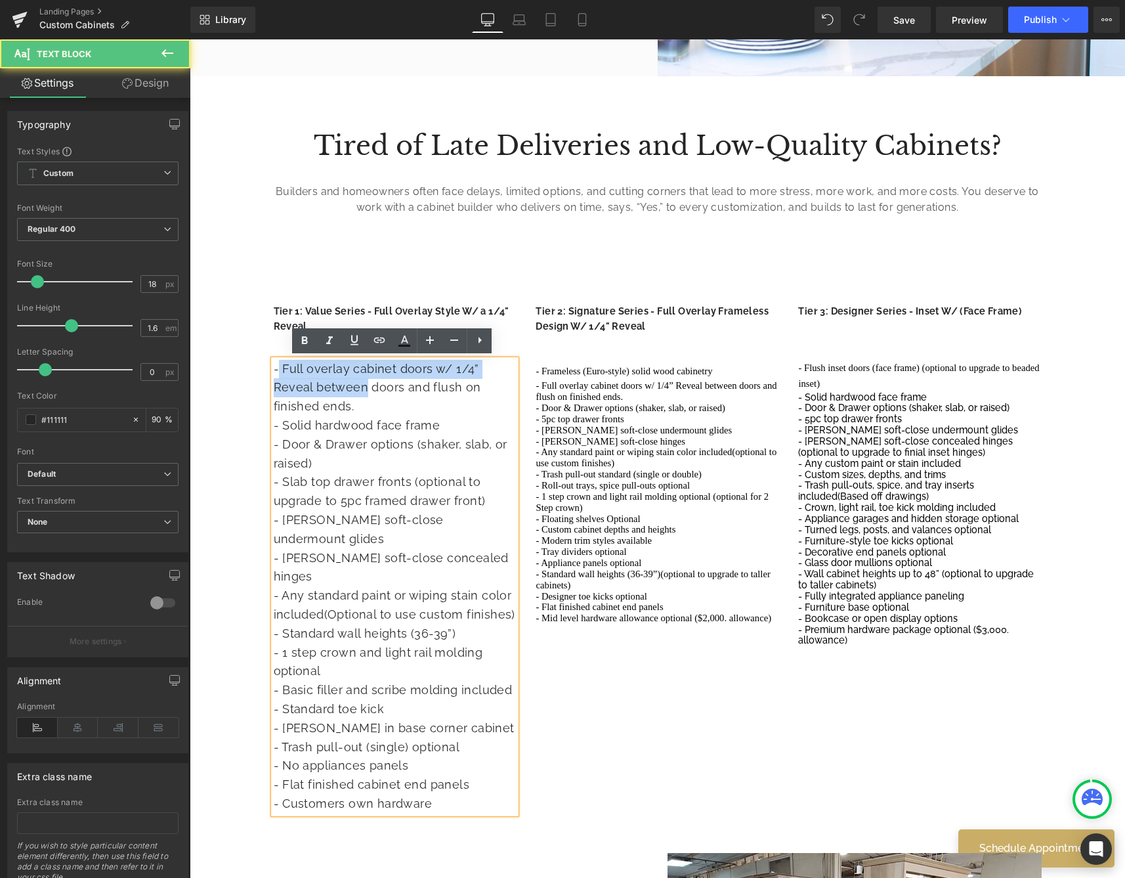
click at [318, 385] on span "- Full overlay cabinet doors w/ 1/4” Reveal between doors and flush on finished…" at bounding box center [377, 388] width 207 height 52
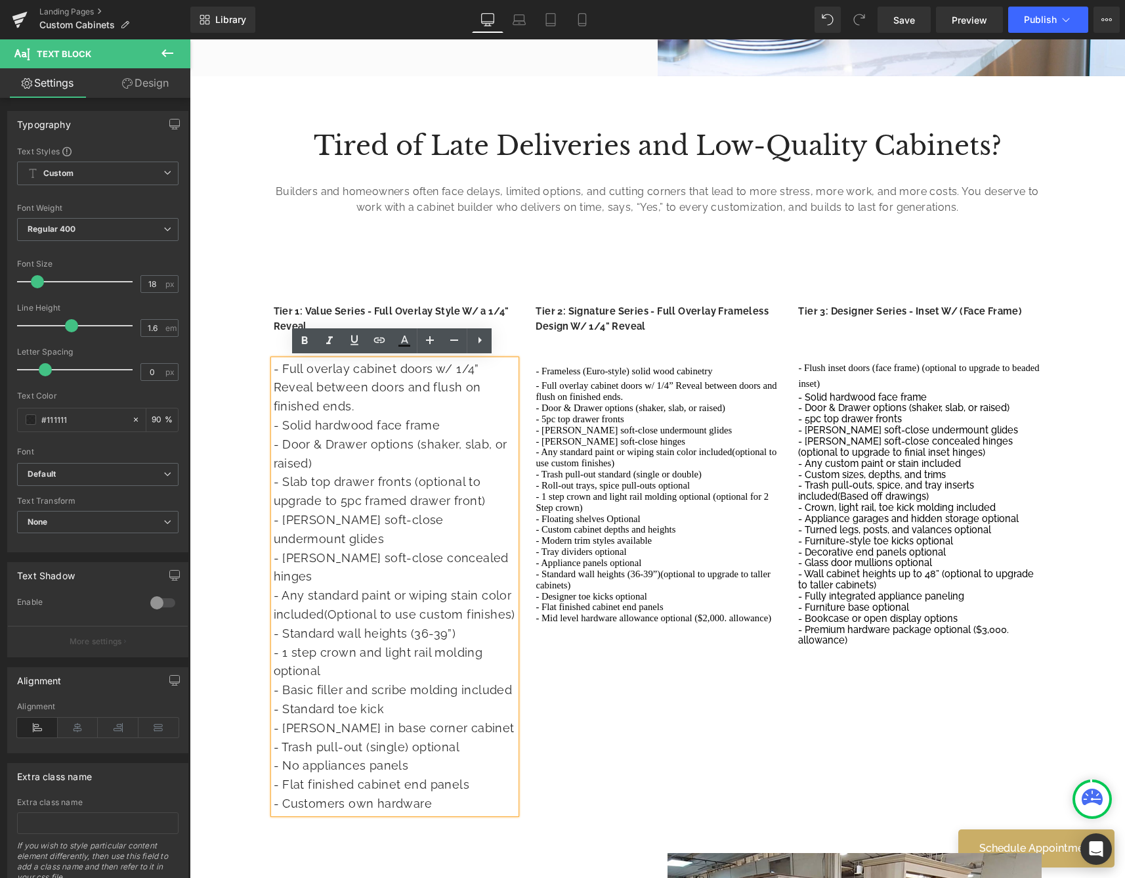
drag, startPoint x: 438, startPoint y: 735, endPoint x: 129, endPoint y: 333, distance: 506.4
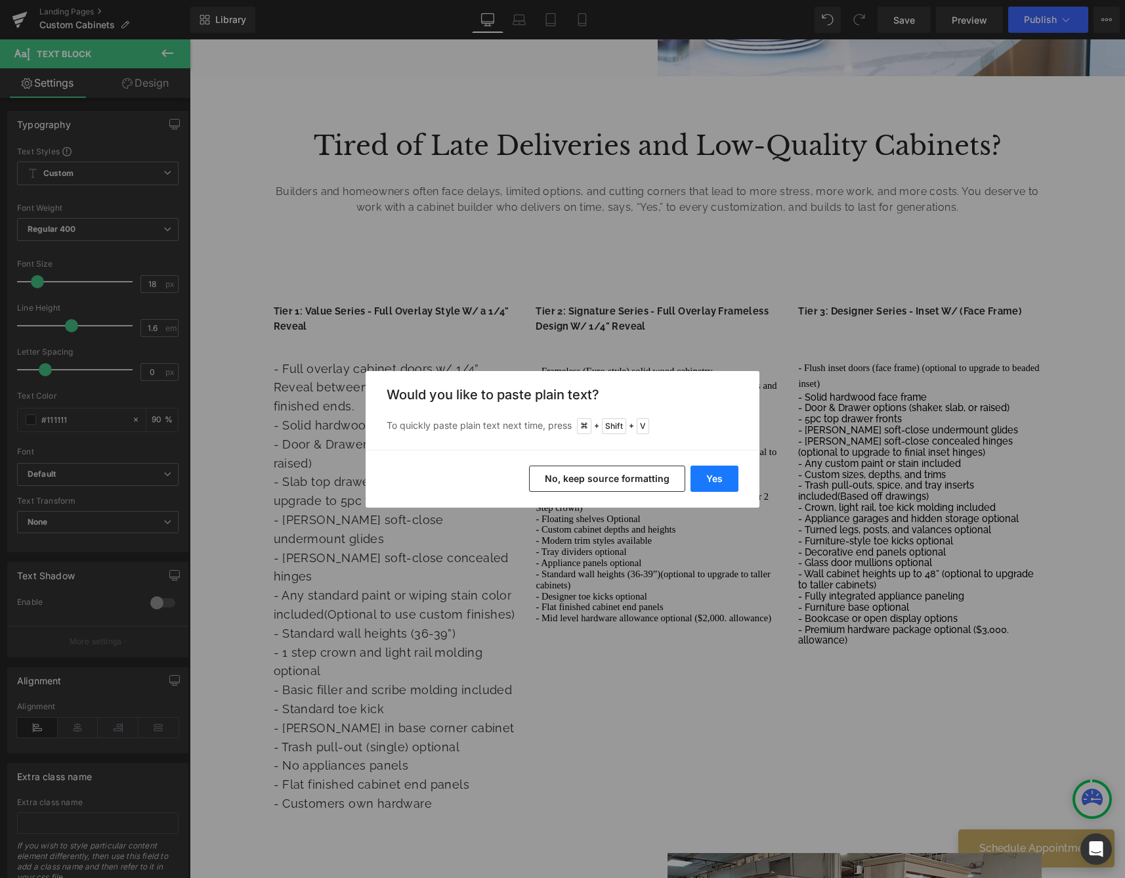
click at [723, 481] on button "Yes" at bounding box center [715, 478] width 48 height 26
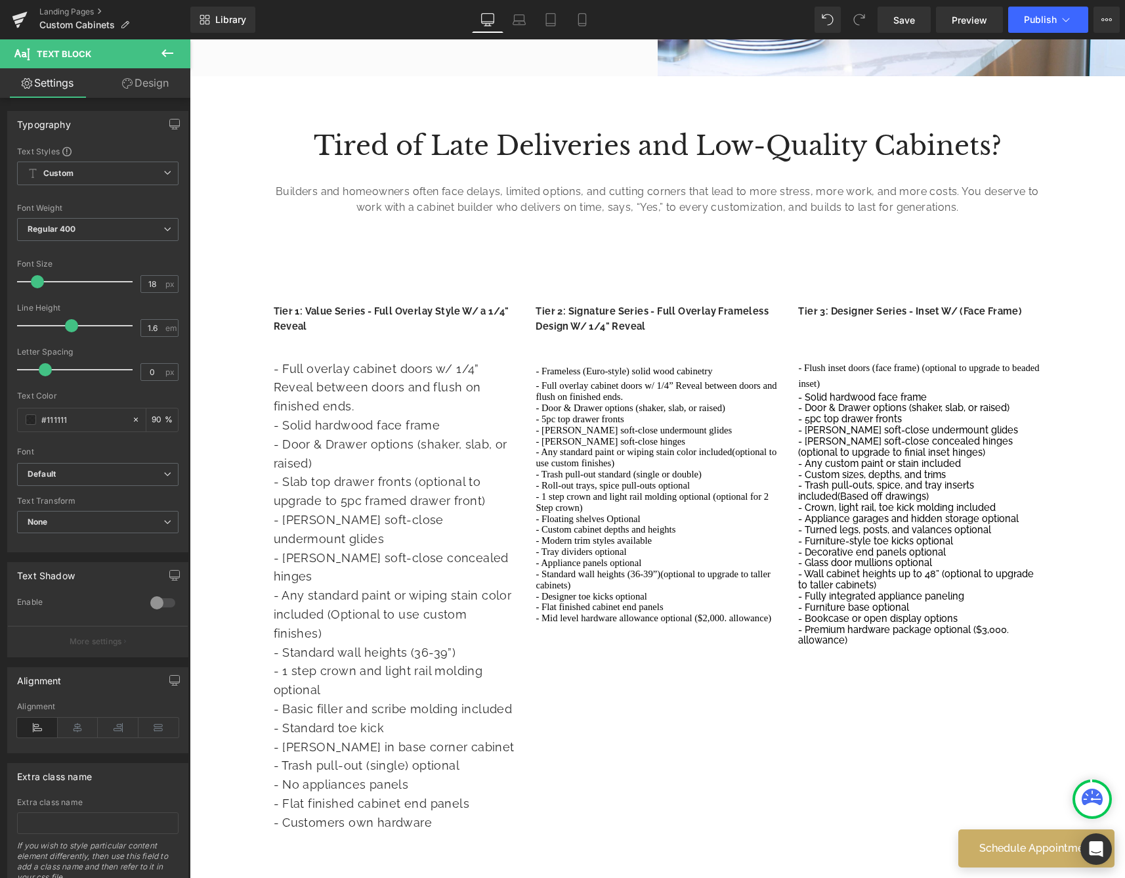
drag, startPoint x: 718, startPoint y: 561, endPoint x: 757, endPoint y: 614, distance: 65.8
click at [717, 568] on span "- Standard wall heights (36-39”)(optional to upgrade to taller cabinets)" at bounding box center [653, 579] width 234 height 22
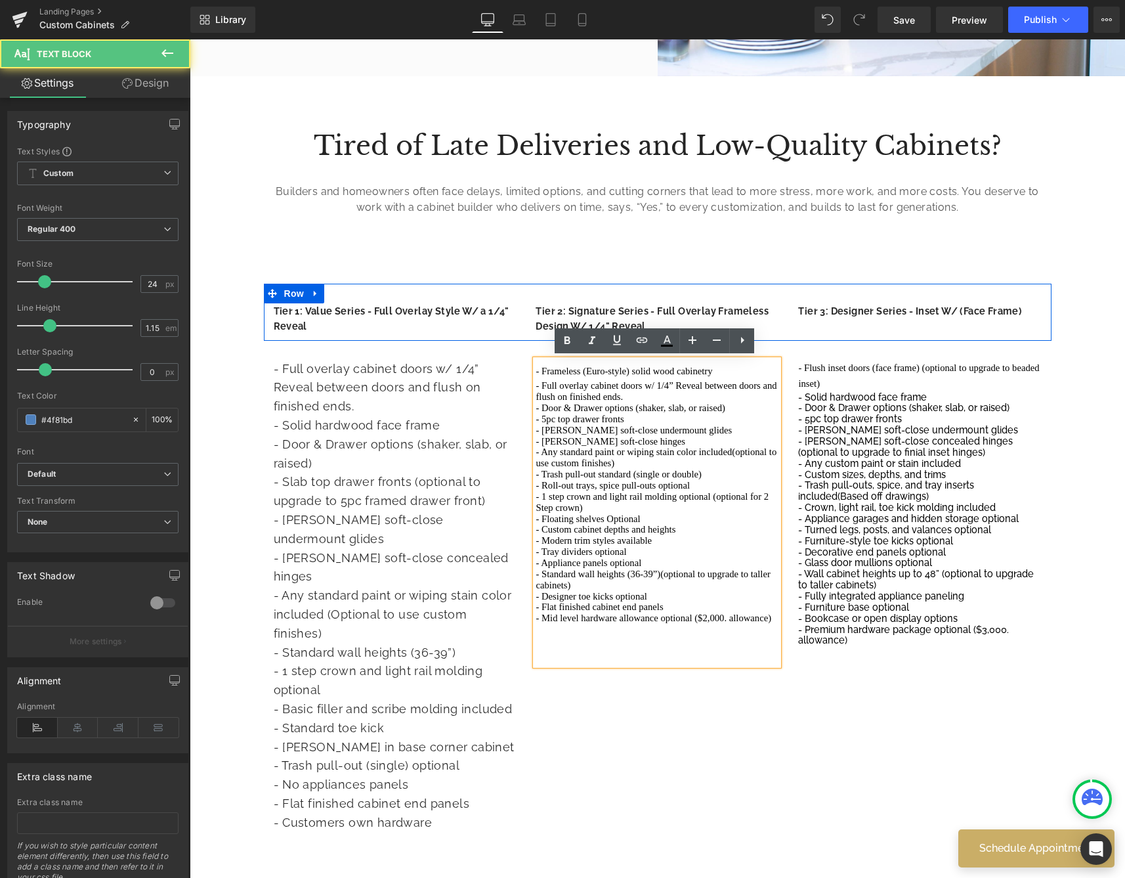
drag, startPoint x: 773, startPoint y: 603, endPoint x: 448, endPoint y: 351, distance: 411.6
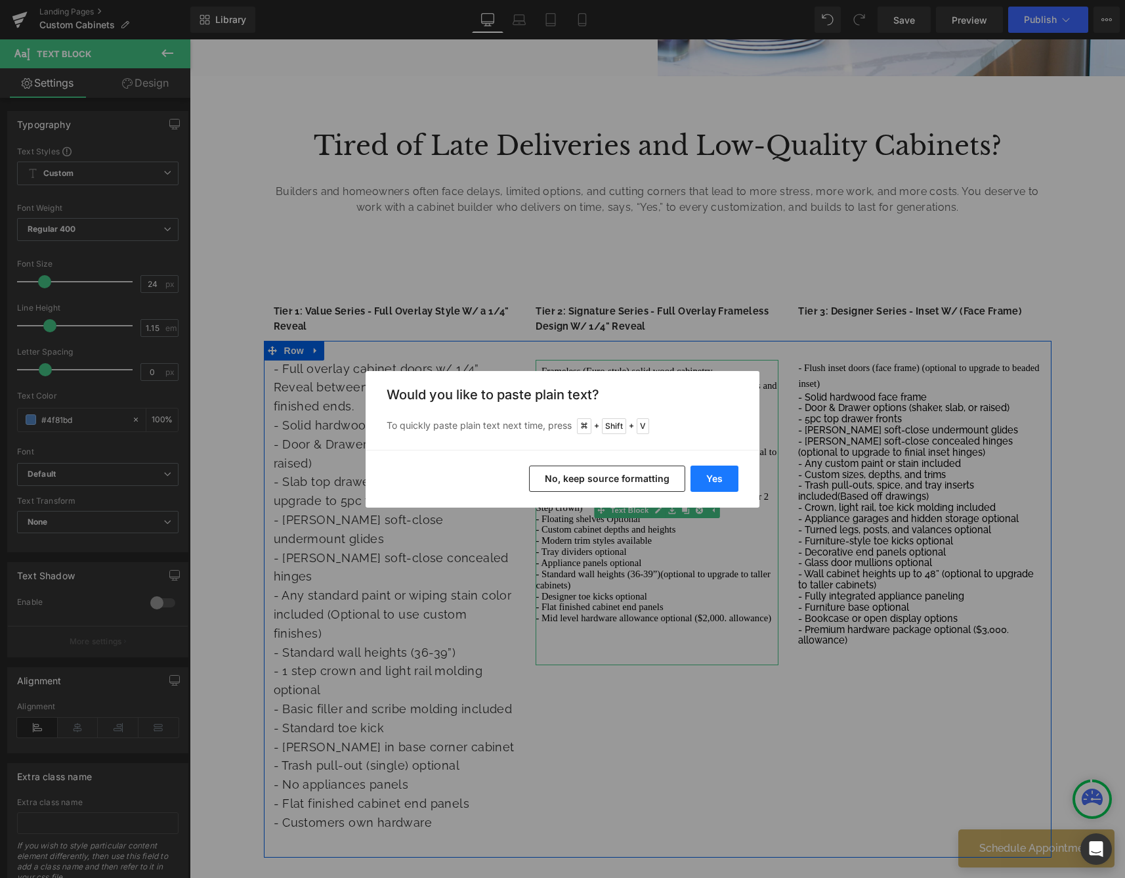
click at [711, 480] on button "Yes" at bounding box center [715, 478] width 48 height 26
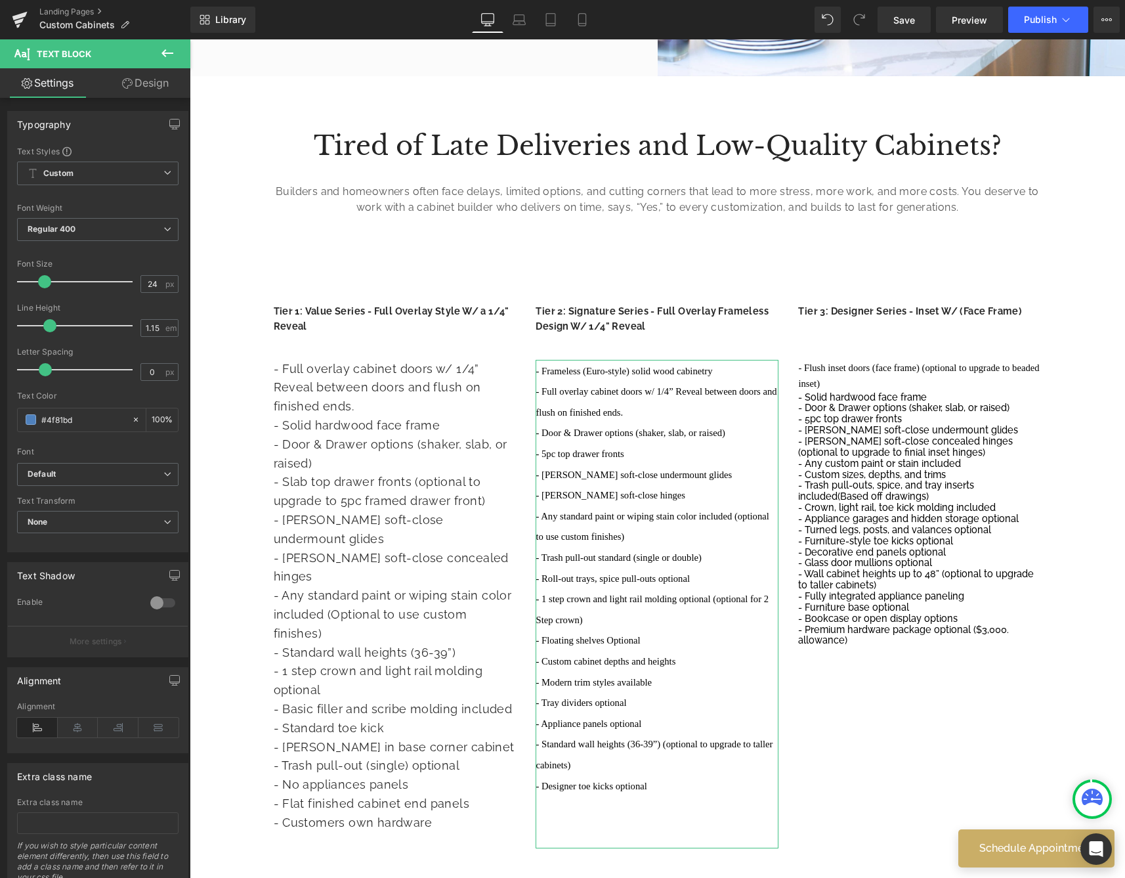
click at [150, 70] on link "Design" at bounding box center [145, 83] width 95 height 30
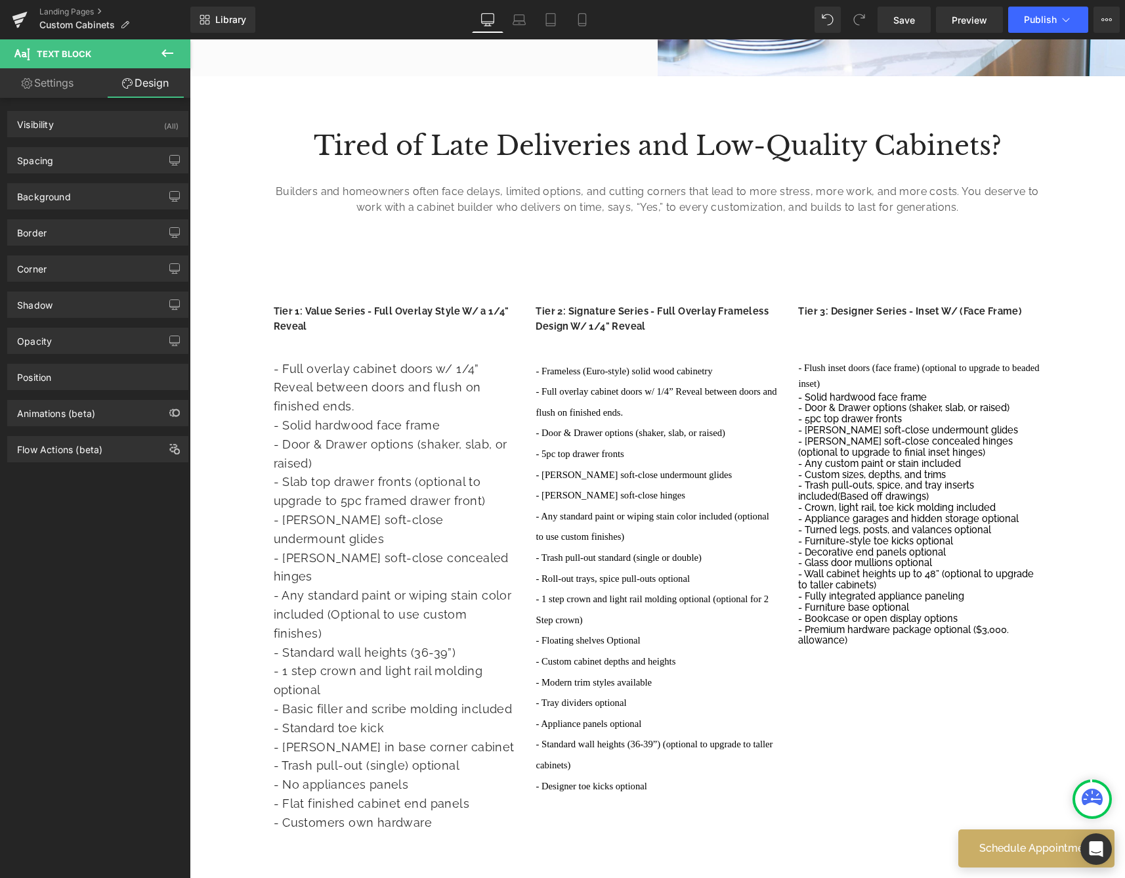
click at [176, 51] on button at bounding box center [167, 53] width 46 height 29
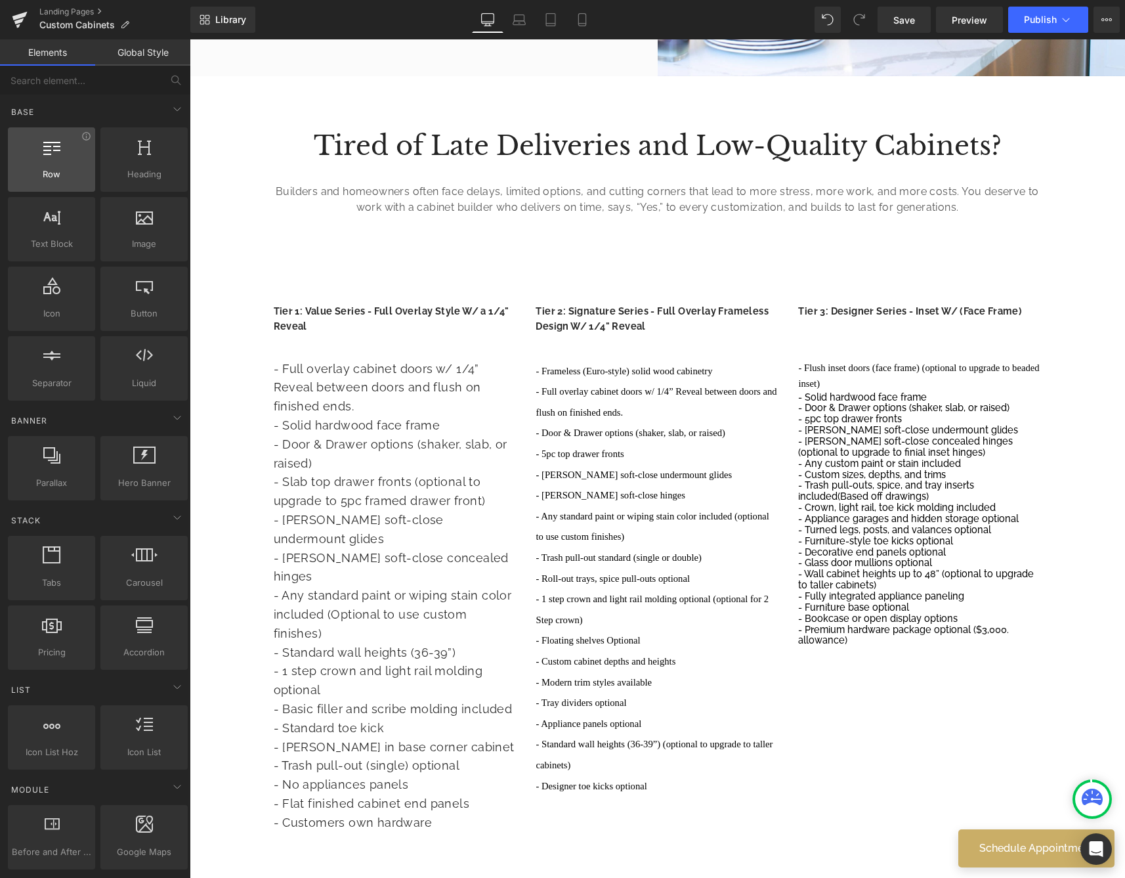
click at [75, 173] on span "Row" at bounding box center [51, 174] width 79 height 14
click at [72, 172] on span "Row" at bounding box center [51, 174] width 79 height 14
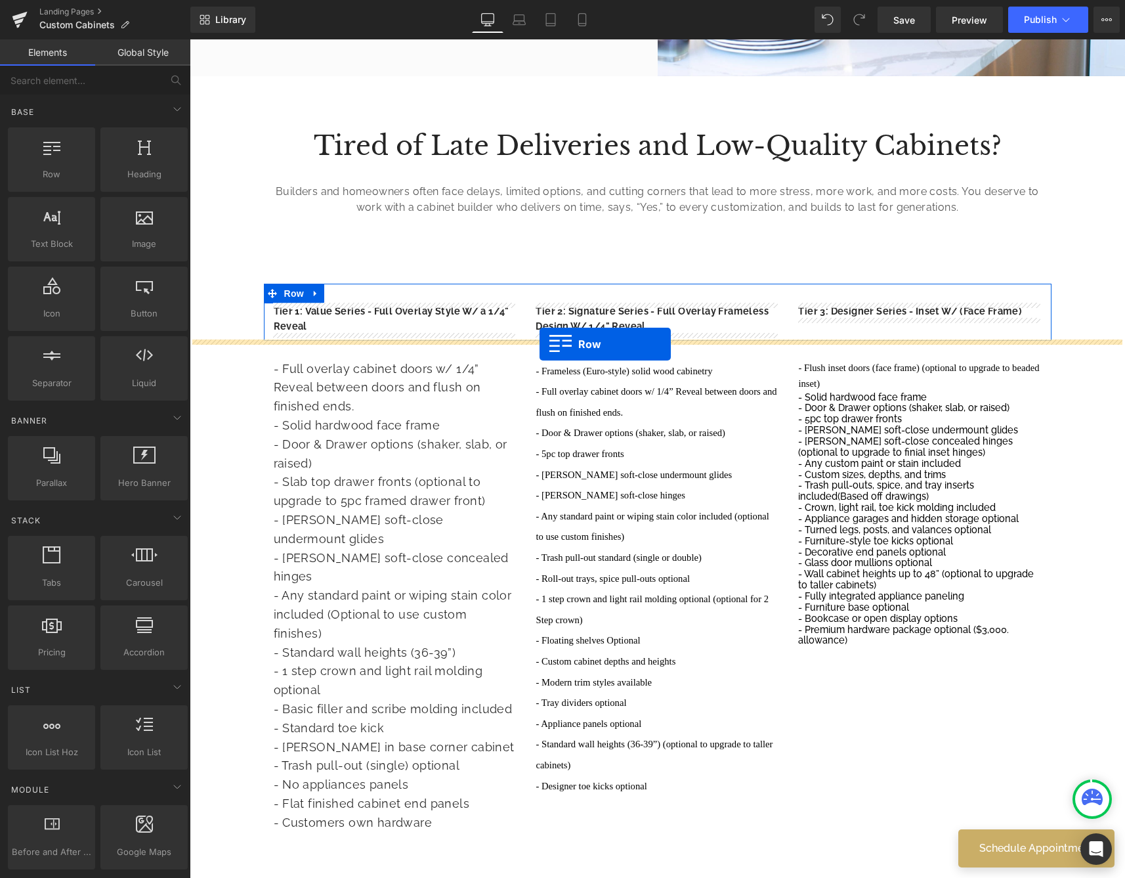
drag, startPoint x: 258, startPoint y: 211, endPoint x: 540, endPoint y: 344, distance: 311.2
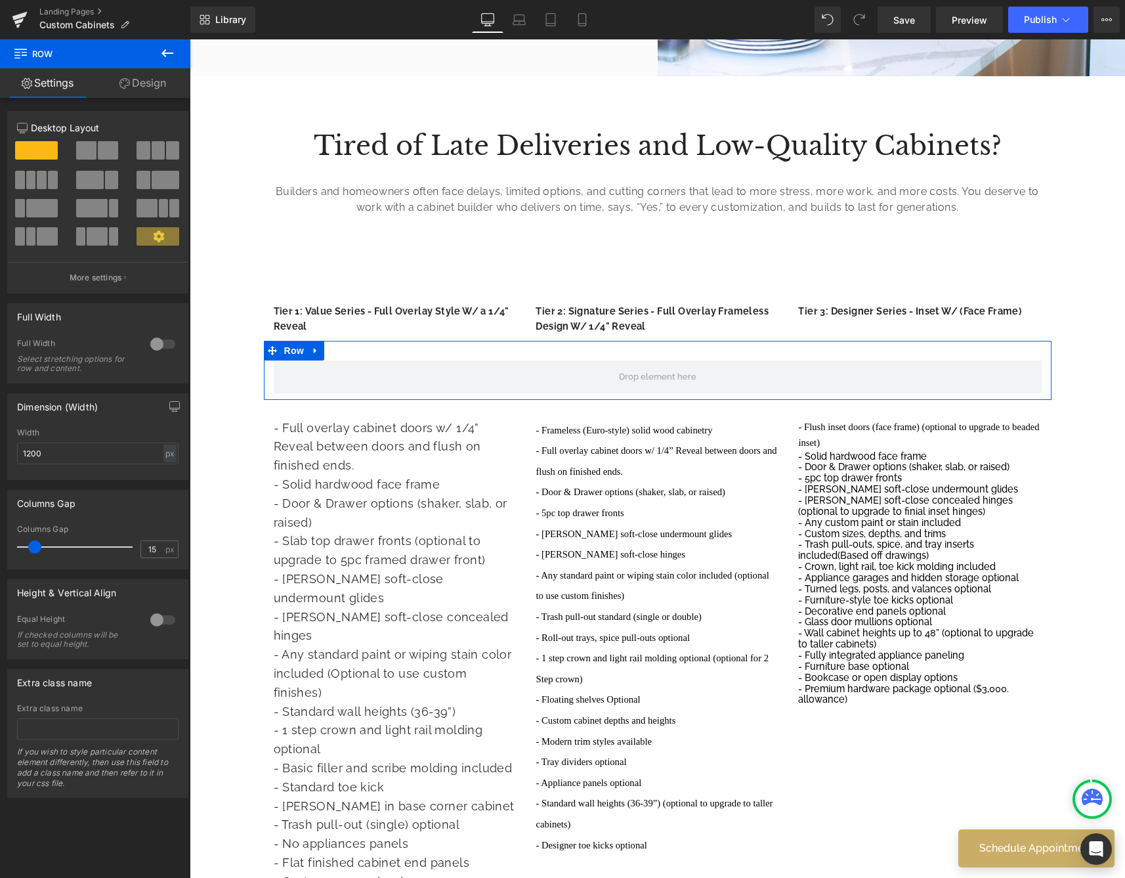
click at [142, 154] on span at bounding box center [143, 150] width 13 height 18
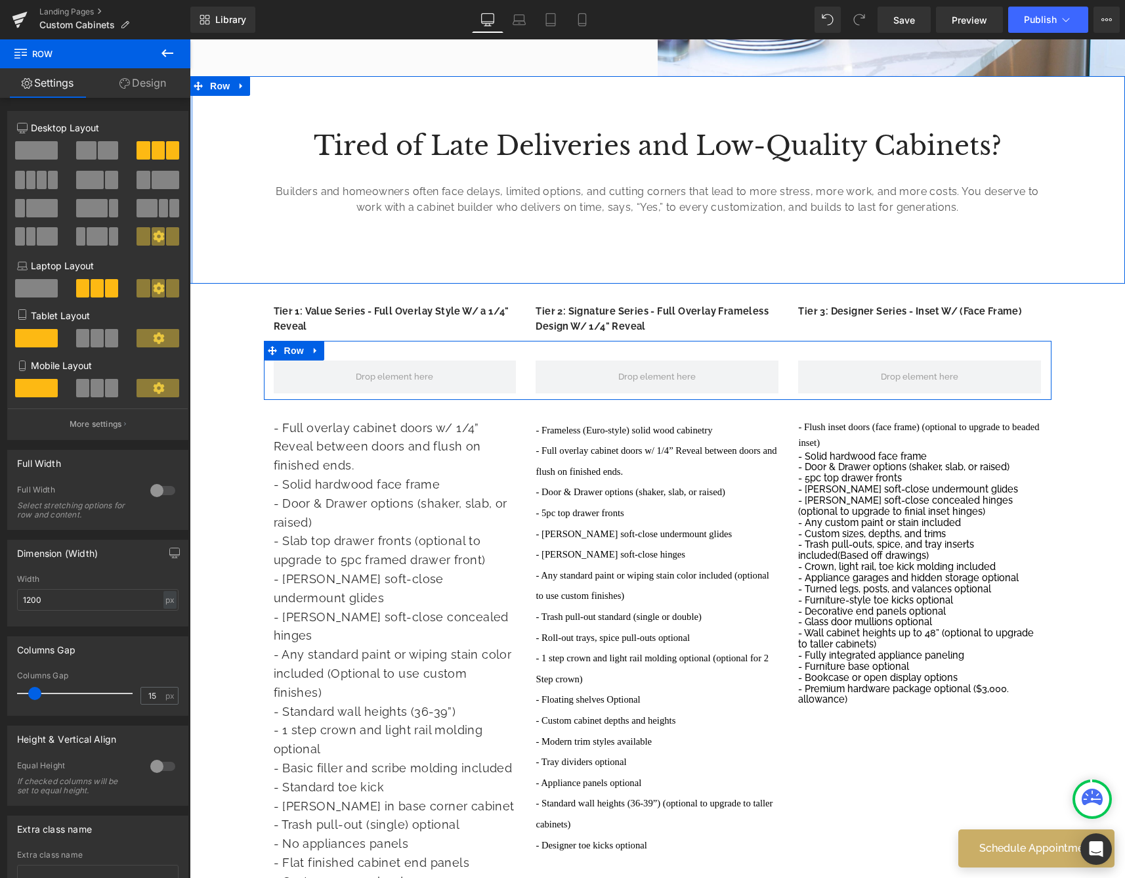
click at [153, 85] on link "Design" at bounding box center [142, 83] width 95 height 30
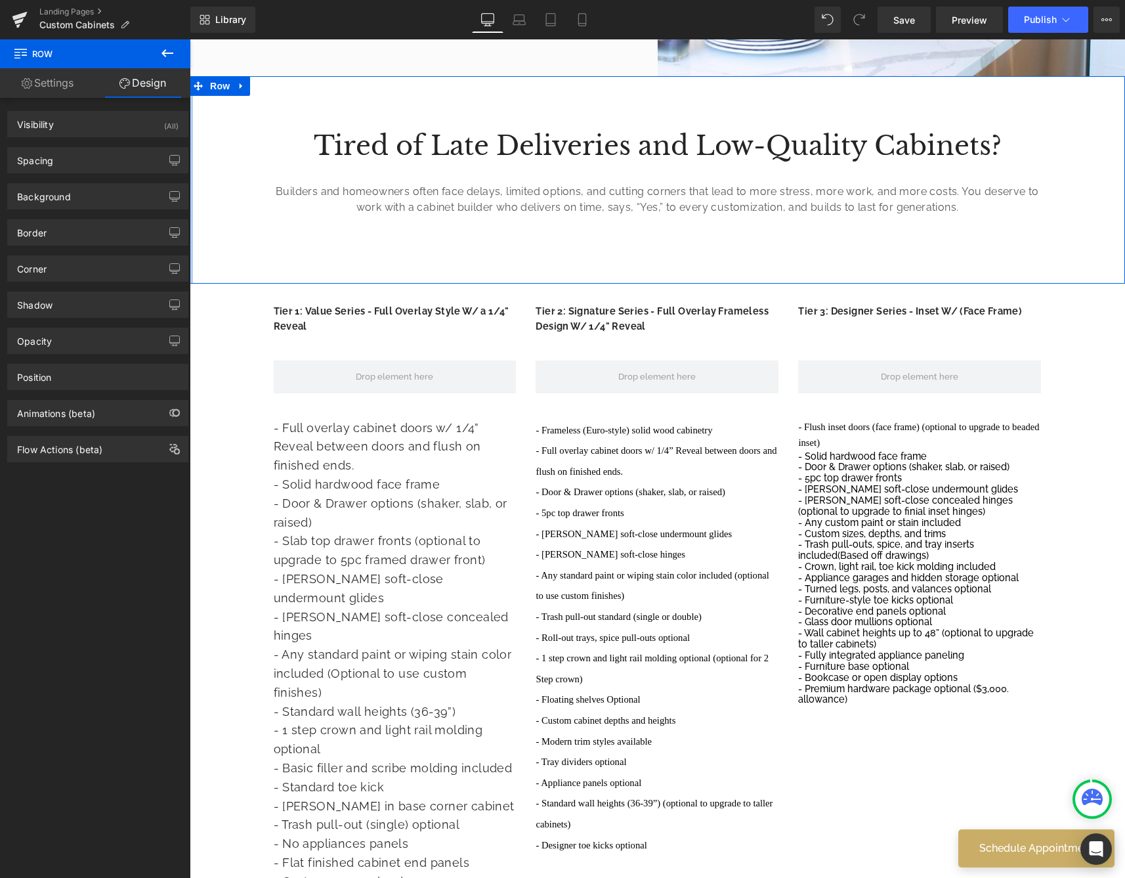
click at [169, 62] on button at bounding box center [167, 53] width 46 height 29
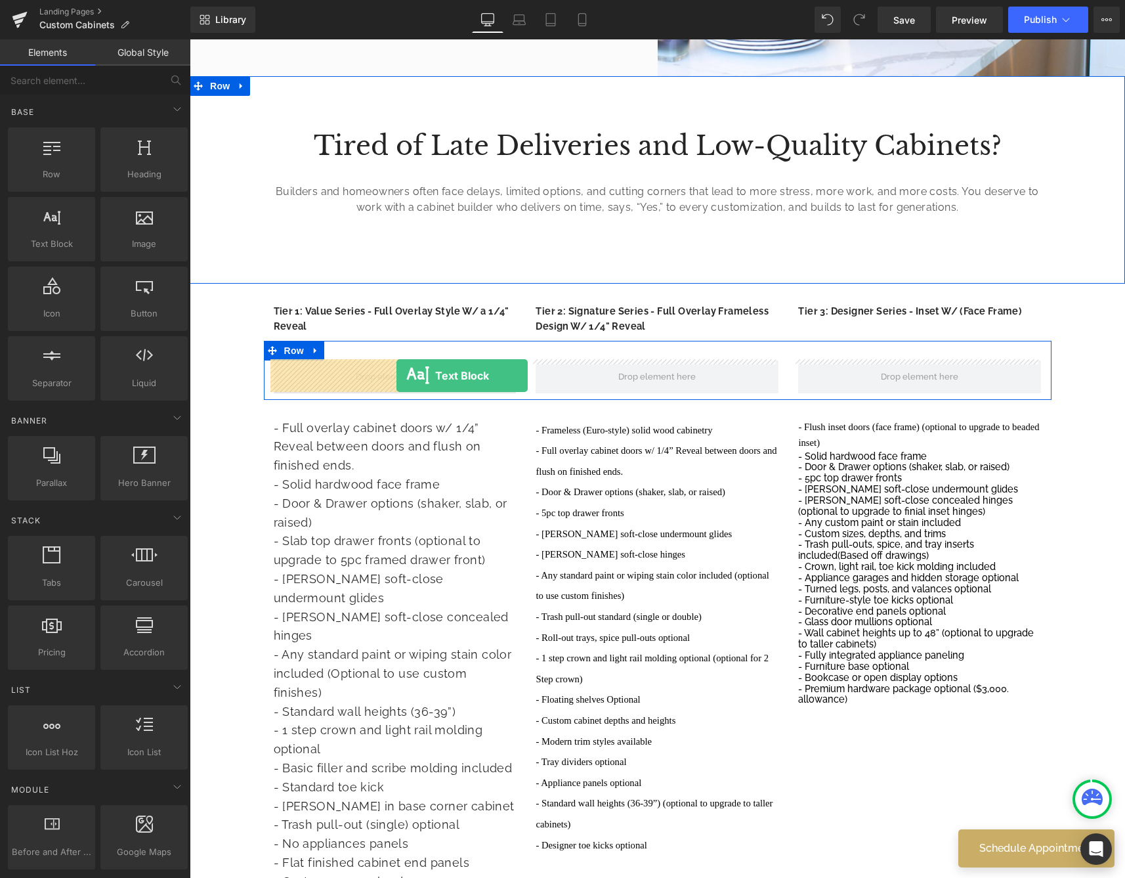
drag, startPoint x: 228, startPoint y: 288, endPoint x: 396, endPoint y: 375, distance: 189.4
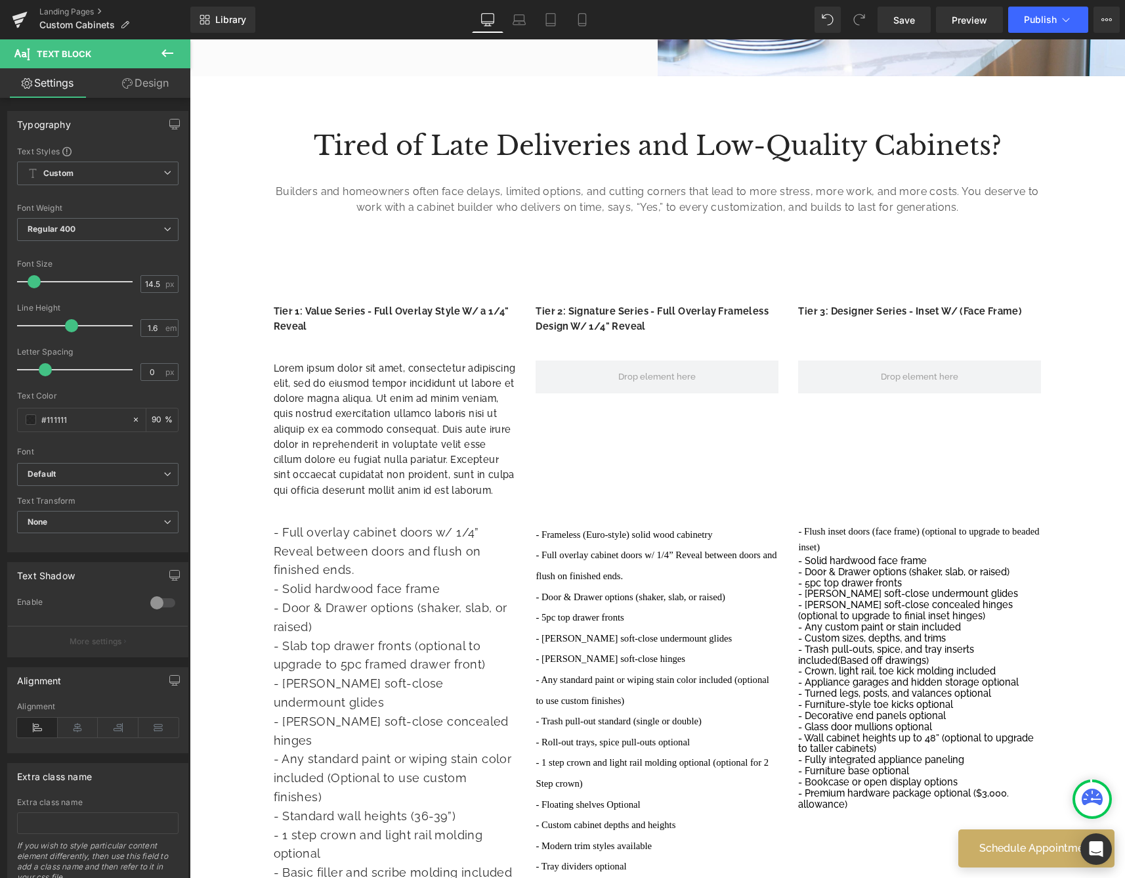
click at [179, 55] on button at bounding box center [167, 53] width 46 height 29
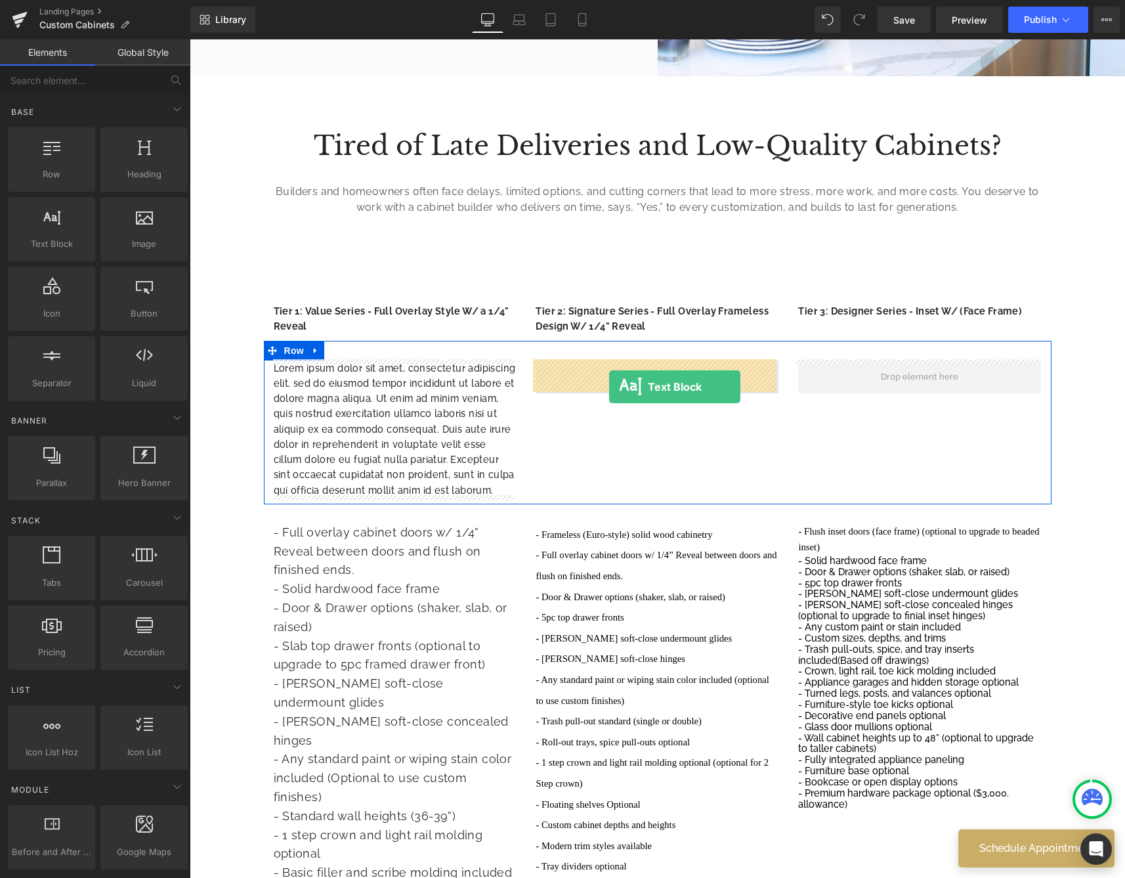
drag, startPoint x: 252, startPoint y: 255, endPoint x: 609, endPoint y: 386, distance: 380.4
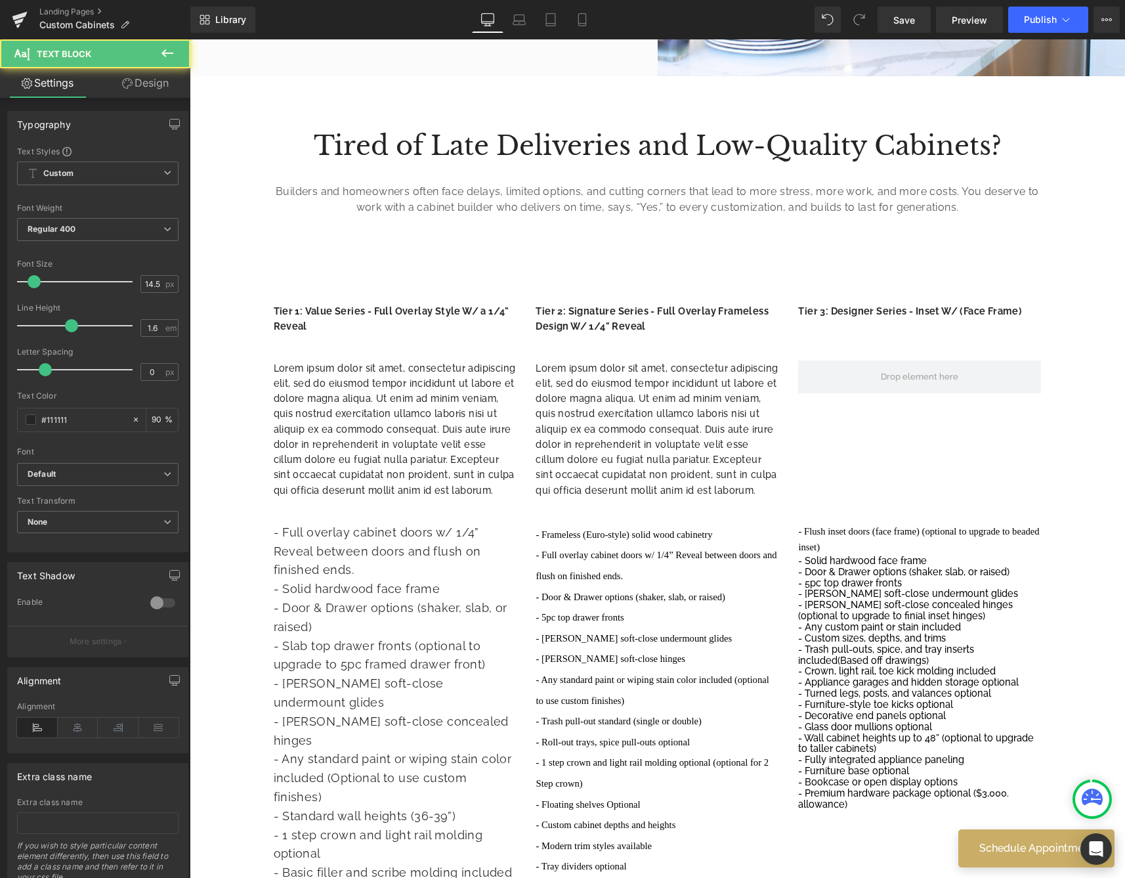
click at [168, 51] on icon at bounding box center [168, 53] width 16 height 16
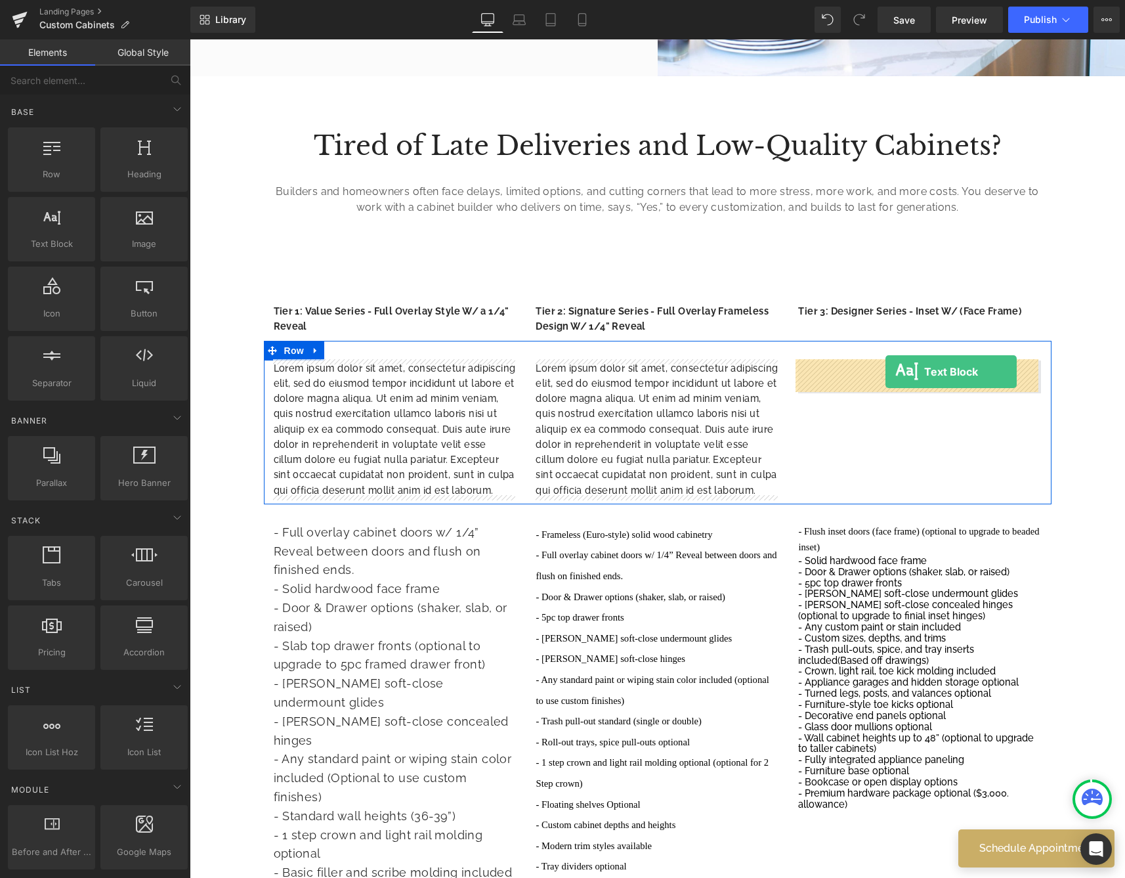
drag, startPoint x: 253, startPoint y: 274, endPoint x: 885, endPoint y: 372, distance: 640.2
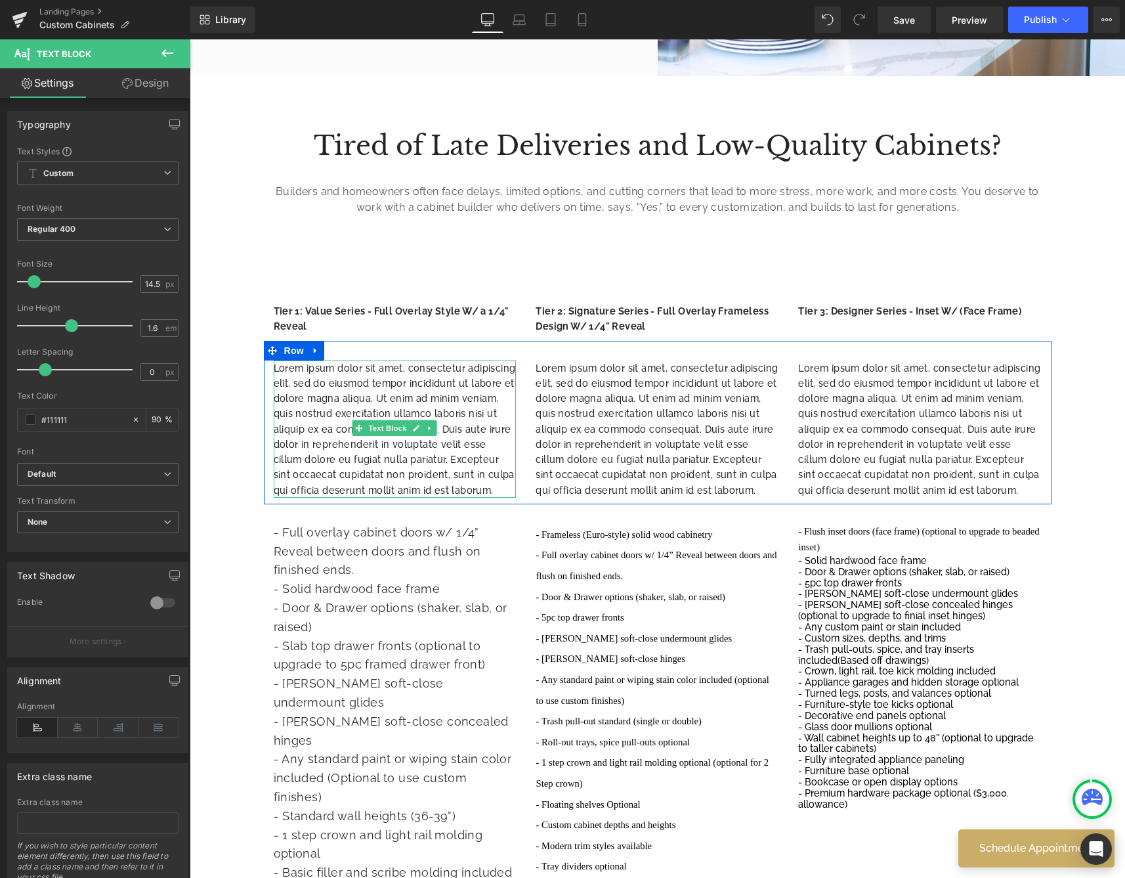
click at [356, 417] on p "Lorem ipsum dolor sit amet, consectetur adipiscing elit, sed do eiusmod tempor …" at bounding box center [395, 428] width 243 height 137
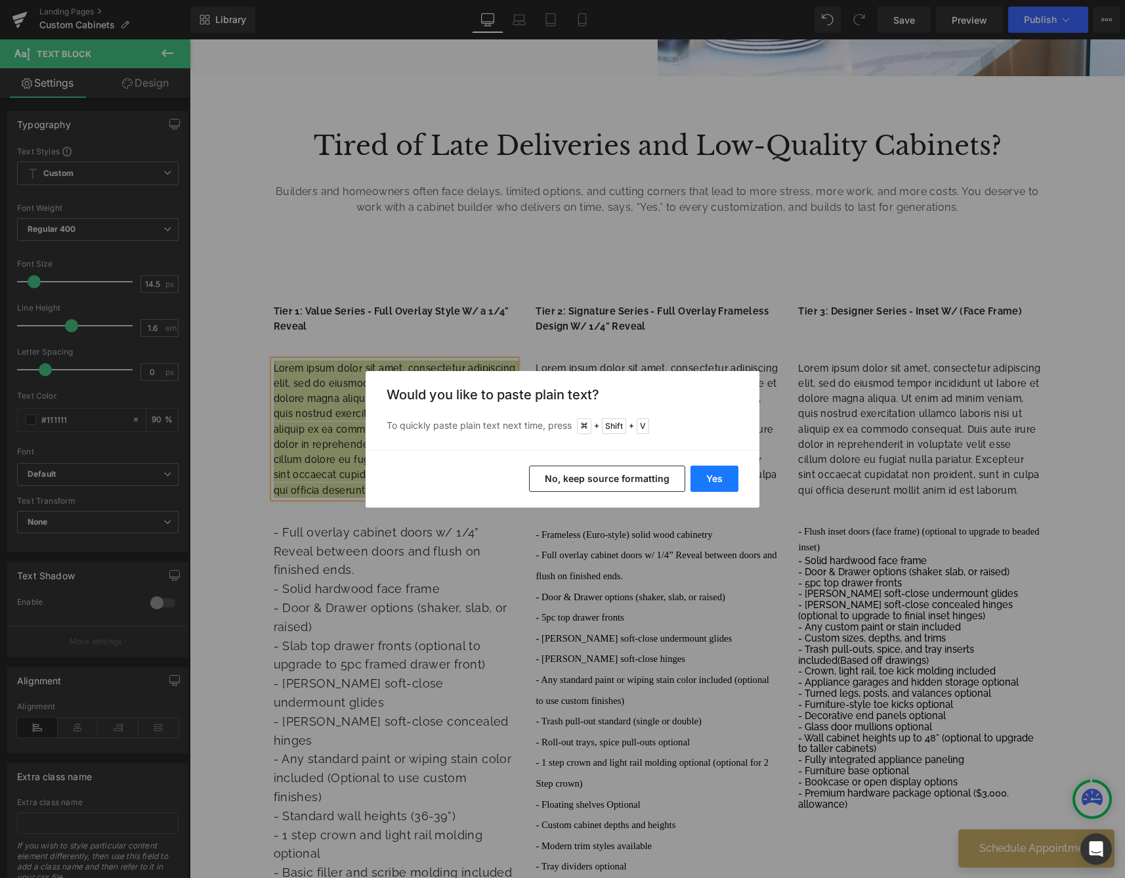
click at [729, 489] on button "Yes" at bounding box center [715, 478] width 48 height 26
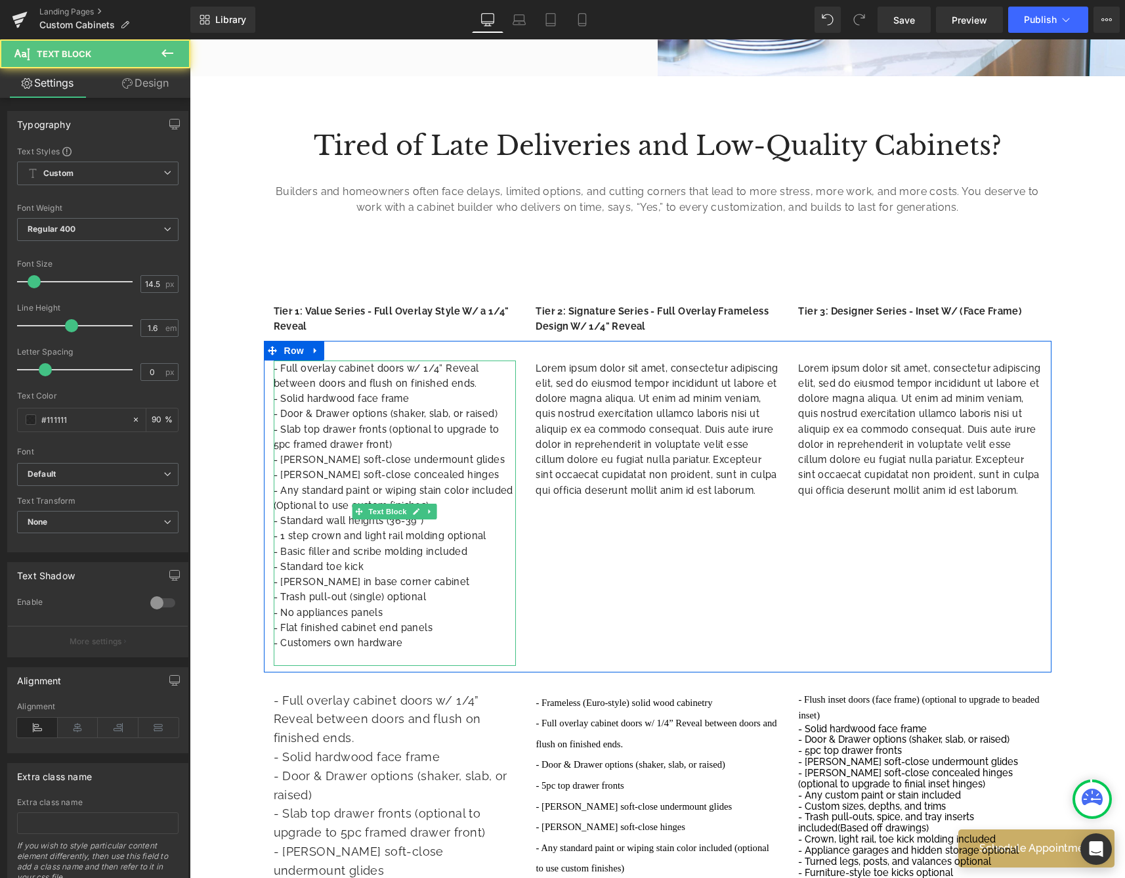
click at [389, 459] on p "- Blum soft-close undermount glides" at bounding box center [395, 459] width 243 height 15
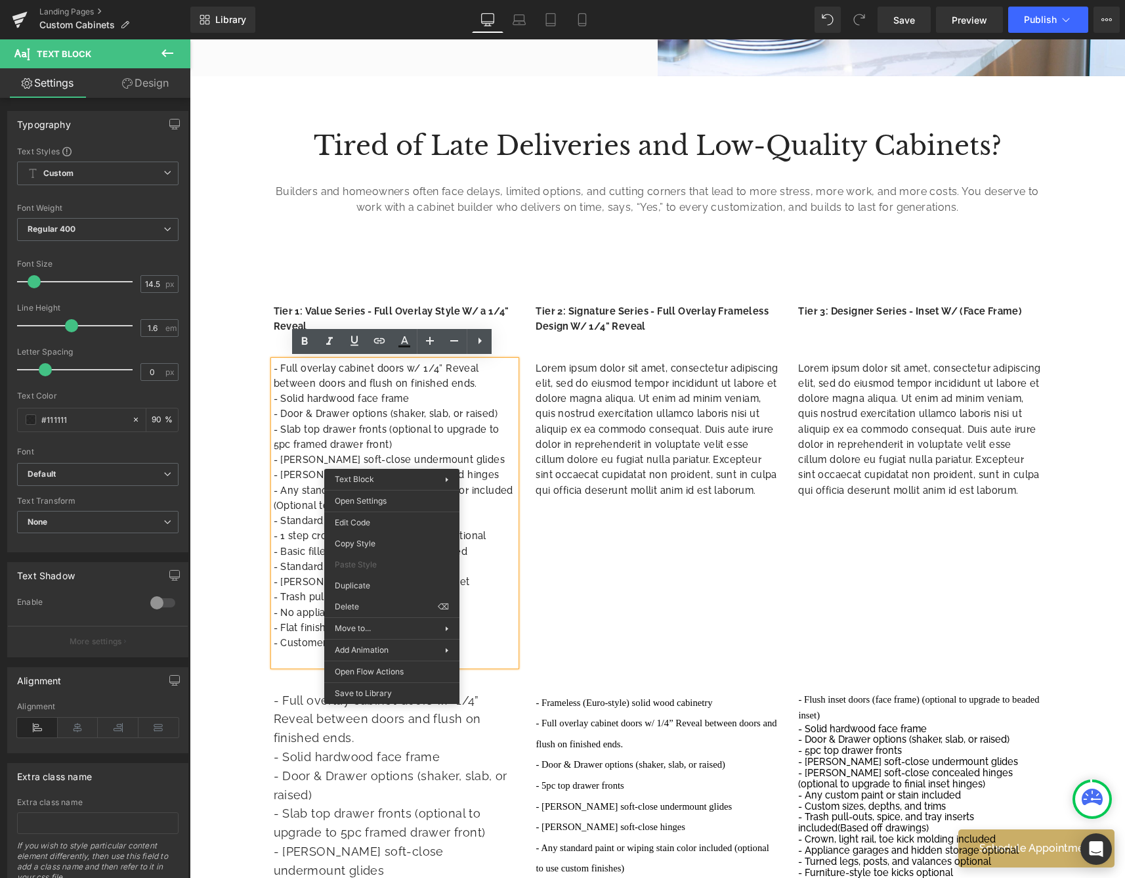
click at [387, 436] on p "- Slab top drawer fronts (optional to upgrade to 5pc framed drawer front)" at bounding box center [395, 436] width 243 height 31
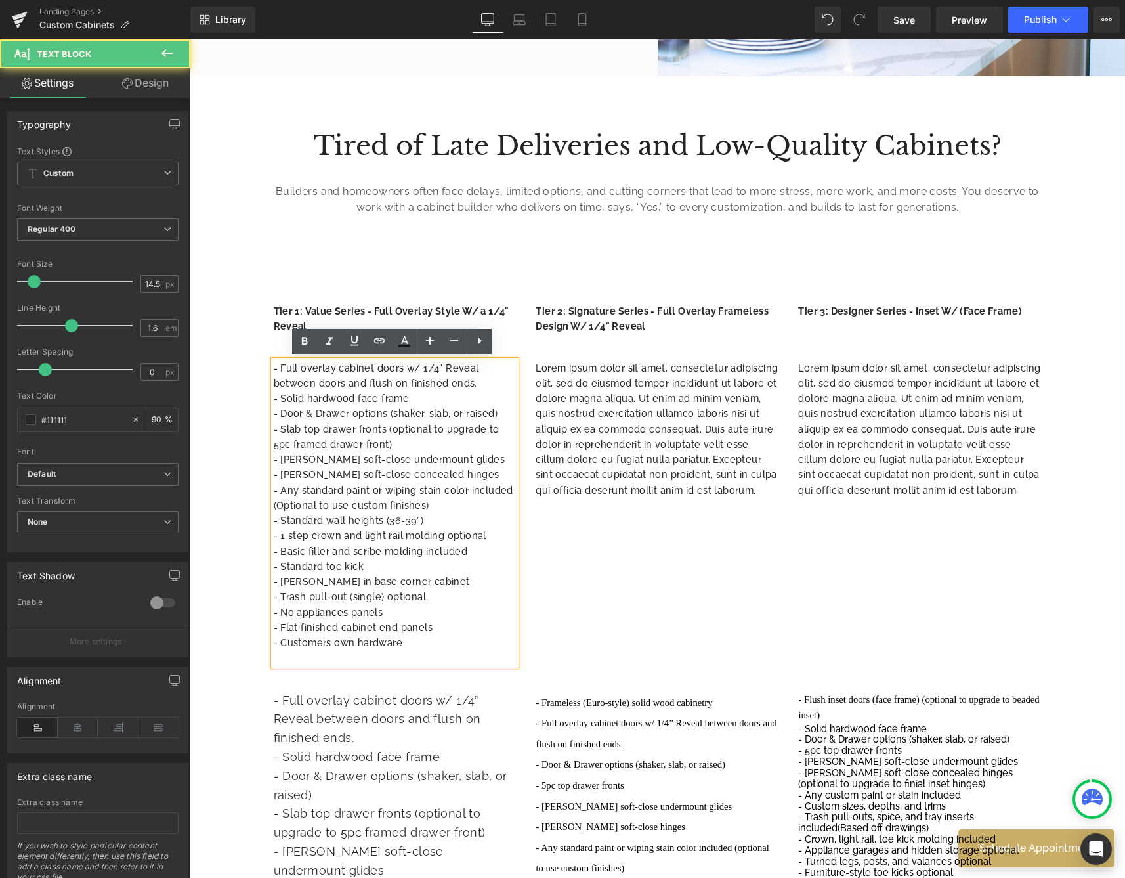
click at [384, 454] on p "- Blum soft-close undermount glides" at bounding box center [395, 459] width 243 height 15
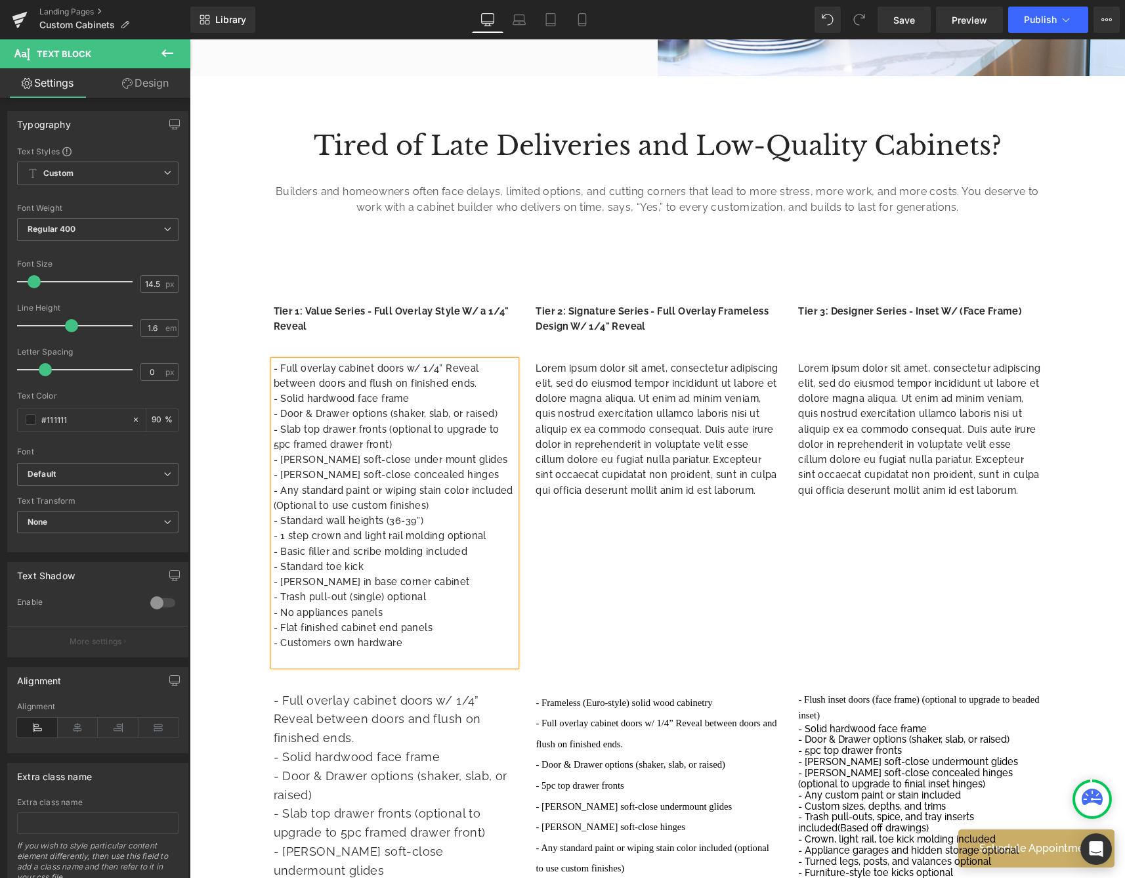
click at [440, 470] on p "- Blum soft-close concealed hinges" at bounding box center [395, 474] width 243 height 15
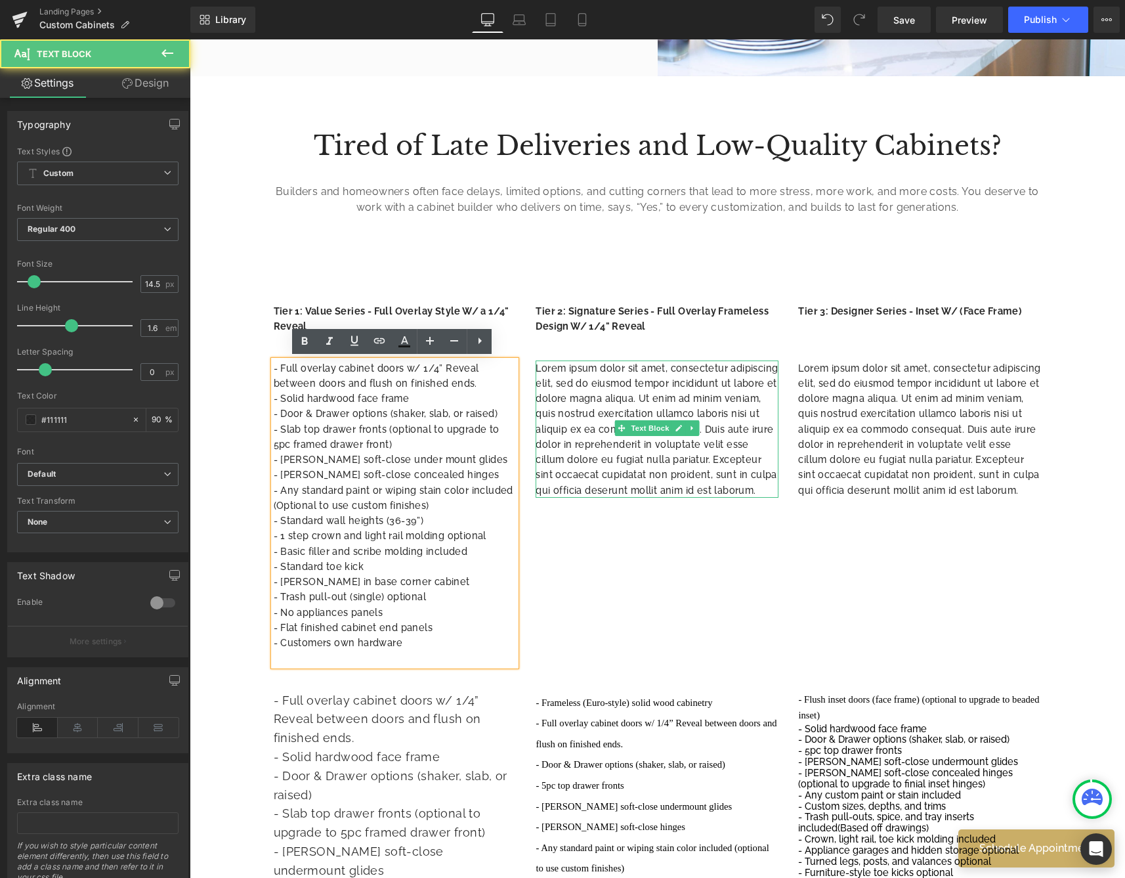
click at [575, 479] on p "Lorem ipsum dolor sit amet, consectetur adipiscing elit, sed do eiusmod tempor …" at bounding box center [657, 428] width 243 height 137
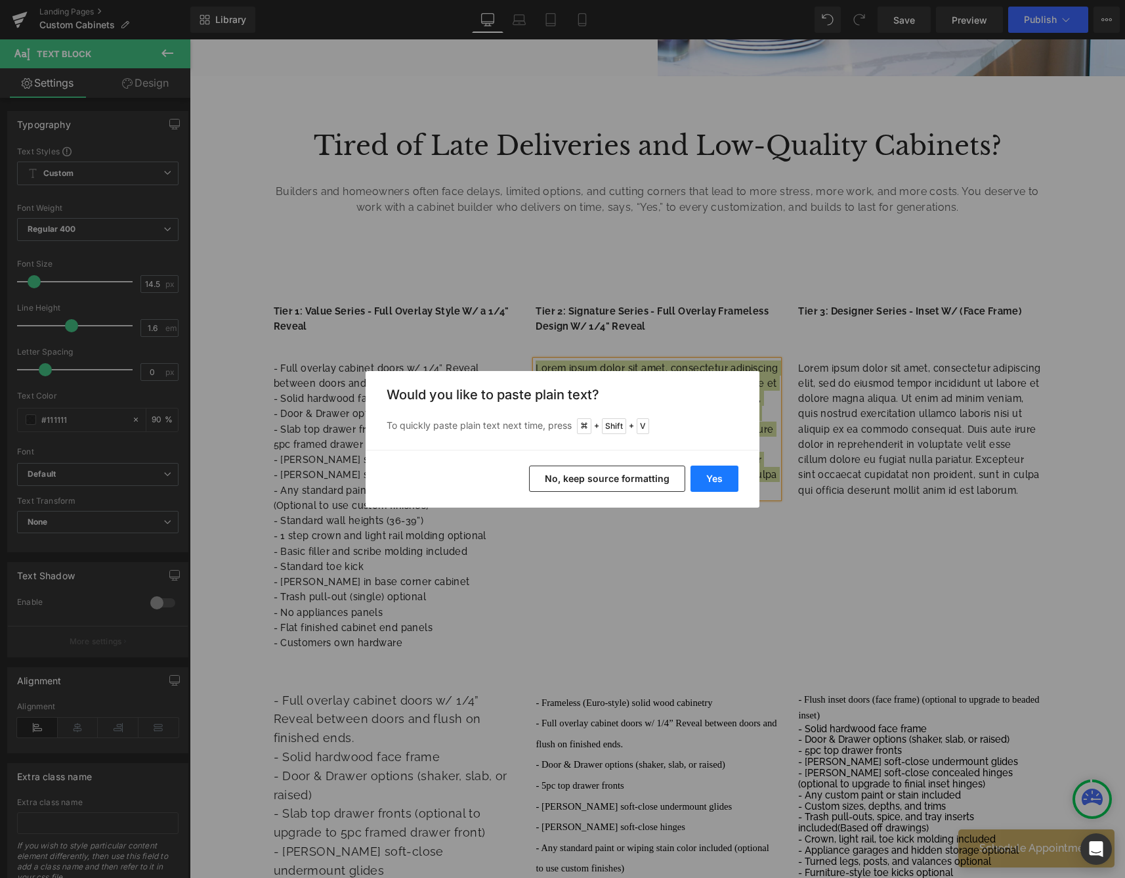
click at [704, 472] on button "Yes" at bounding box center [715, 478] width 48 height 26
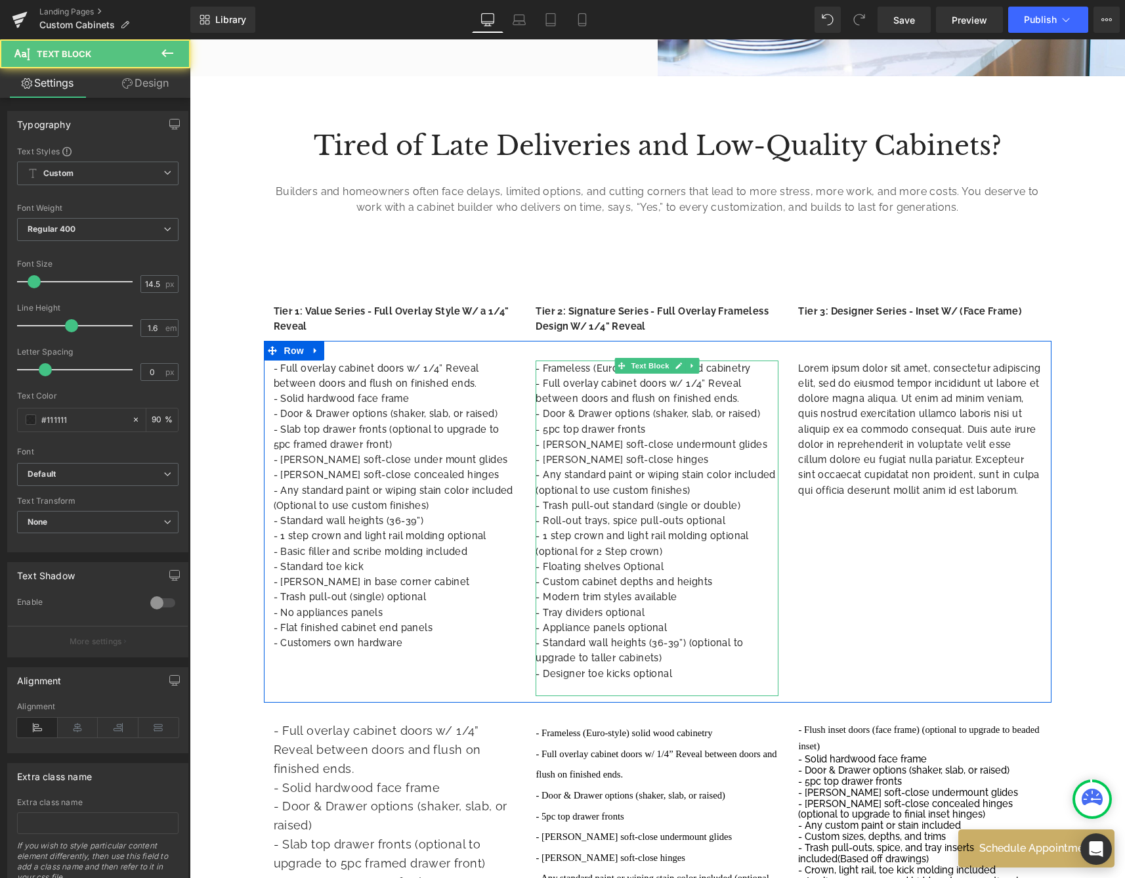
click at [646, 443] on p "- Blum soft-close undermount glides" at bounding box center [657, 443] width 243 height 15
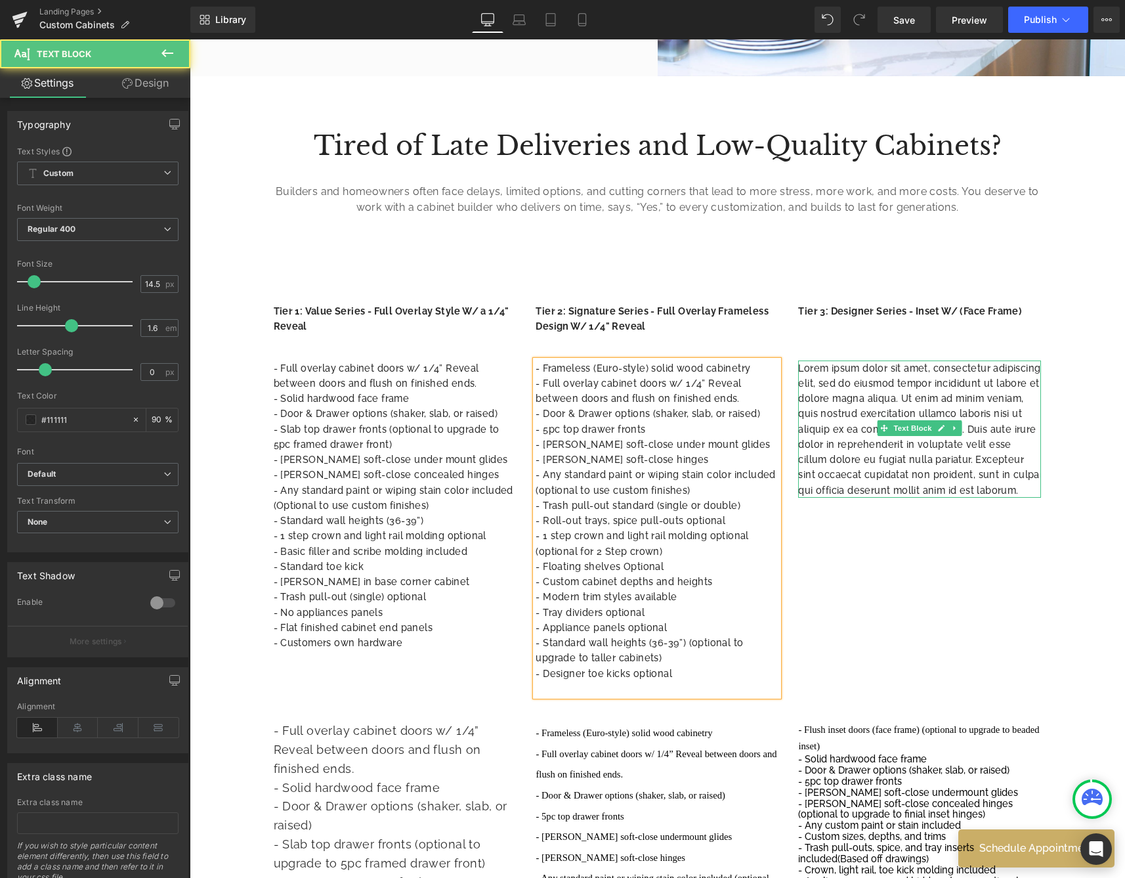
drag, startPoint x: 920, startPoint y: 466, endPoint x: 971, endPoint y: 500, distance: 61.2
click at [920, 466] on p "Lorem ipsum dolor sit amet, consectetur adipiscing elit, sed do eiusmod tempor …" at bounding box center [919, 428] width 243 height 137
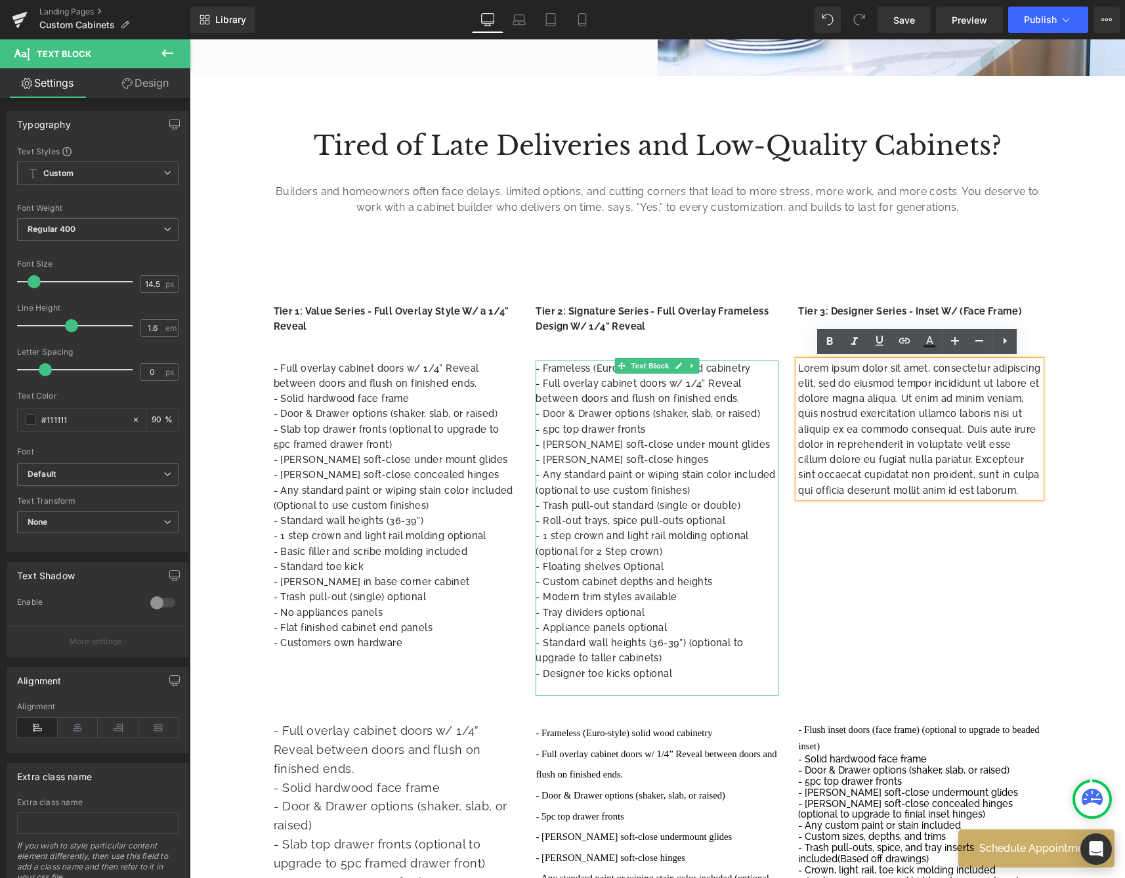
click at [680, 668] on p "- Designer toe kicks optional" at bounding box center [657, 673] width 243 height 15
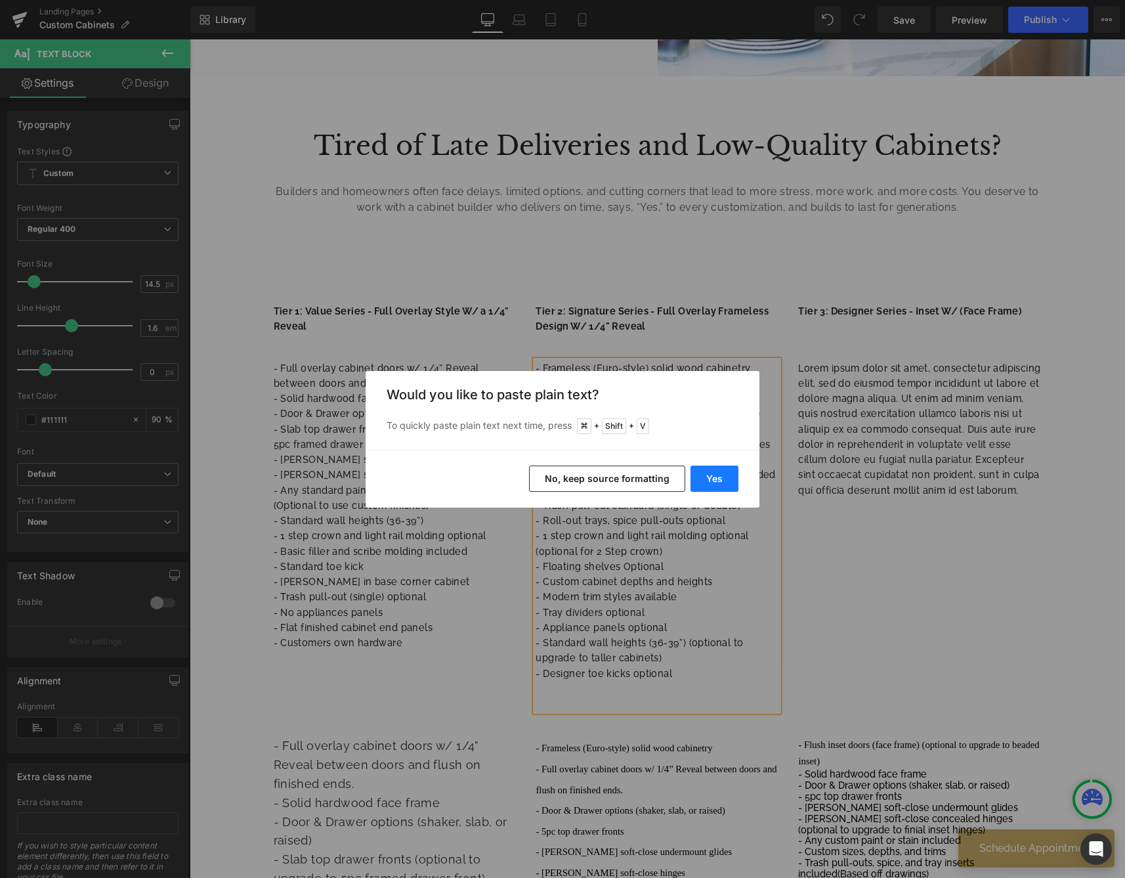
click at [708, 471] on button "Yes" at bounding box center [715, 478] width 48 height 26
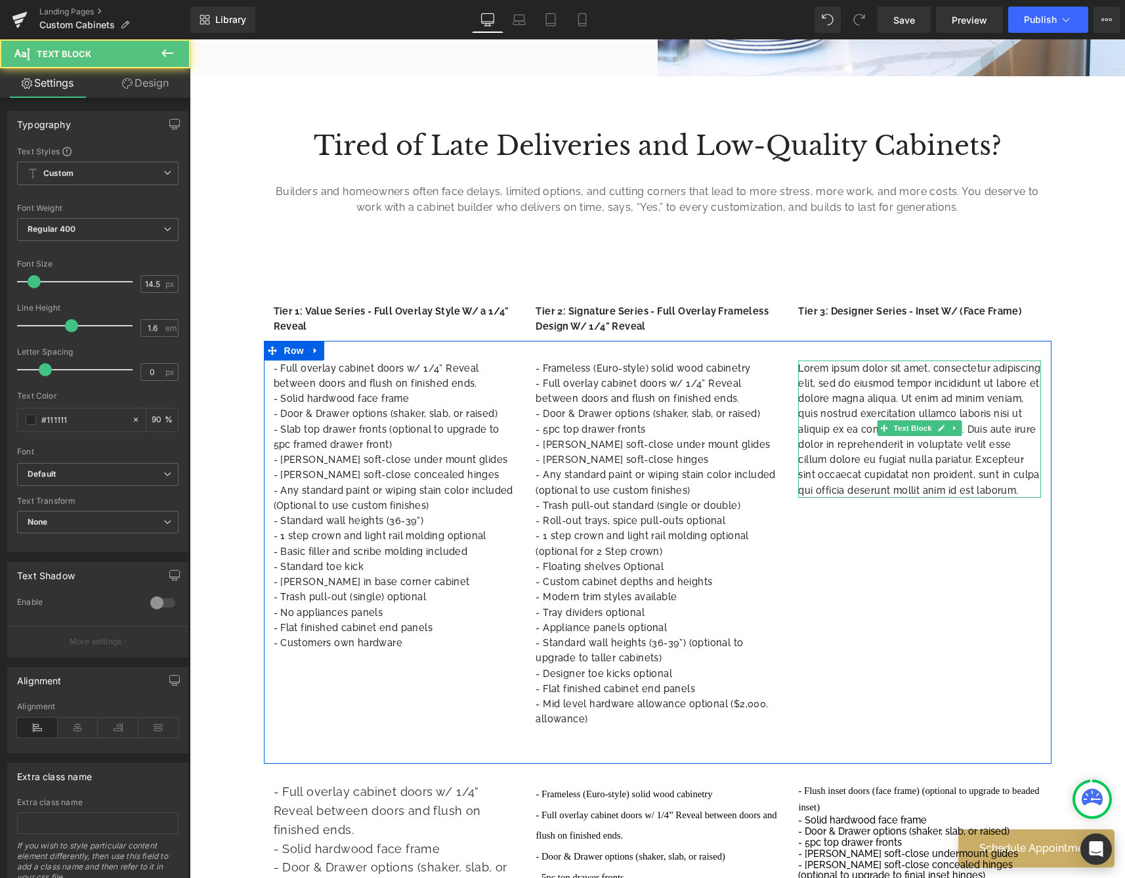
click at [824, 380] on p "Lorem ipsum dolor sit amet, consectetur adipiscing elit, sed do eiusmod tempor …" at bounding box center [919, 428] width 243 height 137
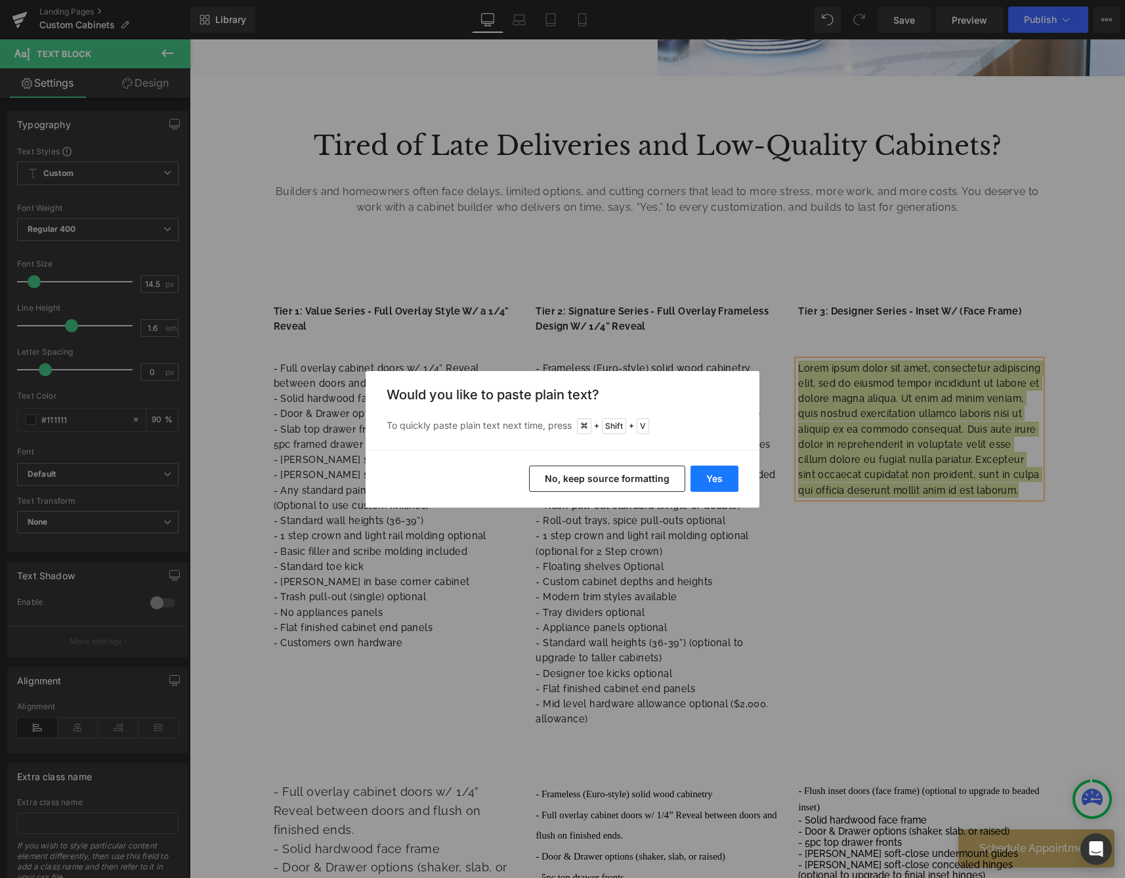
click at [698, 481] on button "Yes" at bounding box center [715, 478] width 48 height 26
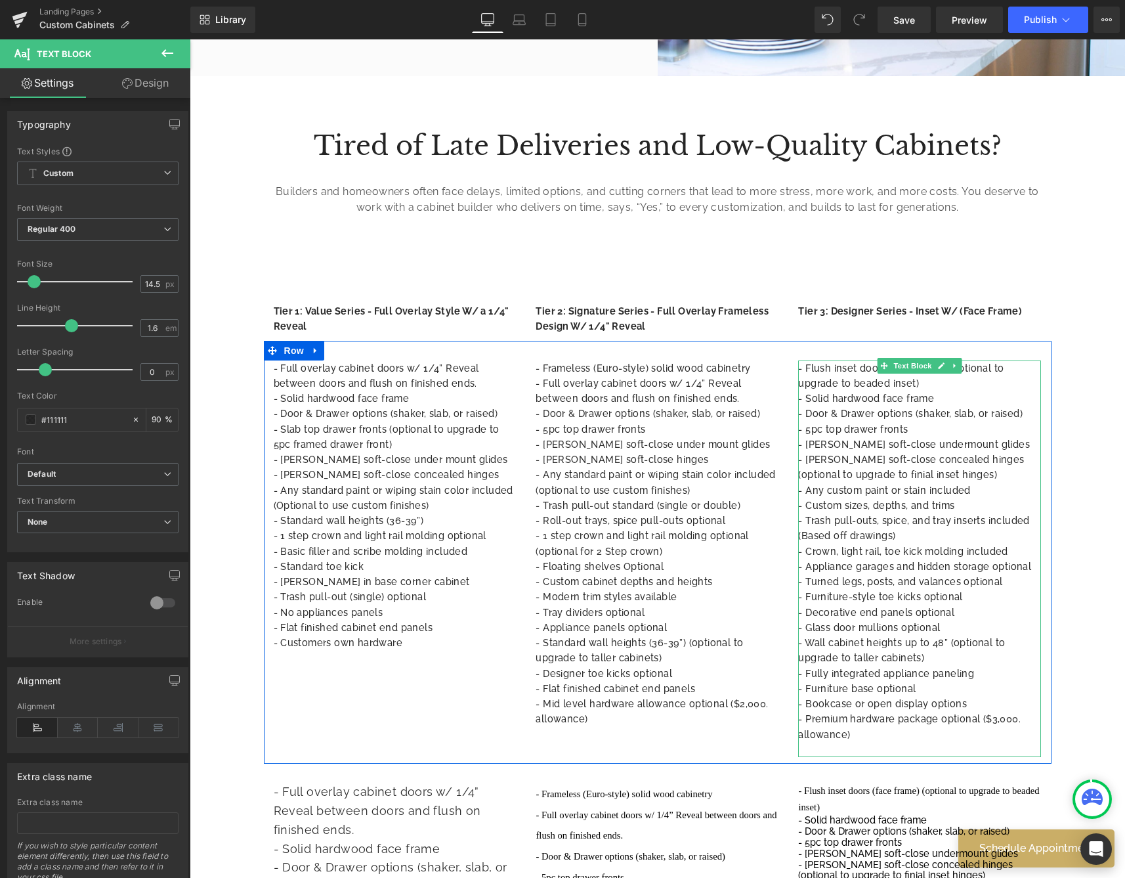
drag, startPoint x: 910, startPoint y: 442, endPoint x: 946, endPoint y: 467, distance: 43.9
click at [910, 442] on p "- Blum soft-close undermount glides" at bounding box center [919, 443] width 243 height 15
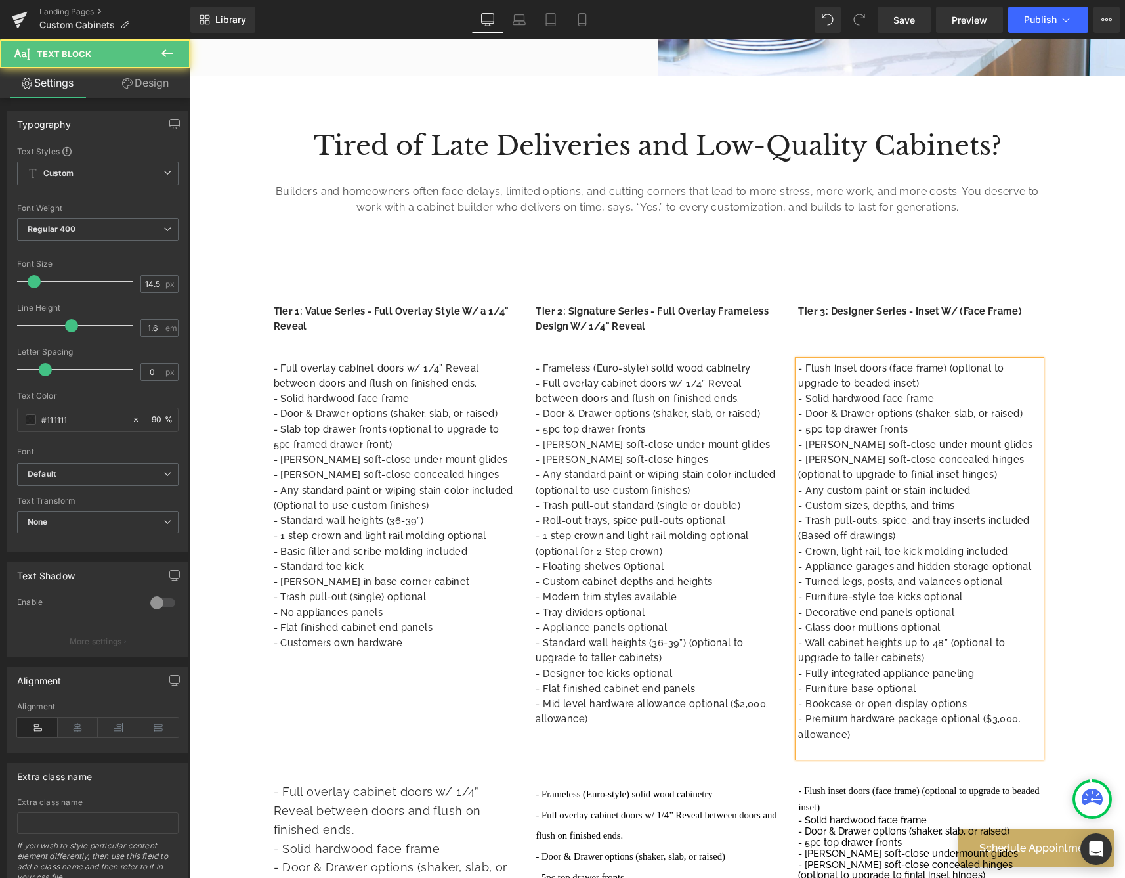
click at [975, 536] on p "- Trash pull-outs, spice, and tray inserts included (Based off drawings)" at bounding box center [919, 528] width 243 height 31
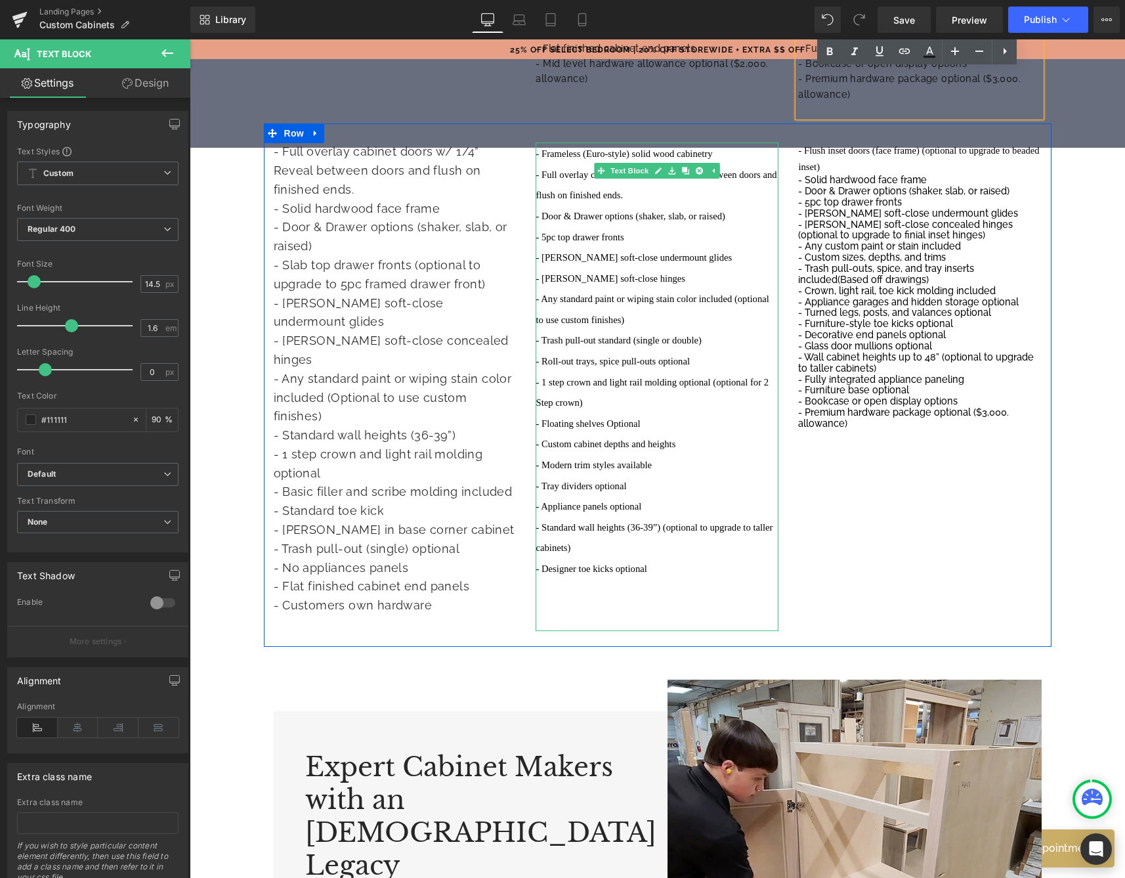
scroll to position [1015, 0]
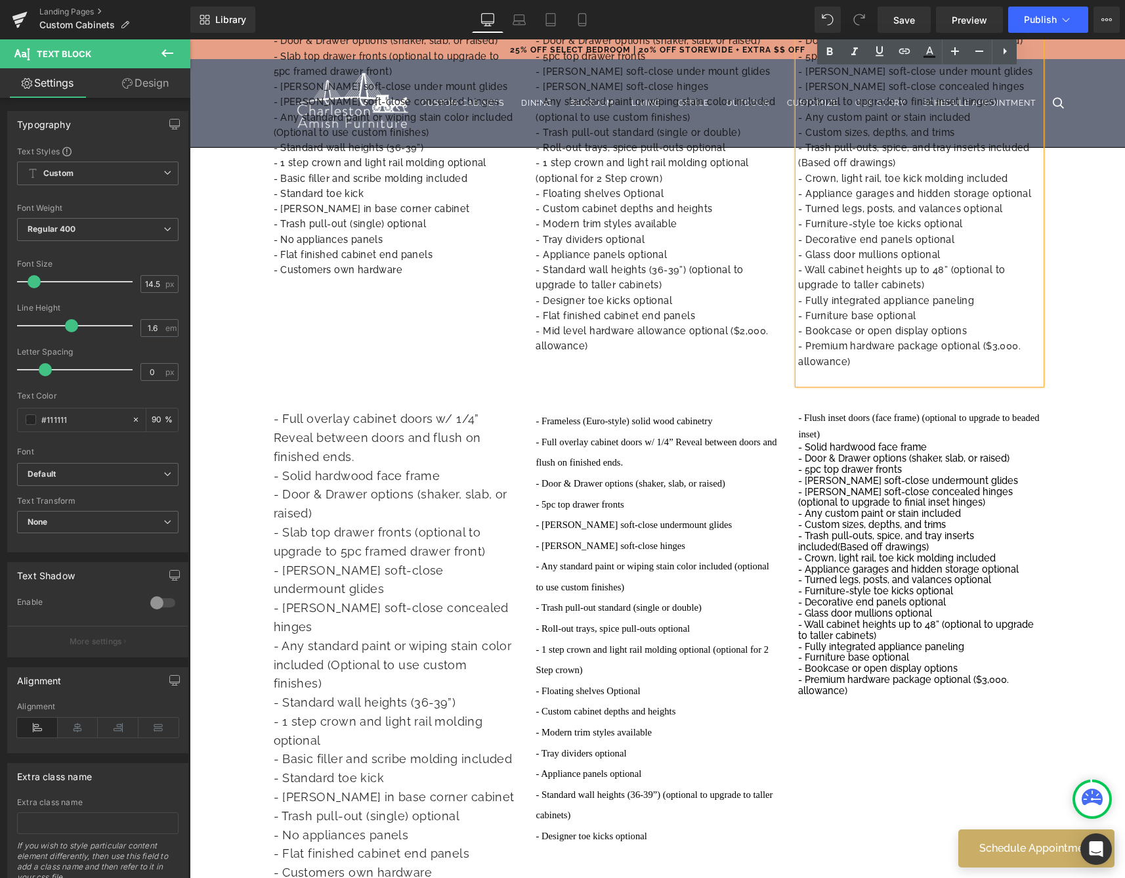
click at [1005, 586] on p "- Furniture-style toe kicks optional" at bounding box center [919, 591] width 243 height 11
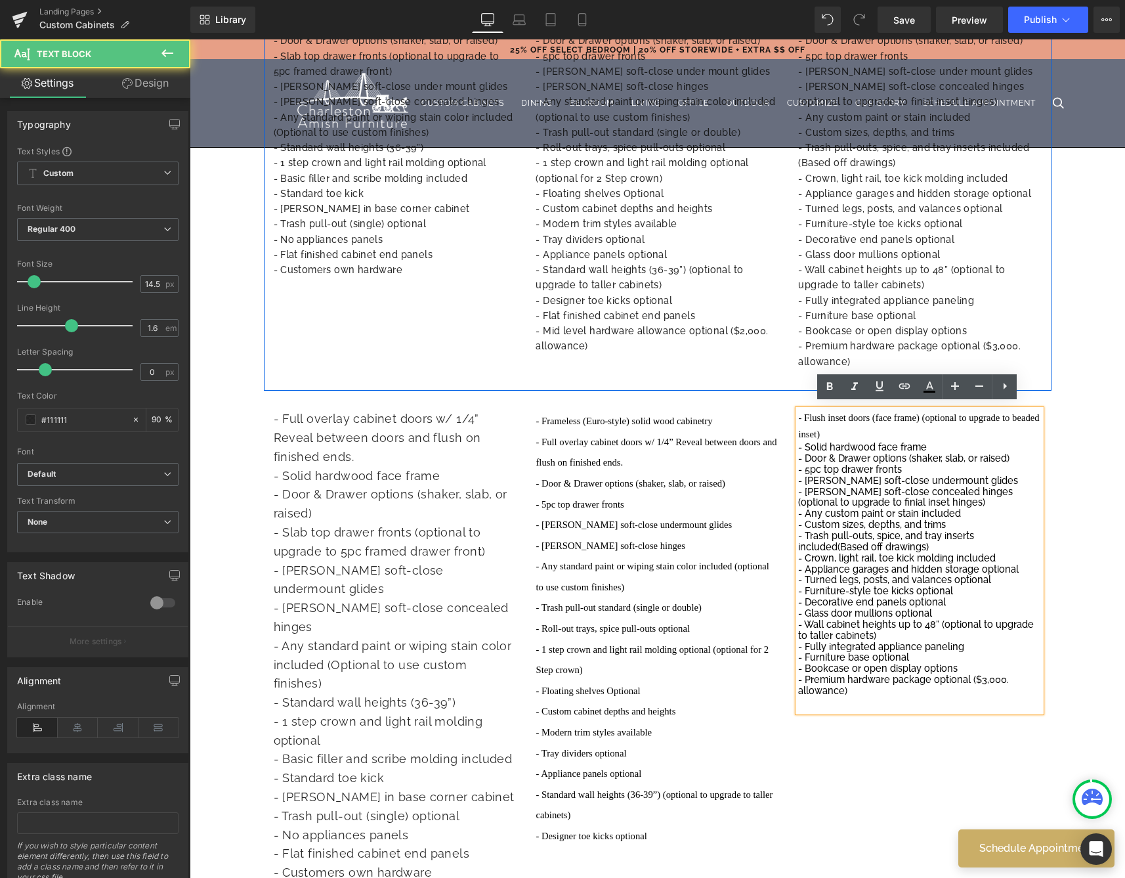
click at [402, 305] on div "- Full overlay cabinet doors w/ 1/4” Reveal between doors and flush on finished…" at bounding box center [658, 179] width 788 height 423
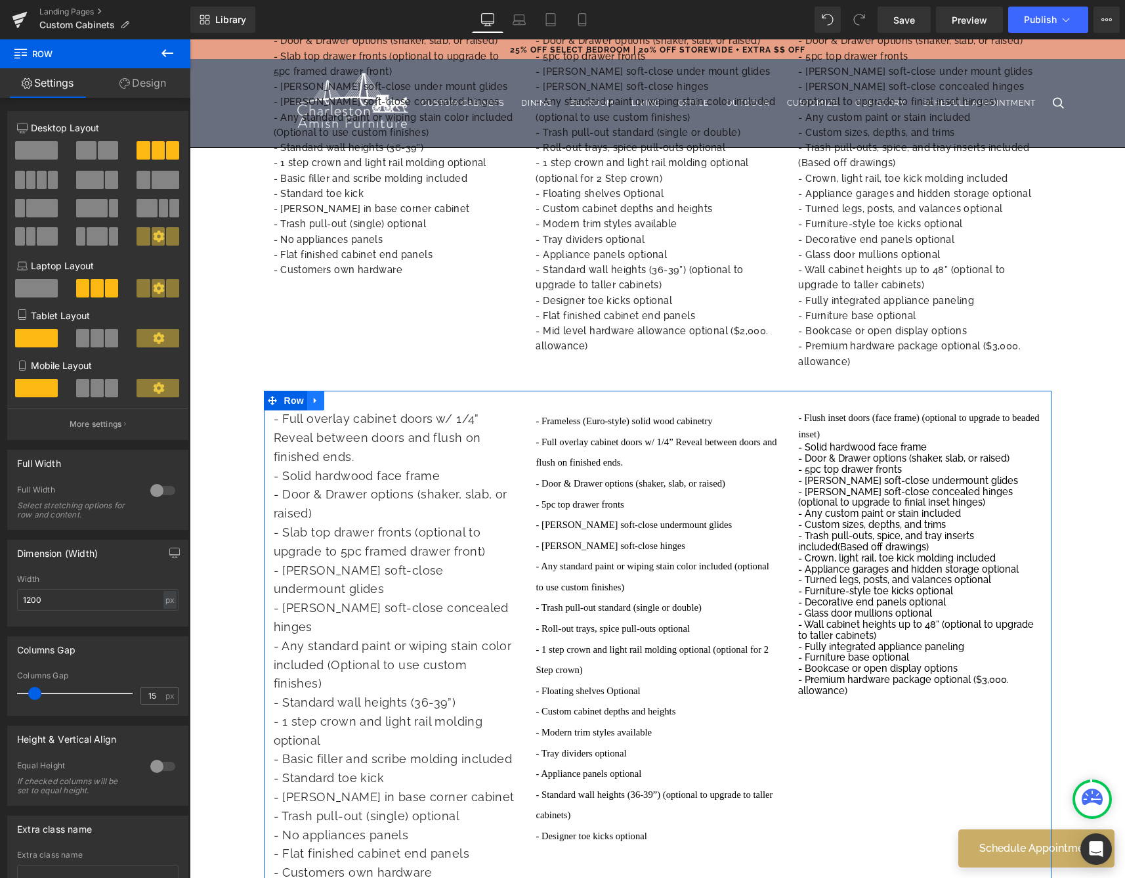
click at [314, 398] on icon at bounding box center [315, 401] width 3 height 6
click at [348, 398] on icon at bounding box center [349, 400] width 9 height 9
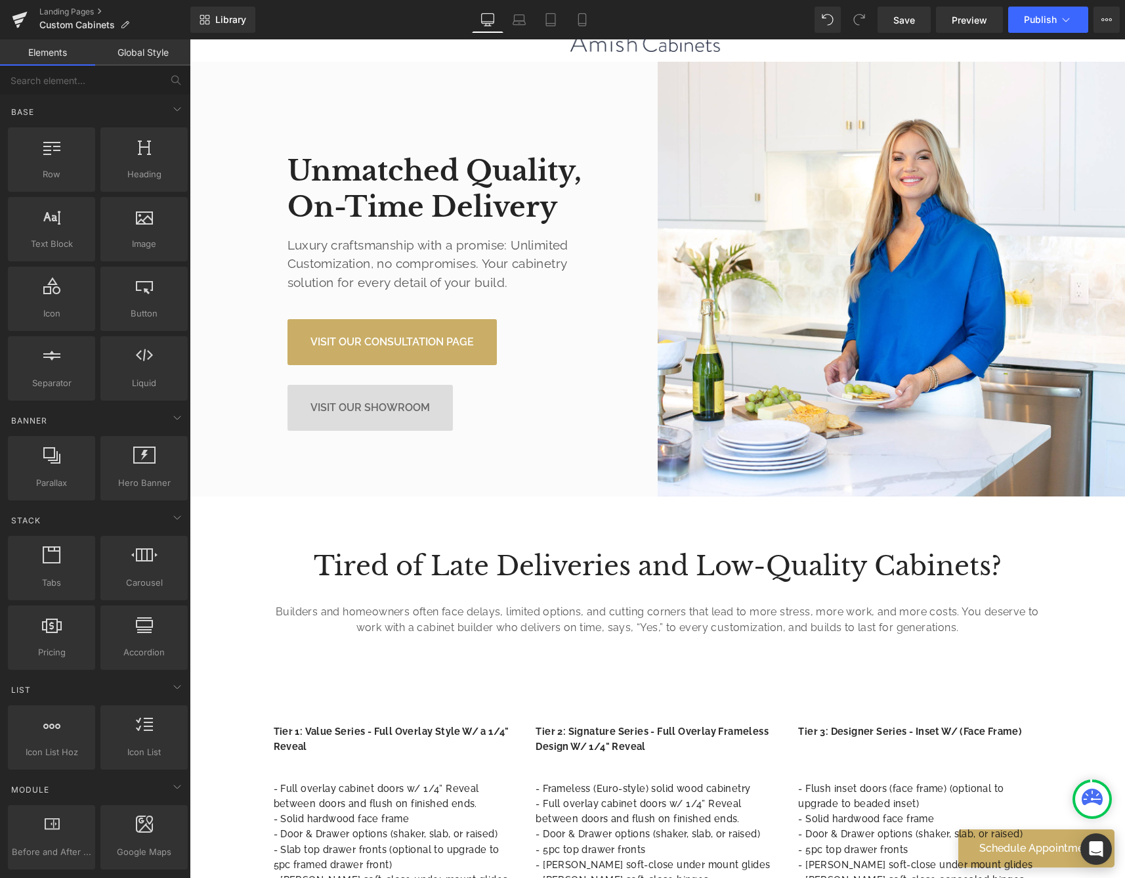
scroll to position [427, 0]
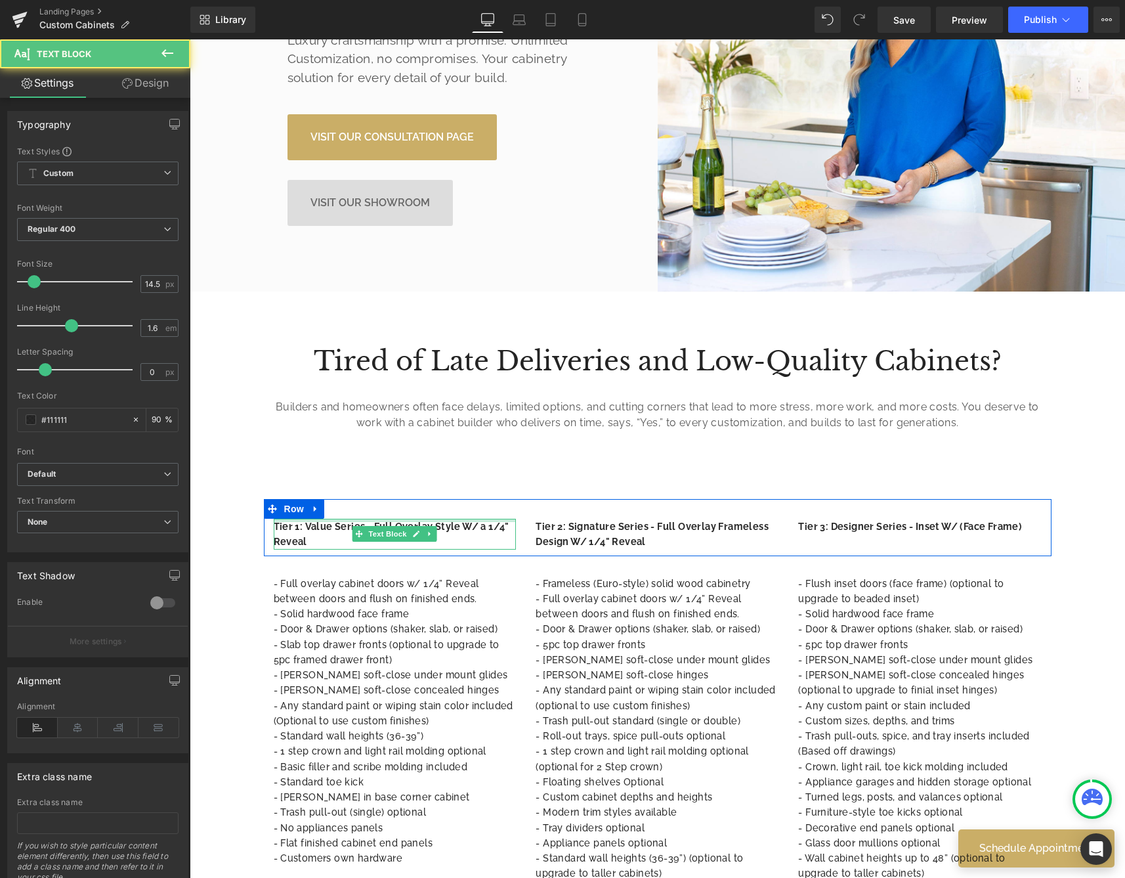
click at [351, 519] on div at bounding box center [395, 520] width 243 height 3
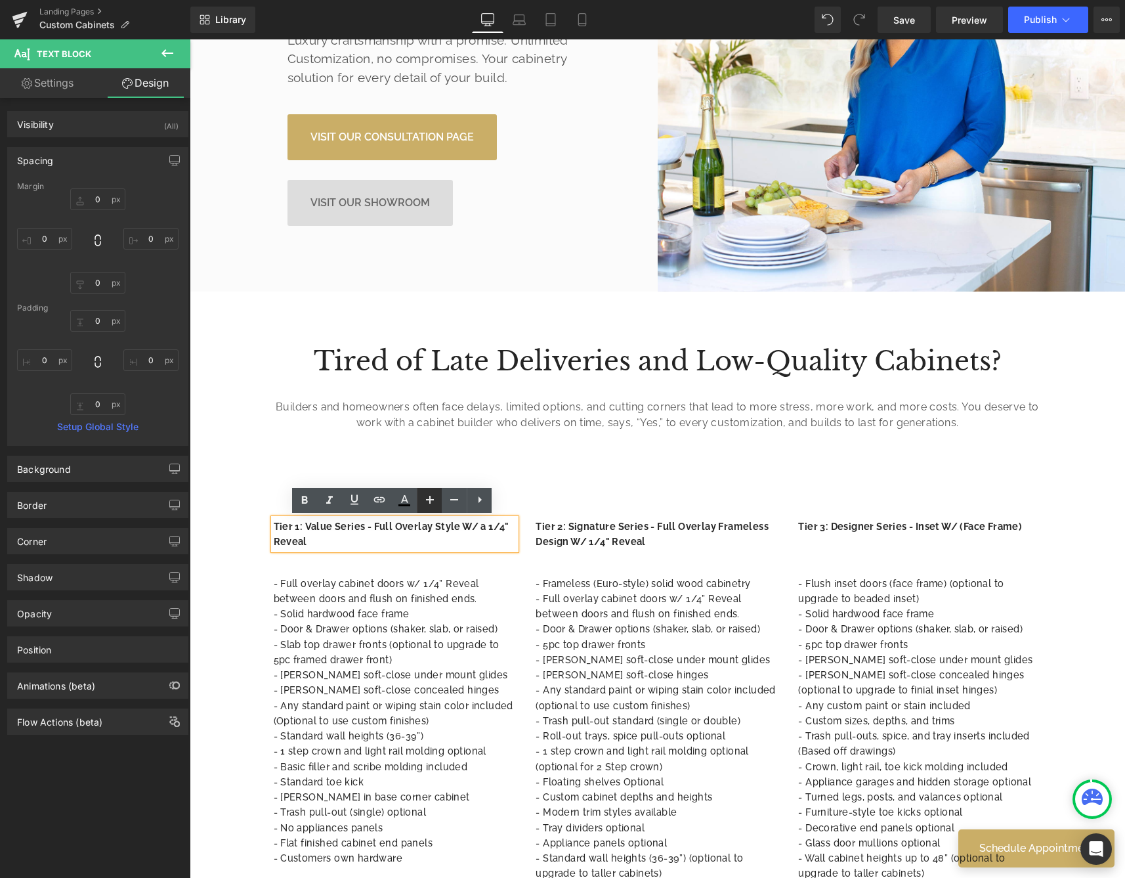
click at [424, 496] on icon at bounding box center [430, 500] width 16 height 16
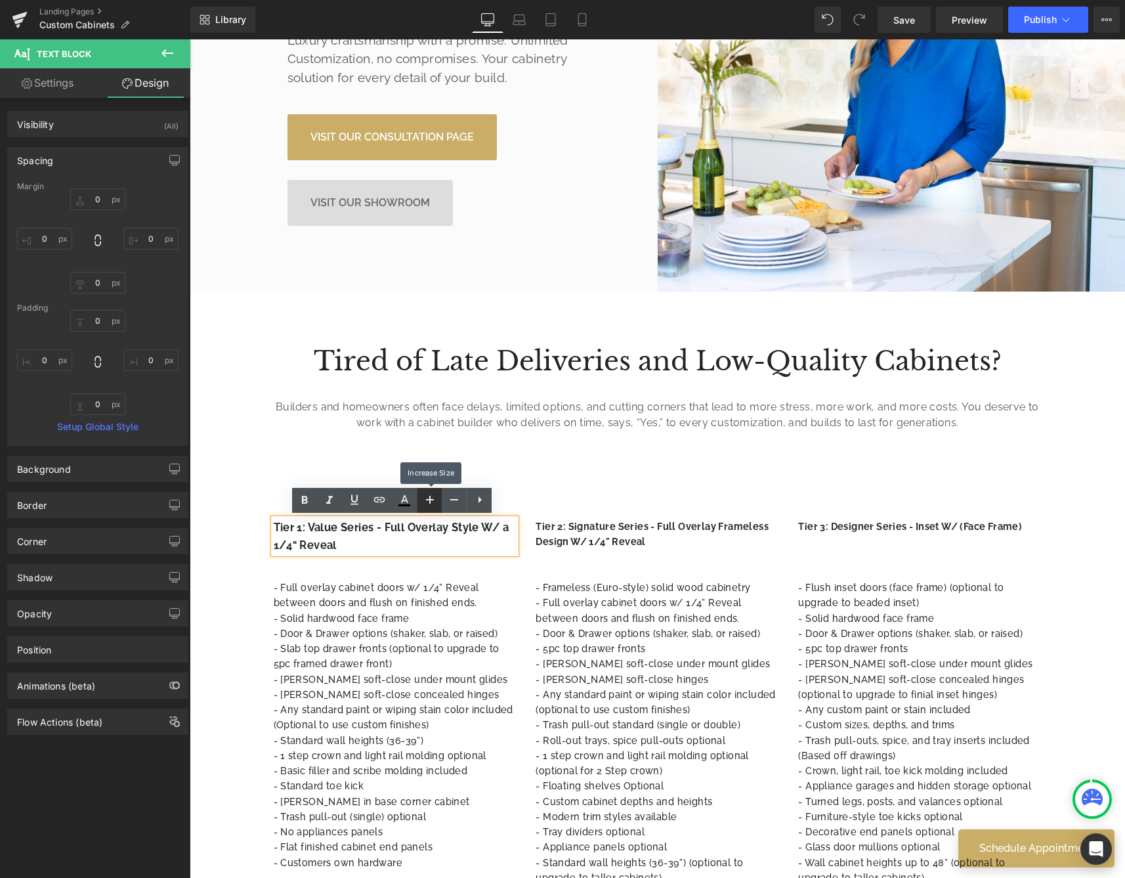
click at [425, 496] on icon at bounding box center [430, 500] width 16 height 16
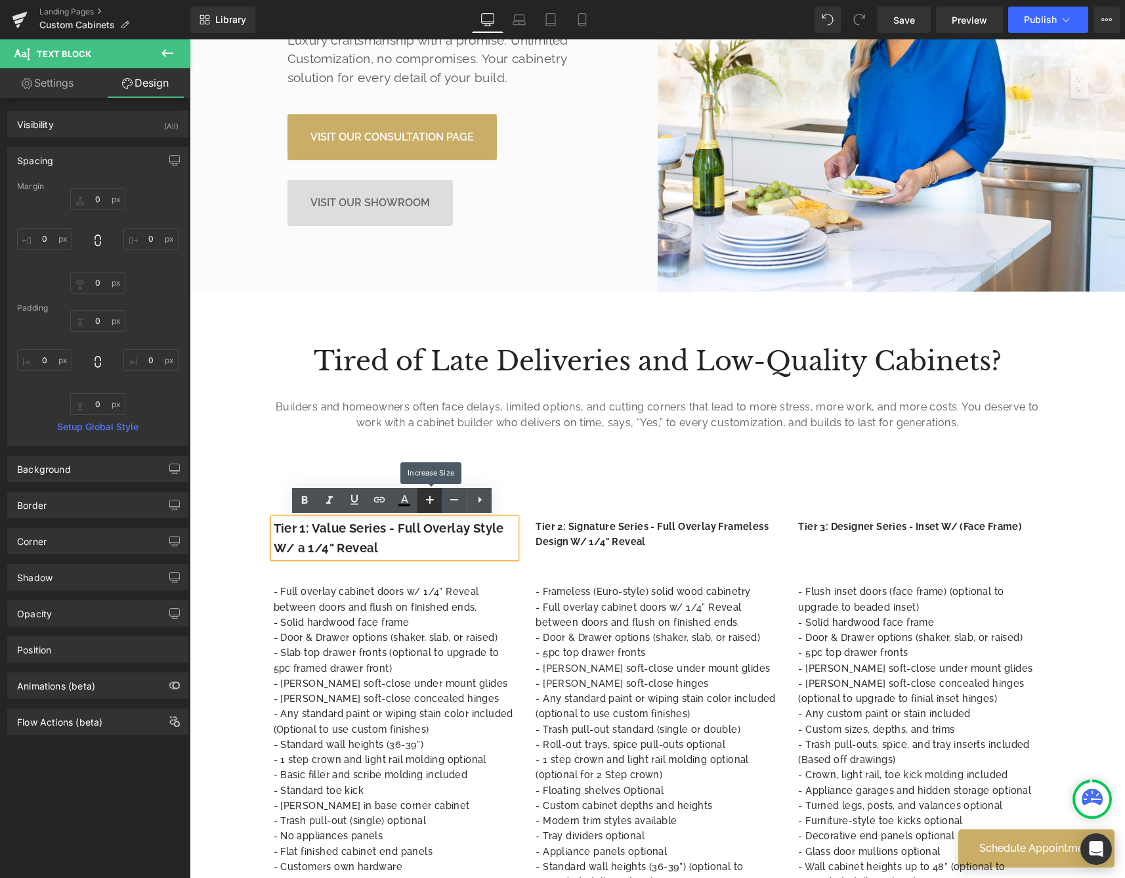
click at [425, 496] on icon at bounding box center [430, 500] width 16 height 16
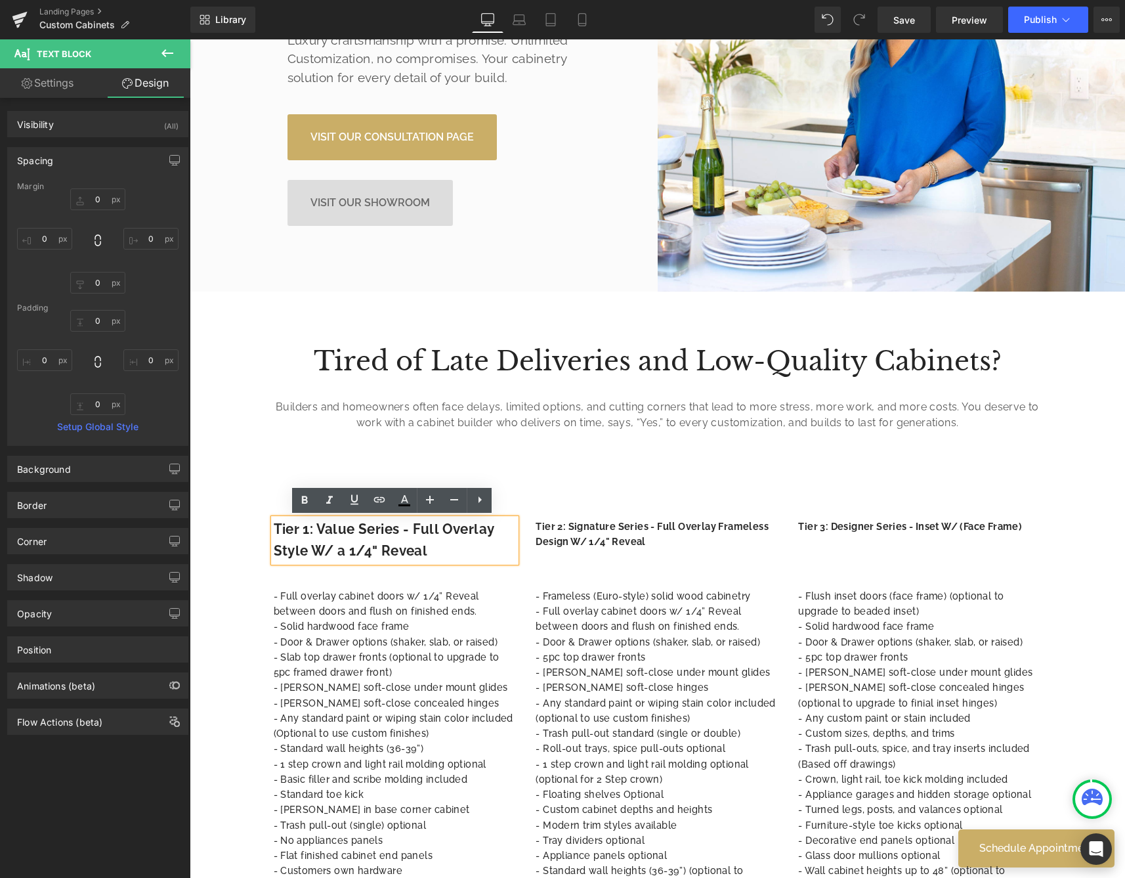
click at [588, 549] on div "Tier 1: Value Series - Full Overlay Style W/ a 1/4" Reveal Text Block Tier 2: S…" at bounding box center [658, 534] width 788 height 70
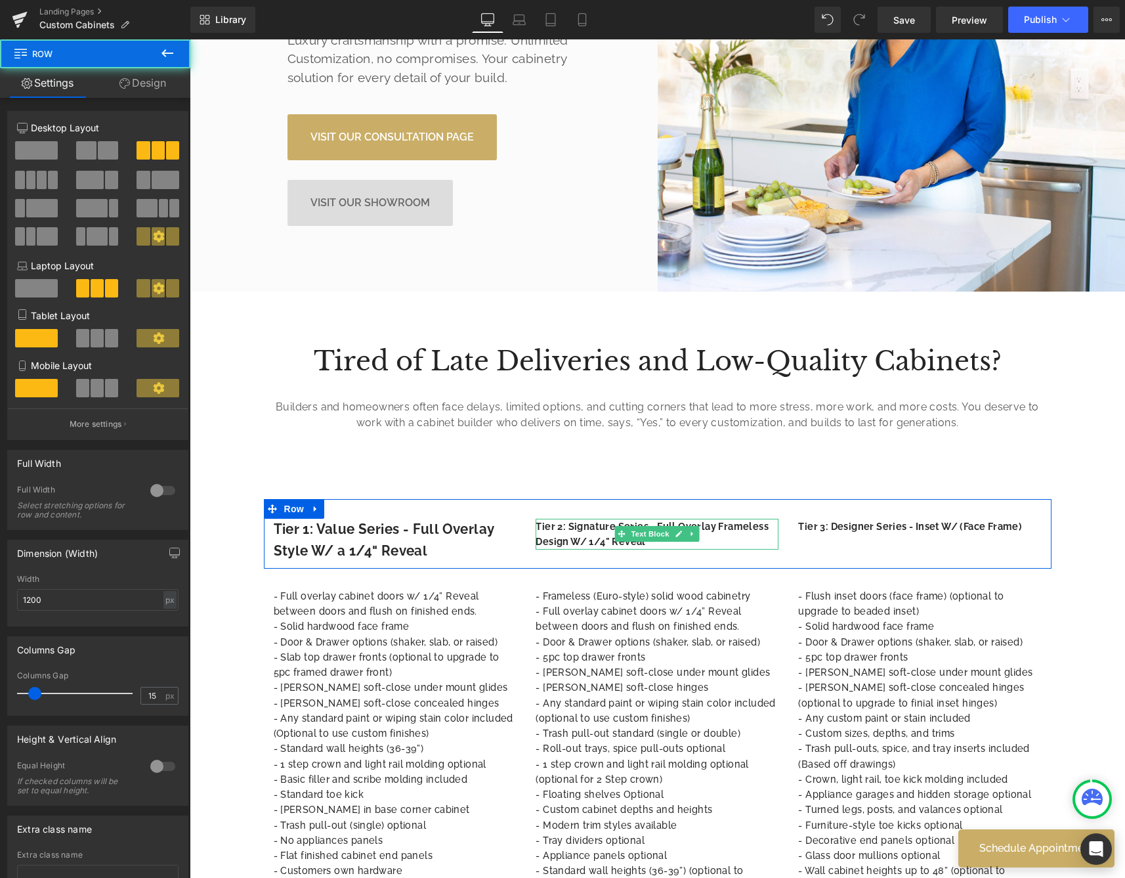
click at [593, 544] on strong "Tier 2: Signature Series - Full Overlay Frameless Design W/ 1/4" Reveal" at bounding box center [652, 534] width 233 height 26
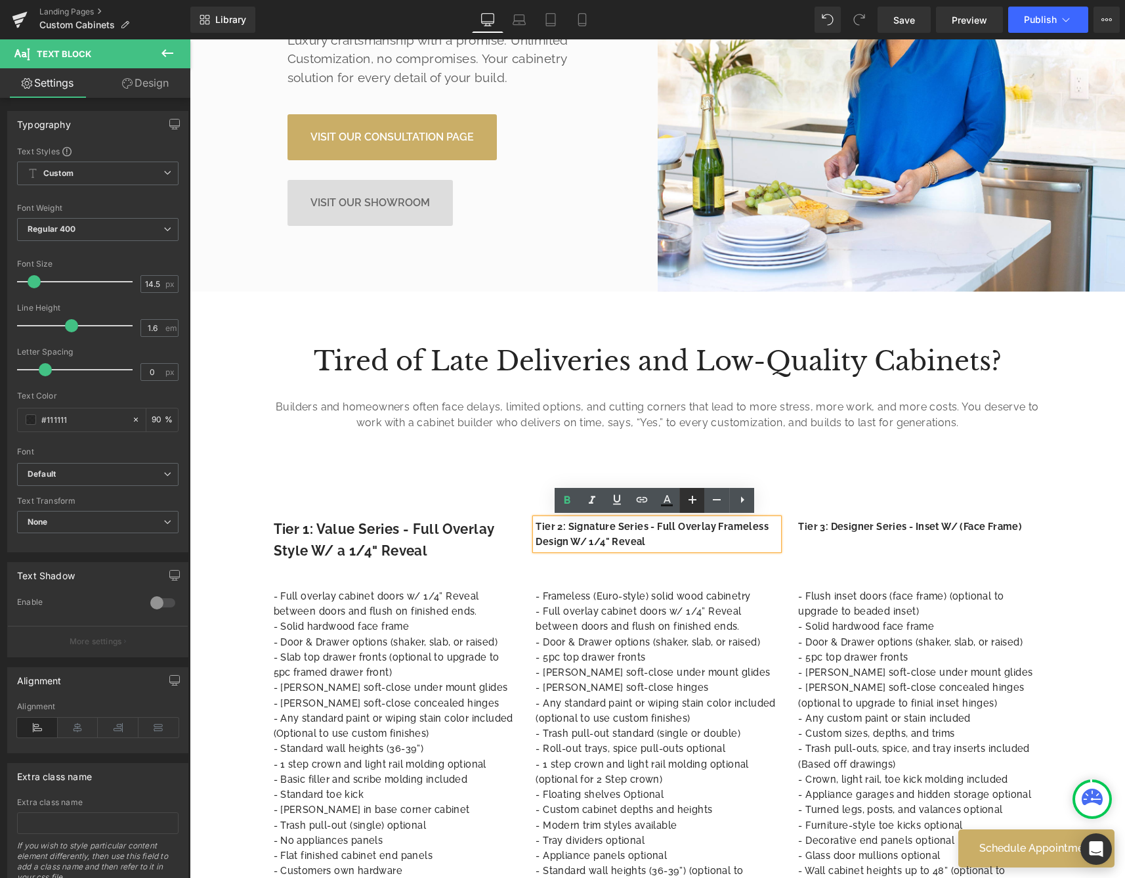
click at [700, 500] on icon at bounding box center [693, 500] width 16 height 16
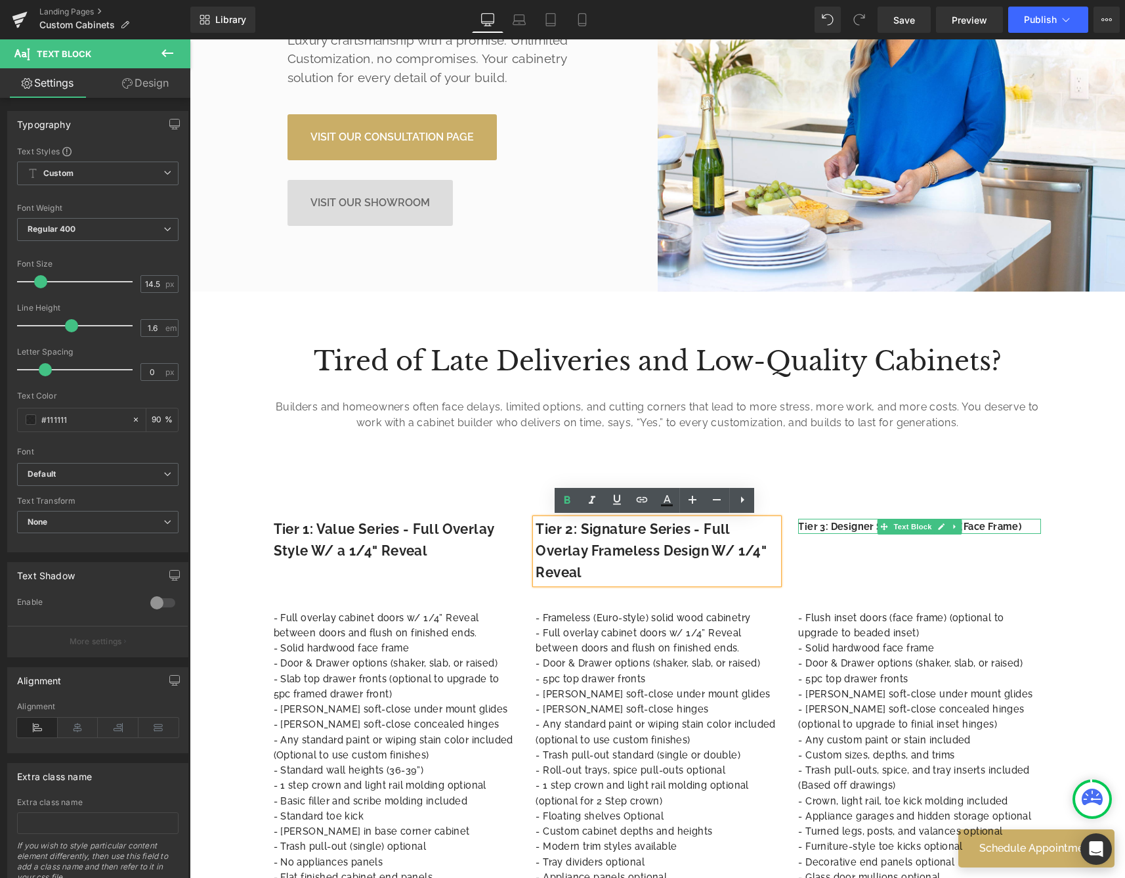
click at [849, 528] on strong "Tier 3: Designer Series - Inset W/ (Face Frame)" at bounding box center [909, 526] width 223 height 11
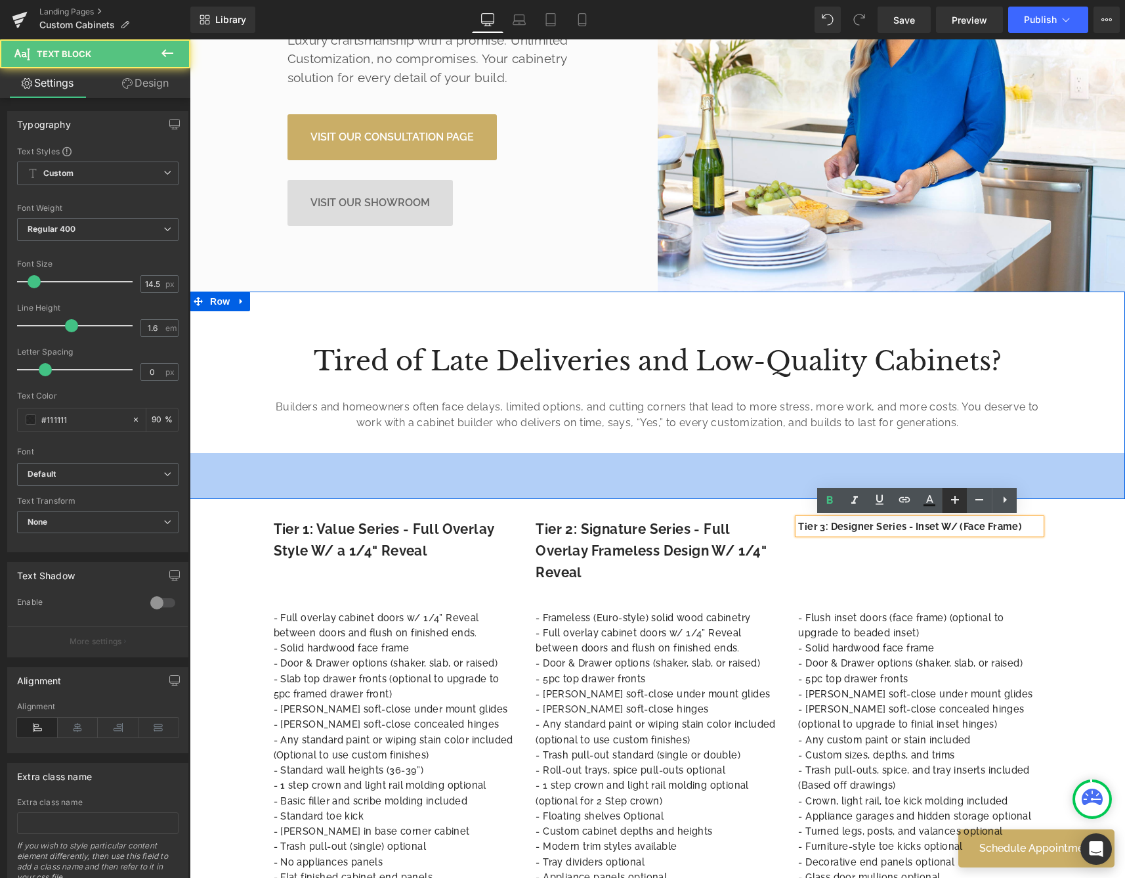
click at [955, 502] on icon at bounding box center [955, 500] width 8 height 8
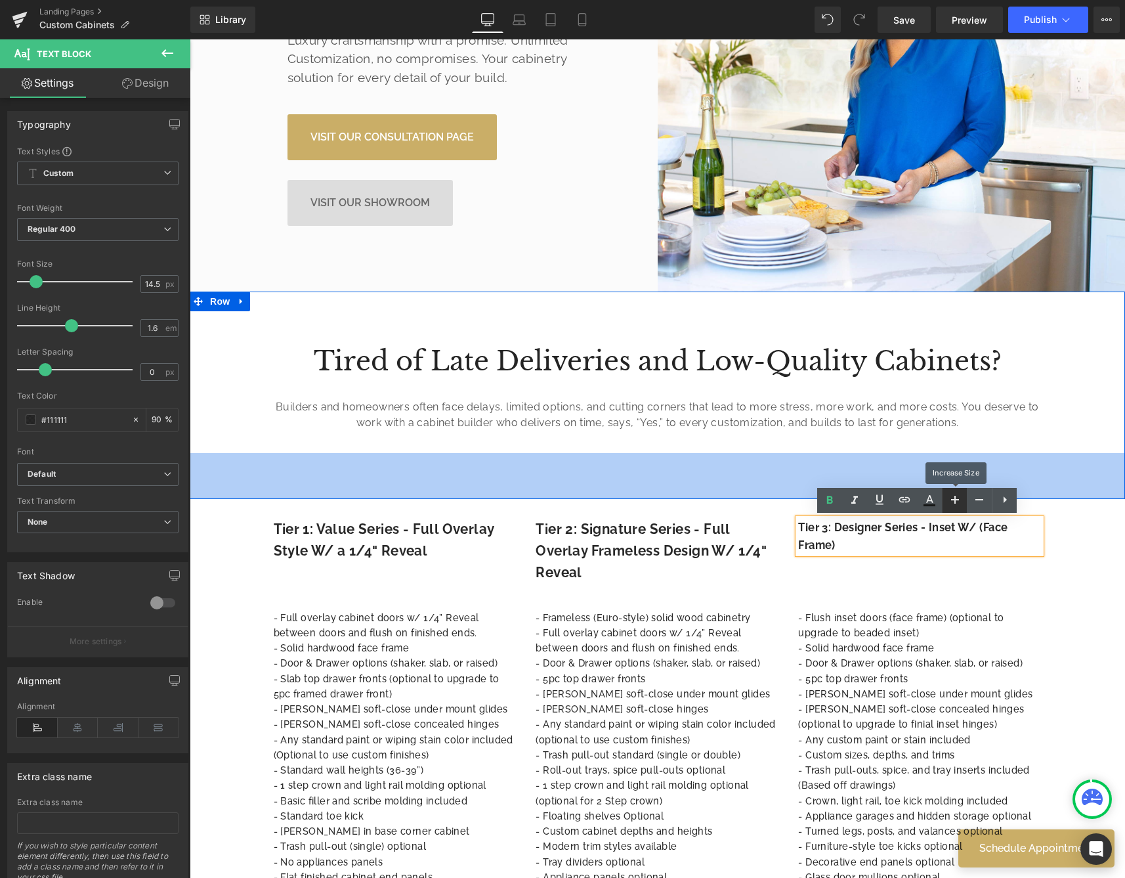
click at [955, 502] on icon at bounding box center [955, 500] width 8 height 8
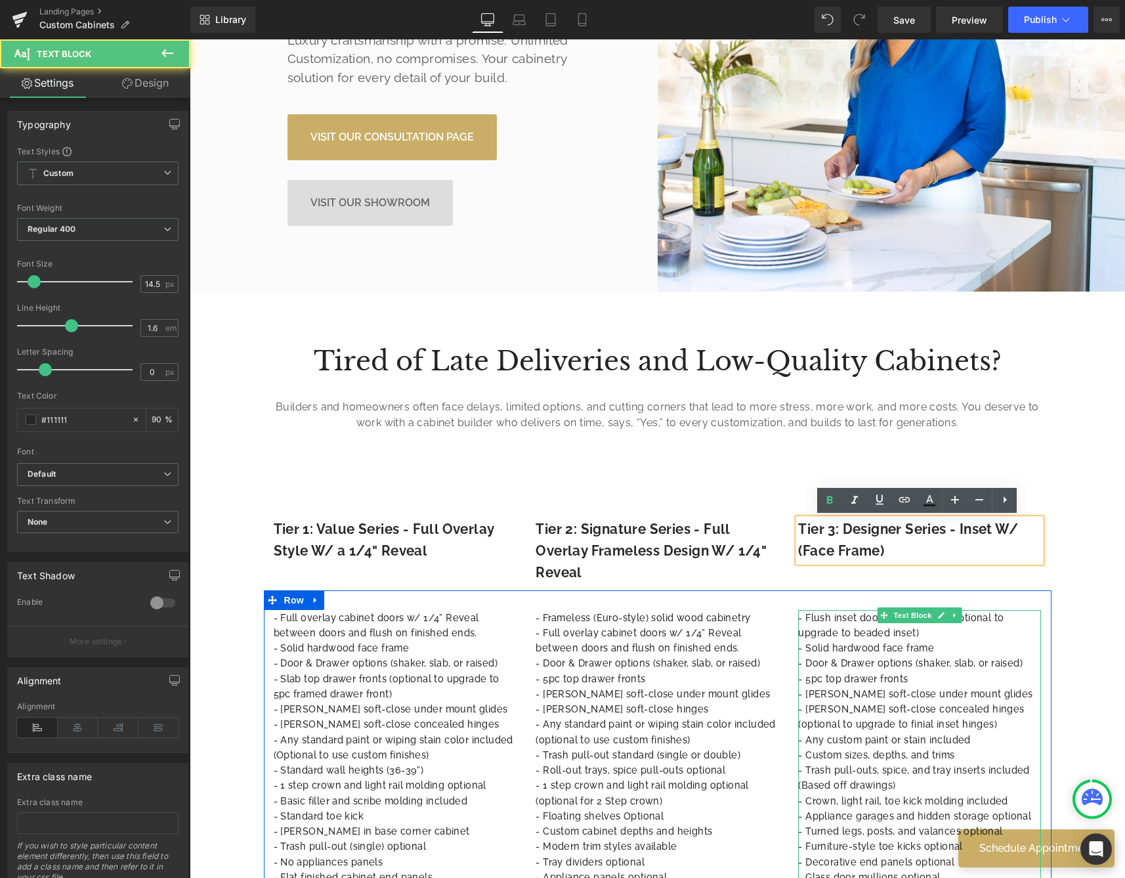
click at [954, 632] on p "- Flush inset doors (face frame) (optional to upgrade to beaded inset)" at bounding box center [919, 625] width 243 height 31
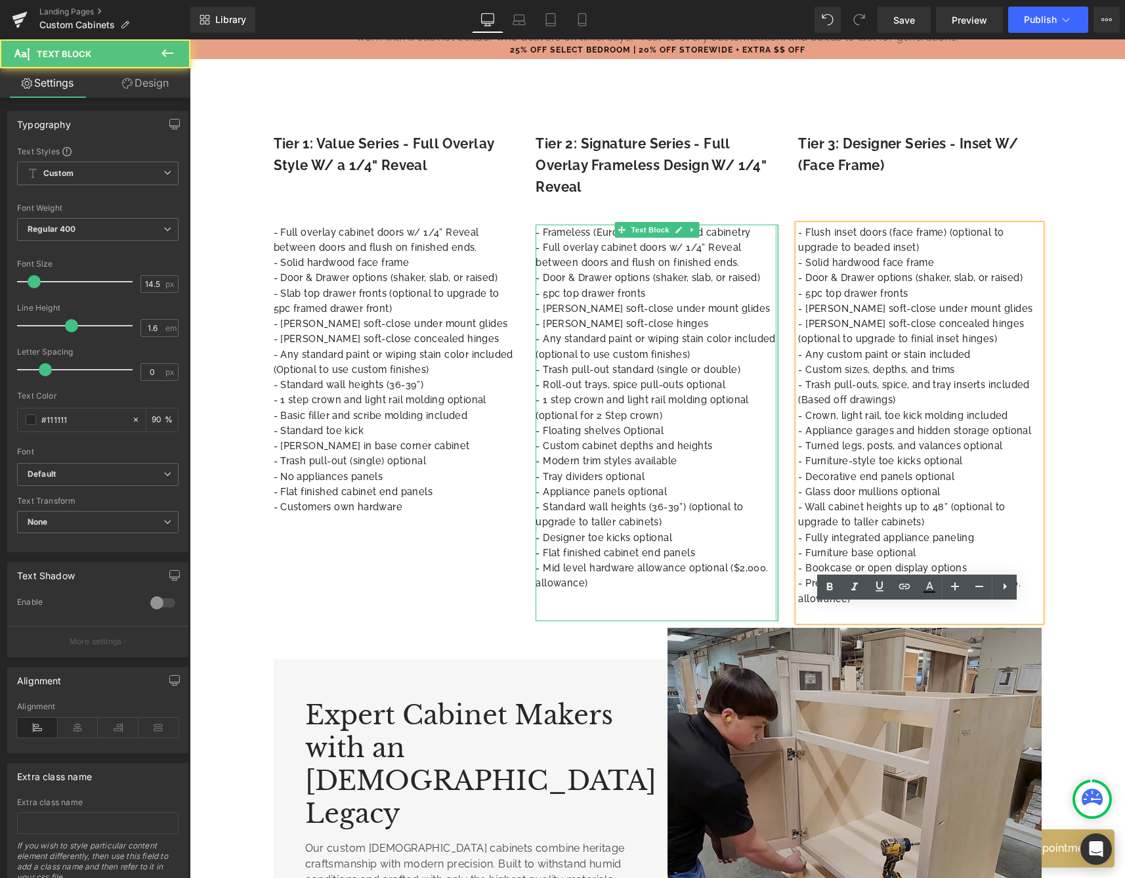
scroll to position [969, 0]
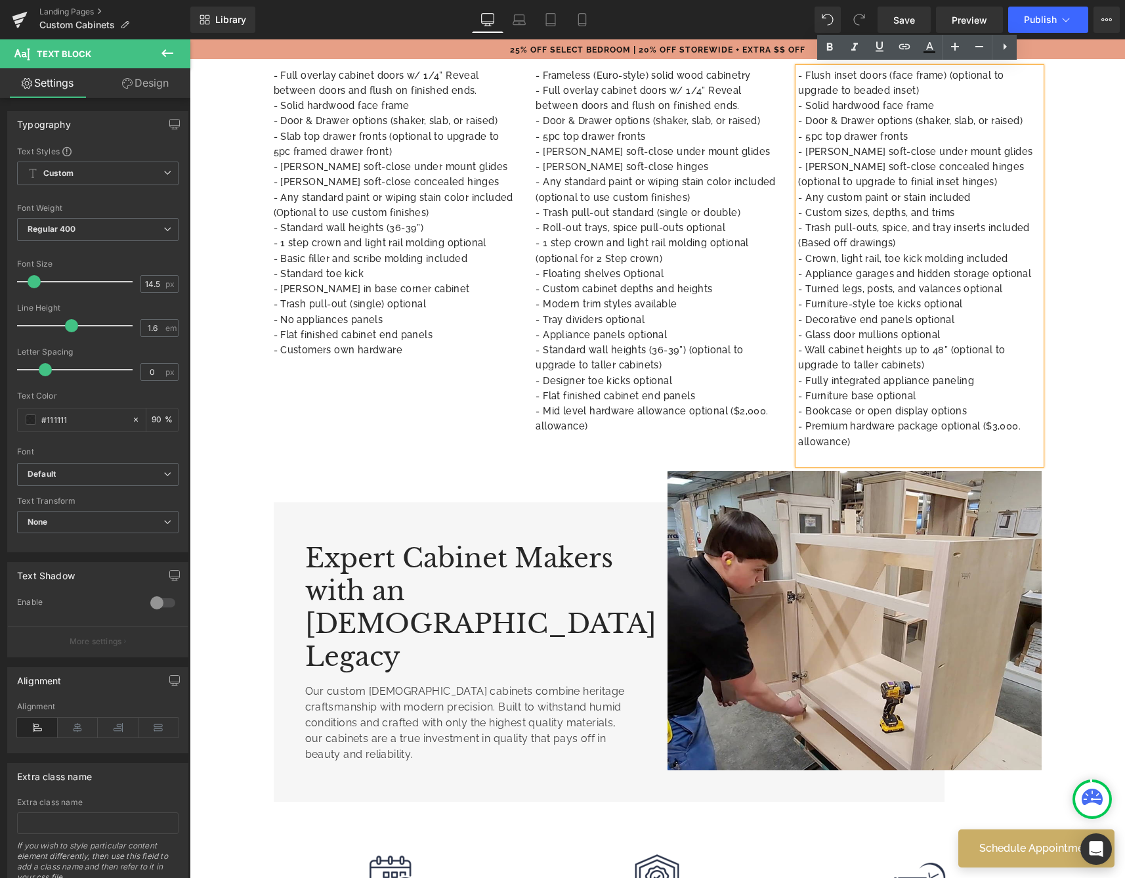
click at [556, 572] on h3 "Expert Cabinet Makers with an Amish Legacy" at bounding box center [465, 607] width 321 height 131
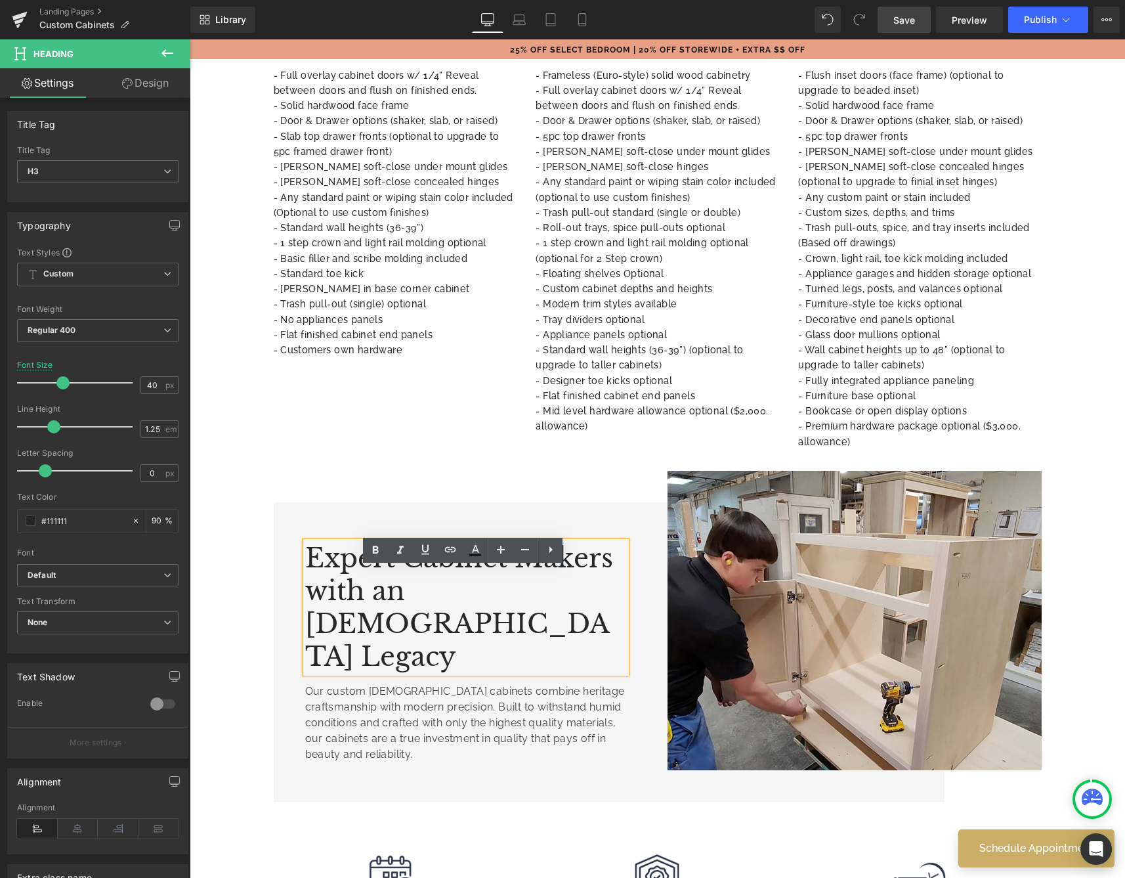
click at [899, 22] on span "Save" at bounding box center [904, 20] width 22 height 14
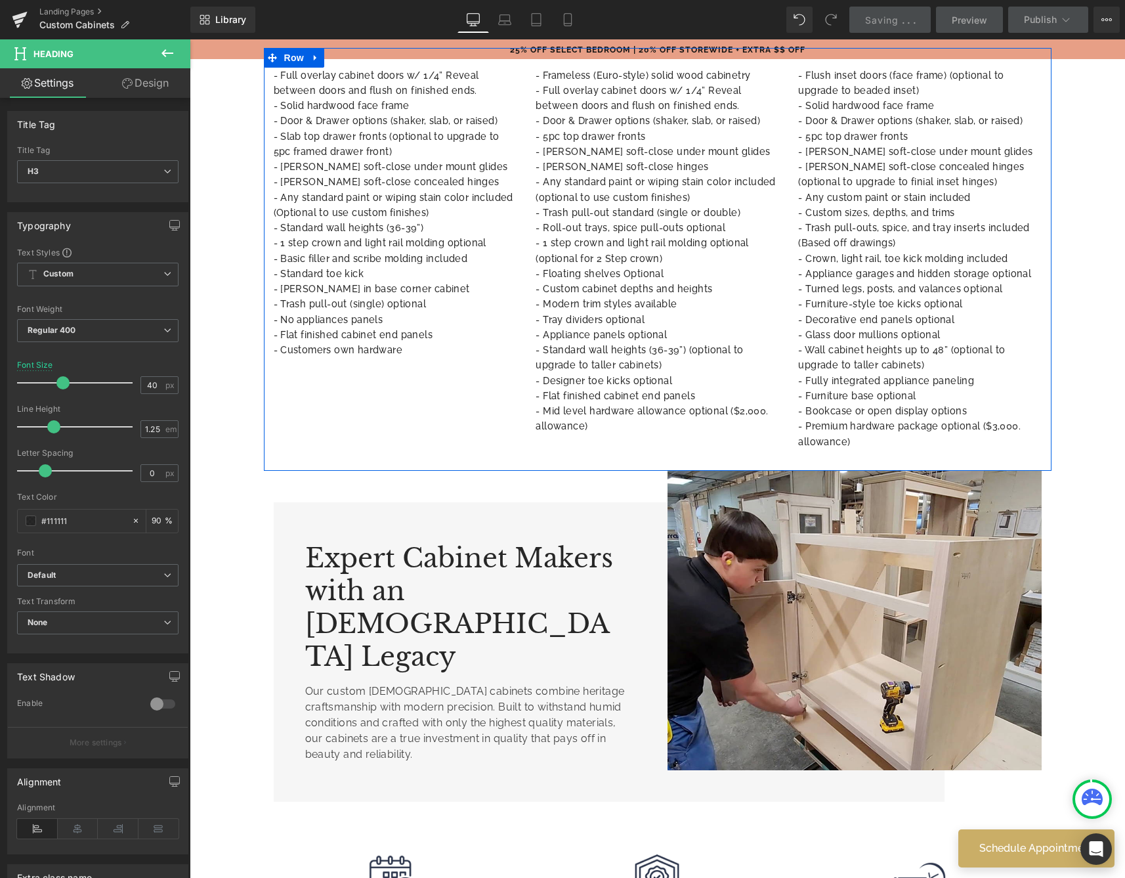
click at [464, 438] on div "- Full overlay cabinet doors w/ 1/4” Reveal between doors and flush on finished…" at bounding box center [658, 259] width 788 height 423
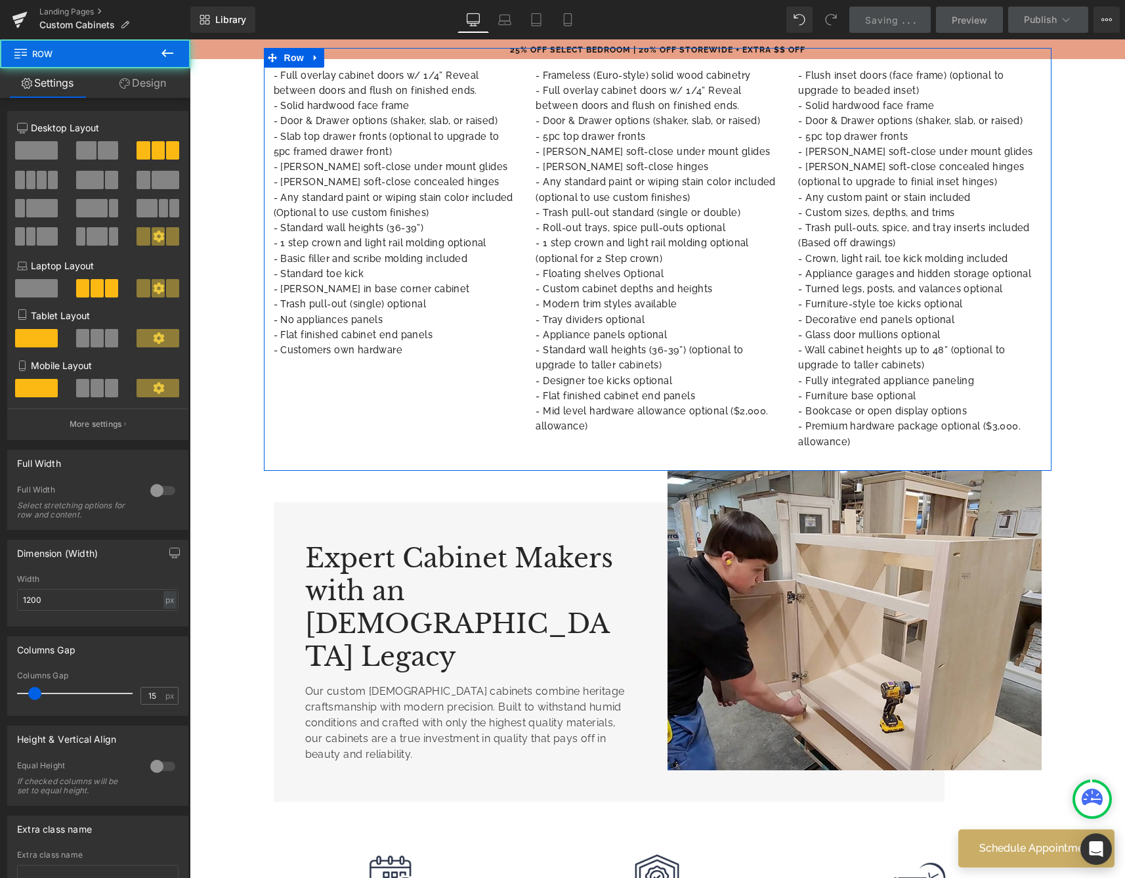
click at [151, 91] on link "Design" at bounding box center [142, 83] width 95 height 30
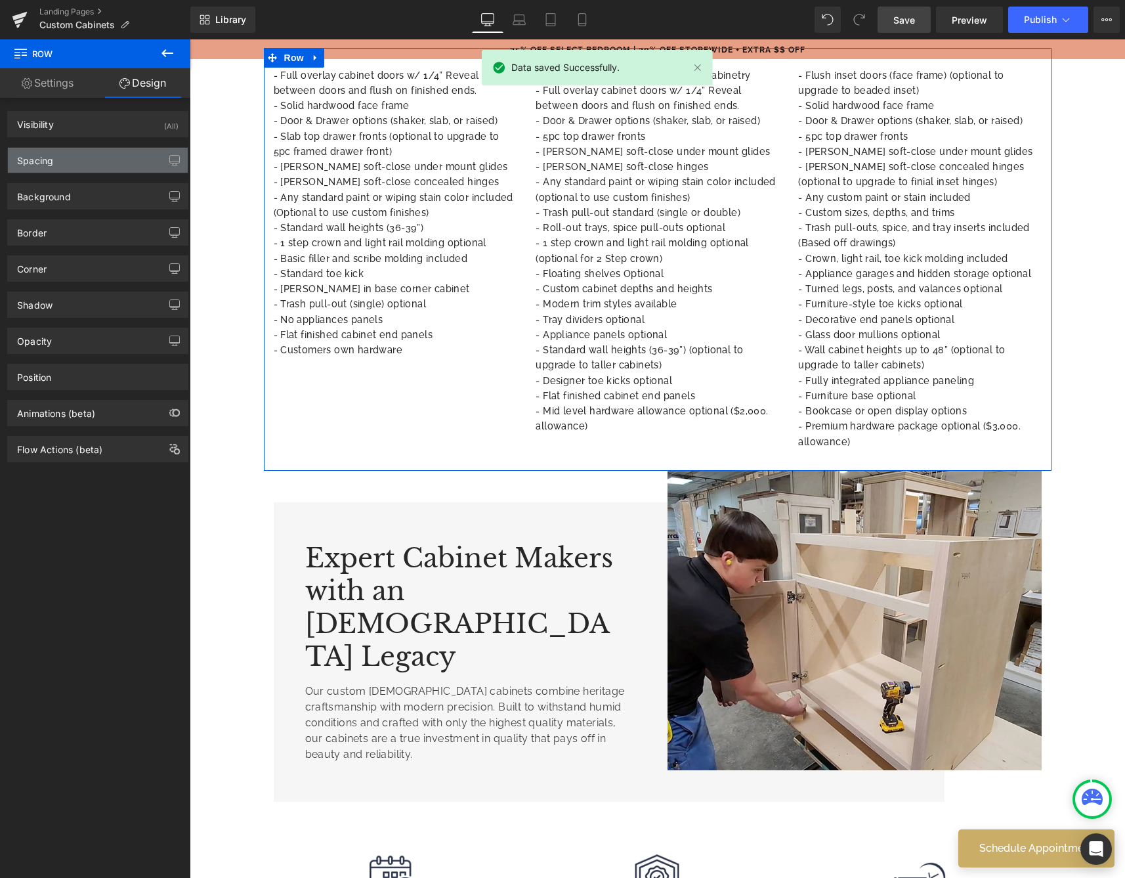
click at [95, 151] on div "Spacing" at bounding box center [98, 160] width 180 height 25
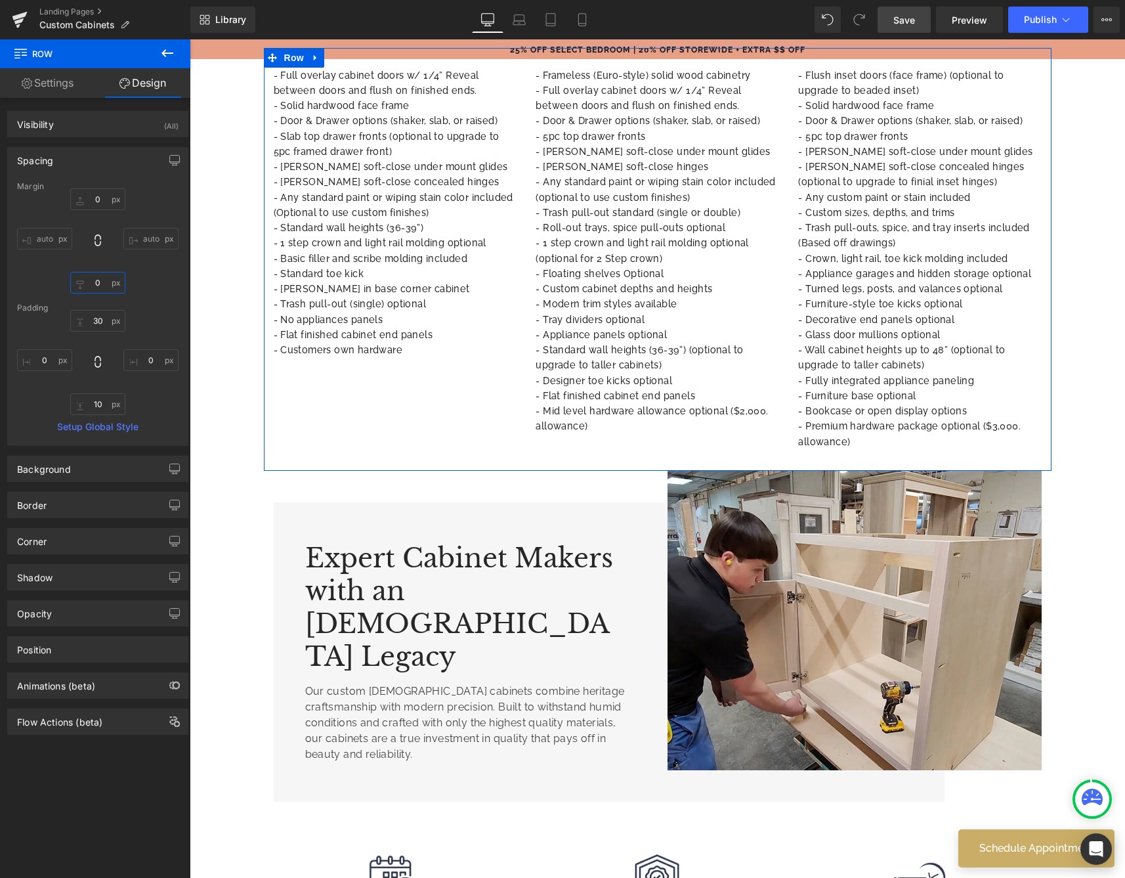
click at [104, 282] on input "text" at bounding box center [97, 283] width 55 height 22
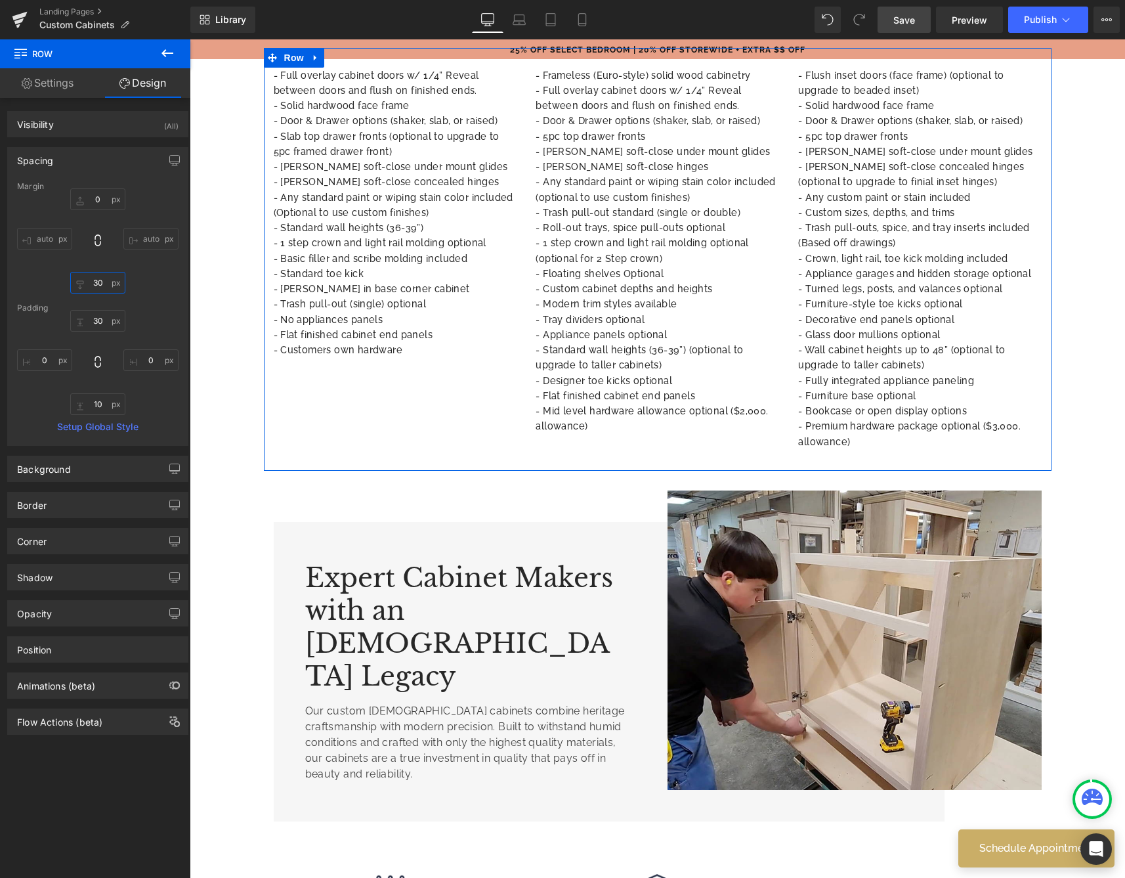
type input "3"
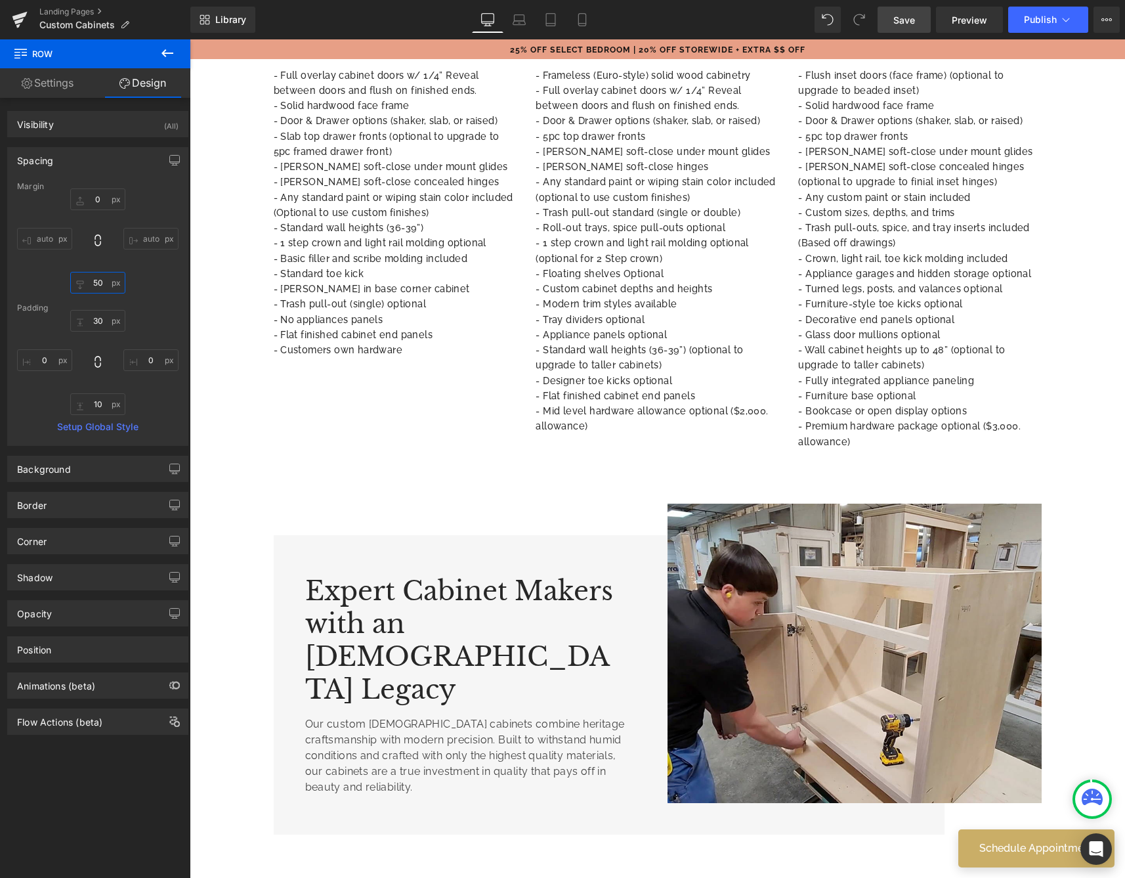
type input "50"
click at [898, 24] on span "Save" at bounding box center [904, 20] width 22 height 14
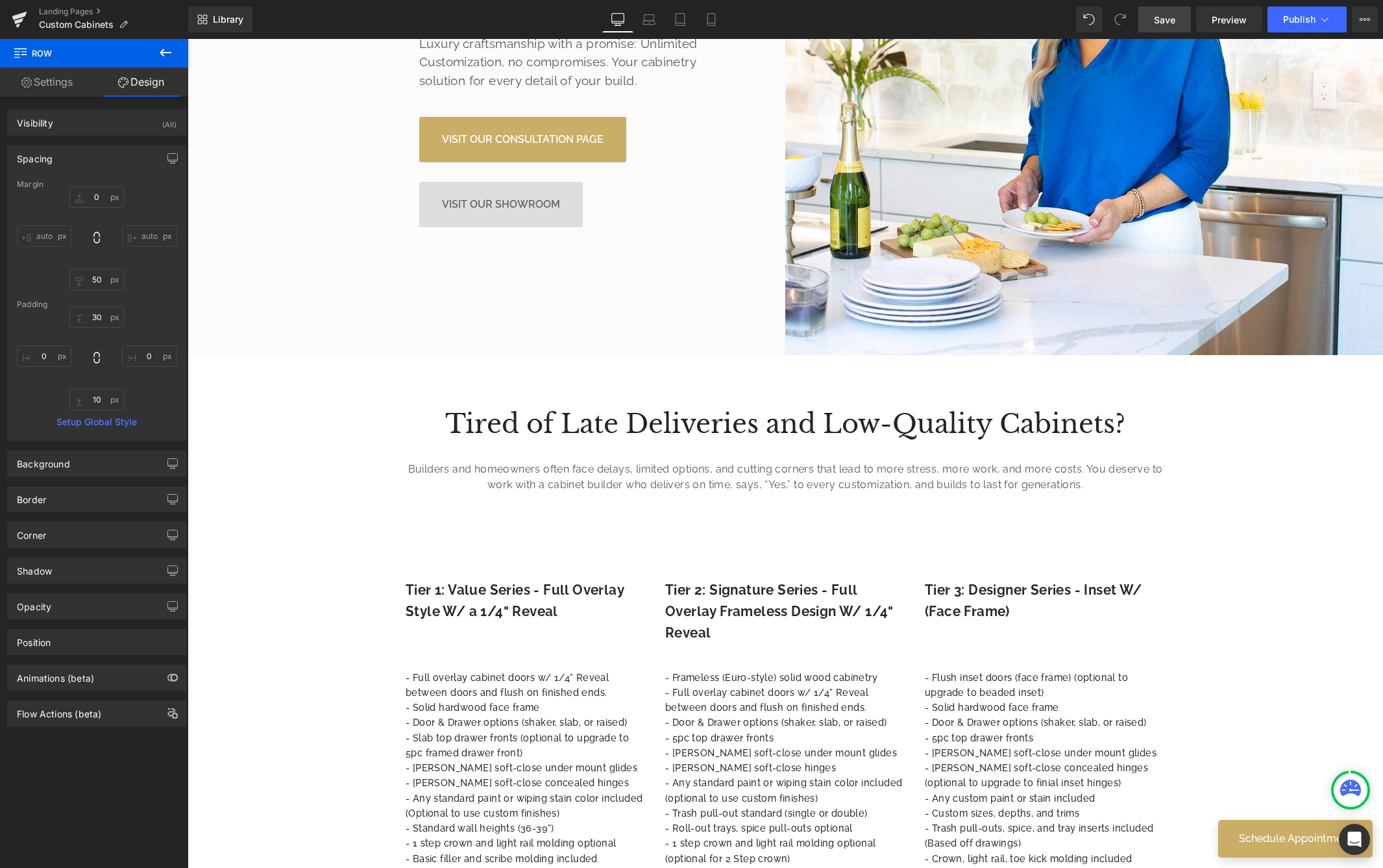
scroll to position [688, 0]
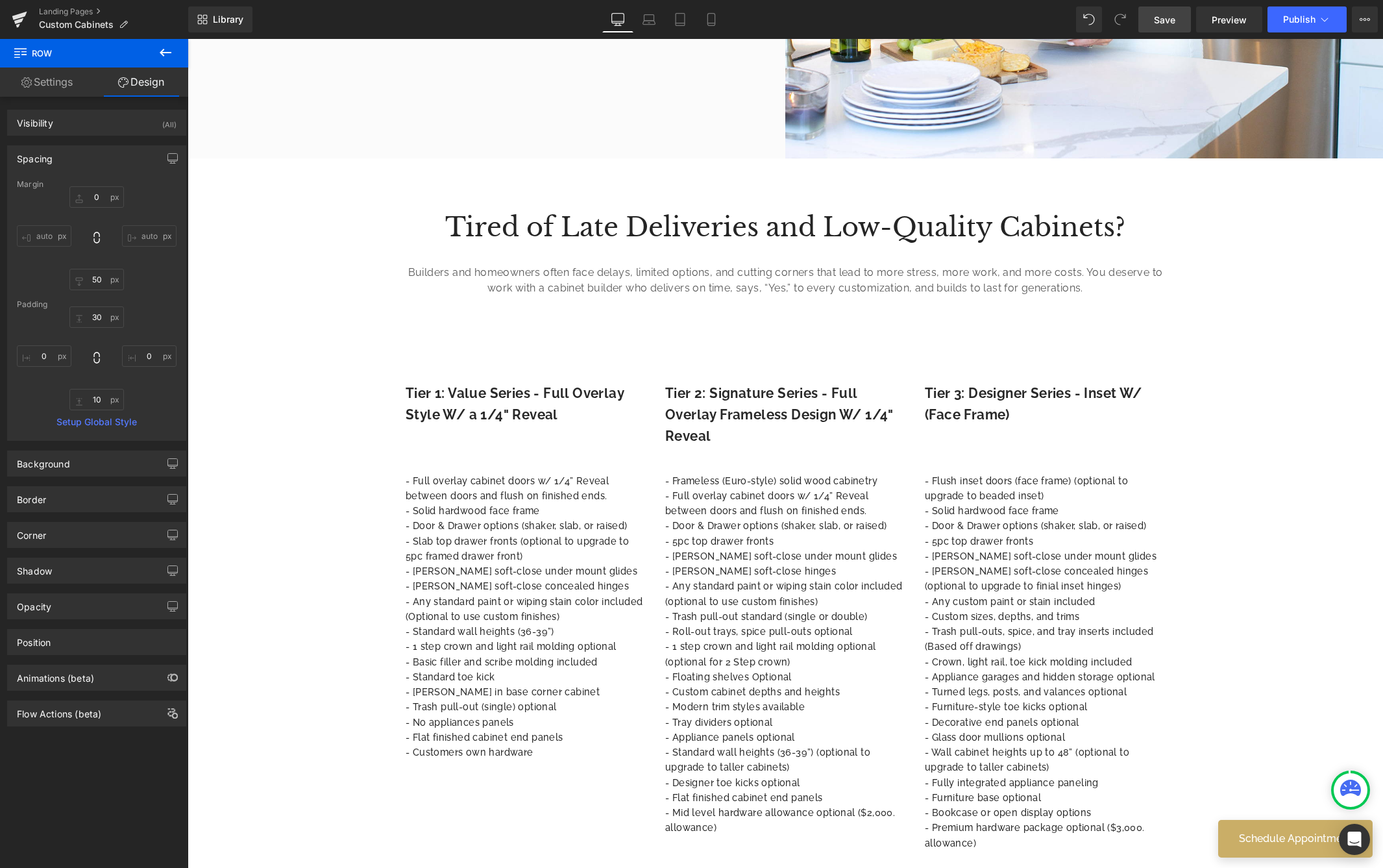
click at [161, 49] on icon at bounding box center [166, 52] width 16 height 16
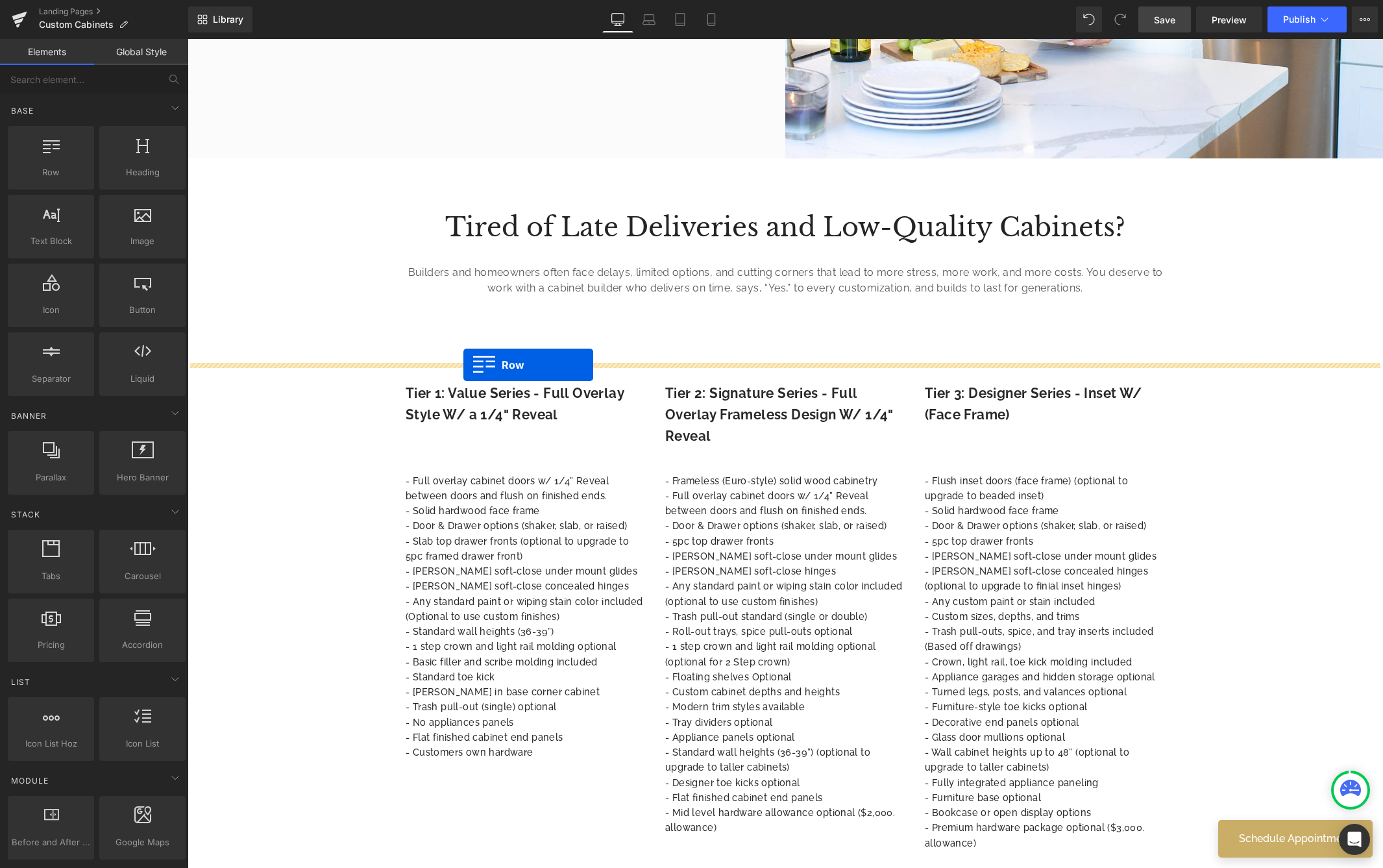
drag, startPoint x: 233, startPoint y: 211, endPoint x: 464, endPoint y: 365, distance: 277.6
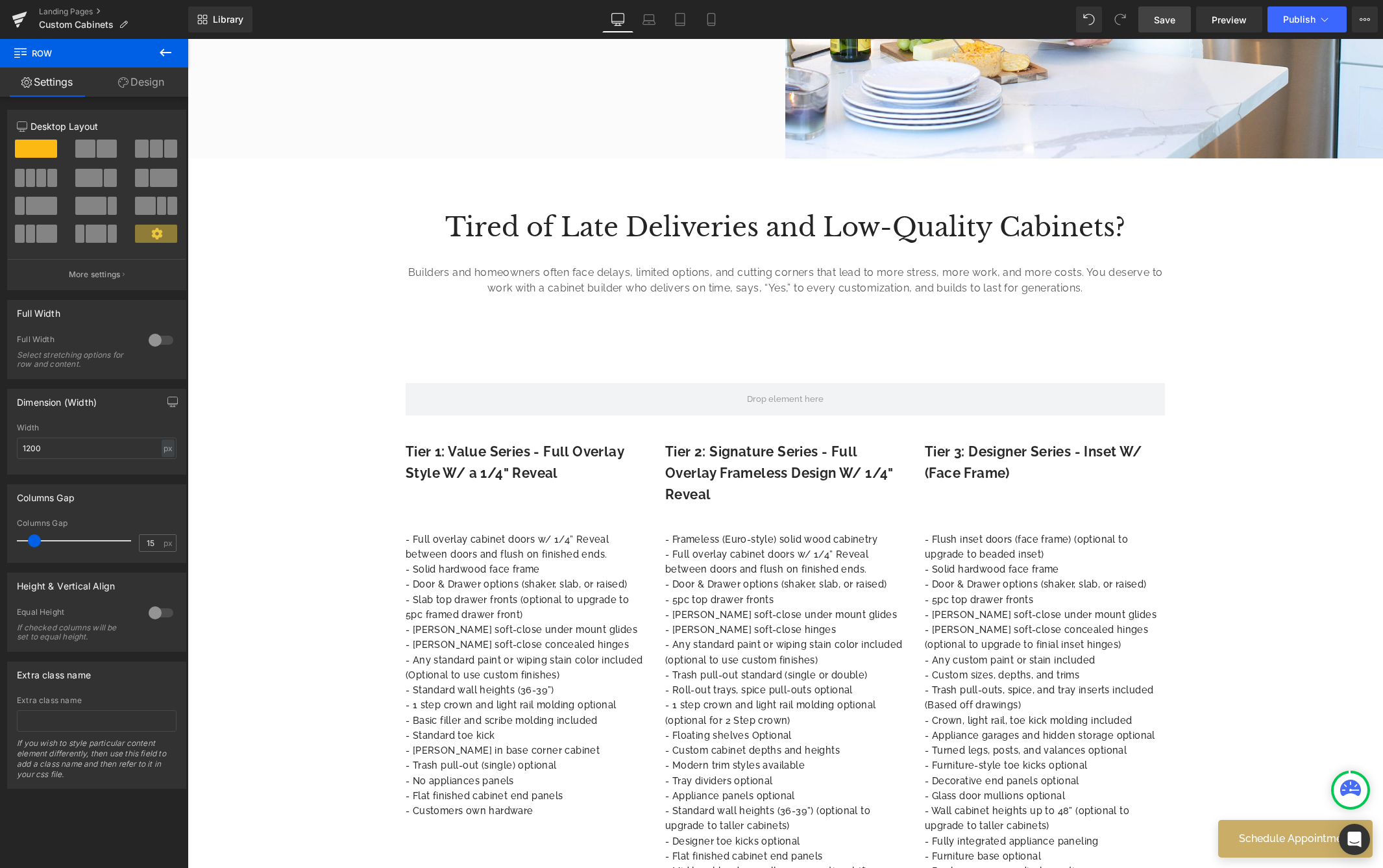
click at [158, 57] on icon at bounding box center [166, 52] width 16 height 16
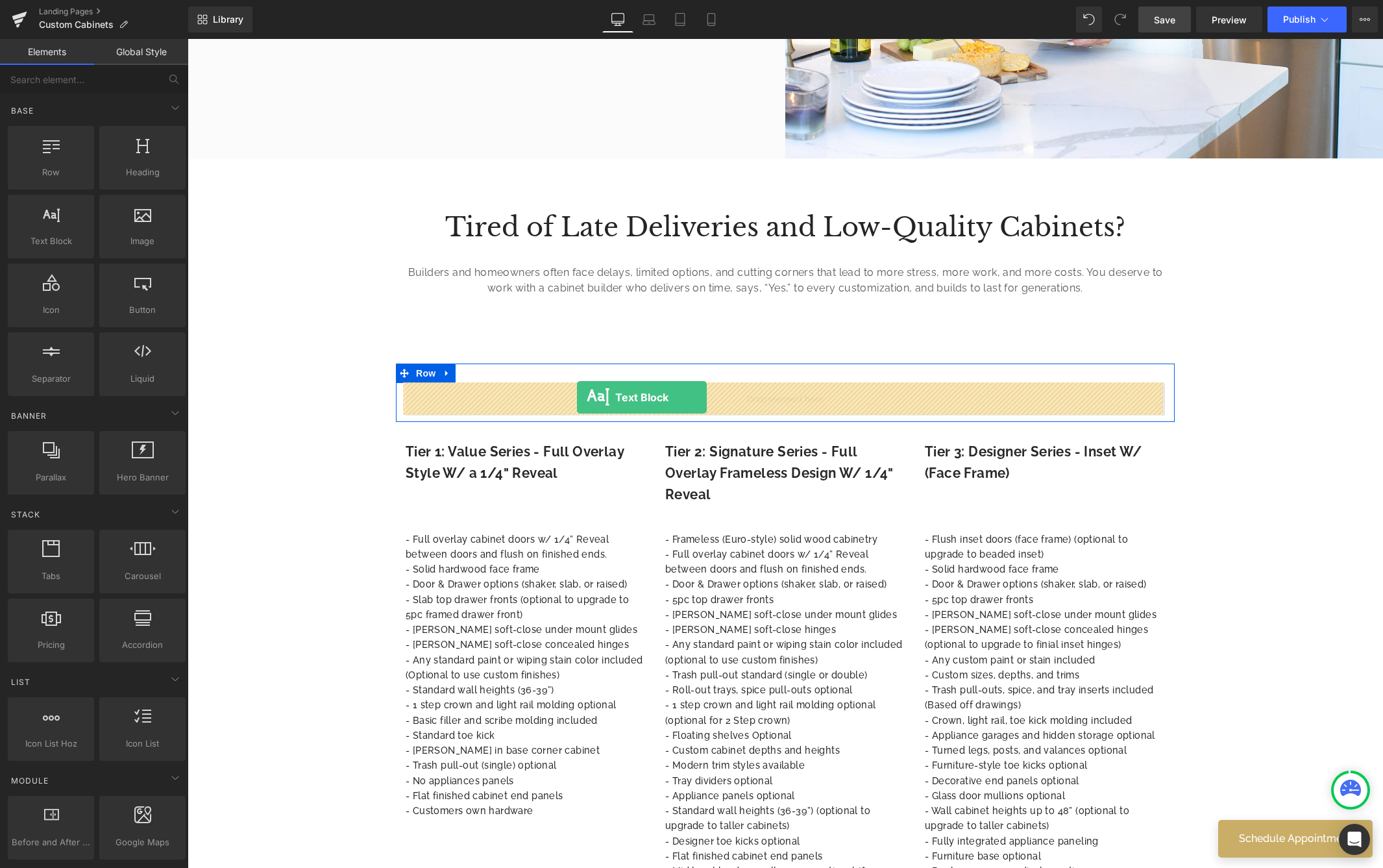
drag, startPoint x: 242, startPoint y: 269, endPoint x: 577, endPoint y: 397, distance: 358.6
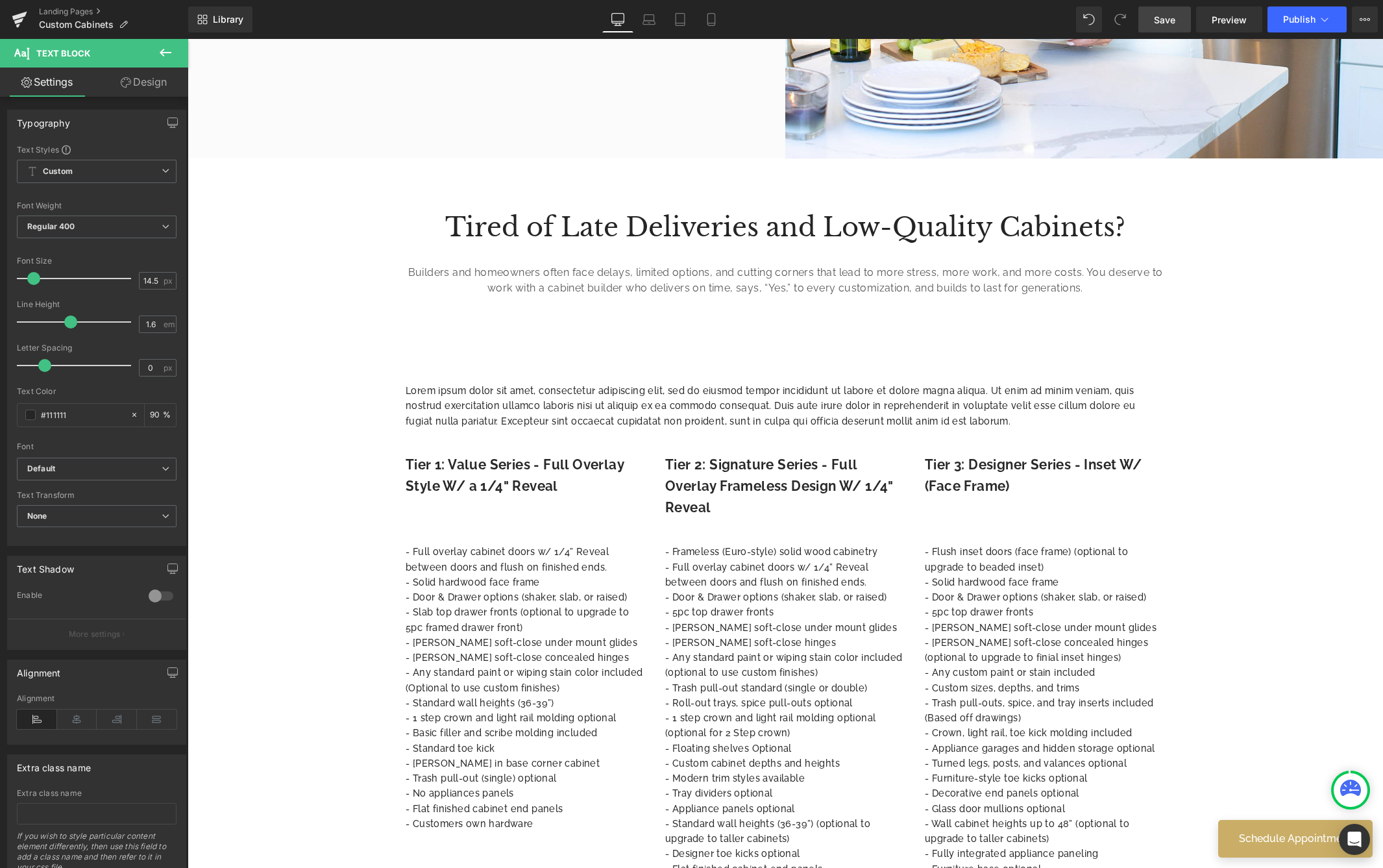
scroll to position [872, 0]
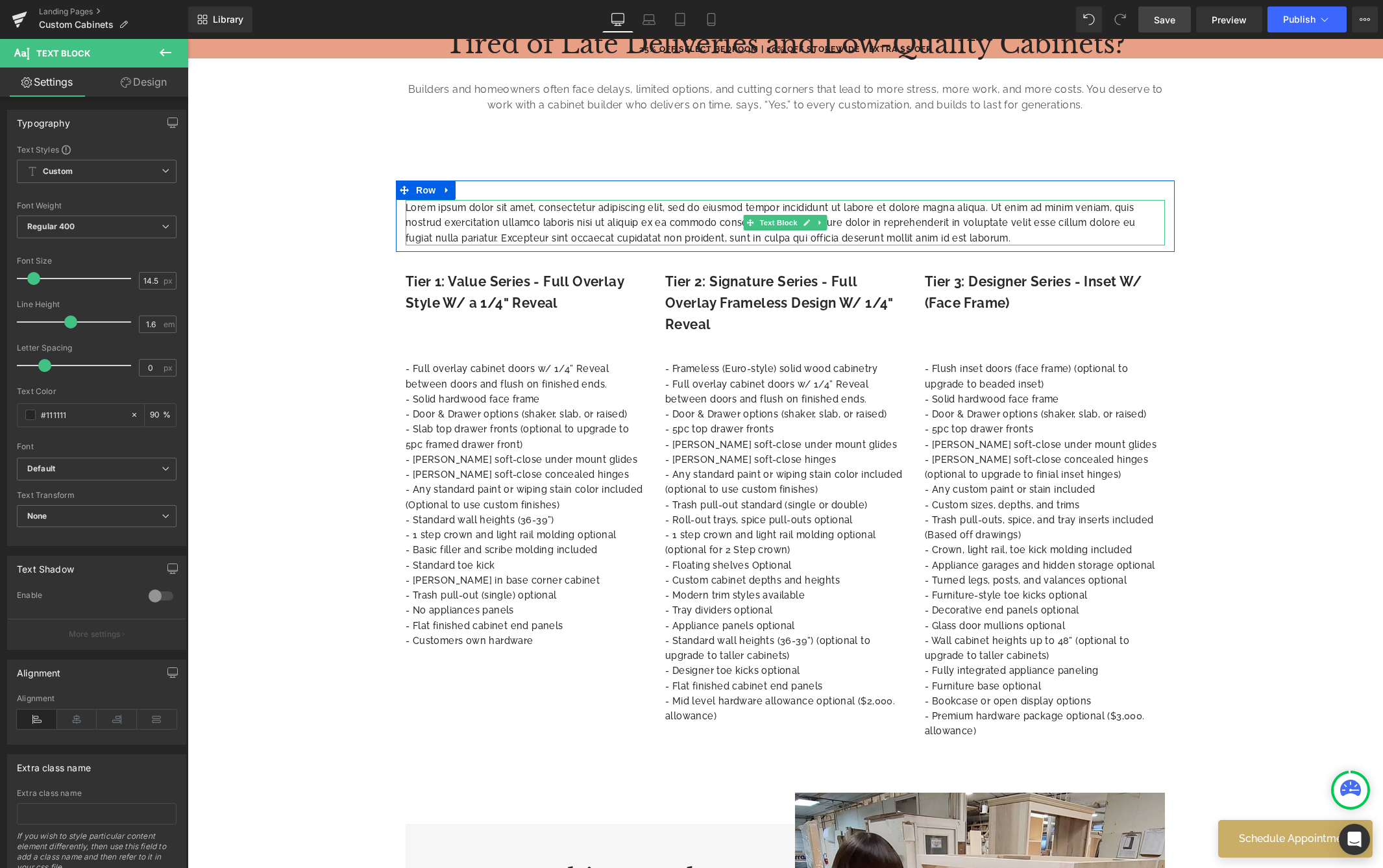
click at [573, 231] on p "Lorem ipsum dolor sit amet, consectetur adipiscing elit, sed do eiusmod tempor …" at bounding box center [785, 222] width 759 height 45
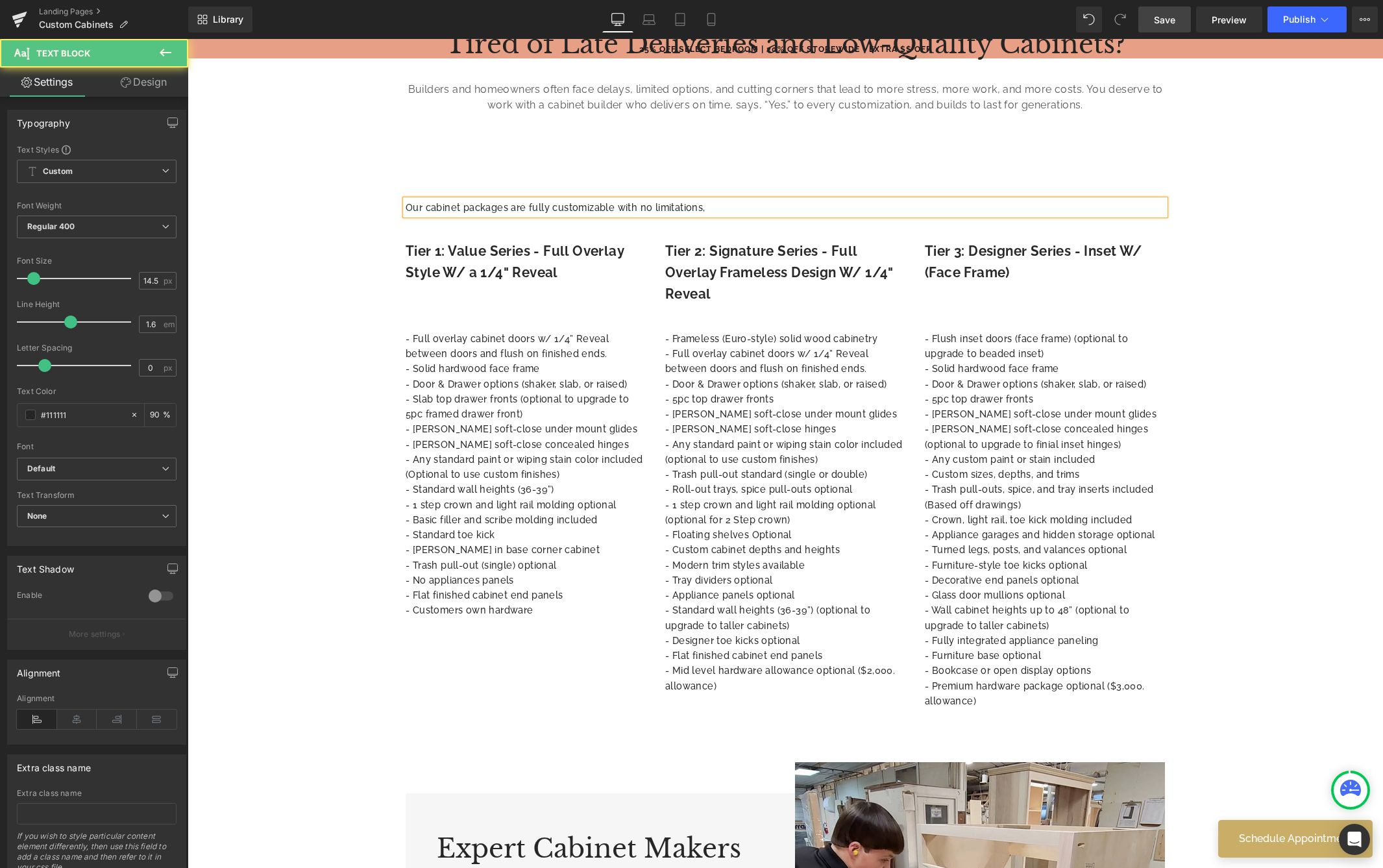
click at [721, 203] on p "Our cabinet packages are fully customizable with no limitations," at bounding box center [785, 207] width 759 height 15
drag, startPoint x: 714, startPoint y: 210, endPoint x: 380, endPoint y: 192, distance: 334.5
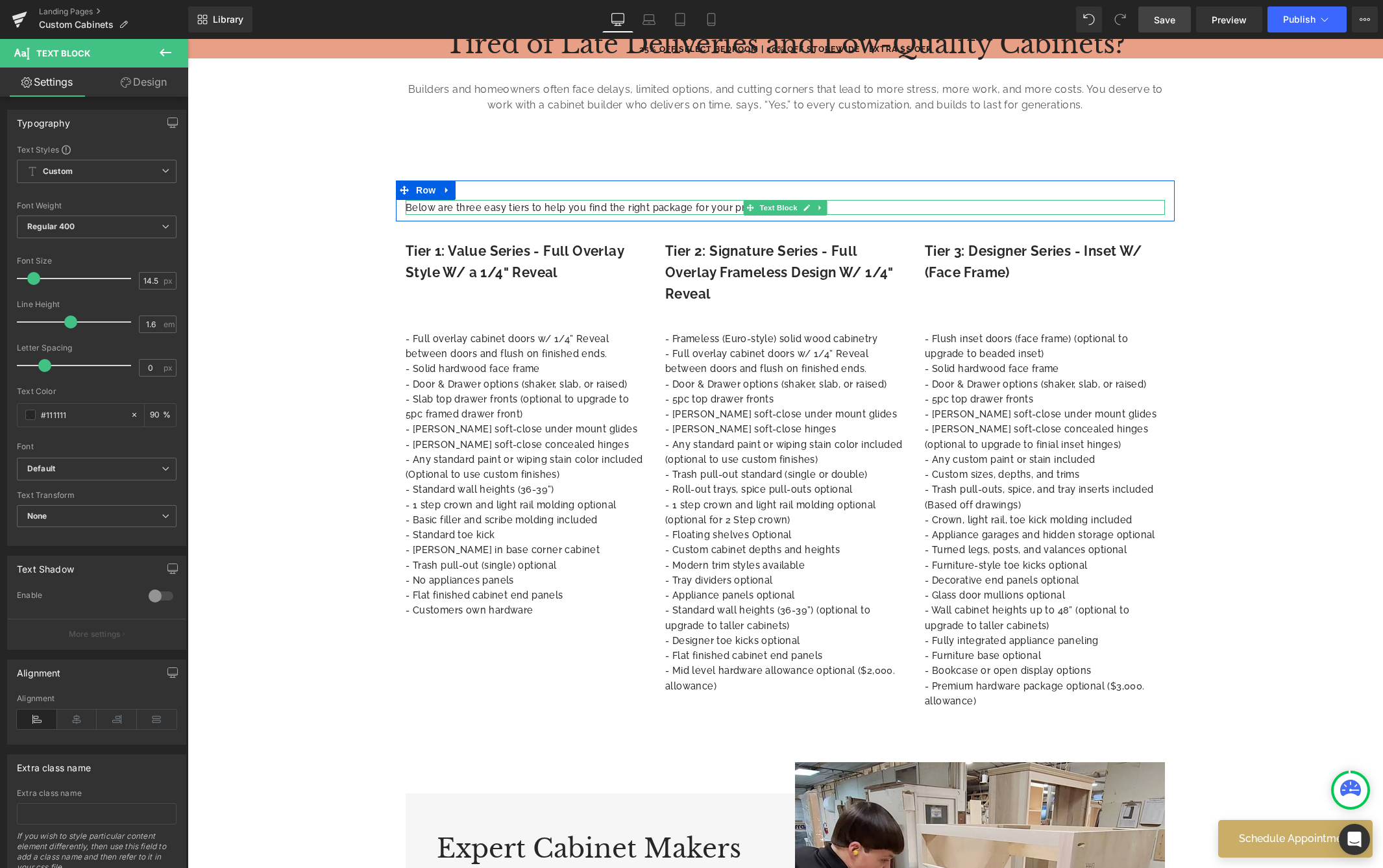
click at [586, 204] on p "Below are three easy tiers to help you find the right package for your product" at bounding box center [785, 207] width 759 height 15
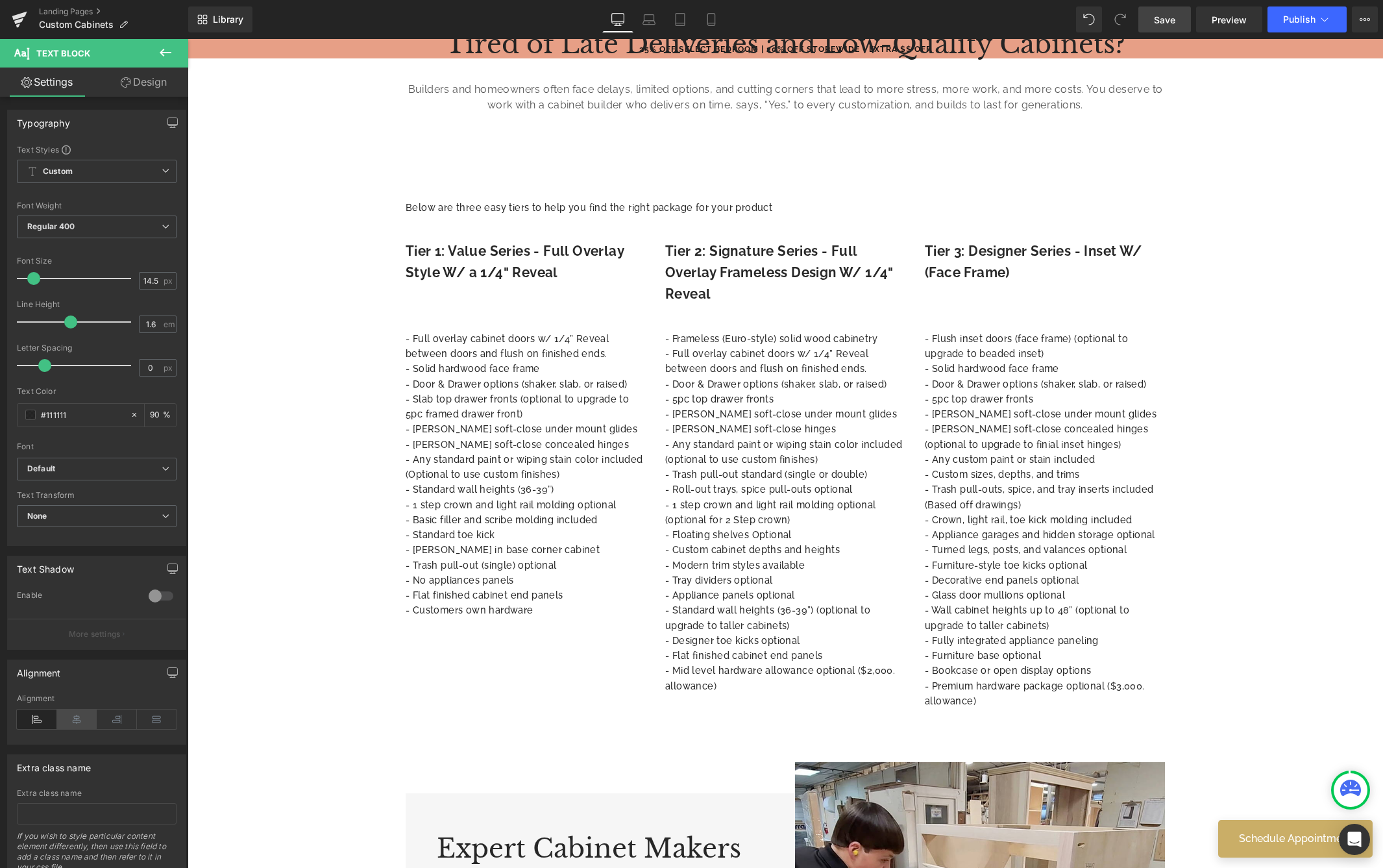
click at [69, 720] on icon at bounding box center [77, 719] width 41 height 20
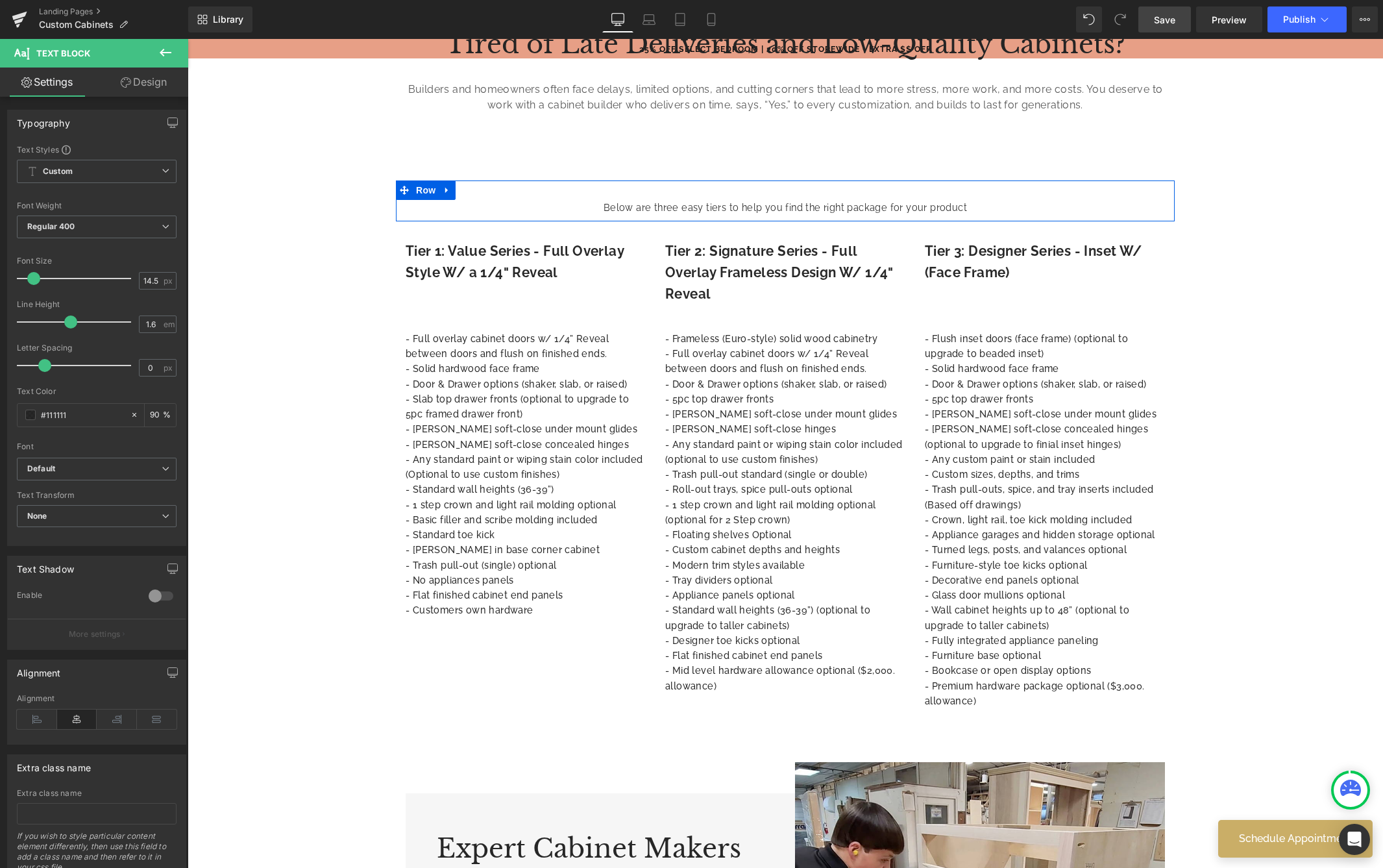
click at [663, 203] on p "Below are three easy tiers to help you find the right package for your product" at bounding box center [785, 207] width 759 height 15
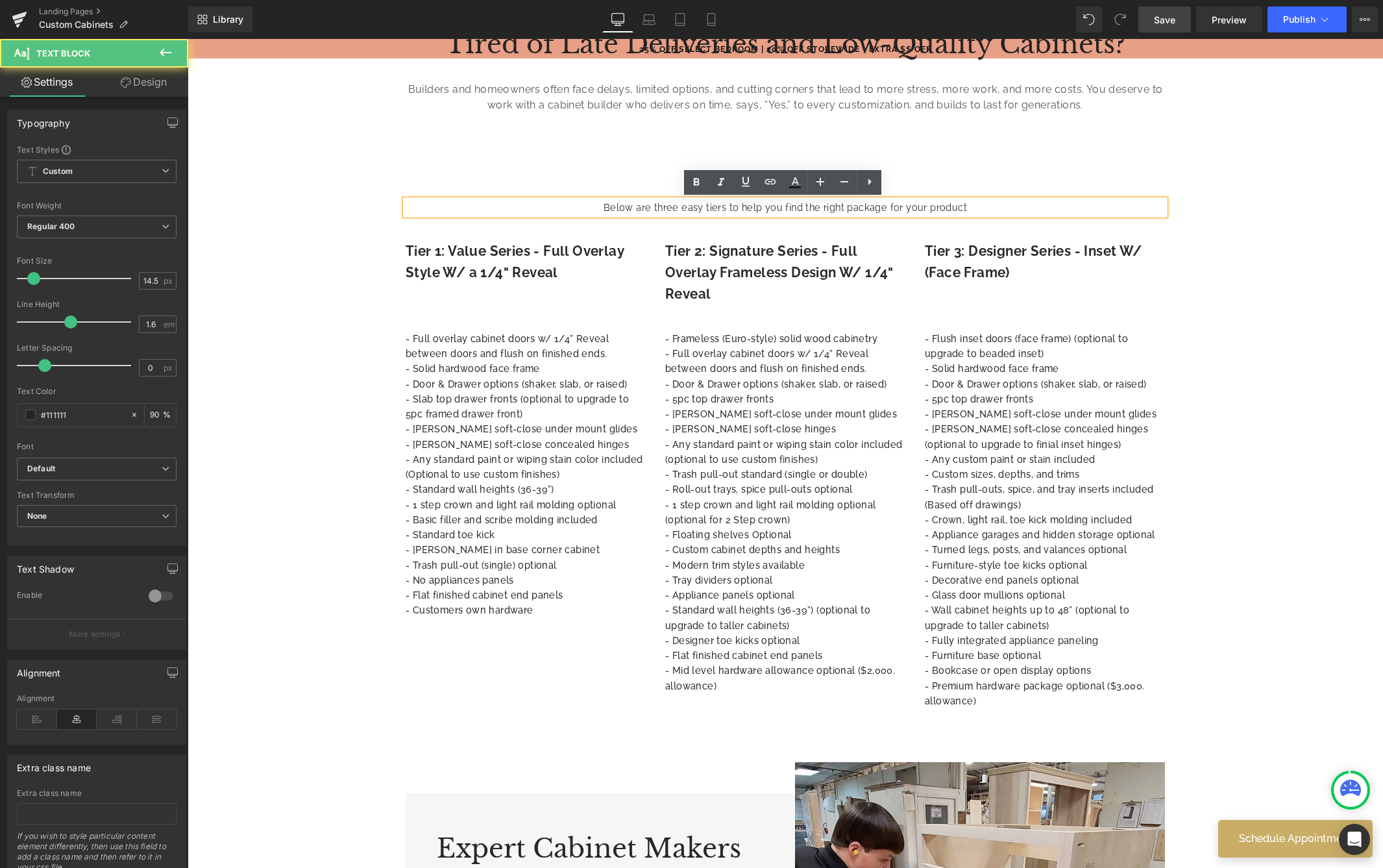
click at [663, 203] on p "Below are three easy tiers to help you find the right package for your product" at bounding box center [785, 207] width 759 height 15
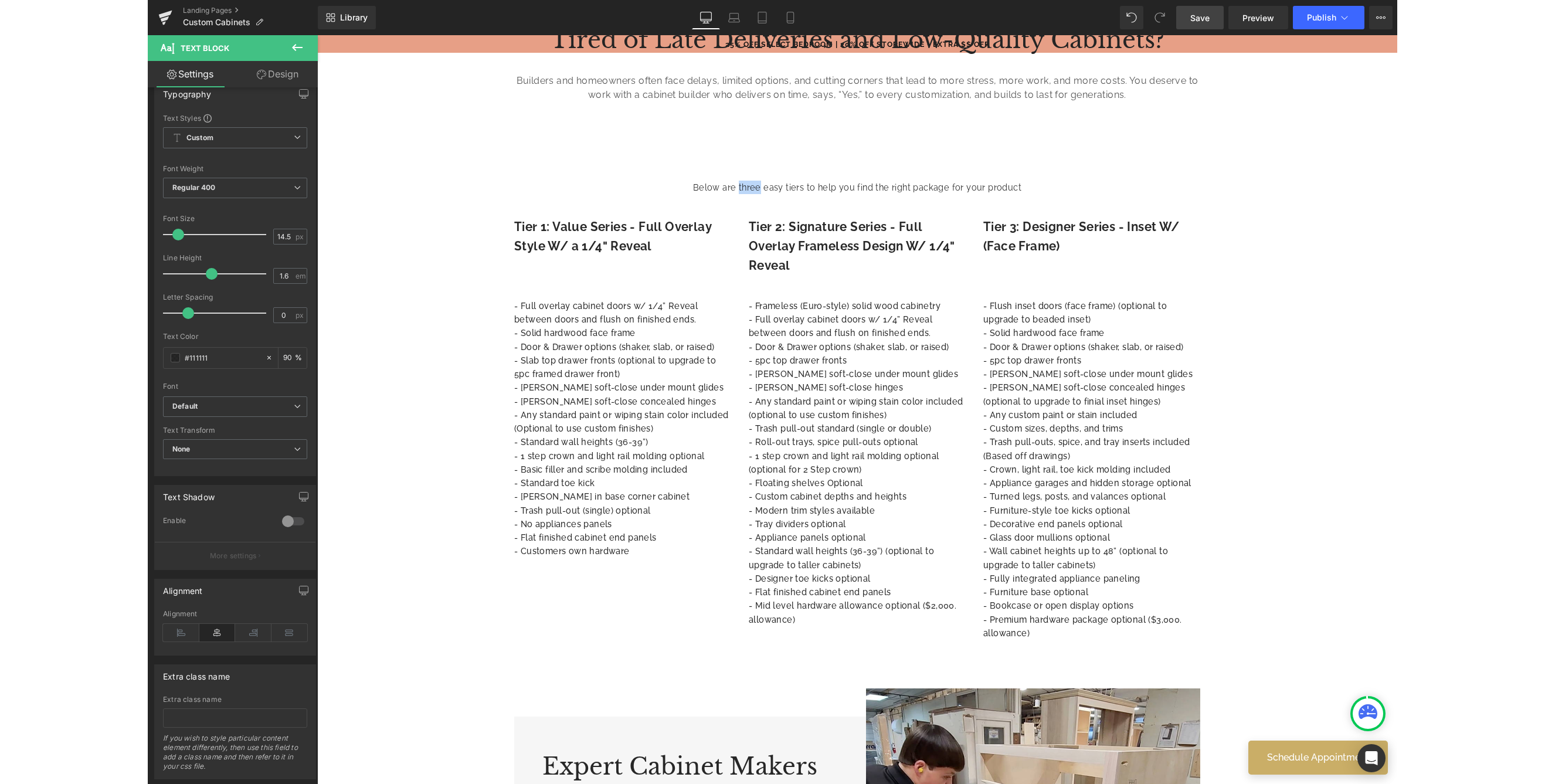
scroll to position [44, 0]
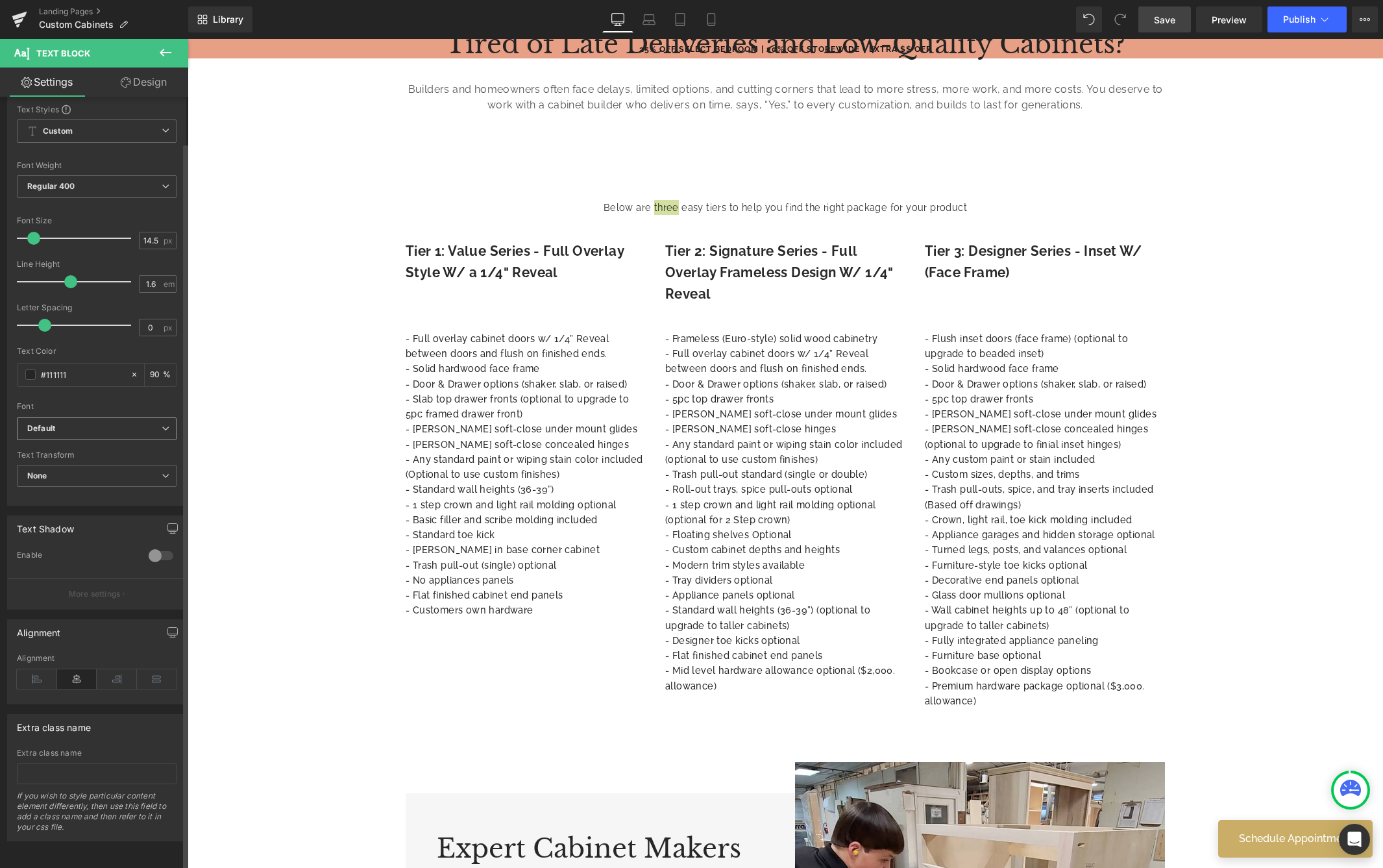
click at [95, 423] on b "Default" at bounding box center [95, 428] width 134 height 11
click at [101, 484] on li "Raleway" at bounding box center [94, 494] width 154 height 21
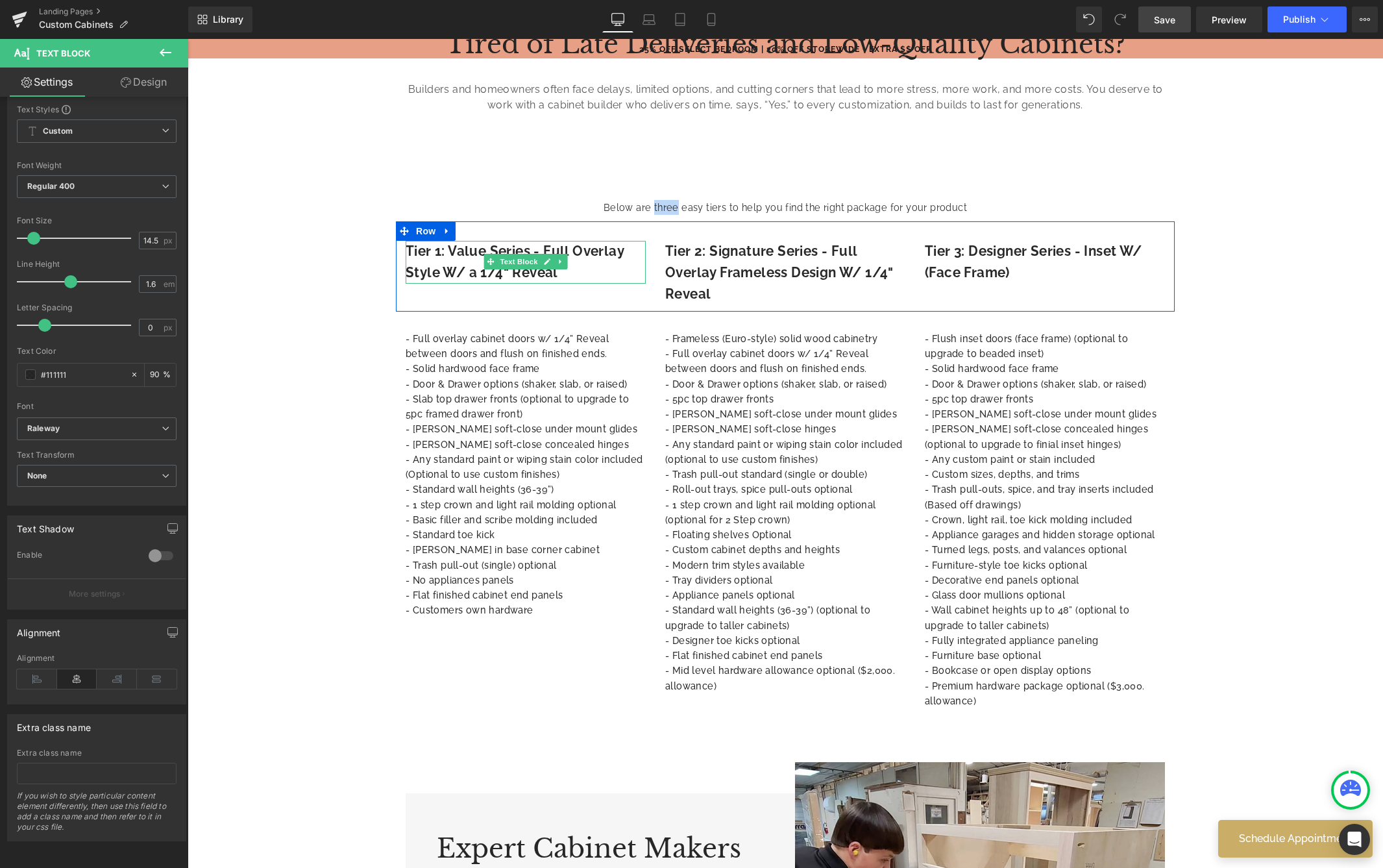
click at [410, 257] on strong "Tier 1: Value Series - Full Overlay Style W/ a 1/4" Reveal" at bounding box center [514, 261] width 218 height 37
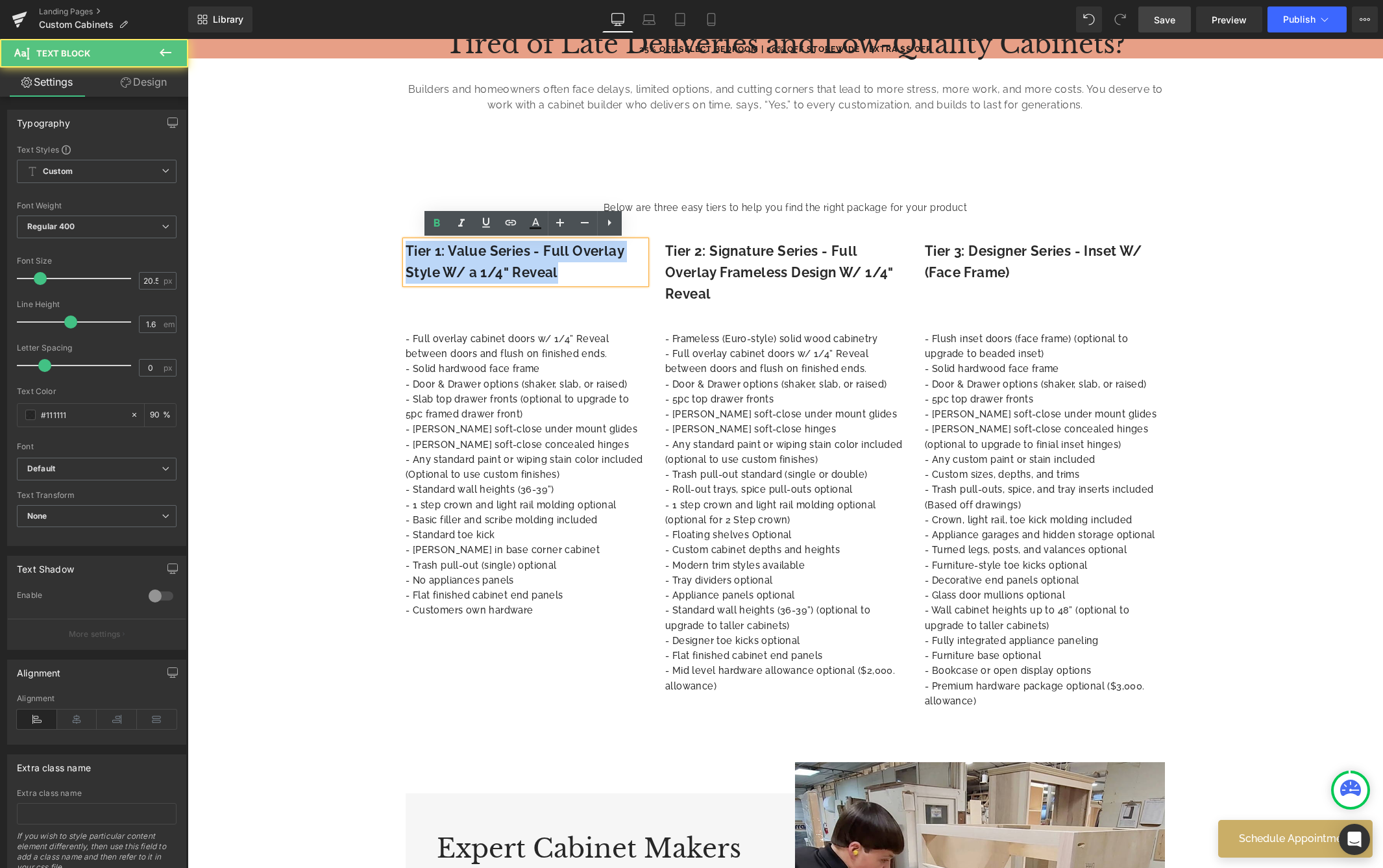
drag, startPoint x: 537, startPoint y: 265, endPoint x: 349, endPoint y: 224, distance: 192.4
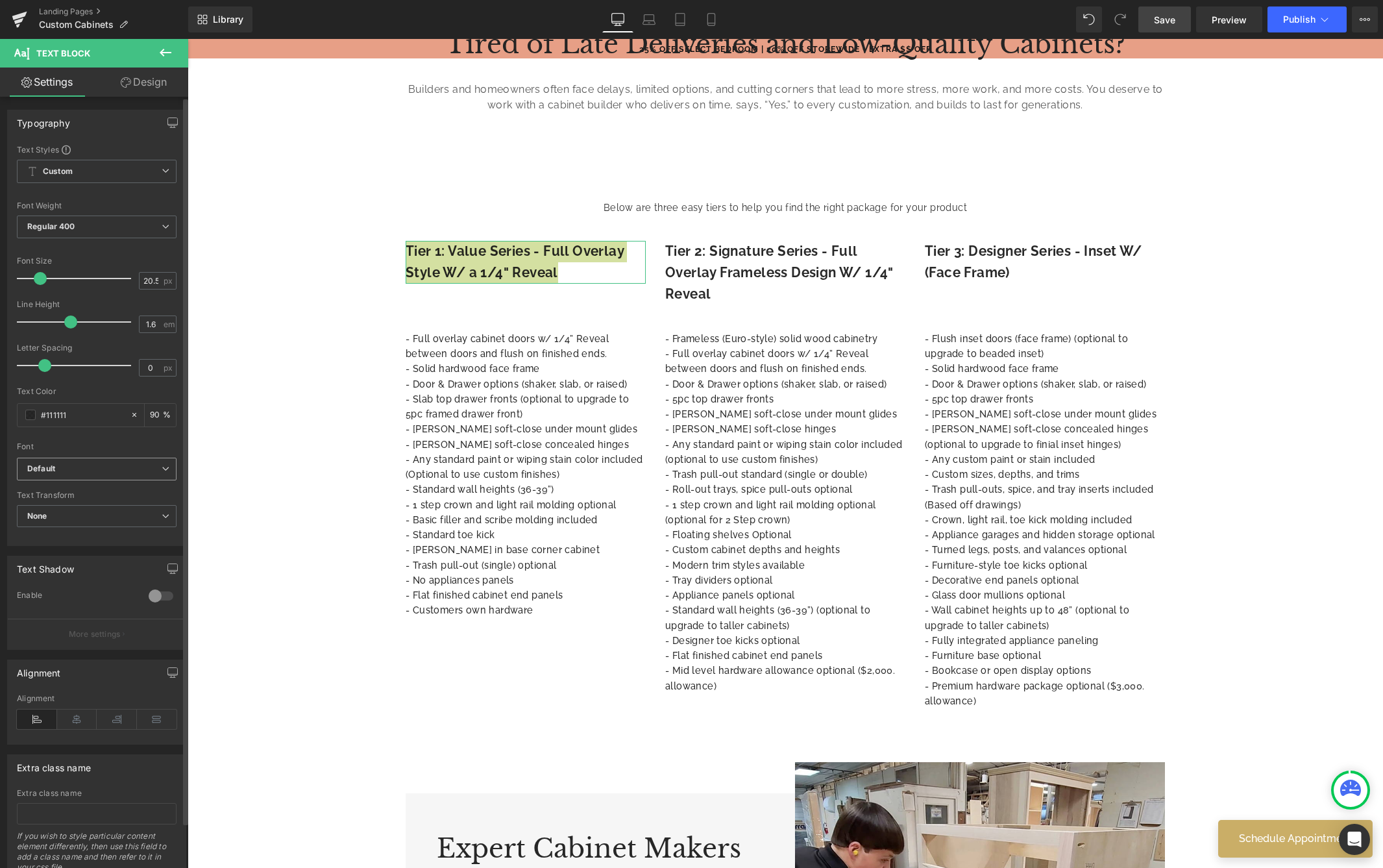
click at [57, 473] on b "Default" at bounding box center [95, 469] width 134 height 11
click at [78, 527] on li "Raleway" at bounding box center [94, 534] width 154 height 21
click at [499, 362] on p "- Solid hardwood face frame" at bounding box center [525, 368] width 240 height 15
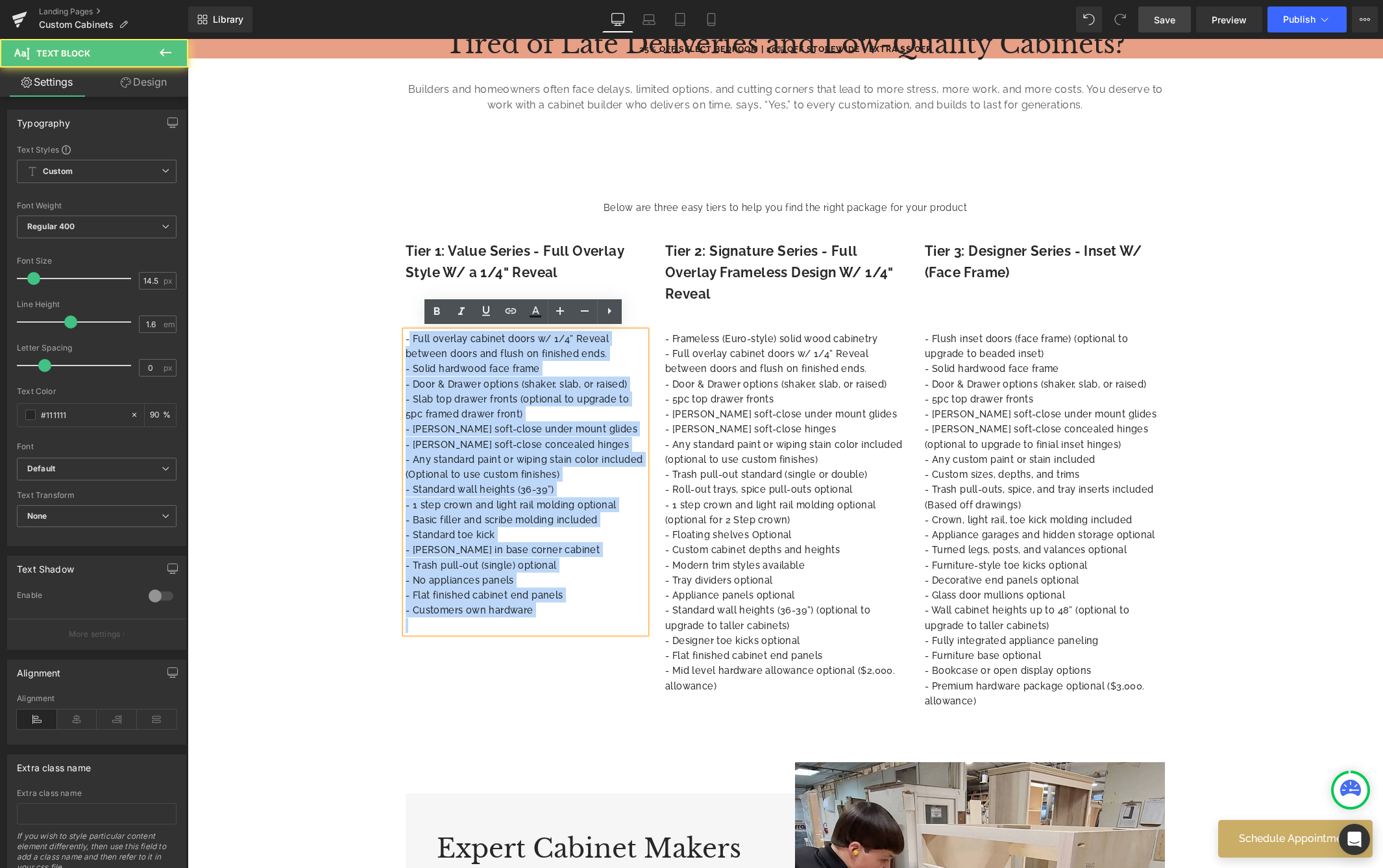
drag, startPoint x: 402, startPoint y: 333, endPoint x: 735, endPoint y: 676, distance: 478.1
click at [735, 677] on div "- Full overlay cabinet doors w/ 1/4” Reveal between doors and flush on finished…" at bounding box center [785, 520] width 779 height 418
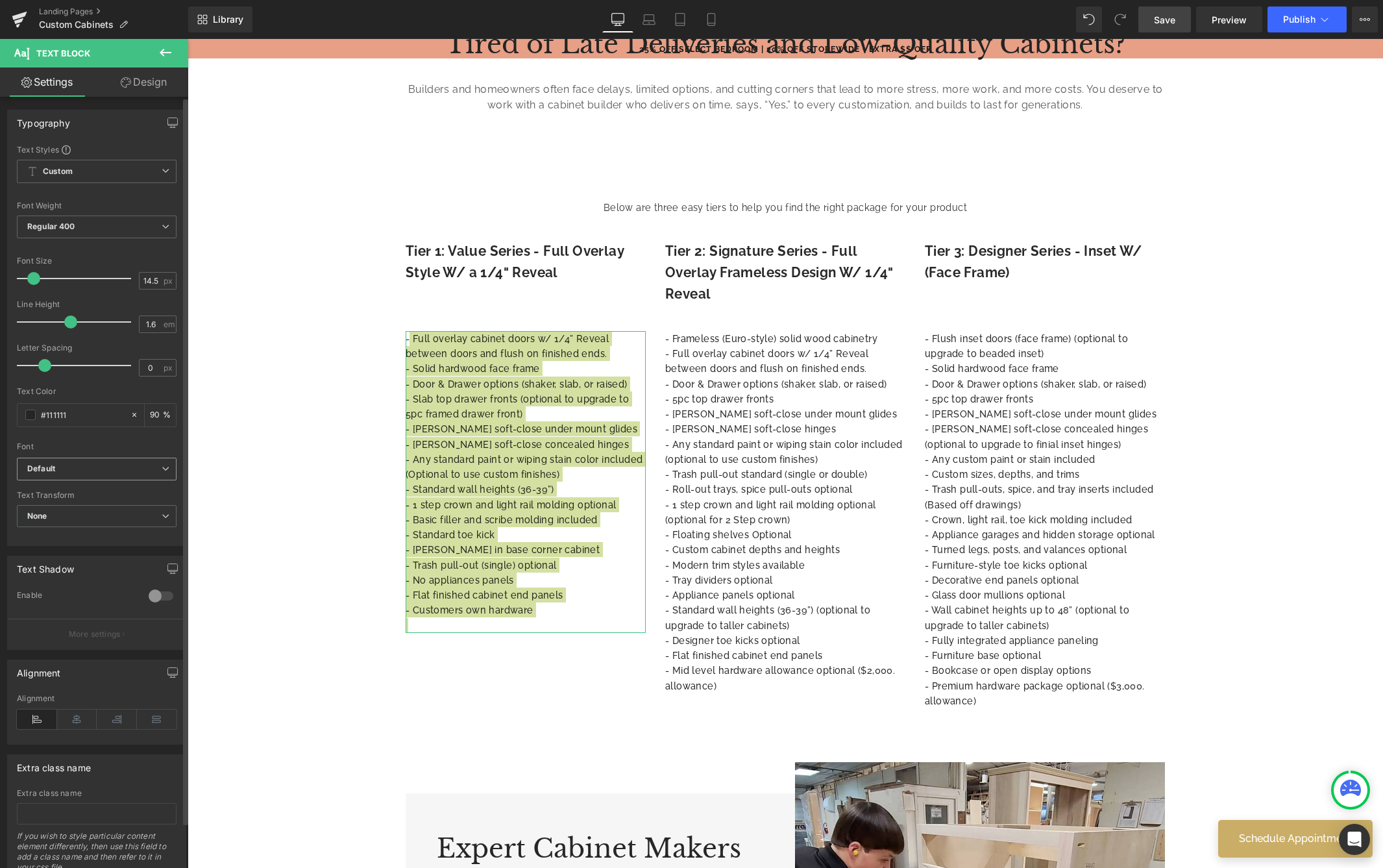
click at [68, 466] on b "Default" at bounding box center [95, 469] width 134 height 11
drag, startPoint x: 77, startPoint y: 530, endPoint x: 90, endPoint y: 536, distance: 14.3
click at [78, 530] on li "Raleway" at bounding box center [94, 534] width 154 height 21
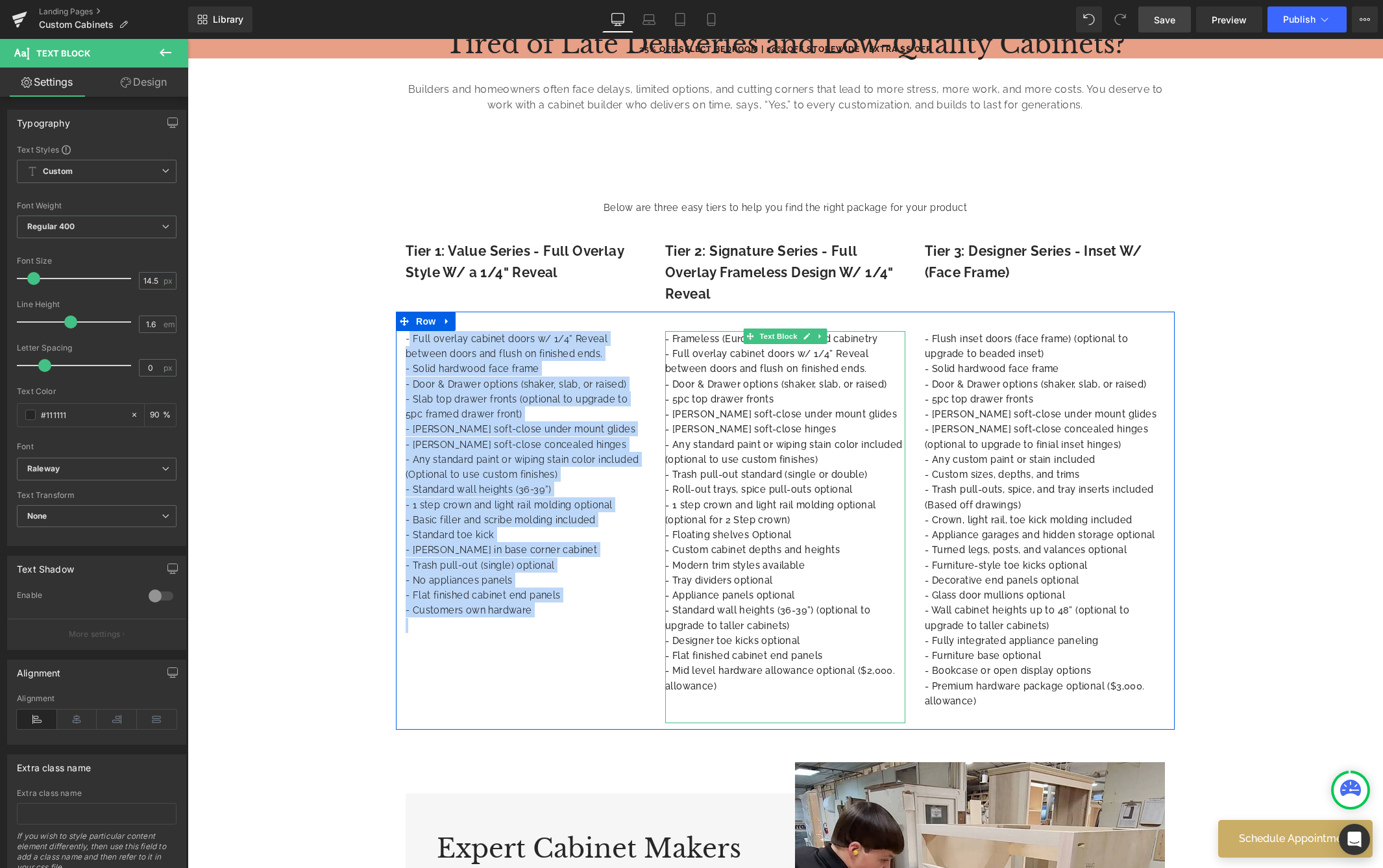
click at [747, 402] on p "- 5pc top drawer fronts" at bounding box center [785, 398] width 240 height 15
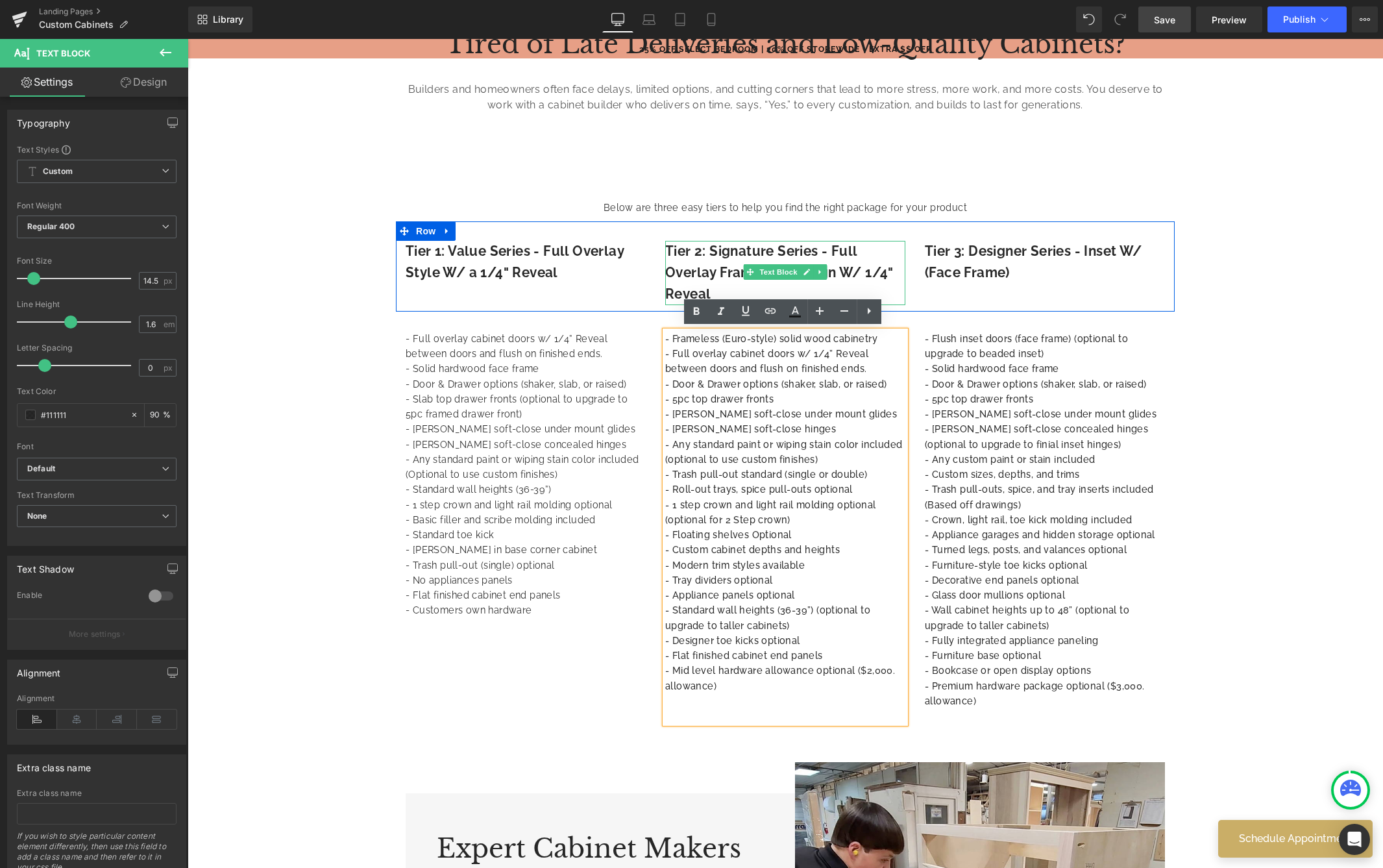
click at [670, 249] on strong "Tier 2: Signature Series - Full Overlay Frameless Design W/ 1/4" Reveal" at bounding box center [779, 272] width 228 height 58
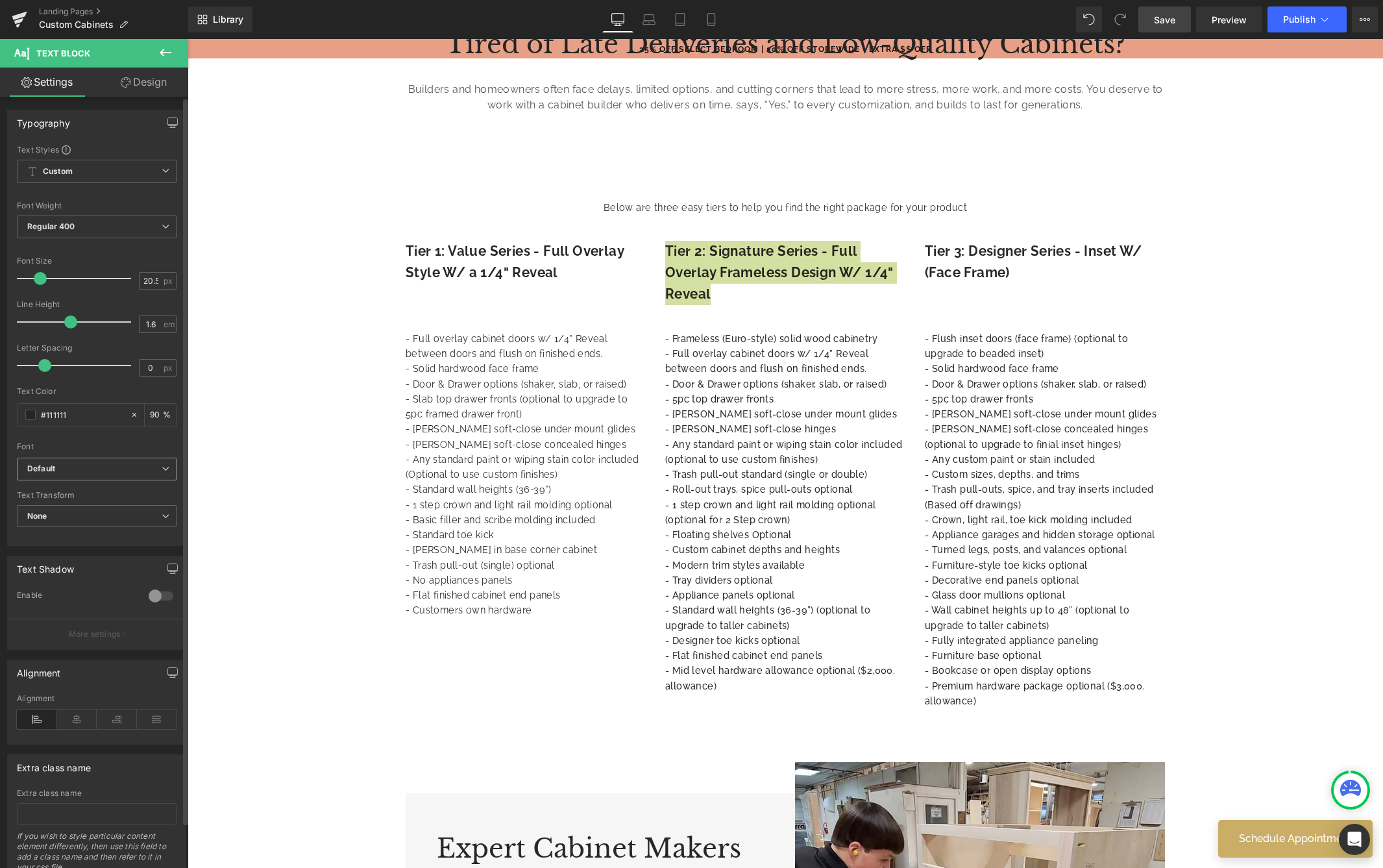
click at [119, 475] on span "Default" at bounding box center [96, 469] width 159 height 23
click at [101, 532] on li "Raleway" at bounding box center [94, 534] width 154 height 21
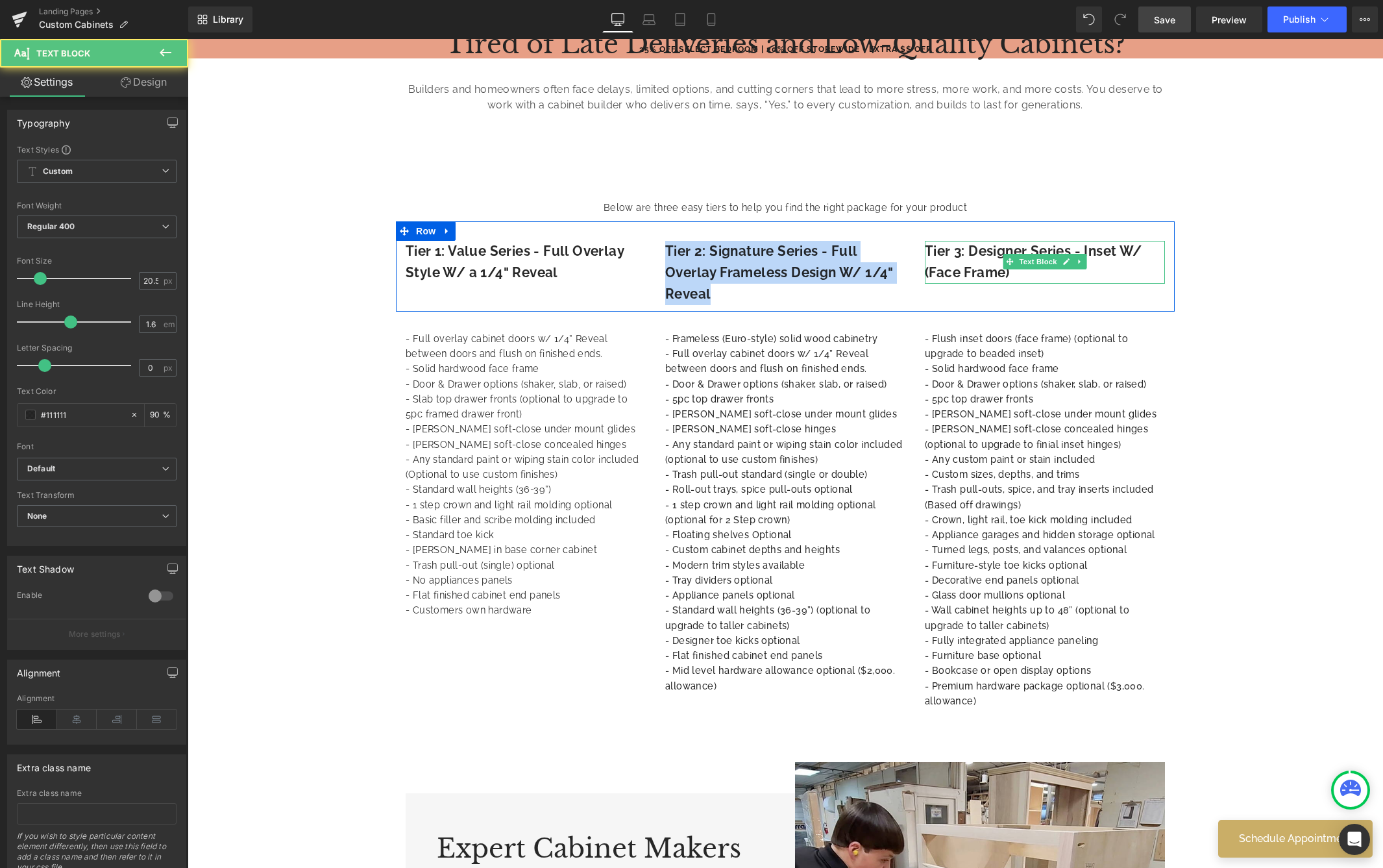
click at [1017, 252] on strong "Tier 3: Designer Series - Inset W/ (Face Frame)" at bounding box center [1033, 261] width 217 height 37
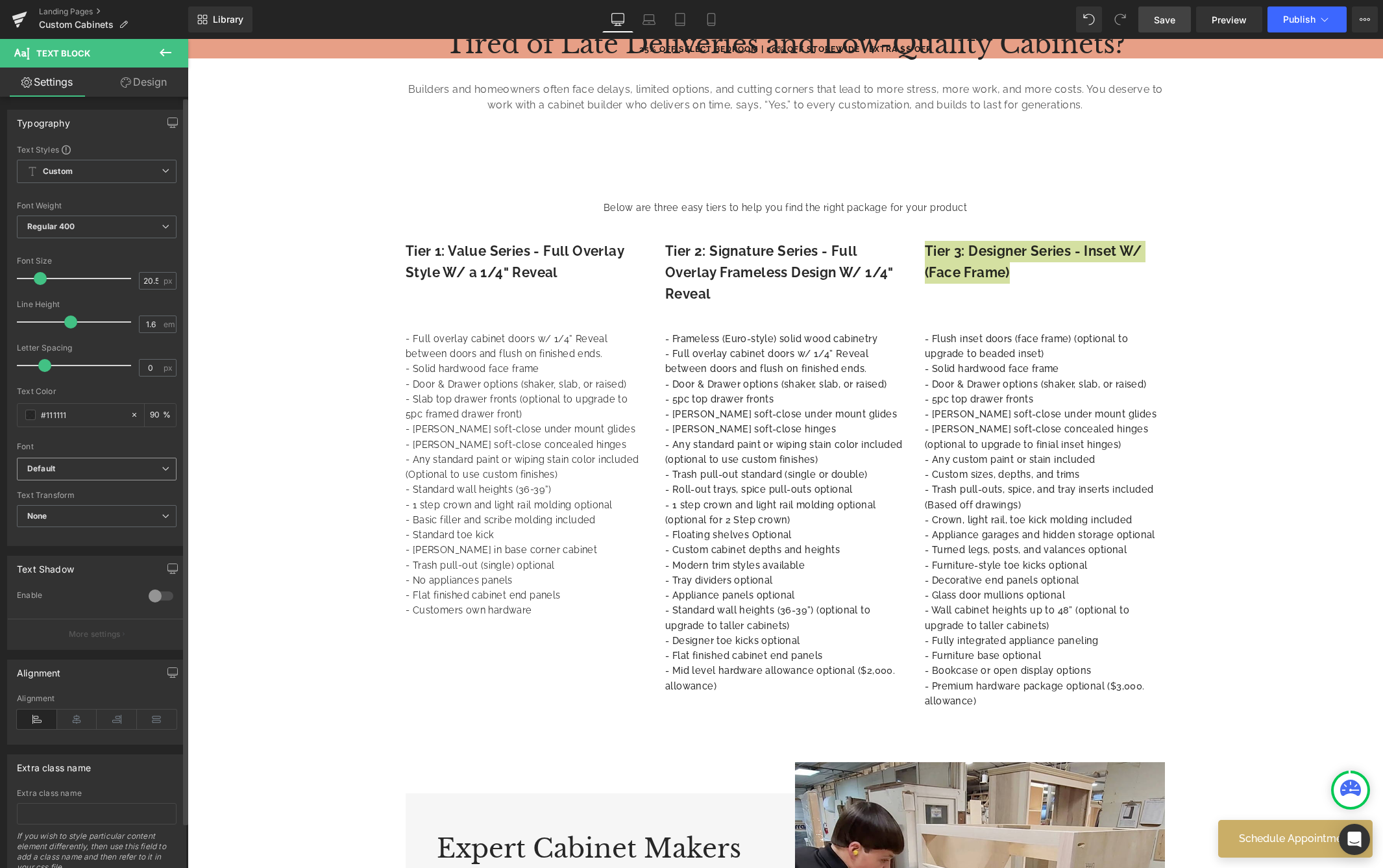
click at [138, 468] on b "Default" at bounding box center [95, 469] width 134 height 11
click at [122, 528] on li "Raleway" at bounding box center [94, 534] width 154 height 21
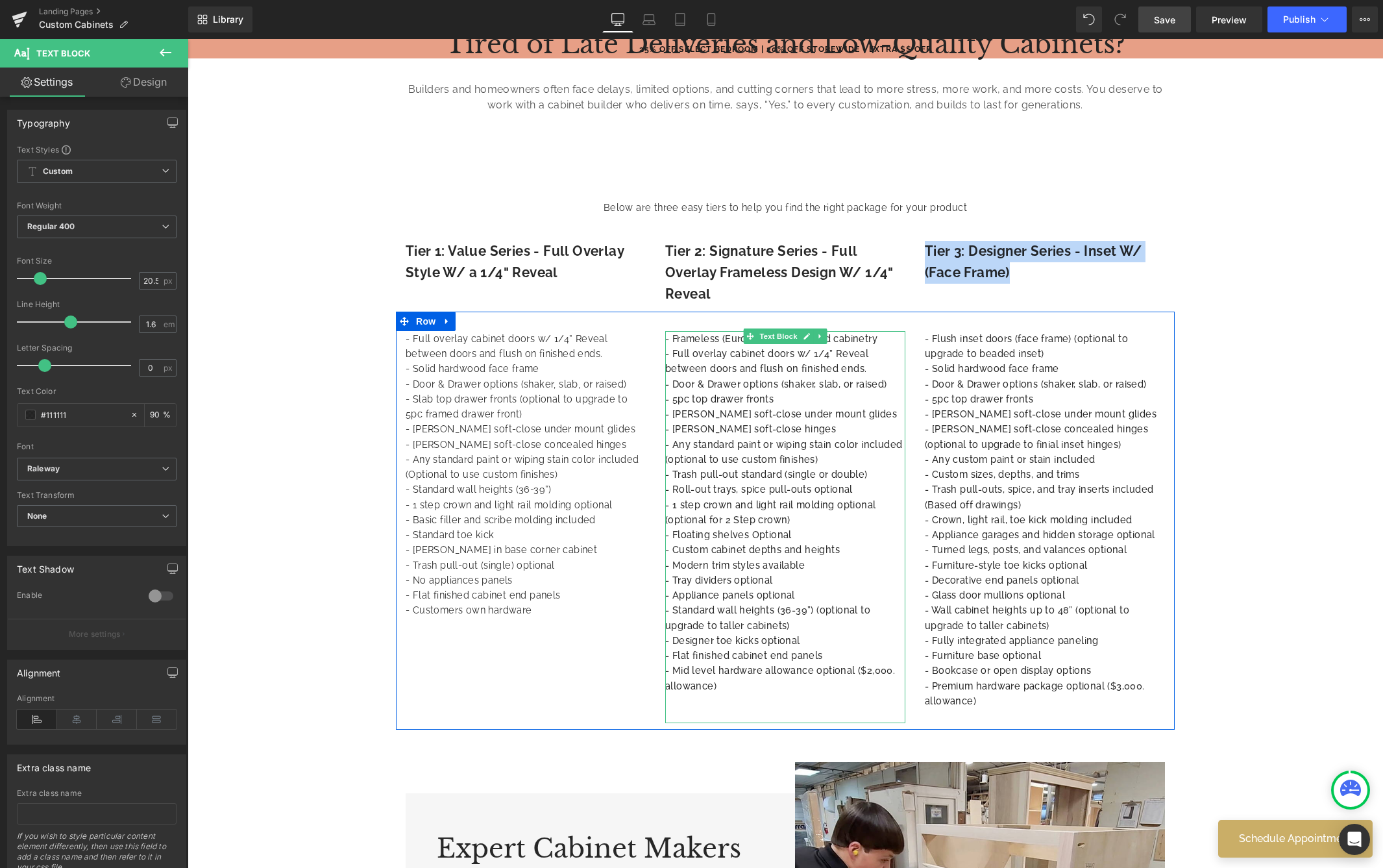
click at [702, 467] on p "- Trash pull-out standard (single or double)" at bounding box center [785, 474] width 240 height 15
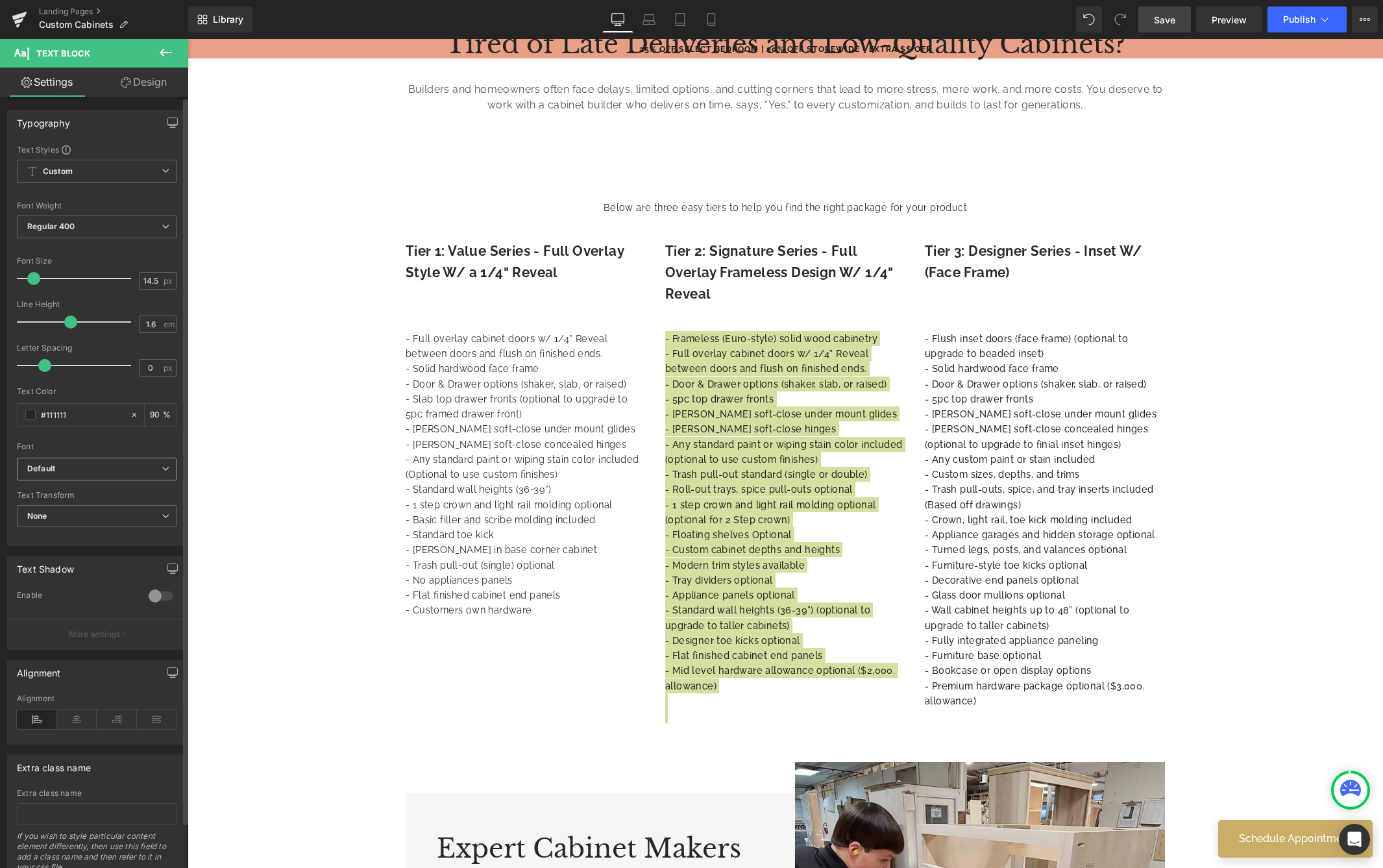
click at [117, 460] on span "Default" at bounding box center [96, 469] width 159 height 23
click at [111, 527] on li "Raleway" at bounding box center [94, 534] width 154 height 21
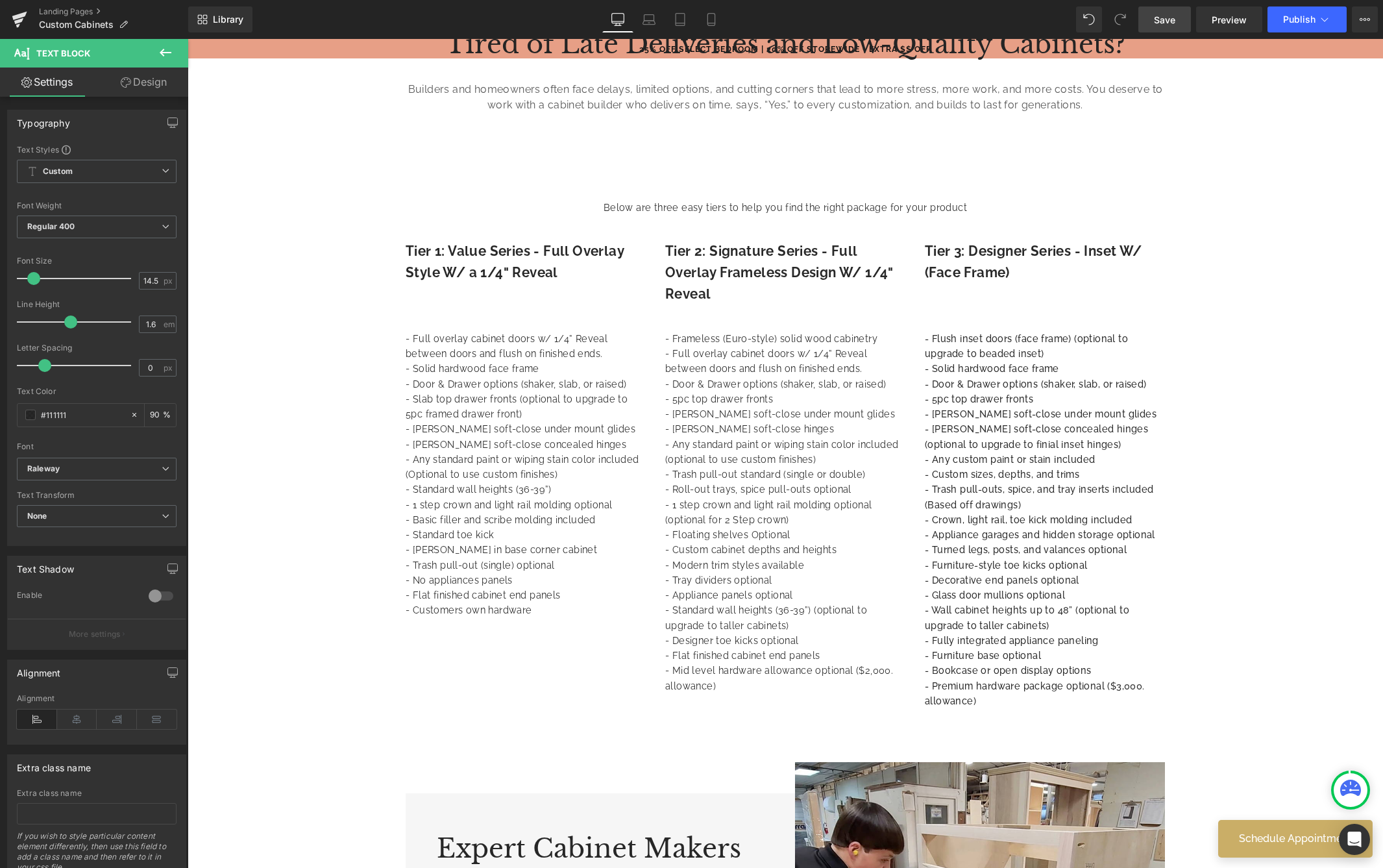
click at [1079, 458] on p "- Any custom paint or stain included" at bounding box center [1044, 459] width 240 height 15
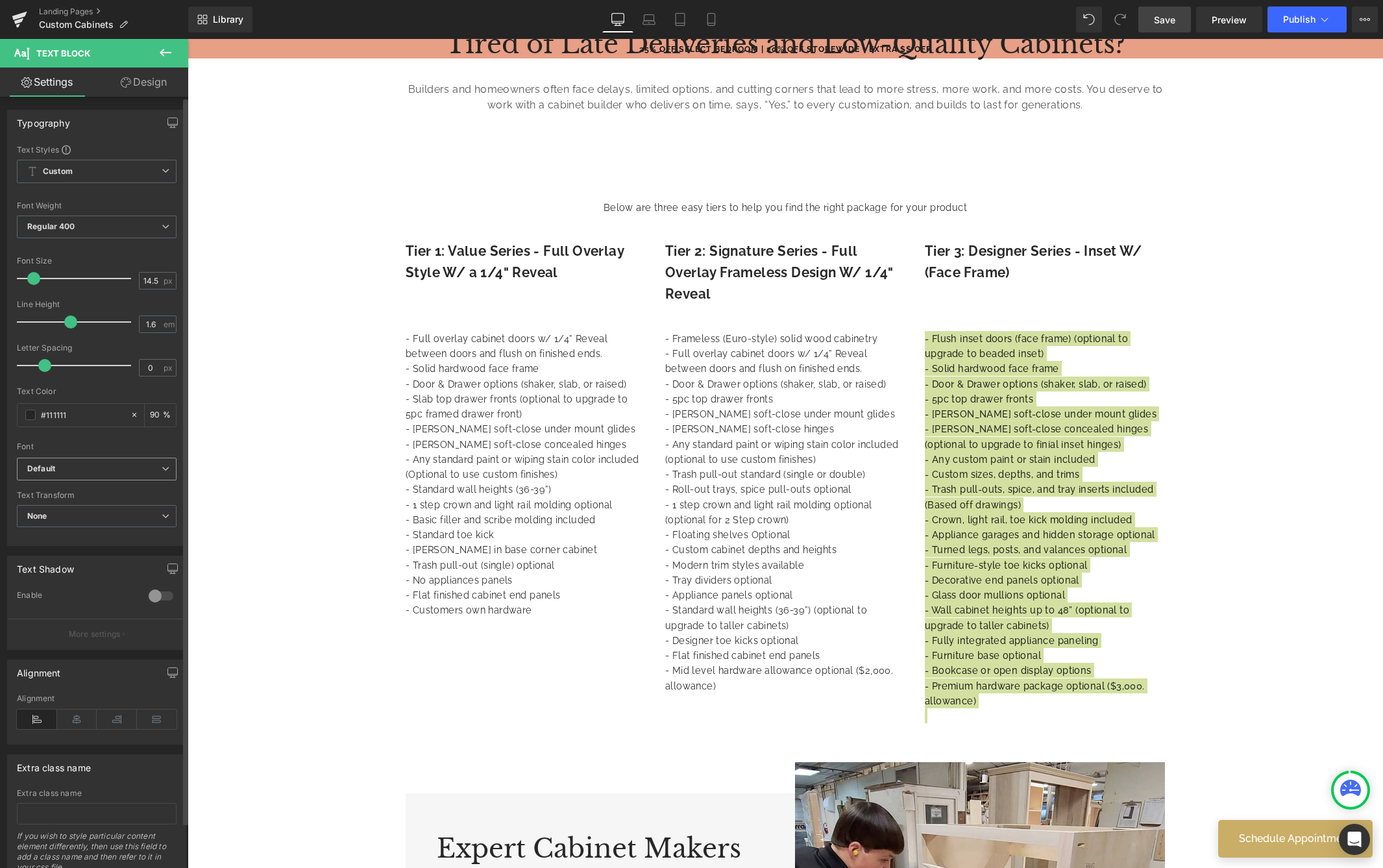
click at [87, 474] on span "Default" at bounding box center [96, 469] width 159 height 23
click at [109, 526] on li "Raleway" at bounding box center [94, 534] width 154 height 21
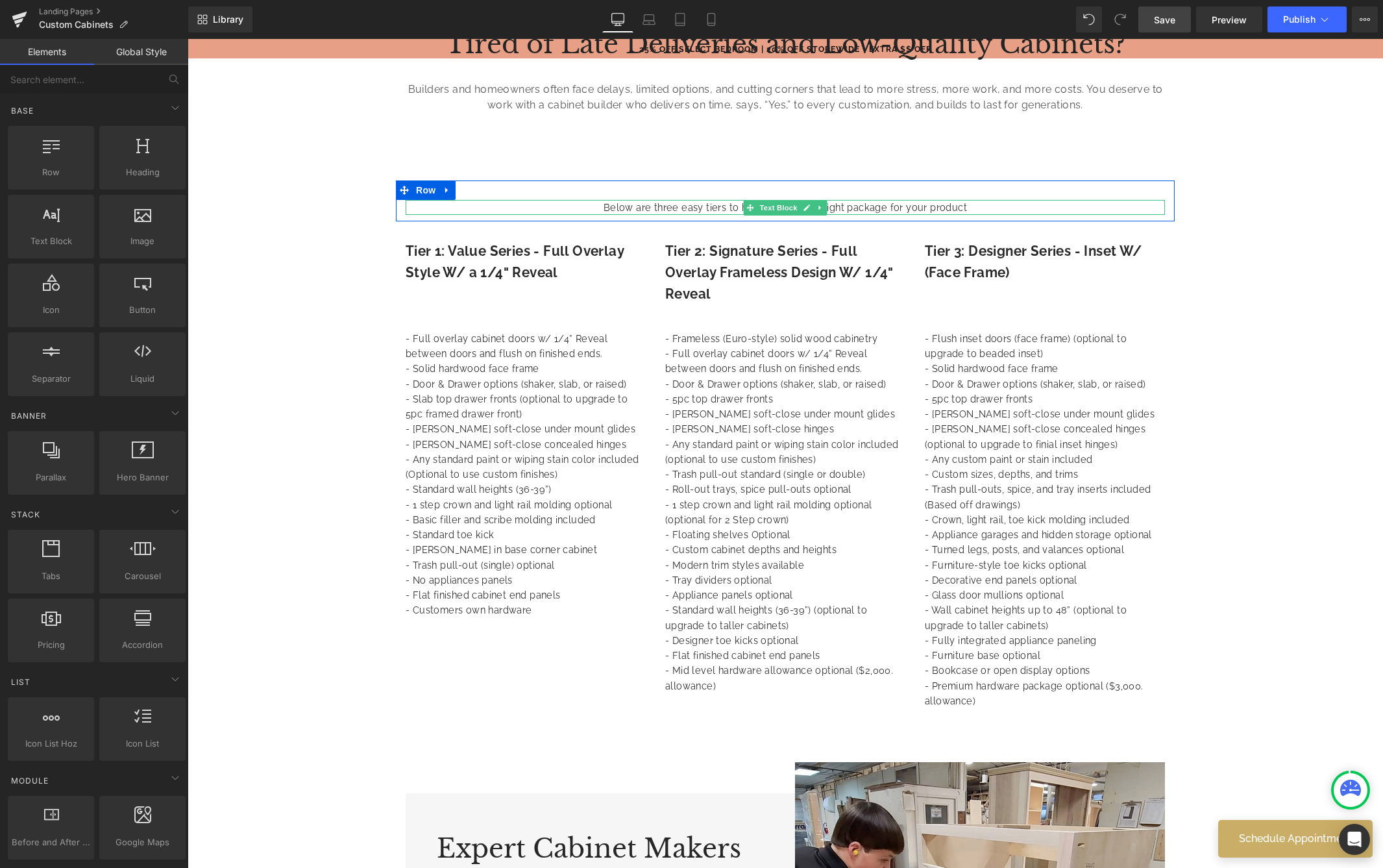
click at [980, 204] on p "Below are three easy tiers to help you find the right package for your product" at bounding box center [785, 207] width 759 height 15
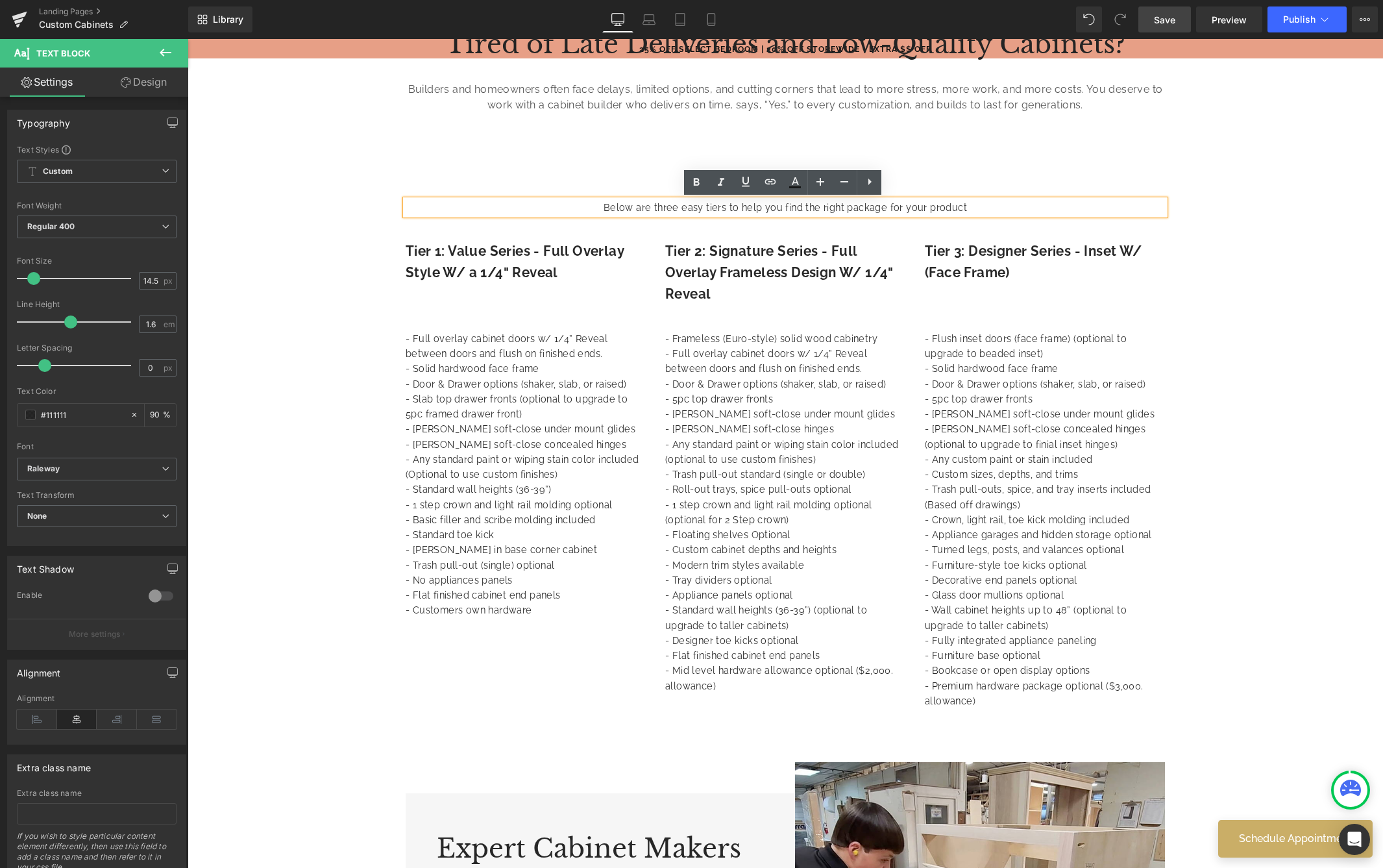
drag, startPoint x: 883, startPoint y: 208, endPoint x: 991, endPoint y: 244, distance: 113.8
click at [883, 208] on p "Below are three easy tiers to help you find the right package for your product" at bounding box center [785, 207] width 759 height 15
drag, startPoint x: 973, startPoint y: 209, endPoint x: 781, endPoint y: 207, distance: 192.0
click at [781, 207] on p "Below are three easy tiers to help you find the right package for your product" at bounding box center [785, 207] width 759 height 15
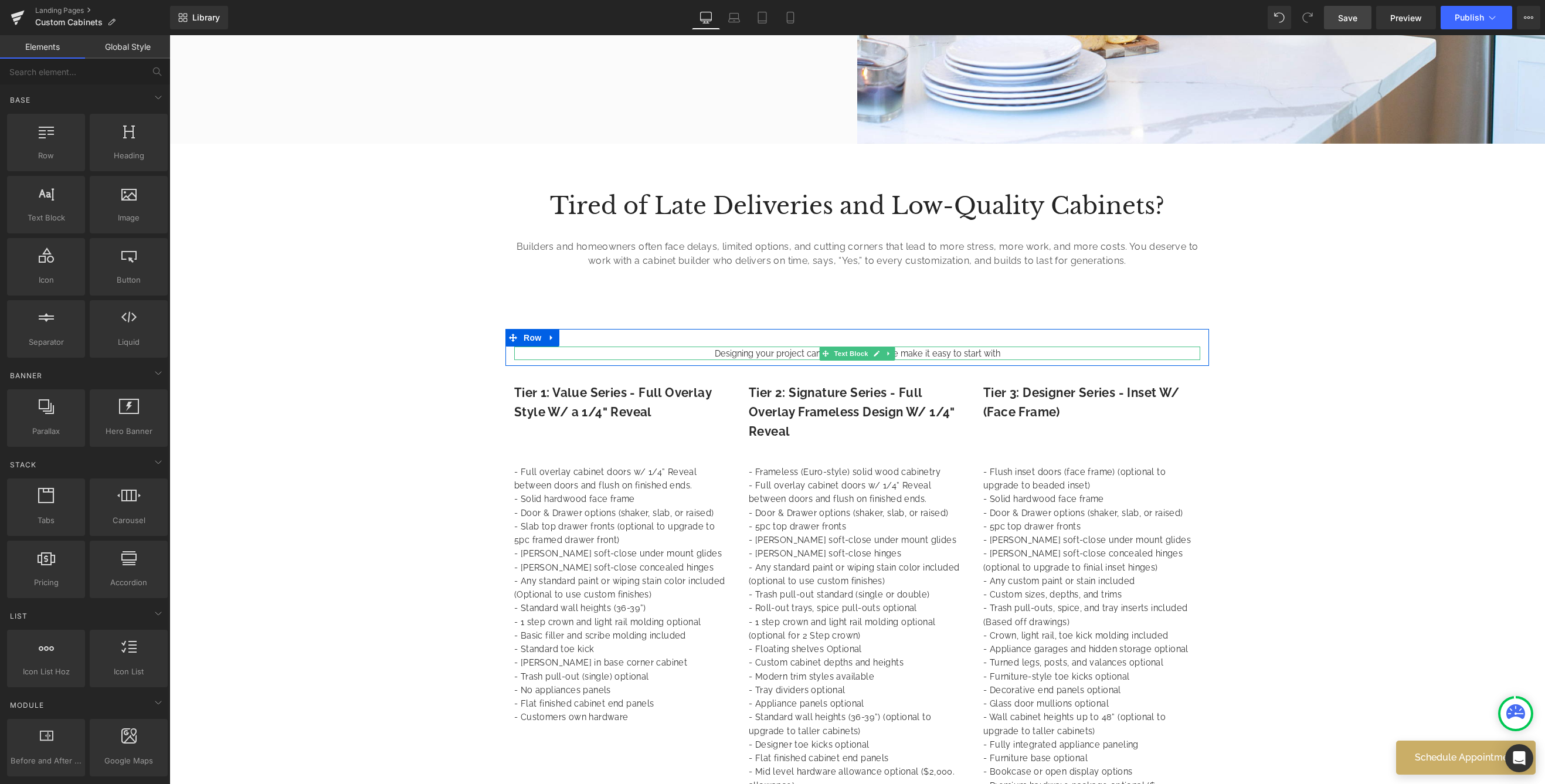
click at [1007, 352] on div "Designing your project can be challenging, we make it easy to start with" at bounding box center [857, 353] width 686 height 13
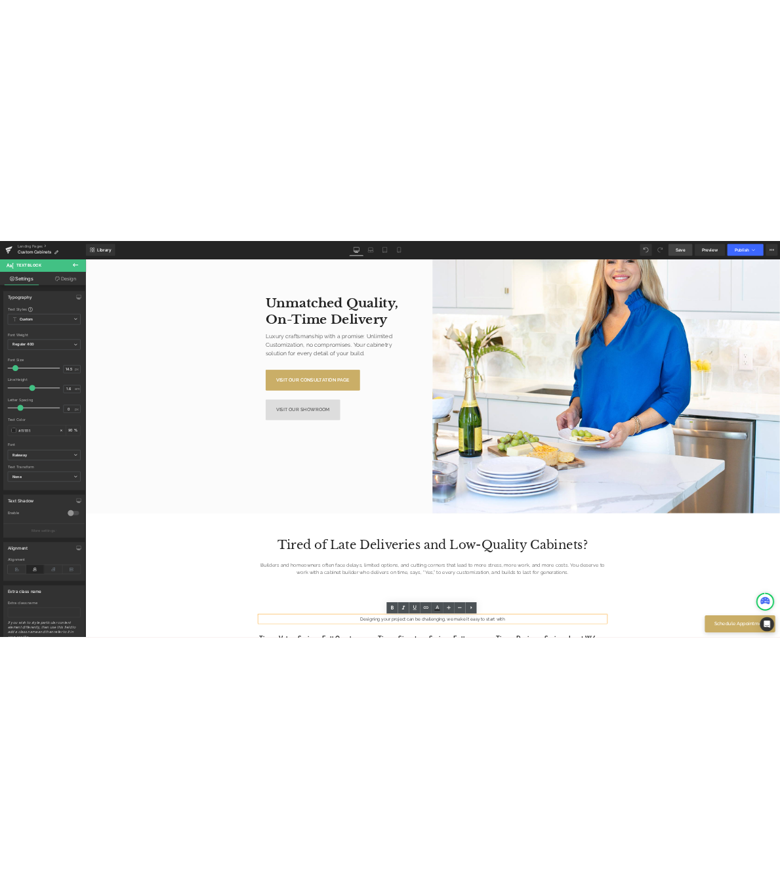
scroll to position [697, 0]
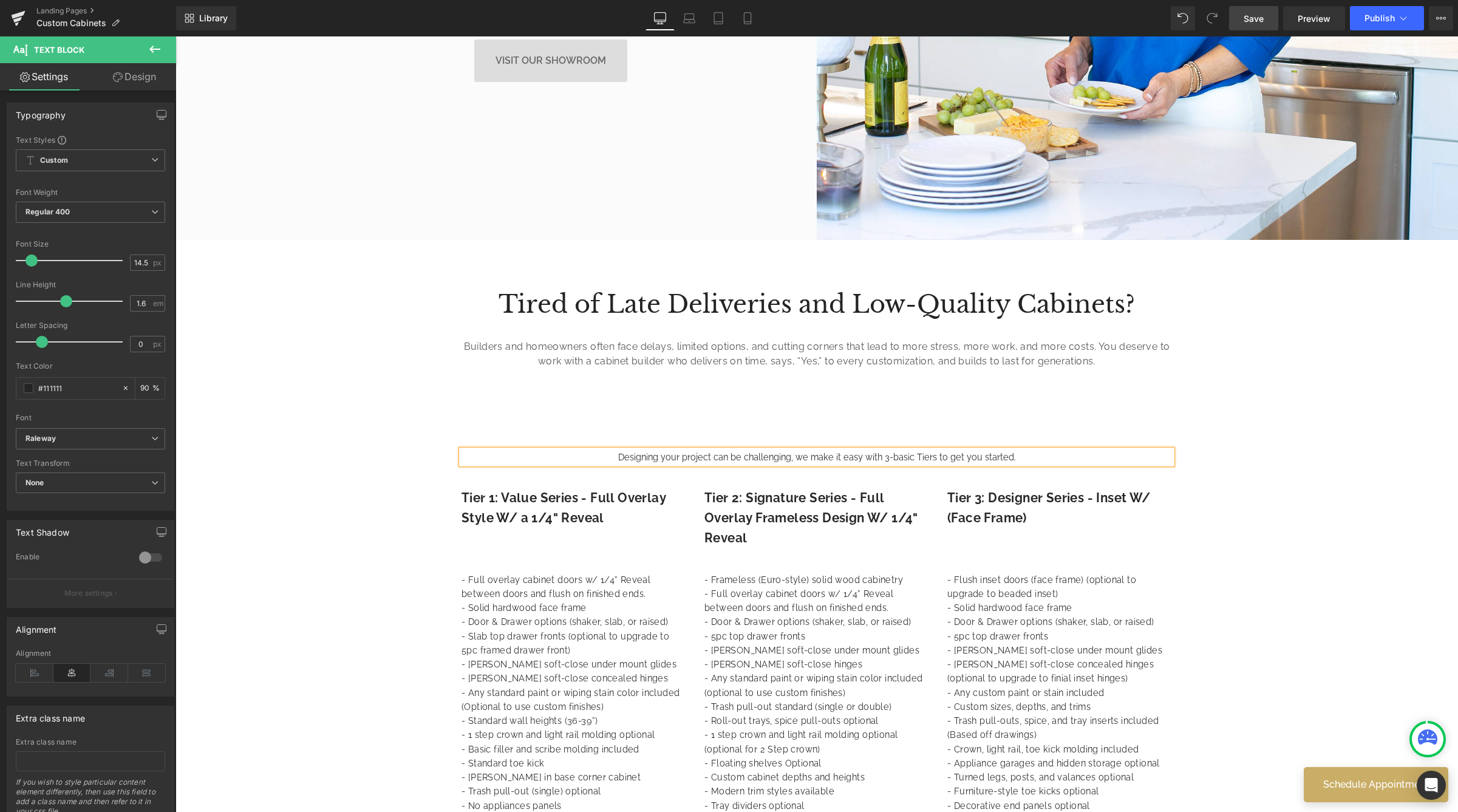
click at [918, 454] on div "Designing your project can be challenging, we make it easy with 3-basic Tiers t…" at bounding box center [817, 456] width 710 height 14
click at [1052, 461] on div "Designing your project can be challenging, we make it easy with 3-basic tiers t…" at bounding box center [817, 456] width 710 height 14
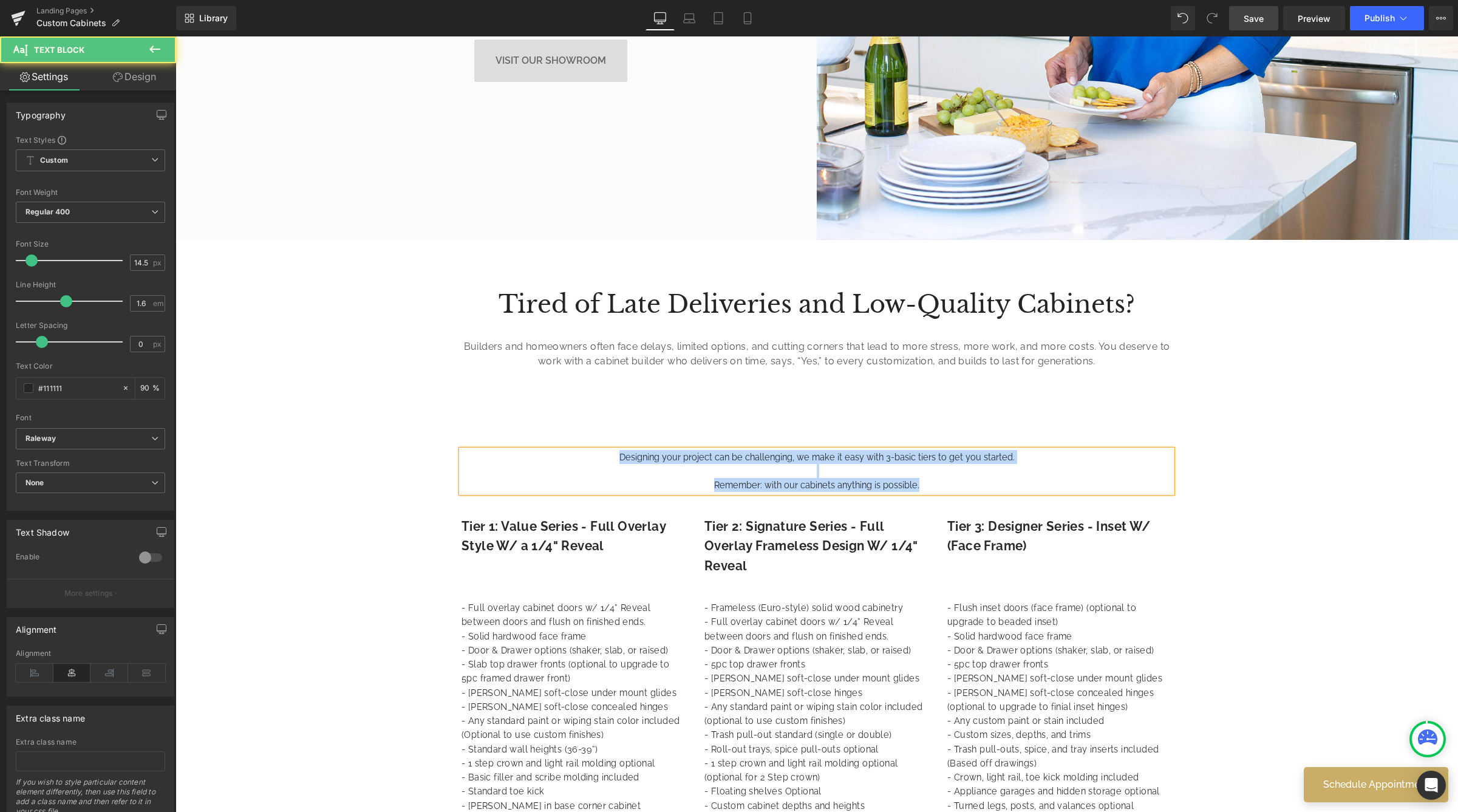
drag, startPoint x: 923, startPoint y: 480, endPoint x: 545, endPoint y: 428, distance: 381.6
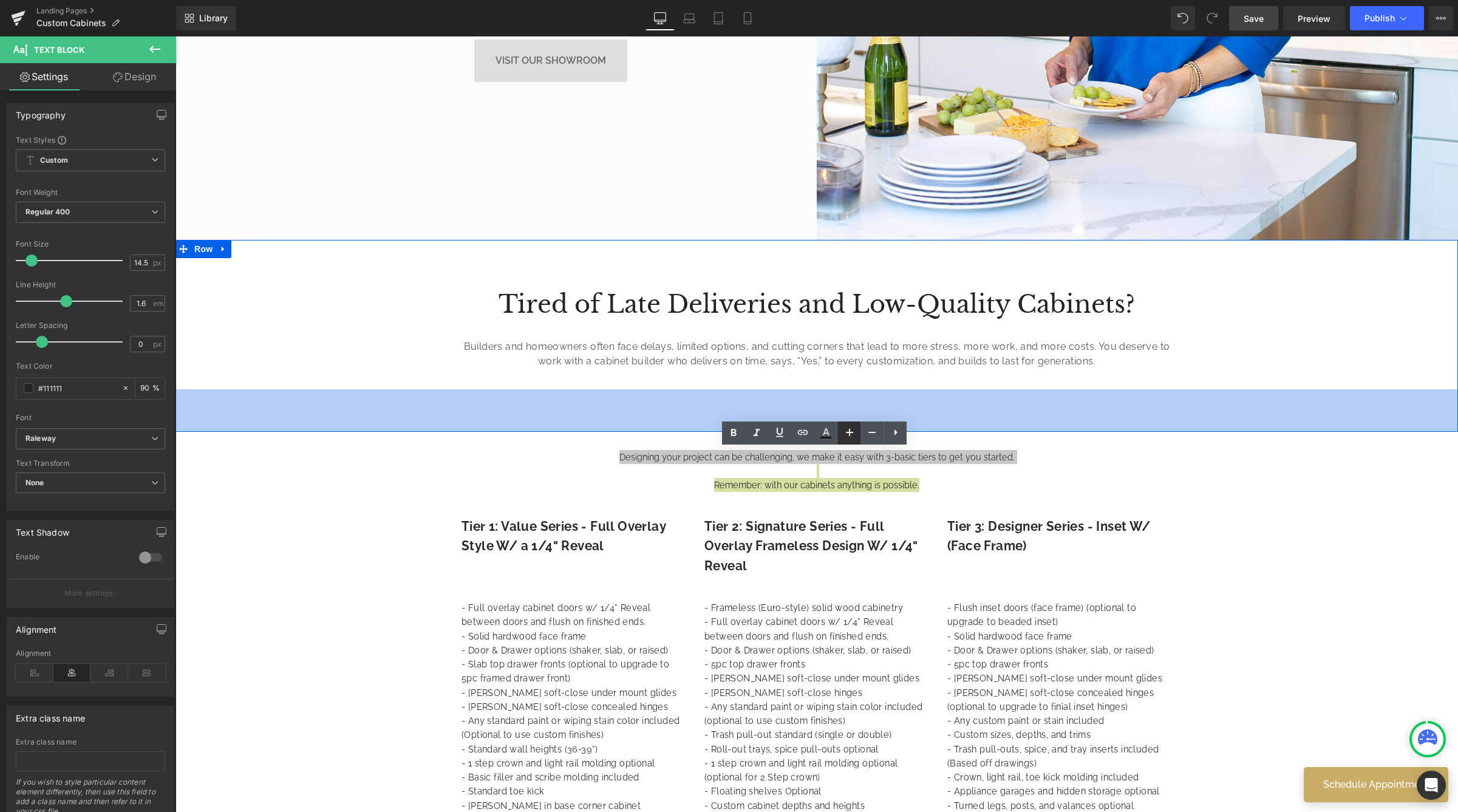
click at [844, 429] on icon at bounding box center [849, 432] width 15 height 15
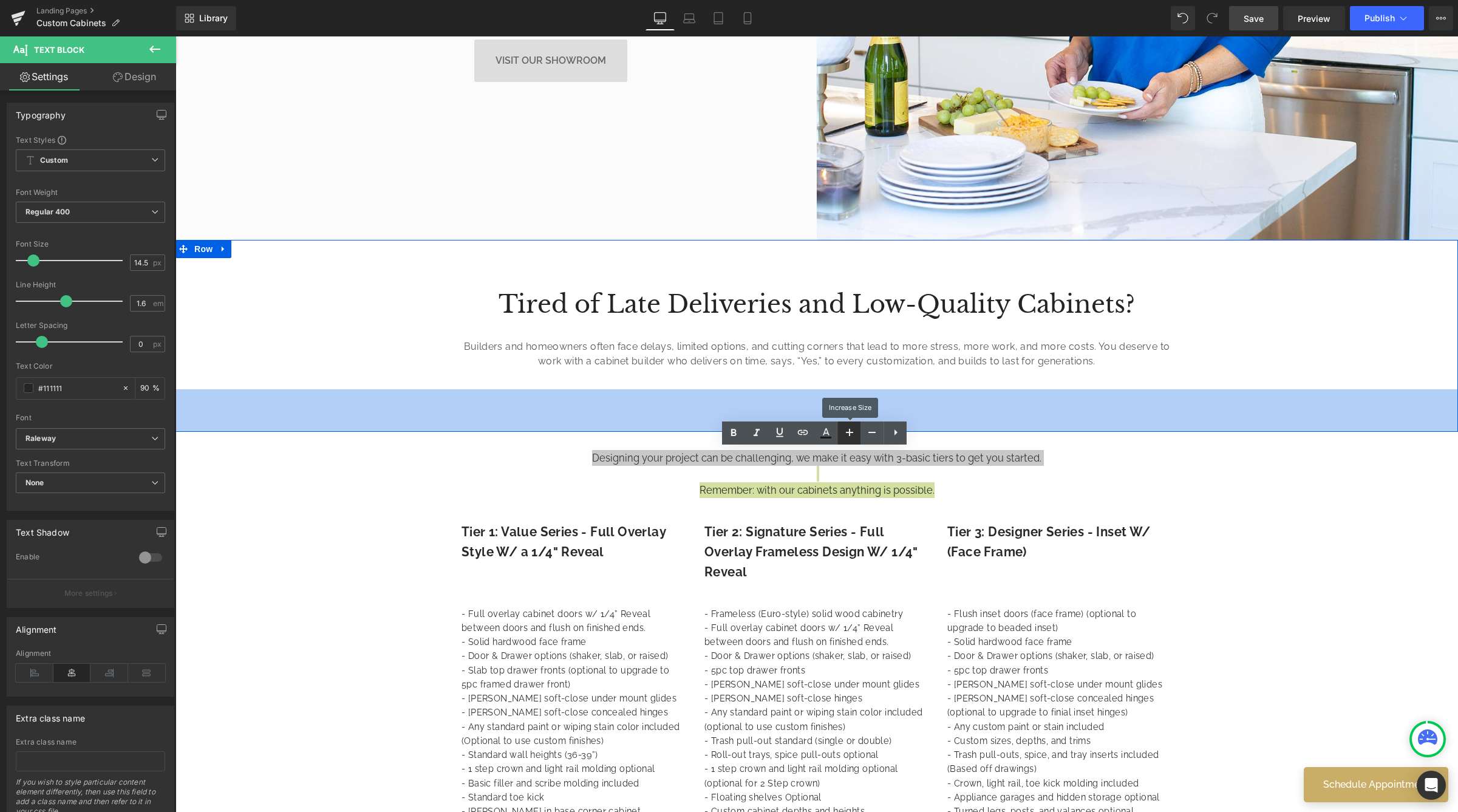
click at [844, 429] on icon at bounding box center [849, 432] width 15 height 15
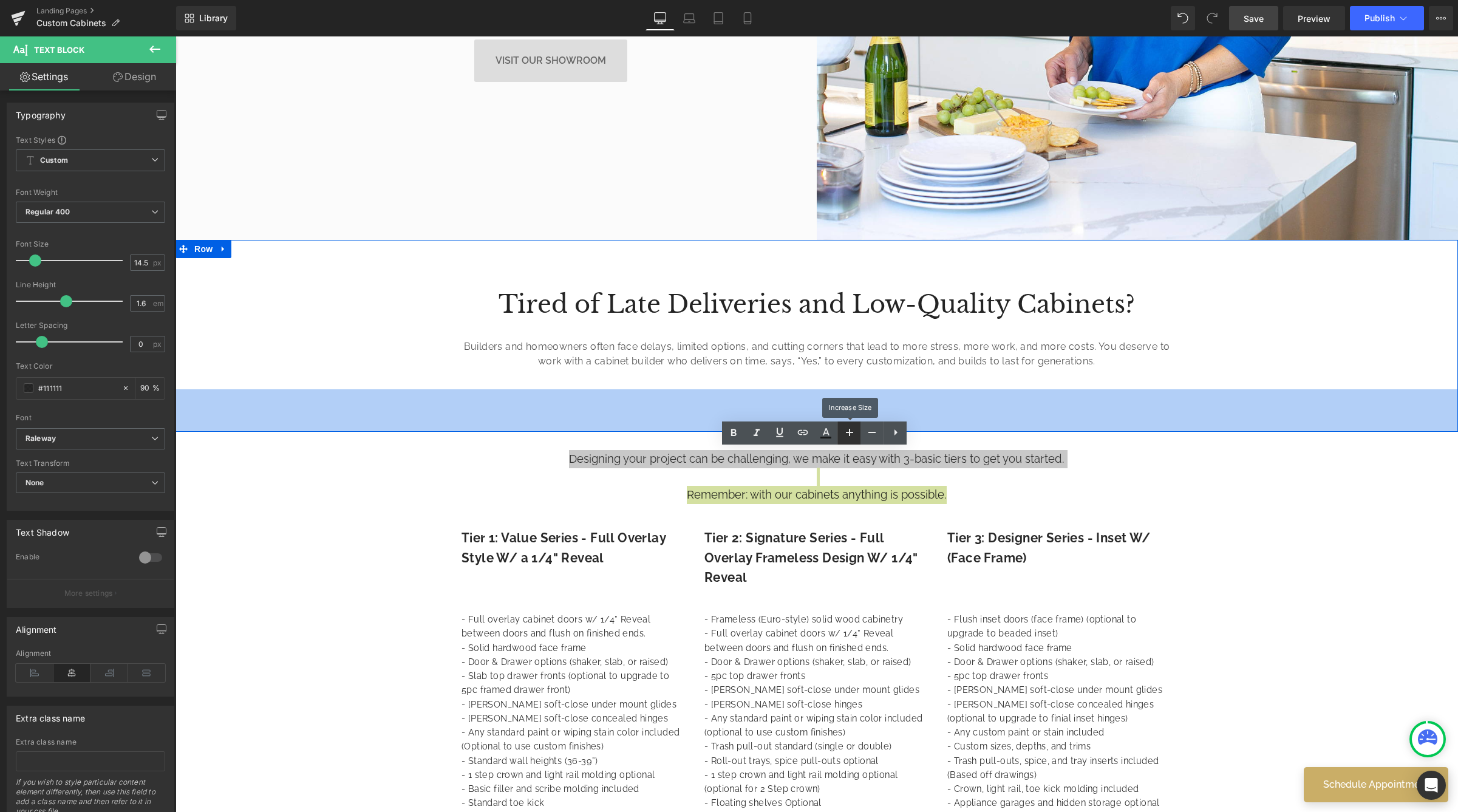
click at [844, 429] on icon at bounding box center [849, 432] width 15 height 15
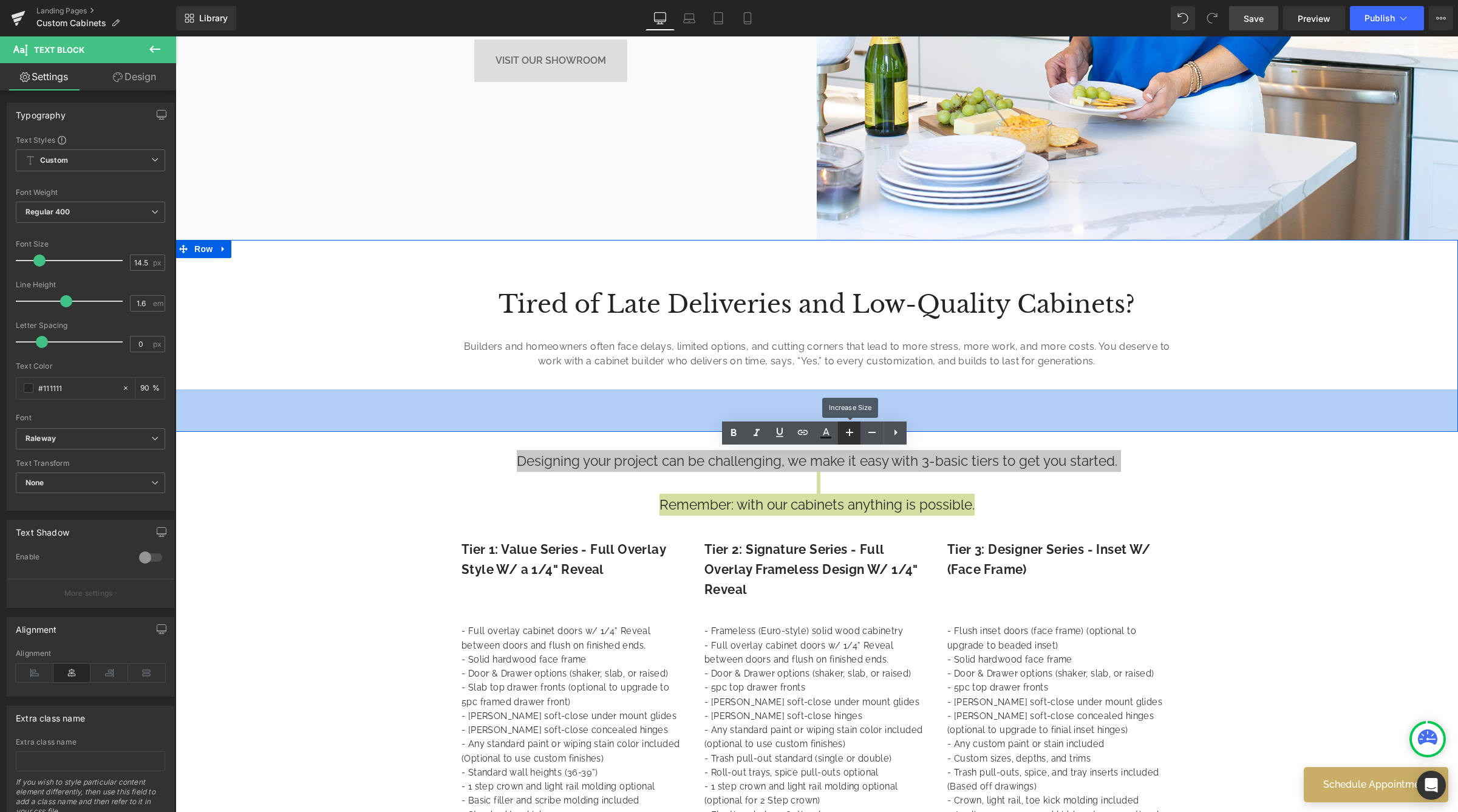
click at [844, 429] on icon at bounding box center [849, 432] width 15 height 15
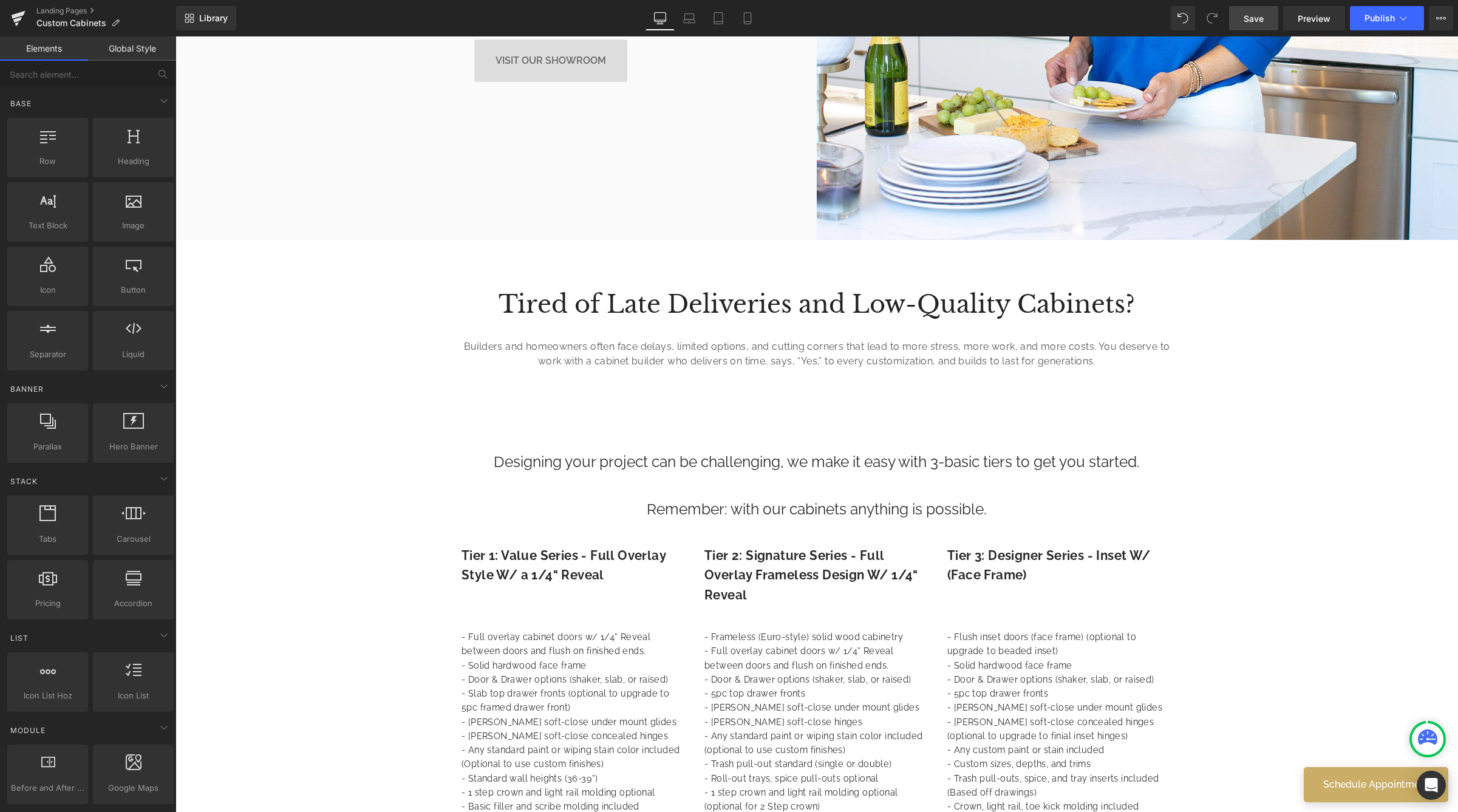
click at [1263, 19] on span "Save" at bounding box center [1254, 18] width 20 height 13
click at [1379, 20] on span "Publish" at bounding box center [1379, 18] width 31 height 10
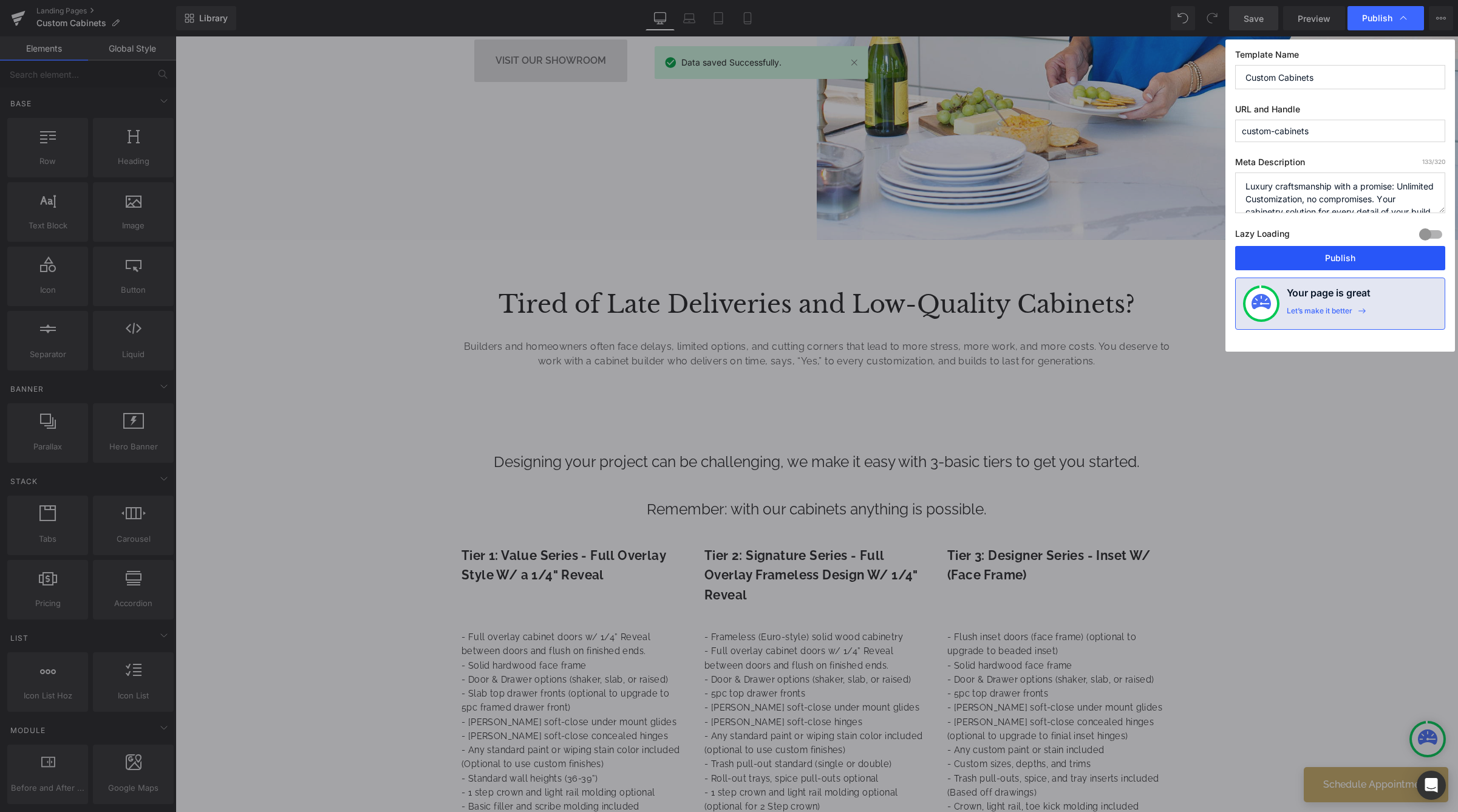
click at [1319, 255] on button "Publish" at bounding box center [1340, 258] width 210 height 24
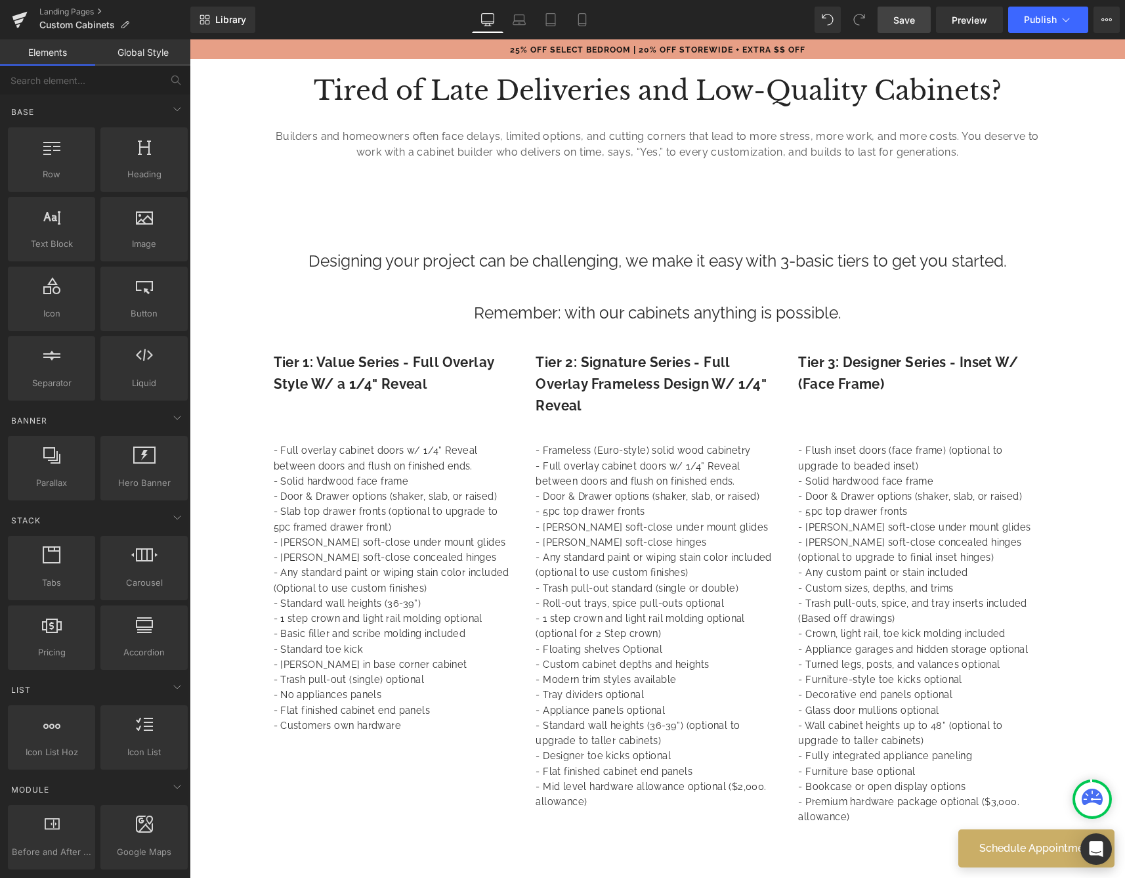
click at [900, 20] on span "Save" at bounding box center [904, 20] width 22 height 14
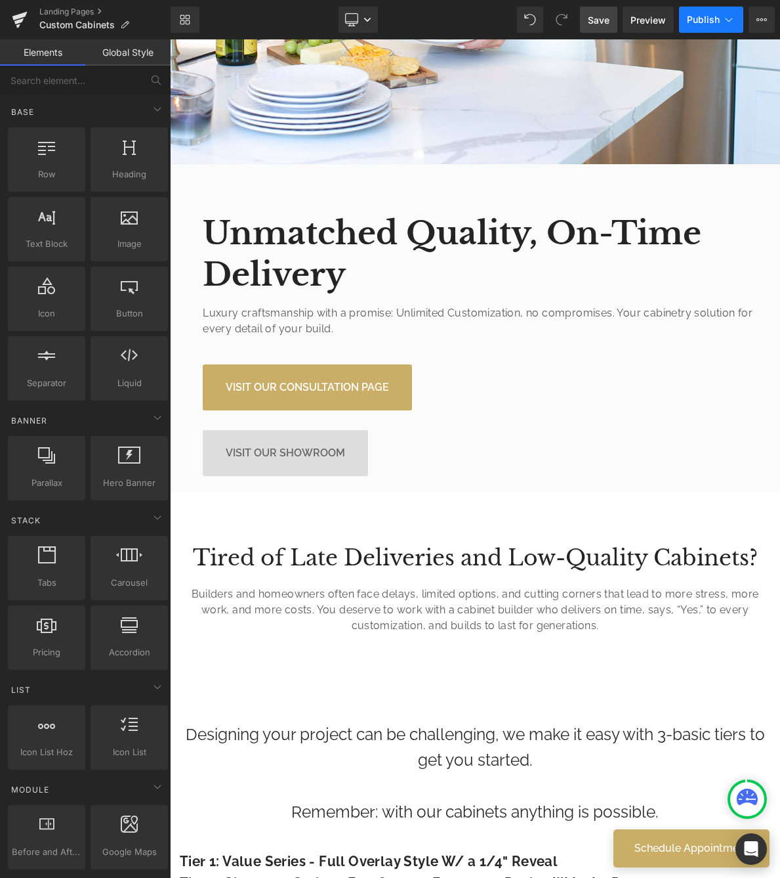
click at [701, 22] on span "Publish" at bounding box center [703, 19] width 33 height 11
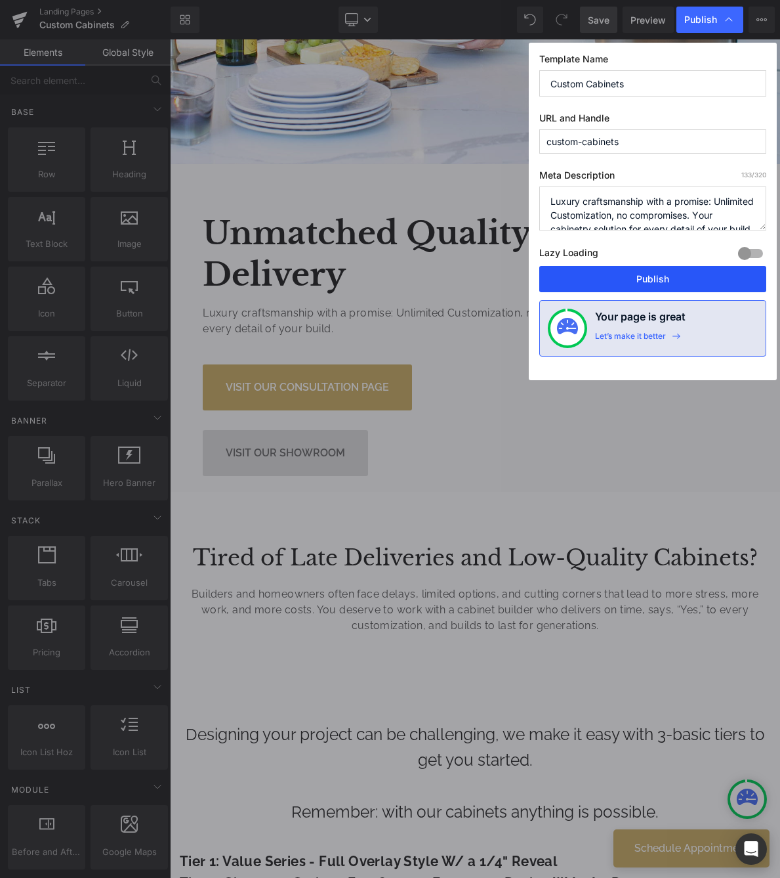
click at [627, 271] on button "Publish" at bounding box center [653, 279] width 227 height 26
